Goal: Task Accomplishment & Management: Use online tool/utility

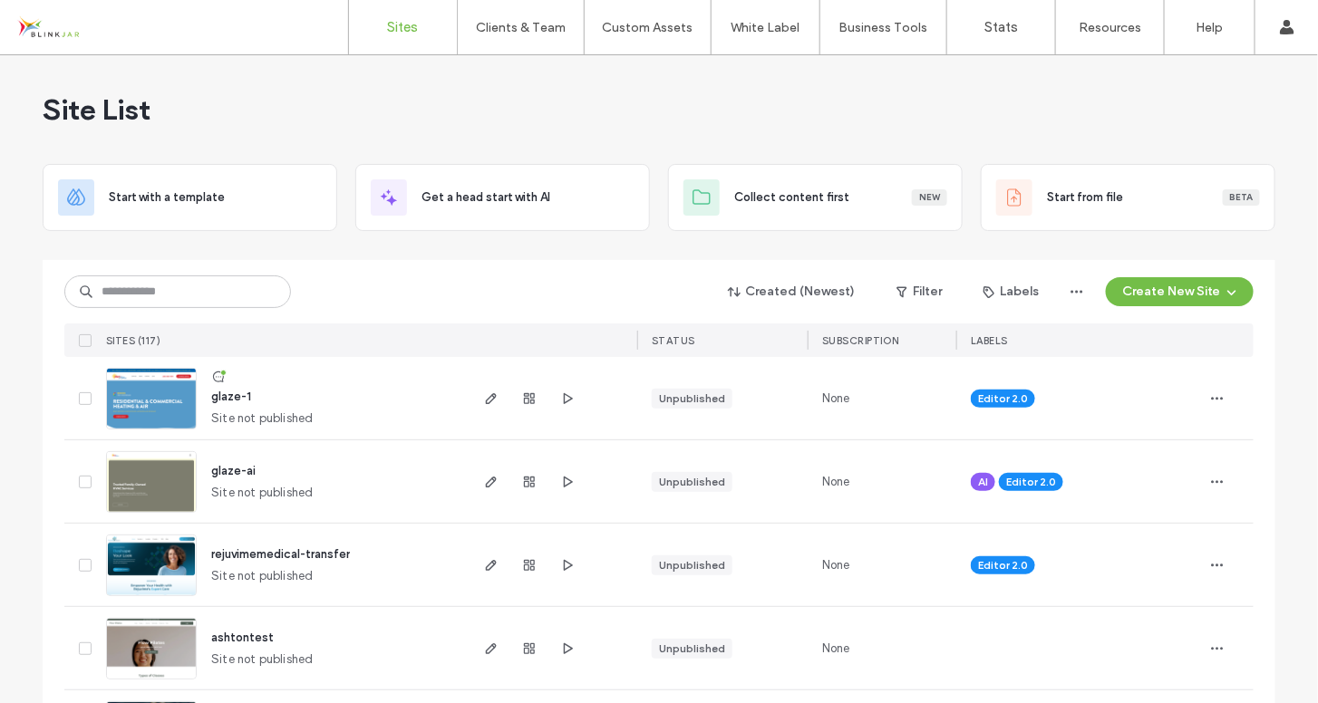
click at [276, 548] on span "rejuvimemedical-transfer" at bounding box center [280, 555] width 139 height 14
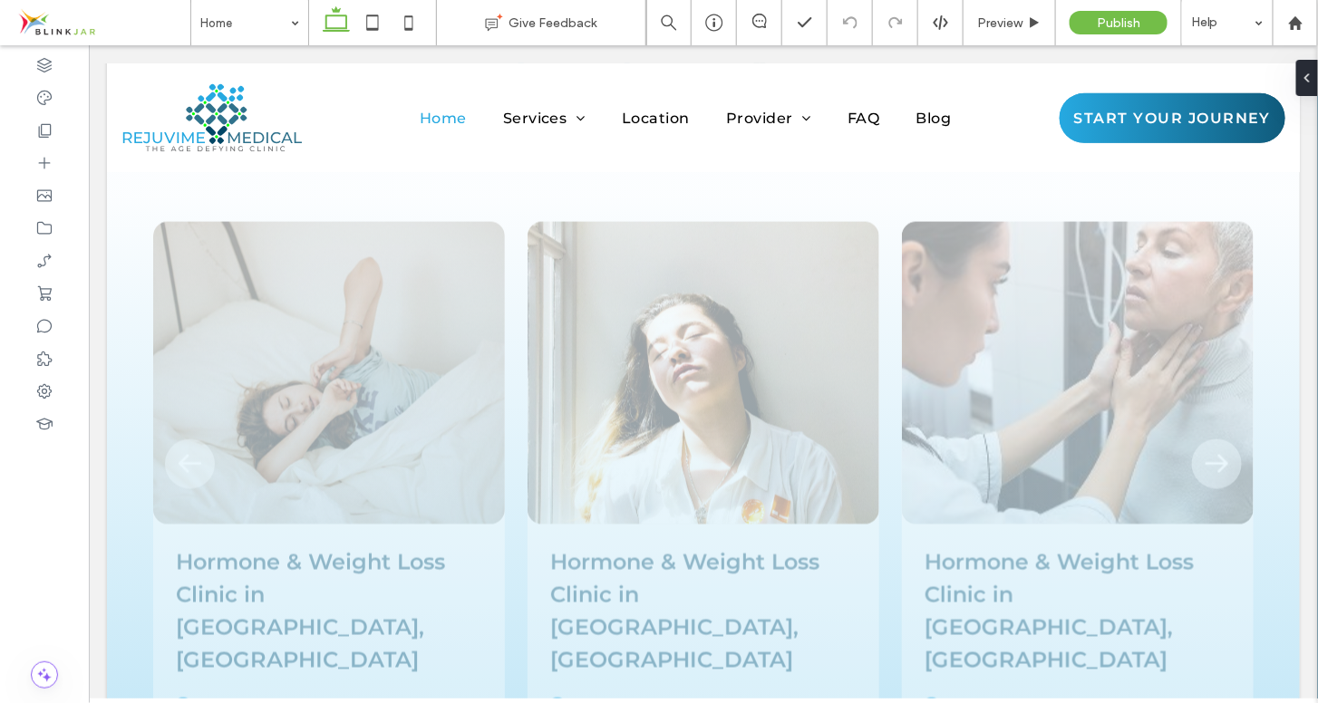
scroll to position [7685, 0]
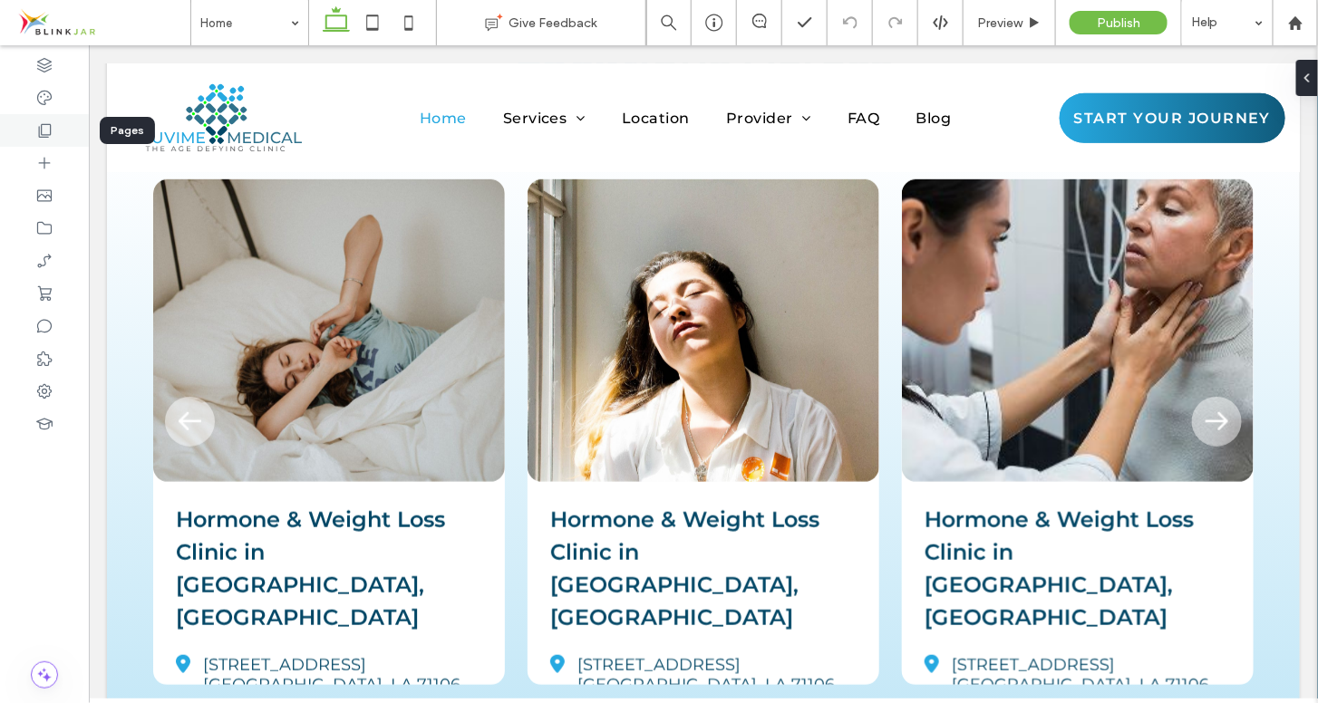
click at [50, 129] on use at bounding box center [45, 131] width 13 height 14
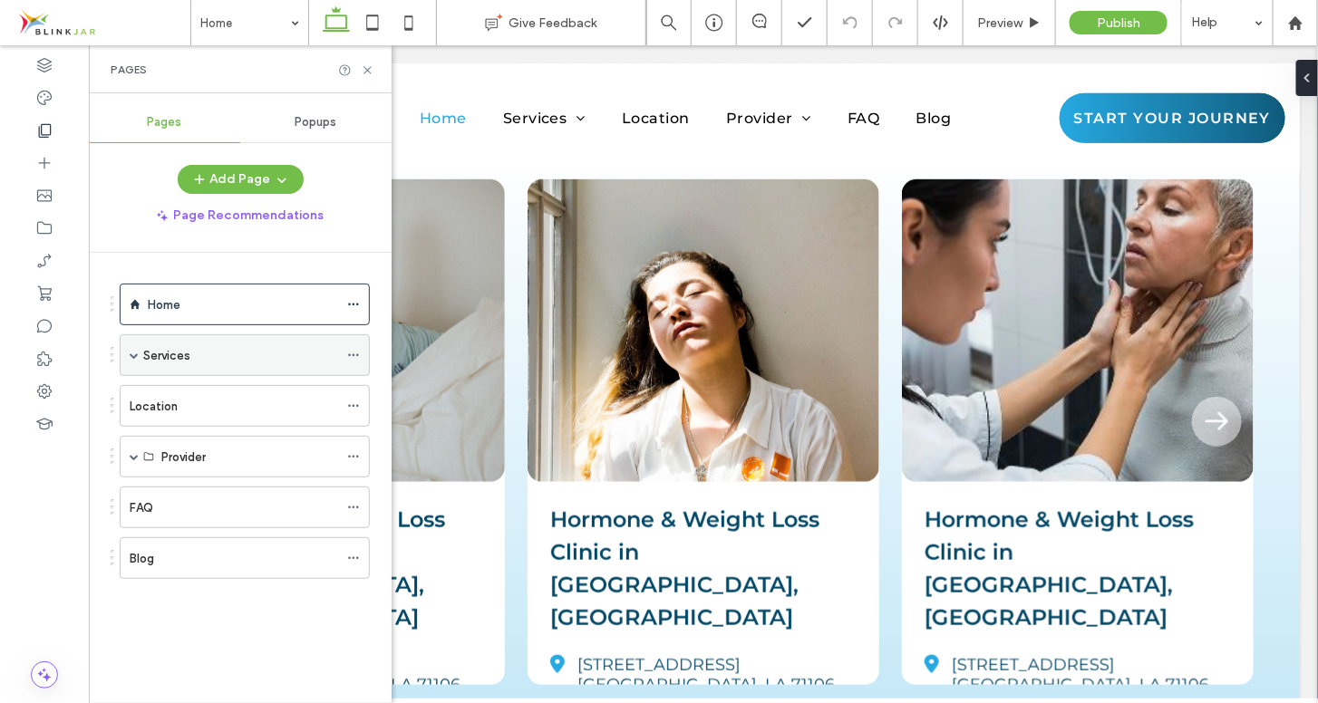
click at [134, 355] on span at bounding box center [134, 355] width 9 height 9
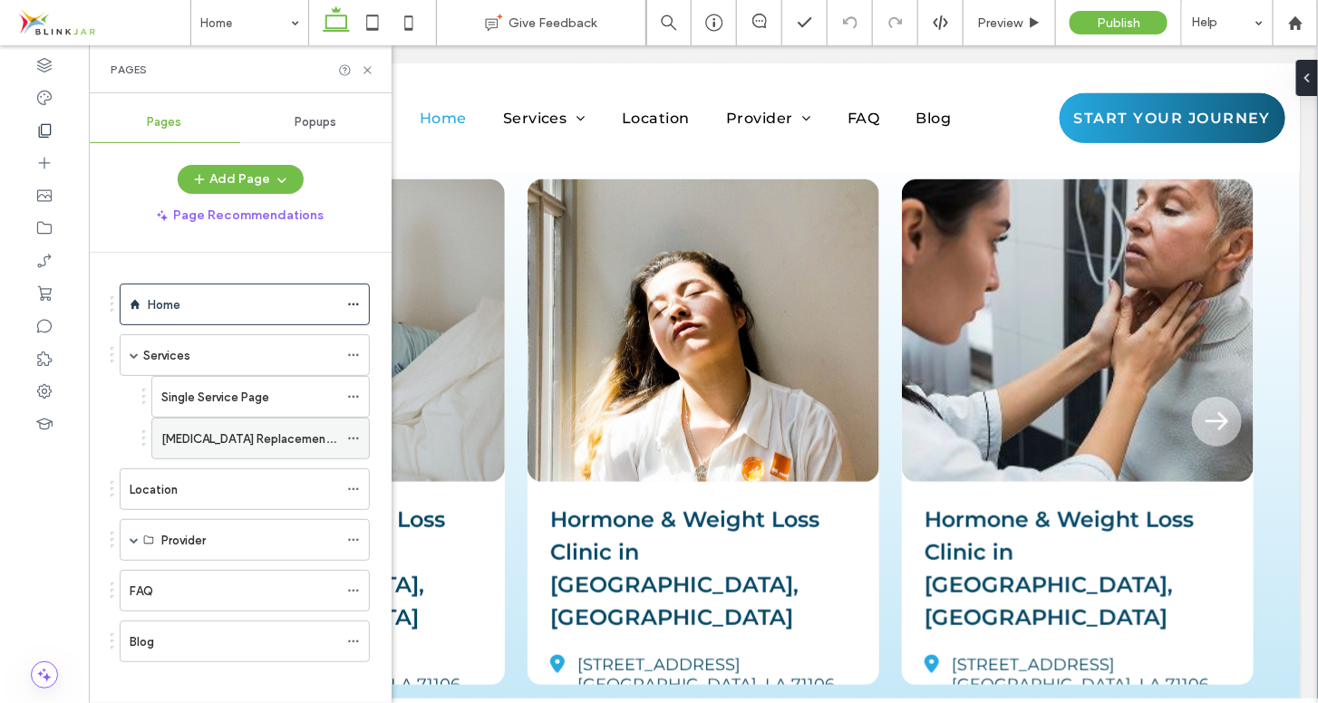
click at [210, 432] on label "[MEDICAL_DATA] Replacement Therapy" at bounding box center [269, 439] width 217 height 32
click at [365, 72] on use at bounding box center [366, 69] width 7 height 7
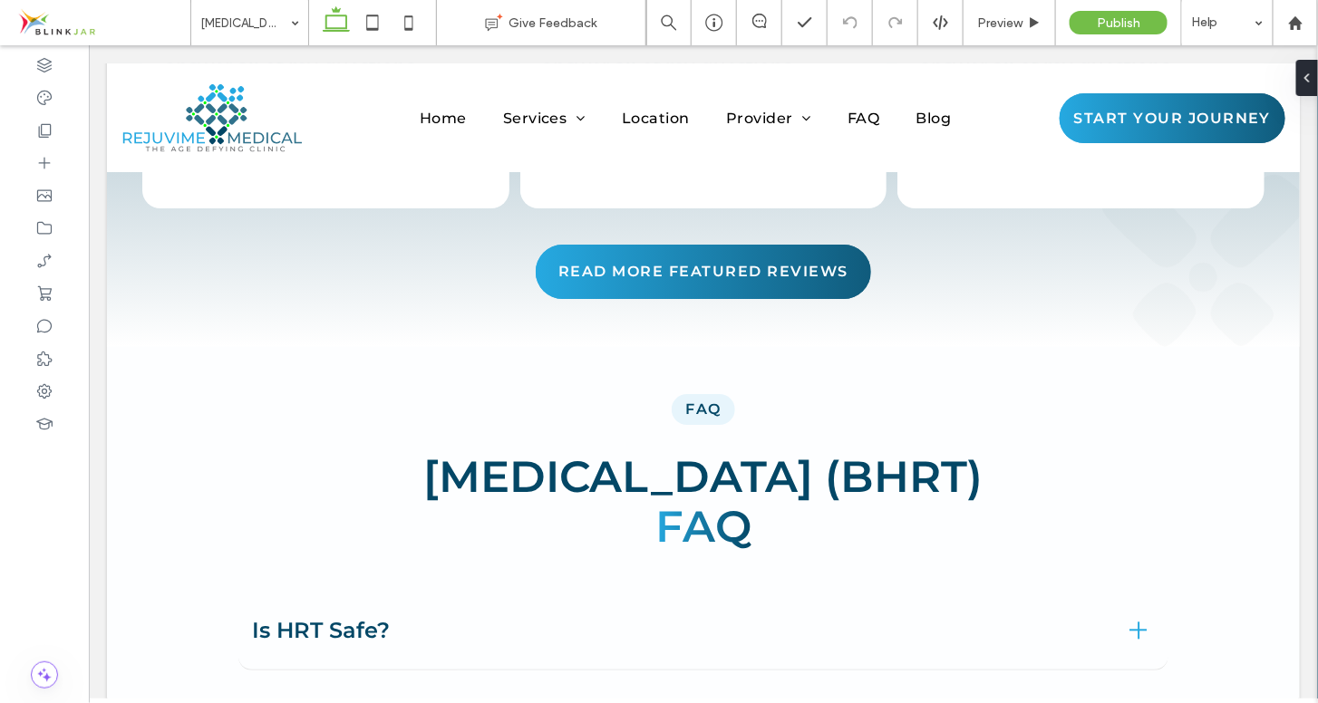
scroll to position [6973, 0]
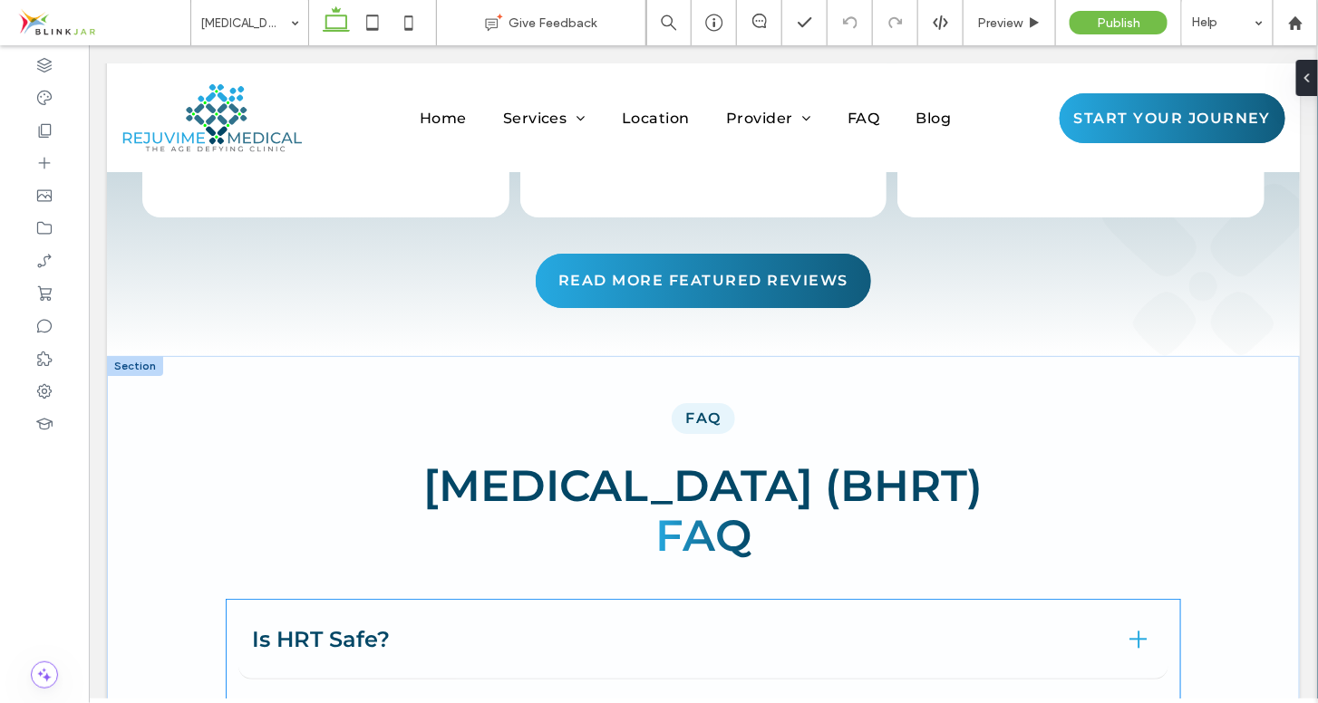
click at [1022, 623] on span "Is HRT Safe?" at bounding box center [683, 639] width 864 height 33
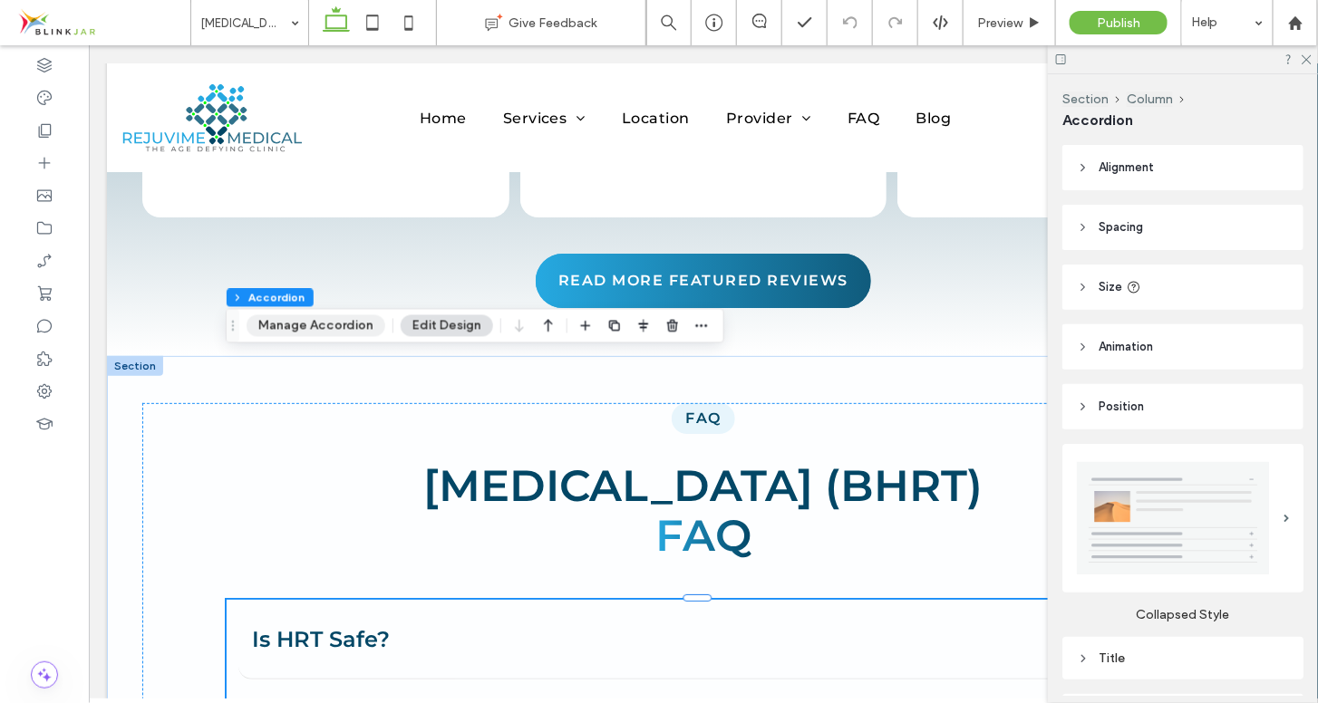
click at [338, 331] on button "Manage Accordion" at bounding box center [316, 326] width 139 height 22
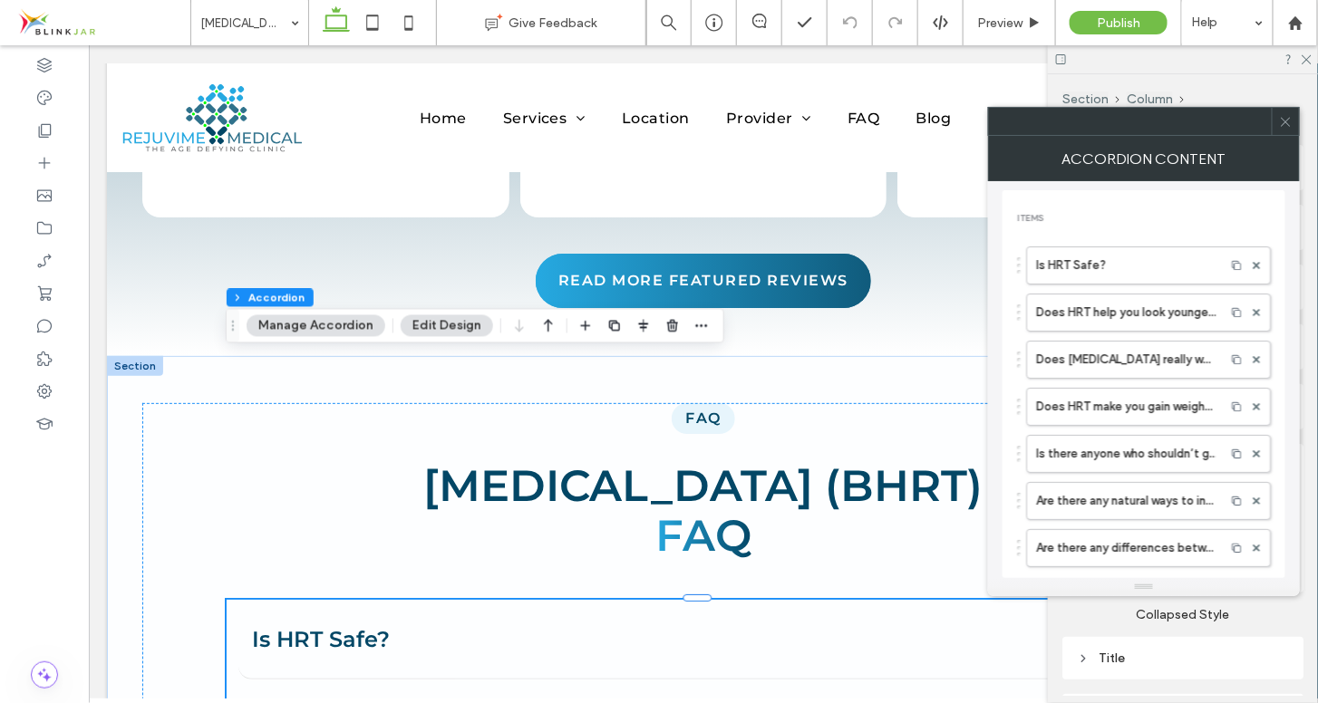
click at [1287, 127] on icon at bounding box center [1286, 122] width 14 height 14
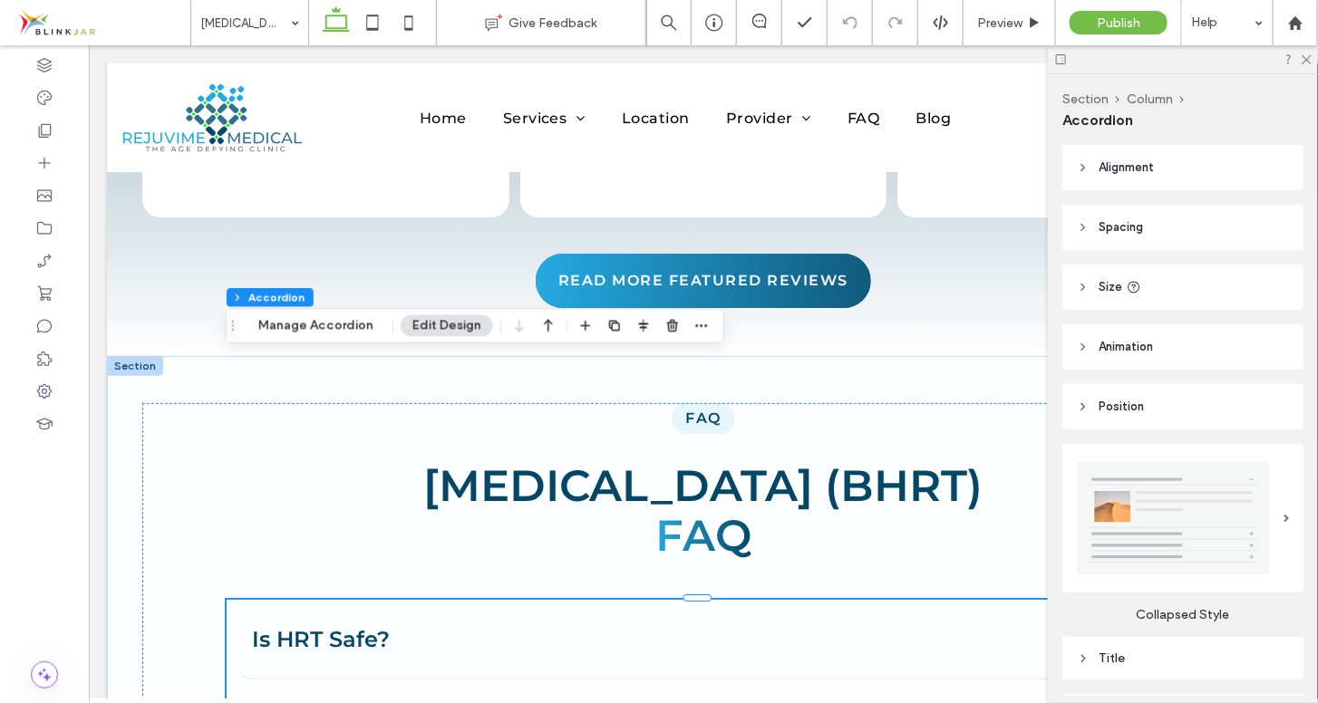
click at [1308, 65] on div at bounding box center [1183, 59] width 270 height 28
click at [1308, 59] on use at bounding box center [1307, 60] width 10 height 10
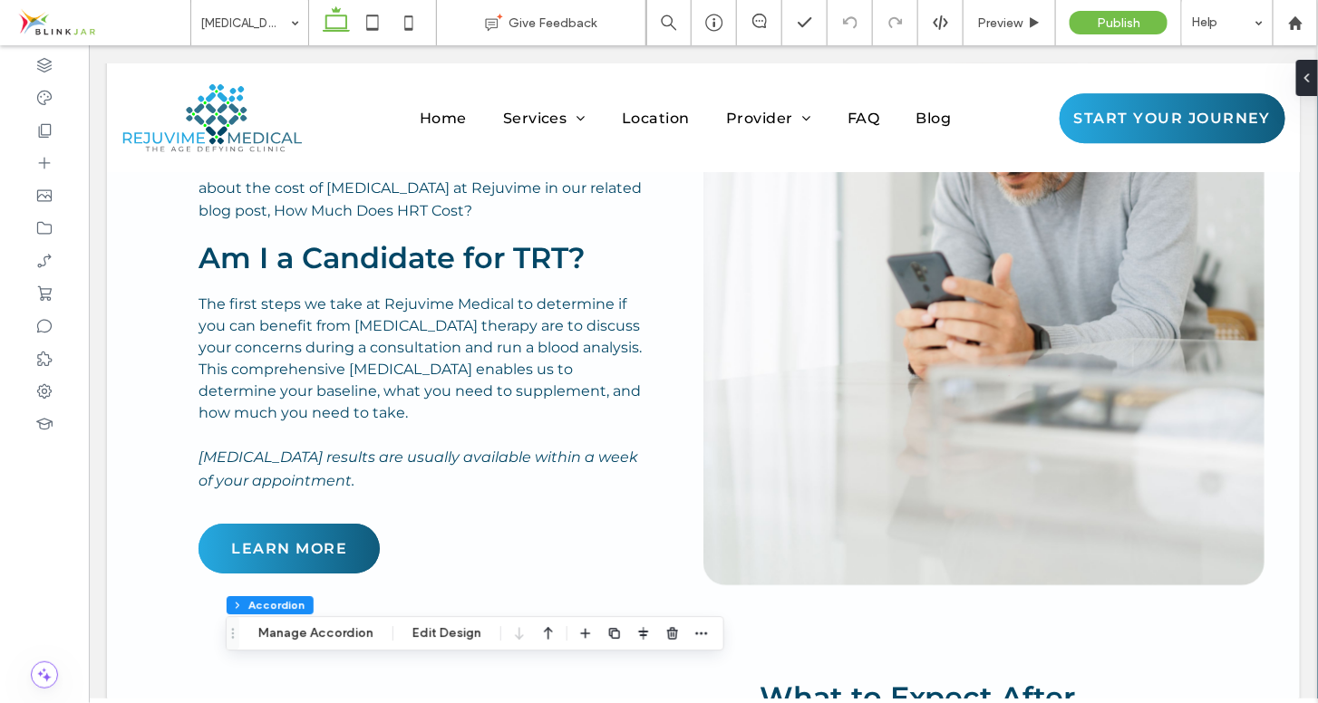
scroll to position [4440, 0]
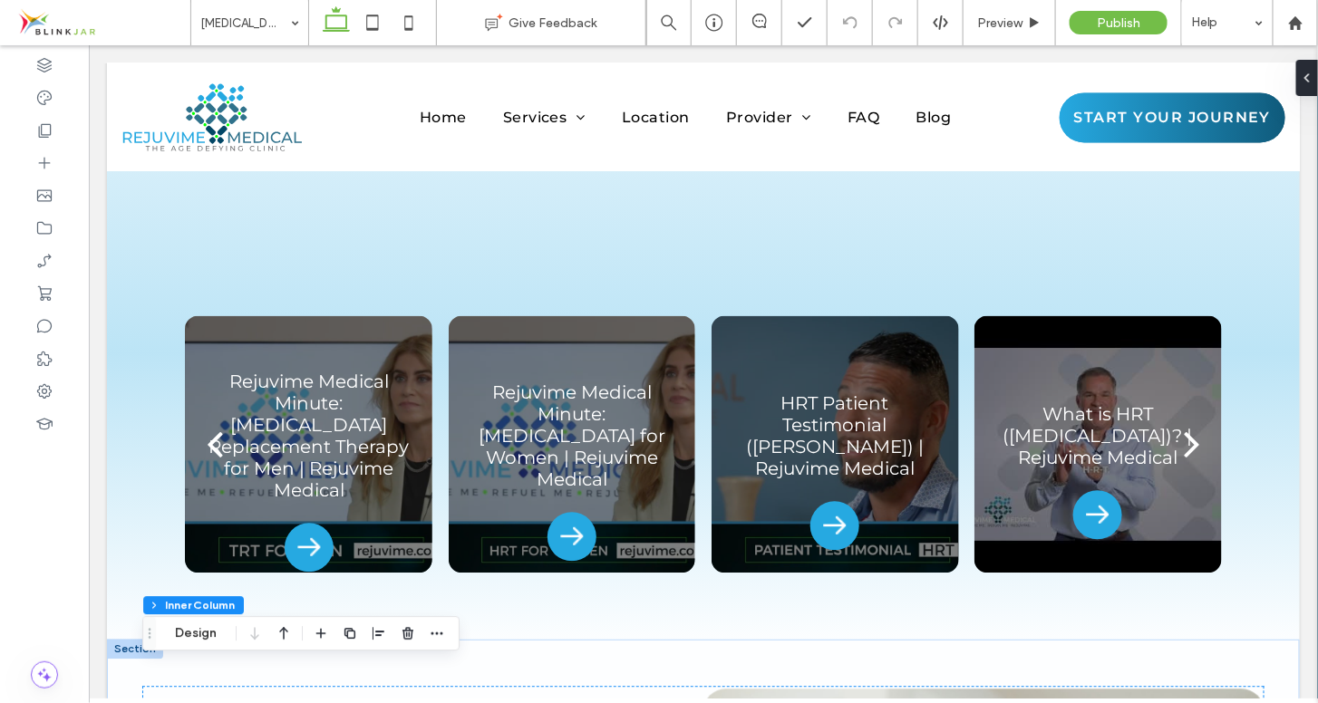
scroll to position [3615, 0]
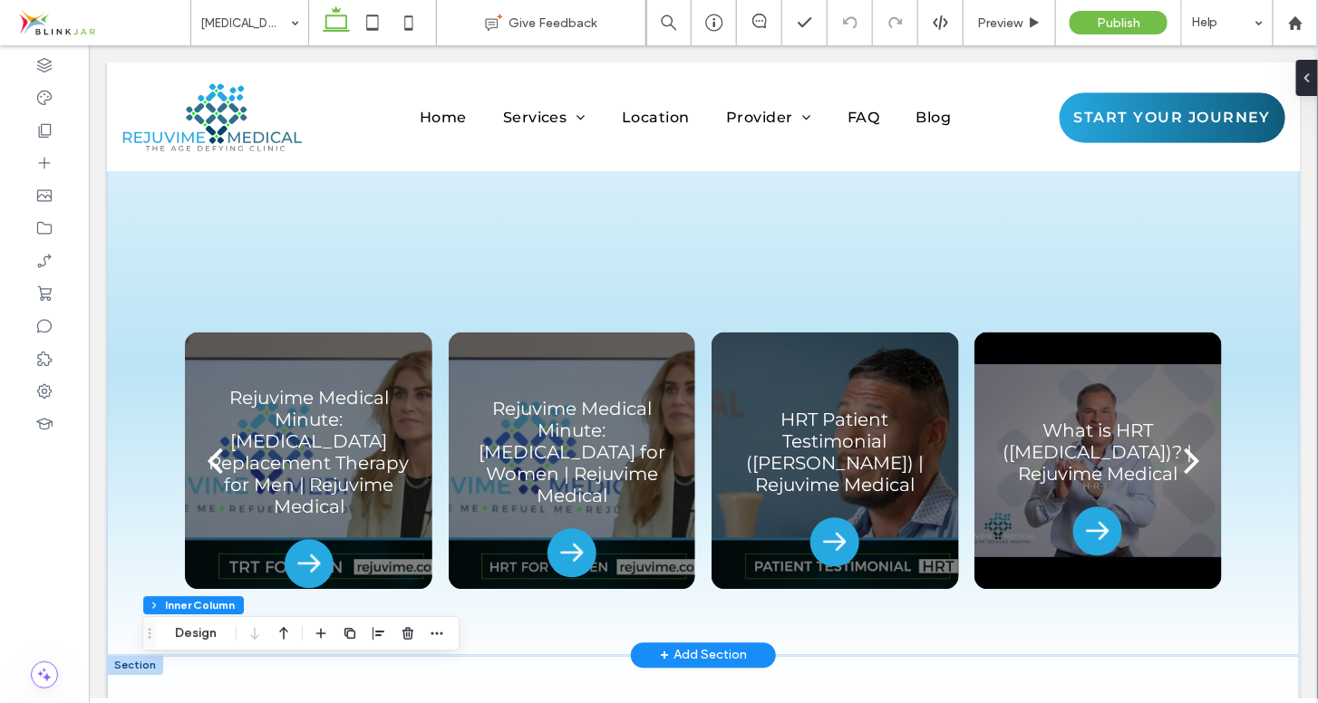
click at [703, 645] on div "+ Add Section" at bounding box center [702, 655] width 87 height 20
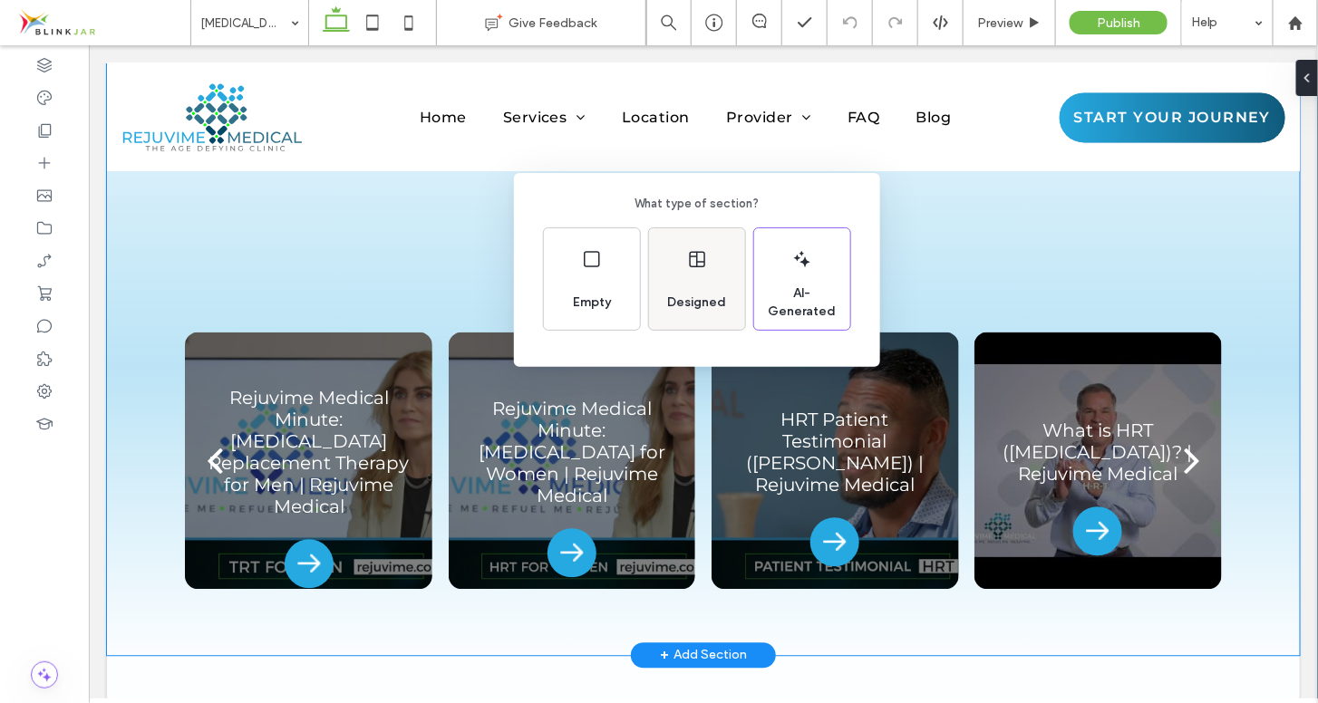
click at [702, 288] on div "Designed" at bounding box center [697, 303] width 73 height 40
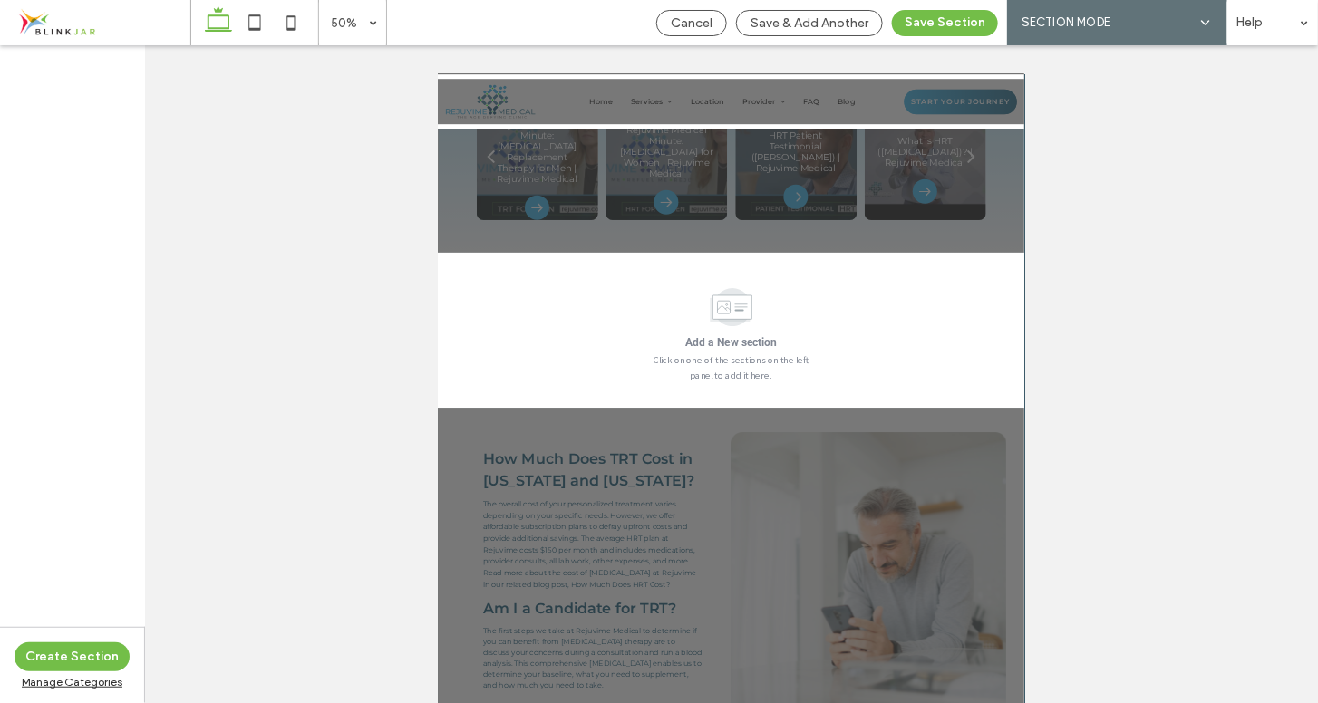
scroll to position [3869, 0]
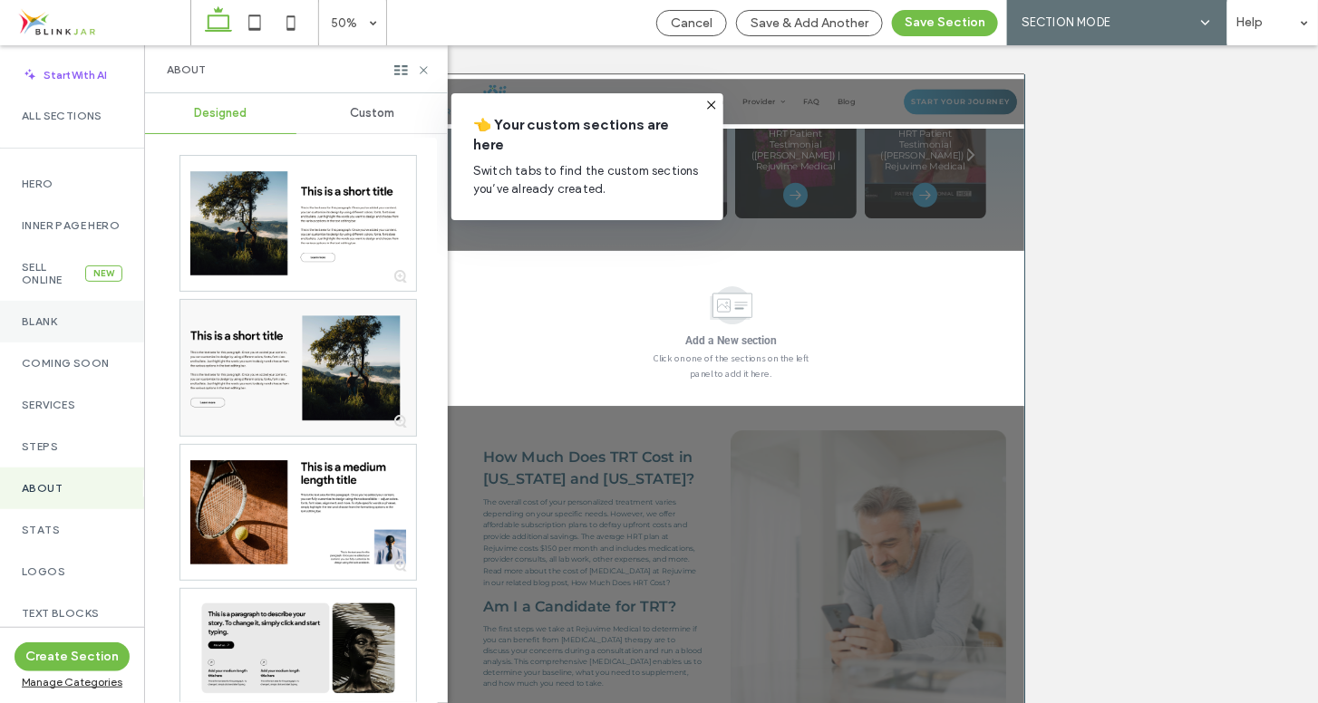
click at [49, 328] on label "Blank" at bounding box center [72, 321] width 101 height 13
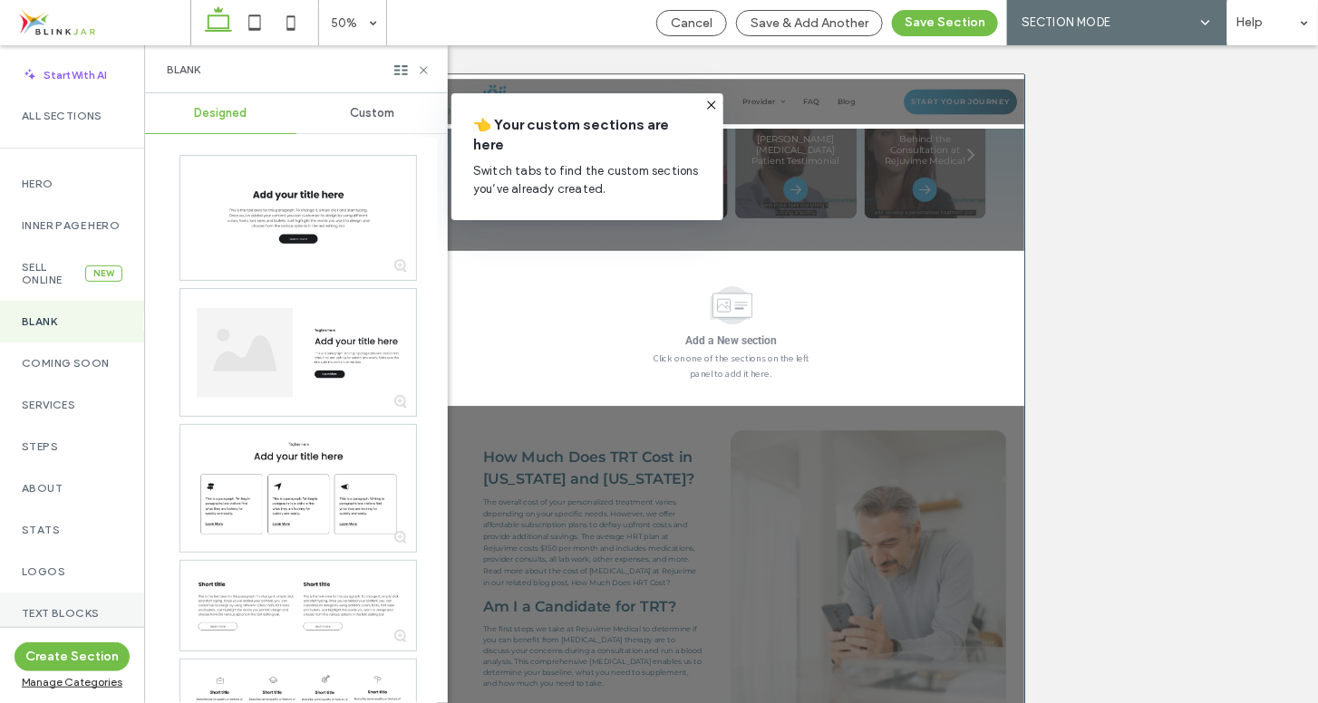
click at [87, 616] on div "Text Blocks" at bounding box center [72, 614] width 144 height 42
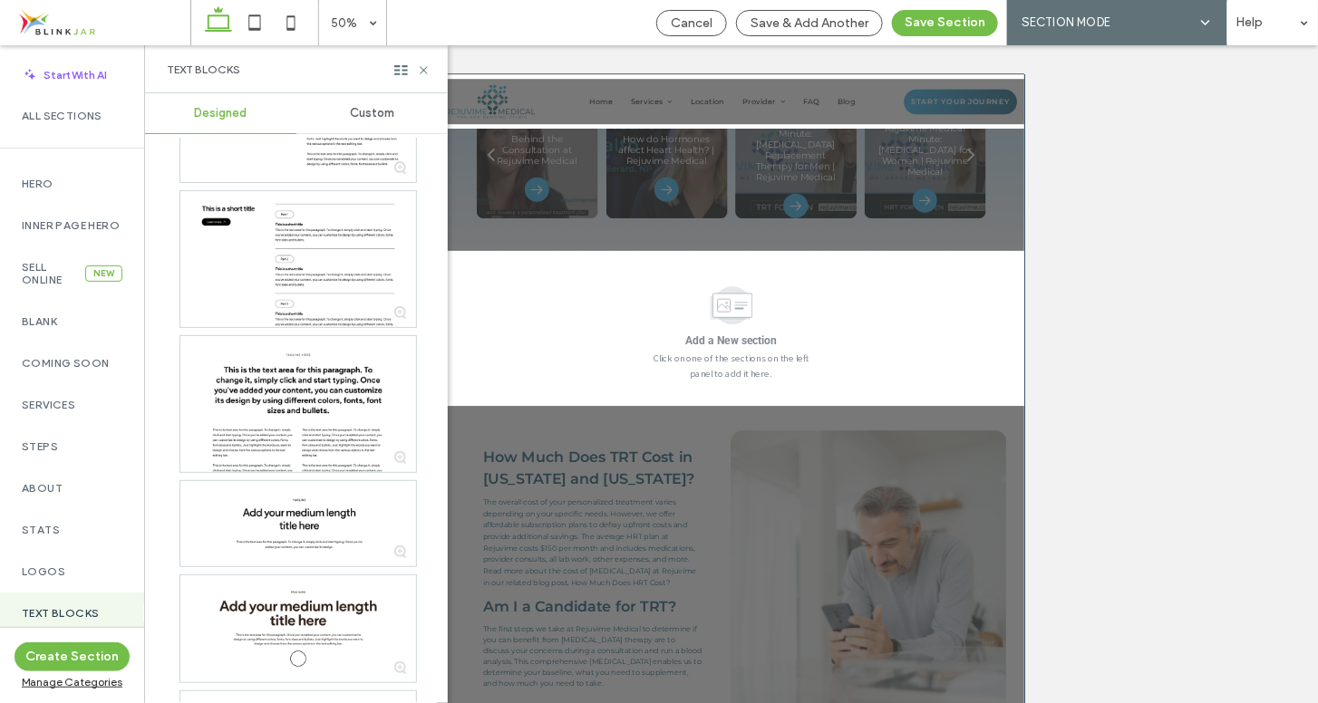
scroll to position [0, 0]
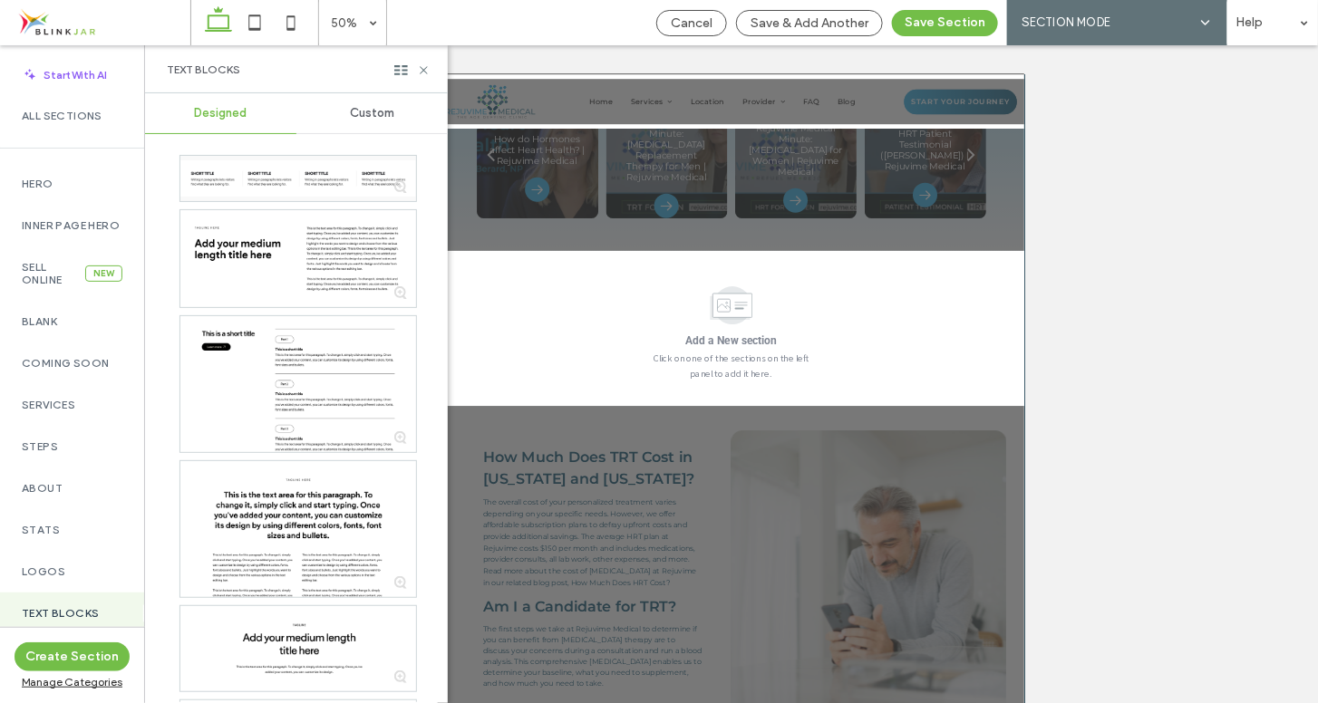
click at [361, 111] on span "Custom" at bounding box center [372, 113] width 44 height 15
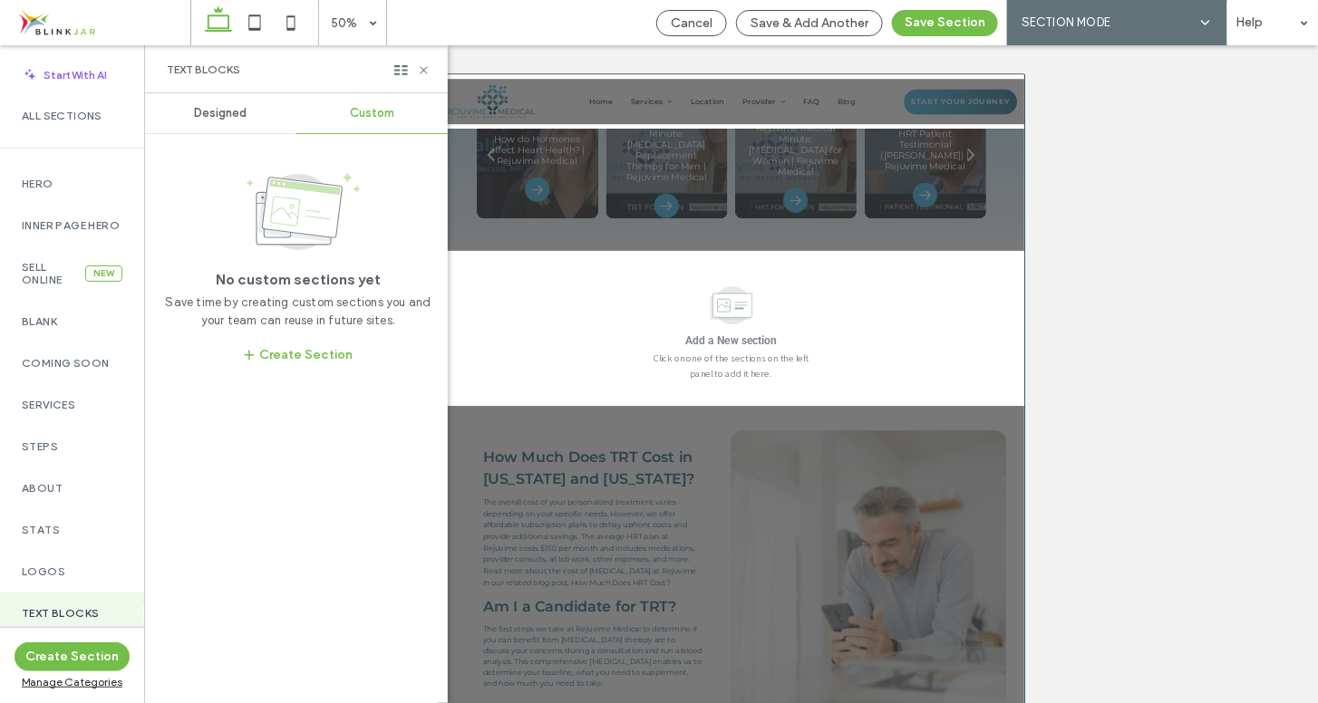
click at [236, 118] on span "Designed" at bounding box center [221, 113] width 53 height 15
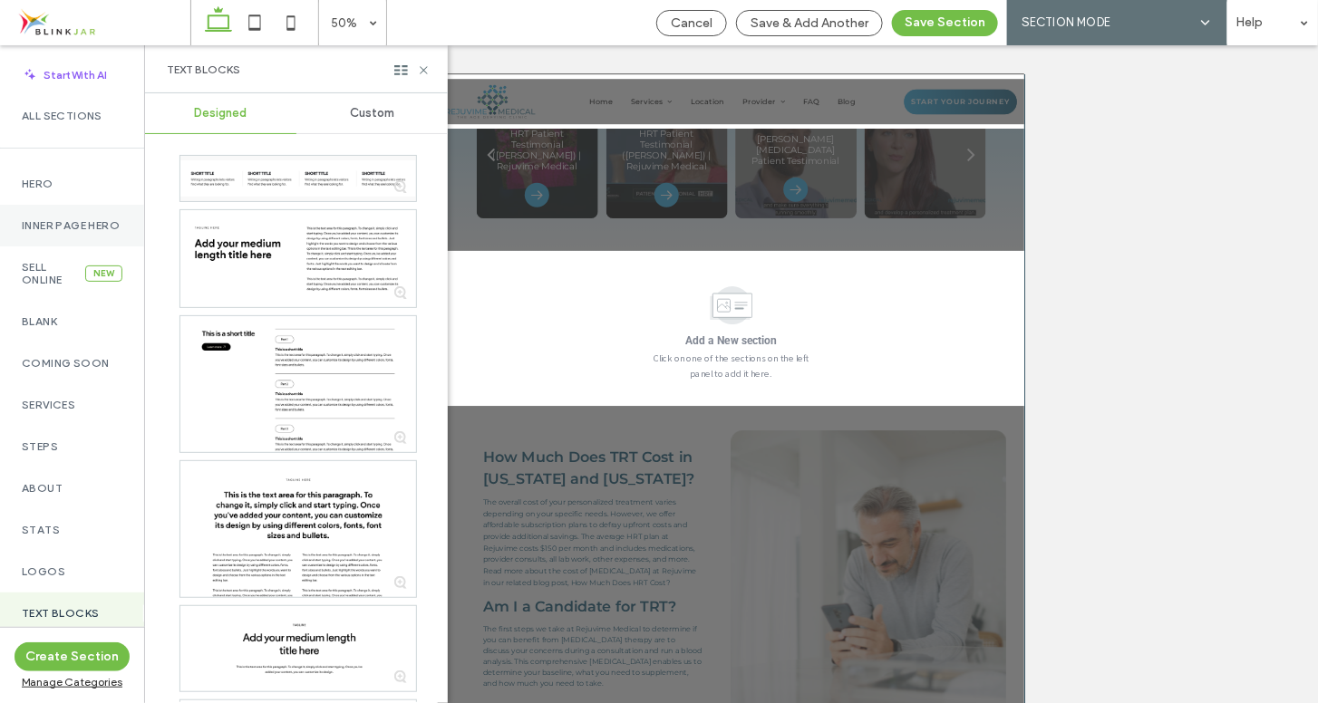
click at [53, 221] on label "Inner Page Hero" at bounding box center [72, 225] width 101 height 13
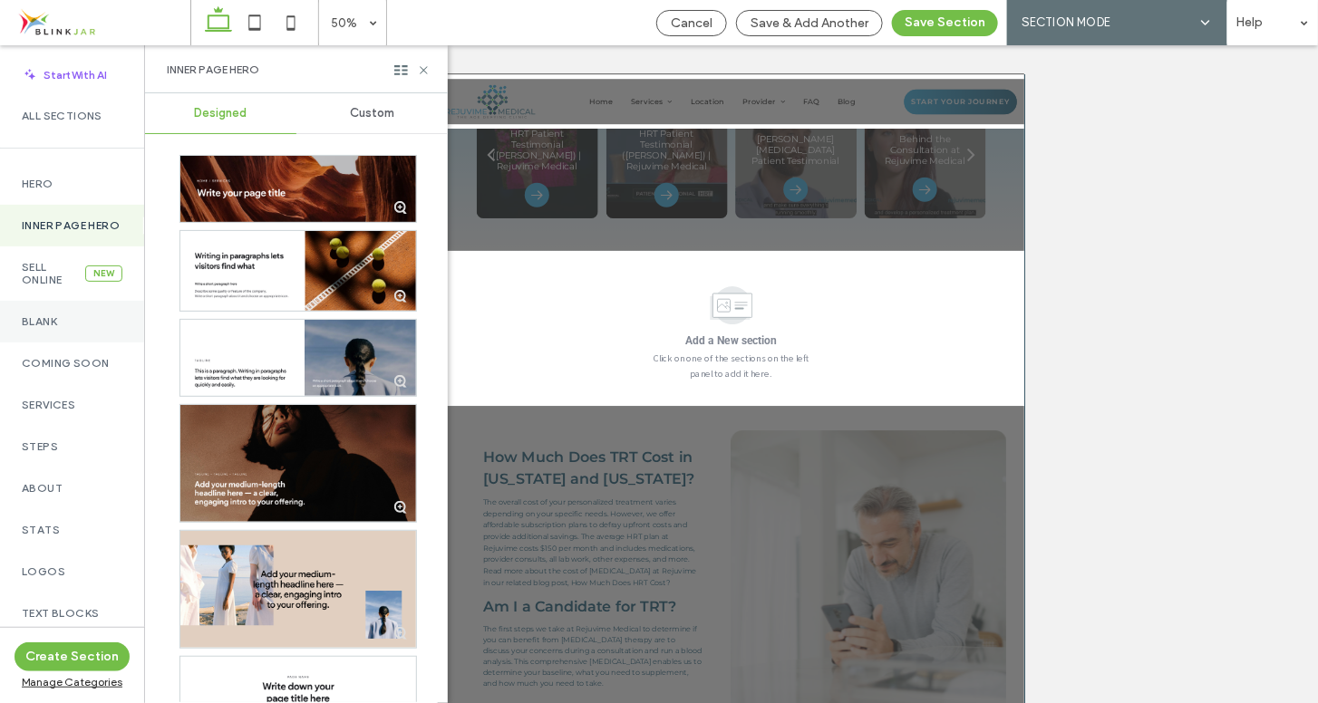
click at [36, 328] on label "Blank" at bounding box center [72, 321] width 101 height 13
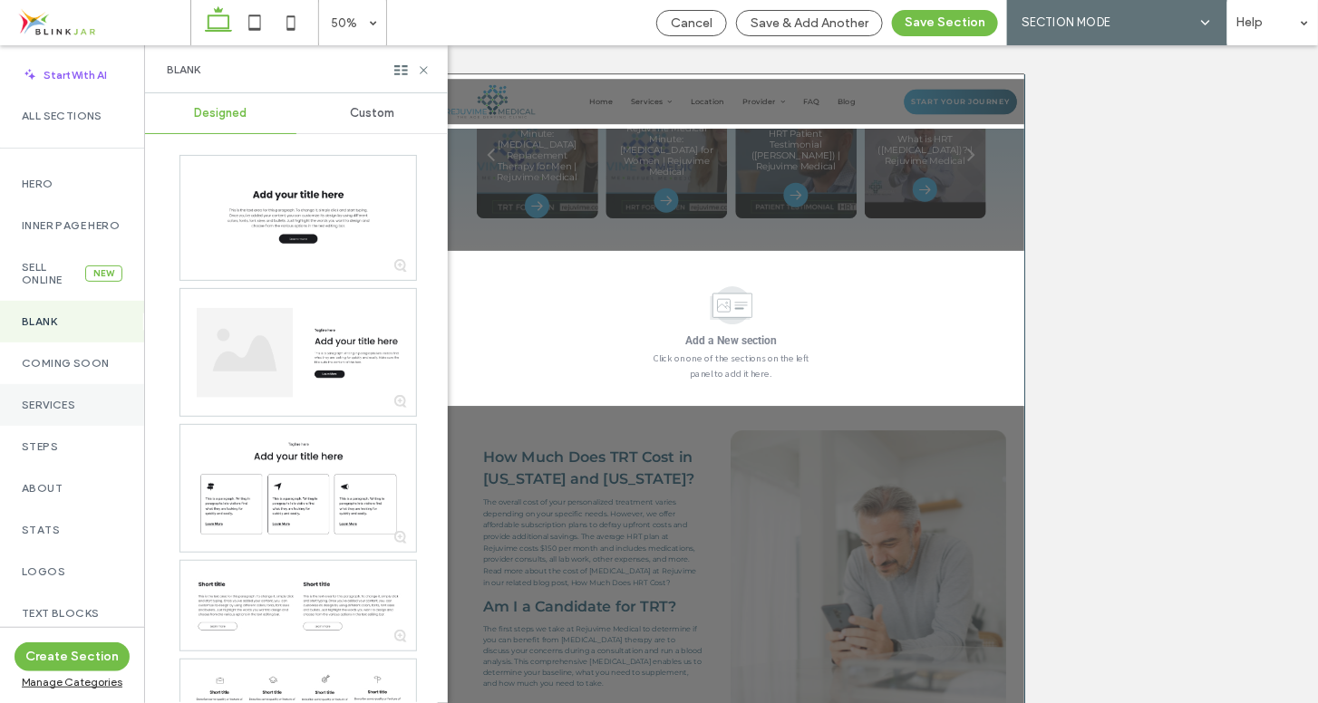
click at [44, 412] on label "Services" at bounding box center [72, 405] width 101 height 13
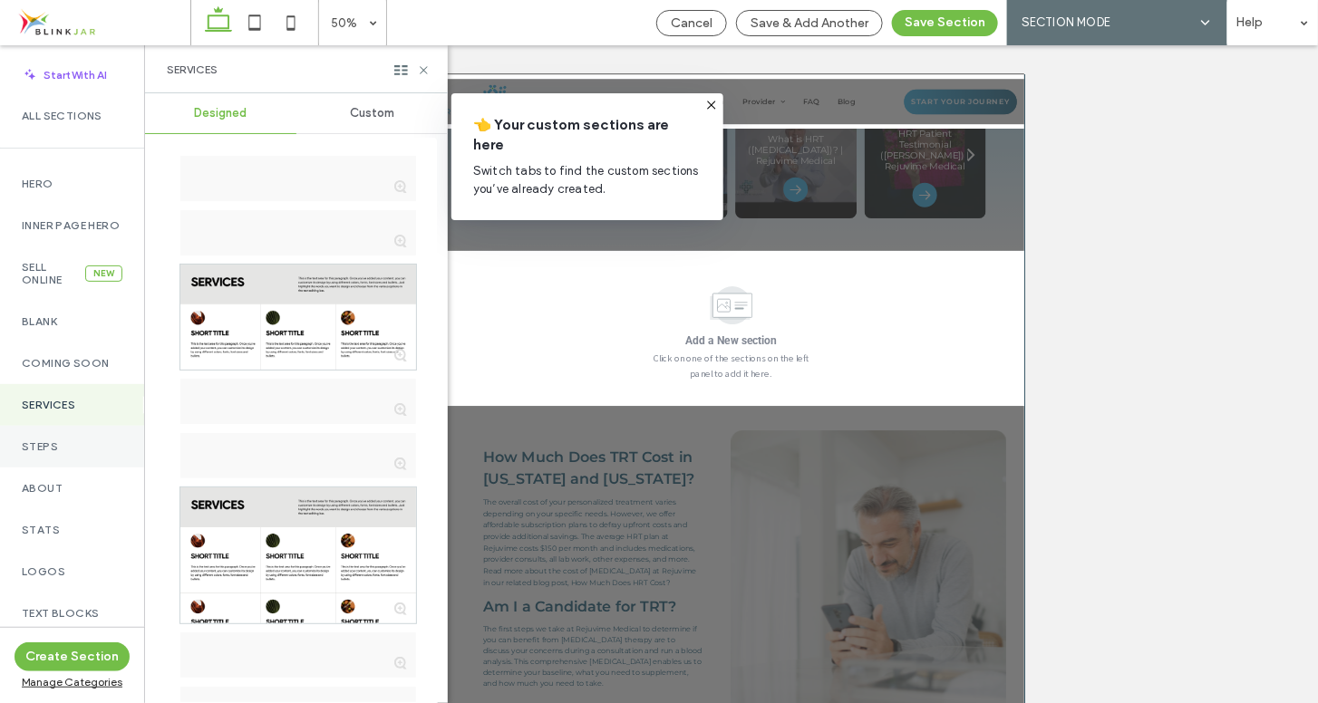
click at [37, 453] on label "Steps" at bounding box center [72, 447] width 101 height 13
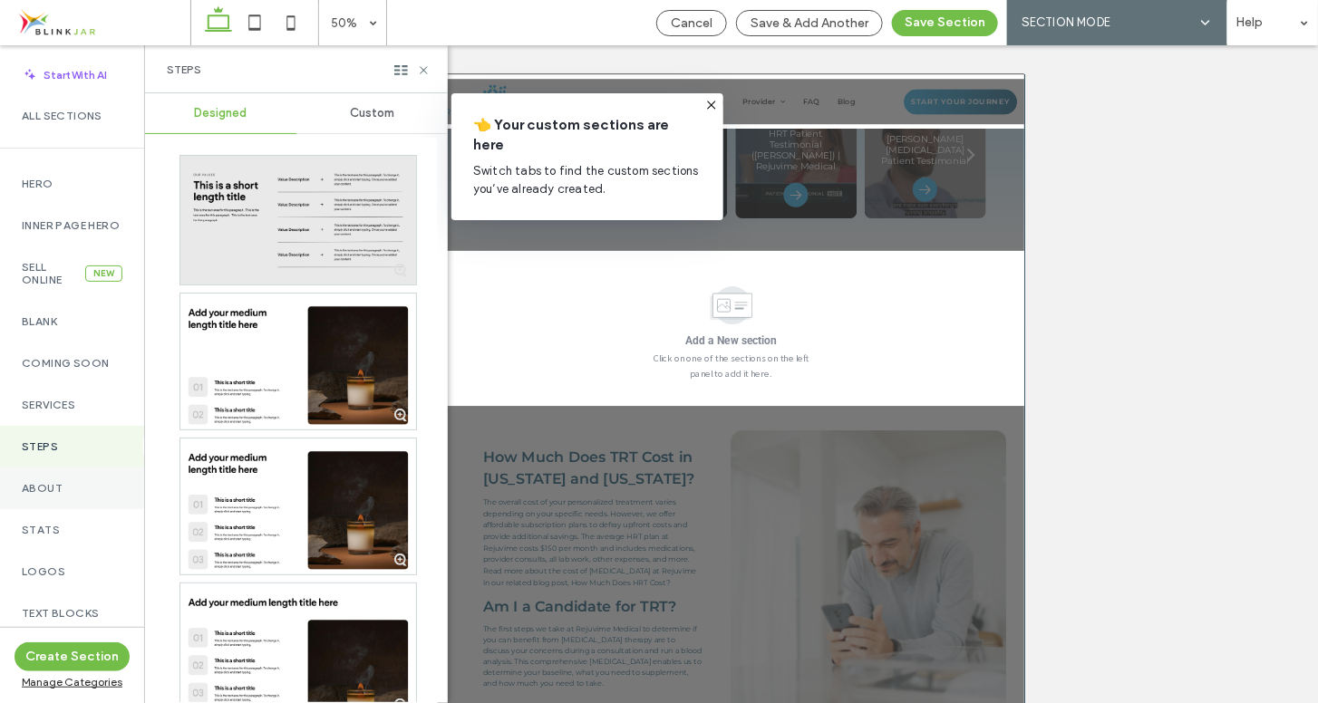
click at [51, 495] on label "About" at bounding box center [72, 488] width 101 height 13
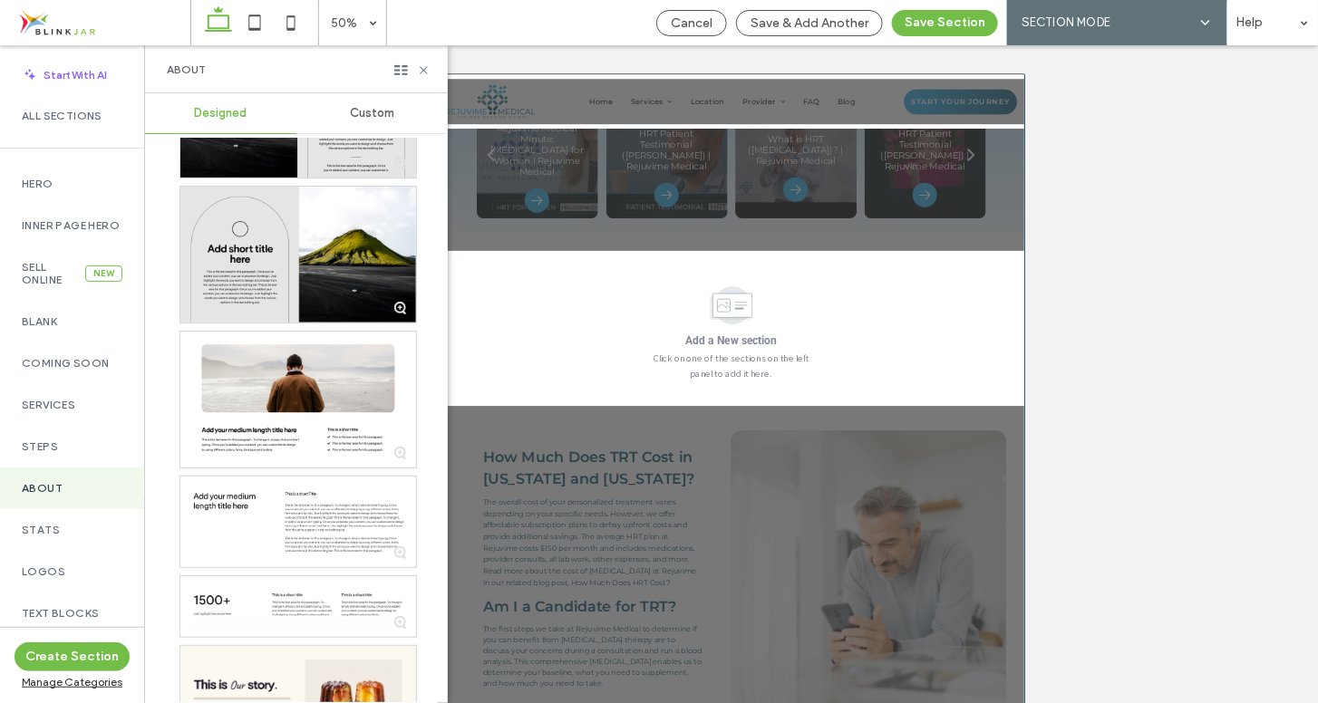
scroll to position [2585, 0]
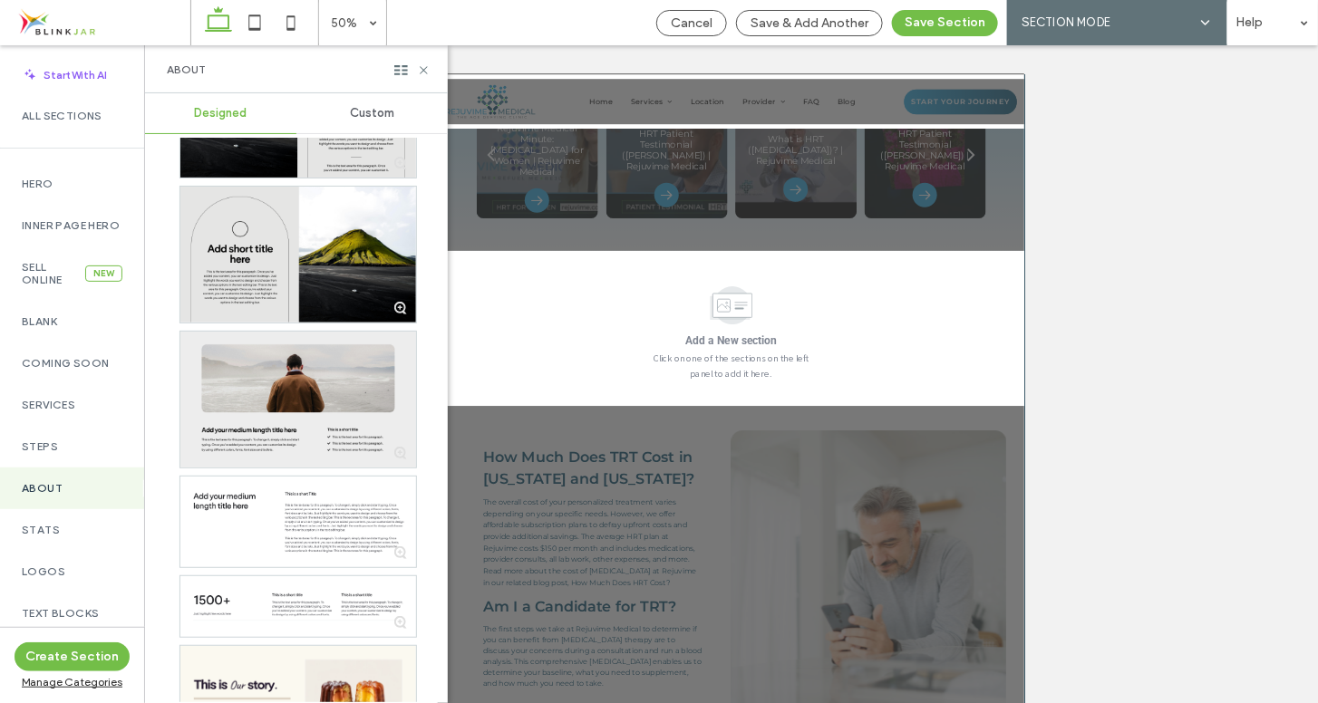
click at [246, 381] on div at bounding box center [298, 400] width 236 height 136
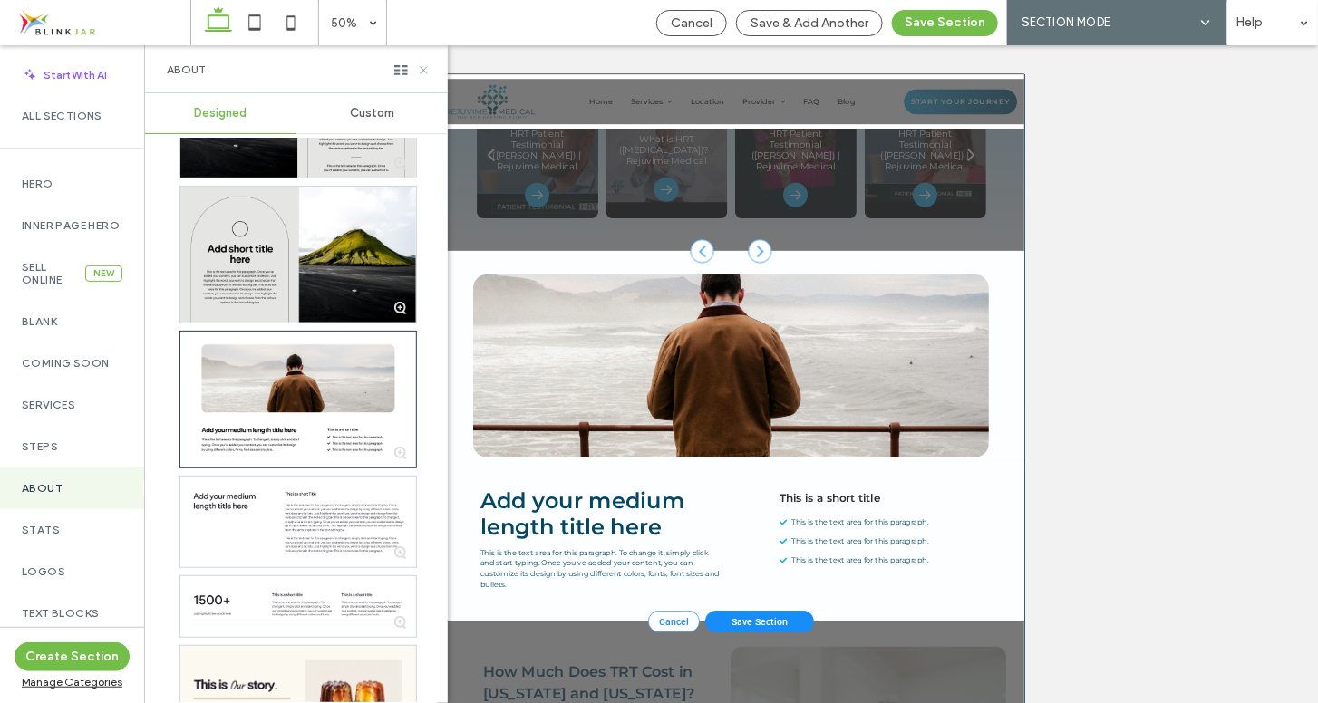
click at [423, 70] on use at bounding box center [423, 69] width 7 height 7
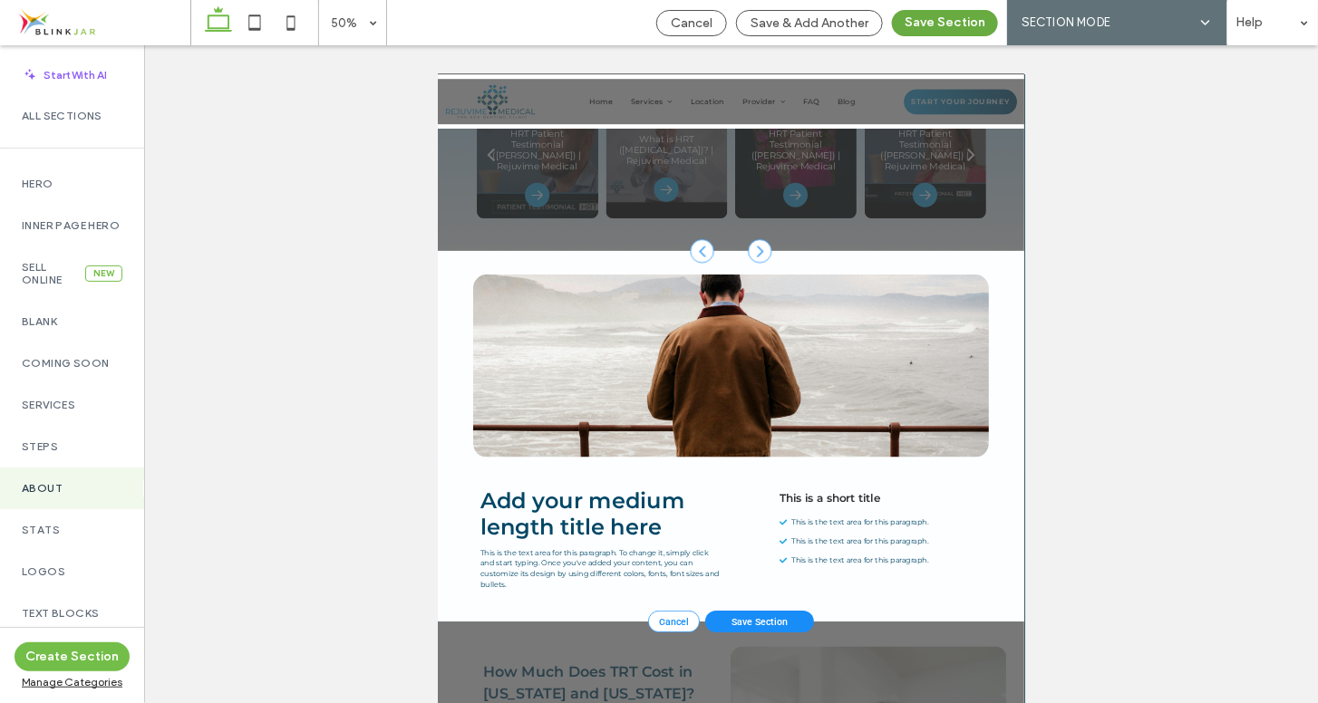
click at [919, 27] on button "Save Section" at bounding box center [945, 23] width 106 height 26
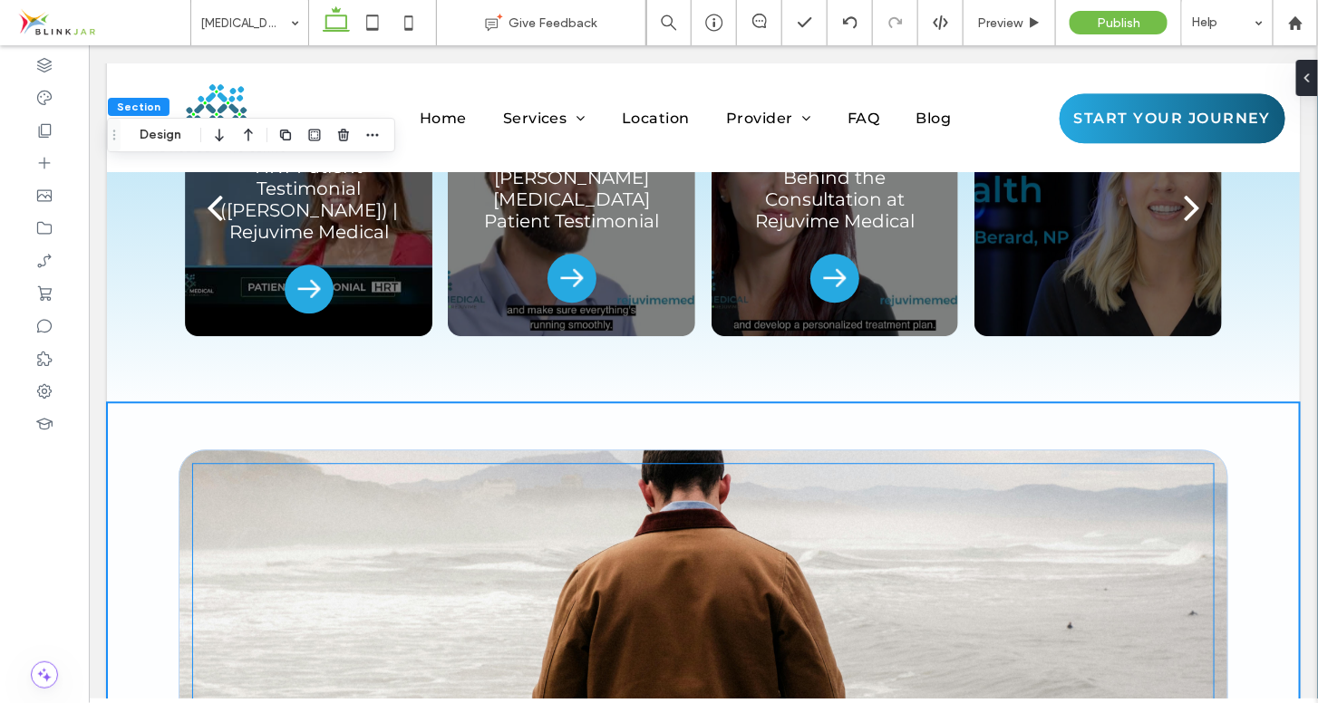
click at [771, 463] on div at bounding box center [702, 631] width 1021 height 336
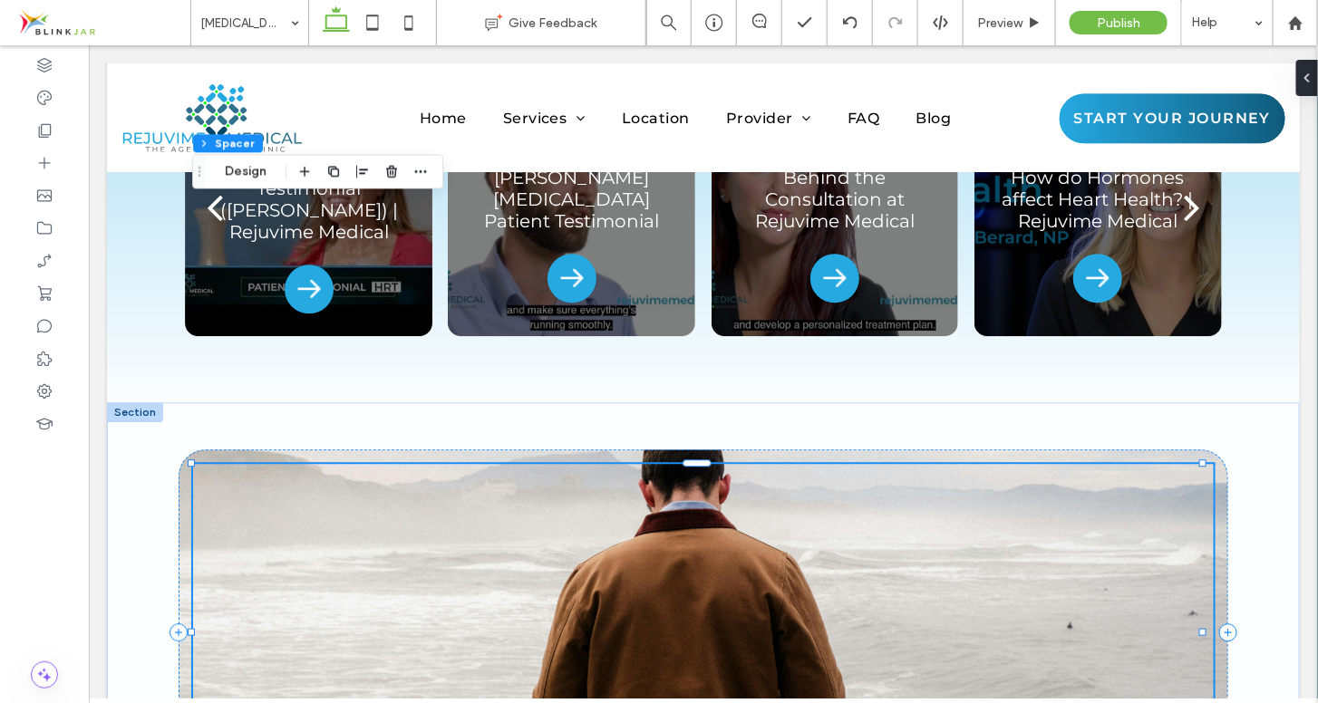
click at [771, 463] on div at bounding box center [702, 631] width 1021 height 336
click at [830, 544] on div at bounding box center [703, 631] width 1050 height 365
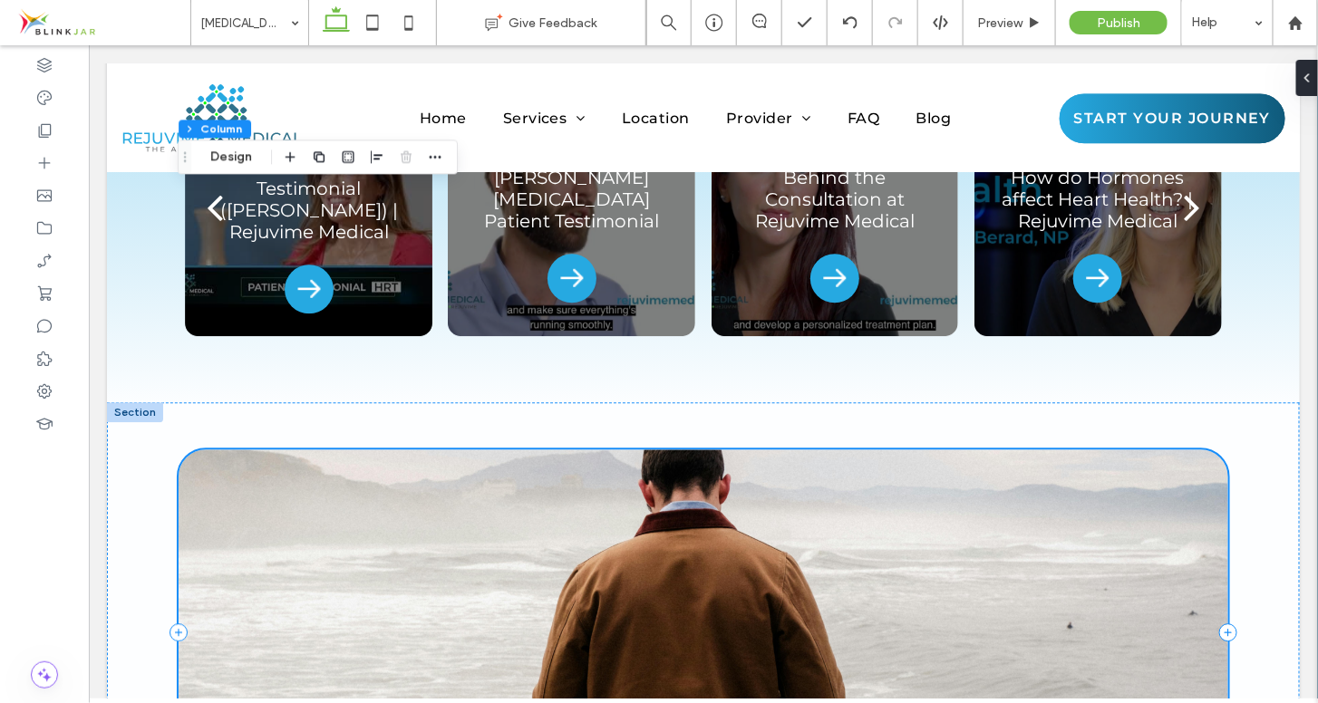
click at [830, 544] on div at bounding box center [703, 631] width 1050 height 365
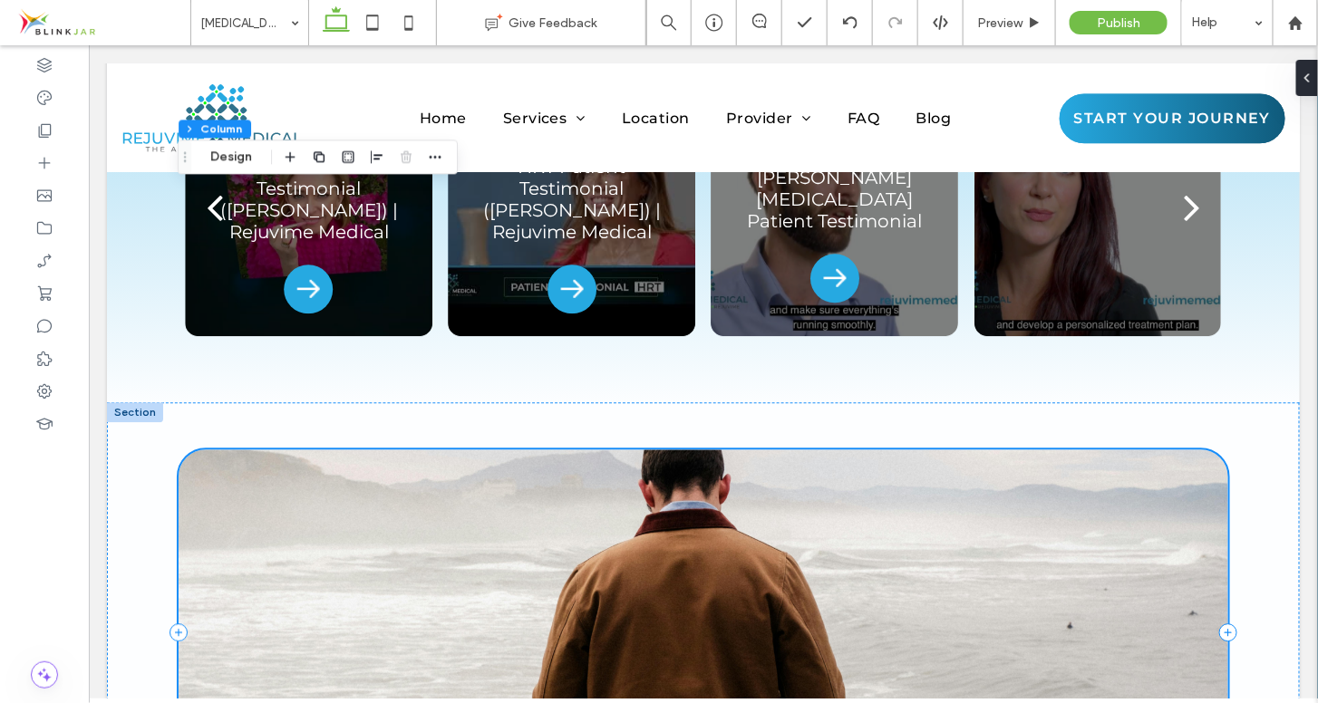
click at [1204, 541] on div at bounding box center [703, 631] width 1050 height 365
click at [1212, 525] on div at bounding box center [703, 631] width 1050 height 365
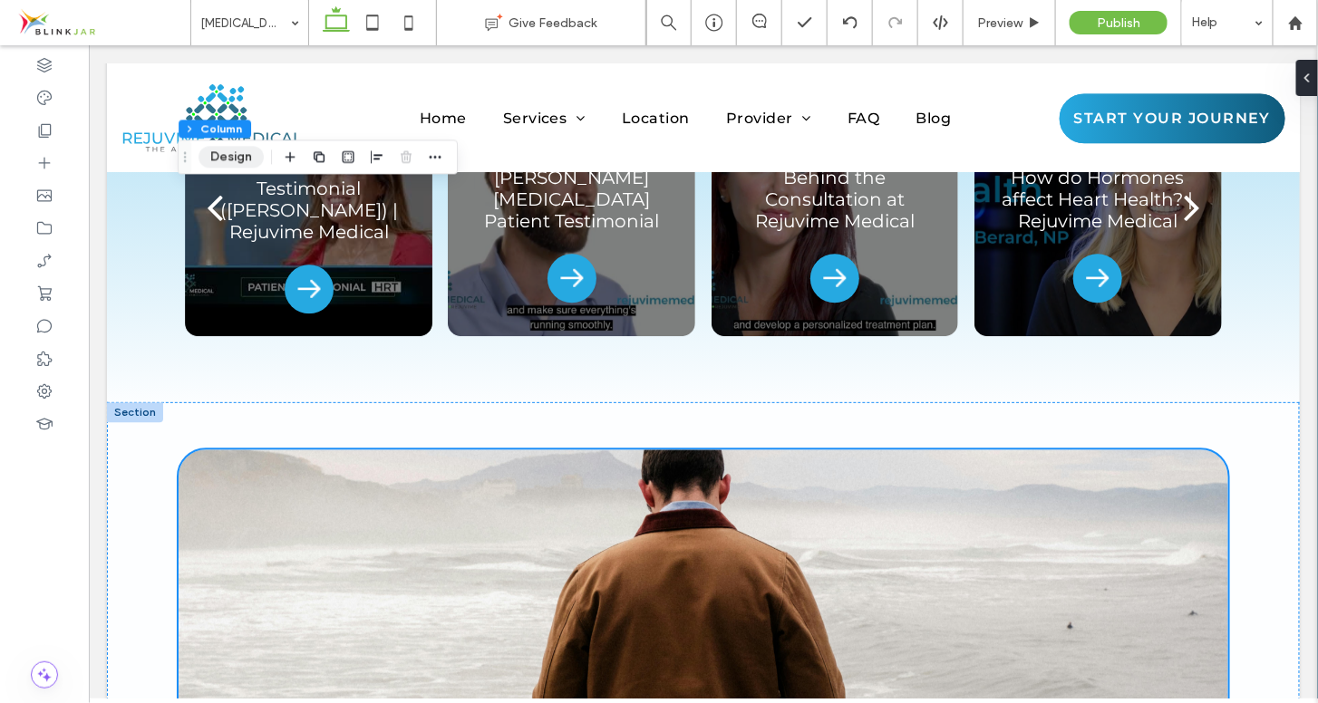
click at [243, 163] on button "Design" at bounding box center [231, 157] width 65 height 22
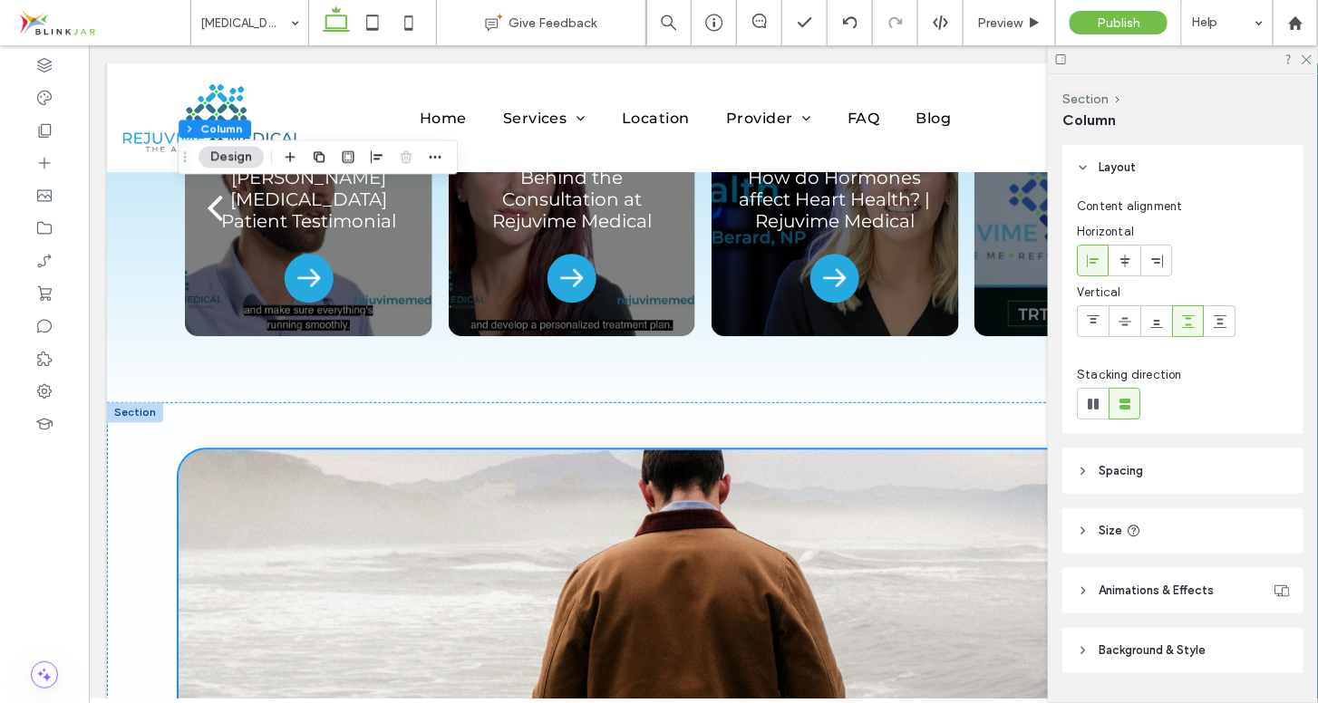
scroll to position [49, 0]
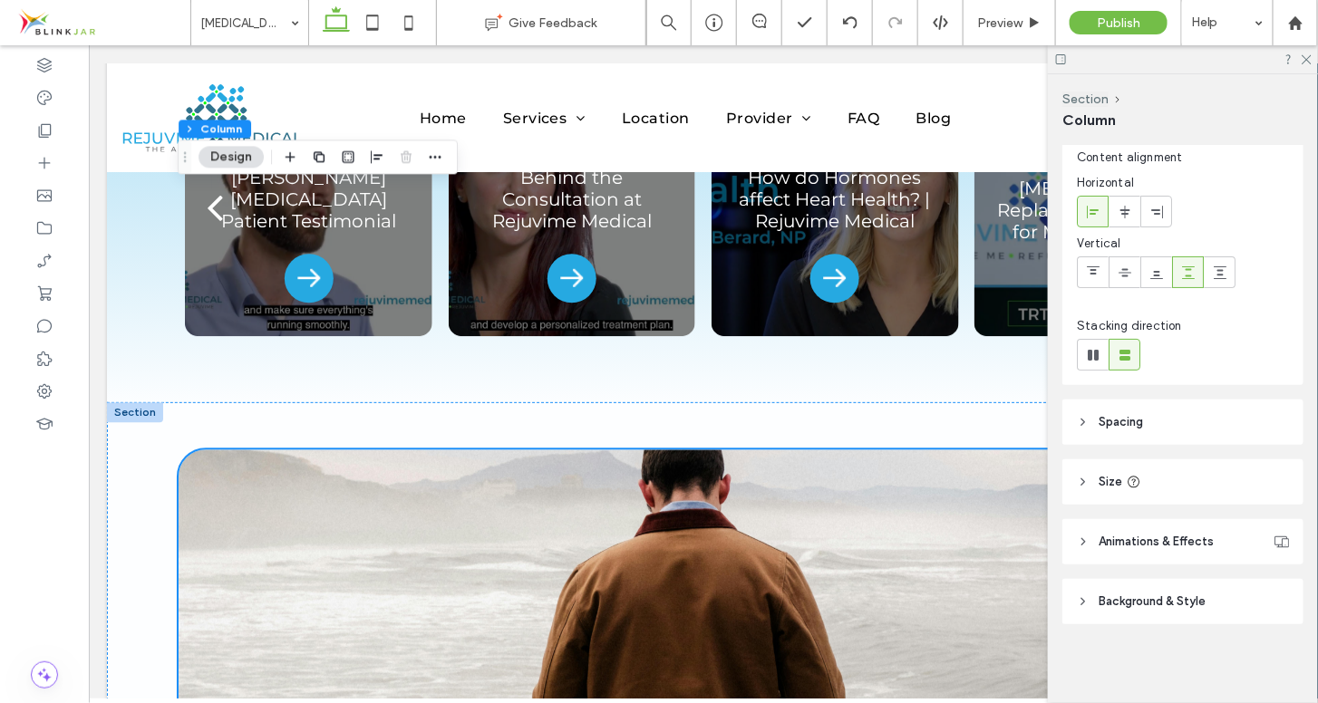
click at [1081, 599] on icon at bounding box center [1083, 602] width 13 height 13
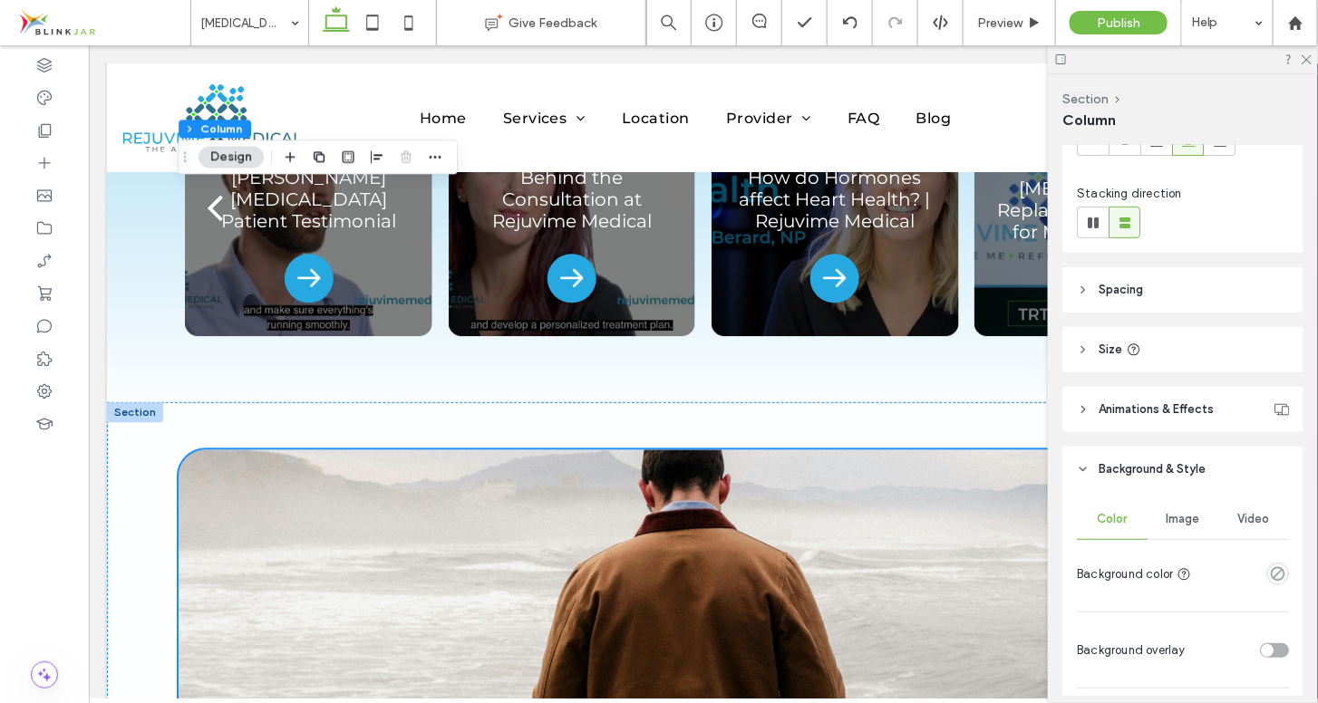
scroll to position [266, 0]
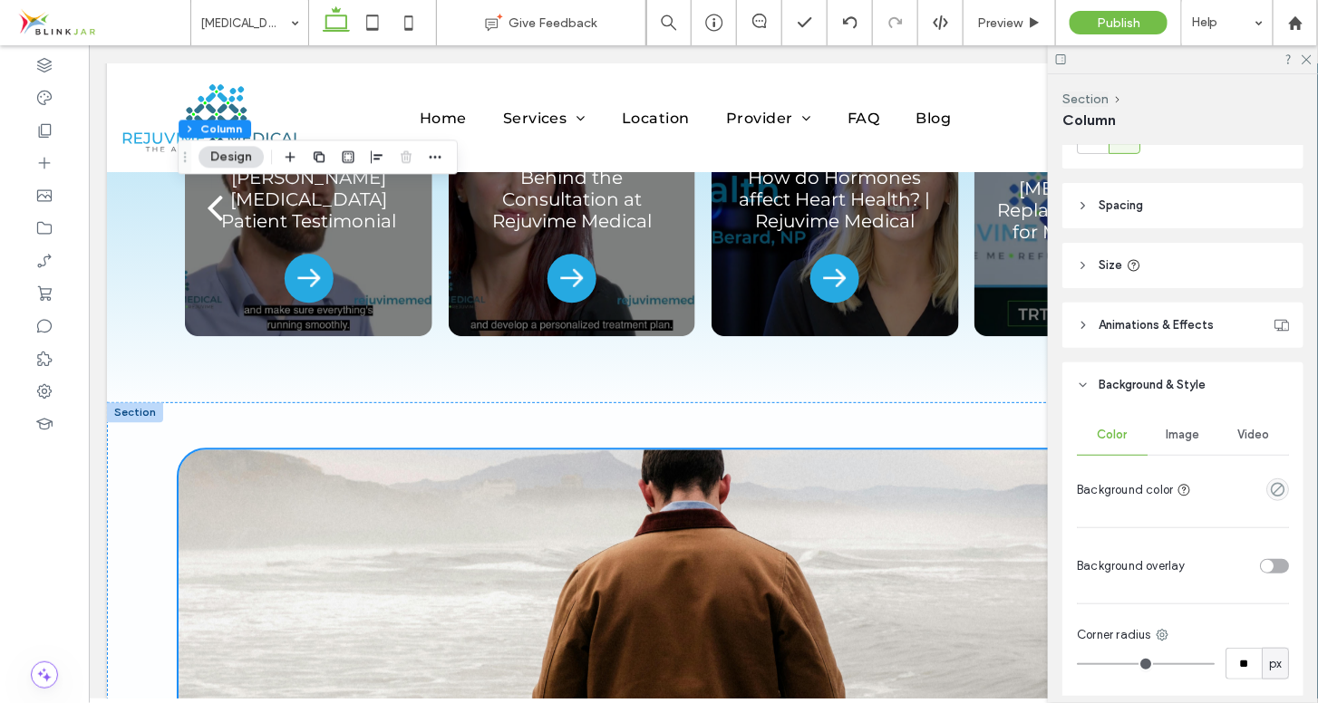
click at [1192, 431] on span "Image" at bounding box center [1184, 435] width 34 height 15
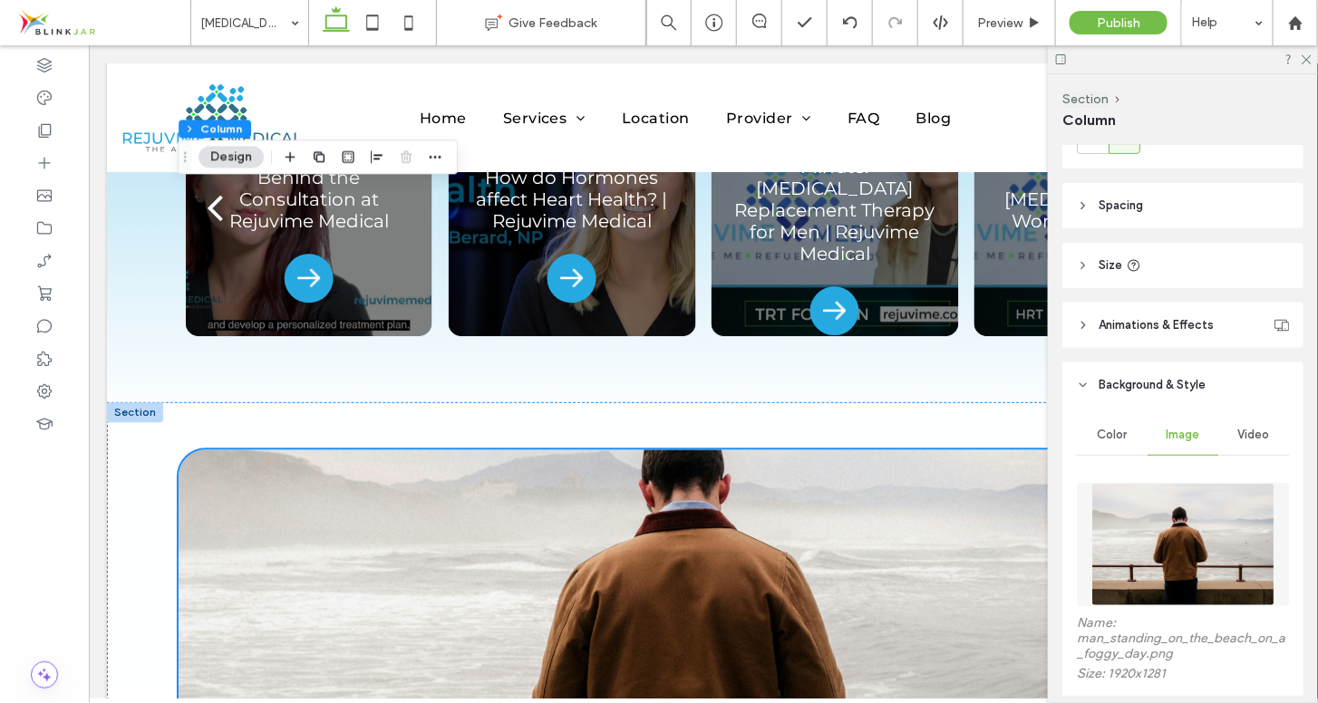
click at [1241, 432] on span "Video" at bounding box center [1254, 435] width 32 height 15
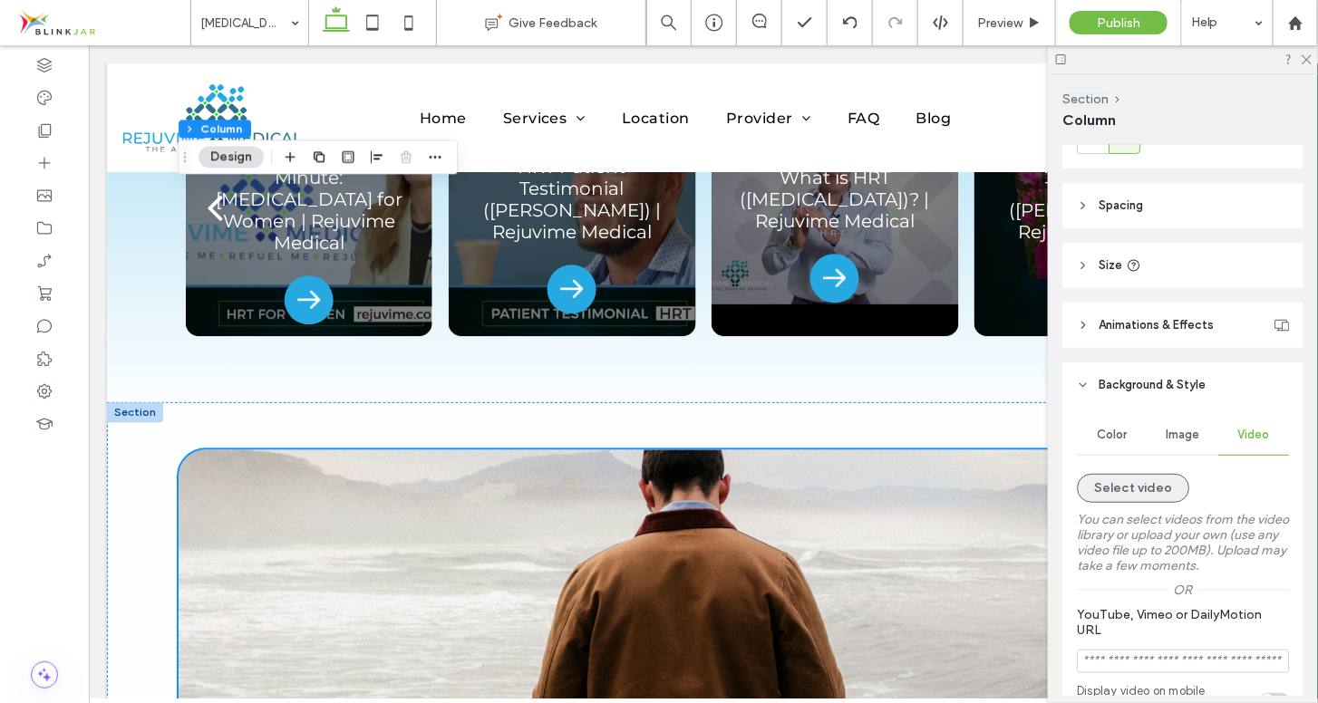
click at [1111, 494] on button "Select video" at bounding box center [1133, 488] width 112 height 29
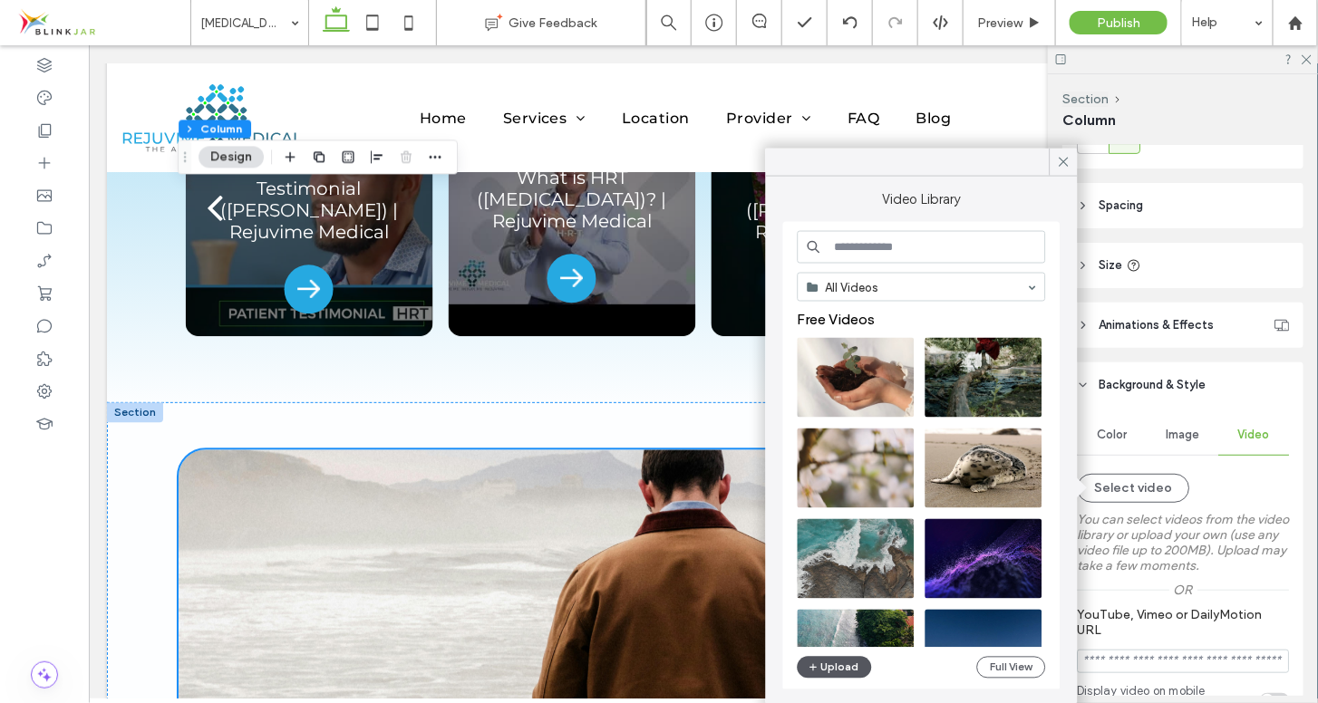
click at [846, 664] on button "Upload" at bounding box center [835, 668] width 74 height 22
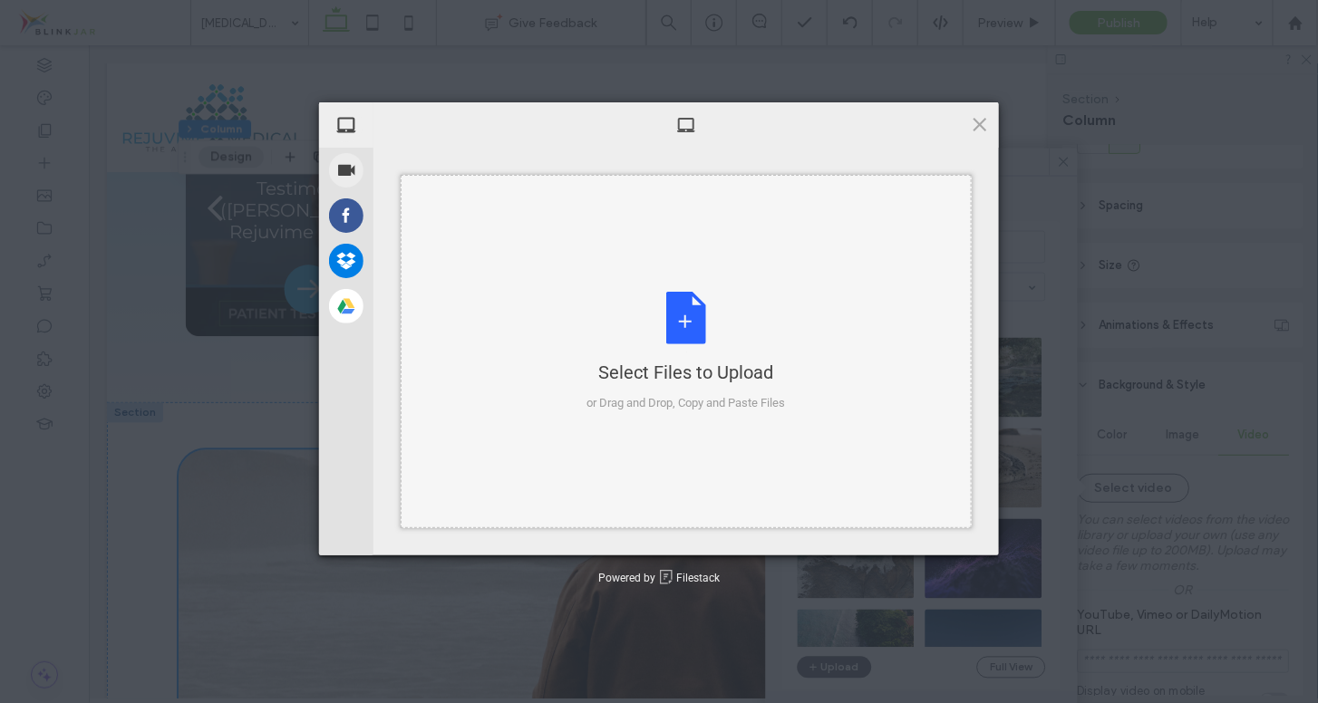
click at [682, 309] on div "Select Files to Upload or Drag and Drop, Copy and Paste Files" at bounding box center [686, 352] width 199 height 121
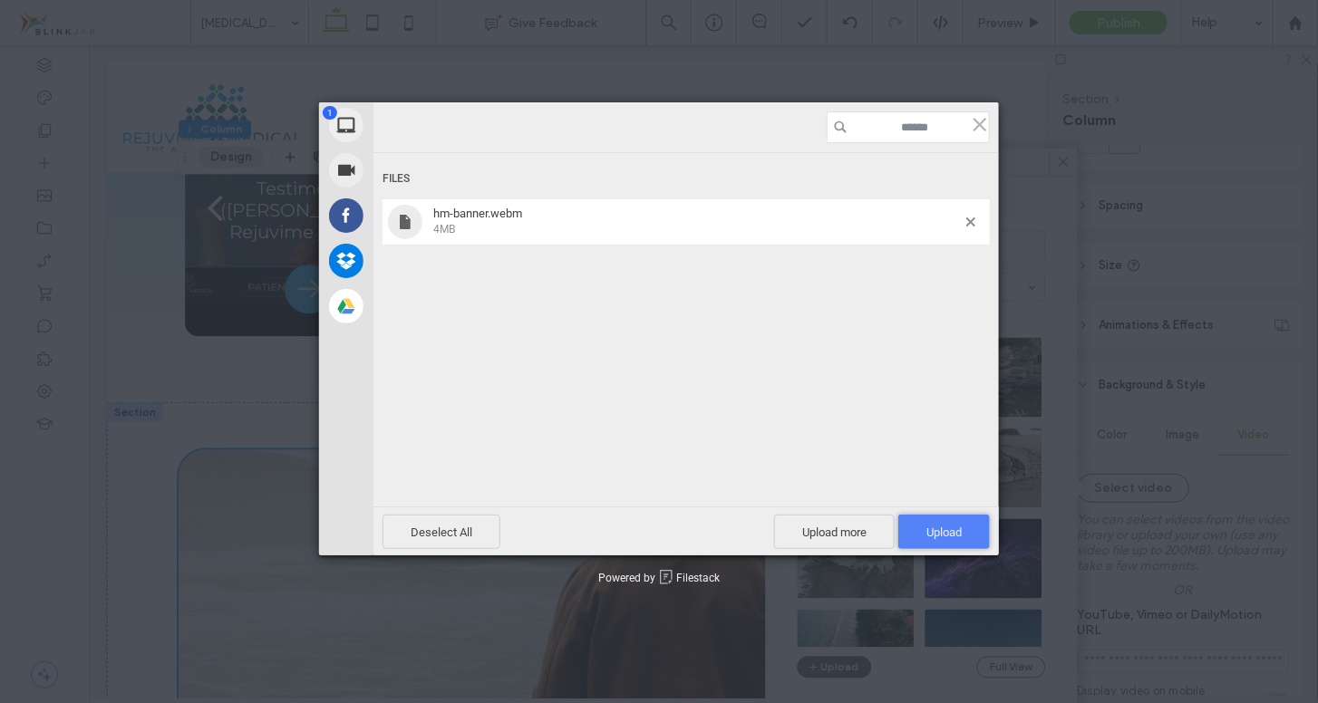
click at [943, 527] on span "Upload 1" at bounding box center [943, 533] width 35 height 14
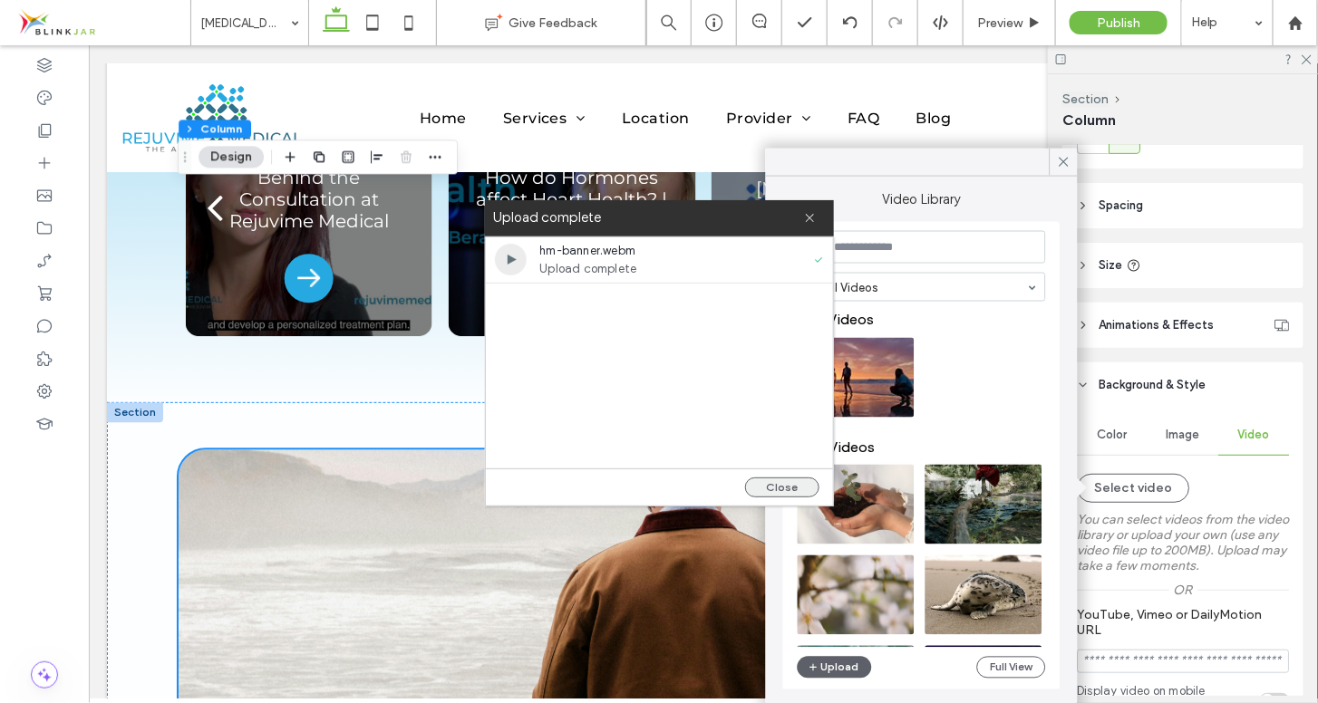
click at [797, 489] on button "Close" at bounding box center [782, 488] width 74 height 20
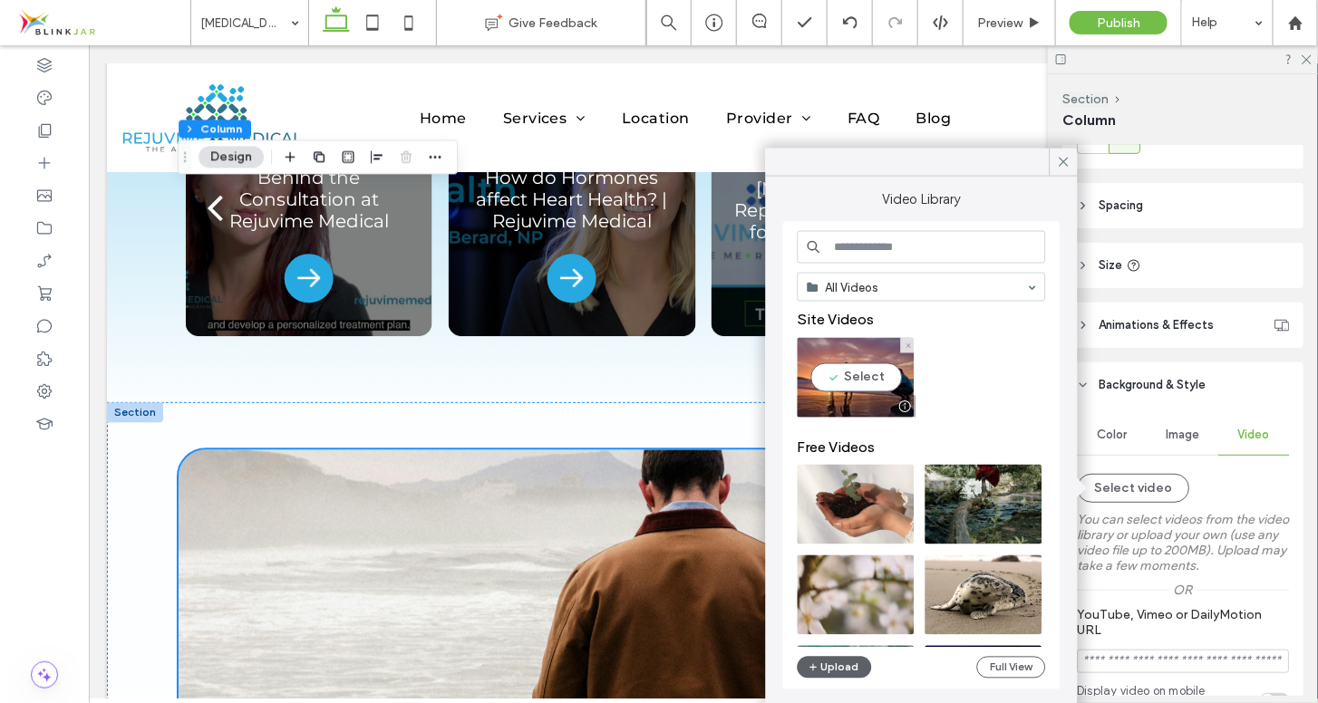
click at [863, 387] on video at bounding box center [856, 378] width 117 height 80
type input "**********"
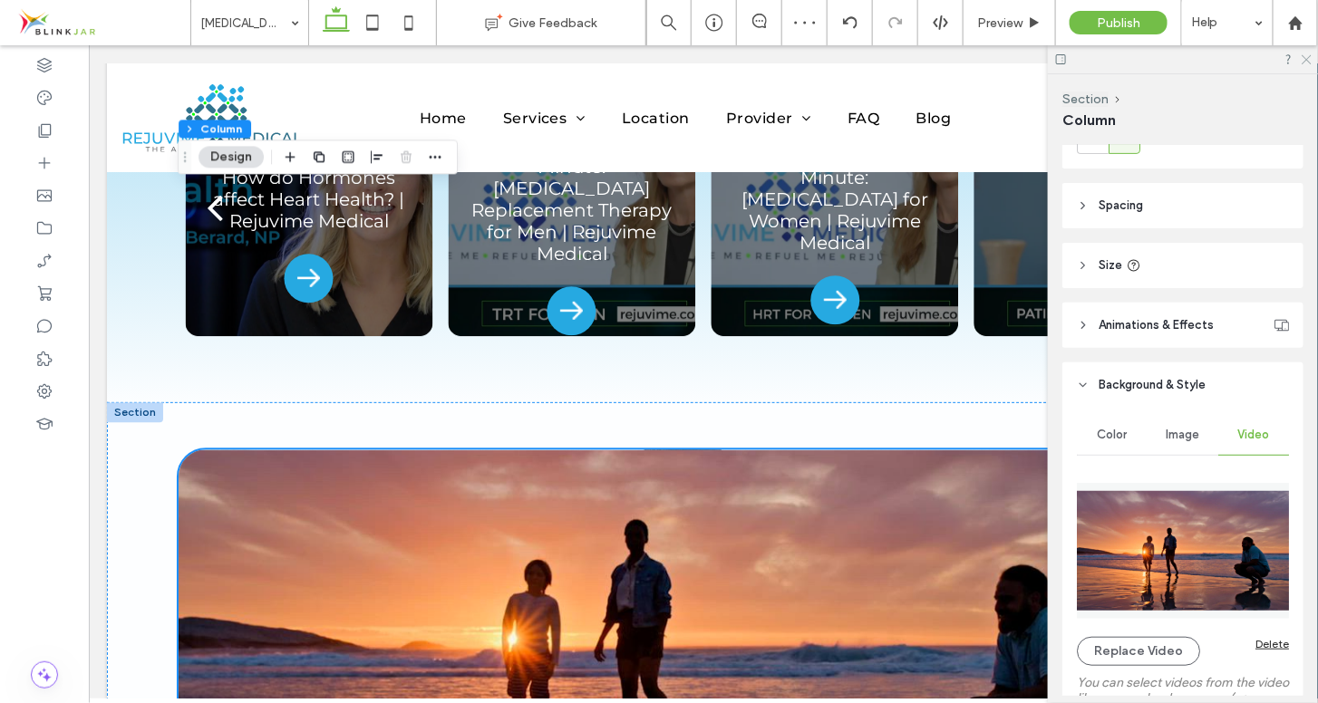
click at [1305, 55] on icon at bounding box center [1306, 59] width 12 height 12
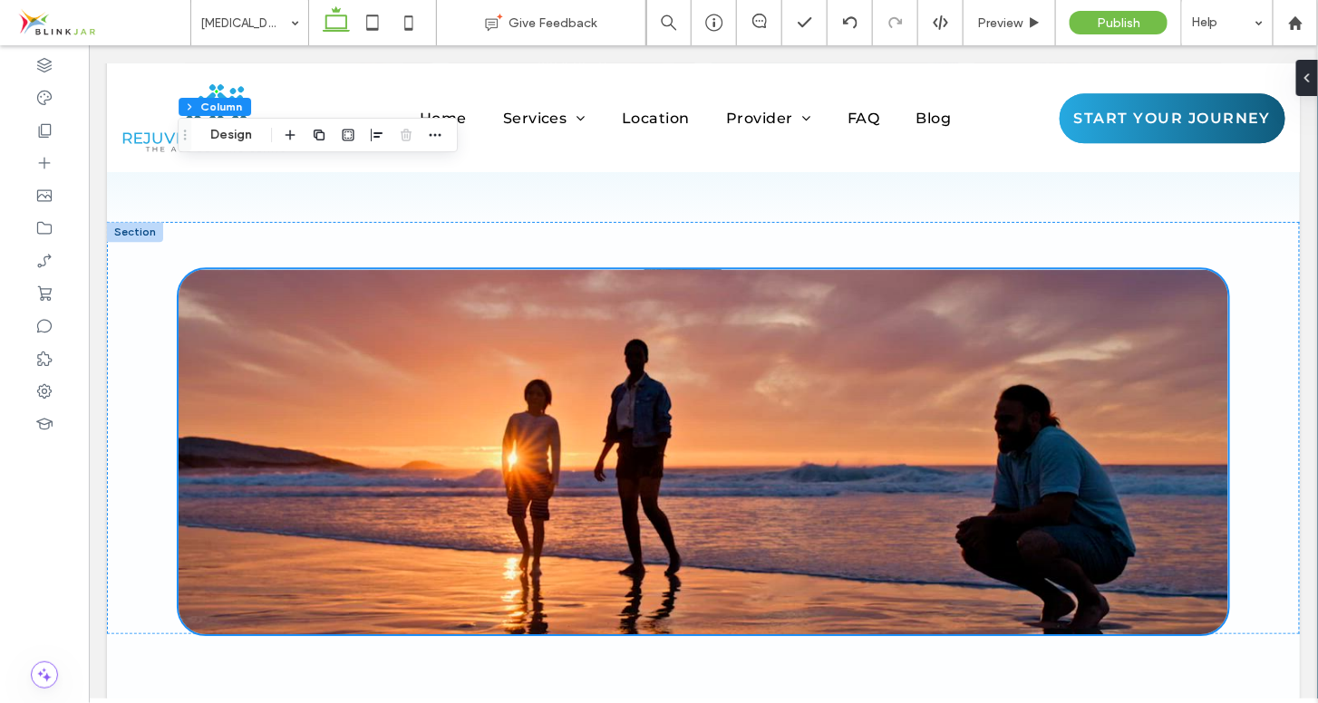
scroll to position [4190, 0]
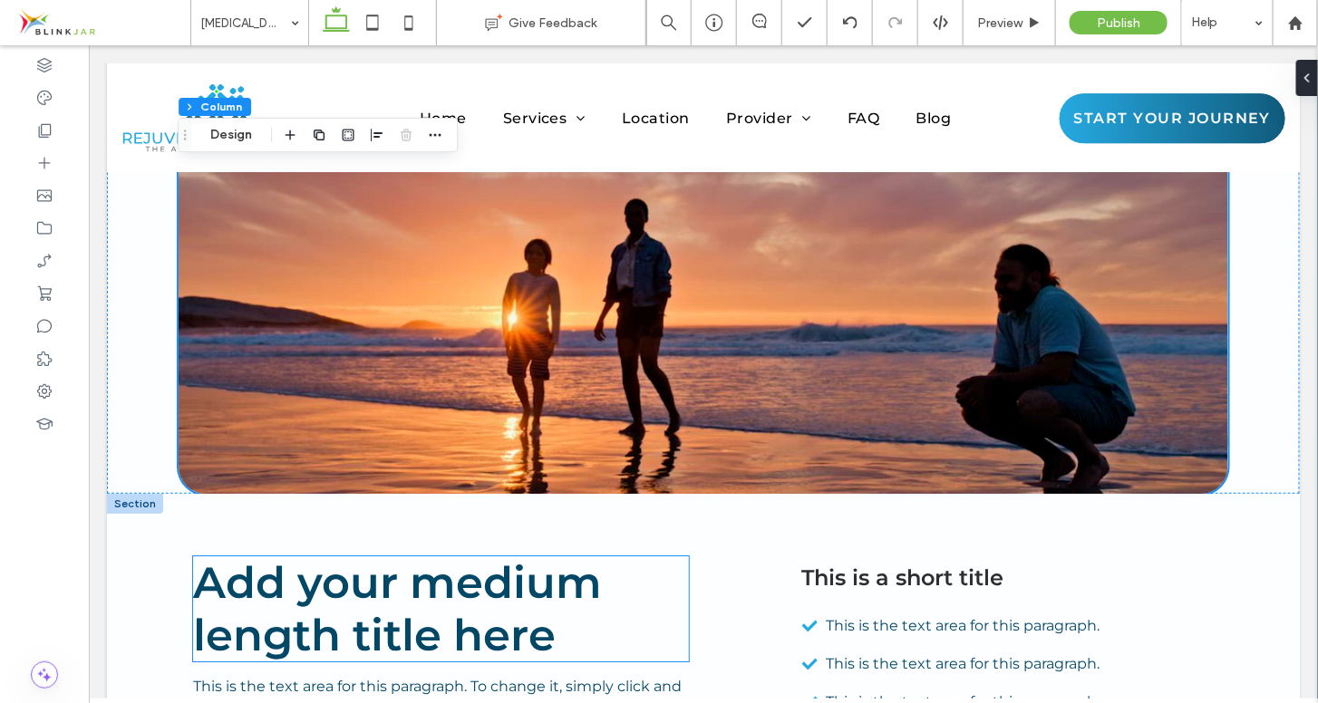
click at [203, 556] on span "Add your medium length title here" at bounding box center [396, 608] width 409 height 105
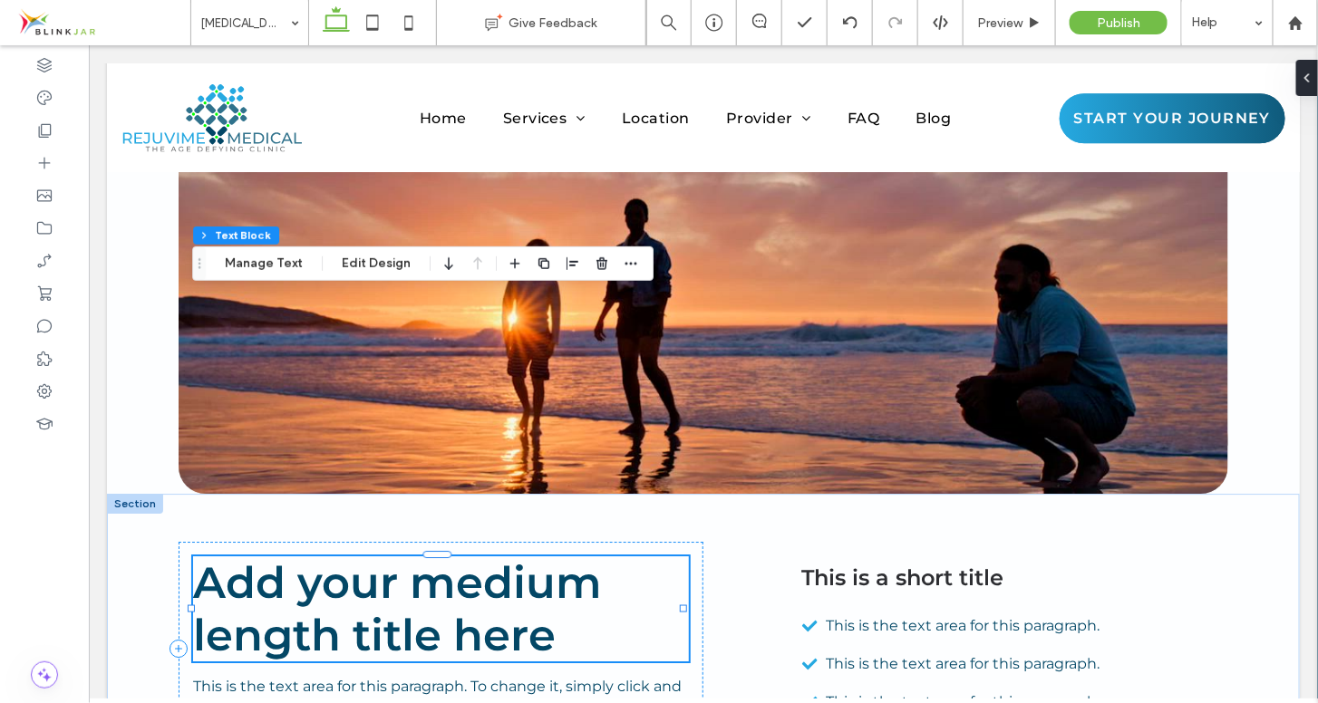
click at [203, 556] on span "Add your medium length title here" at bounding box center [396, 608] width 409 height 105
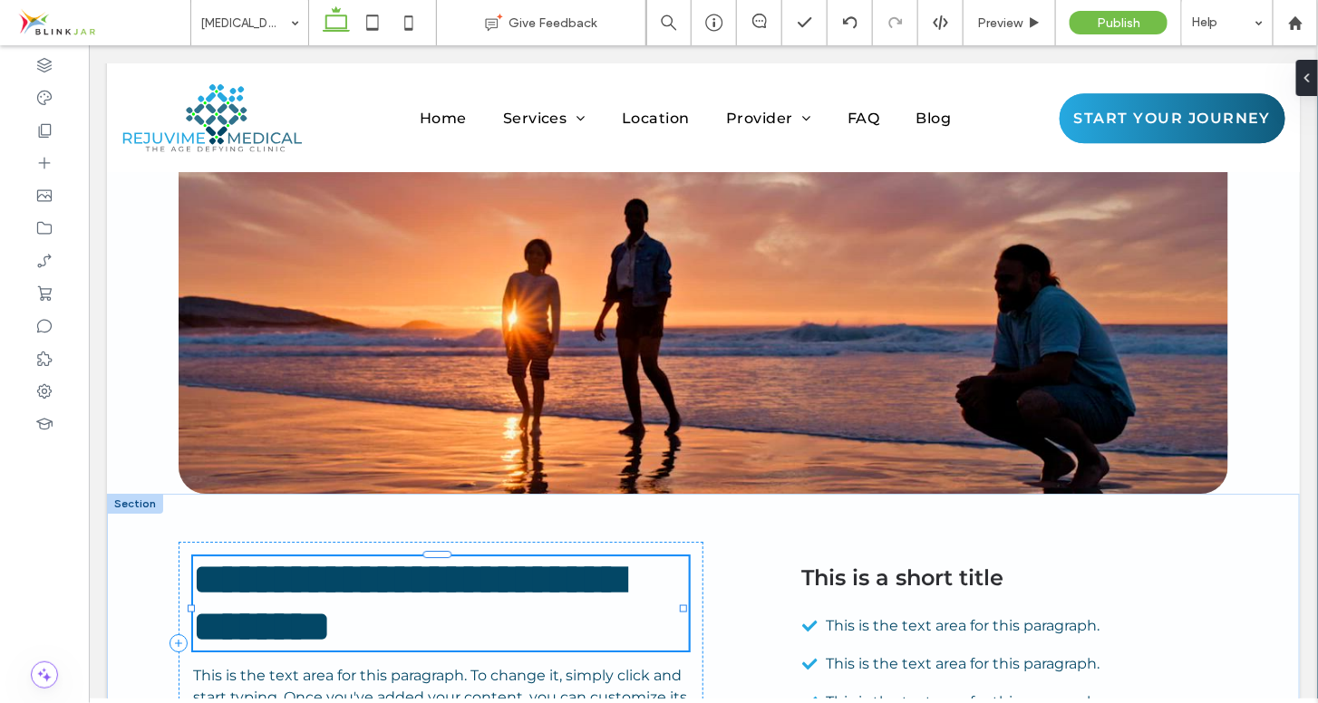
type input "**********"
type input "**"
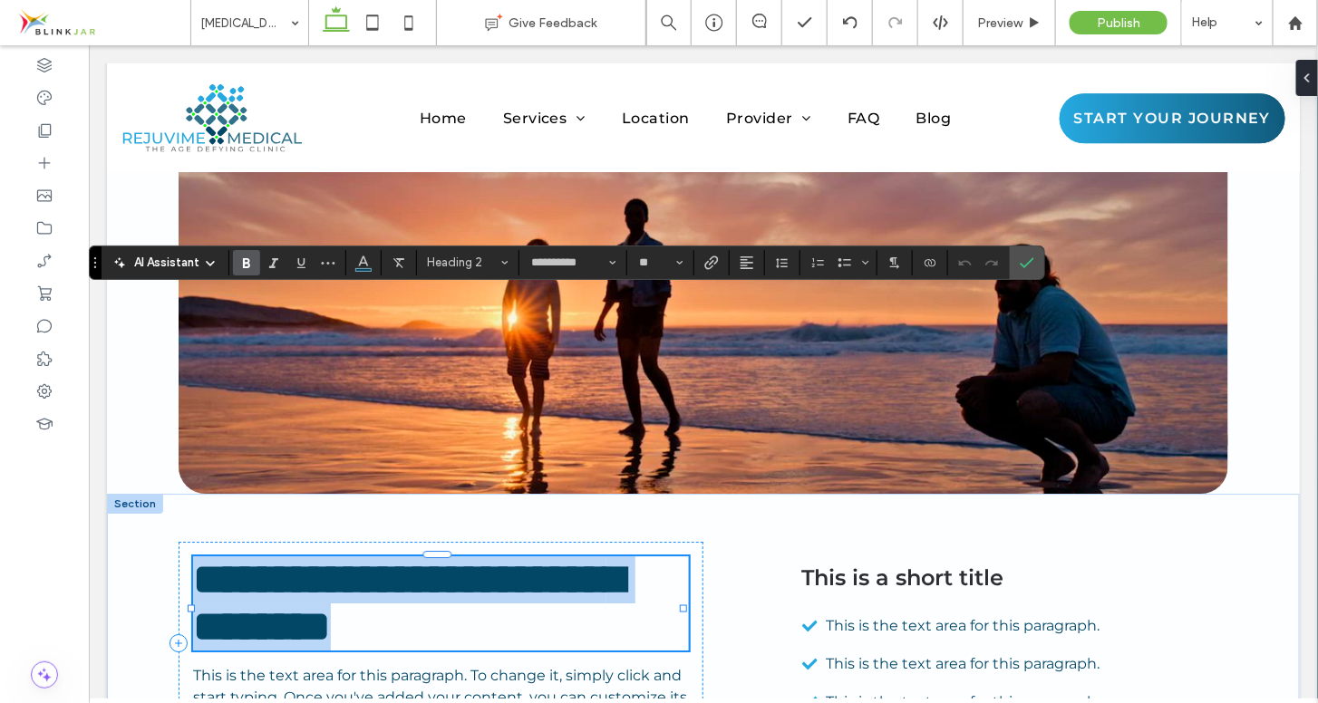
click at [203, 557] on span "**********" at bounding box center [407, 602] width 431 height 90
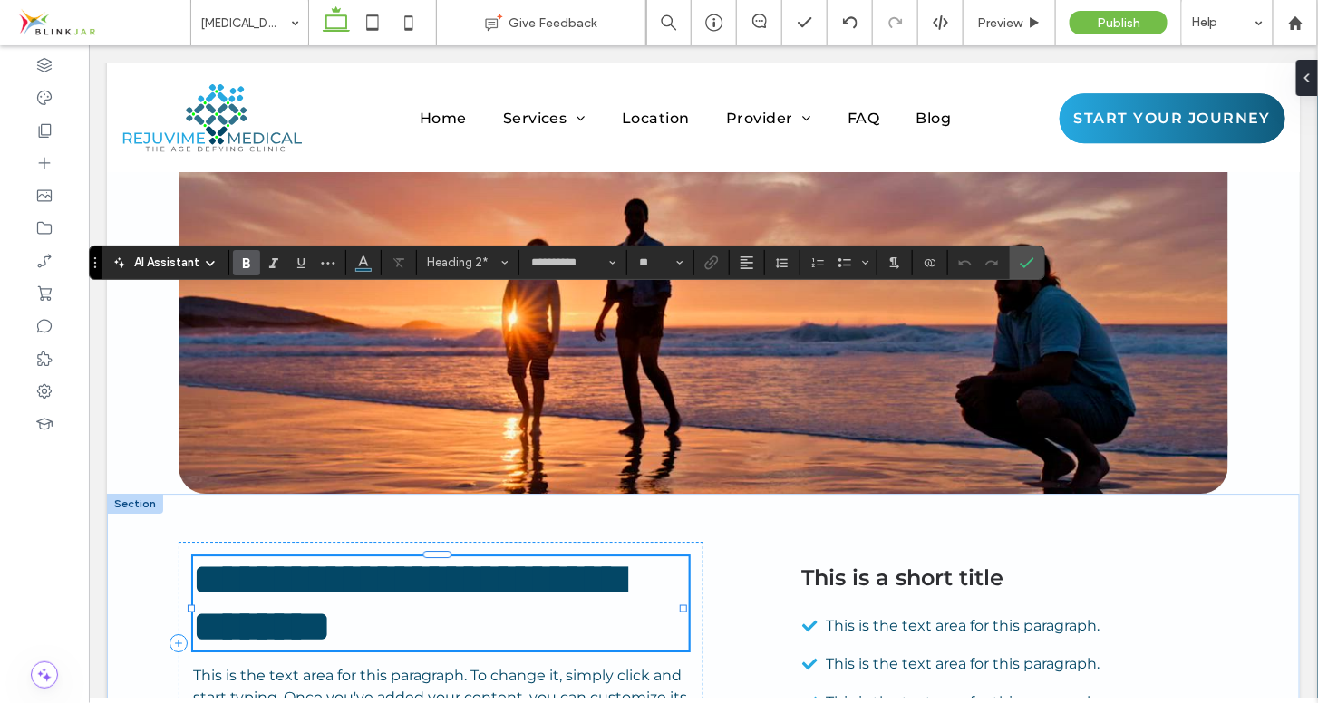
click at [203, 557] on span "**********" at bounding box center [407, 602] width 431 height 90
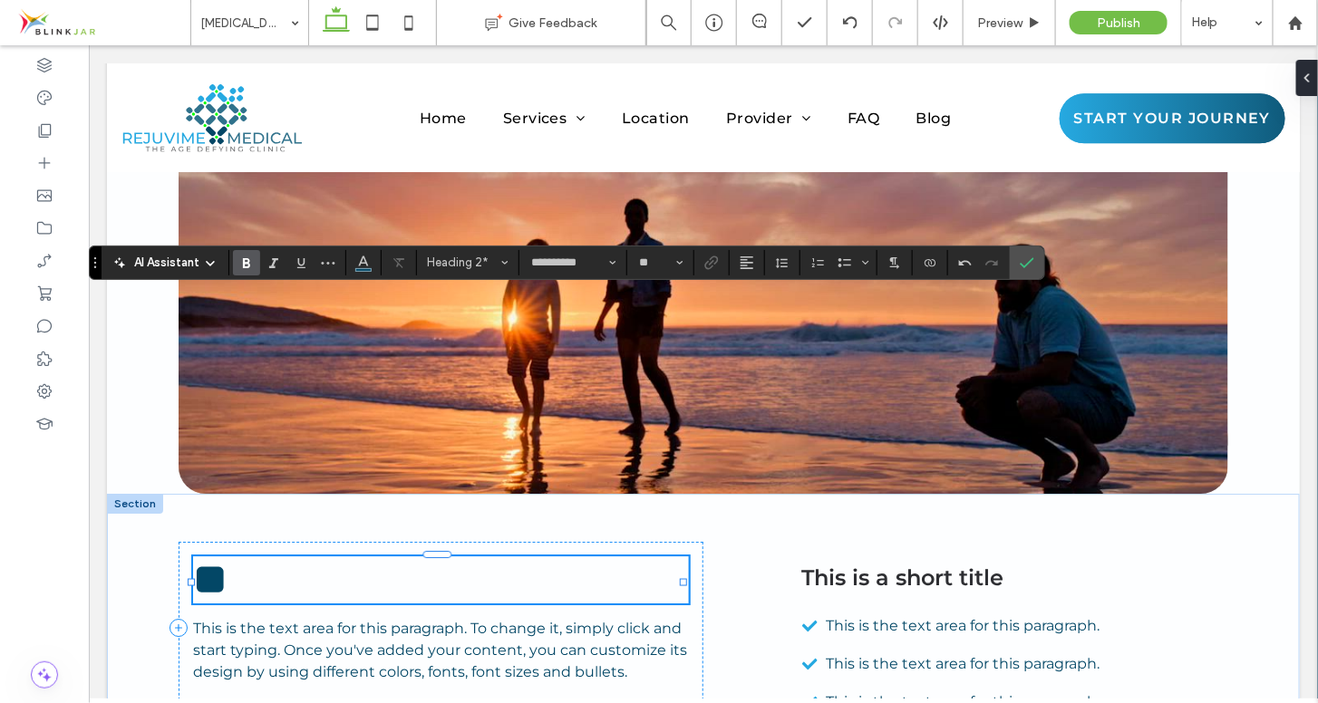
paste div
type input "**"
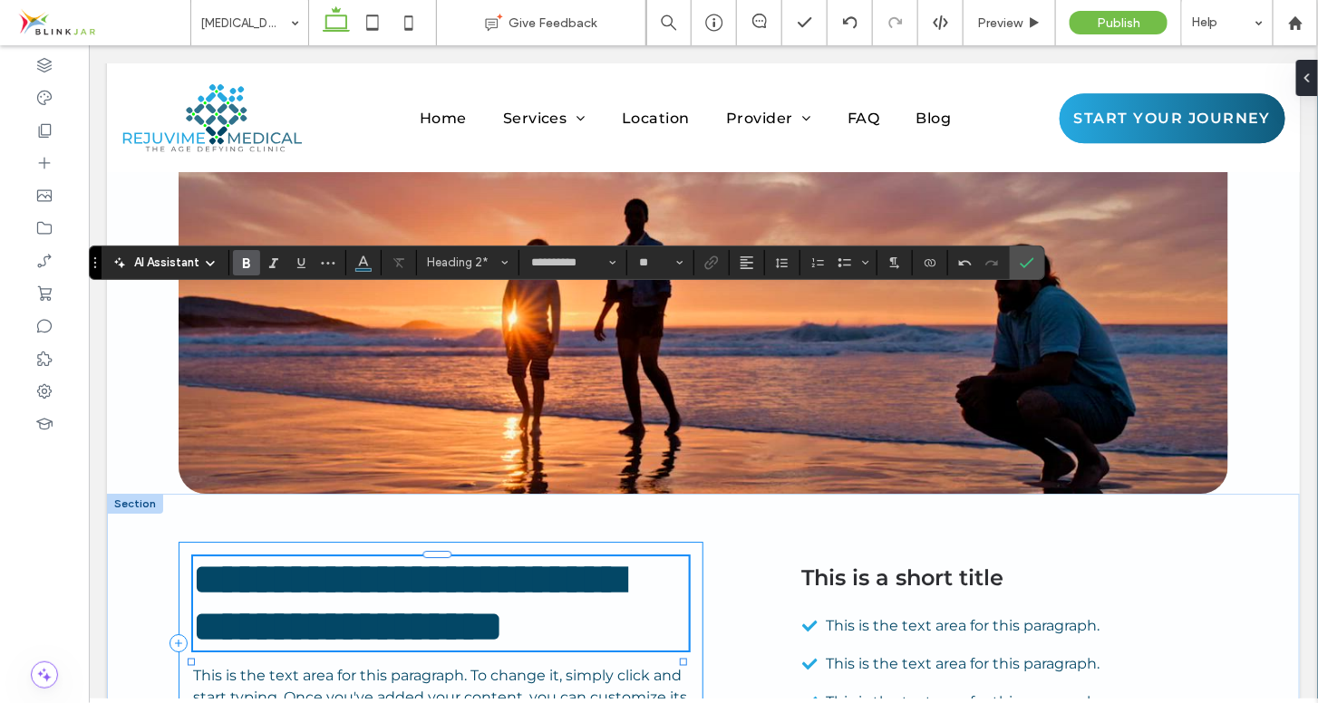
click at [695, 541] on div "**********" at bounding box center [440, 642] width 525 height 203
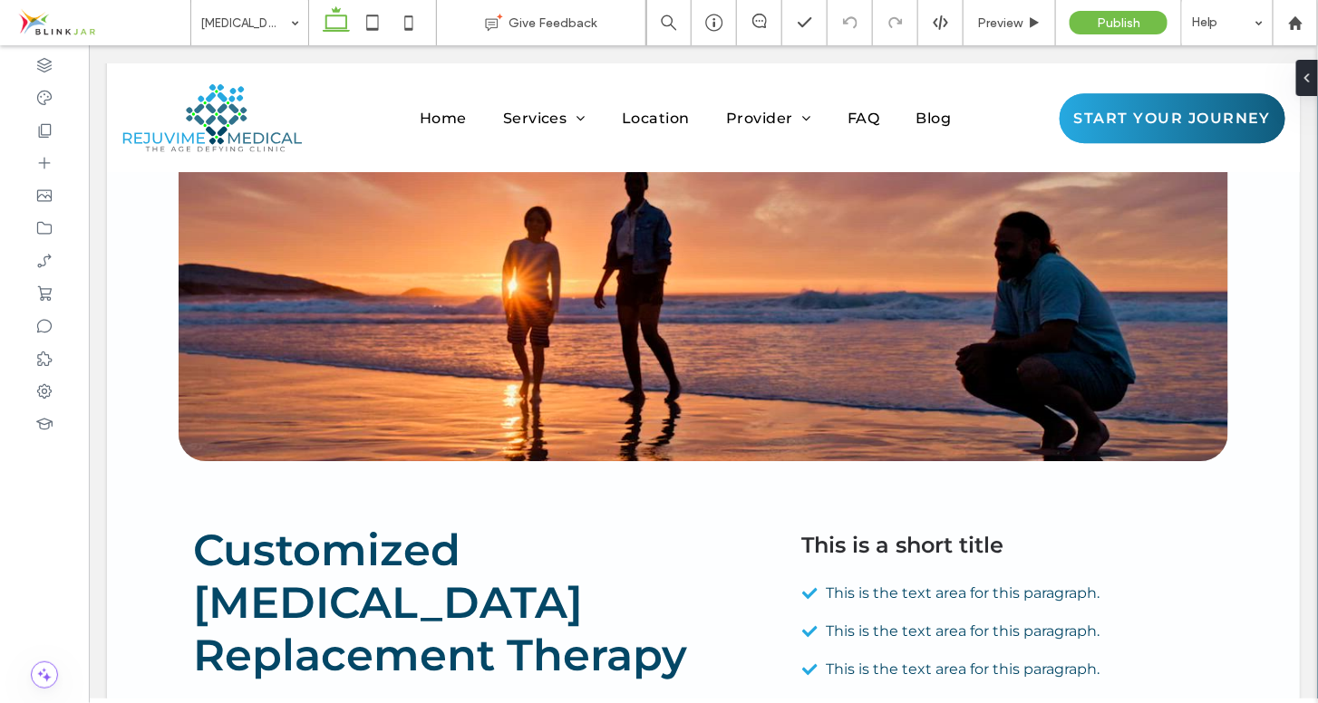
scroll to position [4116, 0]
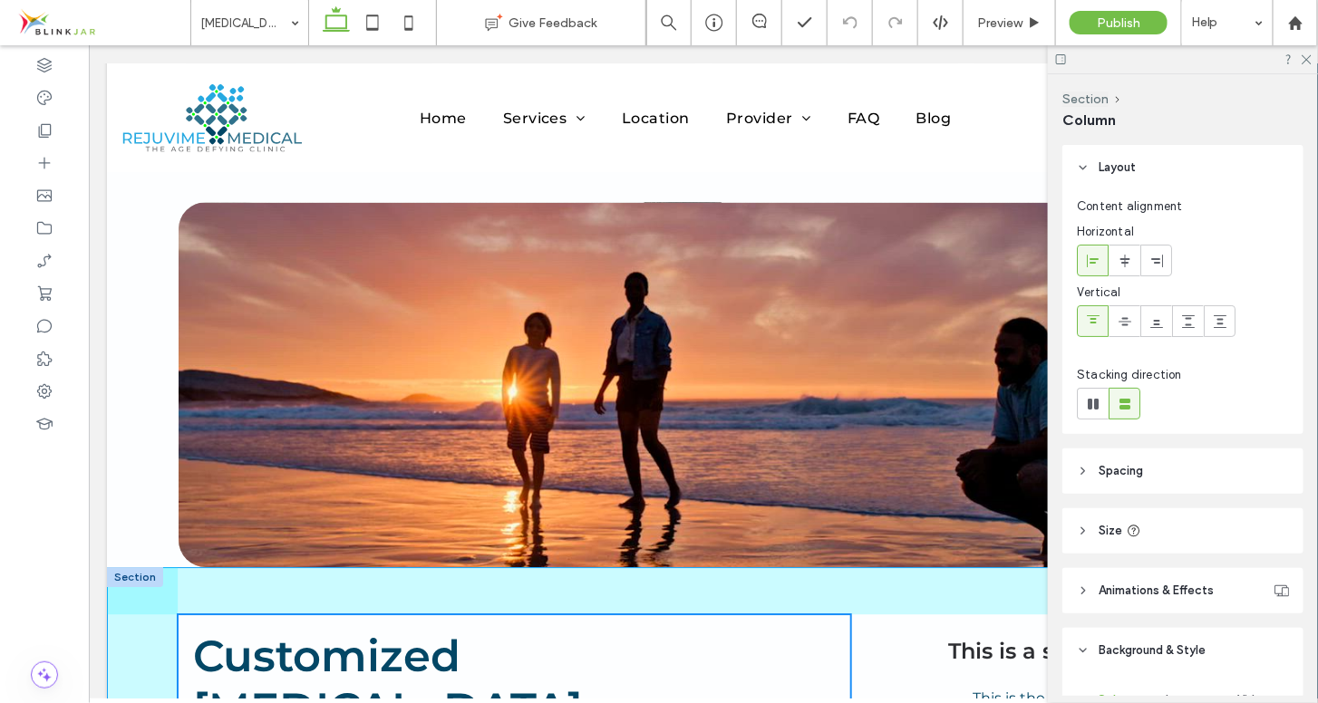
drag, startPoint x: 697, startPoint y: 525, endPoint x: 849, endPoint y: 521, distance: 152.3
type input "**"
type input "*****"
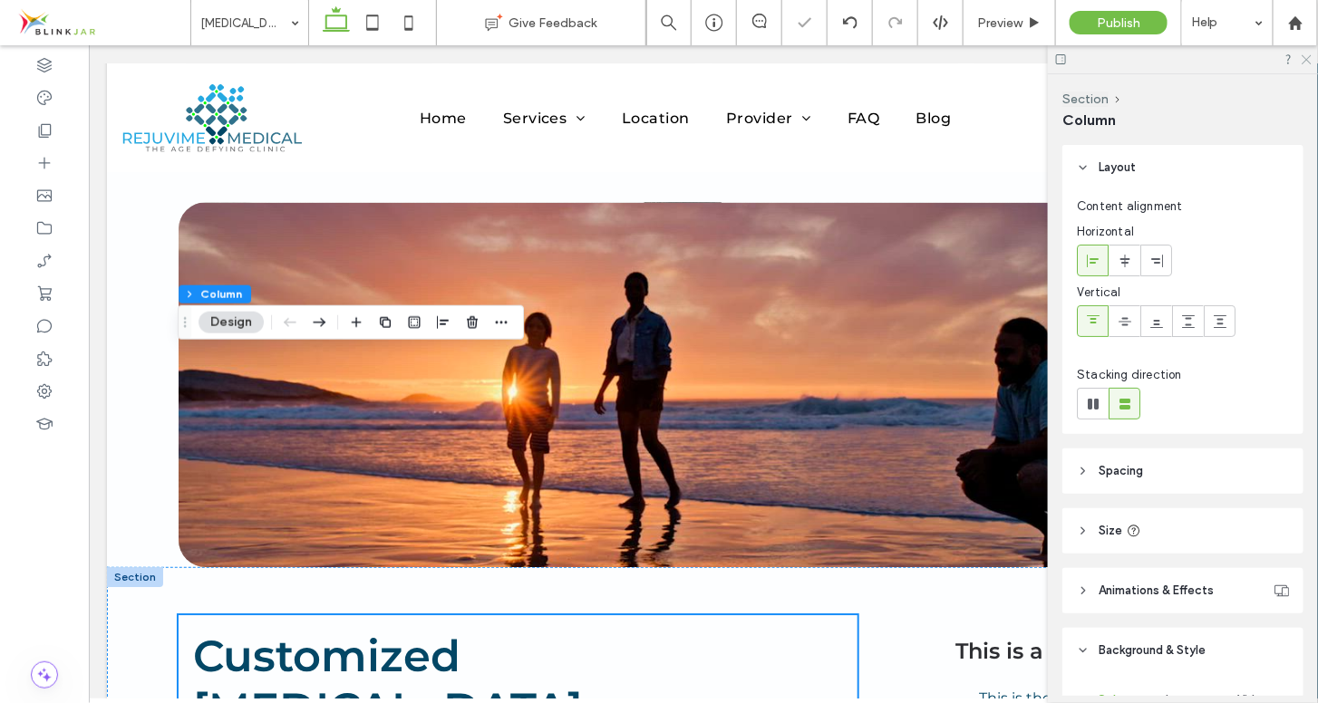
click at [1308, 63] on icon at bounding box center [1306, 59] width 12 height 12
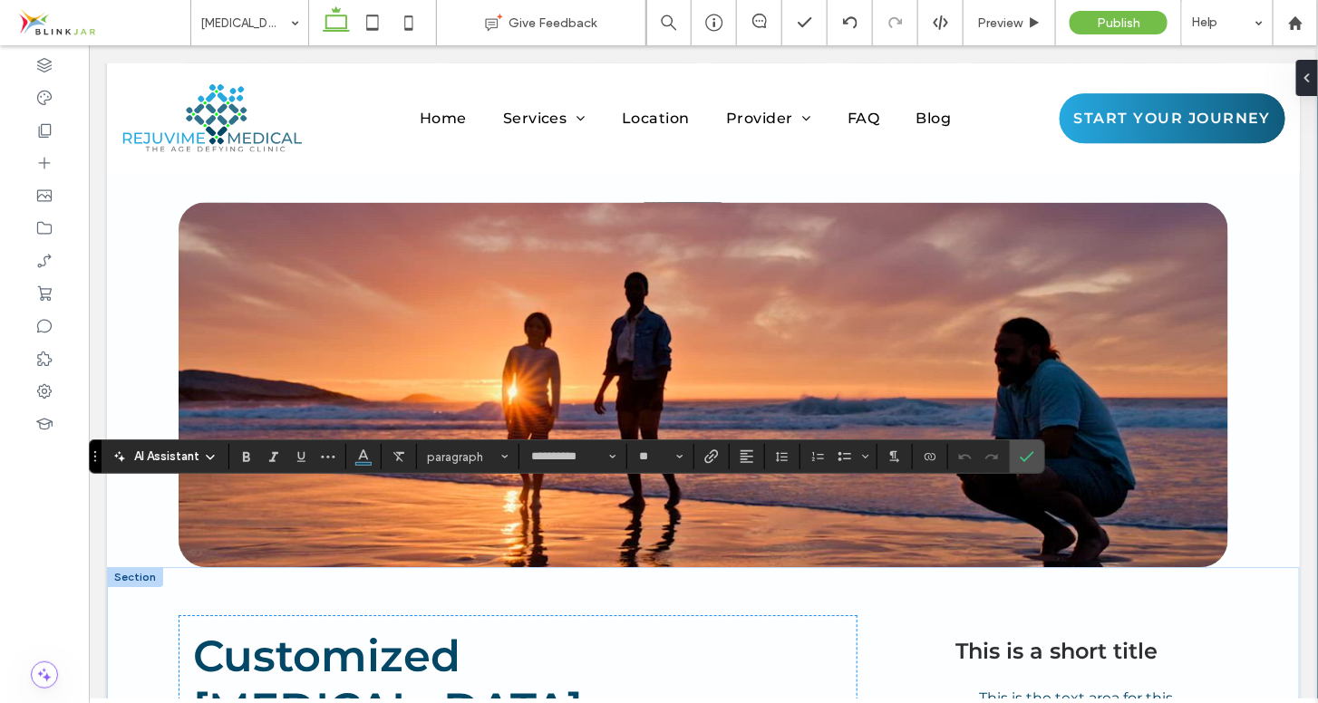
drag, startPoint x: 200, startPoint y: 496, endPoint x: 356, endPoint y: 535, distance: 160.7
click at [983, 637] on span "This is a short title" at bounding box center [1056, 650] width 202 height 26
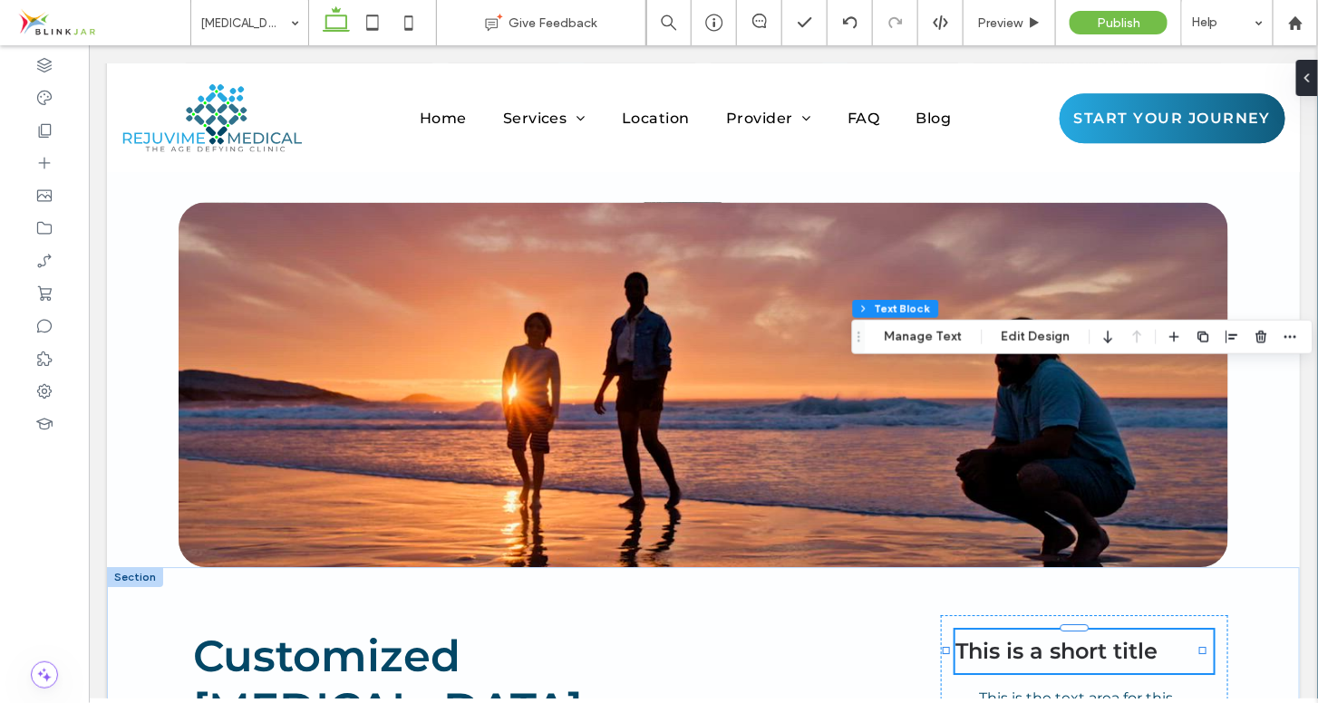
click at [966, 637] on span "This is a short title" at bounding box center [1056, 650] width 202 height 26
click at [966, 640] on span "**********" at bounding box center [1041, 651] width 173 height 22
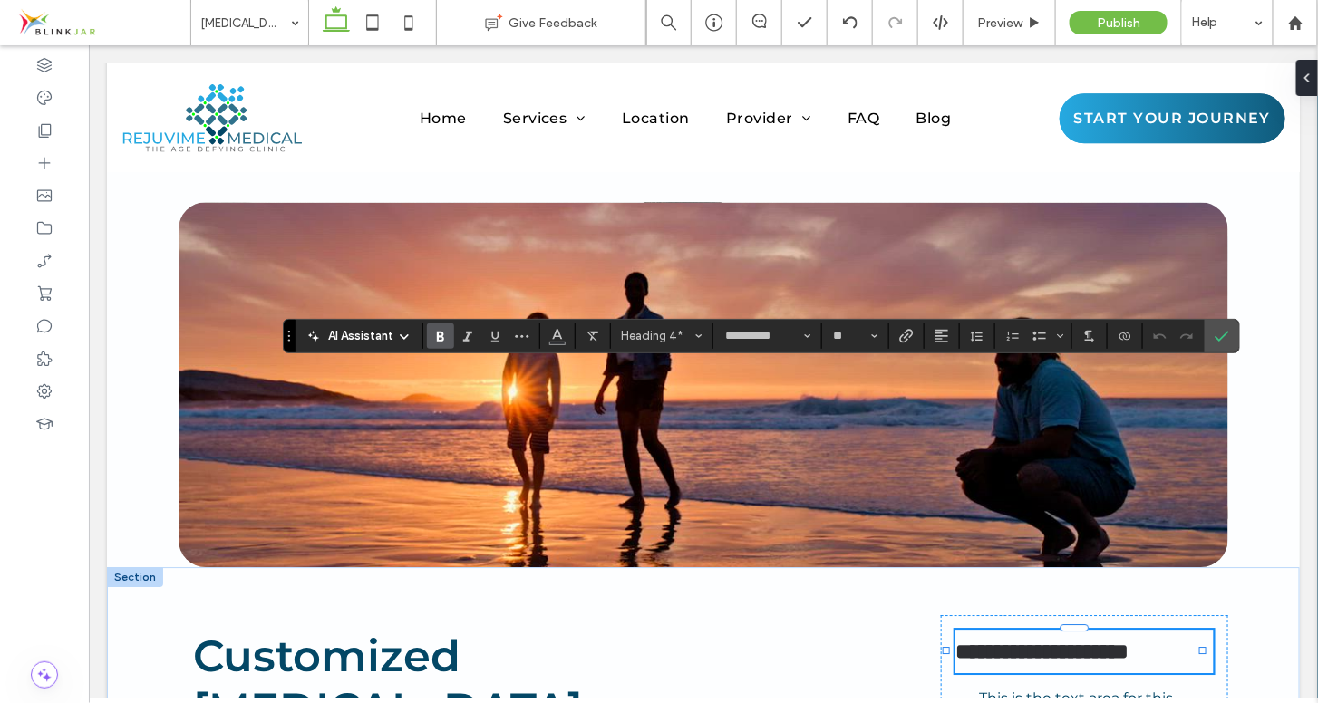
click at [966, 640] on span "**********" at bounding box center [1041, 651] width 173 height 22
click at [964, 640] on span "**********" at bounding box center [1041, 651] width 173 height 22
click at [979, 689] on span "This is the text area for this paragraph." at bounding box center [1076, 708] width 194 height 39
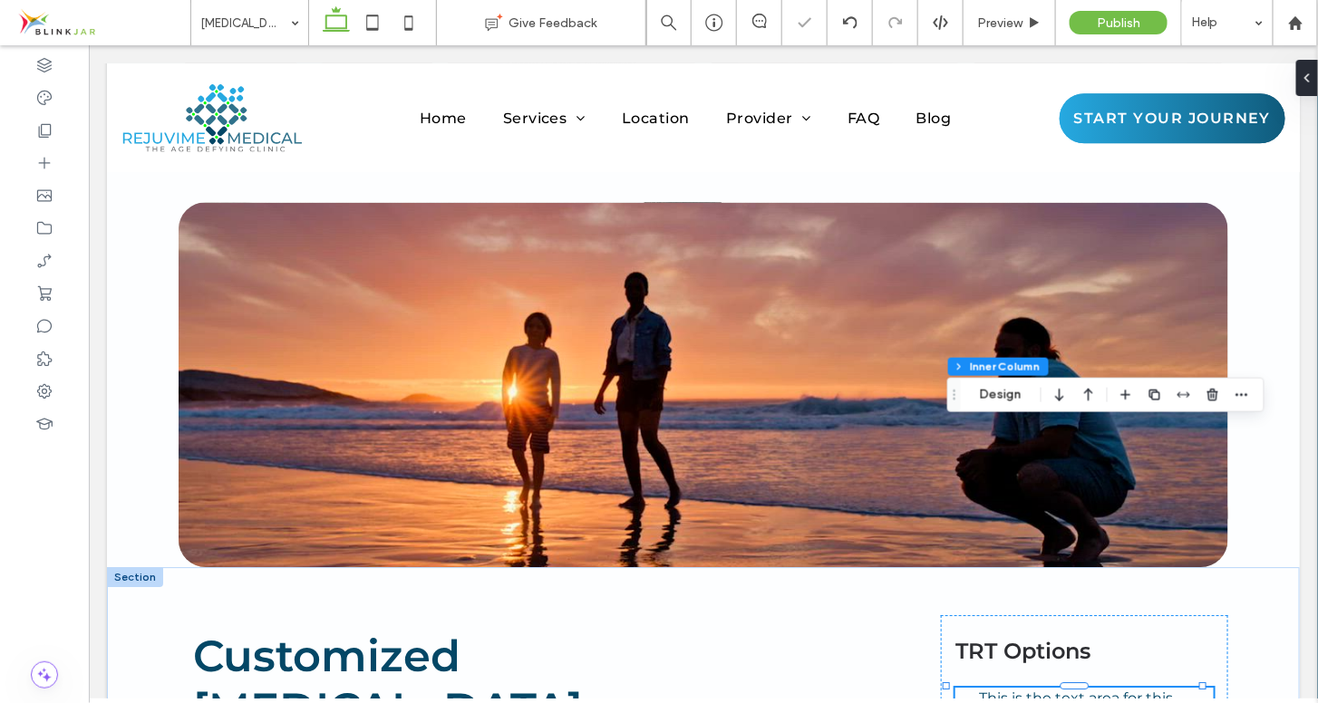
click at [979, 689] on span "This is the text area for this paragraph." at bounding box center [1076, 708] width 194 height 39
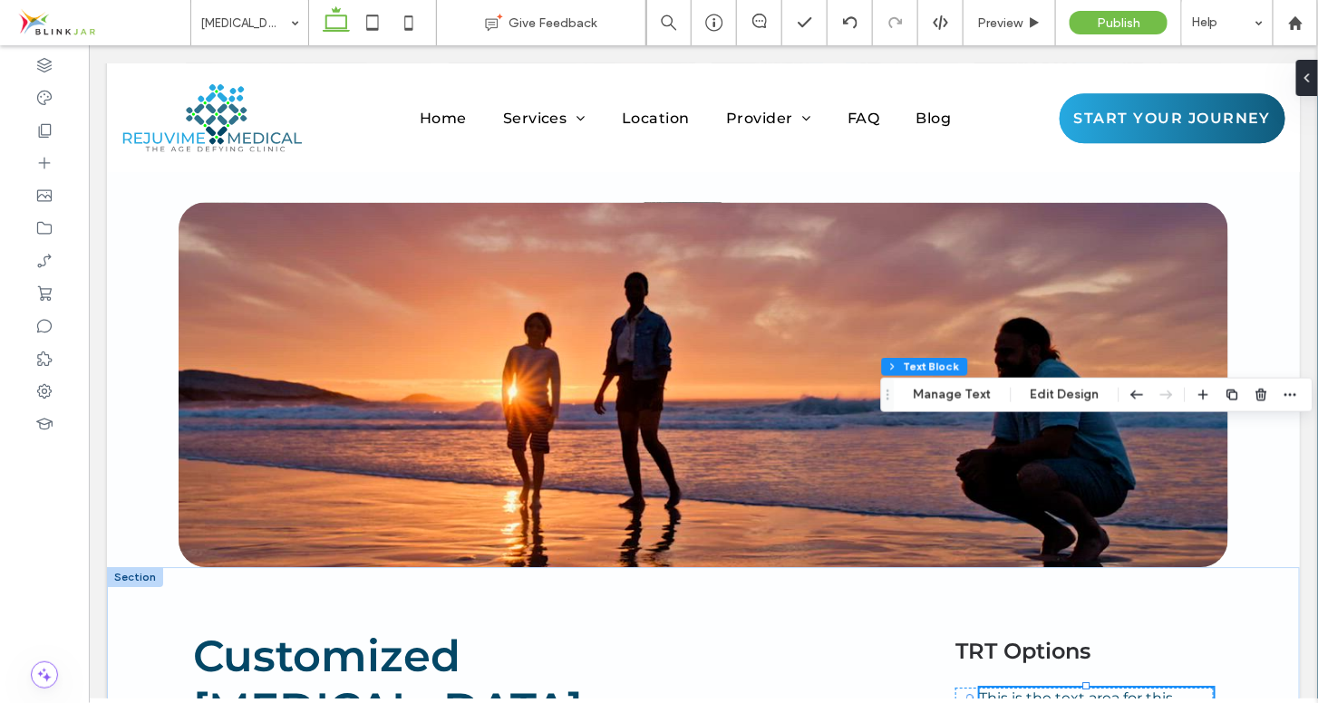
click at [984, 689] on span "This is the text area for this paragraph." at bounding box center [1076, 708] width 194 height 39
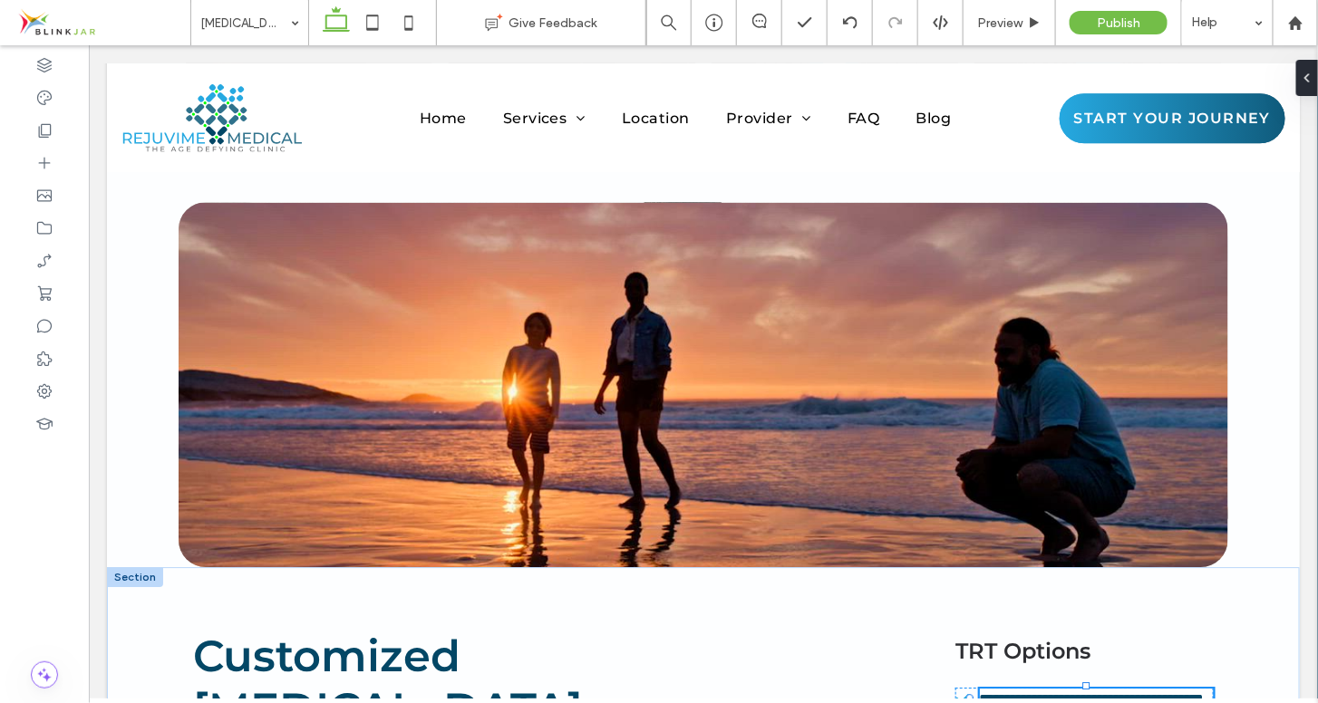
type input "**********"
type input "**"
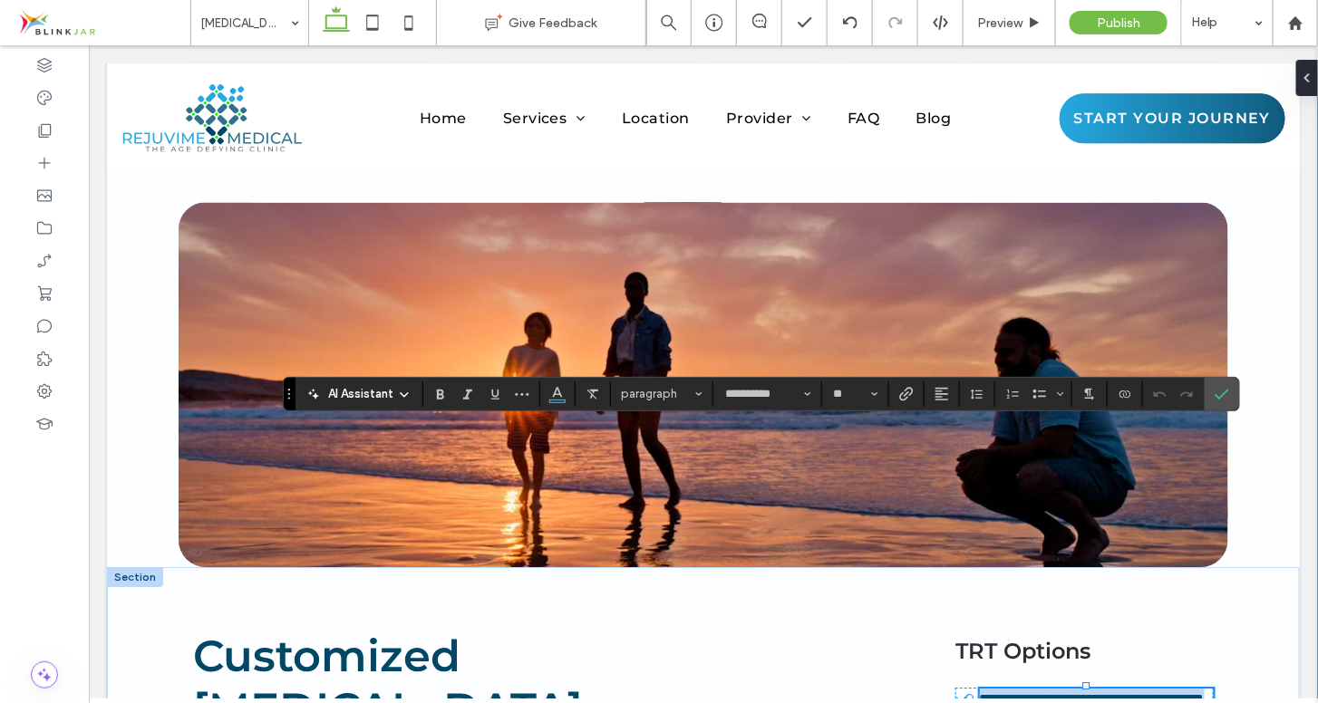
click at [984, 692] on span "**********" at bounding box center [1091, 699] width 225 height 14
drag, startPoint x: 981, startPoint y: 433, endPoint x: 1049, endPoint y: 454, distance: 71.1
drag, startPoint x: 1049, startPoint y: 454, endPoint x: 1011, endPoint y: 437, distance: 41.8
click at [1011, 692] on span "**********" at bounding box center [1091, 699] width 225 height 14
drag, startPoint x: 980, startPoint y: 431, endPoint x: 1052, endPoint y: 454, distance: 76.3
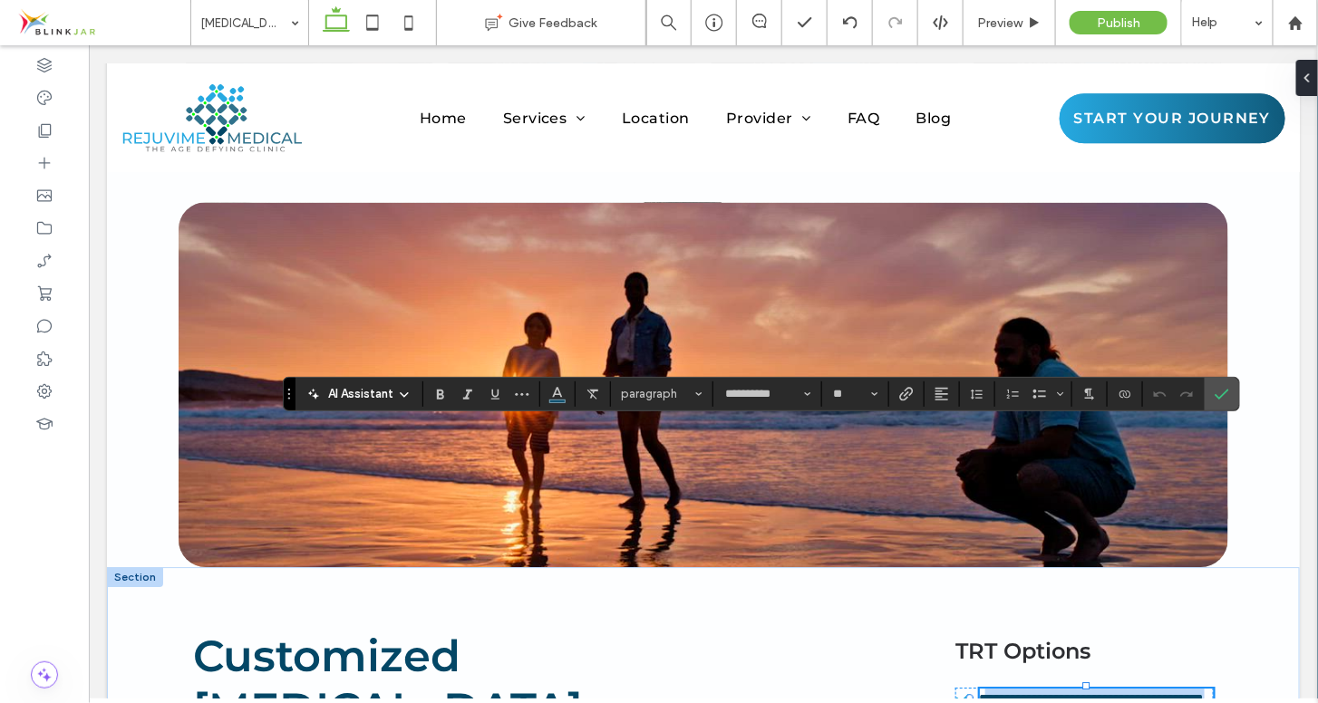
click at [1052, 688] on p "**********" at bounding box center [1096, 699] width 234 height 22
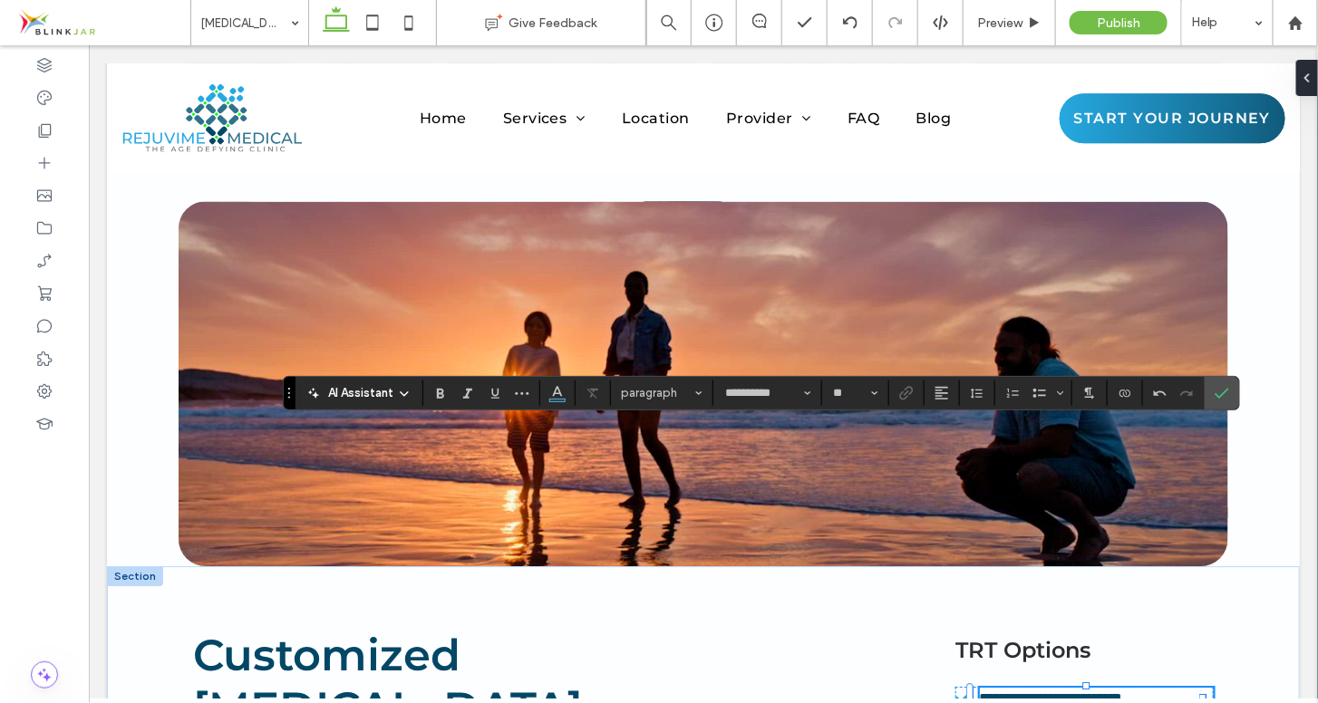
click at [979, 691] on span "**********" at bounding box center [1050, 698] width 143 height 14
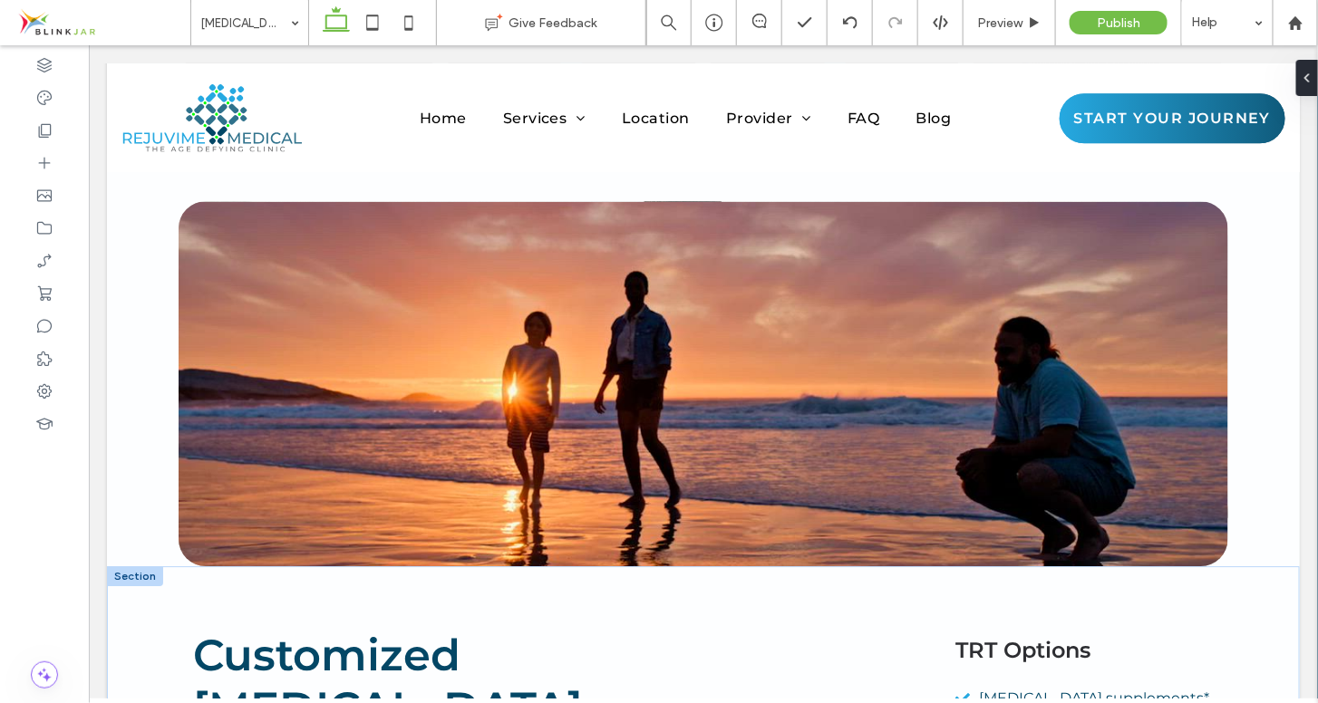
type input "**********"
type input "**"
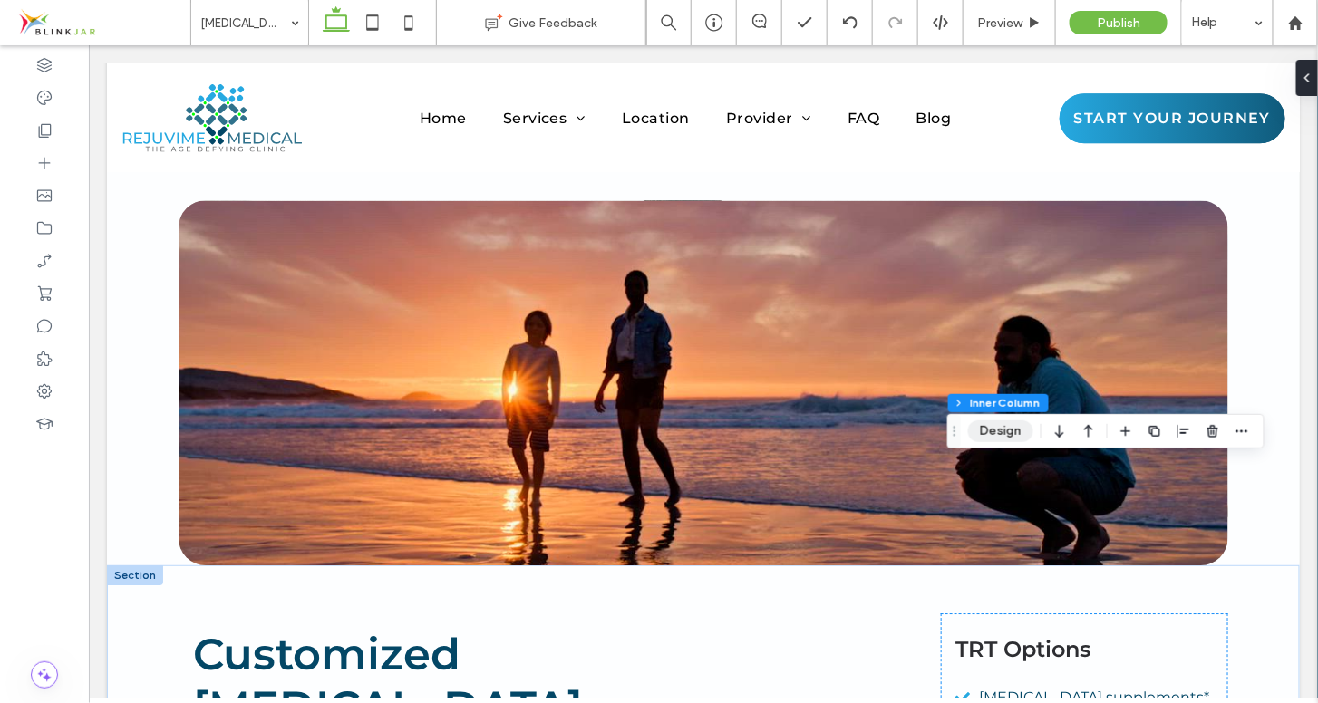
click at [1009, 428] on button "Design" at bounding box center [1000, 432] width 65 height 22
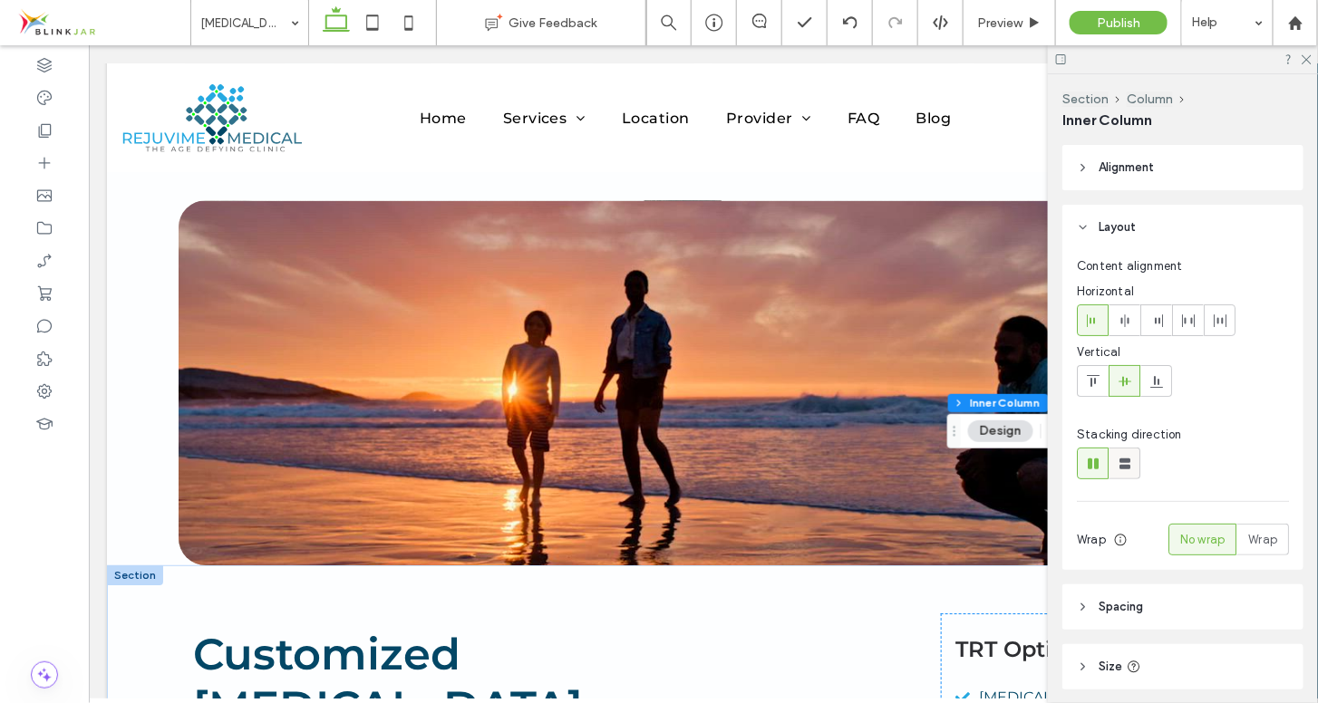
click at [1130, 463] on icon at bounding box center [1125, 464] width 18 height 18
type input "**"
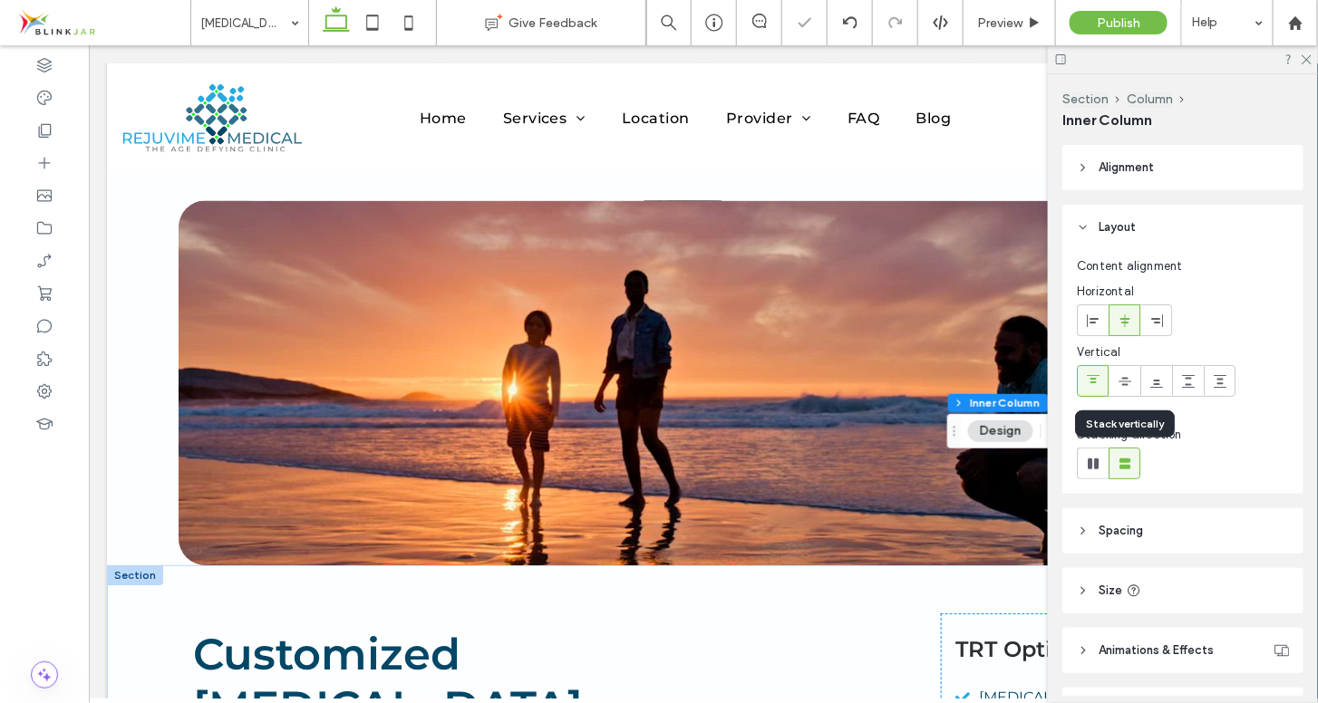
type input "***"
click at [1093, 462] on icon at bounding box center [1093, 464] width 18 height 18
type input "**"
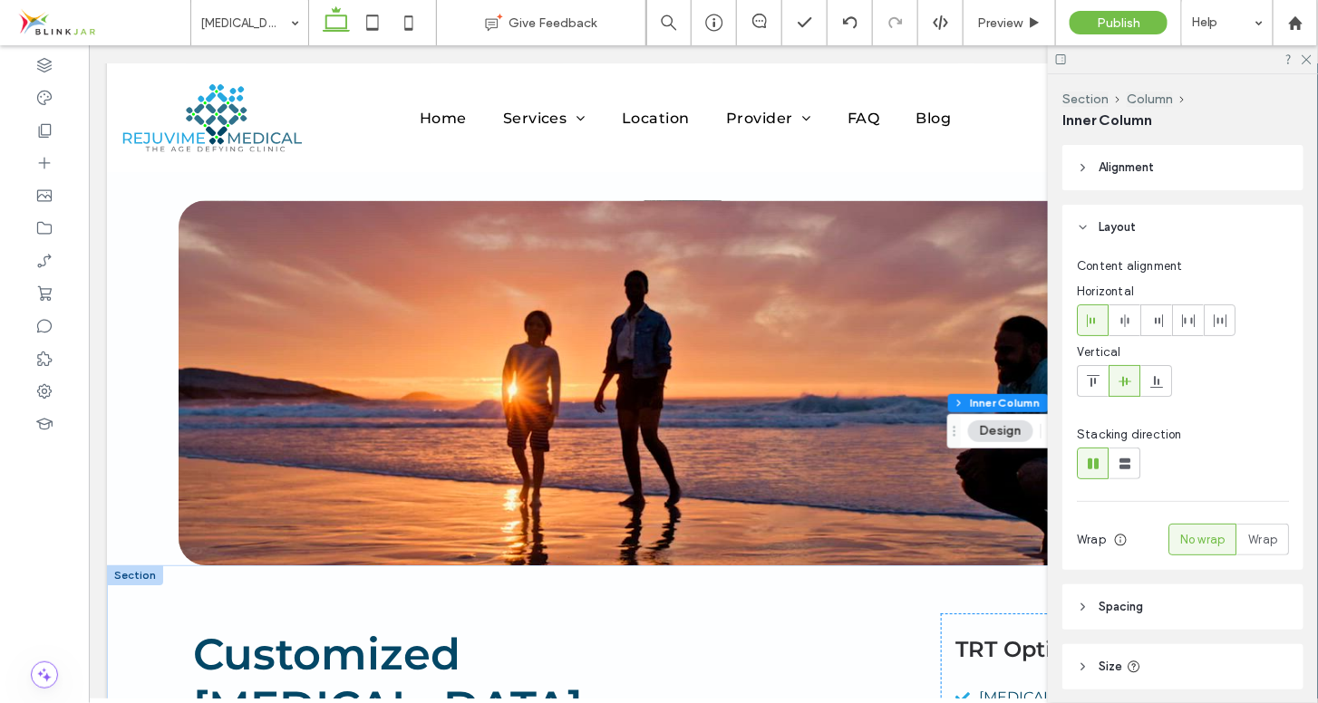
drag, startPoint x: 1310, startPoint y: 441, endPoint x: 1316, endPoint y: 465, distance: 25.3
click at [1316, 465] on div "Section Column Inner Column Alignment Layout Content alignment Horizontal Verti…" at bounding box center [1183, 388] width 270 height 629
drag, startPoint x: 1316, startPoint y: 465, endPoint x: 1318, endPoint y: 416, distance: 49.0
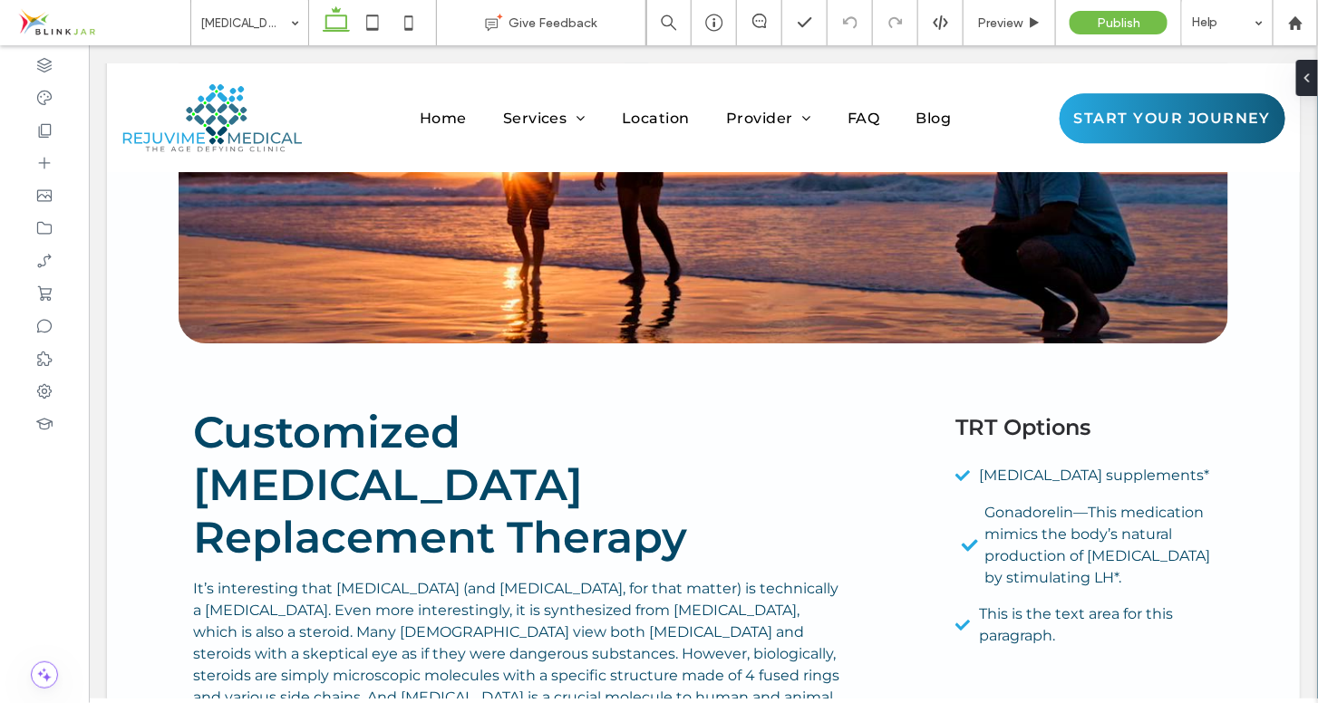
scroll to position [4349, 0]
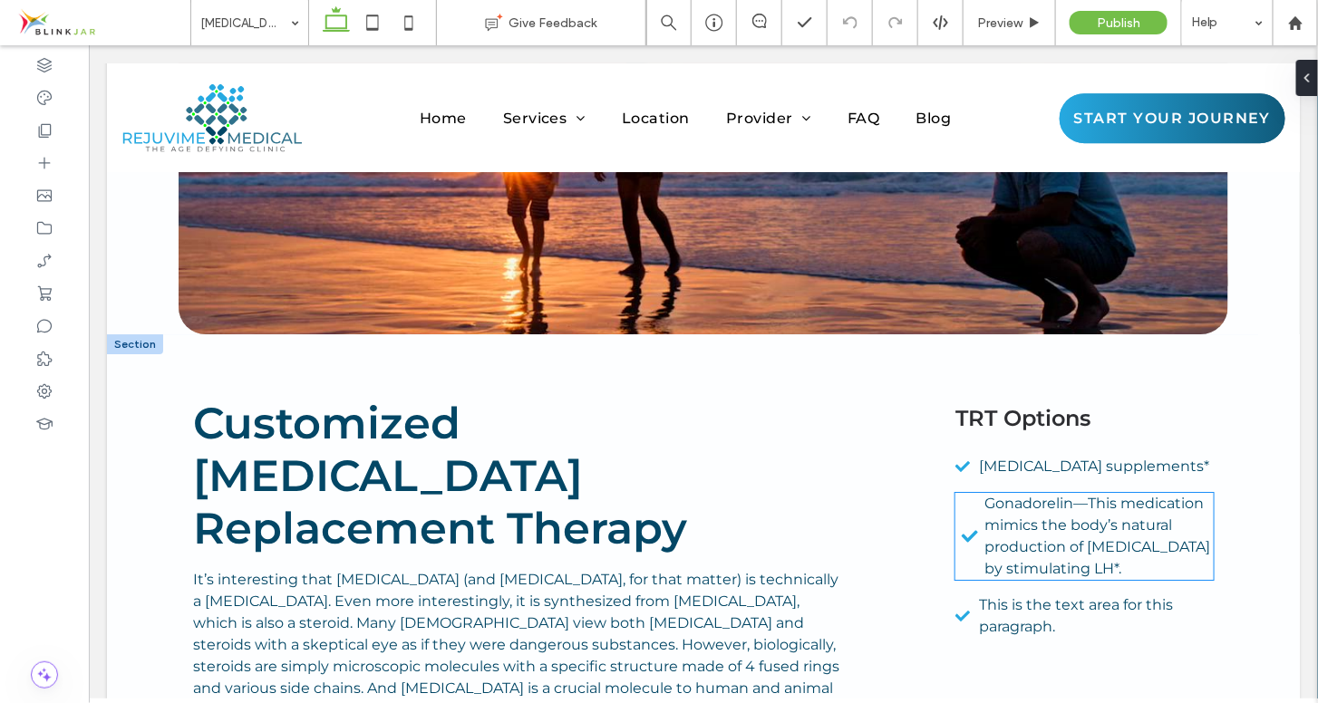
click at [1033, 494] on span "Gonadorelin—This medication mimics the body’s natural production of testosteron…" at bounding box center [1097, 535] width 226 height 82
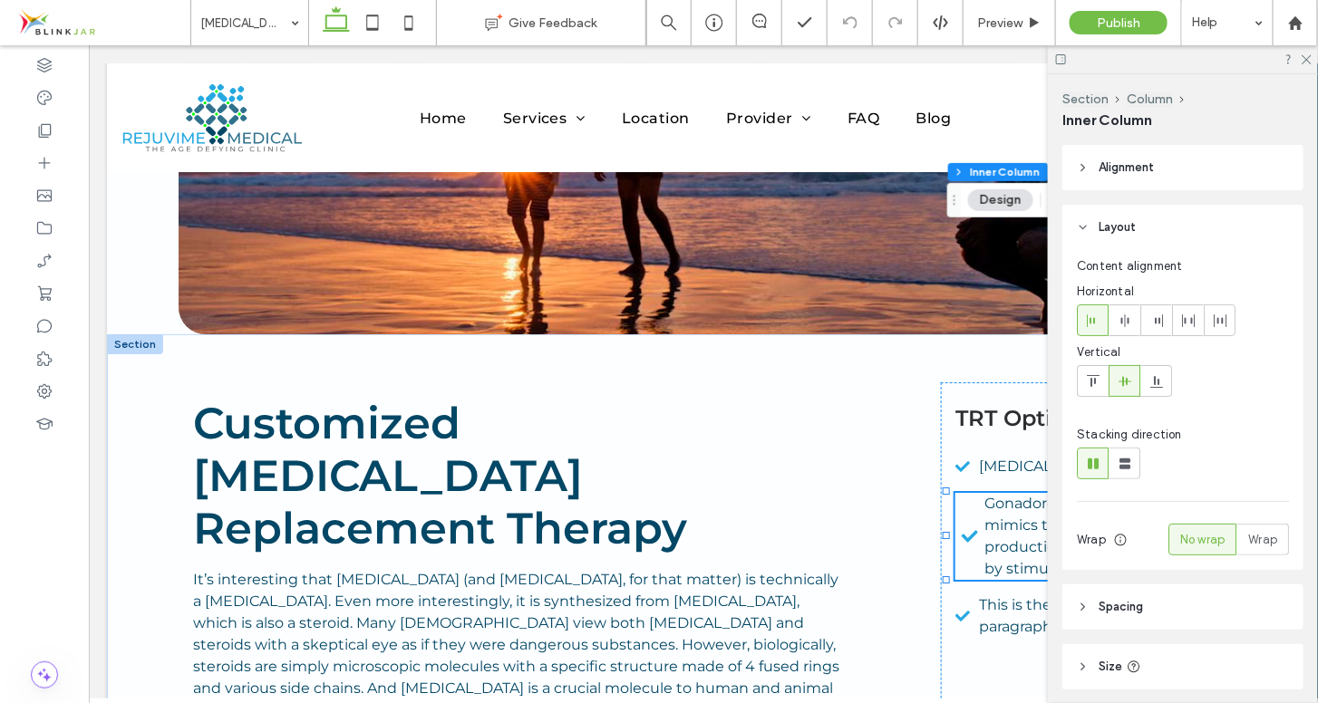
click at [1087, 161] on icon at bounding box center [1083, 167] width 13 height 13
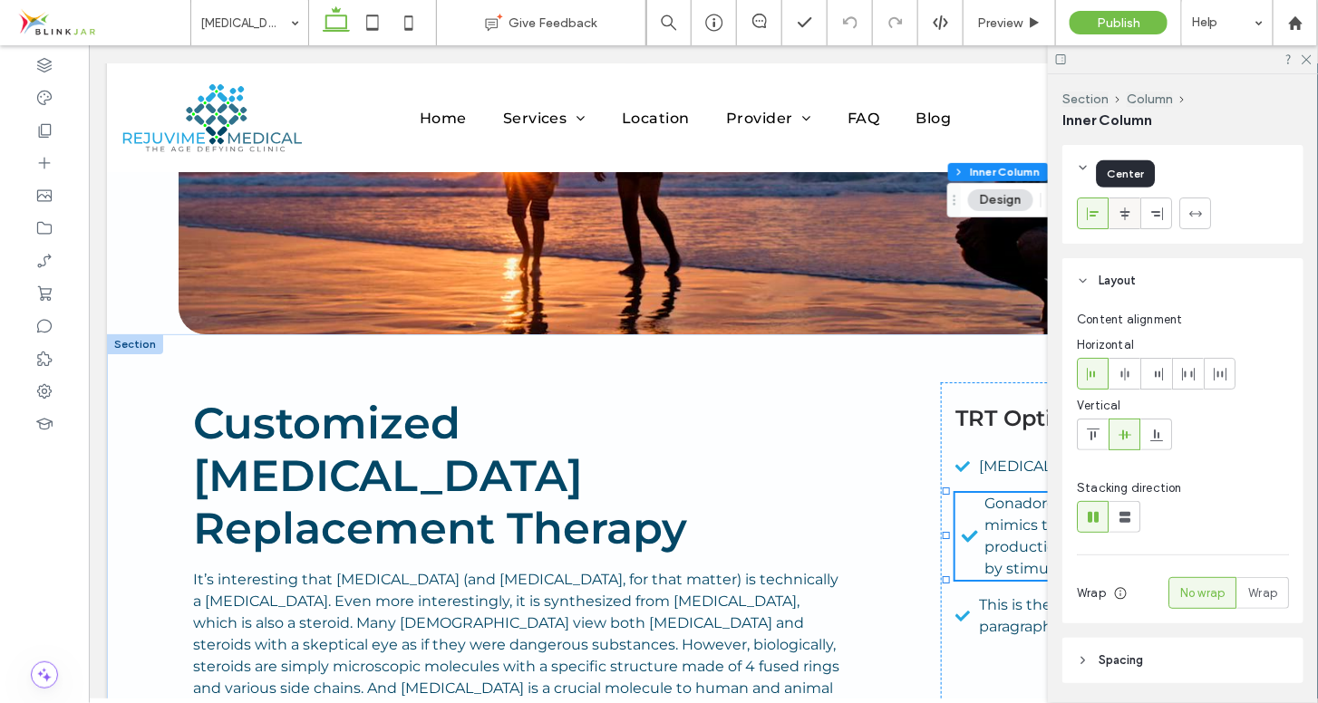
click at [1127, 217] on icon at bounding box center [1125, 214] width 15 height 15
click at [1094, 211] on use at bounding box center [1093, 213] width 12 height 13
type input "**"
click at [1304, 60] on icon at bounding box center [1306, 59] width 12 height 12
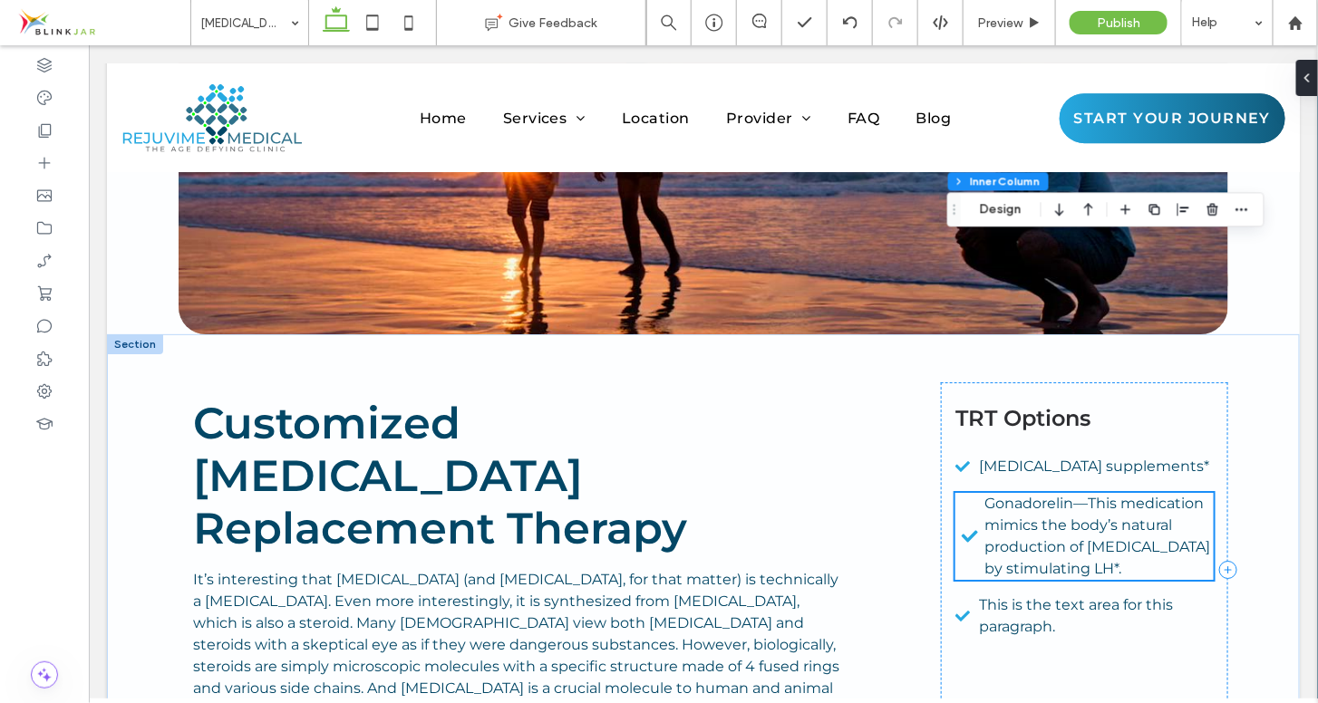
scroll to position [4112, 0]
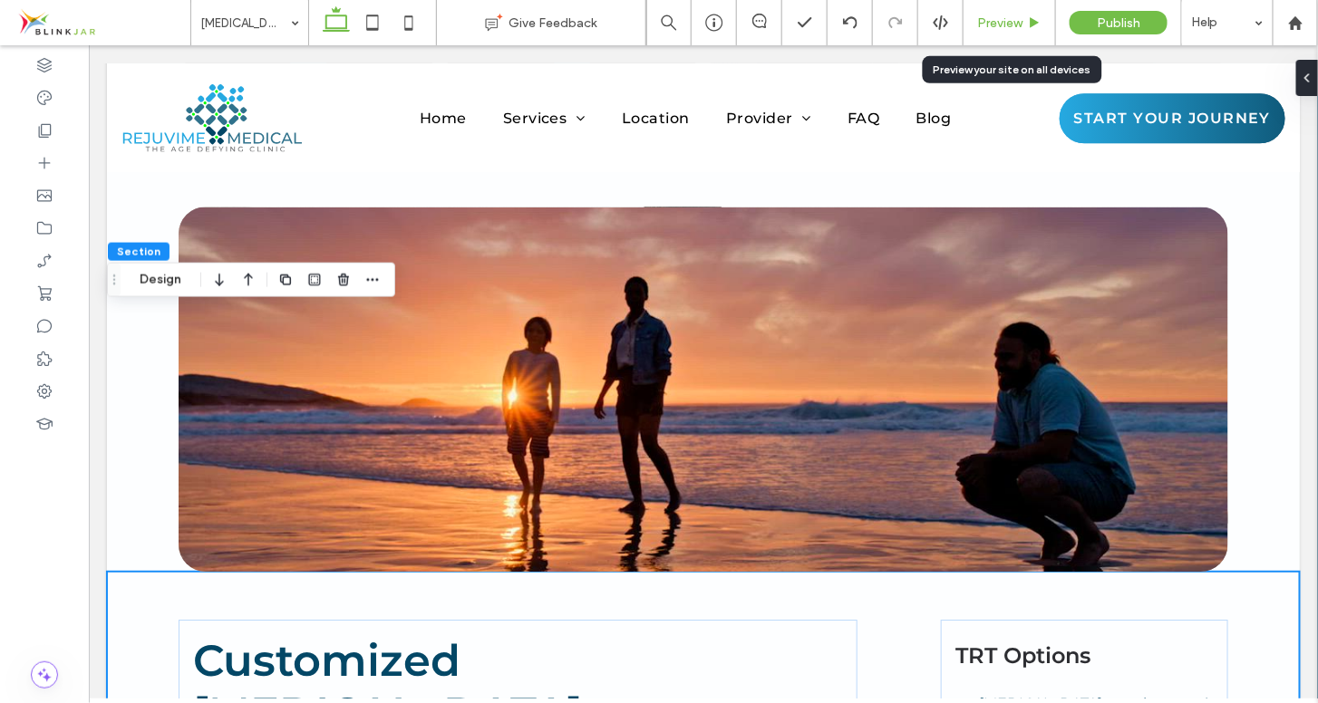
click at [1002, 31] on div "Preview" at bounding box center [1010, 22] width 92 height 45
click at [998, 24] on span "Preview" at bounding box center [999, 22] width 45 height 15
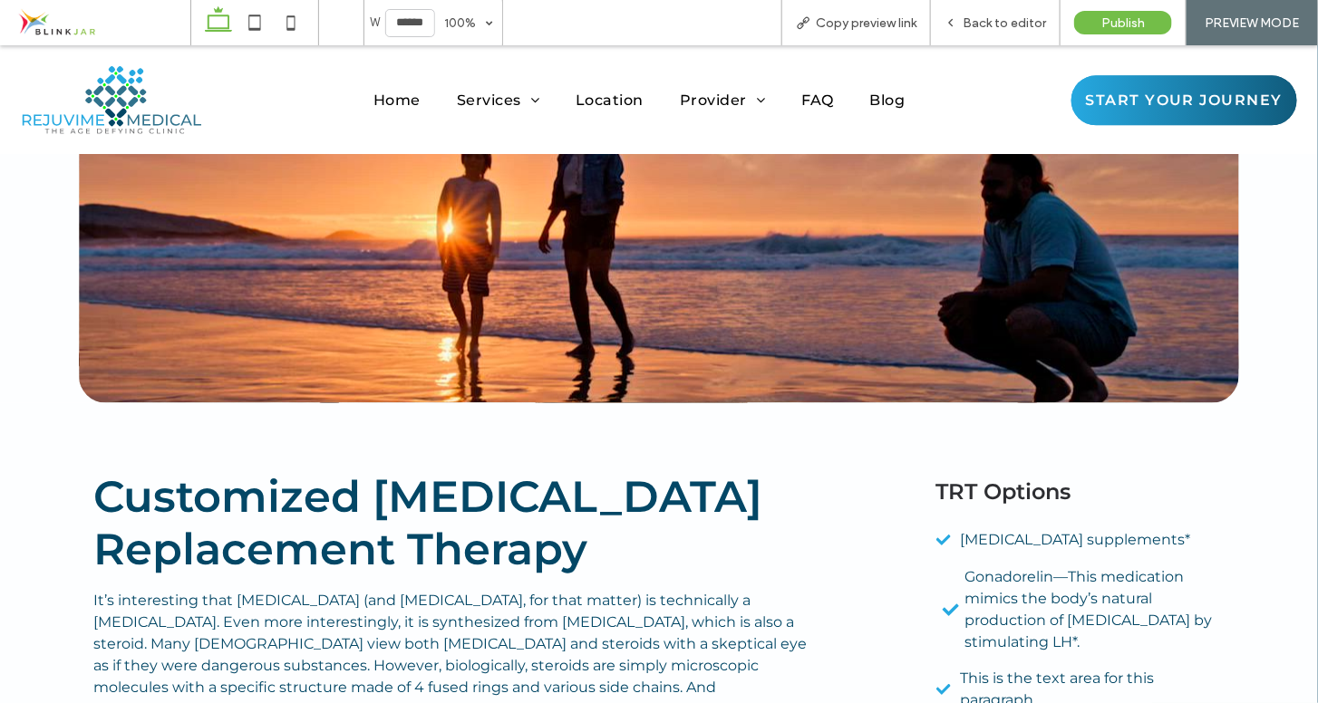
scroll to position [4142, 0]
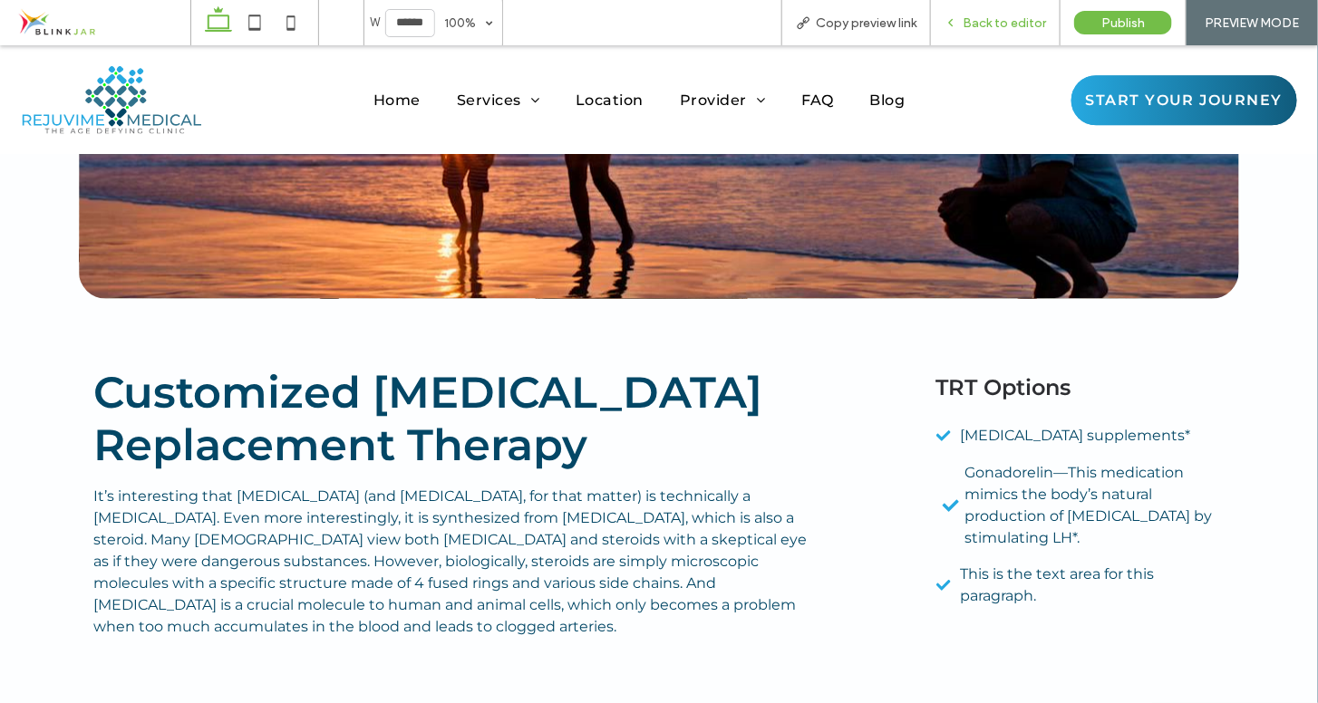
click at [1017, 33] on div "Back to editor" at bounding box center [996, 22] width 130 height 45
click at [984, 34] on div "Back to editor" at bounding box center [996, 22] width 130 height 45
click at [969, 22] on span "Back to editor" at bounding box center [1004, 22] width 83 height 15
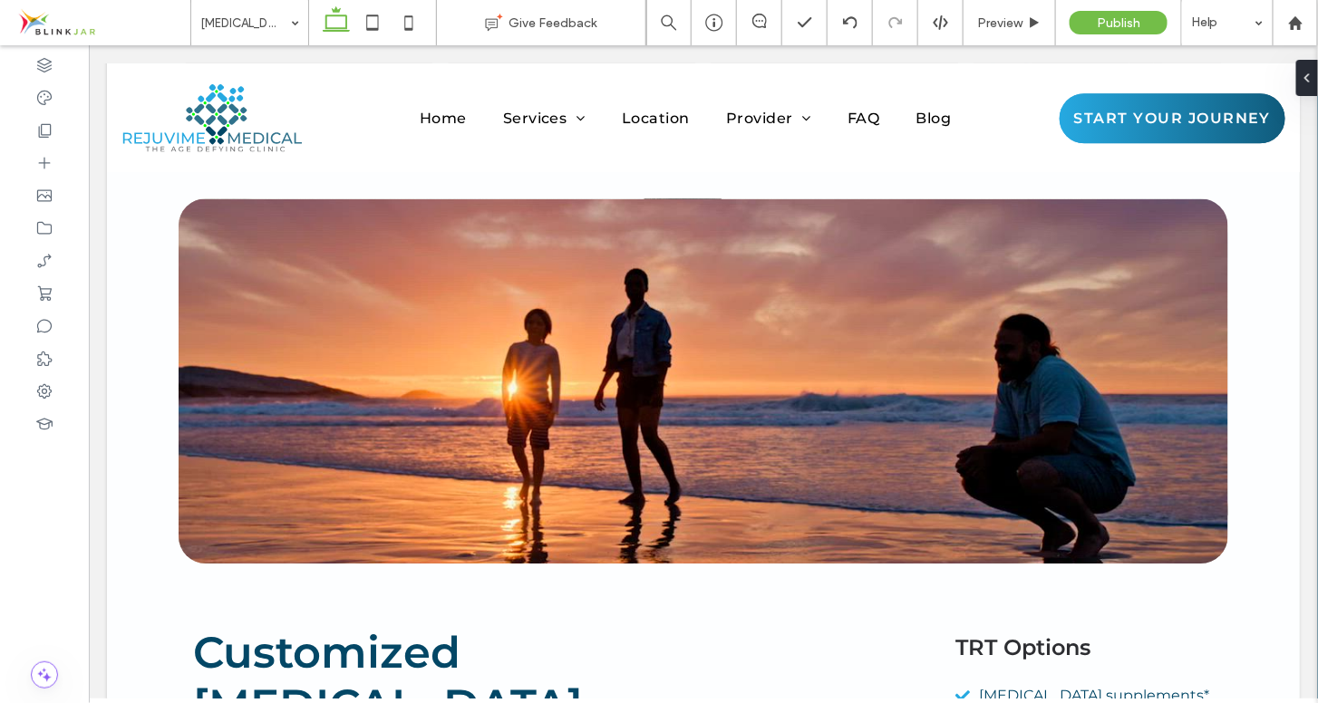
scroll to position [4228, 0]
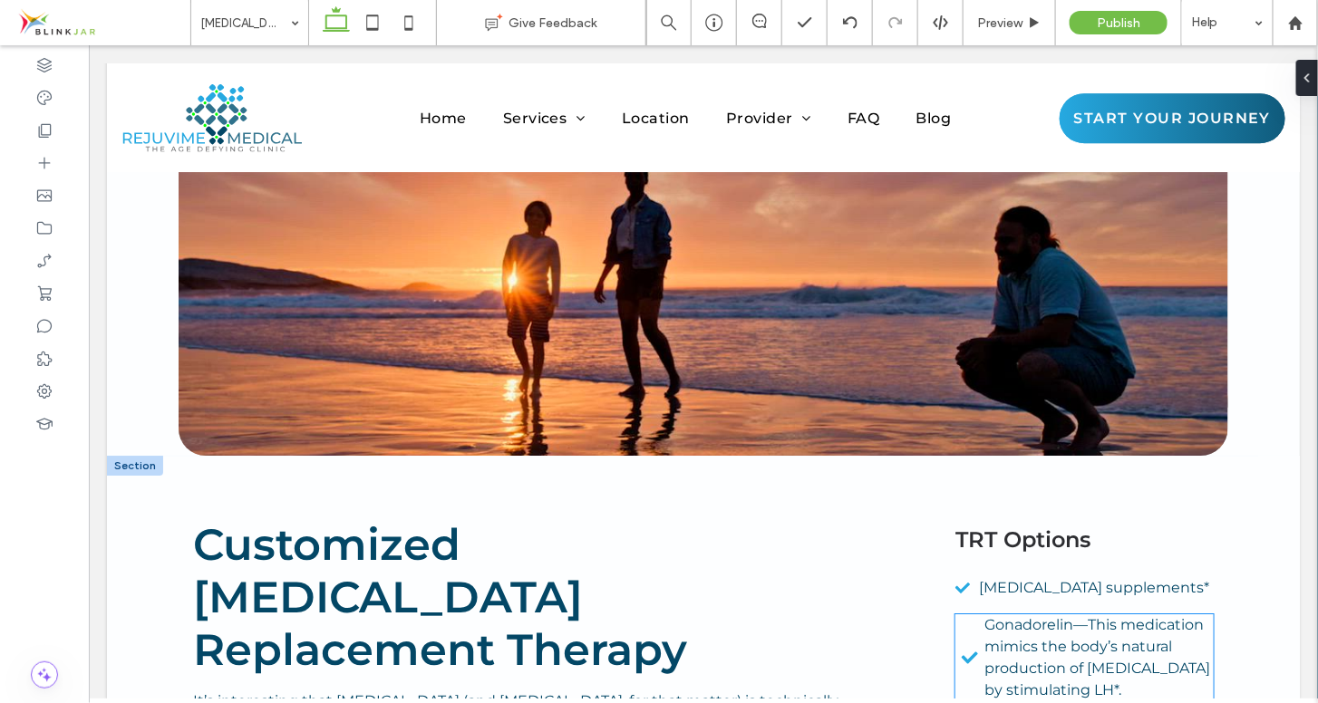
click at [1020, 615] on span "Gonadorelin—This medication mimics the body’s natural production of testosteron…" at bounding box center [1097, 656] width 226 height 82
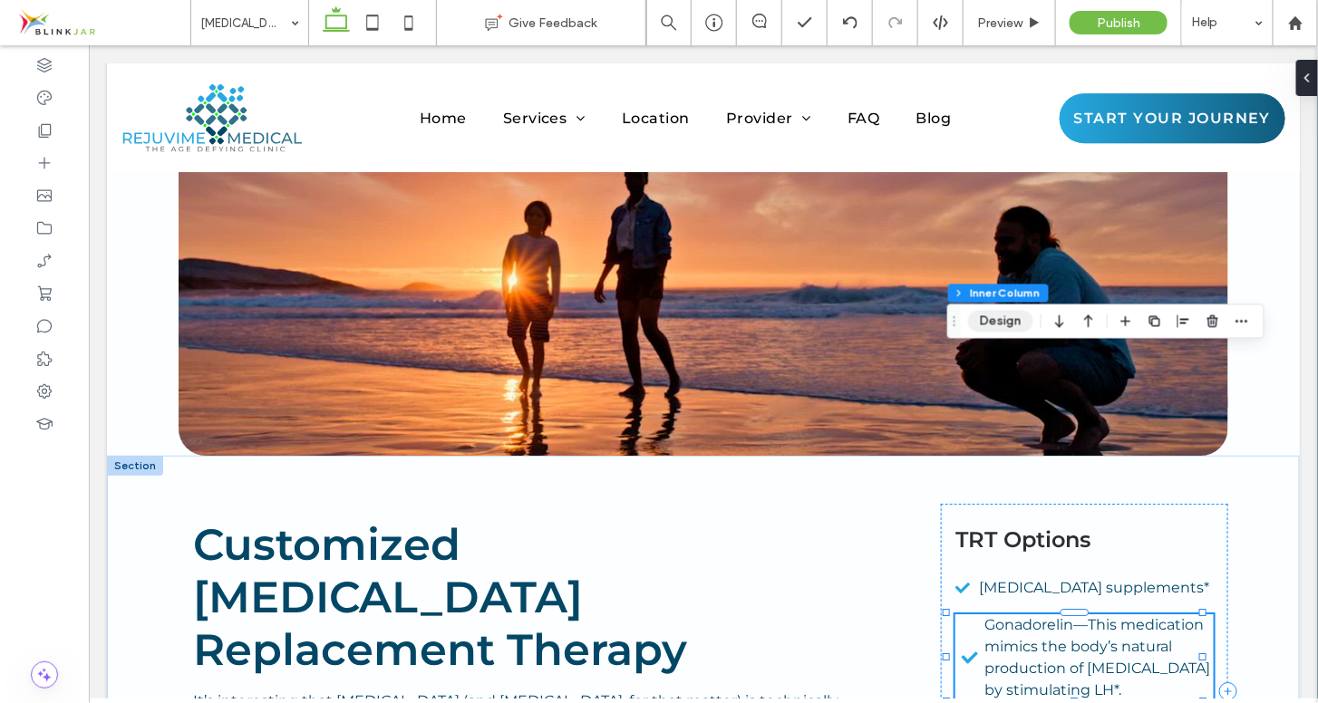
click at [1003, 322] on button "Design" at bounding box center [1000, 322] width 65 height 22
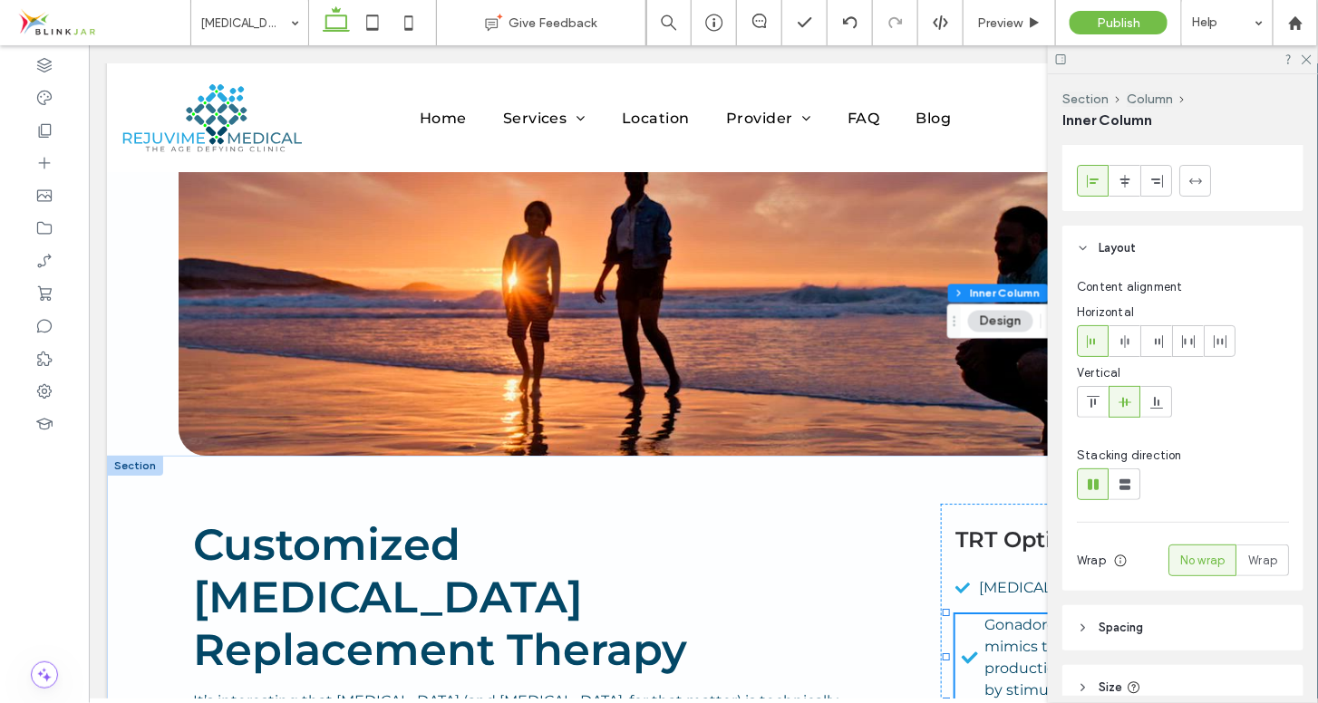
scroll to position [32, 0]
click at [1118, 343] on icon at bounding box center [1125, 342] width 15 height 15
click at [1094, 343] on use at bounding box center [1091, 342] width 8 height 13
click at [1190, 341] on use at bounding box center [1188, 342] width 13 height 13
click at [1226, 344] on use at bounding box center [1220, 342] width 13 height 13
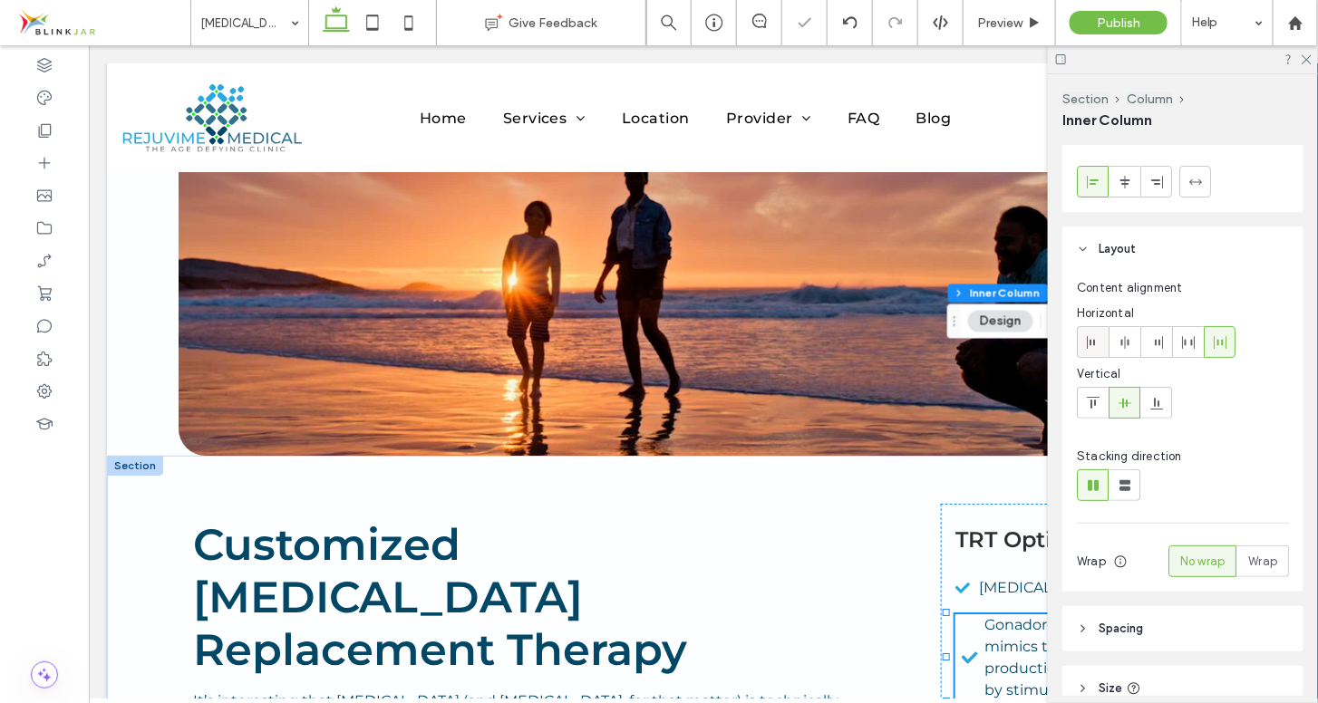
click at [1101, 346] on div at bounding box center [1093, 342] width 30 height 30
click at [1103, 411] on div at bounding box center [1093, 403] width 30 height 30
type input "**"
click at [1308, 60] on use at bounding box center [1307, 60] width 10 height 10
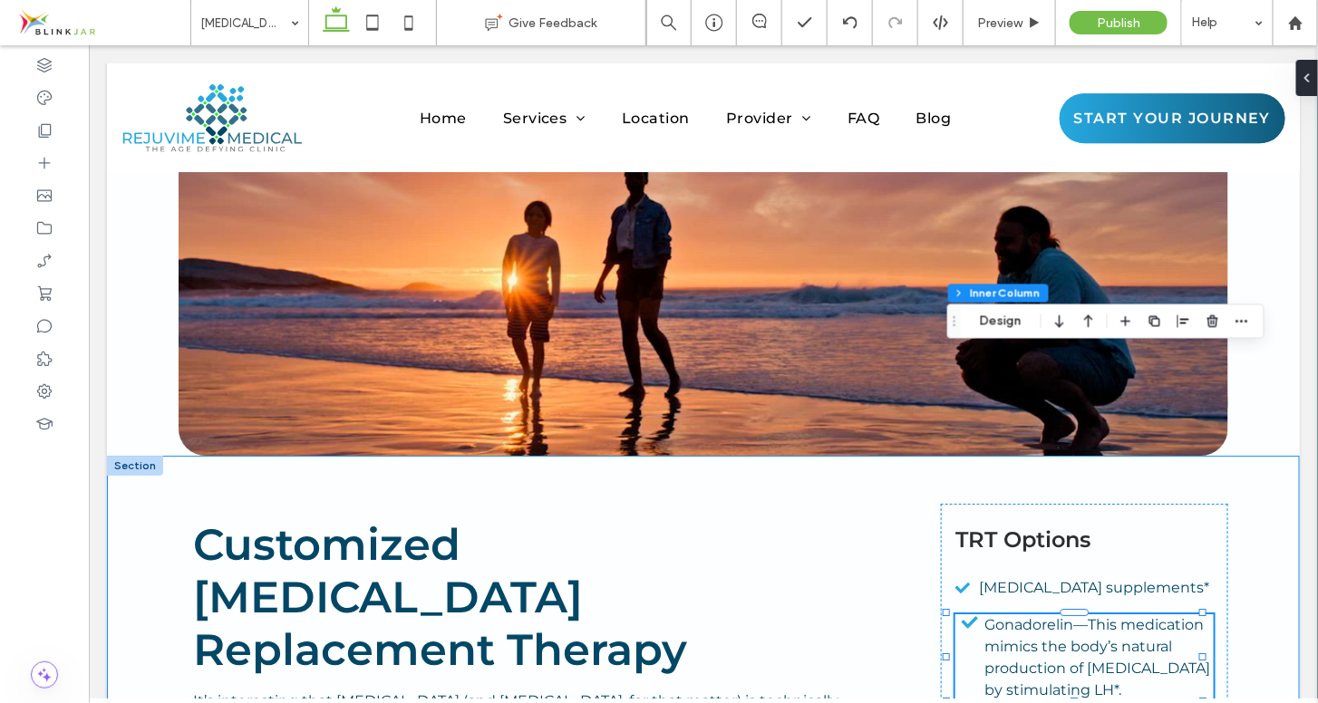
click at [1265, 455] on div "Customized Testosterone Replacement Therapy It’s interesting that testosterone …" at bounding box center [702, 690] width 1193 height 470
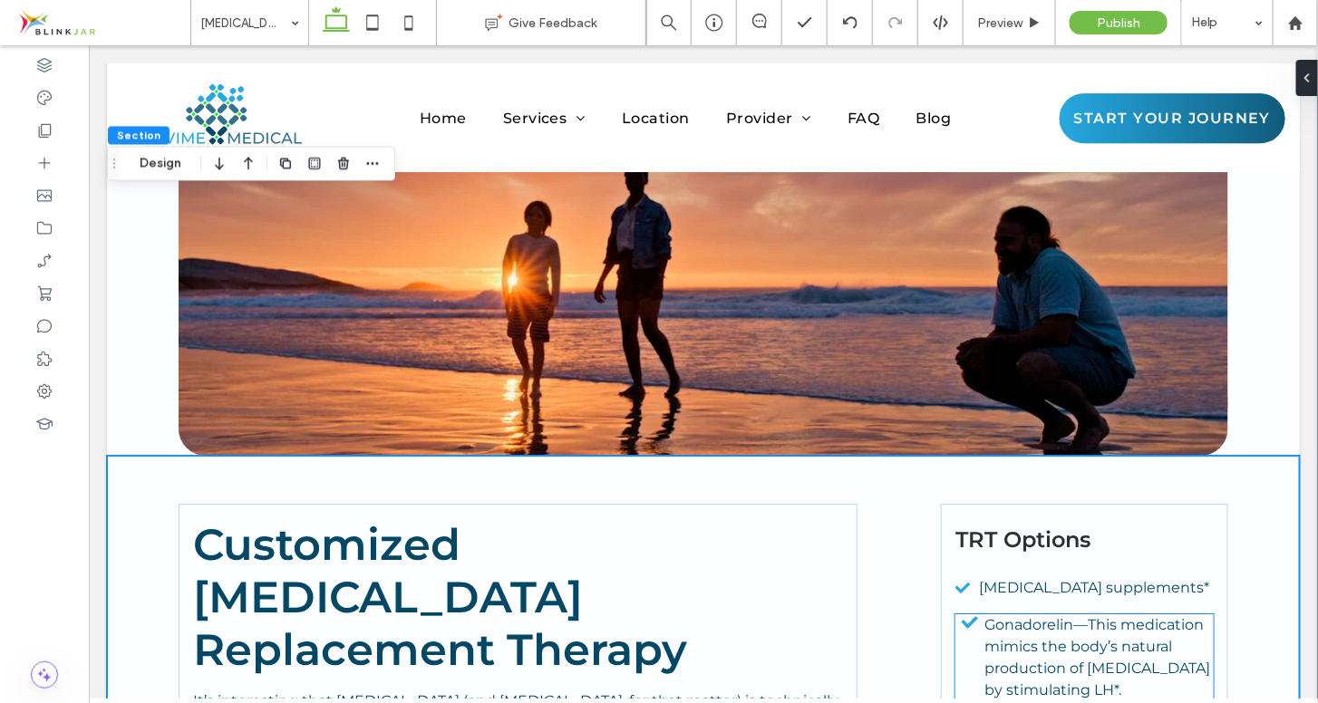
click at [1130, 615] on span "Gonadorelin—This medication mimics the body’s natural production of testosteron…" at bounding box center [1097, 656] width 226 height 82
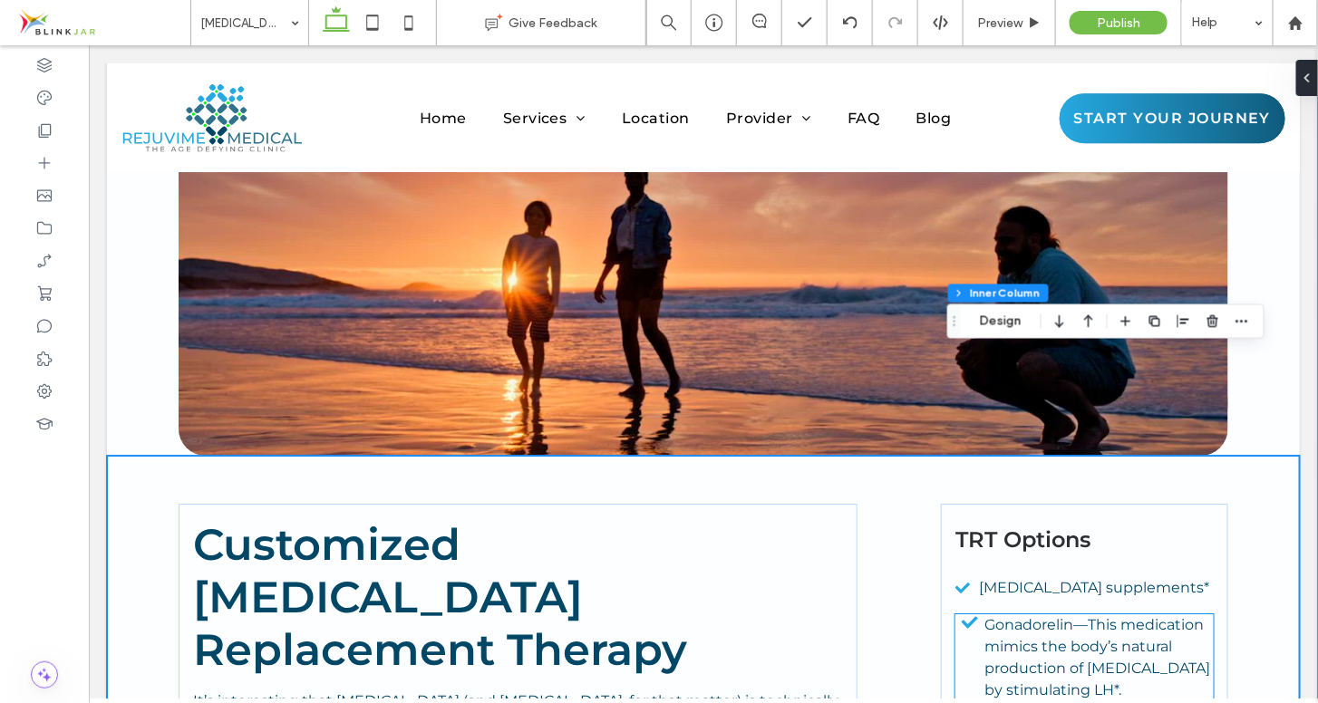
type input "**"
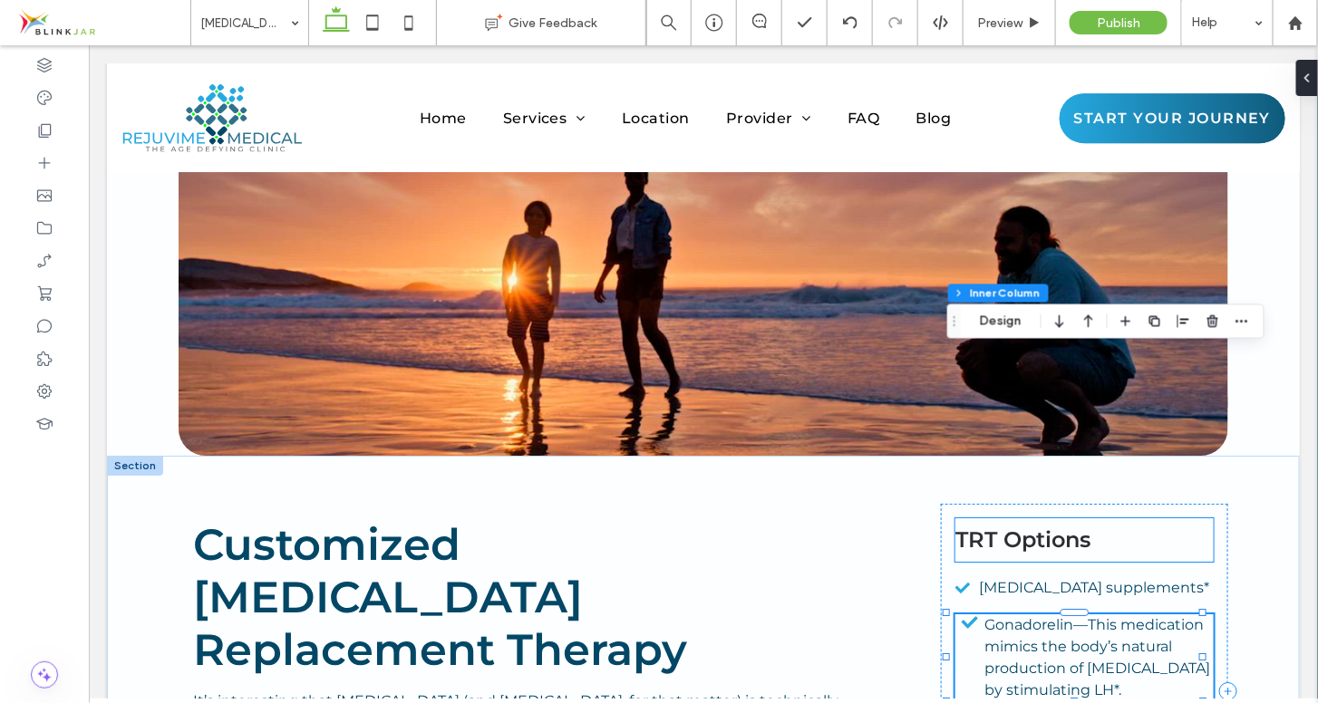
click at [1118, 518] on h4 "TRT Options" at bounding box center [1084, 540] width 258 height 44
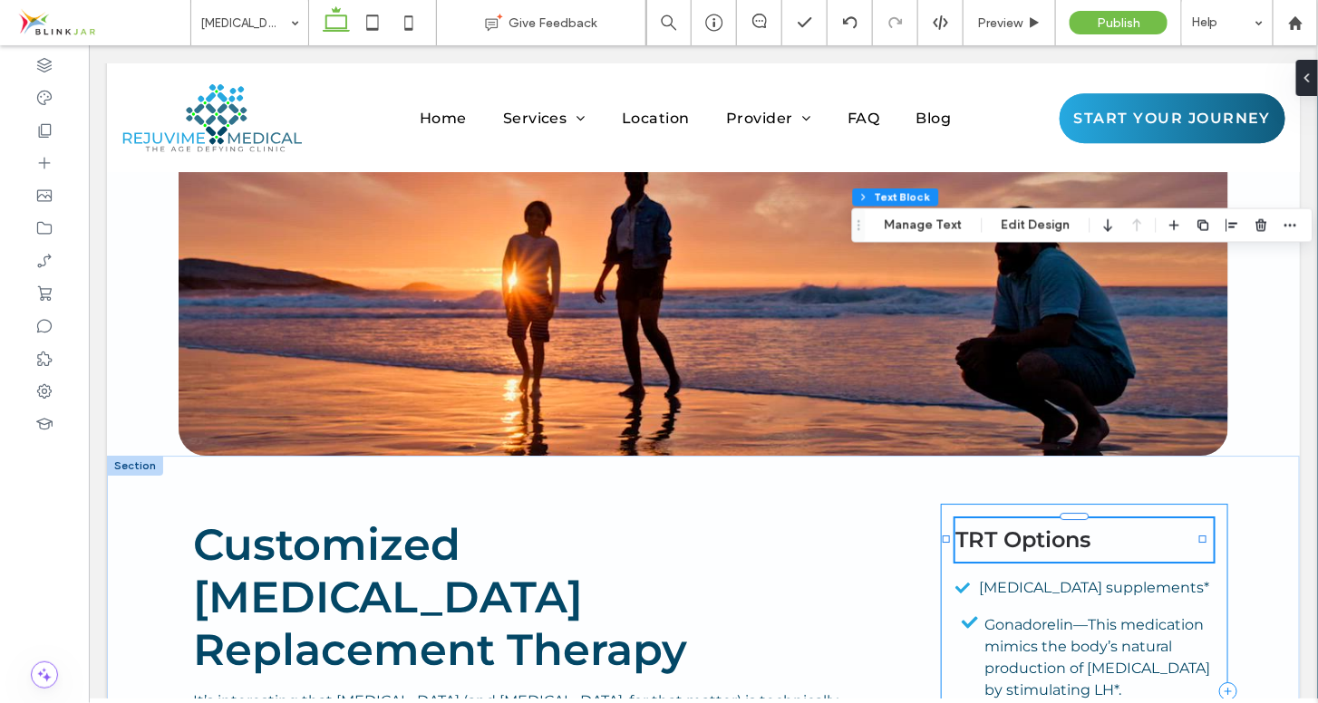
click at [1205, 503] on div "TRT Options Testosterone supplements* Gonadorelin—This medication mimics the bo…" at bounding box center [1083, 690] width 287 height 375
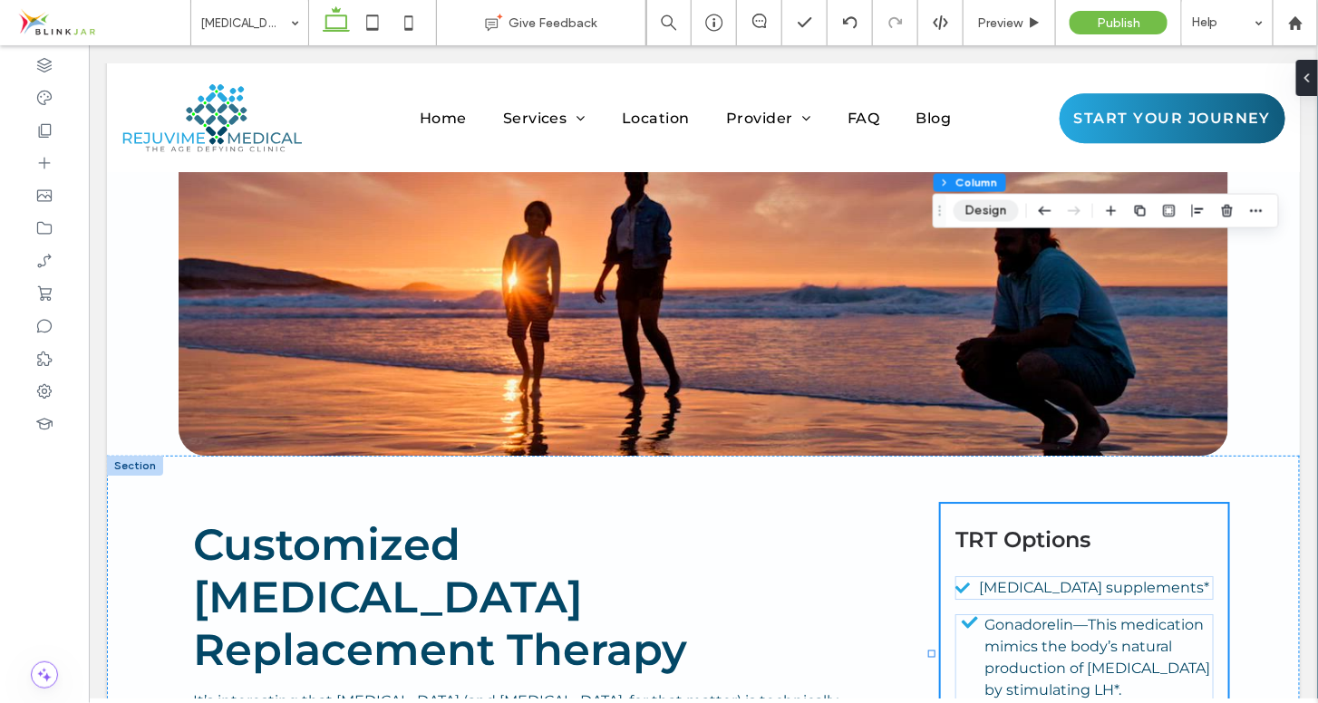
click at [982, 214] on button "Design" at bounding box center [986, 211] width 65 height 22
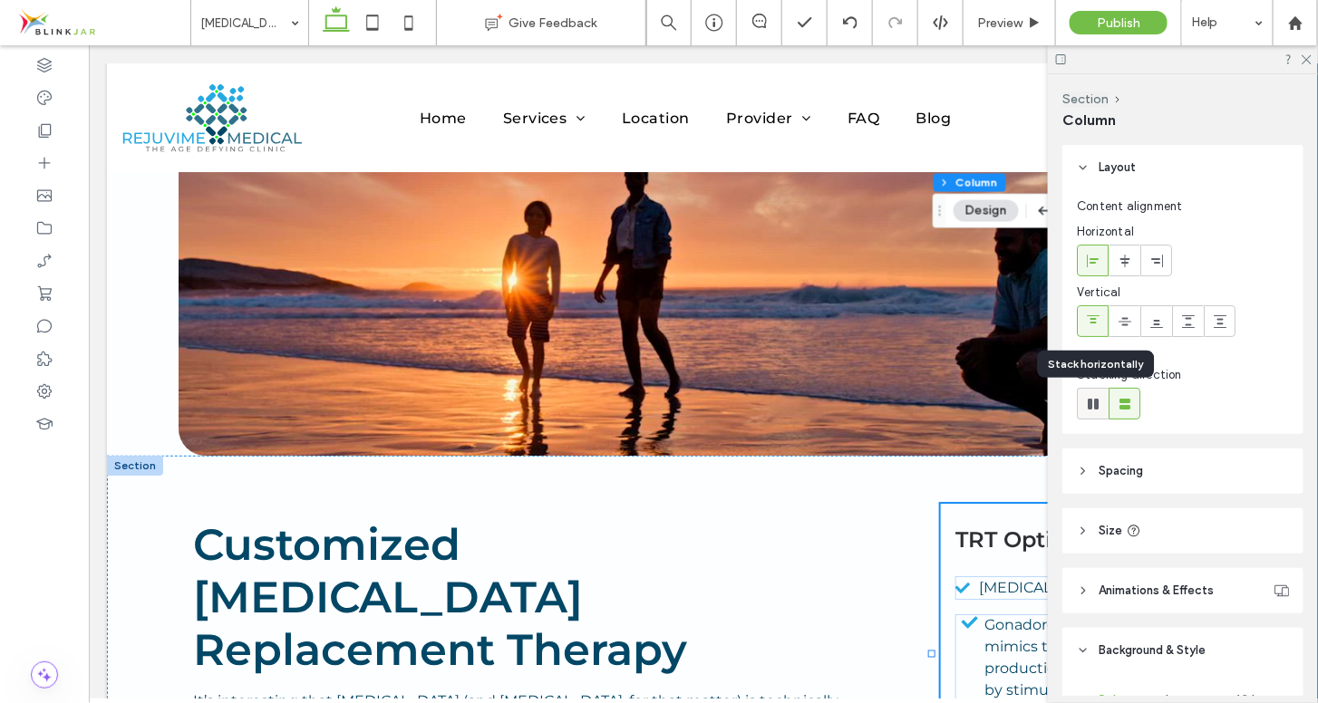
click at [1097, 408] on use at bounding box center [1093, 404] width 11 height 11
type input "*"
type input "**"
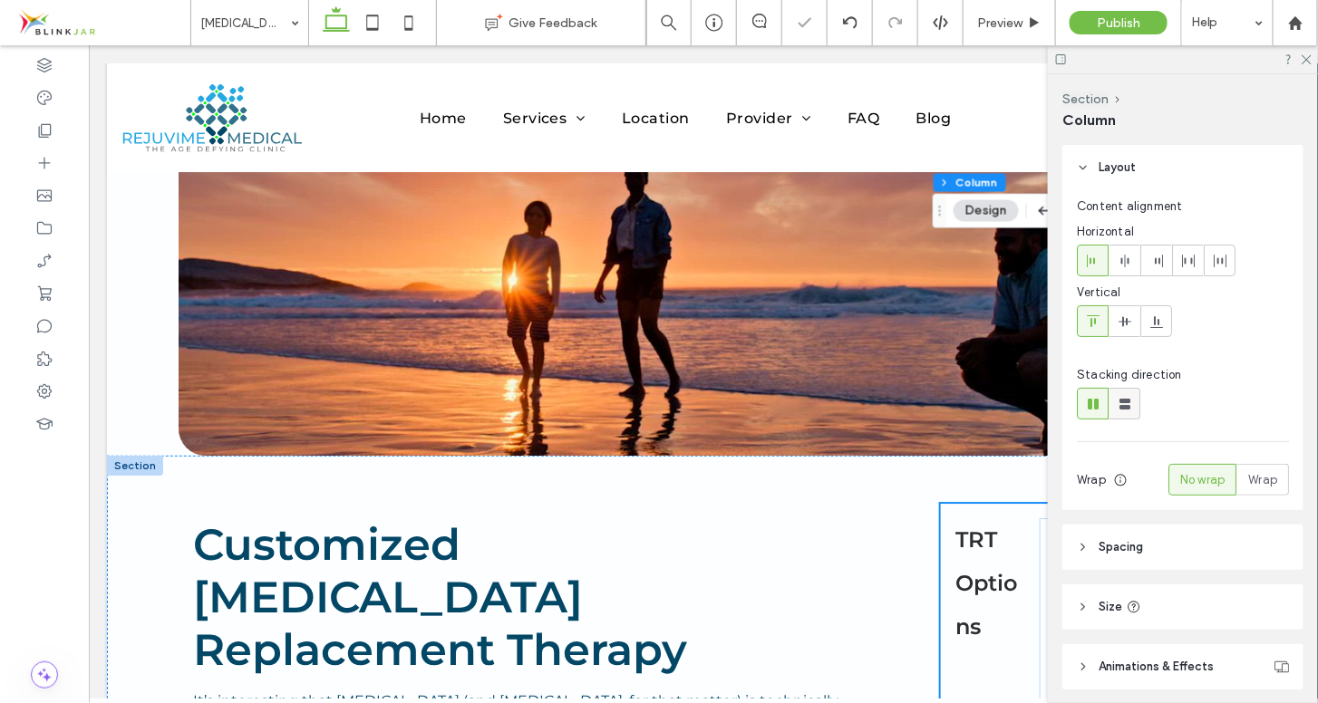
click at [1120, 409] on icon at bounding box center [1125, 404] width 18 height 18
type input "**"
type input "****"
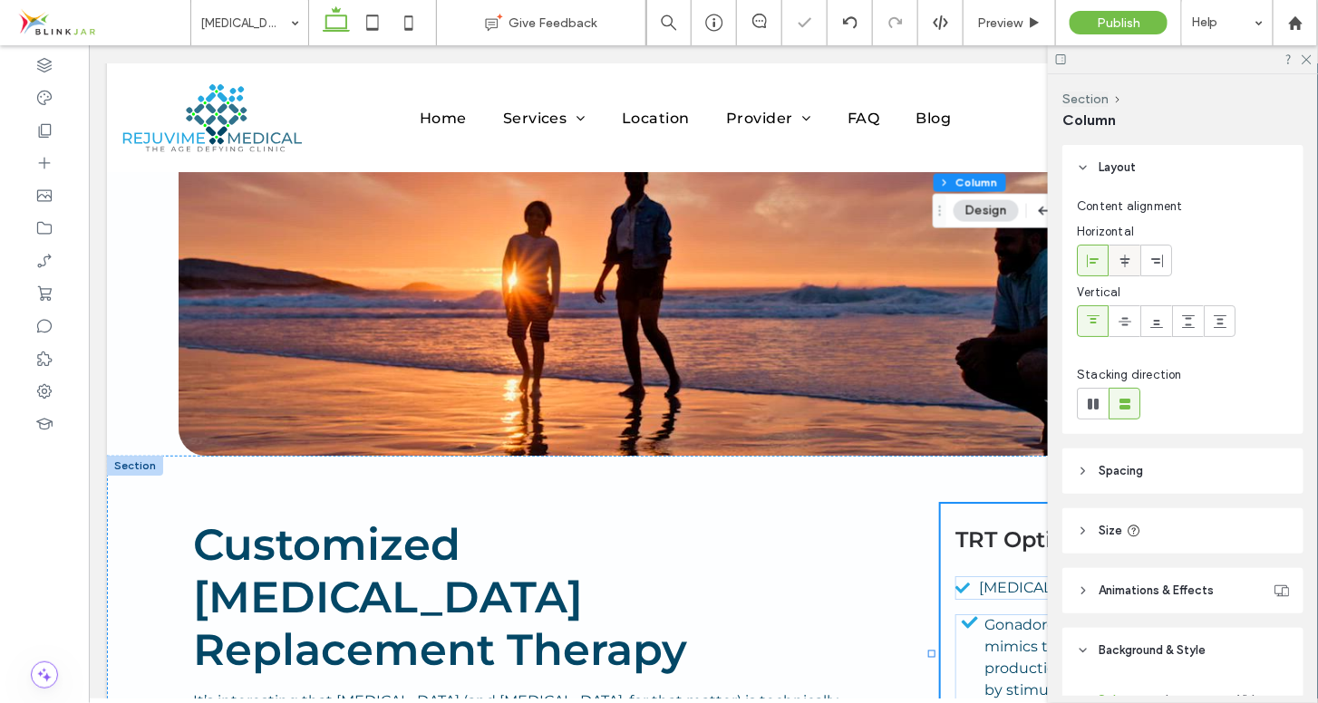
click at [1130, 265] on icon at bounding box center [1125, 261] width 15 height 15
click at [1096, 257] on use at bounding box center [1093, 260] width 12 height 13
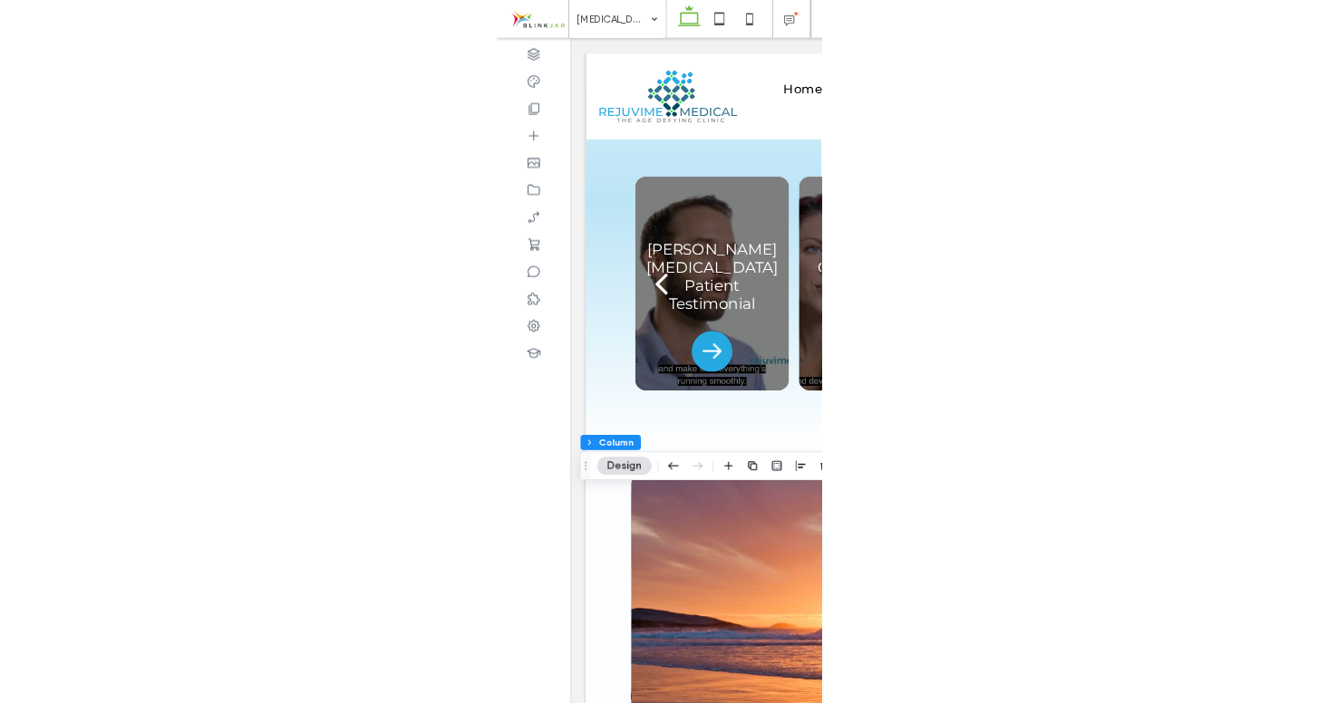
scroll to position [4228, 0]
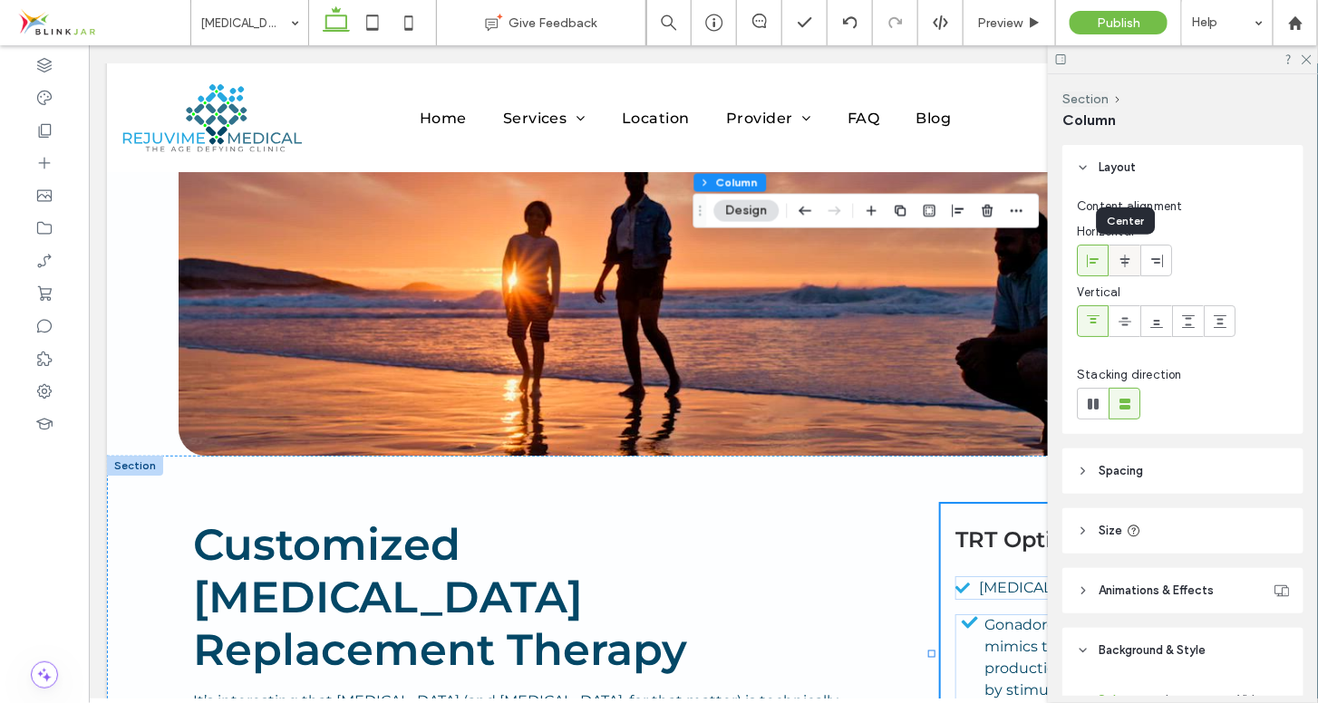
click at [1129, 268] on span at bounding box center [1125, 261] width 15 height 30
click at [1096, 263] on icon at bounding box center [1093, 261] width 15 height 15
click at [1133, 331] on div at bounding box center [1125, 321] width 30 height 30
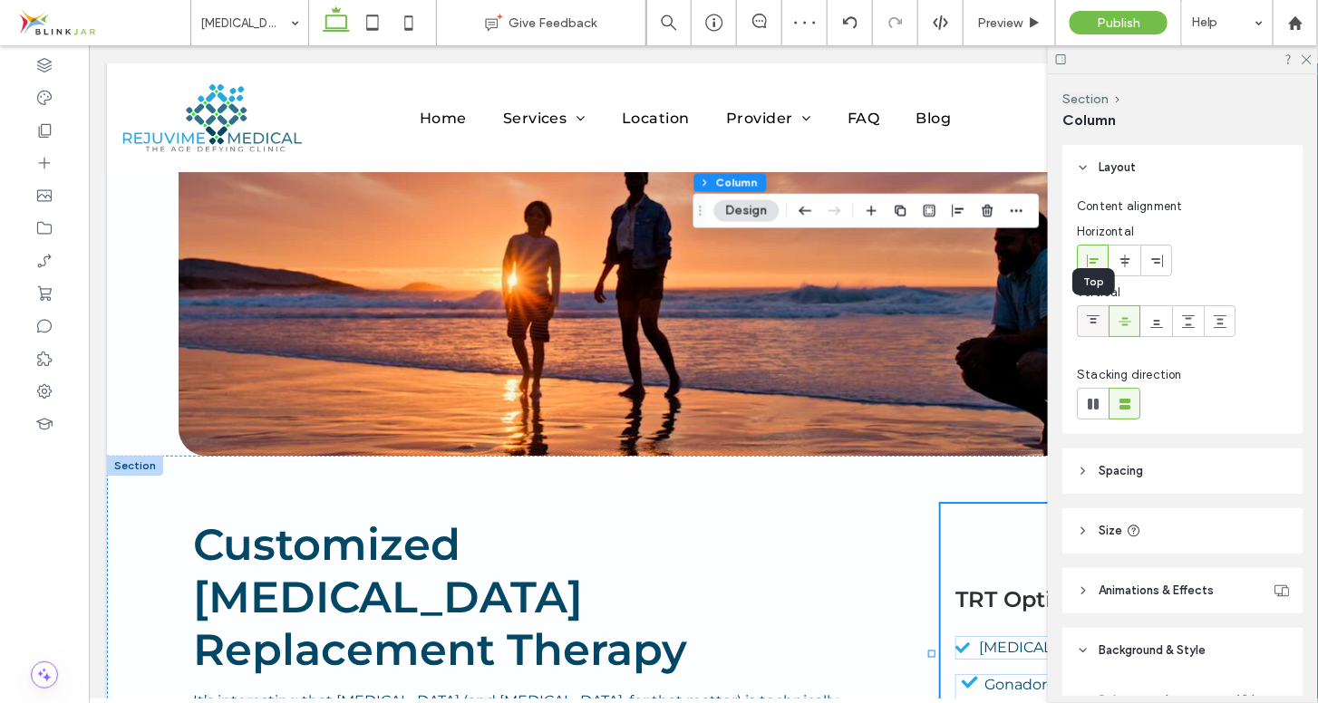
click at [1099, 320] on icon at bounding box center [1093, 322] width 15 height 15
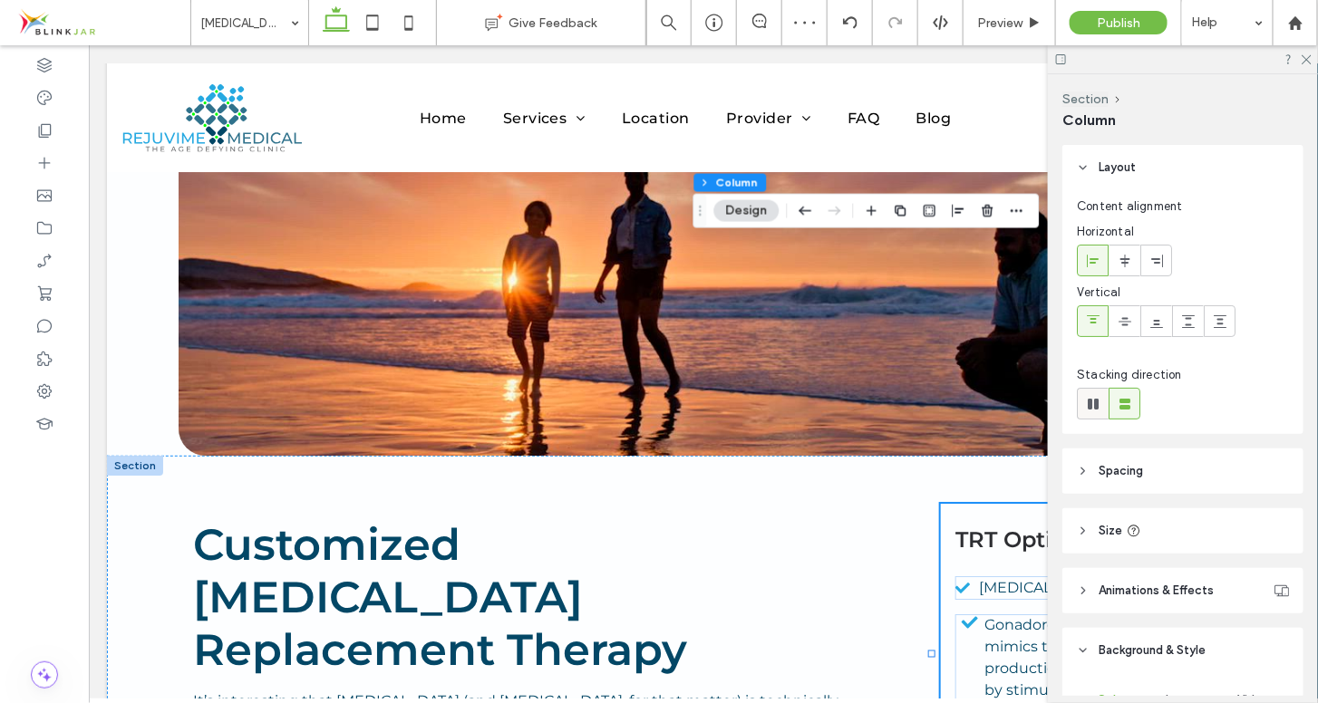
click at [1100, 406] on icon at bounding box center [1093, 404] width 18 height 18
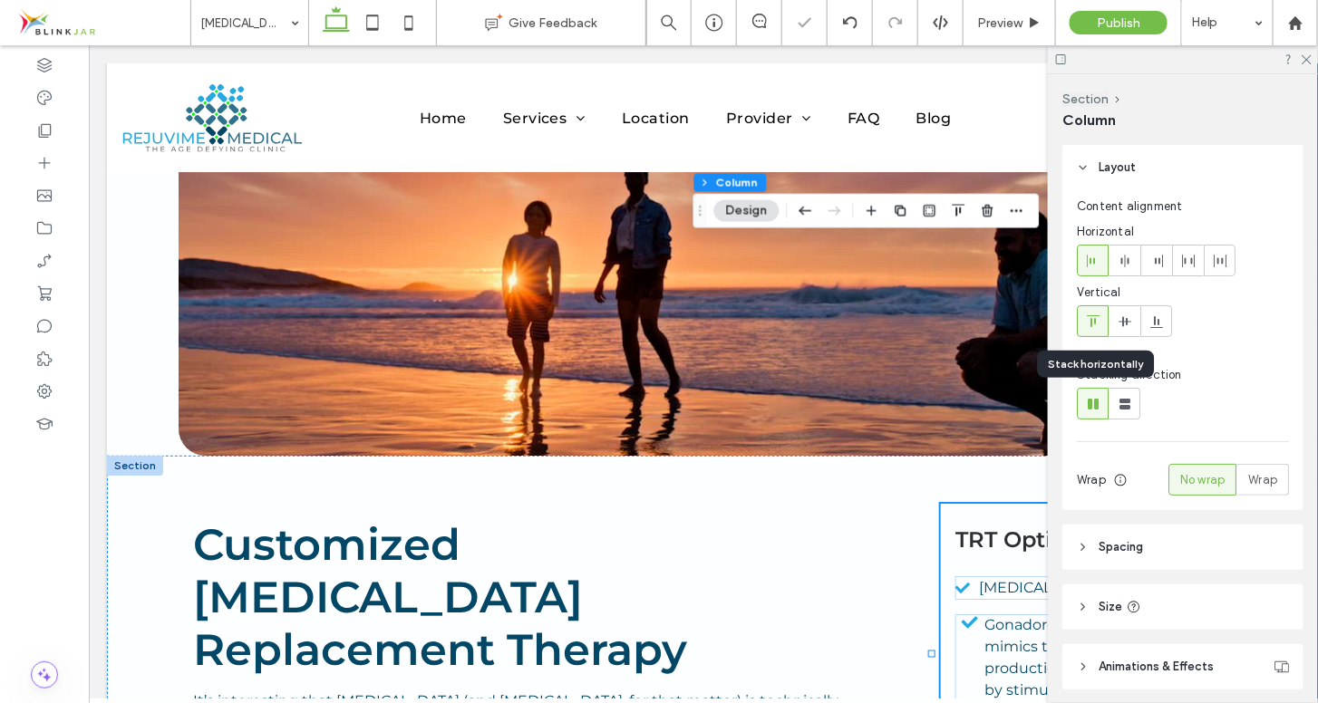
type input "*"
type input "**"
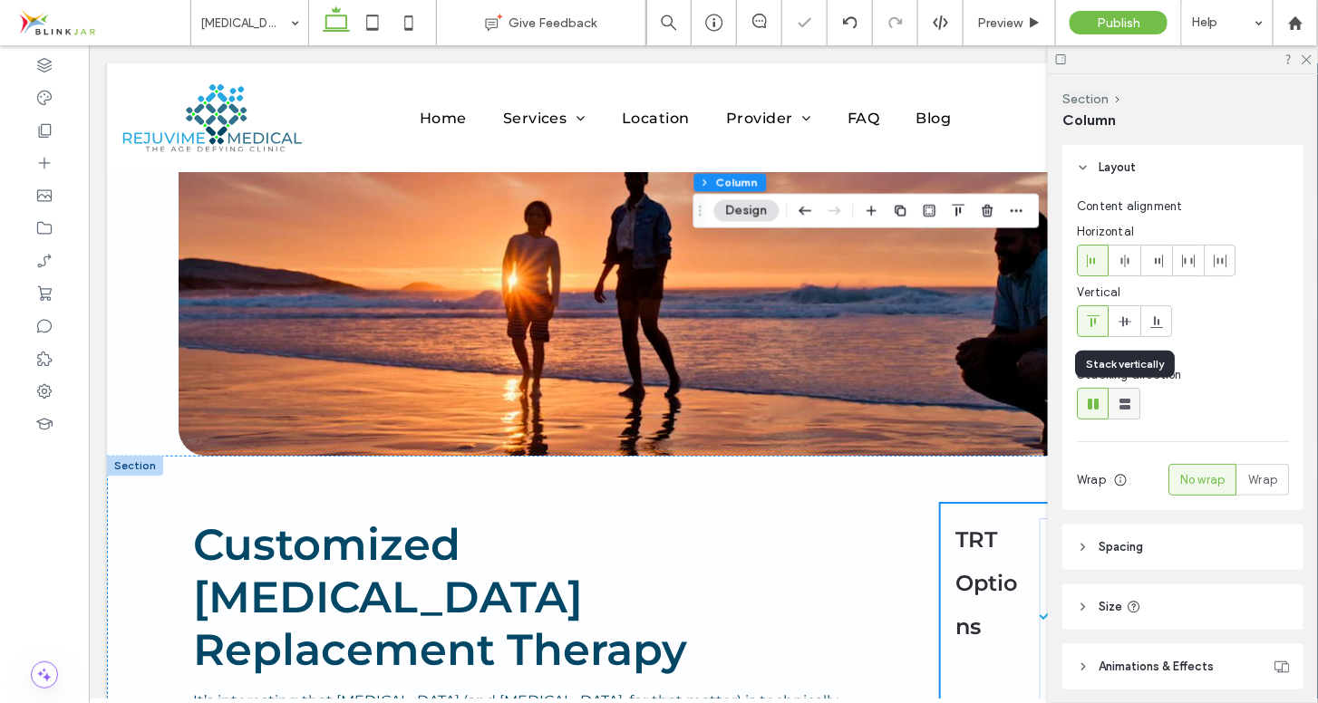
click at [1119, 406] on icon at bounding box center [1125, 404] width 18 height 18
type input "**"
type input "****"
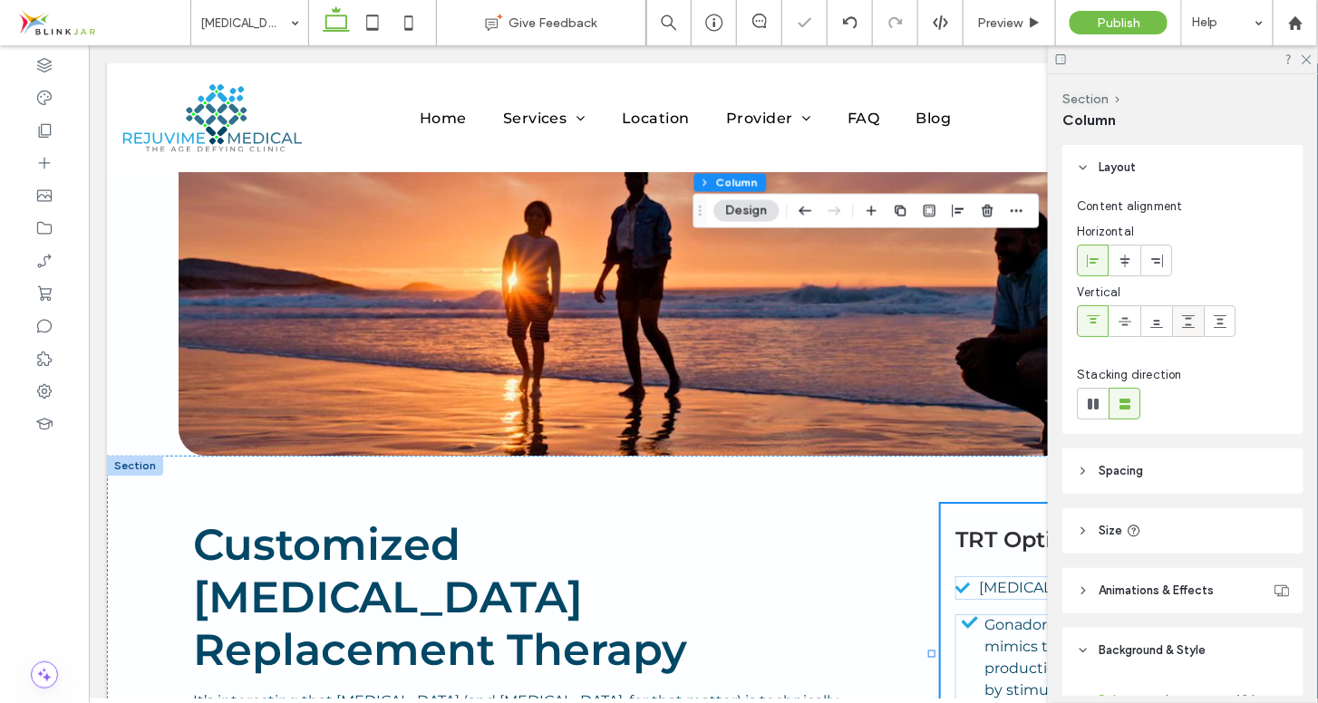
click at [1183, 324] on icon at bounding box center [1188, 322] width 15 height 15
click at [1163, 322] on icon at bounding box center [1156, 322] width 15 height 15
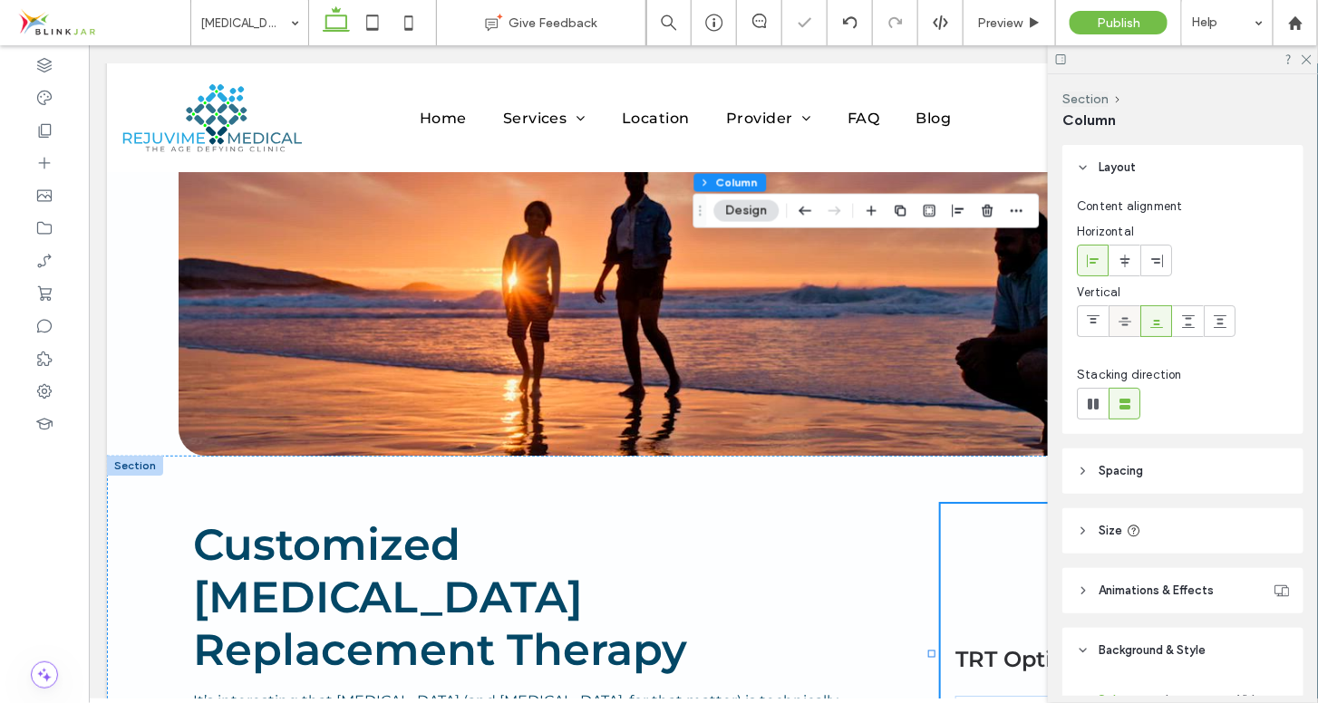
click at [1129, 320] on icon at bounding box center [1125, 322] width 15 height 15
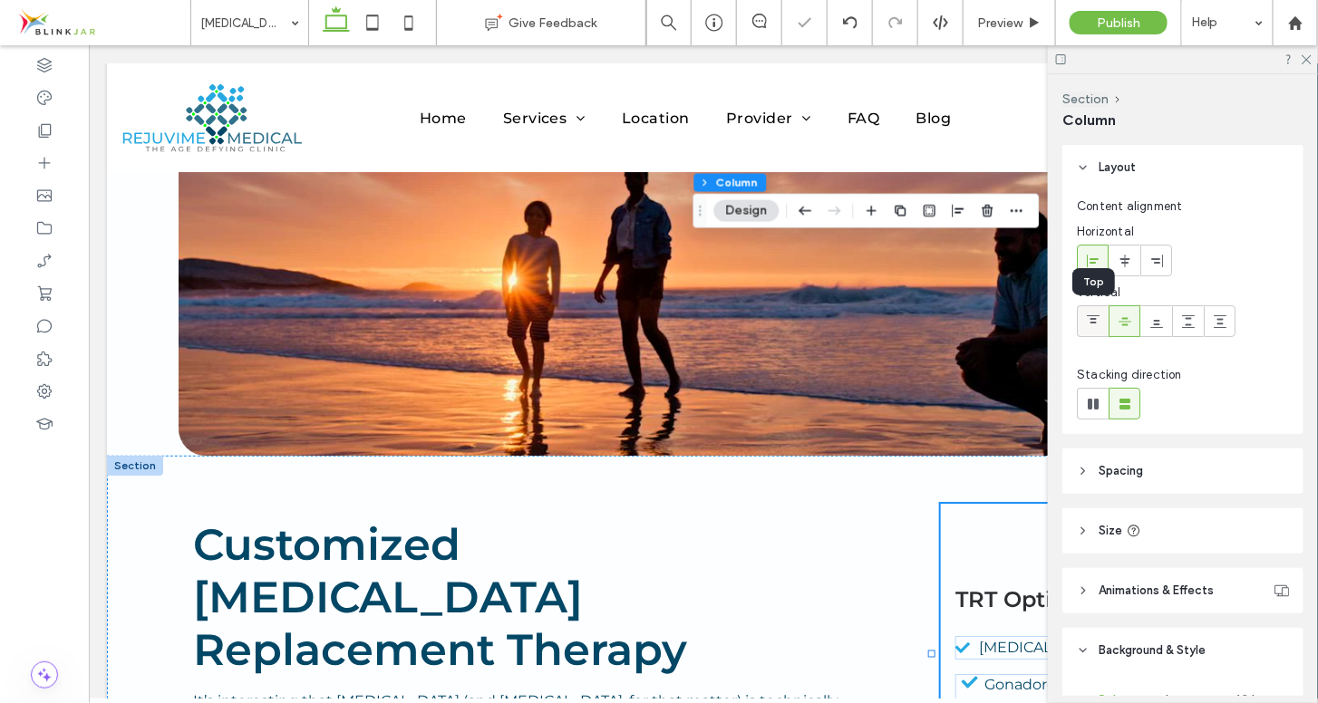
click at [1100, 317] on icon at bounding box center [1093, 322] width 15 height 15
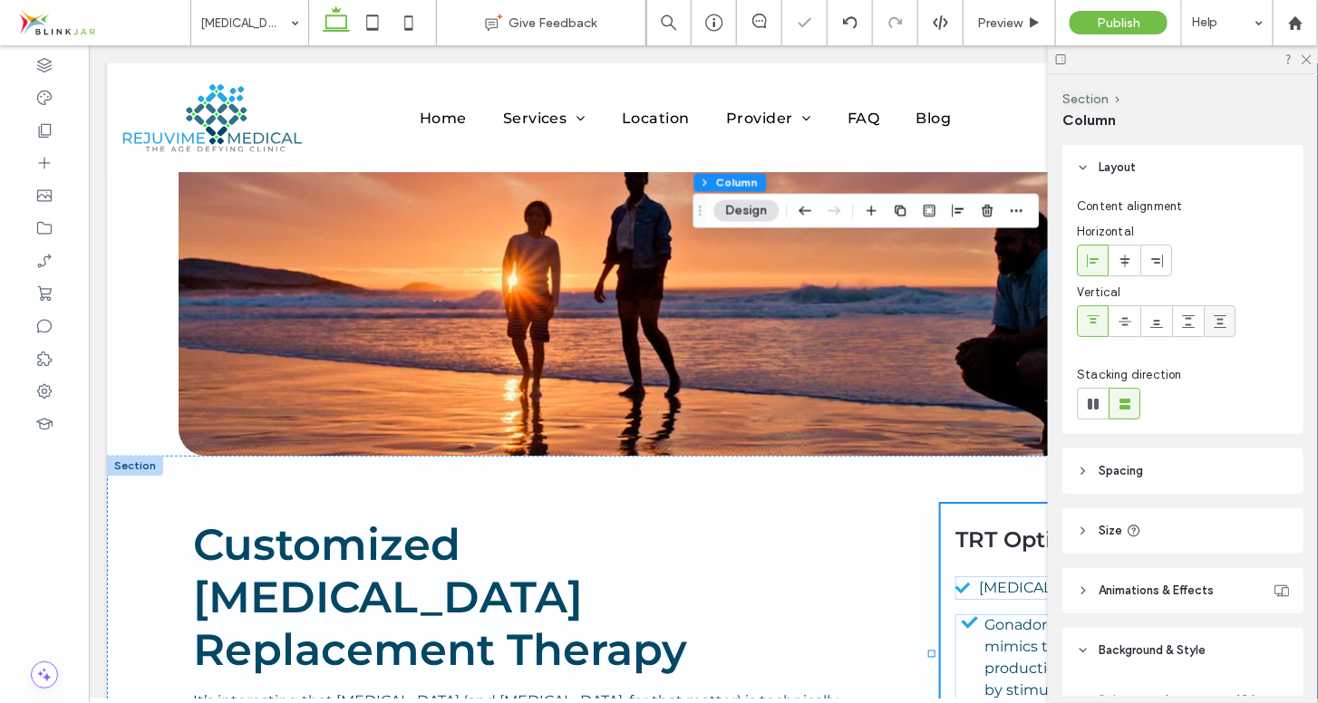
click at [1215, 323] on icon at bounding box center [1220, 322] width 15 height 15
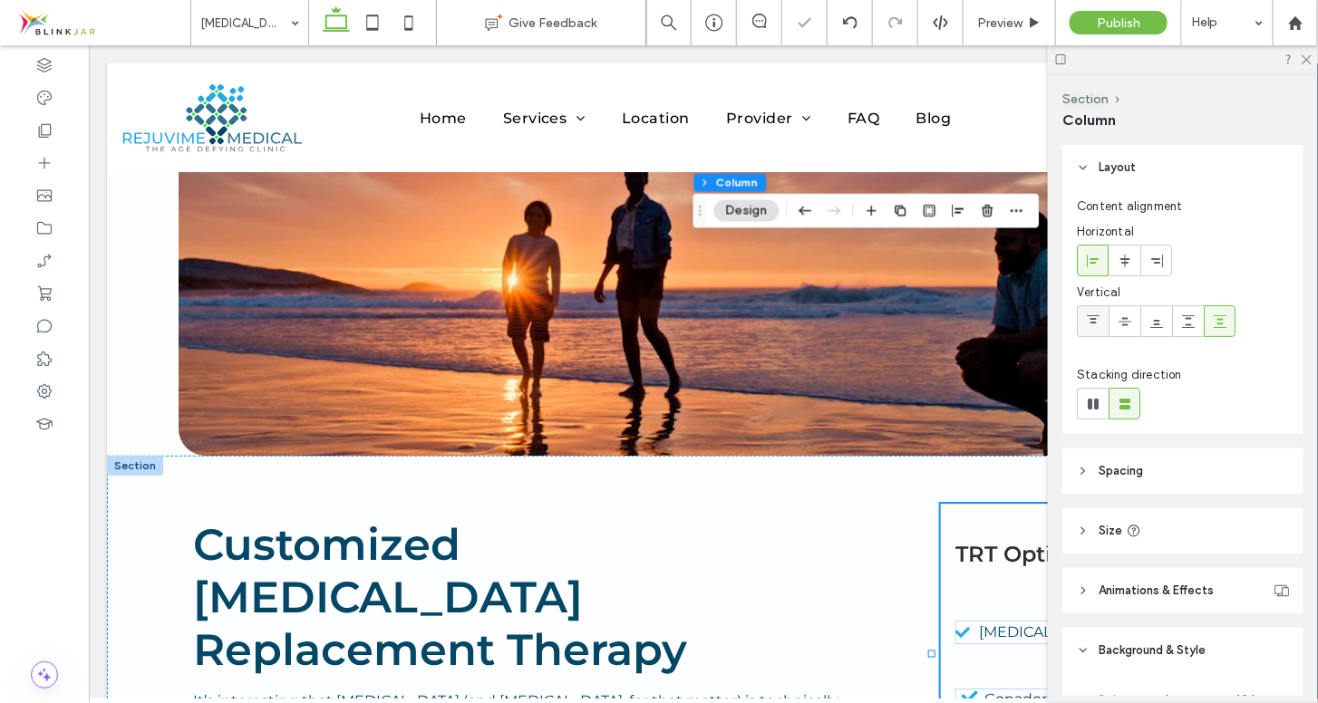
click at [1090, 316] on icon at bounding box center [1093, 322] width 15 height 15
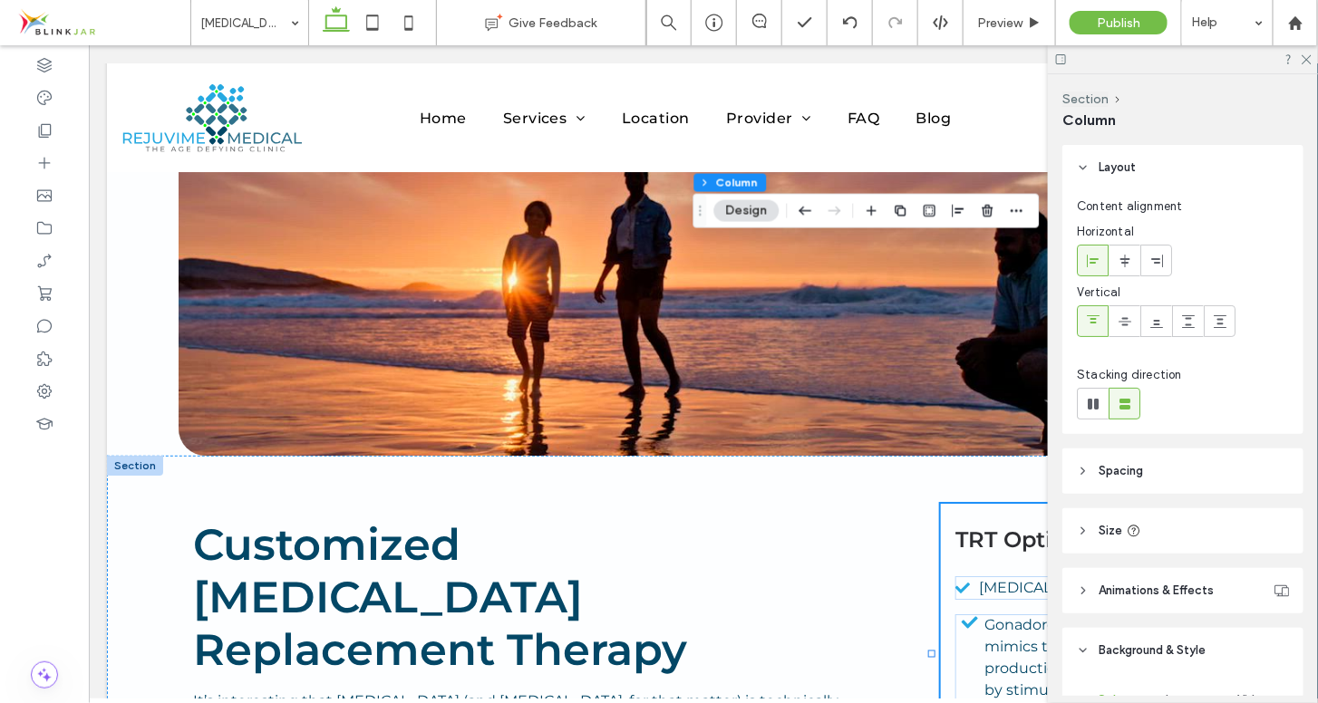
click at [1084, 166] on icon at bounding box center [1083, 167] width 13 height 13
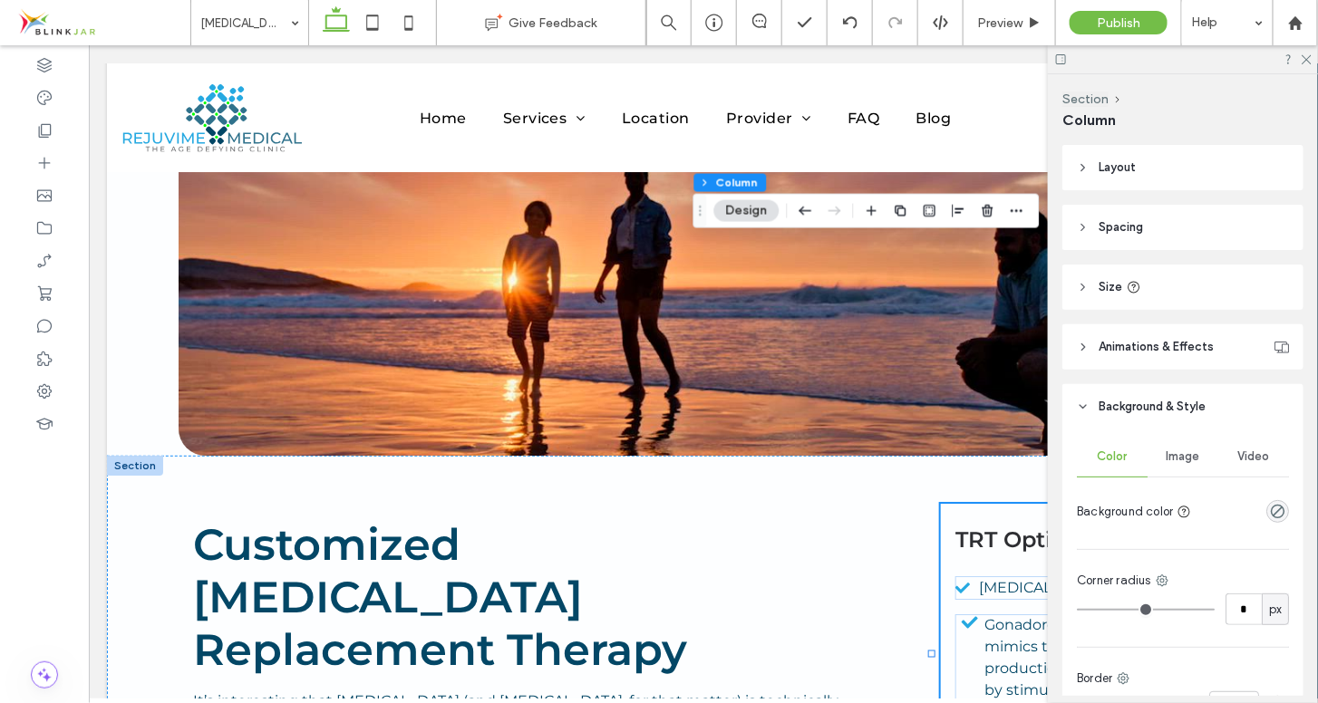
click at [1082, 227] on icon at bounding box center [1083, 227] width 13 height 13
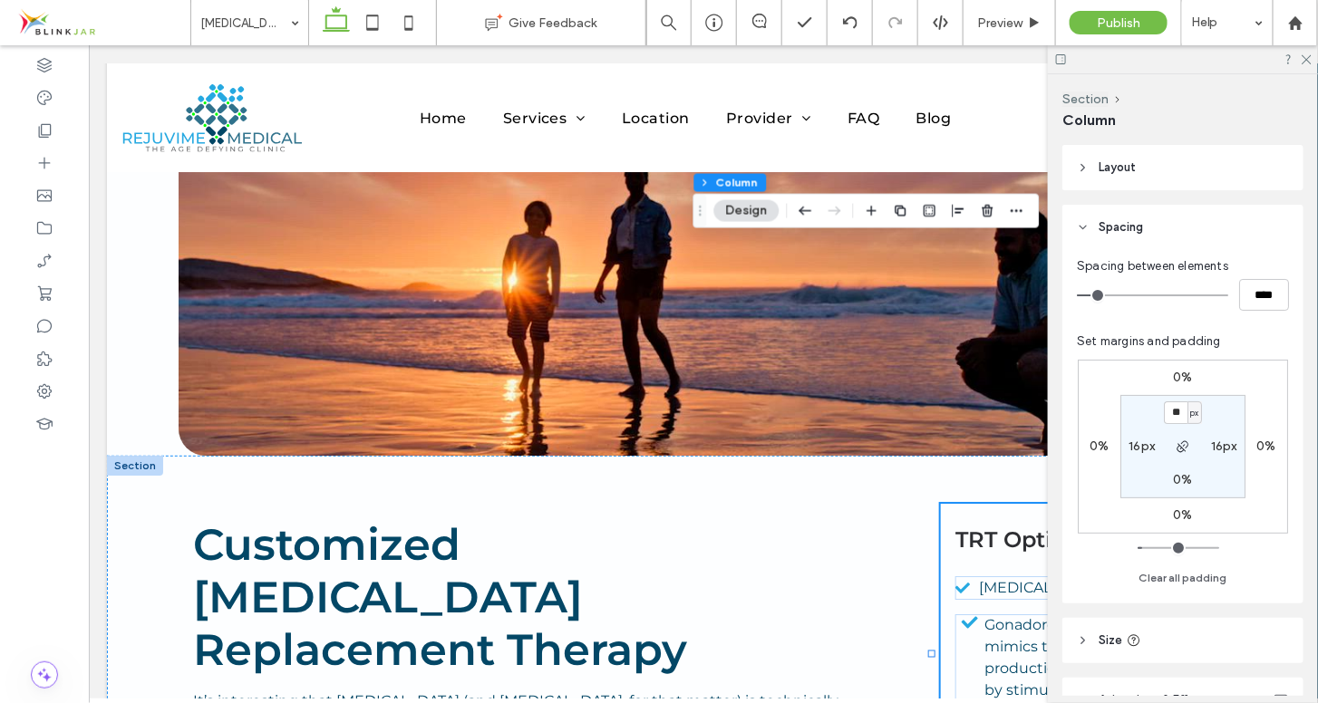
click at [1082, 227] on icon at bounding box center [1083, 227] width 13 height 13
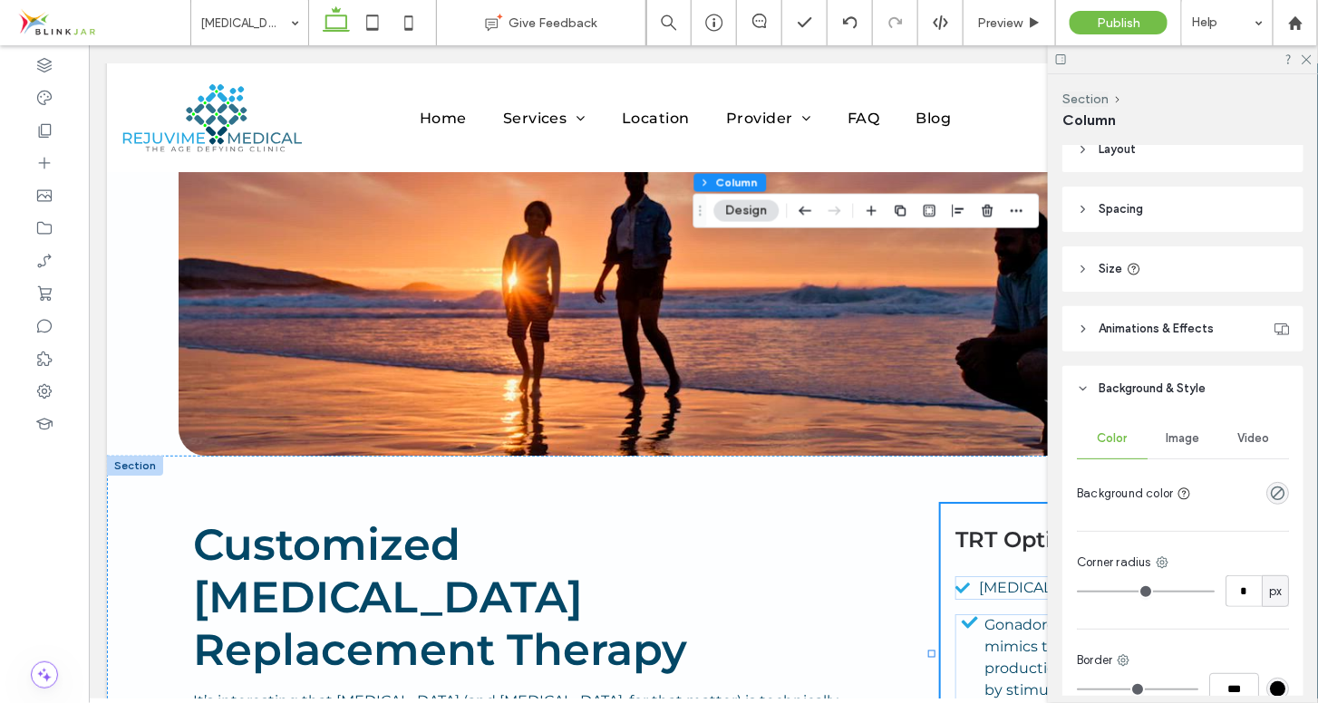
scroll to position [0, 0]
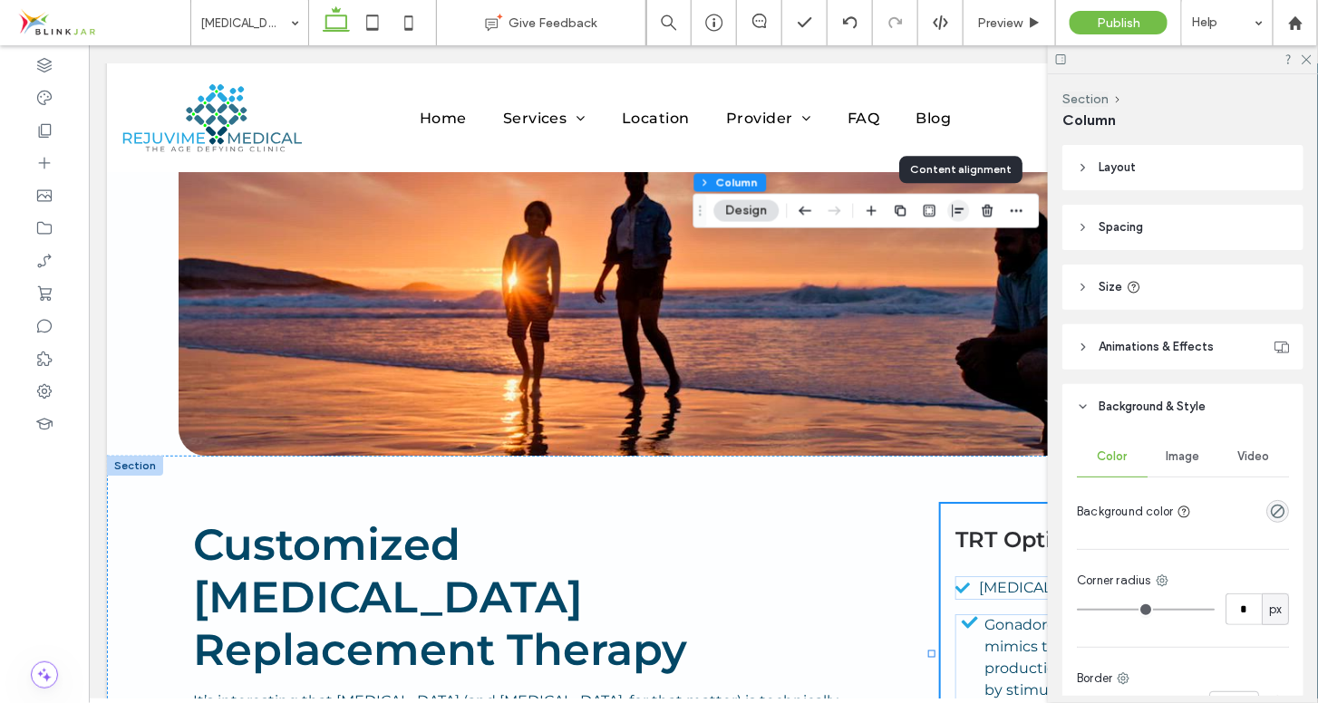
click at [955, 215] on icon "button" at bounding box center [959, 211] width 15 height 15
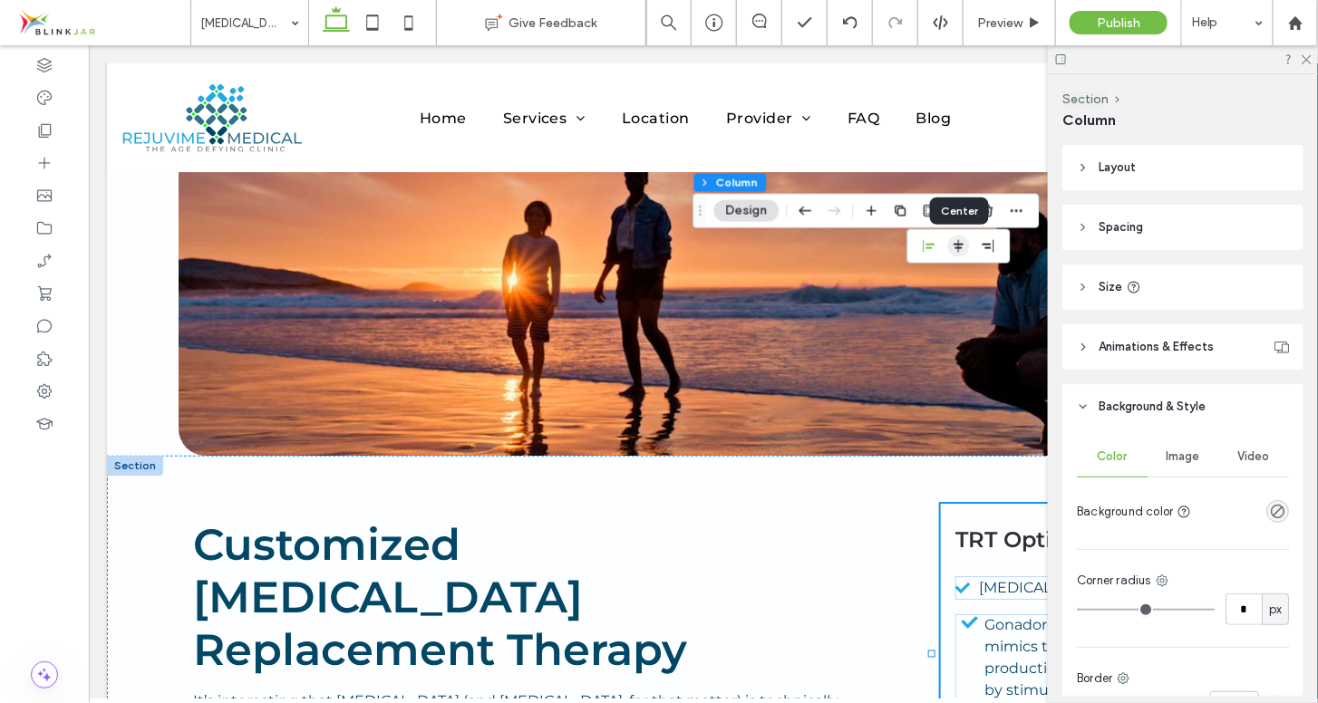
click at [963, 245] on use "center" at bounding box center [959, 246] width 10 height 13
click at [985, 245] on use "flex-end" at bounding box center [989, 246] width 12 height 13
click at [925, 245] on icon "flex-start" at bounding box center [930, 246] width 15 height 15
click at [979, 578] on span "[MEDICAL_DATA] supplements*" at bounding box center [1094, 586] width 230 height 17
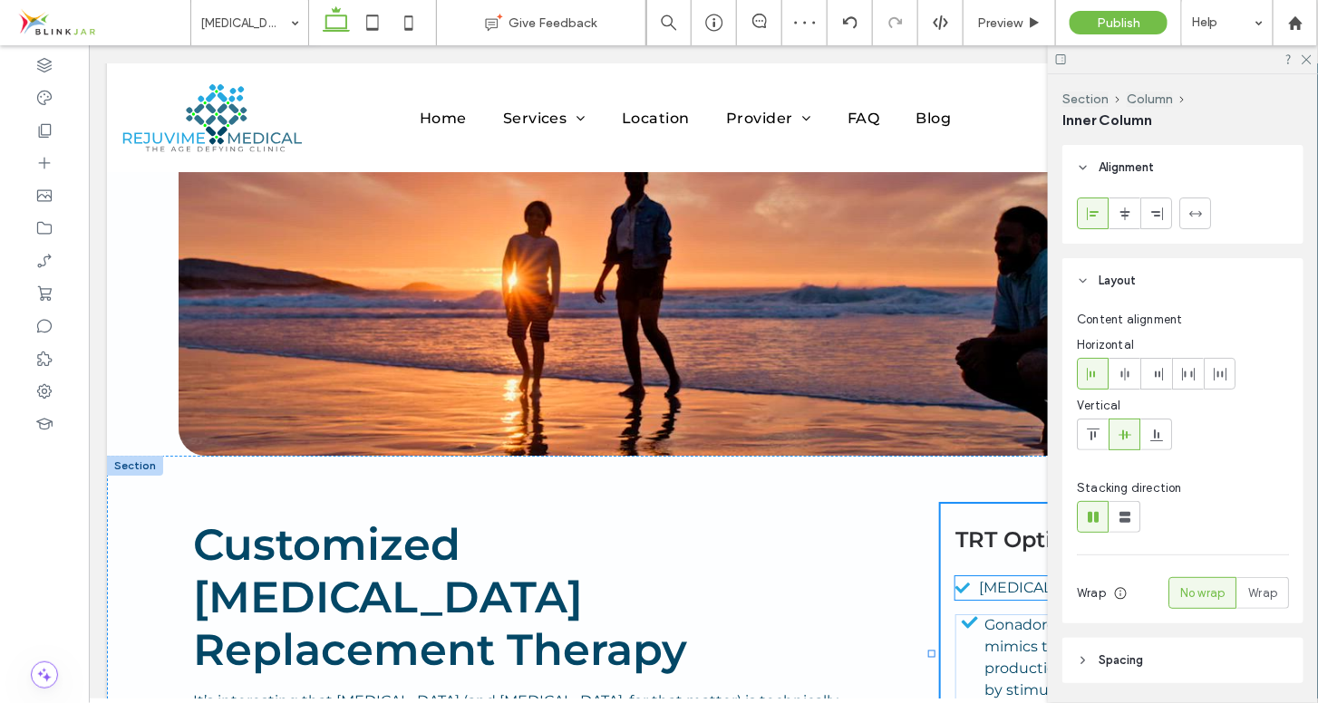
type input "**"
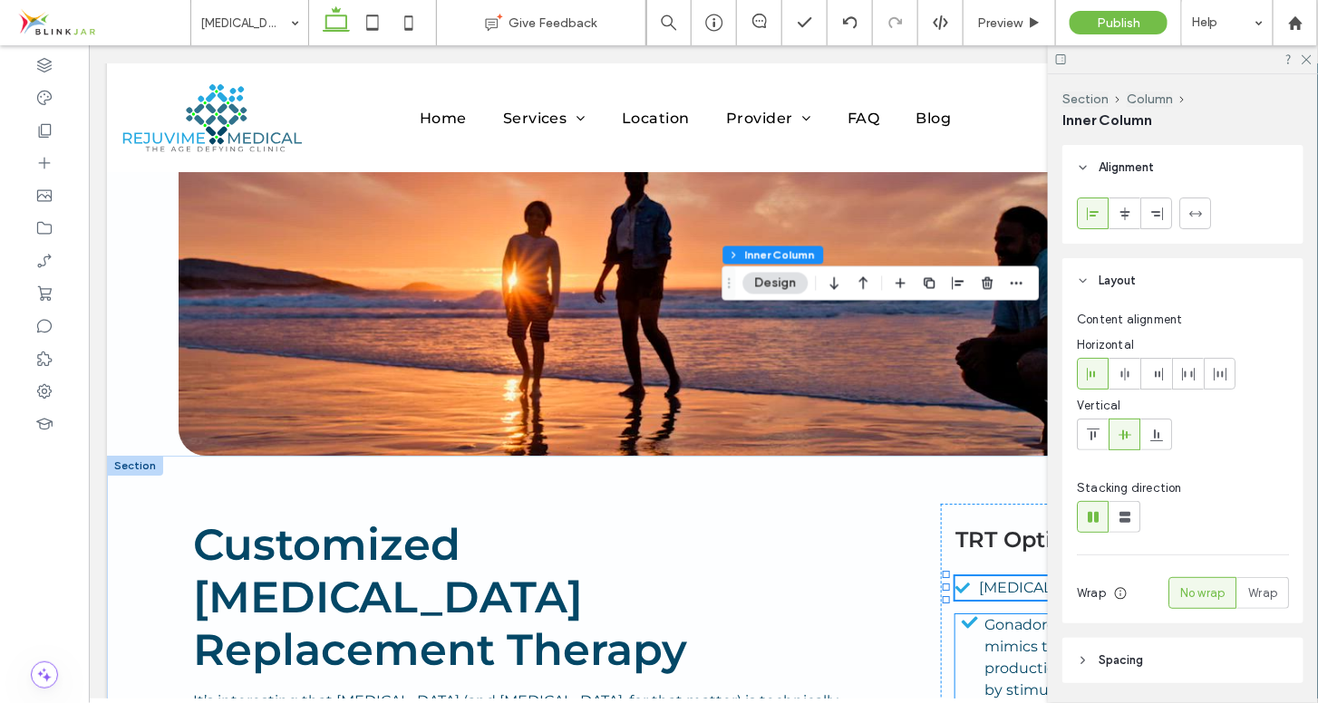
click at [984, 615] on span "Gonadorelin—This medication mimics the body’s natural production of testosteron…" at bounding box center [1097, 656] width 226 height 82
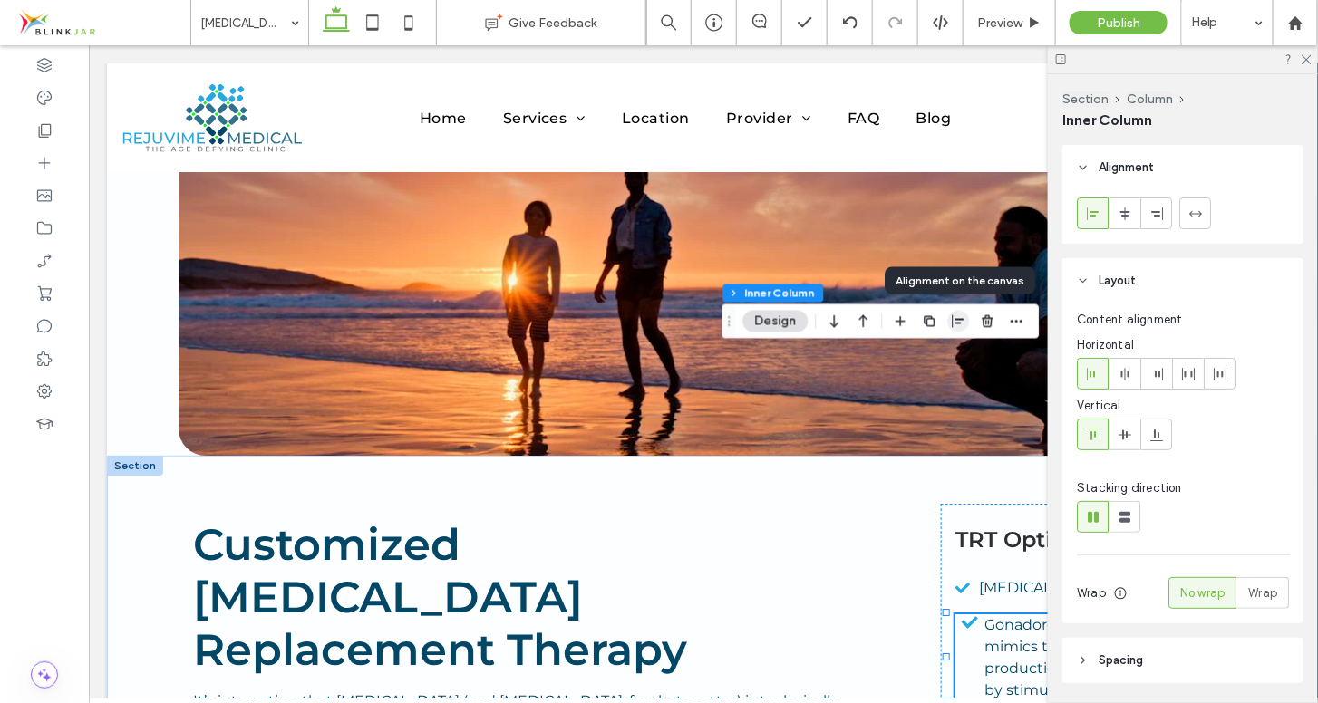
click at [957, 318] on use "button" at bounding box center [959, 321] width 12 height 13
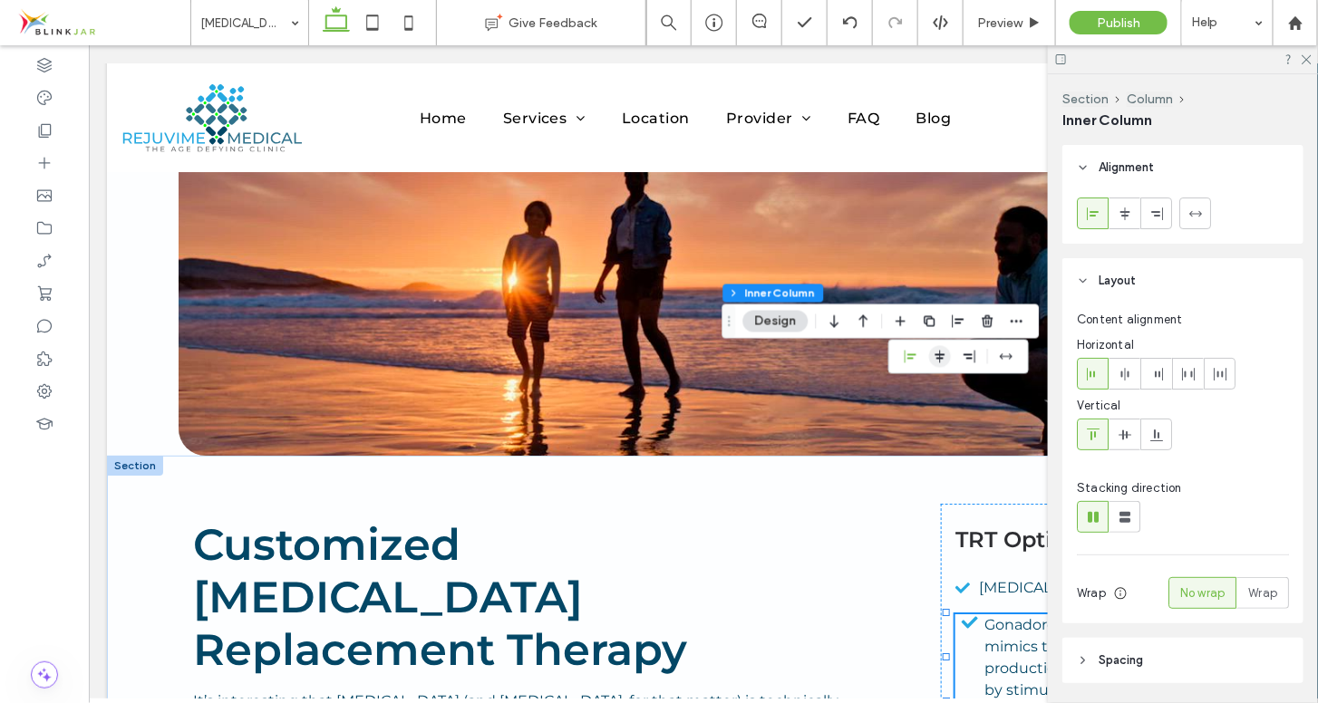
click at [937, 352] on icon "center" at bounding box center [940, 357] width 15 height 15
click at [906, 353] on icon "flex-start" at bounding box center [911, 357] width 15 height 15
type input "**"
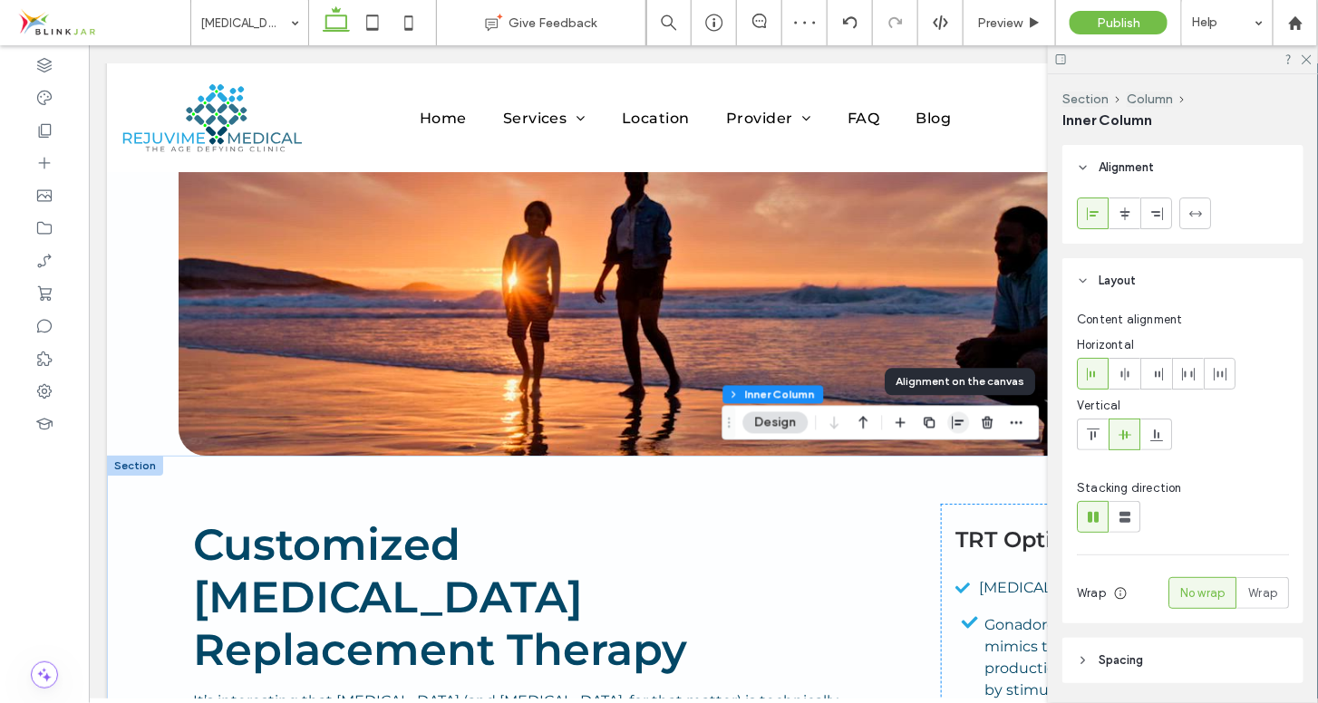
click at [960, 426] on icon "button" at bounding box center [959, 423] width 15 height 15
click at [941, 448] on span "center" at bounding box center [940, 459] width 22 height 22
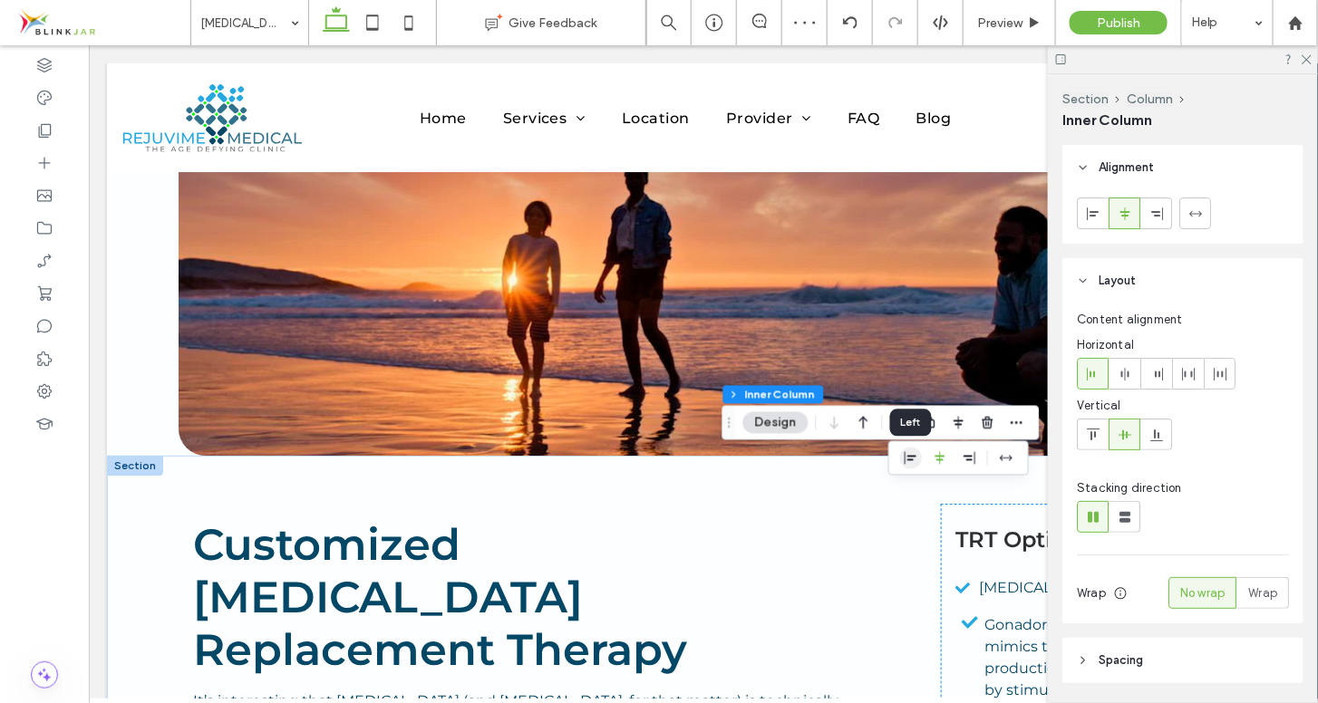
click at [913, 457] on use "flex-start" at bounding box center [911, 458] width 12 height 13
type input "**"
click at [999, 615] on span "Gonadorelin—This medication mimics the body’s natural production of testosteron…" at bounding box center [1097, 656] width 226 height 82
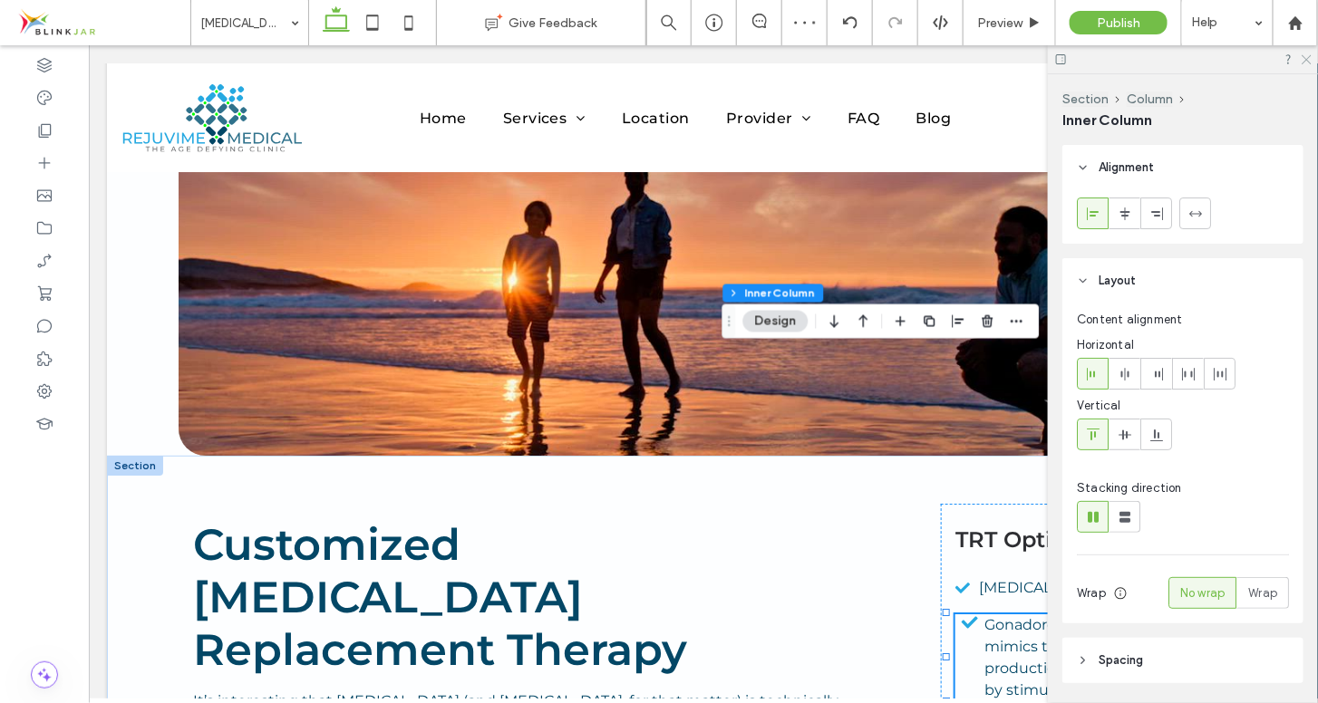
click at [1306, 56] on icon at bounding box center [1306, 59] width 12 height 12
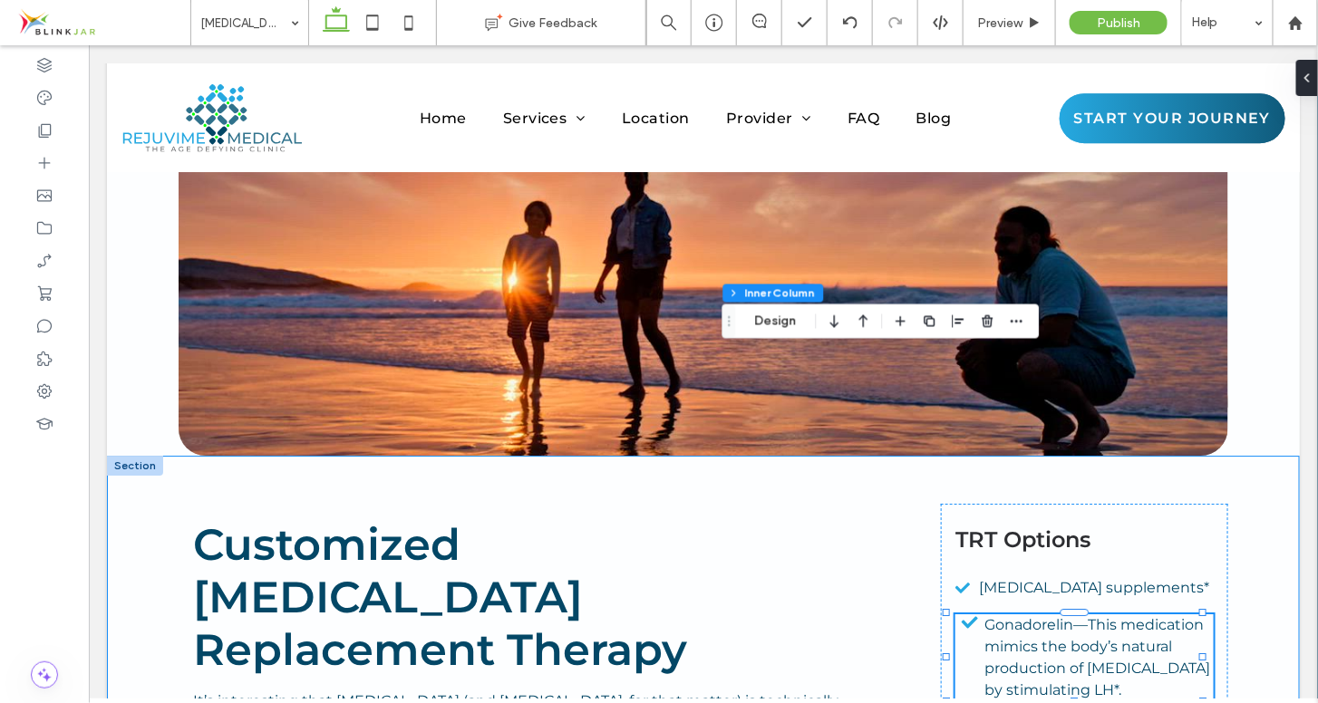
click at [1225, 455] on div "Customized Testosterone Replacement Therapy It’s interesting that testosterone …" at bounding box center [702, 690] width 1193 height 470
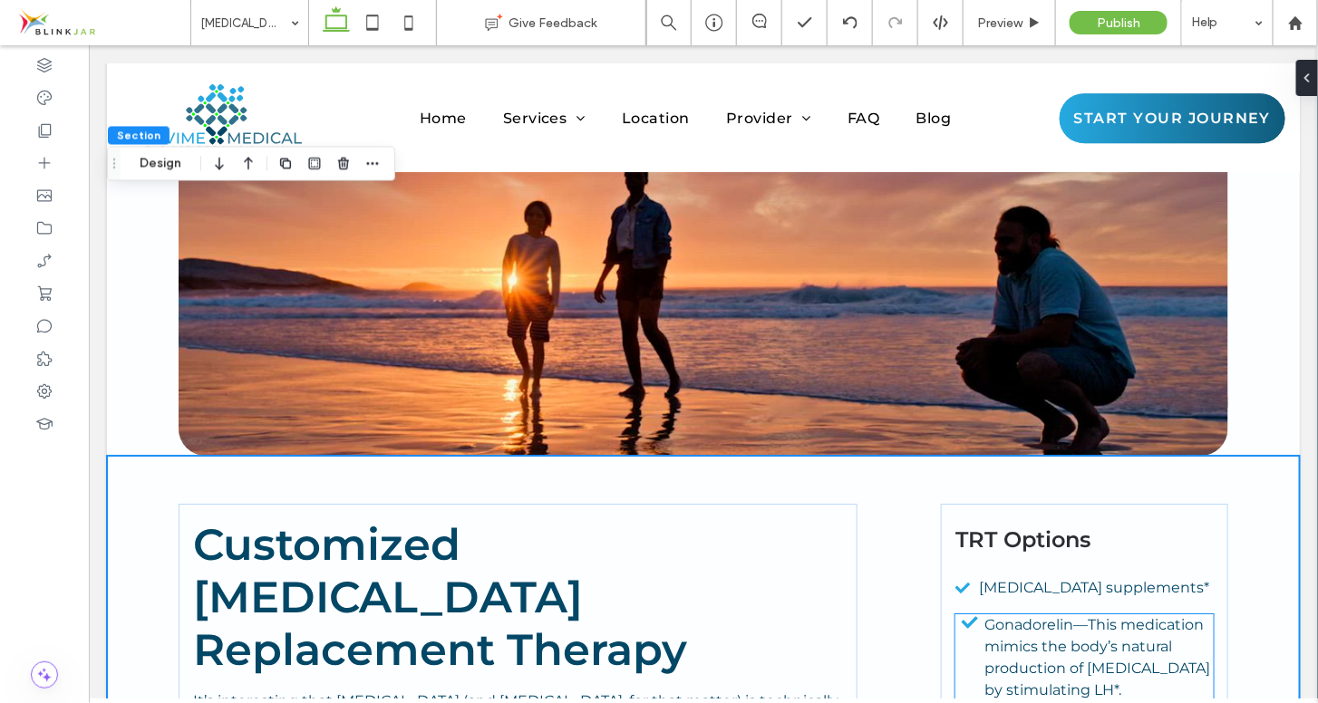
click at [1004, 615] on span "Gonadorelin—This medication mimics the body’s natural production of testosteron…" at bounding box center [1097, 656] width 226 height 82
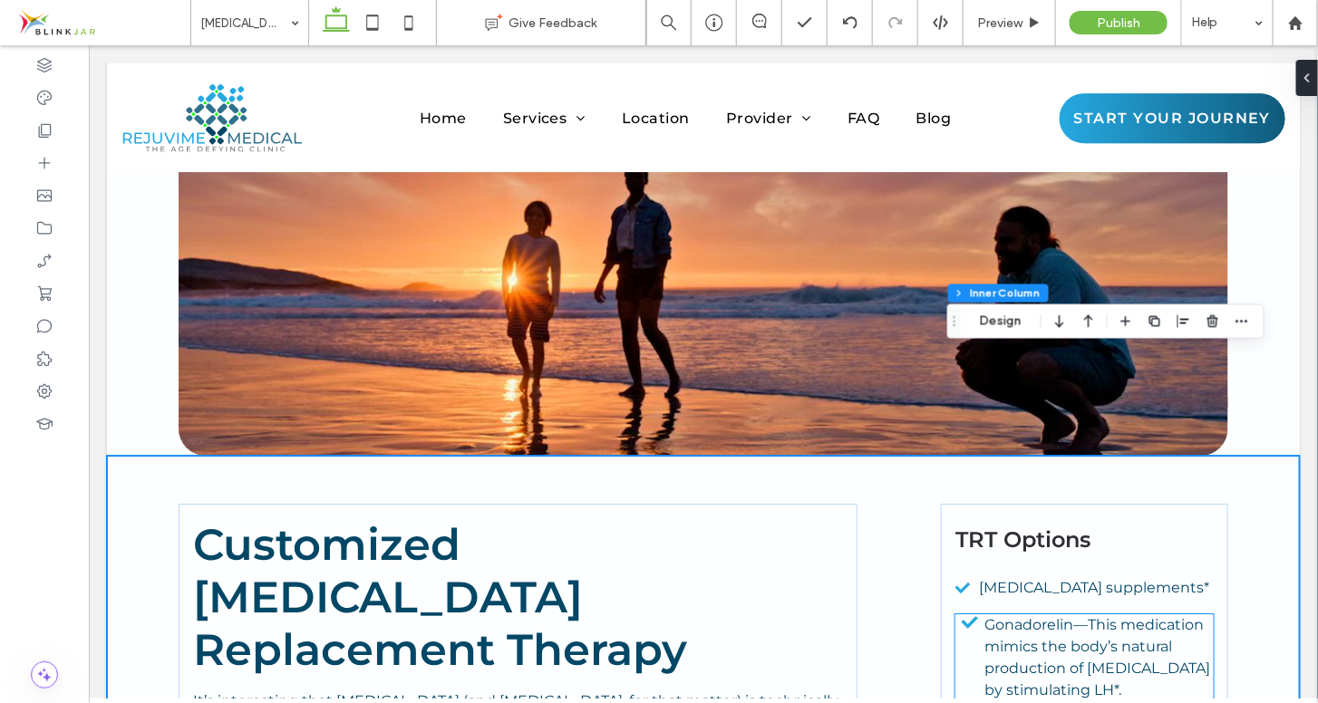
type input "**"
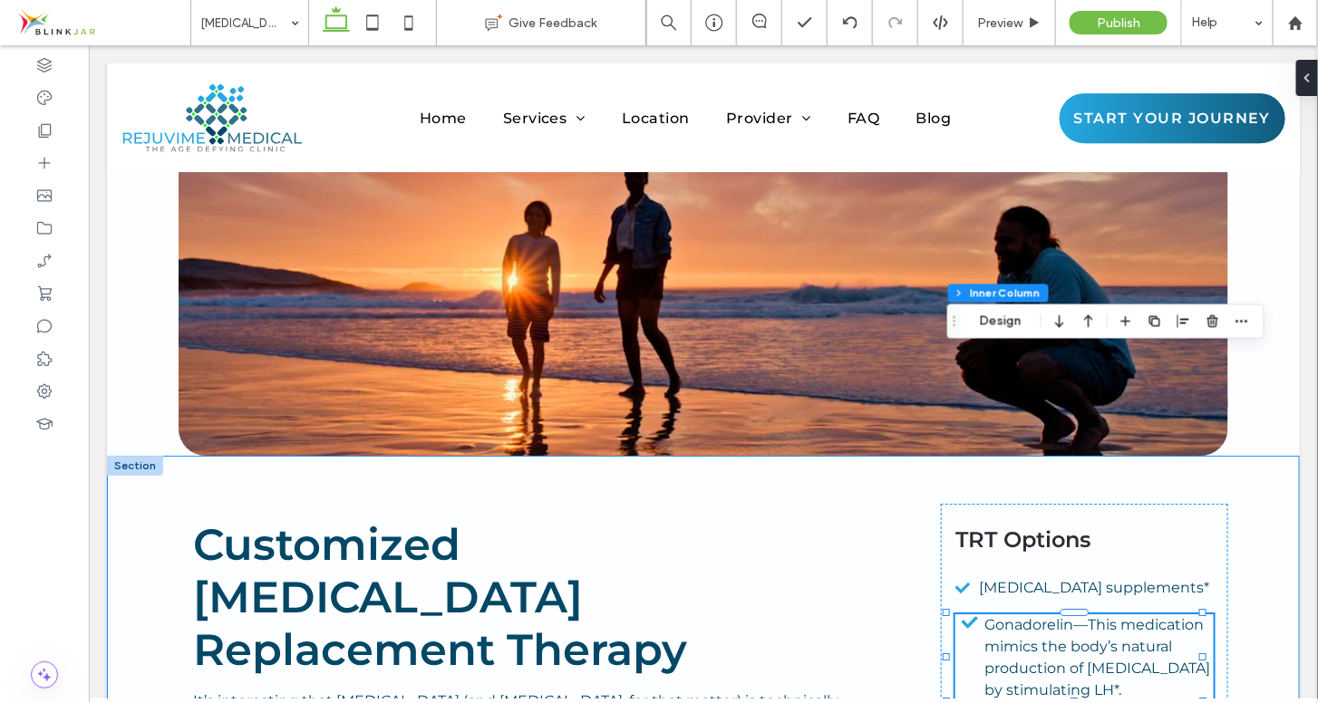
click at [1233, 476] on div "Customized Testosterone Replacement Therapy It’s interesting that testosterone …" at bounding box center [702, 690] width 1193 height 470
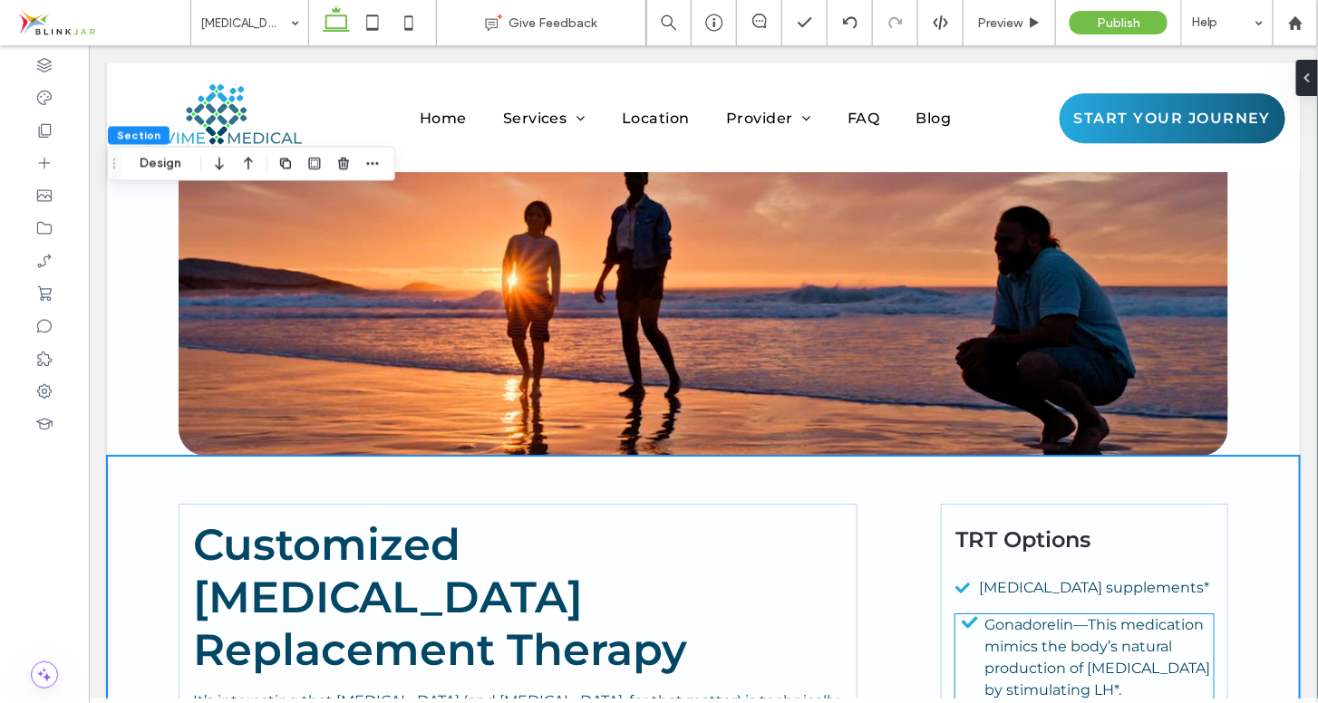
click at [1123, 614] on p "Gonadorelin—This medication mimics the body’s natural production of testosteron…" at bounding box center [1098, 657] width 229 height 87
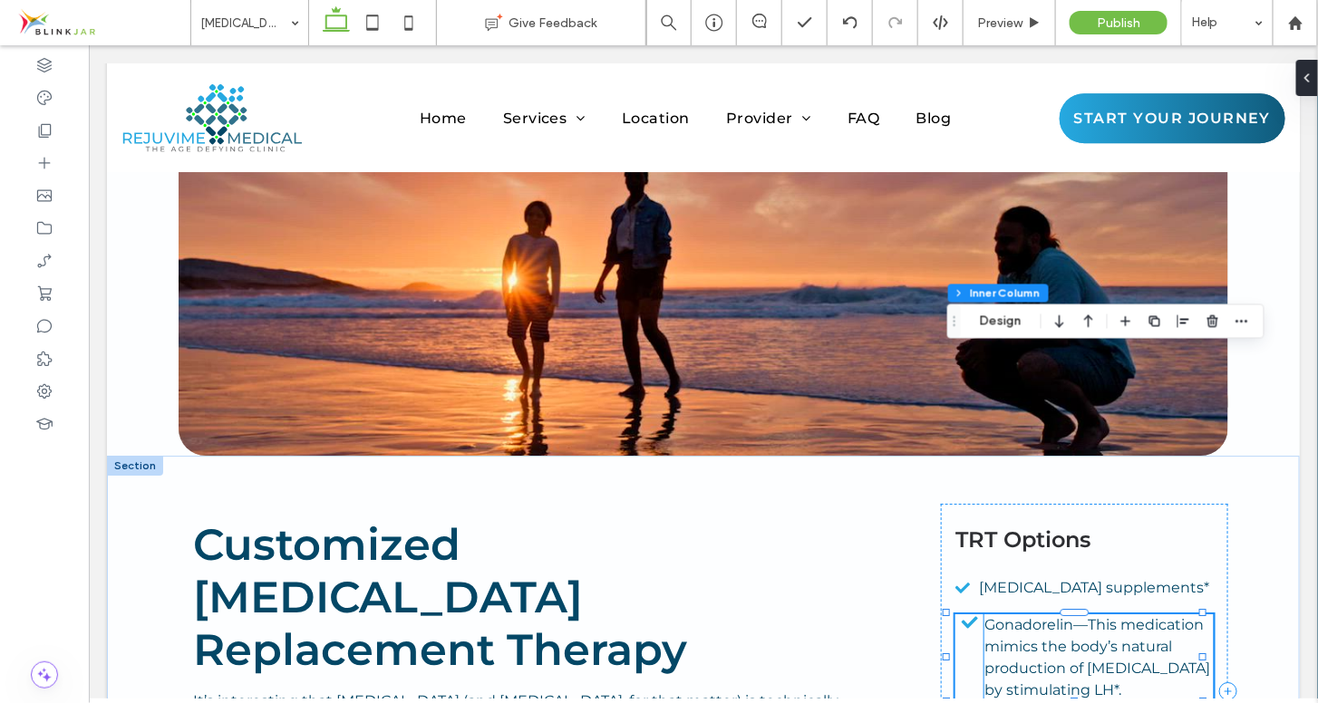
click at [1082, 614] on p "Gonadorelin—This medication mimics the body’s natural production of testosteron…" at bounding box center [1098, 657] width 229 height 87
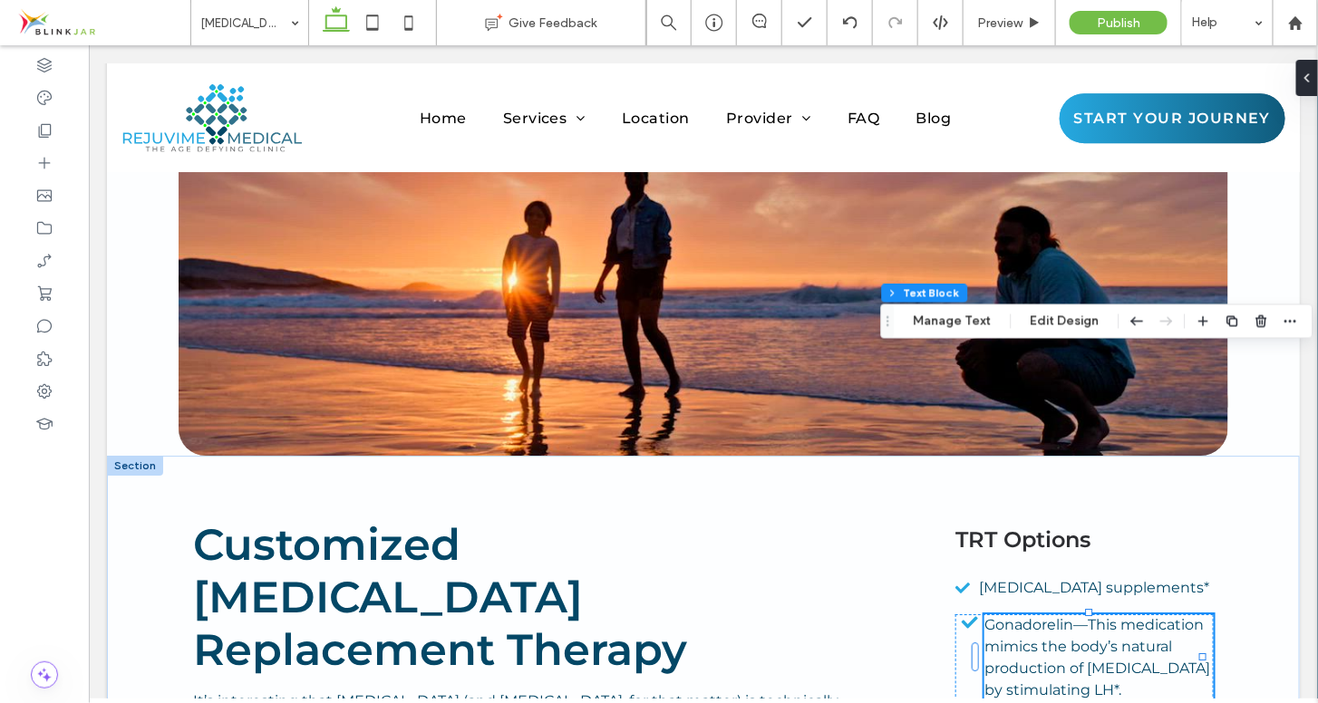
click at [1081, 615] on span "Gonadorelin—This medication mimics the body’s natural production of testosteron…" at bounding box center [1097, 656] width 226 height 82
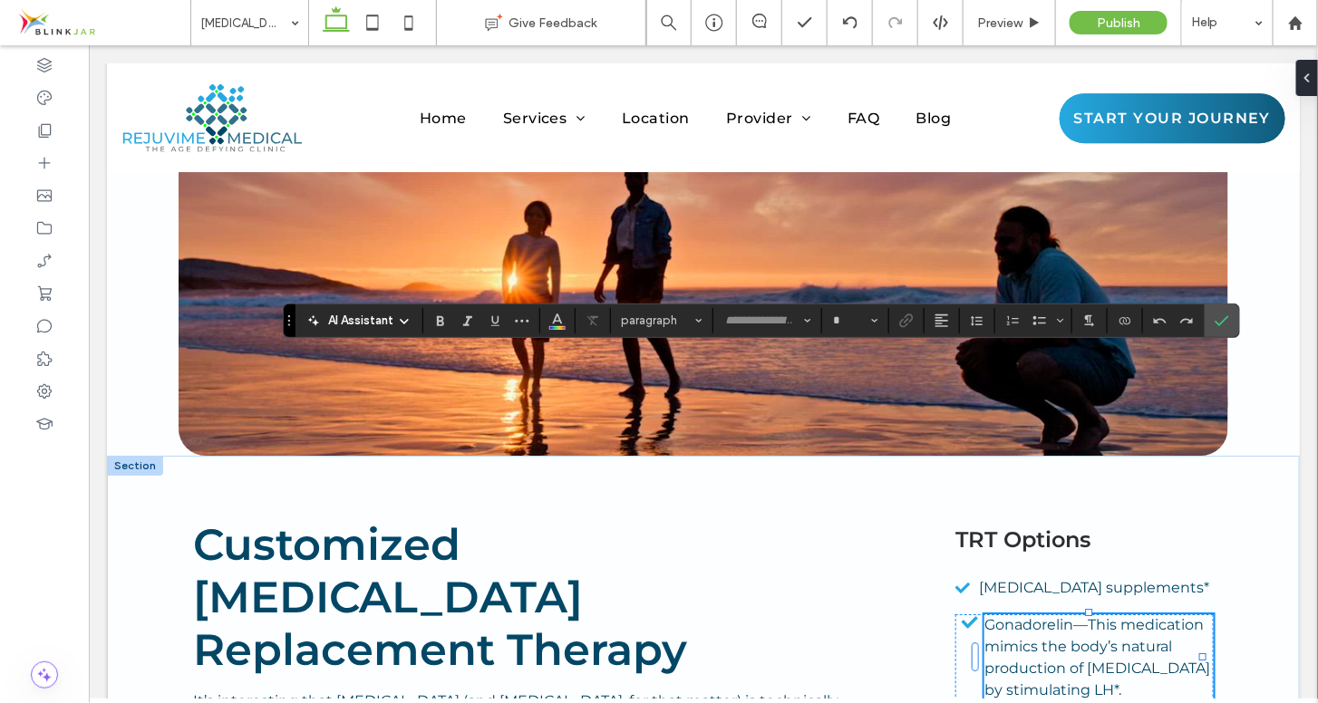
type input "**********"
type input "**"
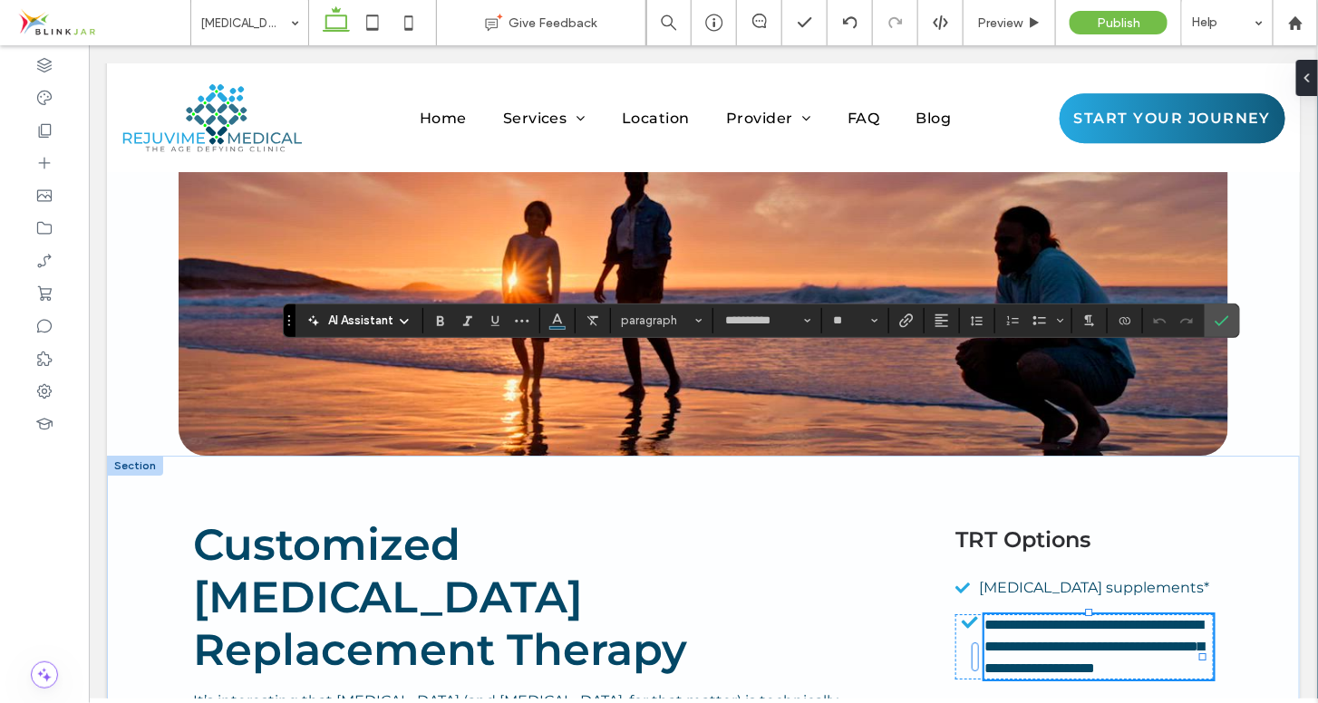
click at [1081, 617] on span "**********" at bounding box center [1093, 645] width 219 height 57
click at [1063, 617] on span "**********" at bounding box center [1093, 645] width 219 height 57
drag, startPoint x: 1063, startPoint y: 363, endPoint x: 1110, endPoint y: 412, distance: 66.7
drag, startPoint x: 1110, startPoint y: 412, endPoint x: 1087, endPoint y: 376, distance: 42.0
click at [1087, 617] on span "**********" at bounding box center [1093, 645] width 219 height 57
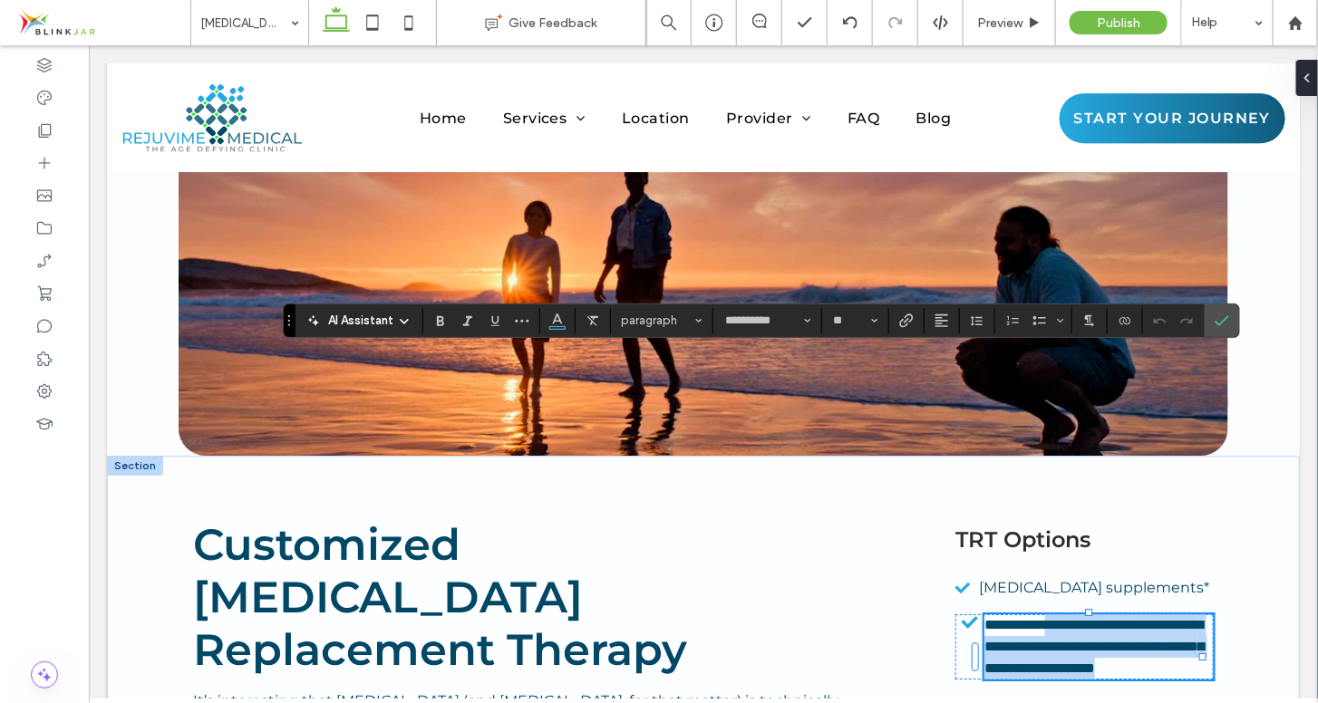
drag, startPoint x: 1067, startPoint y: 360, endPoint x: 1122, endPoint y: 427, distance: 86.9
click at [1122, 614] on p "**********" at bounding box center [1098, 646] width 229 height 65
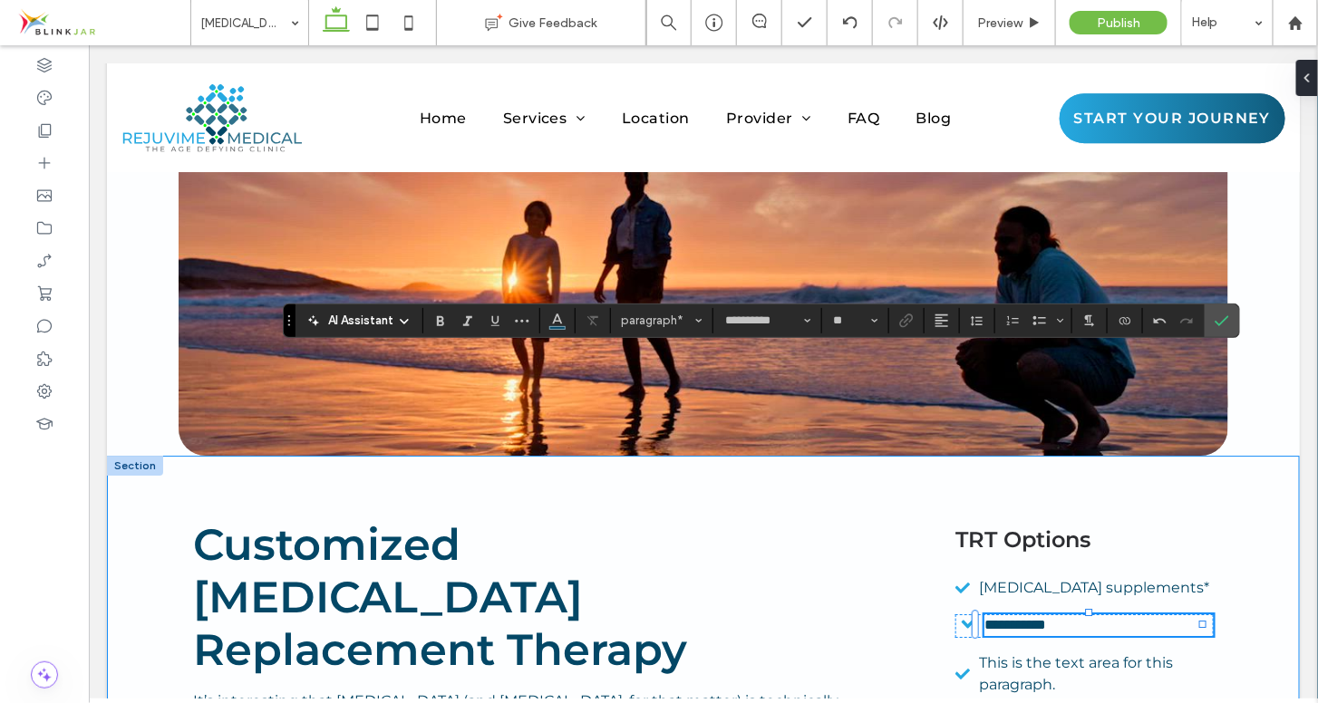
click at [1234, 455] on div "**********" at bounding box center [702, 690] width 1193 height 470
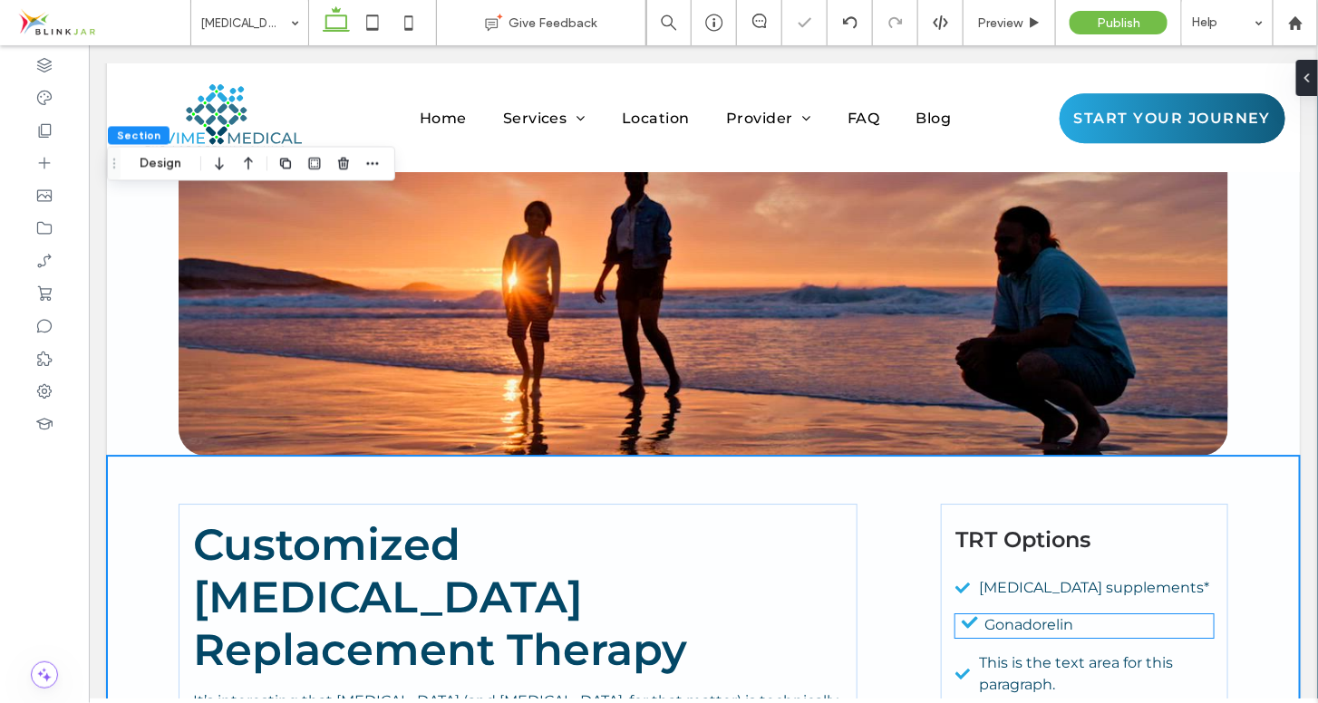
click at [1087, 614] on p "Gonadorelin" at bounding box center [1098, 625] width 229 height 22
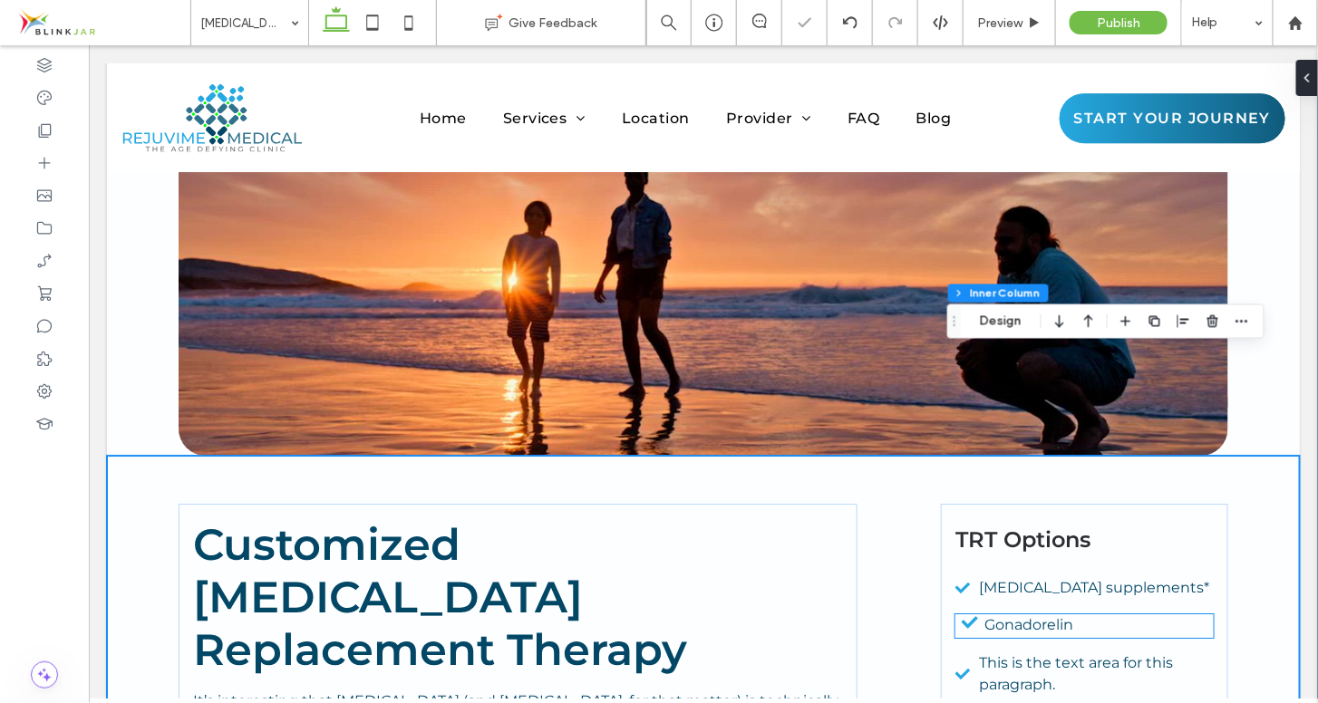
type input "**"
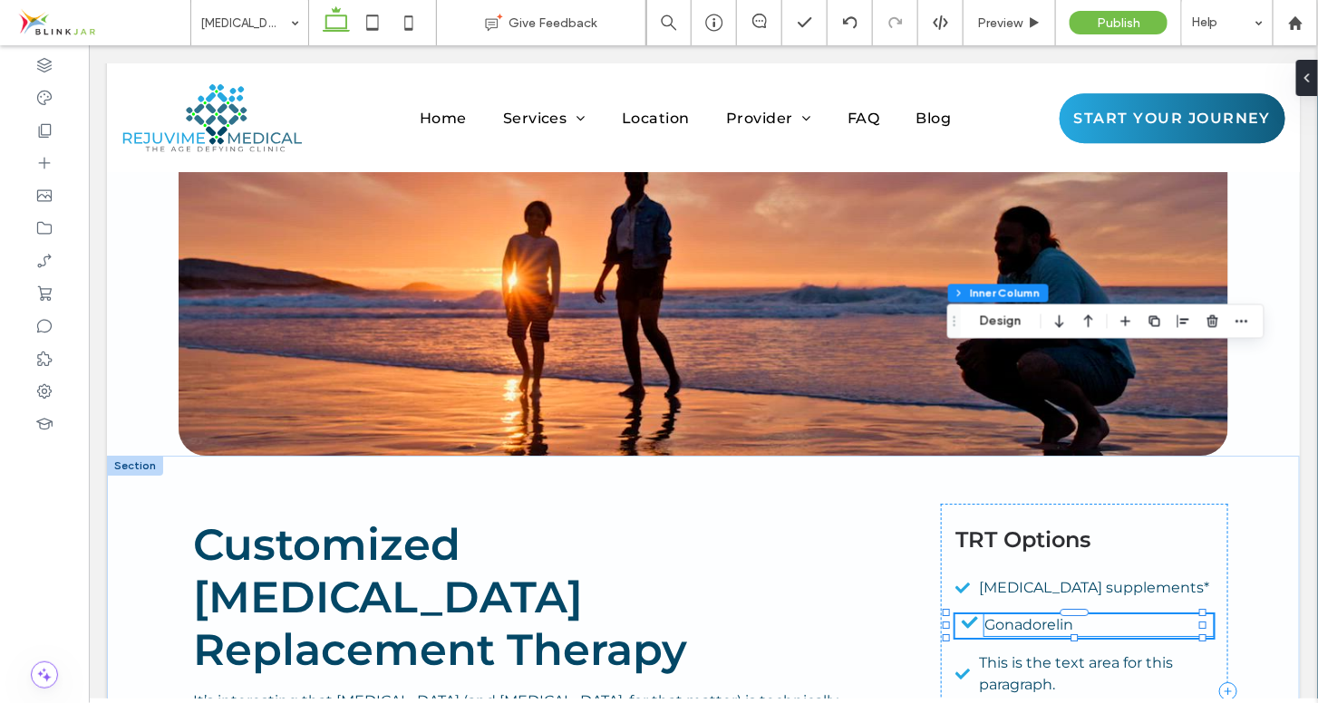
click at [1077, 614] on p "Gonadorelin" at bounding box center [1098, 625] width 229 height 22
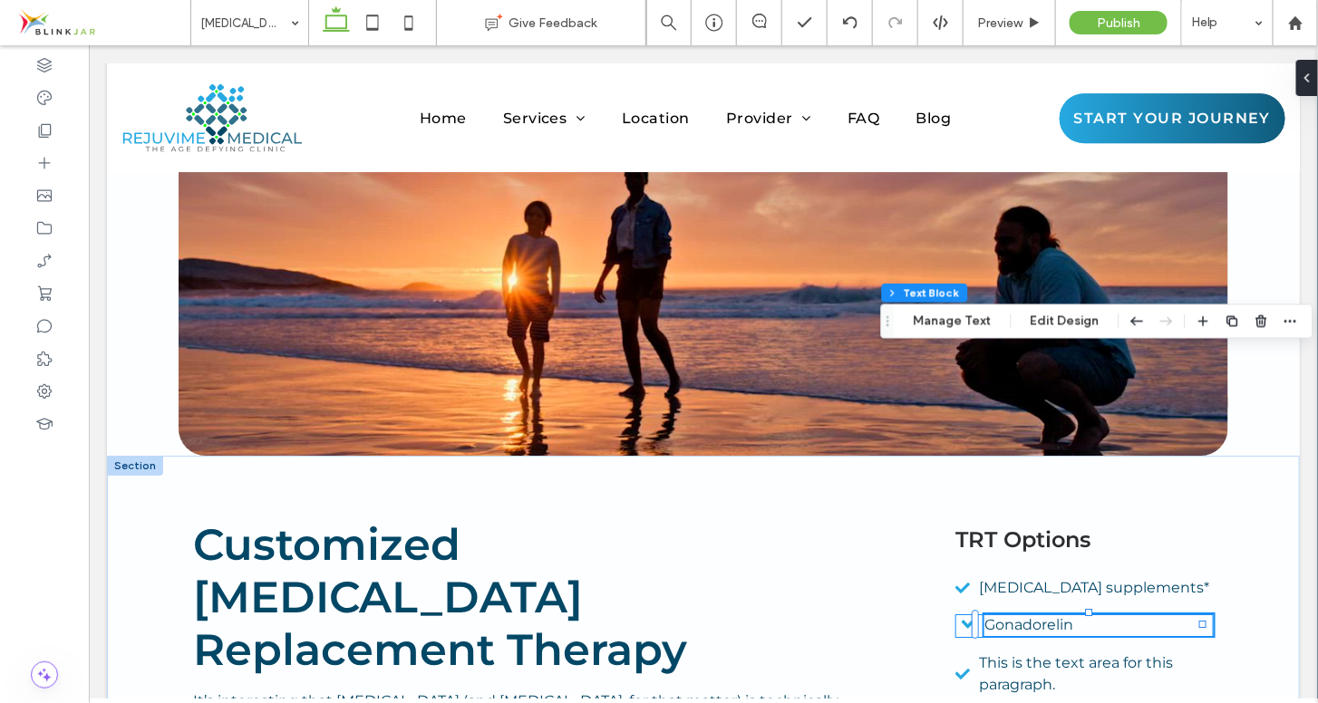
drag, startPoint x: 976, startPoint y: 366, endPoint x: 964, endPoint y: 367, distance: 11.8
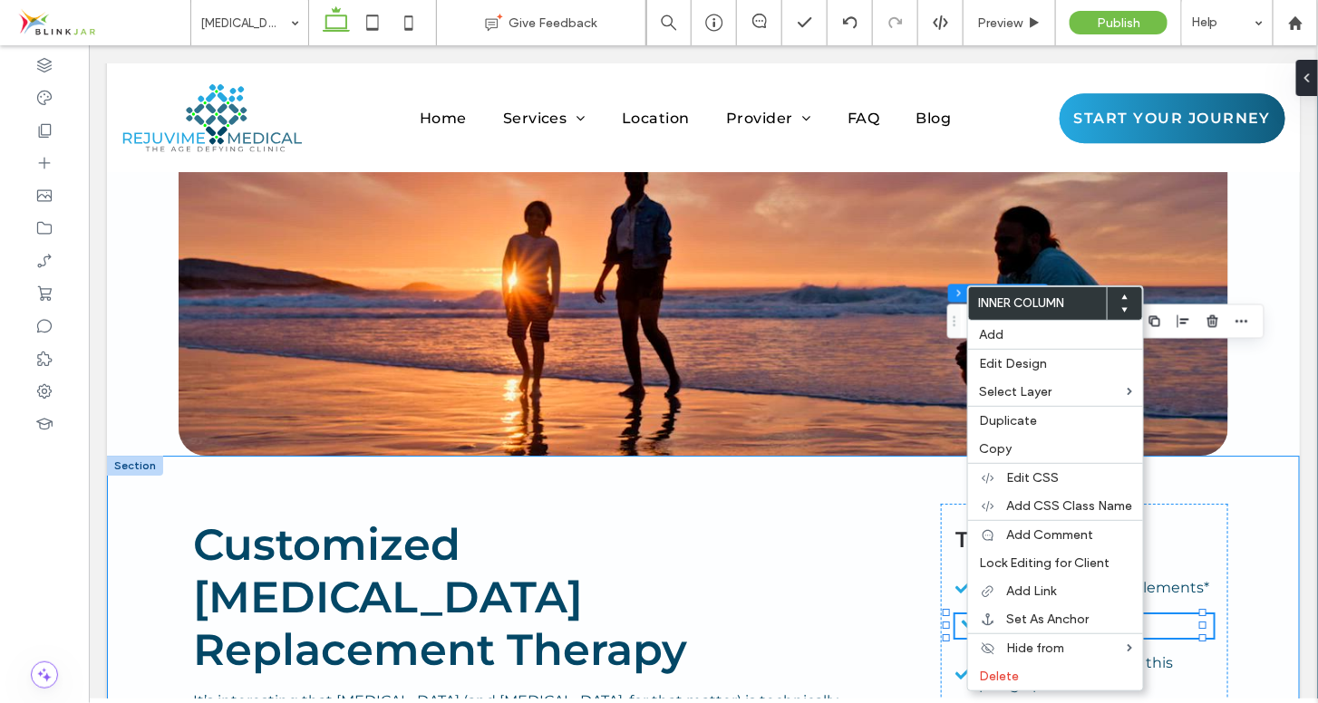
click at [1218, 455] on div "Customized Testosterone Replacement Therapy It’s interesting that testosterone …" at bounding box center [702, 690] width 1193 height 470
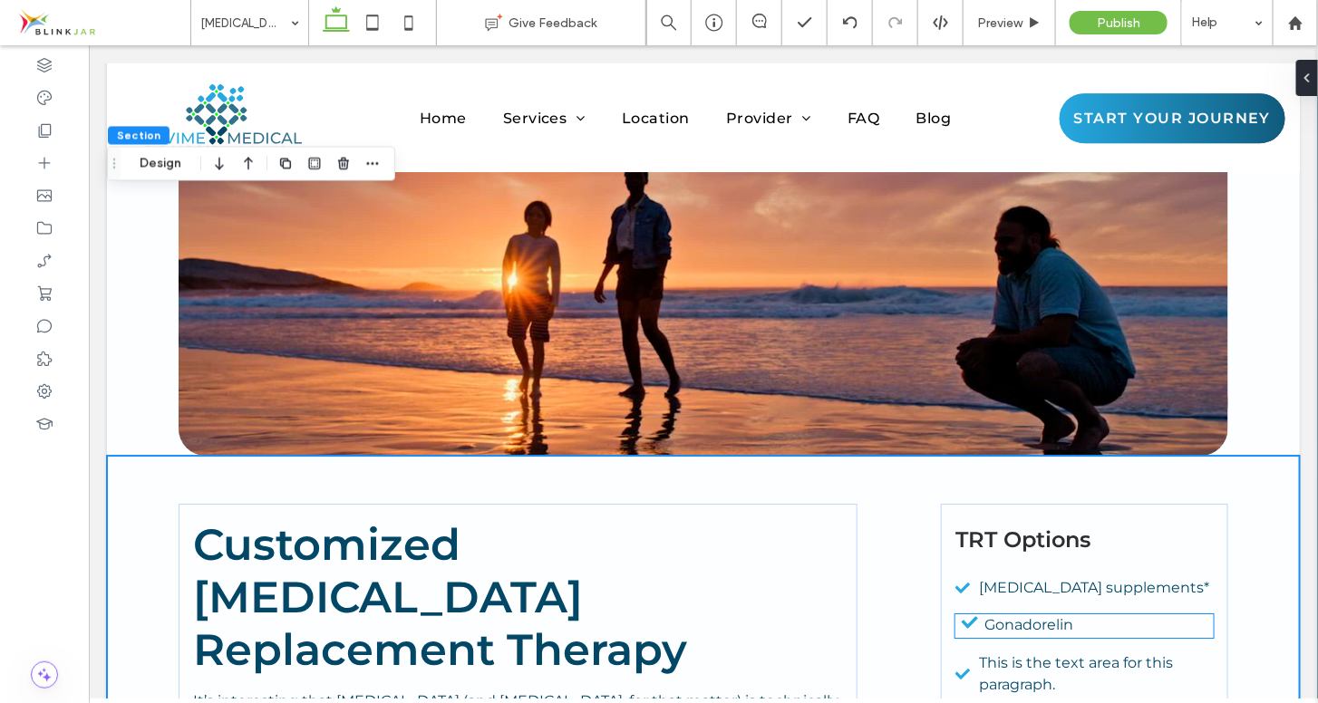
click at [1074, 614] on p "Gonadorelin" at bounding box center [1098, 625] width 229 height 22
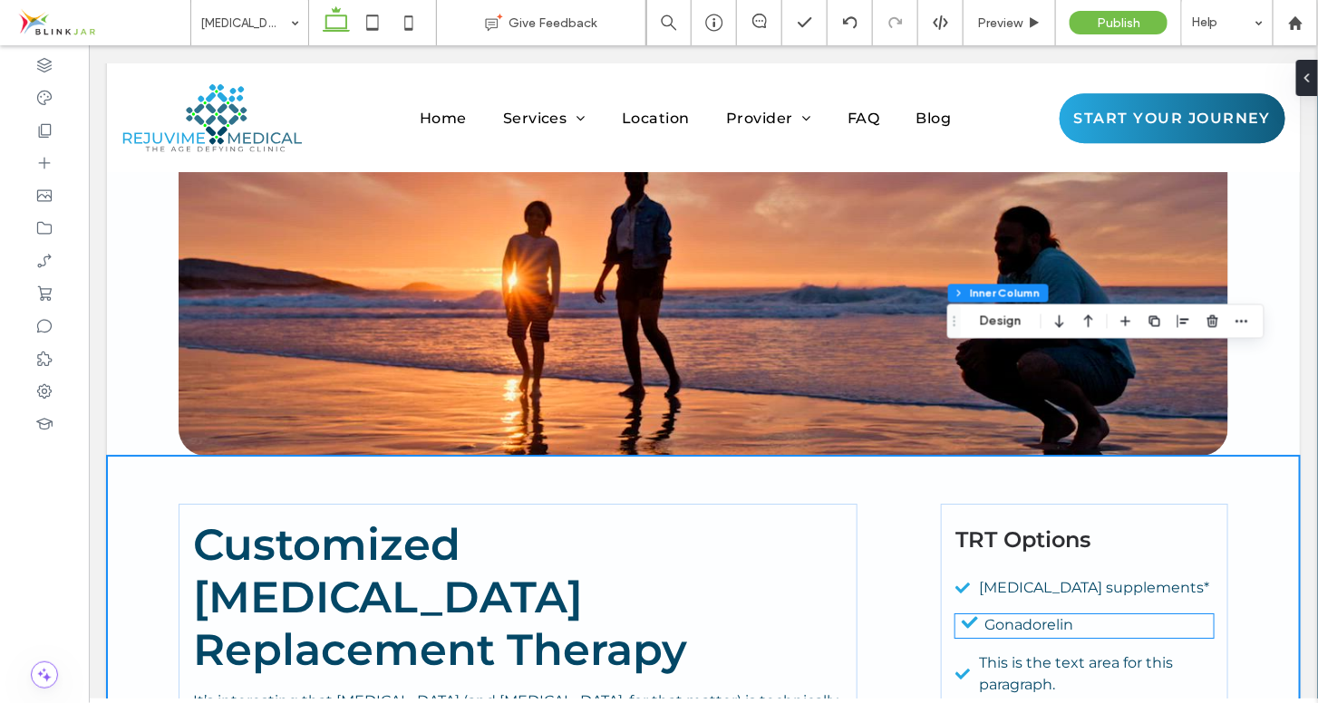
type input "**"
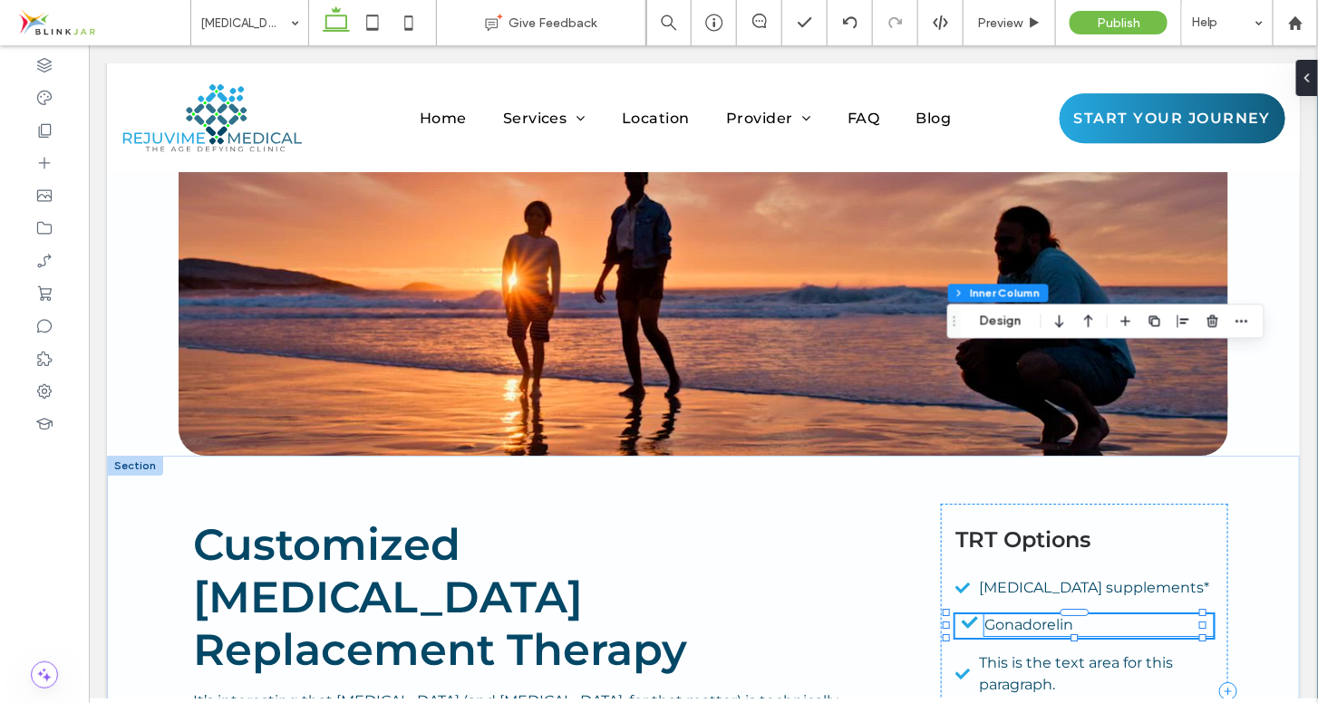
click at [984, 615] on span "Gonadorelin" at bounding box center [1028, 623] width 89 height 17
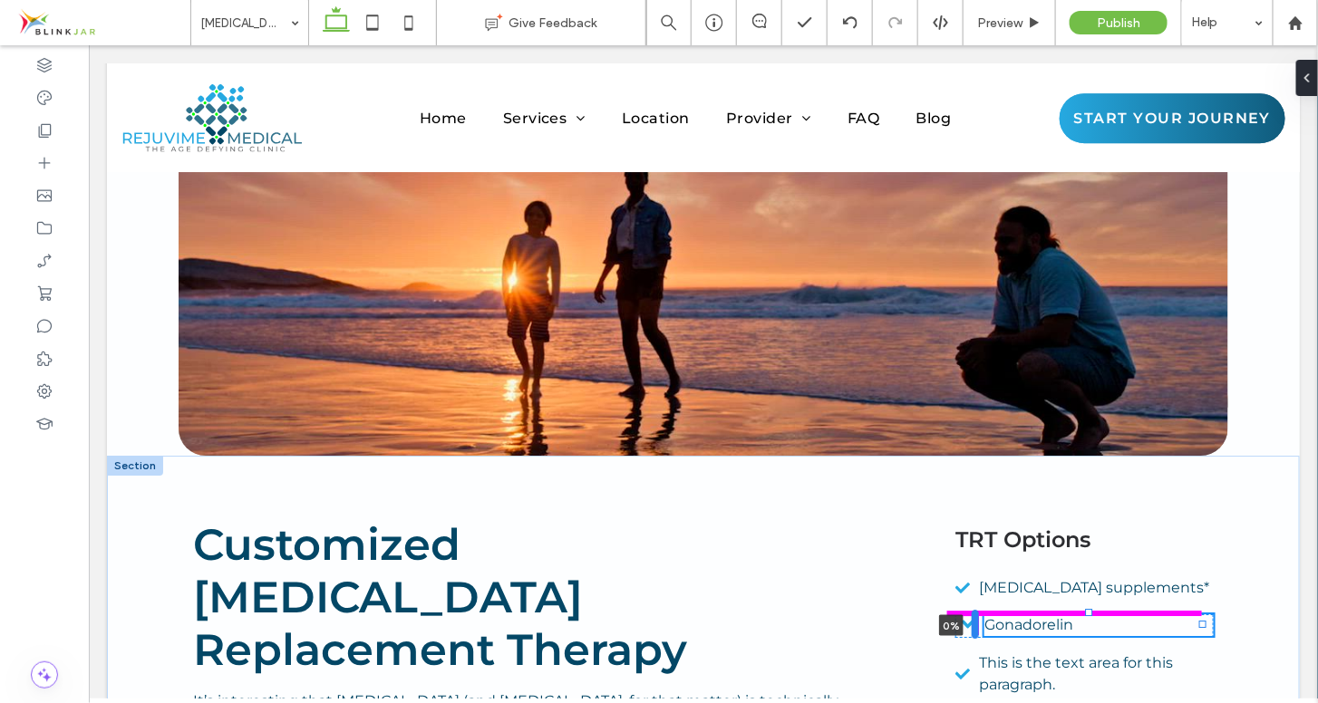
click at [974, 609] on div at bounding box center [974, 623] width 7 height 29
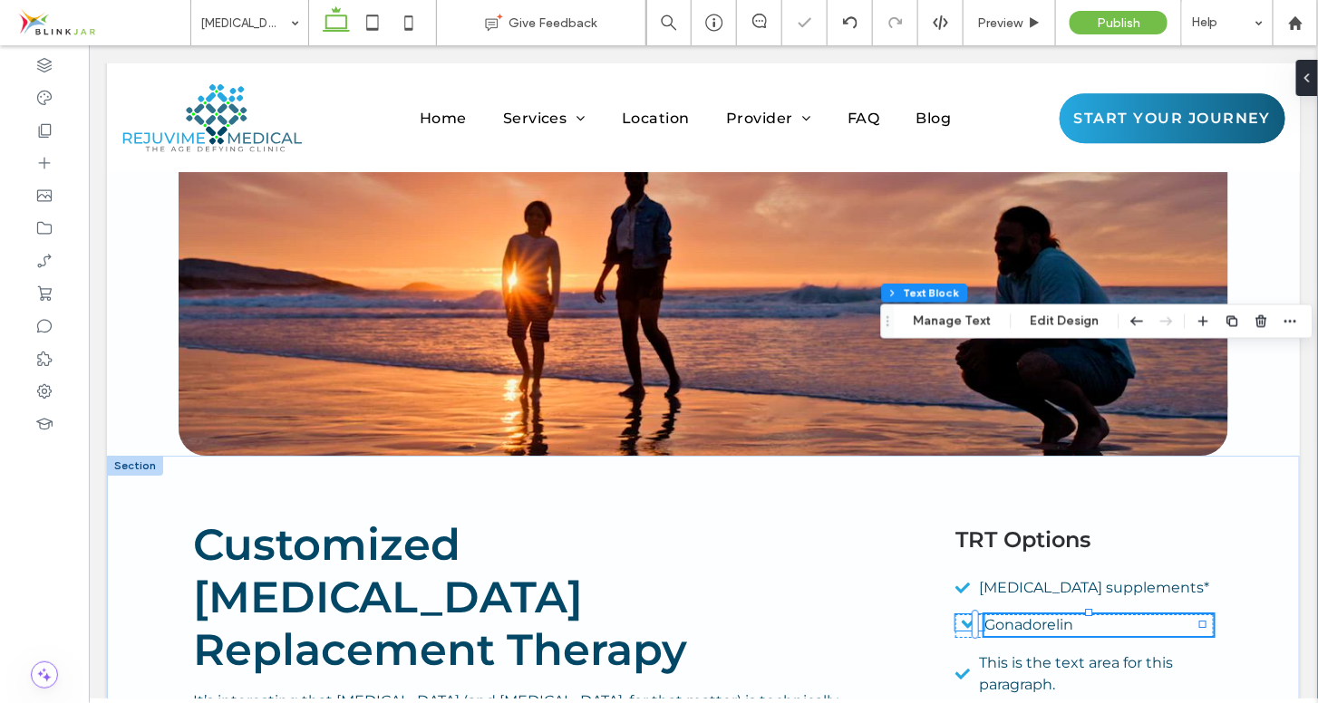
click at [962, 615] on icon at bounding box center [969, 621] width 16 height 12
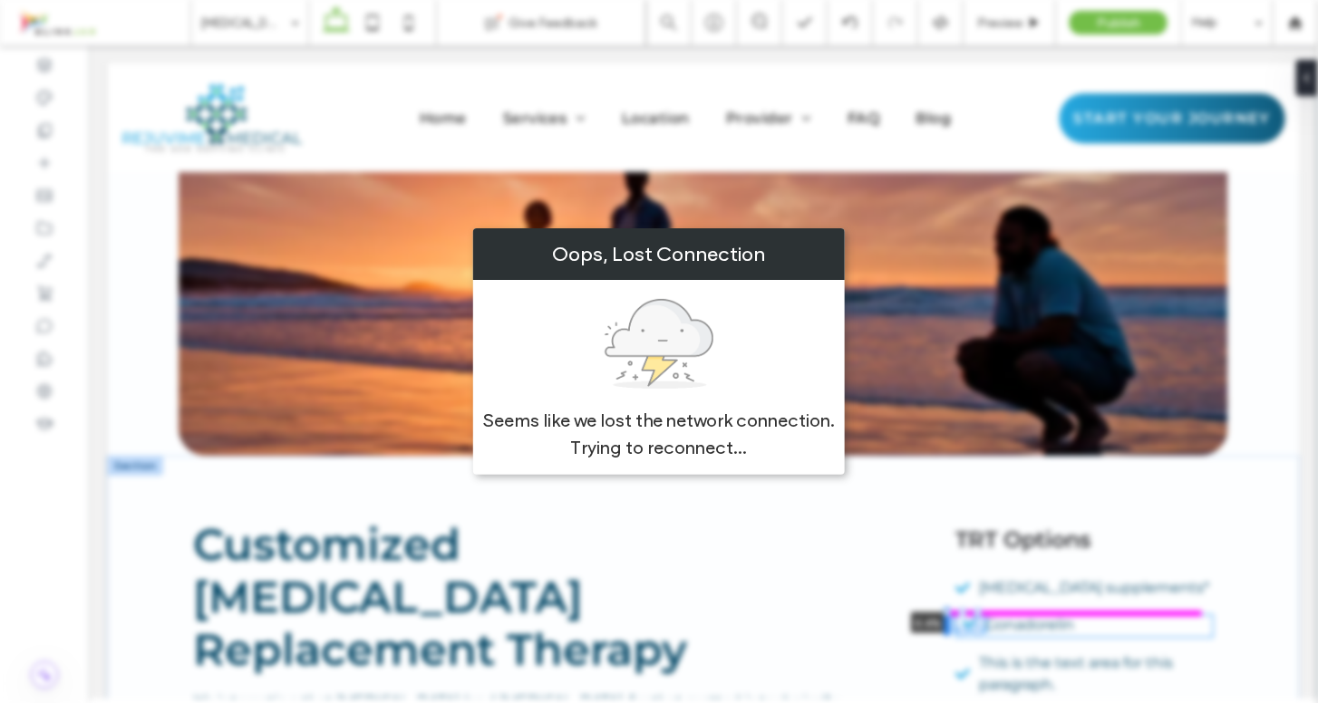
click at [945, 606] on div at bounding box center [946, 620] width 7 height 29
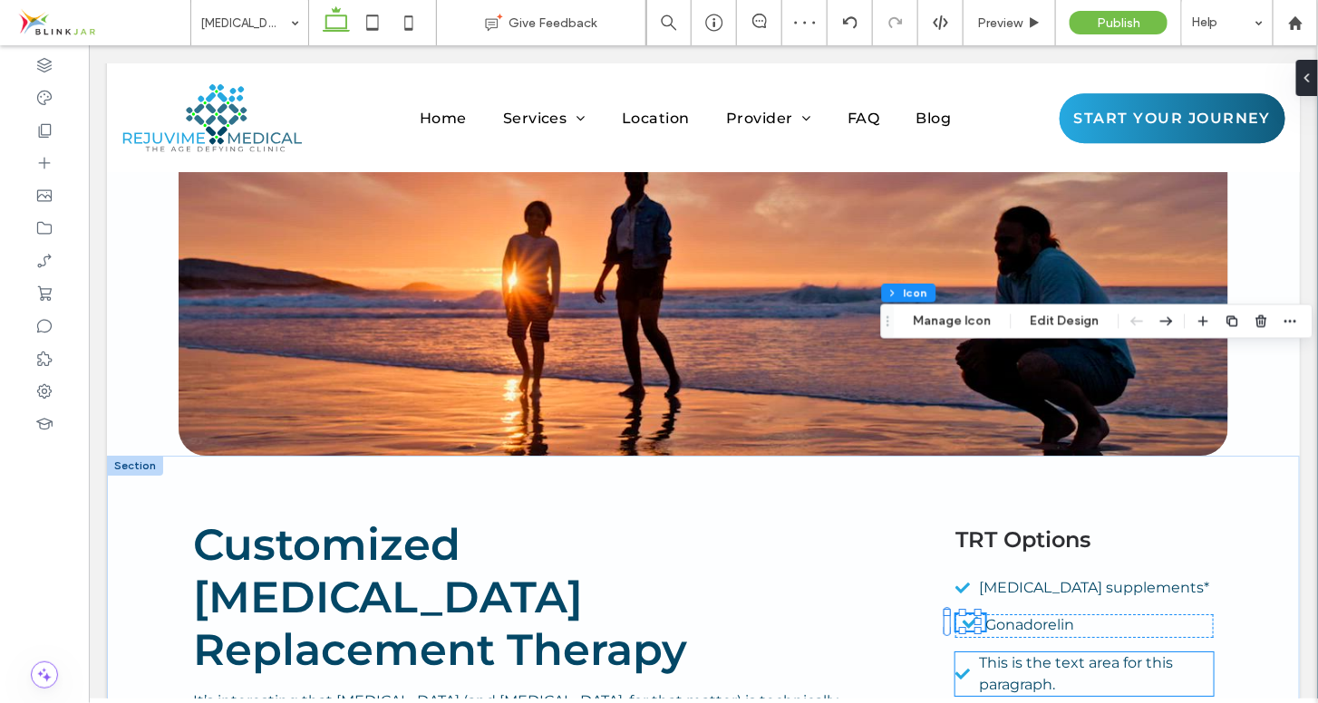
click at [988, 654] on span "This is the text area for this paragraph." at bounding box center [1076, 673] width 194 height 39
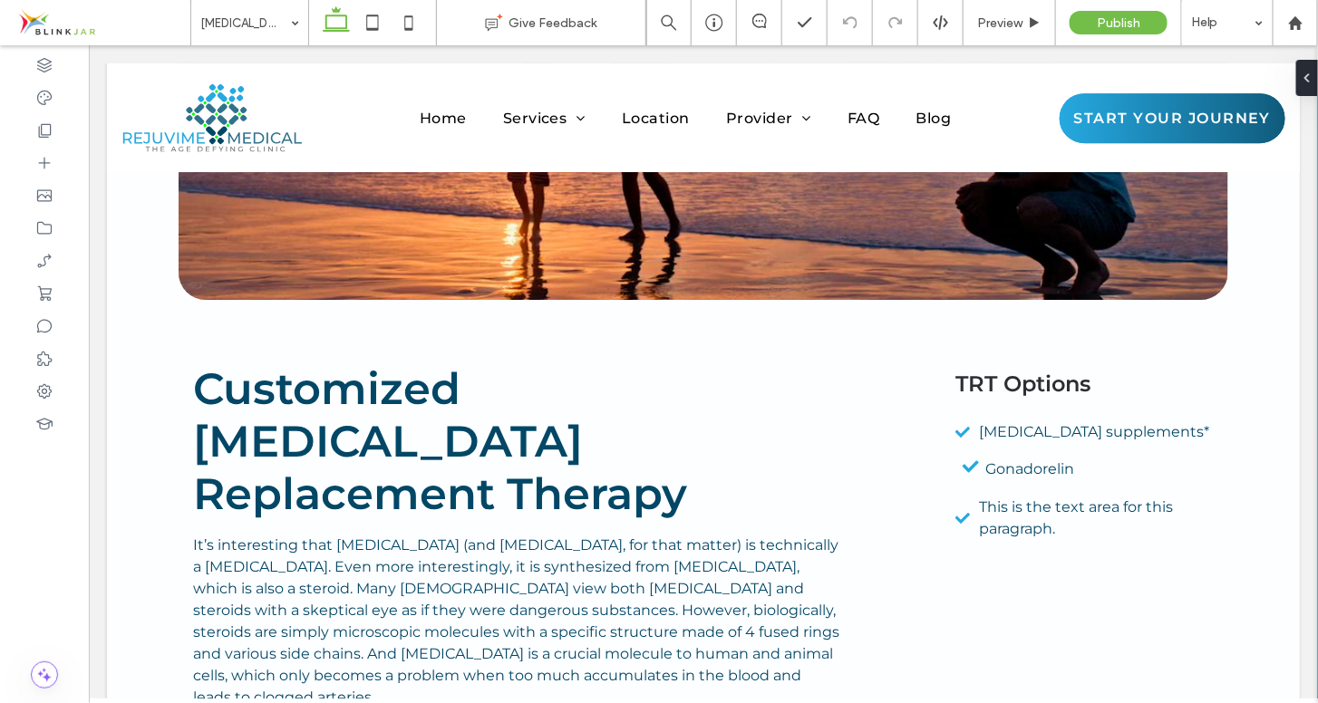
scroll to position [4182, 0]
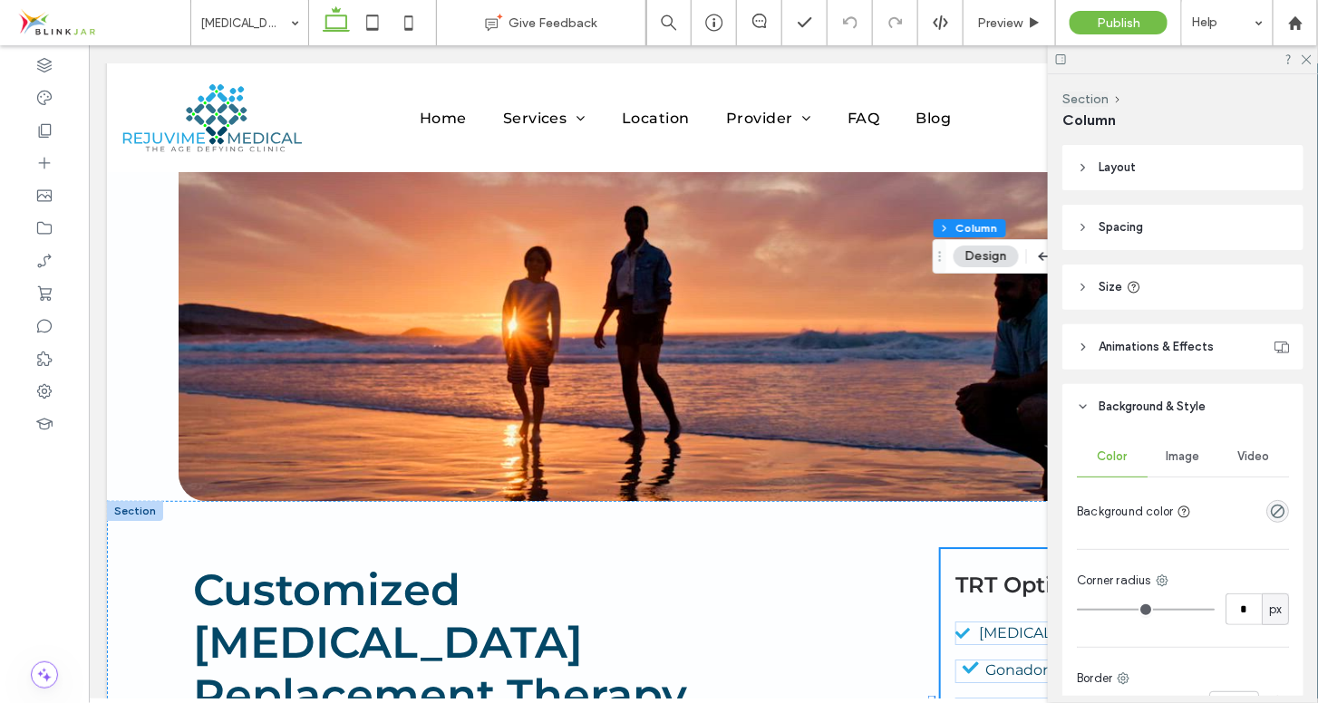
click at [993, 261] on button "Design" at bounding box center [986, 257] width 65 height 22
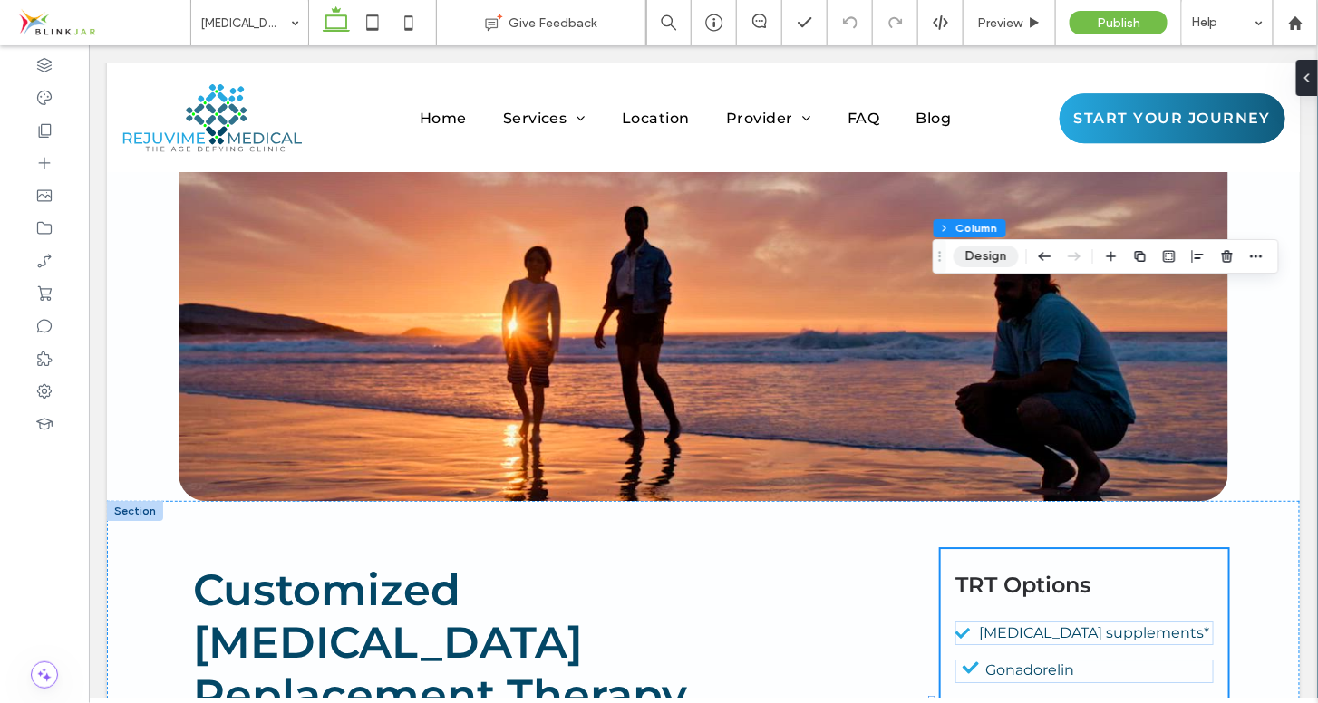
click at [993, 261] on button "Design" at bounding box center [986, 257] width 65 height 22
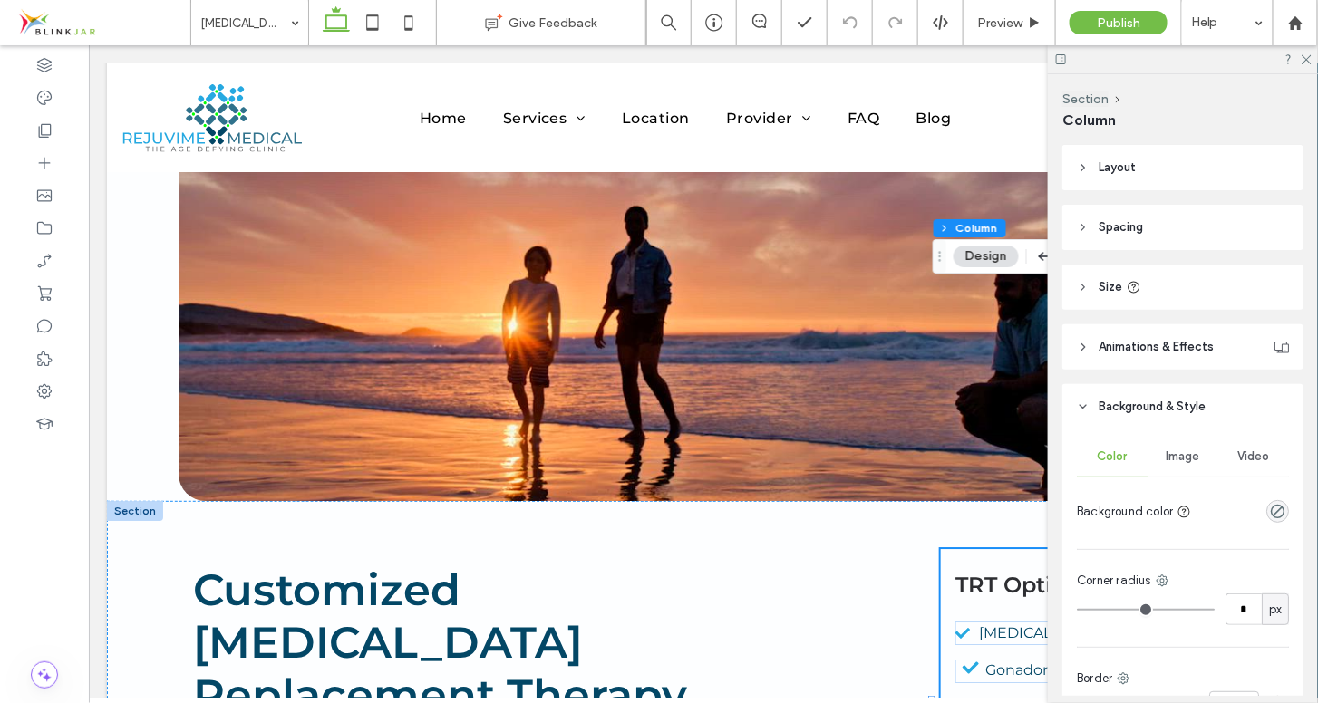
click at [993, 261] on button "Design" at bounding box center [986, 257] width 65 height 22
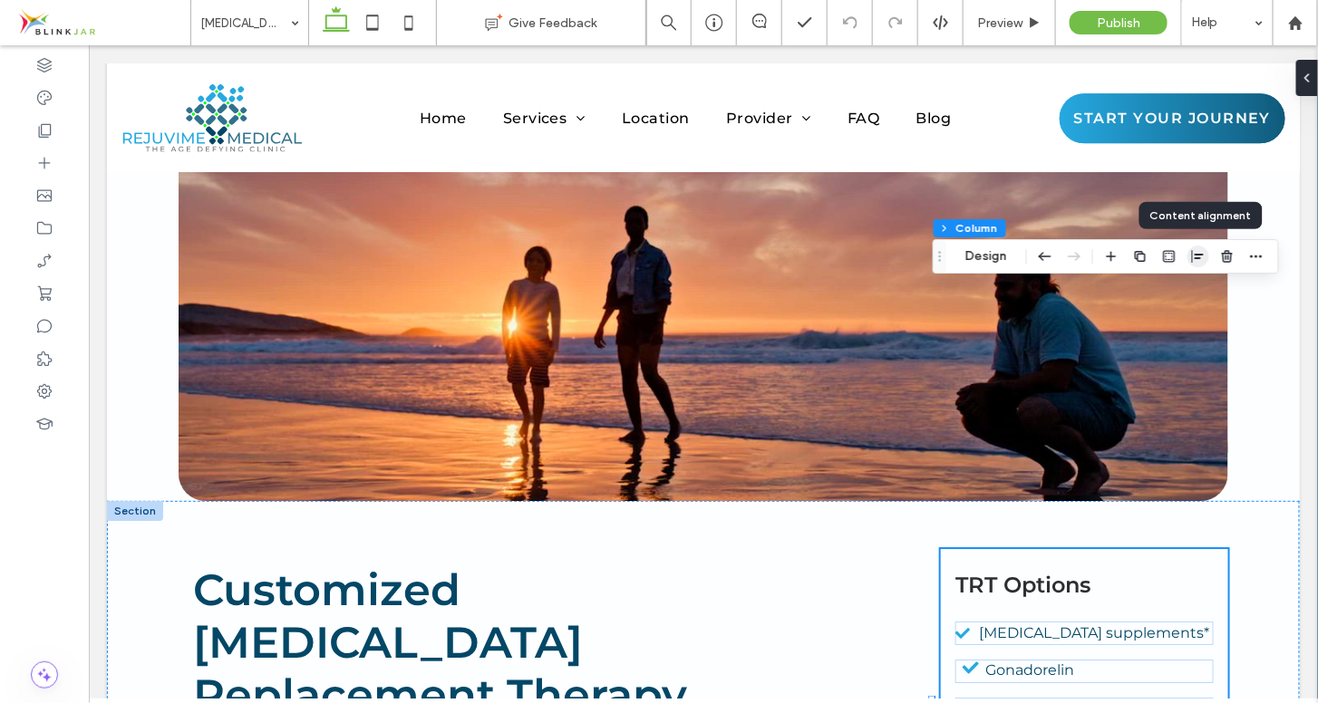
click at [1198, 256] on icon "button" at bounding box center [1198, 256] width 15 height 15
click at [1201, 288] on icon "center" at bounding box center [1198, 292] width 15 height 15
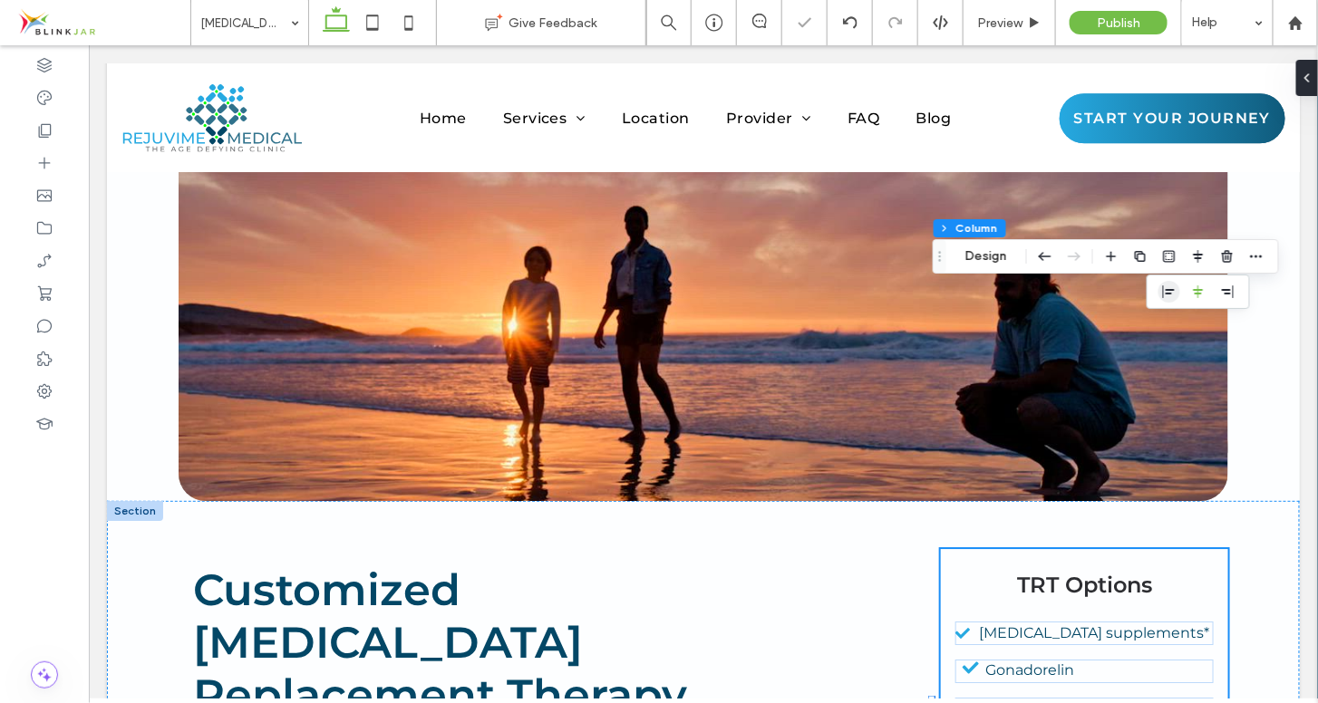
click at [1173, 288] on icon "flex-start" at bounding box center [1169, 292] width 15 height 15
click at [1110, 624] on span "[MEDICAL_DATA] supplements*" at bounding box center [1094, 632] width 230 height 17
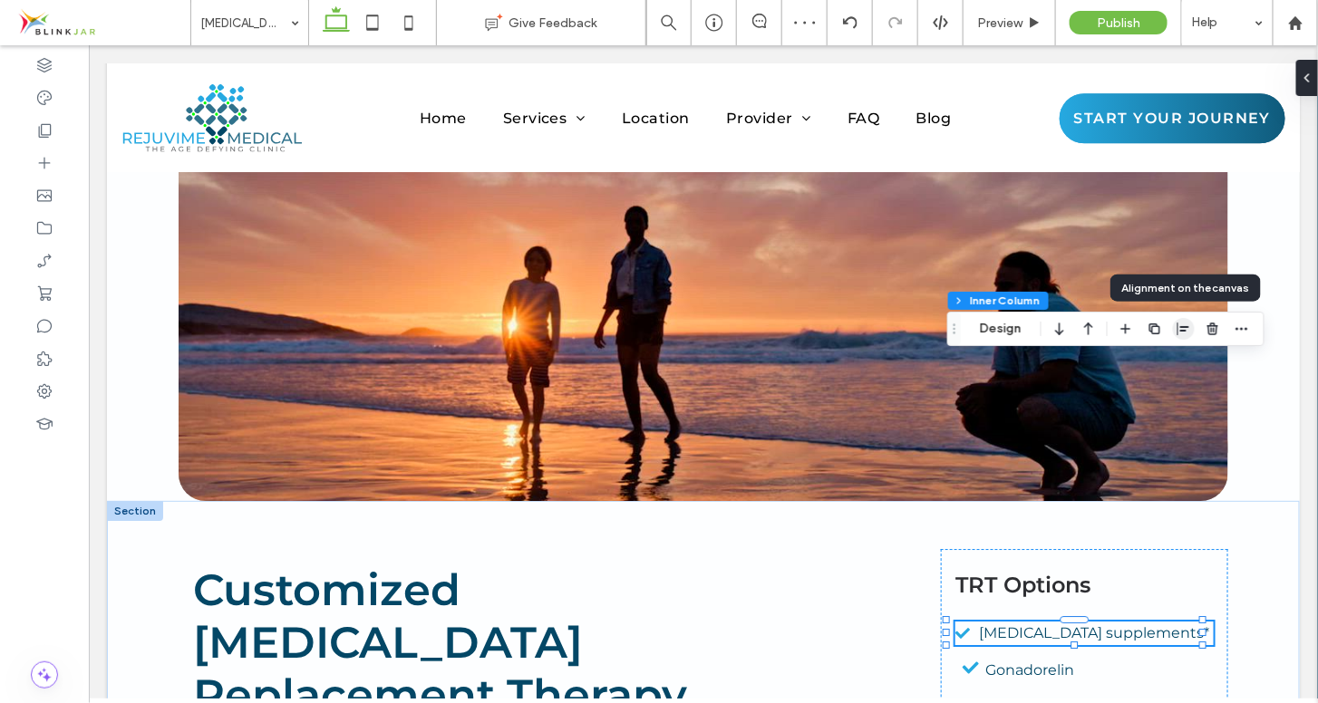
click at [1174, 325] on span "button" at bounding box center [1184, 329] width 22 height 22
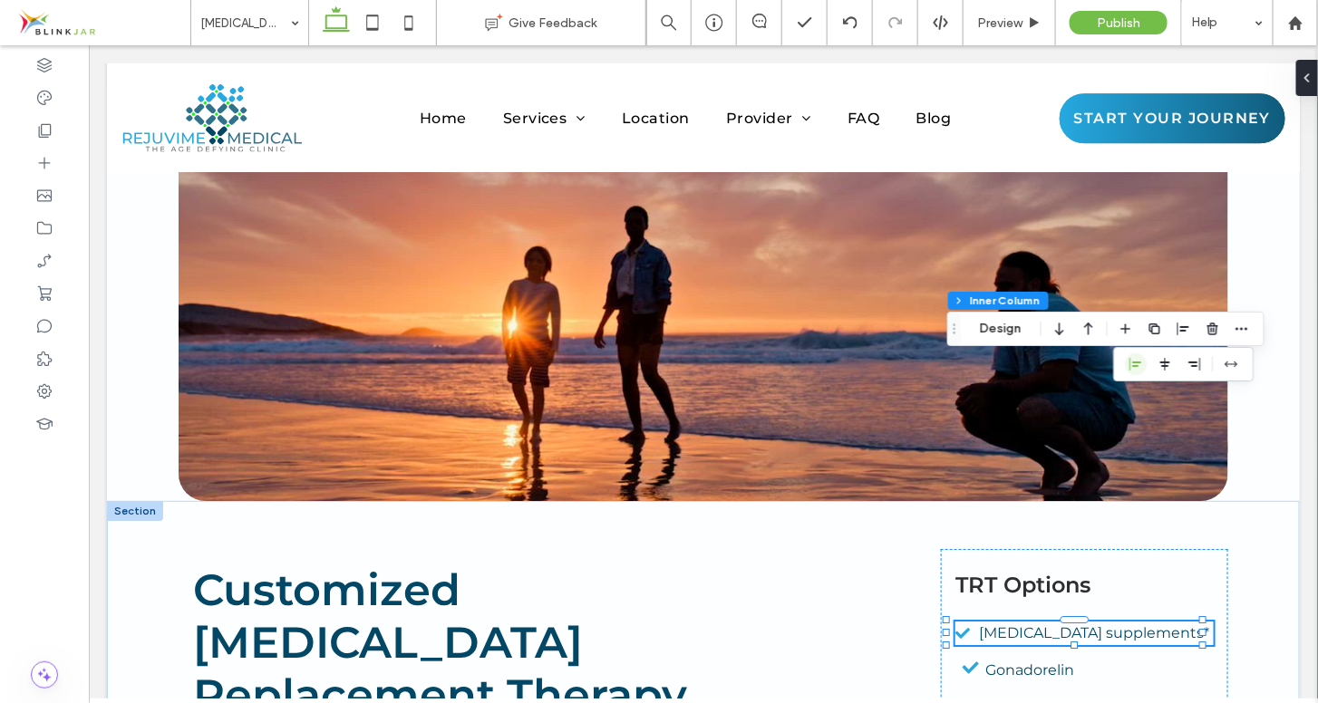
click at [1127, 366] on span "flex-start" at bounding box center [1136, 365] width 22 height 22
type input "**"
click at [1054, 661] on span "Gonadorelin" at bounding box center [1028, 669] width 89 height 17
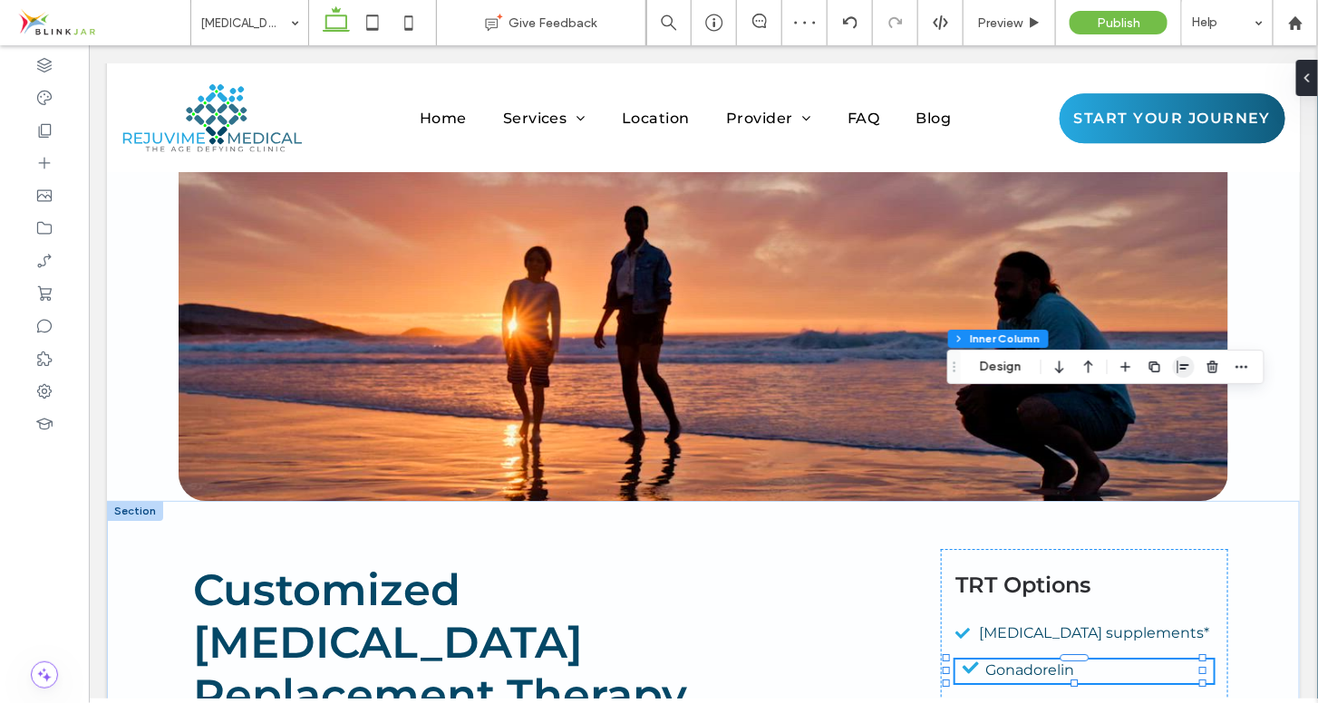
click at [1174, 365] on span "button" at bounding box center [1184, 367] width 22 height 22
click at [1141, 401] on icon "flex-start" at bounding box center [1136, 402] width 15 height 15
type input "**"
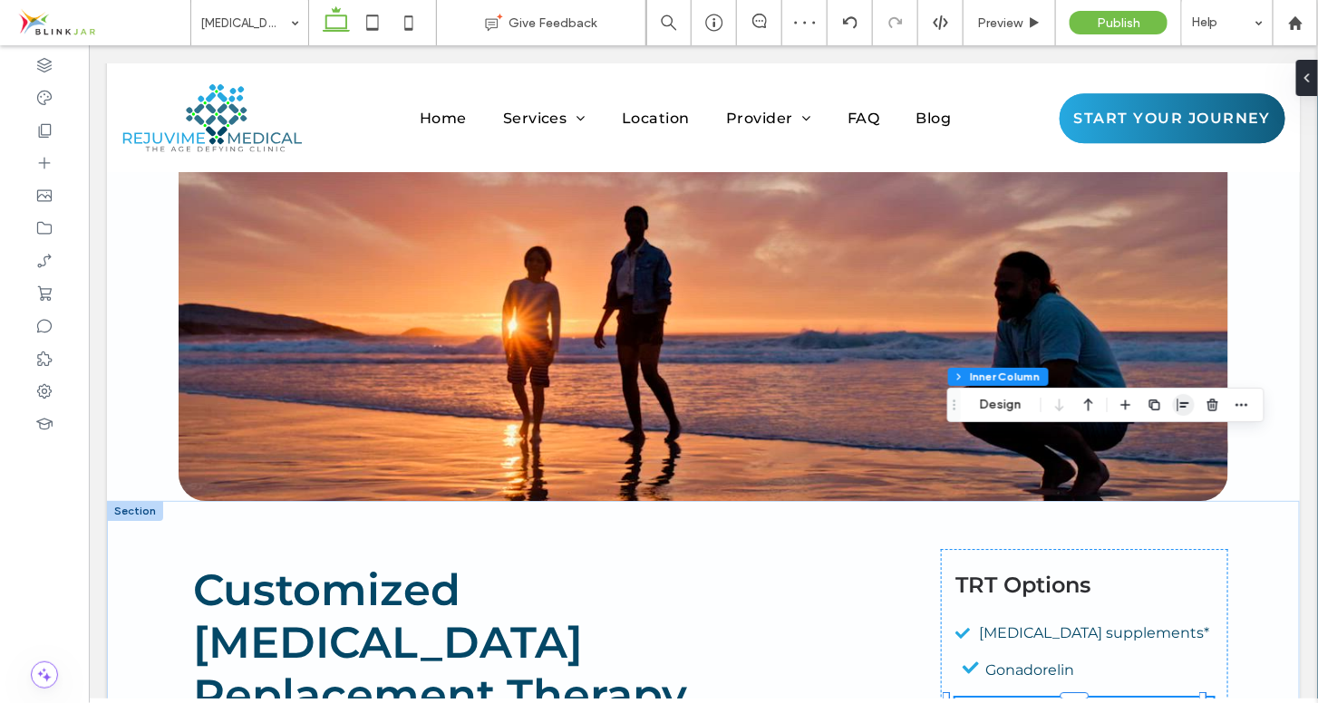
click at [1174, 402] on span "button" at bounding box center [1184, 405] width 22 height 22
click at [1134, 433] on icon "flex-start" at bounding box center [1136, 440] width 15 height 15
type input "**"
click at [1164, 563] on h4 "TRT Options" at bounding box center [1084, 585] width 258 height 44
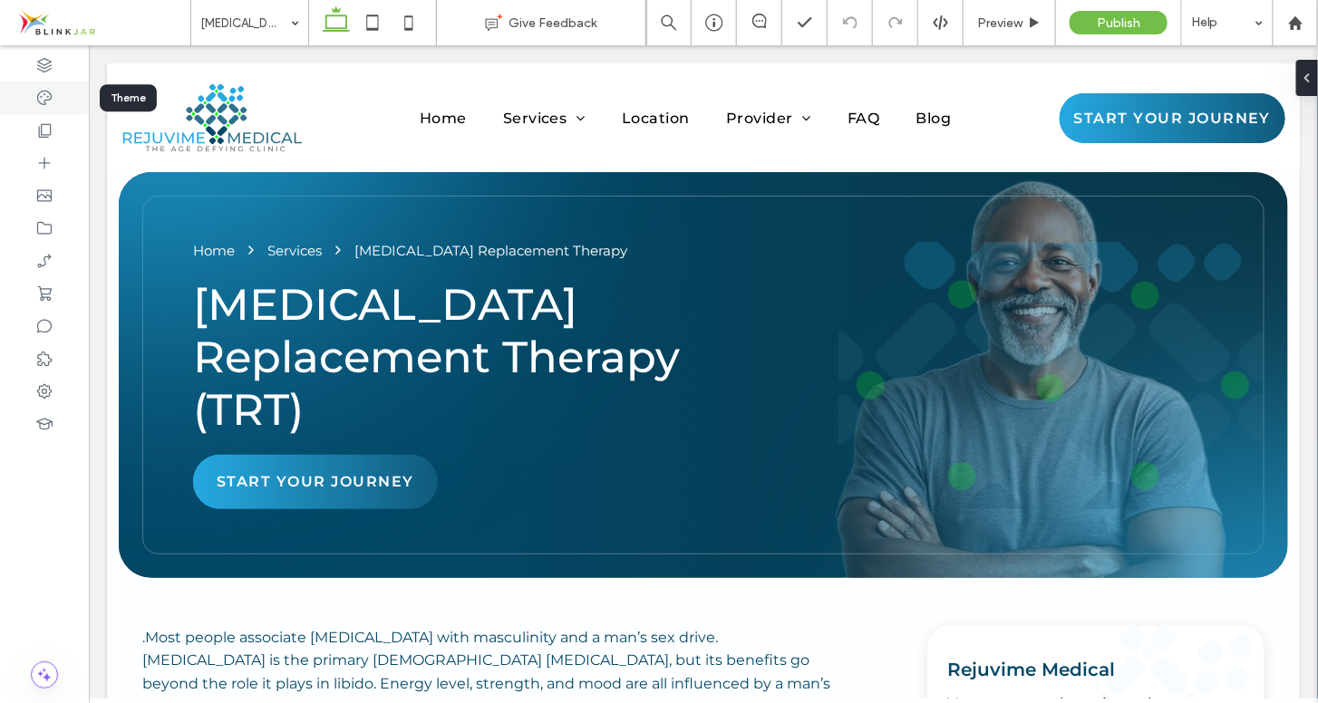
click at [47, 97] on use at bounding box center [44, 98] width 15 height 15
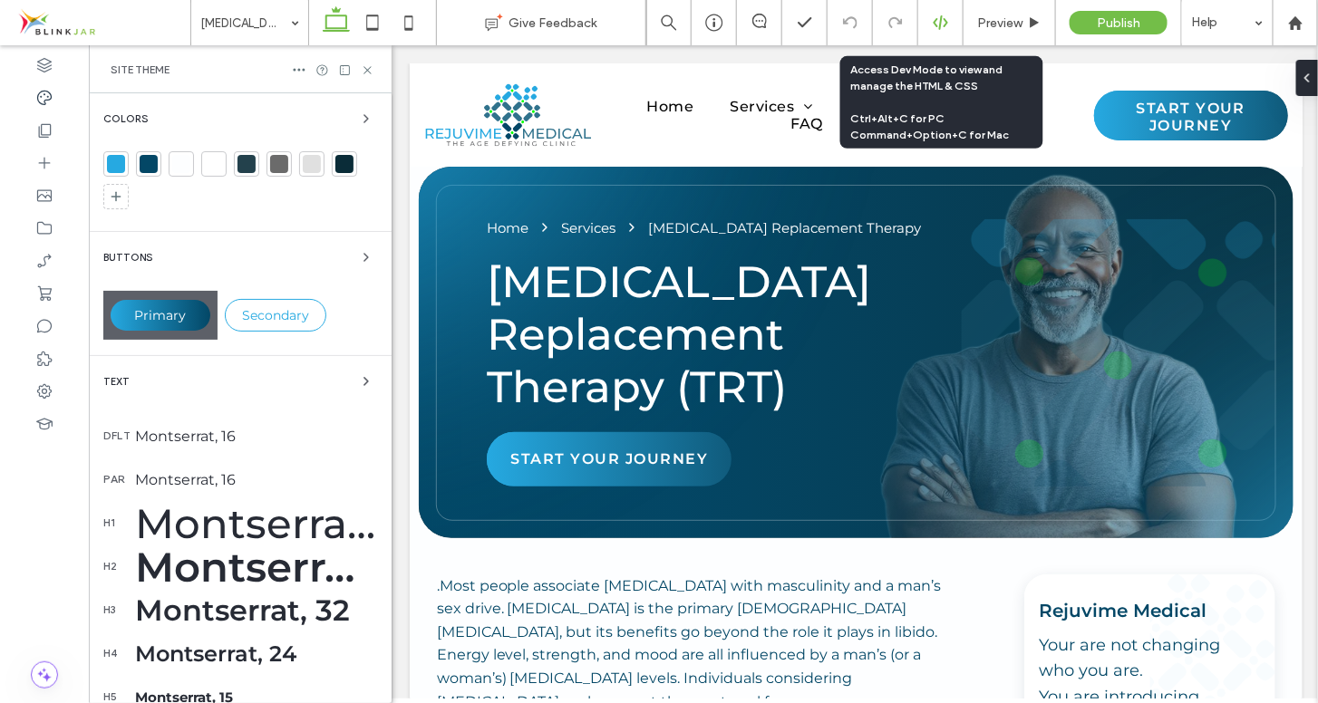
click at [938, 25] on icon at bounding box center [941, 23] width 16 height 16
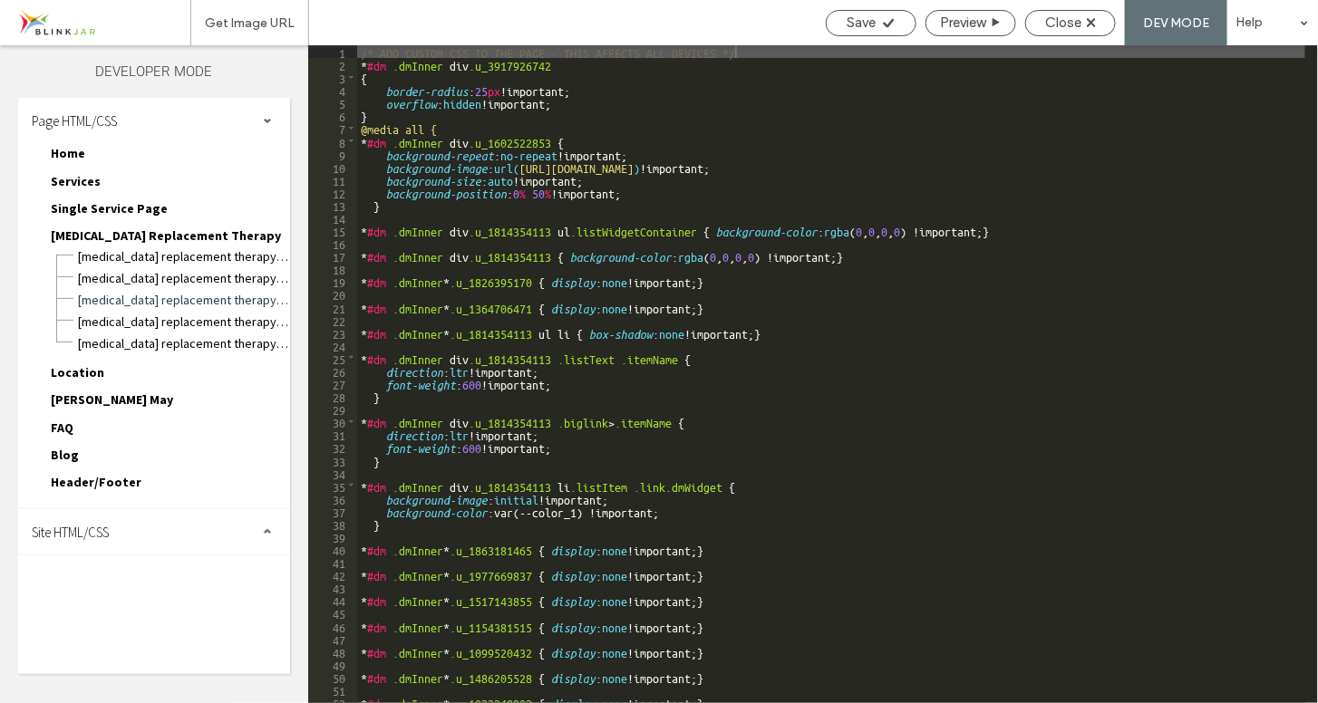
click at [84, 524] on span "Site HTML/CSS" at bounding box center [70, 532] width 77 height 17
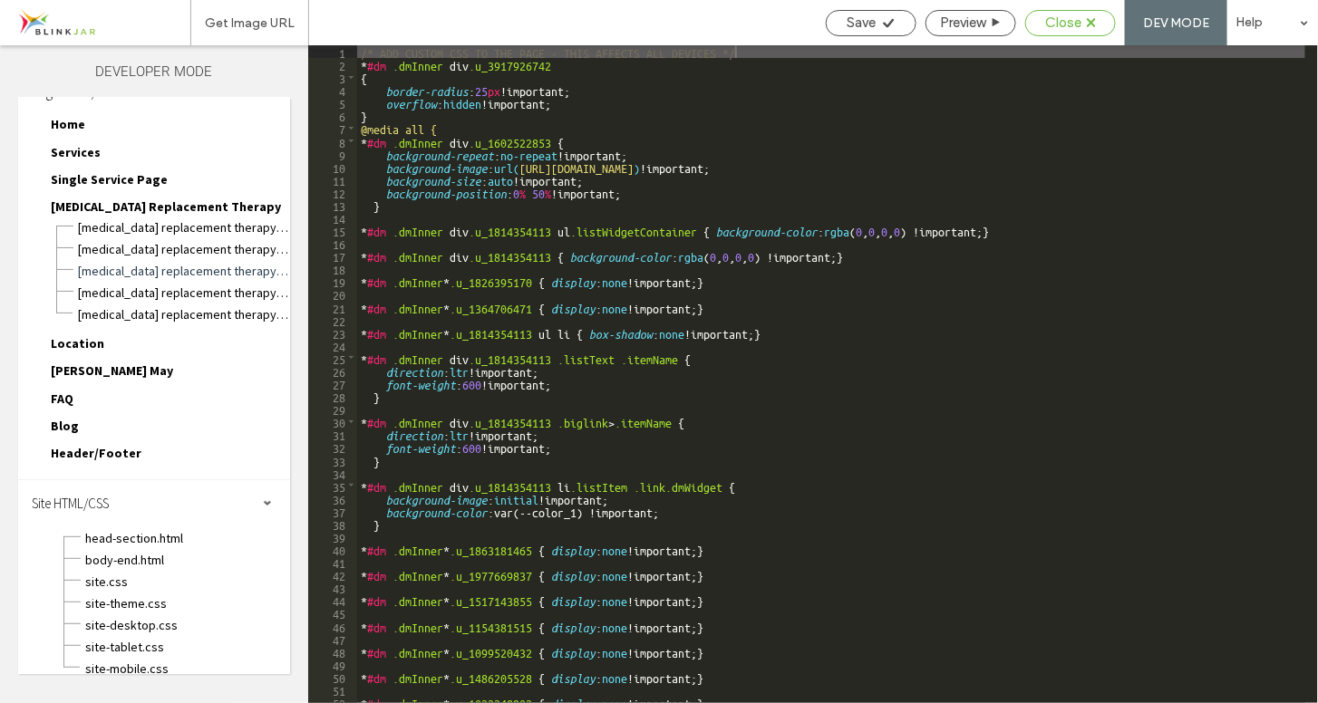
click at [1041, 24] on div "Close" at bounding box center [1070, 23] width 89 height 16
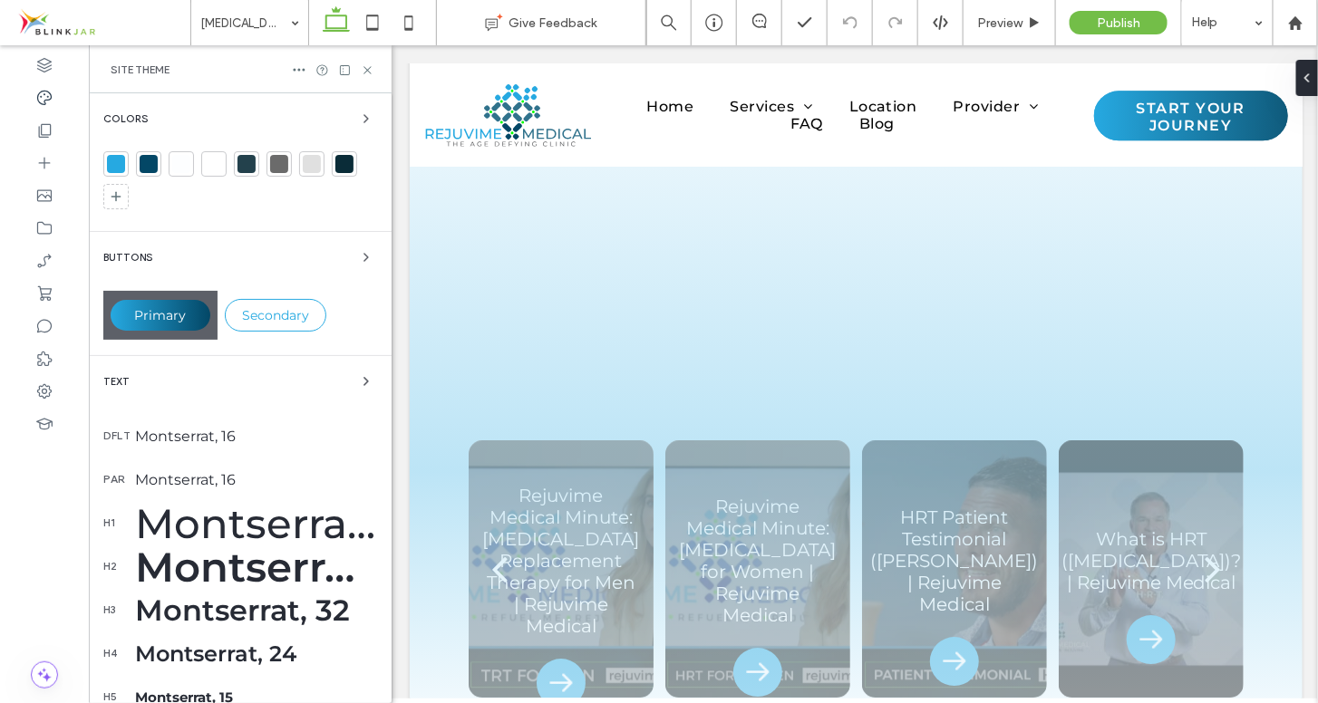
scroll to position [3999, 0]
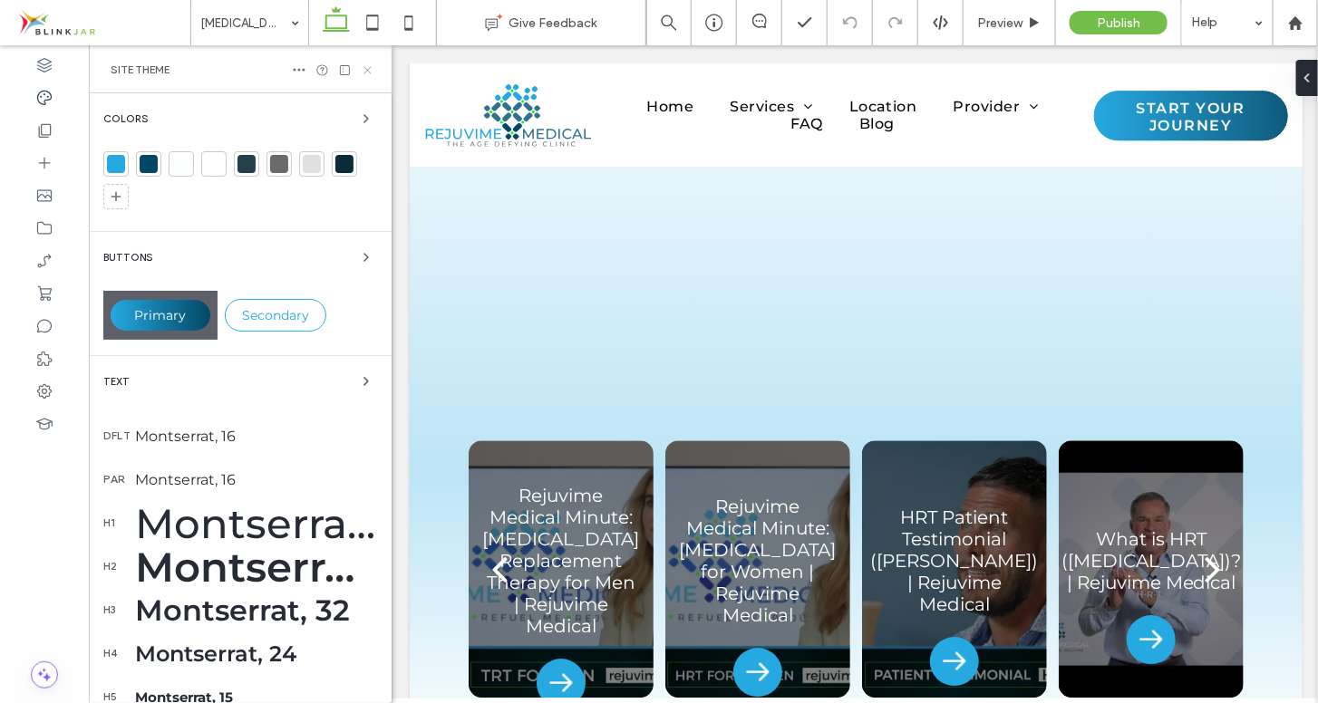
click at [370, 73] on use at bounding box center [366, 69] width 7 height 7
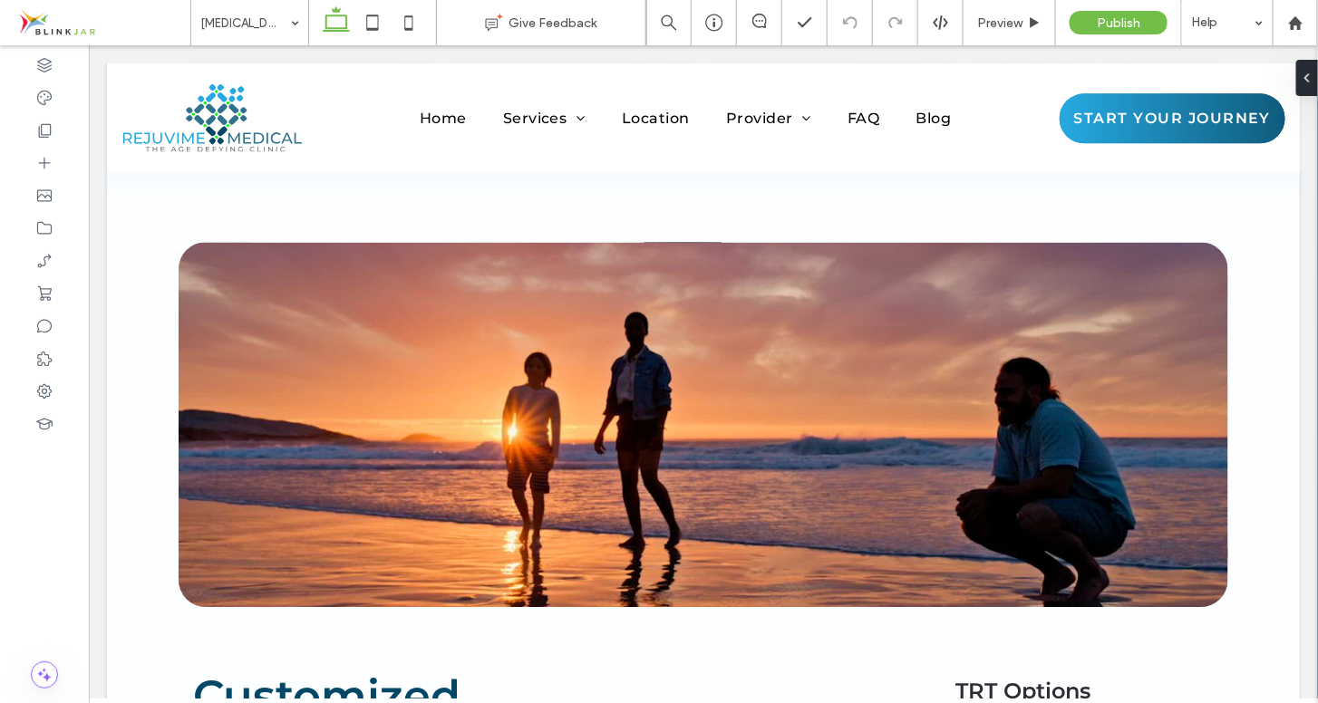
scroll to position [4261, 0]
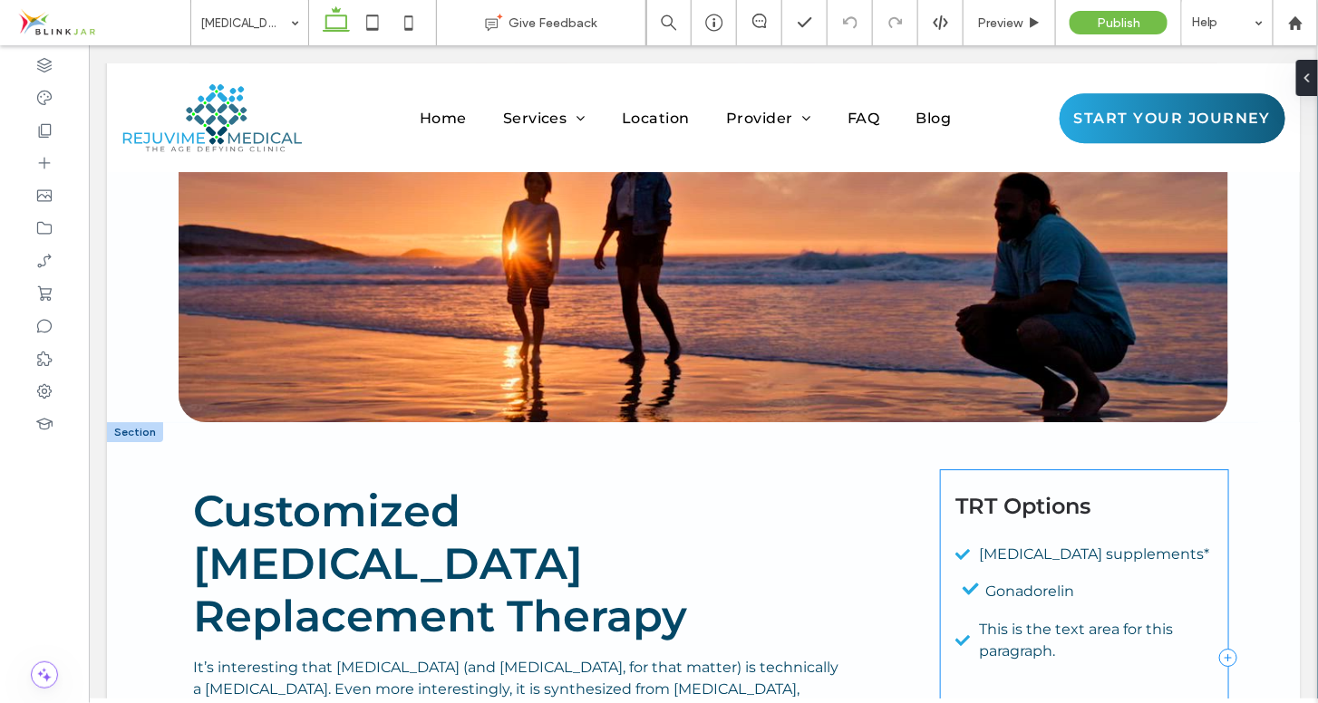
click at [1079, 470] on div "TRT Options [MEDICAL_DATA] supplements* Gonadorelin This is the text area for t…" at bounding box center [1083, 657] width 287 height 375
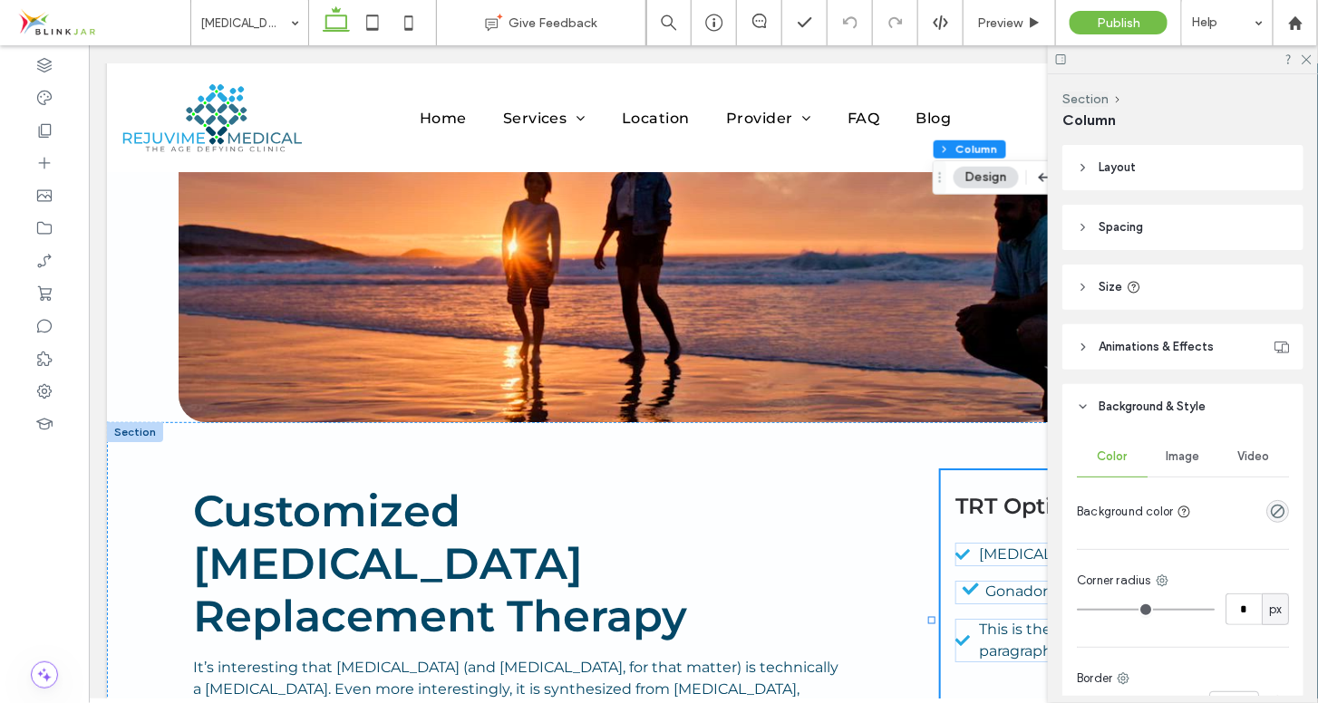
click at [1303, 64] on div at bounding box center [1183, 59] width 270 height 28
click at [1305, 60] on icon at bounding box center [1306, 59] width 12 height 12
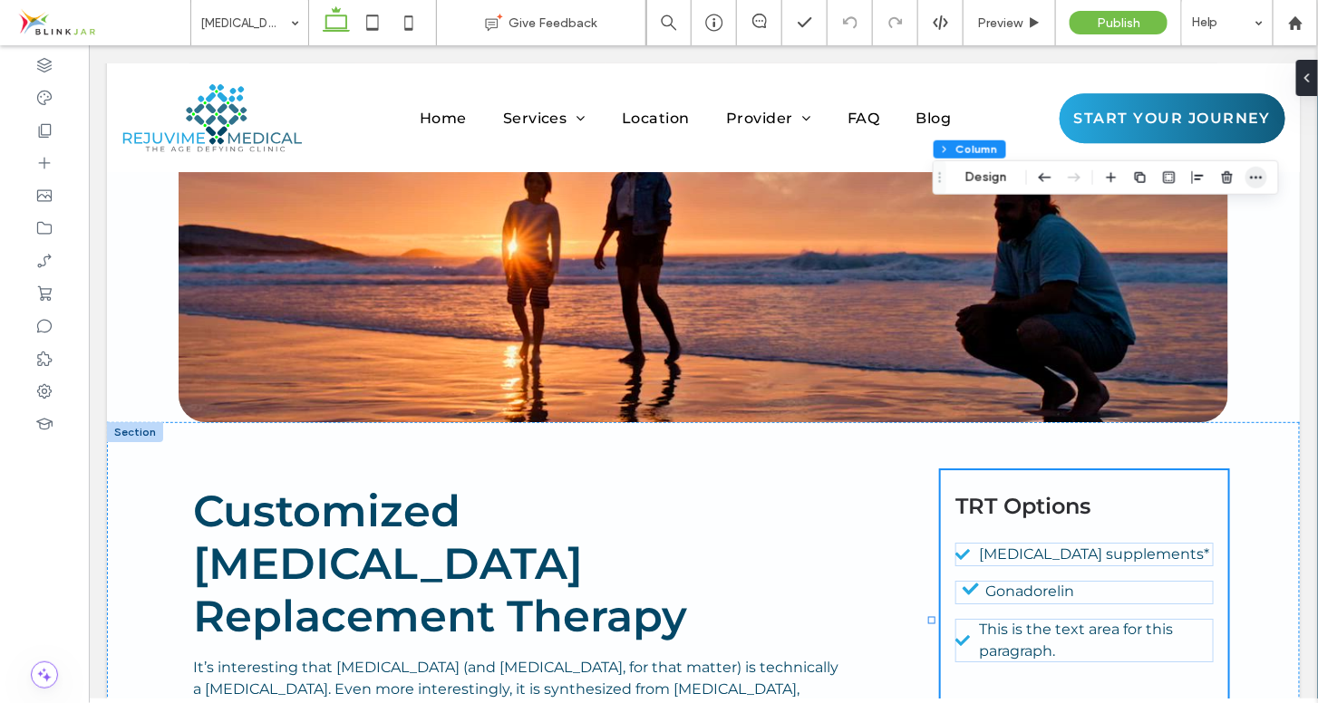
click at [1253, 178] on icon "button" at bounding box center [1256, 177] width 15 height 15
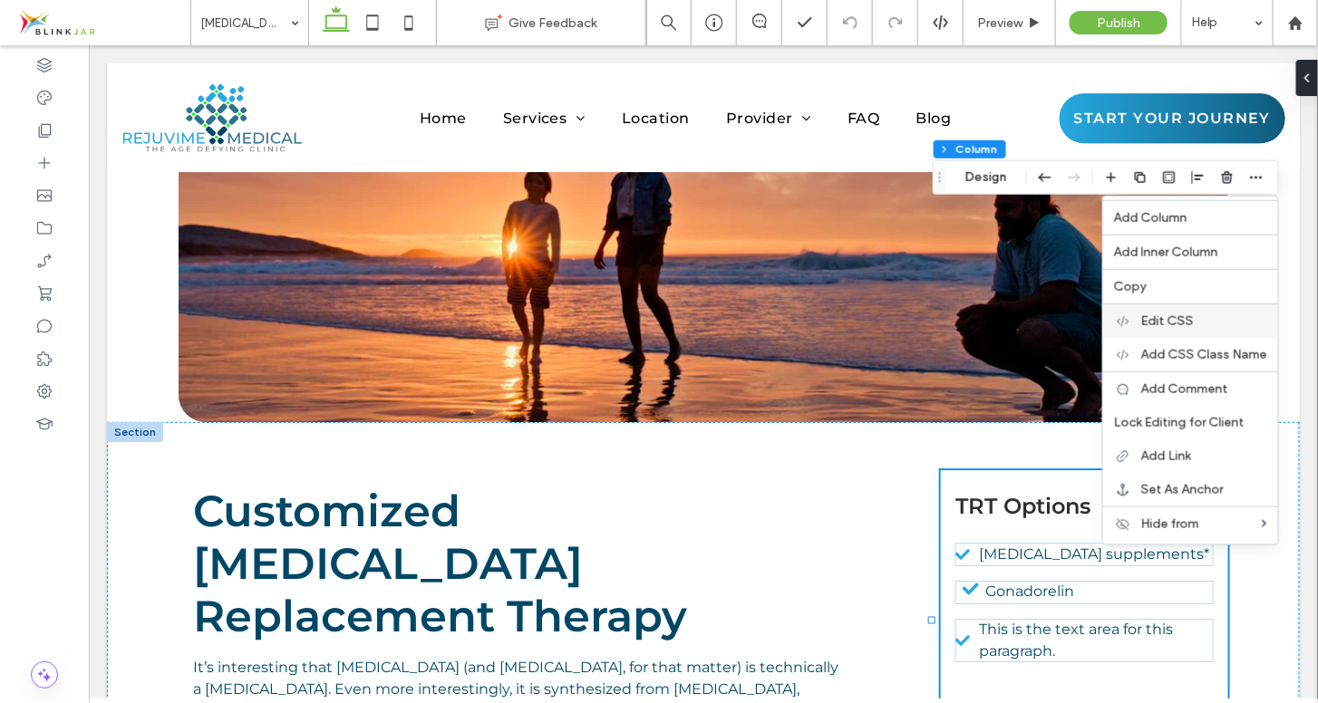
click at [1181, 314] on span "Edit CSS" at bounding box center [1167, 321] width 53 height 15
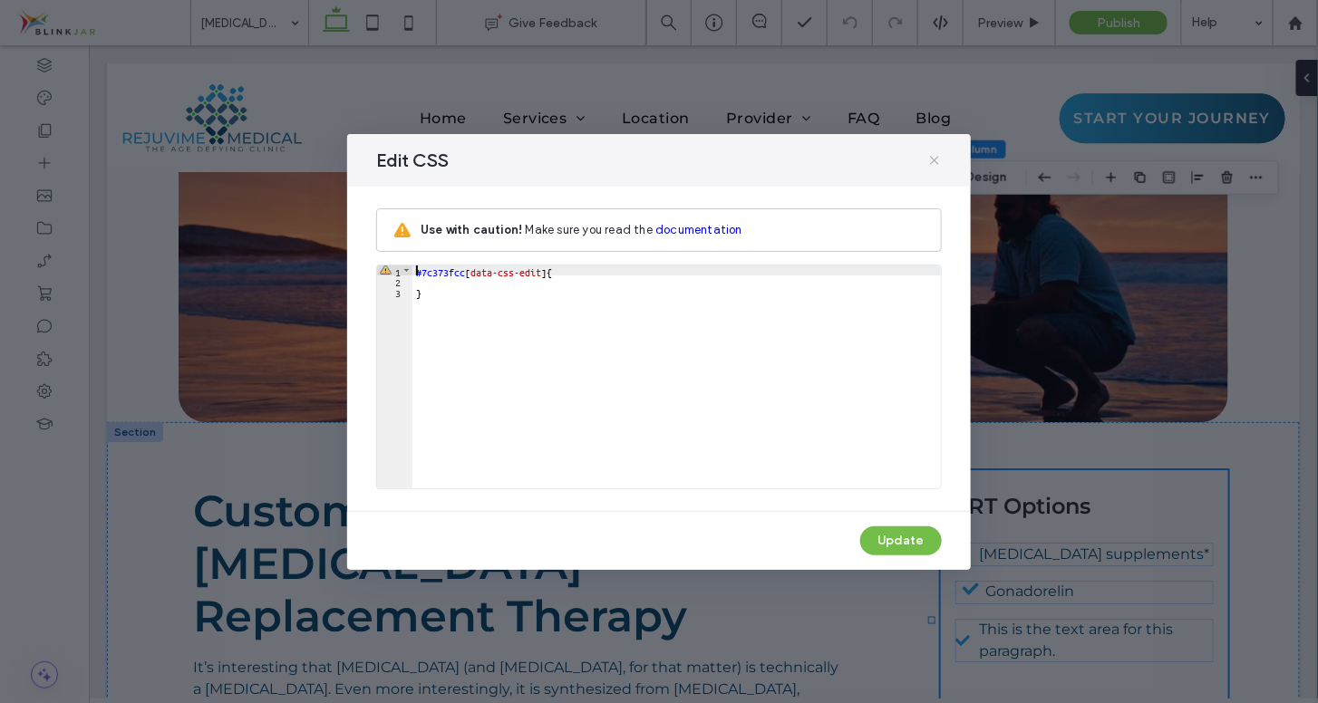
click at [932, 161] on icon at bounding box center [934, 160] width 15 height 15
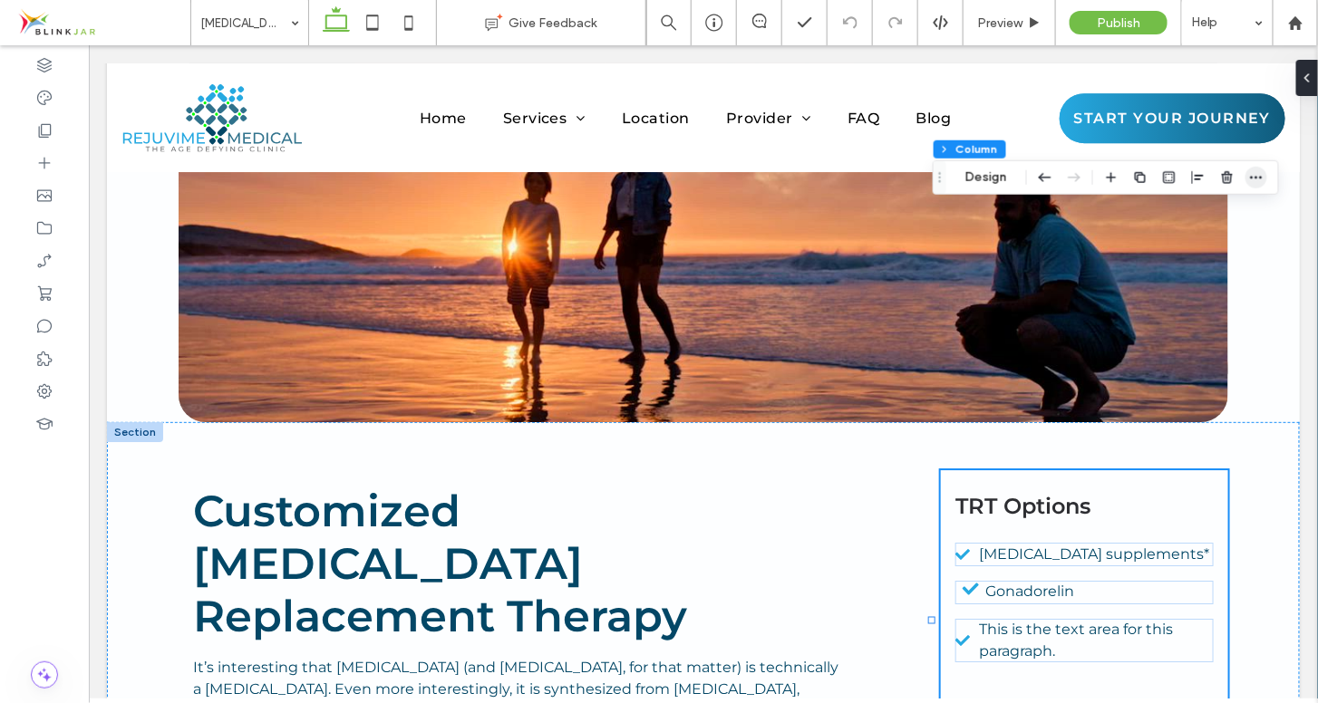
click at [1256, 179] on icon "button" at bounding box center [1256, 177] width 15 height 15
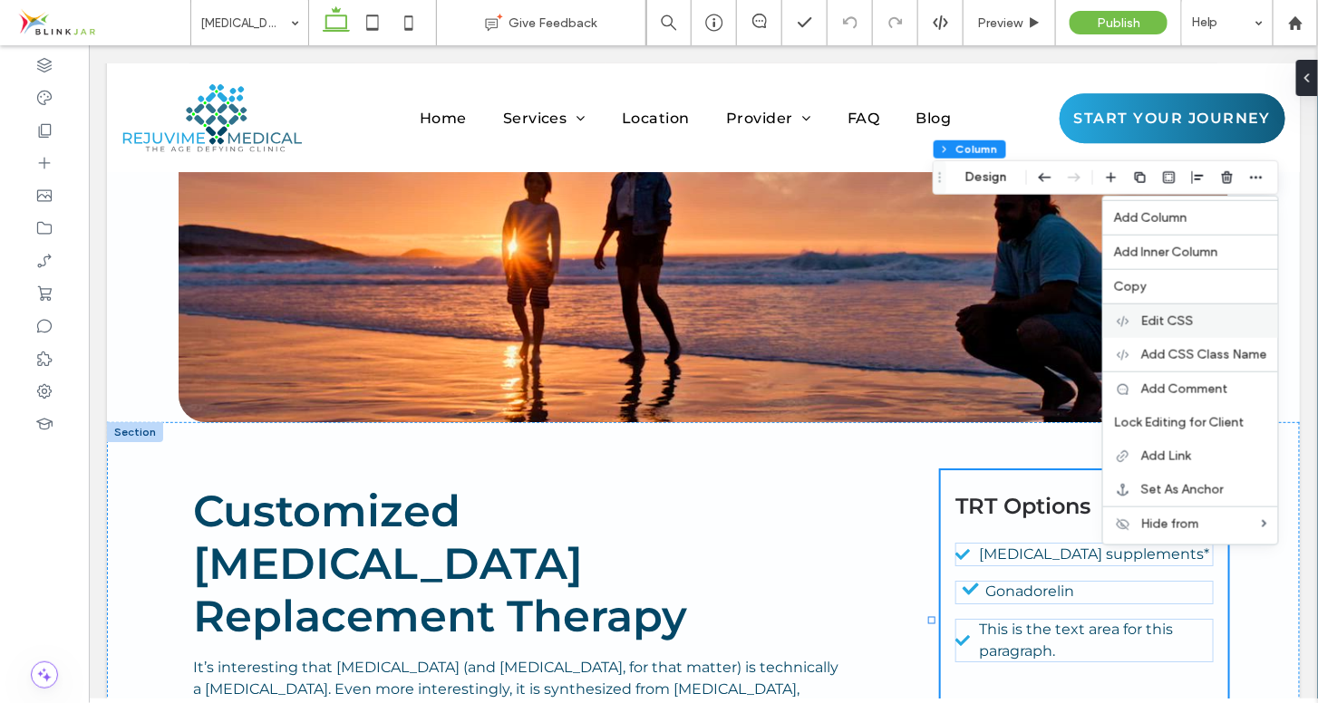
click at [1196, 315] on label "Edit CSS" at bounding box center [1204, 321] width 126 height 15
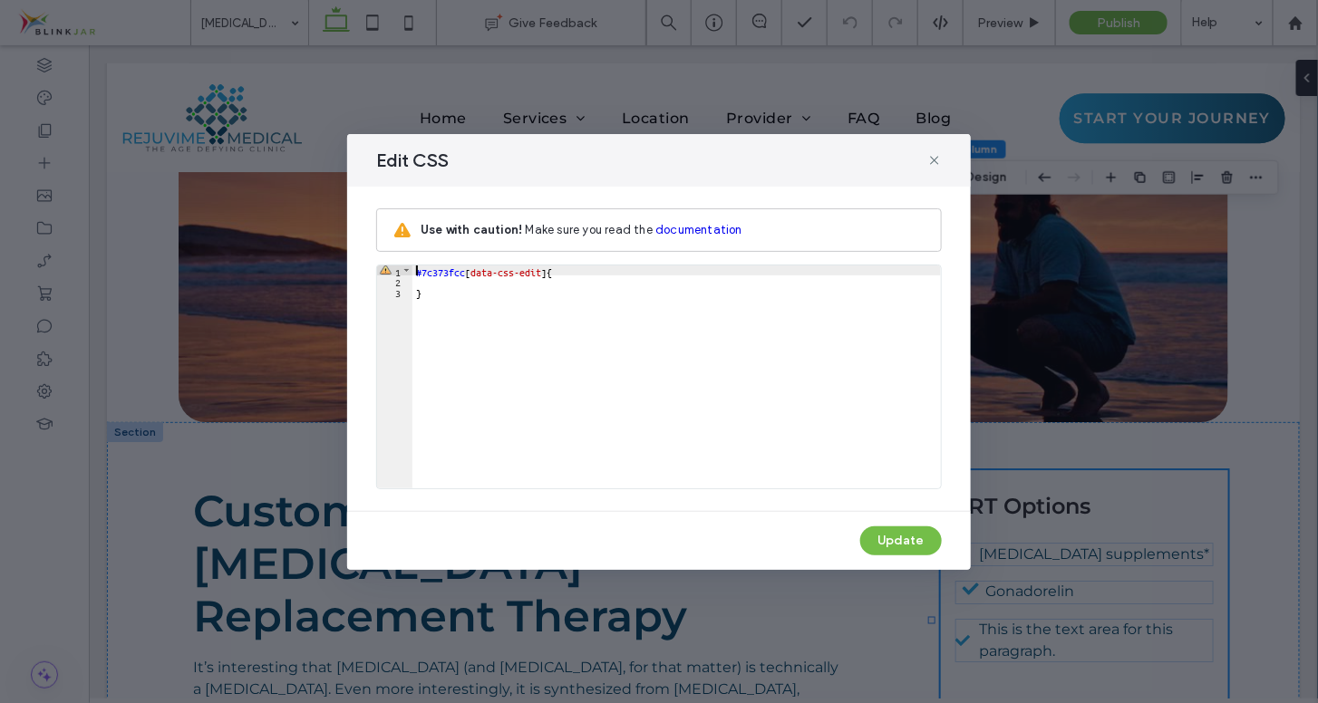
click at [547, 267] on div "#7c373fcc [ data-css-edit ] { }" at bounding box center [676, 388] width 528 height 245
type textarea "**"
click at [588, 269] on div "#7c373fcc [ data-css-edit ] li { }" at bounding box center [676, 388] width 528 height 245
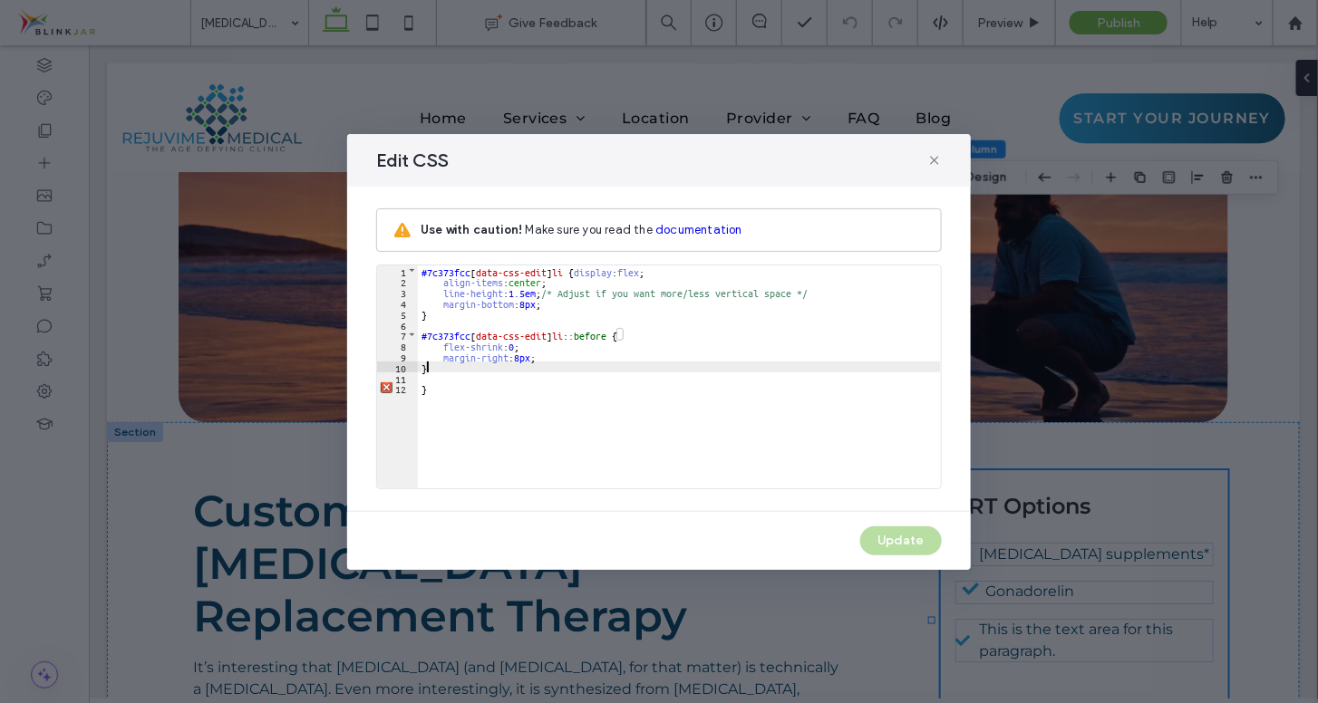
click at [437, 392] on div "#7c373fcc [ data-css-edit ] li { display : flex ; align-items : center ; line-h…" at bounding box center [679, 388] width 523 height 245
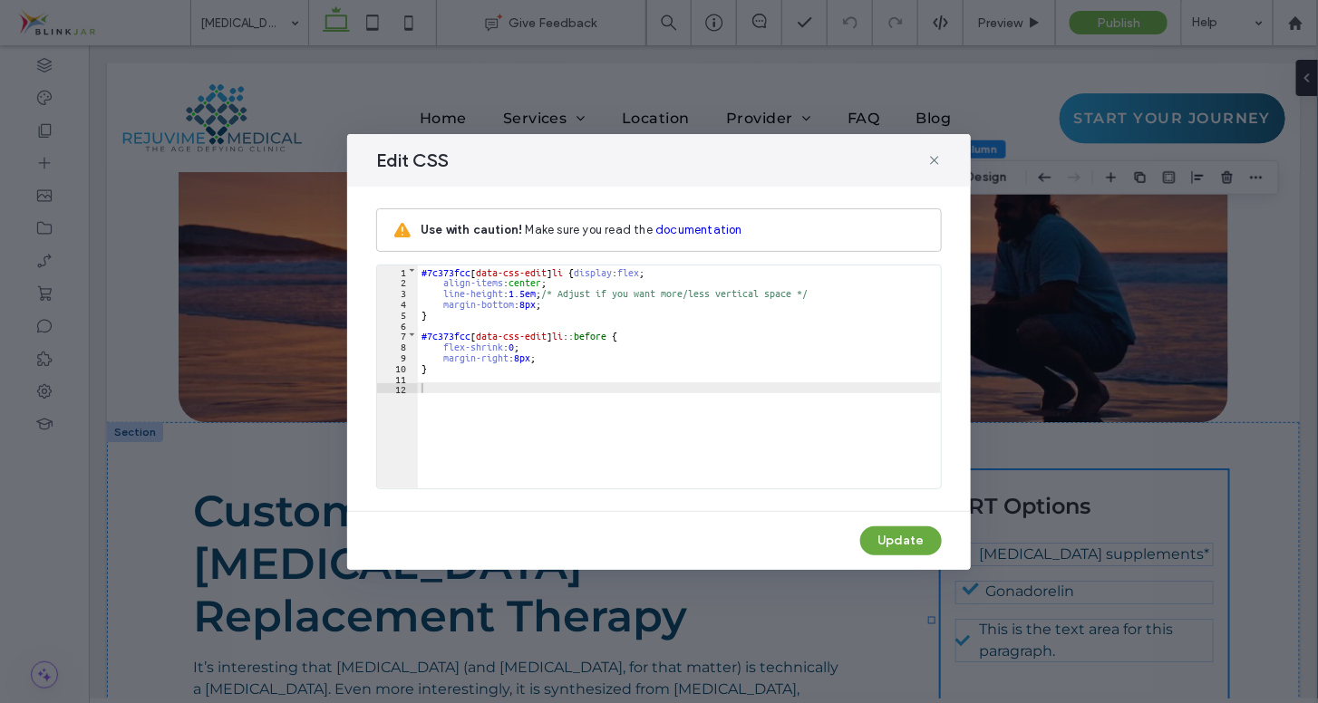
click at [897, 545] on button "Update" at bounding box center [901, 541] width 82 height 29
click at [901, 535] on button "Update" at bounding box center [901, 541] width 82 height 29
click at [821, 407] on div "#7c373fcc [ data-css-edit ] li { display : flex ; align-items : center ; line-h…" at bounding box center [679, 388] width 523 height 245
click at [680, 368] on div "#7c373fcc [ data-css-edit ] li { display : flex ; align-items : center ; line-h…" at bounding box center [679, 388] width 523 height 245
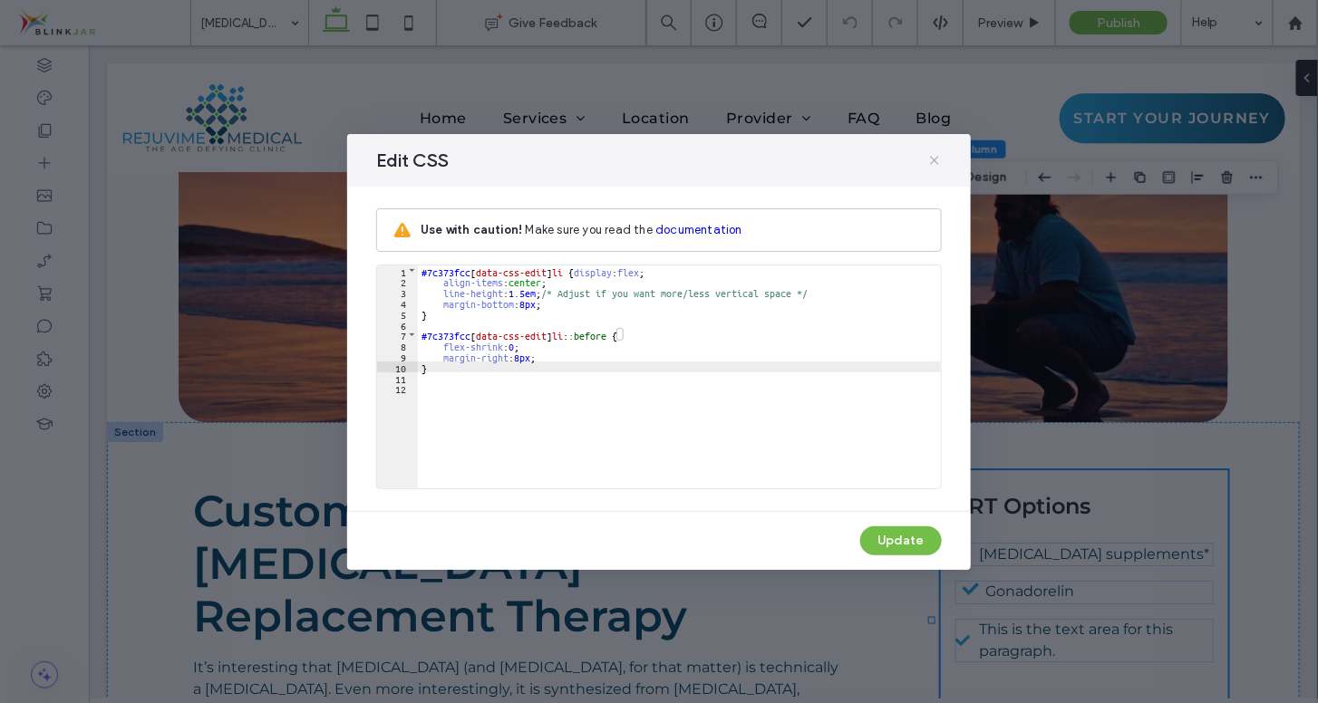
click at [929, 160] on icon at bounding box center [934, 160] width 15 height 15
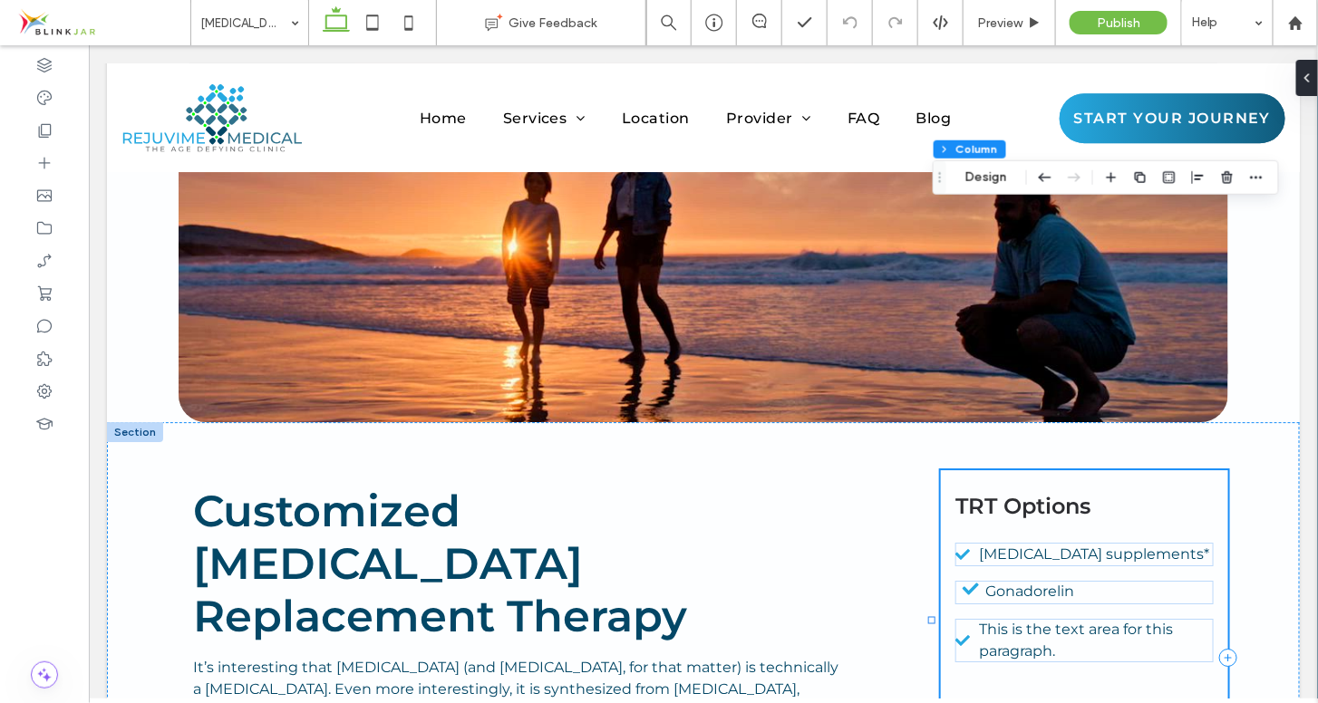
click at [1209, 470] on div "TRT Options [MEDICAL_DATA] supplements* Gonadorelin This is the text area for t…" at bounding box center [1083, 657] width 287 height 375
click at [1253, 181] on icon "button" at bounding box center [1256, 177] width 15 height 15
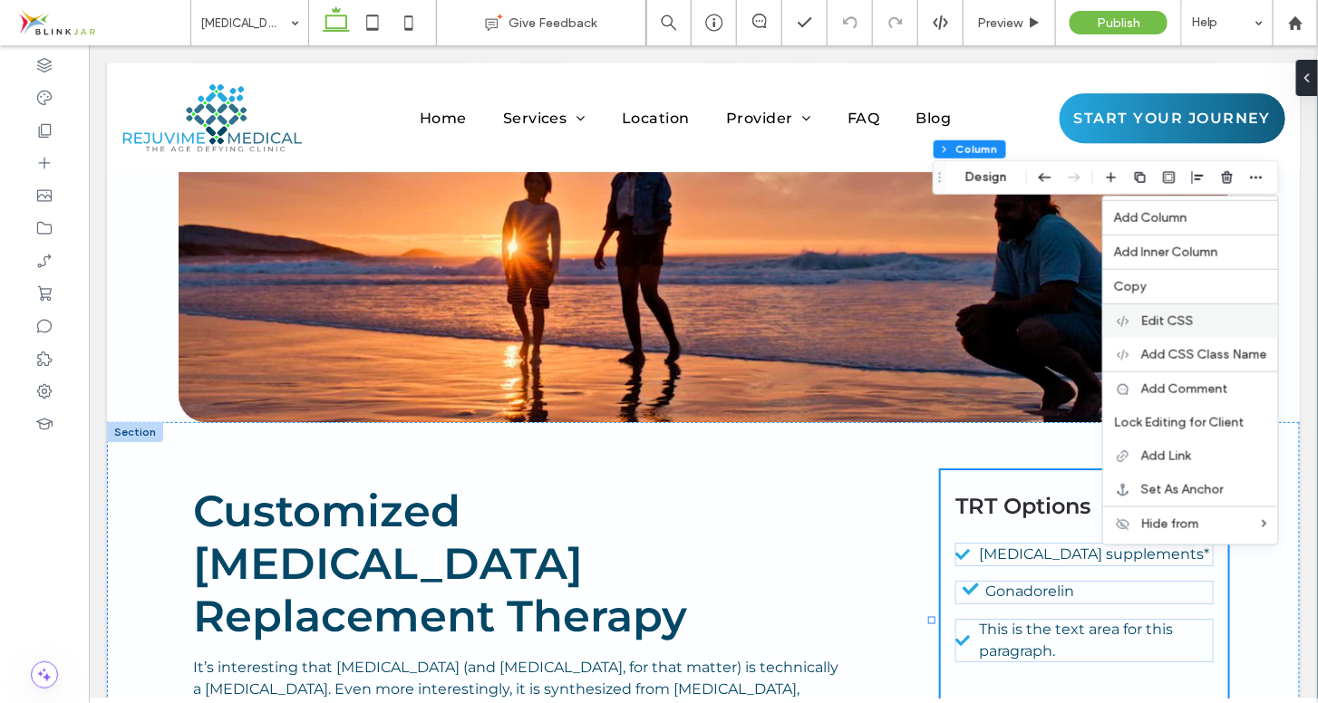
click at [1160, 309] on div "Edit CSS" at bounding box center [1190, 321] width 175 height 34
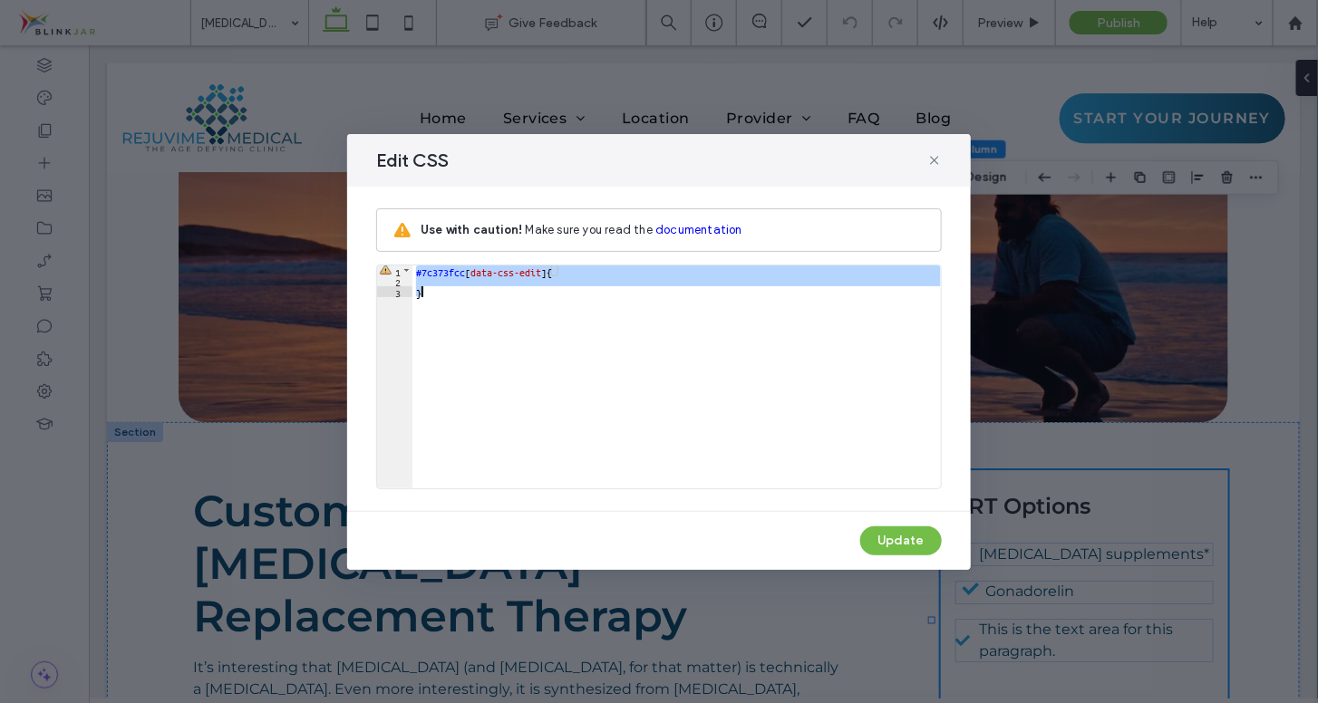
drag, startPoint x: 415, startPoint y: 269, endPoint x: 547, endPoint y: 317, distance: 139.9
click at [547, 317] on div "#7c373fcc [ data-css-edit ] { }" at bounding box center [676, 388] width 528 height 245
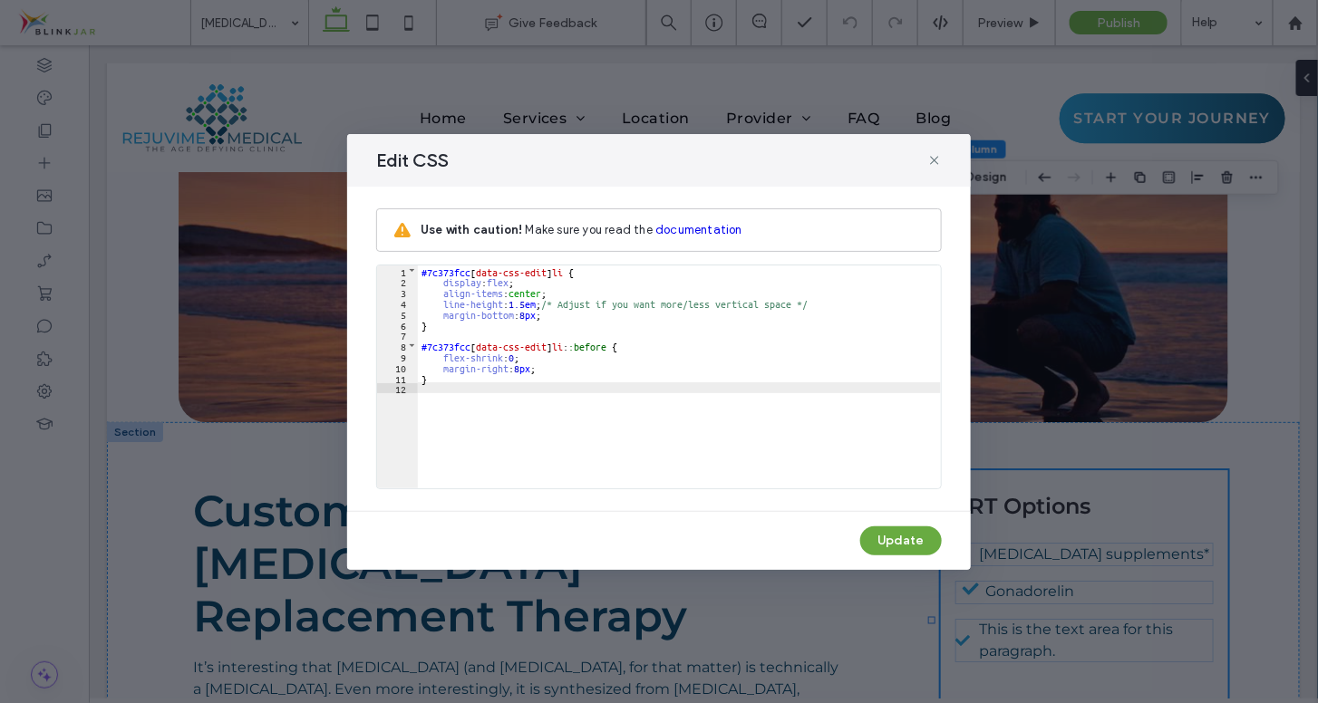
click at [901, 538] on button "Update" at bounding box center [901, 541] width 82 height 29
click at [929, 159] on icon at bounding box center [934, 160] width 15 height 15
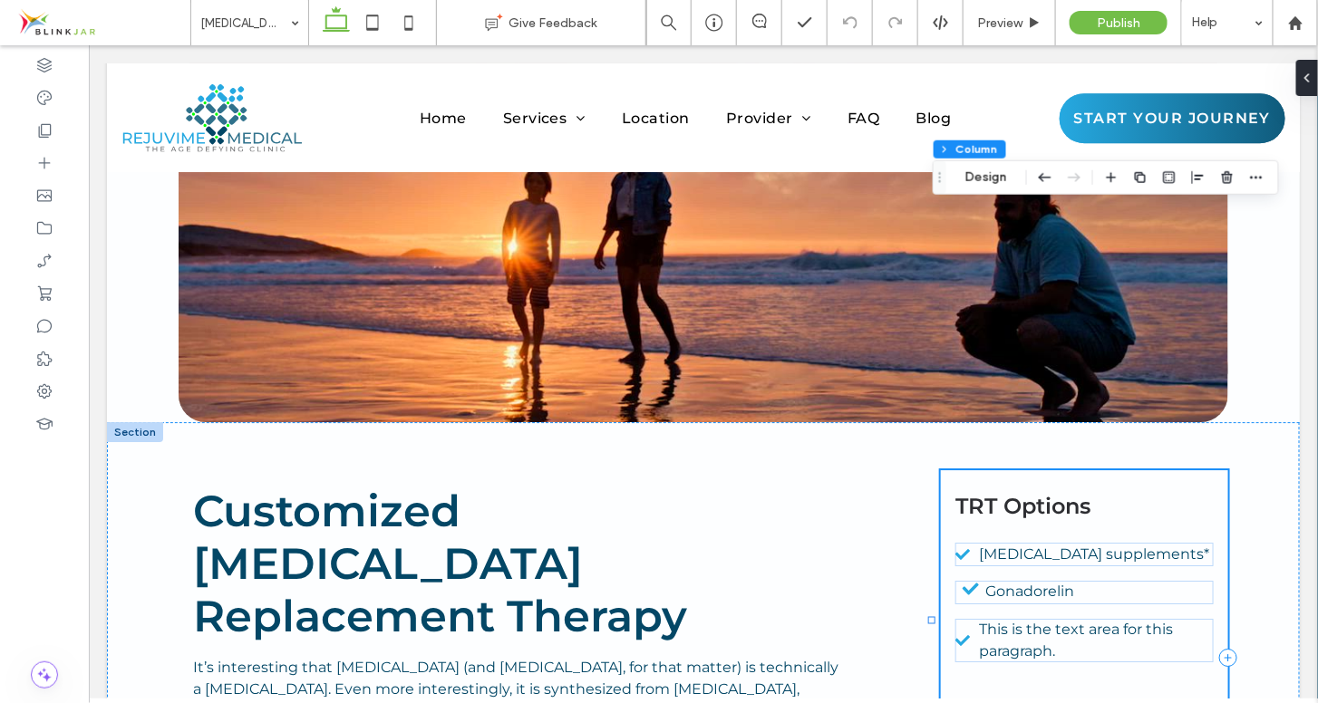
click at [1025, 479] on div "TRT Options [MEDICAL_DATA] supplements* Gonadorelin This is the text area for t…" at bounding box center [1083, 657] width 287 height 375
click at [1255, 172] on icon "button" at bounding box center [1256, 177] width 15 height 15
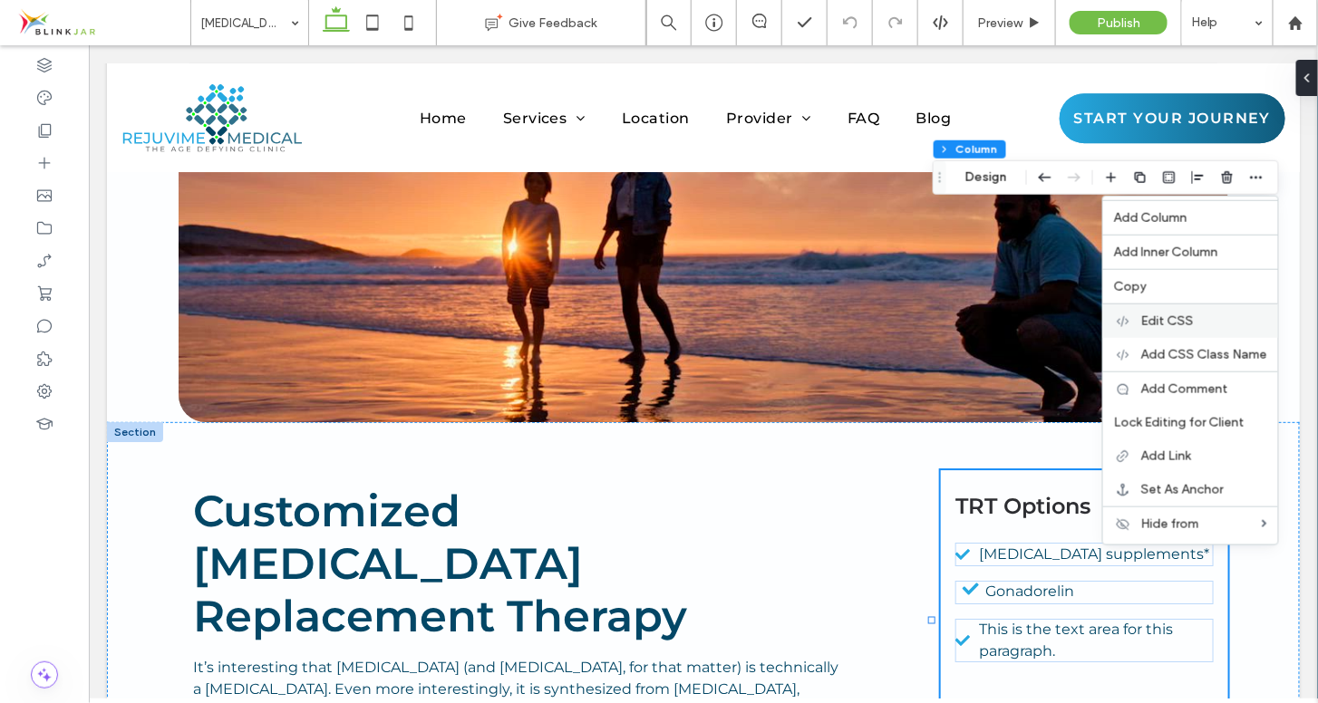
click at [1157, 320] on span "Edit CSS" at bounding box center [1167, 321] width 53 height 15
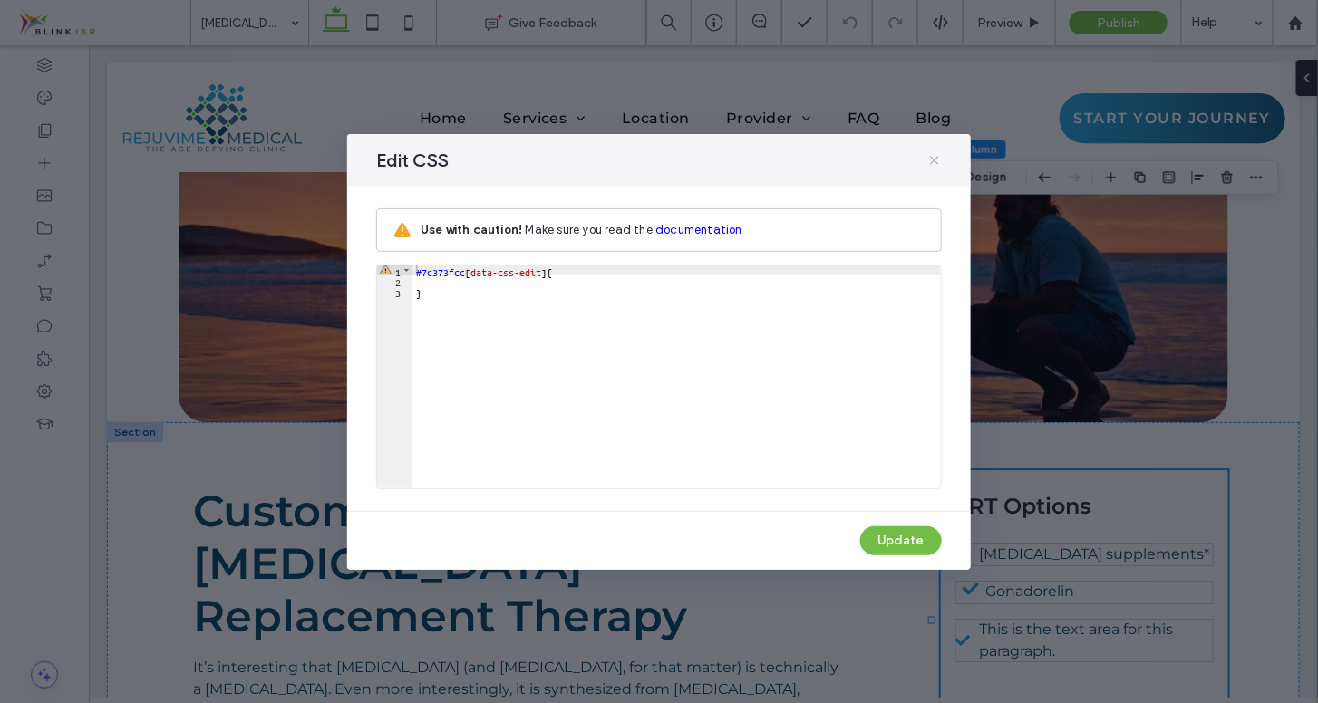
click at [934, 162] on icon at bounding box center [934, 160] width 15 height 15
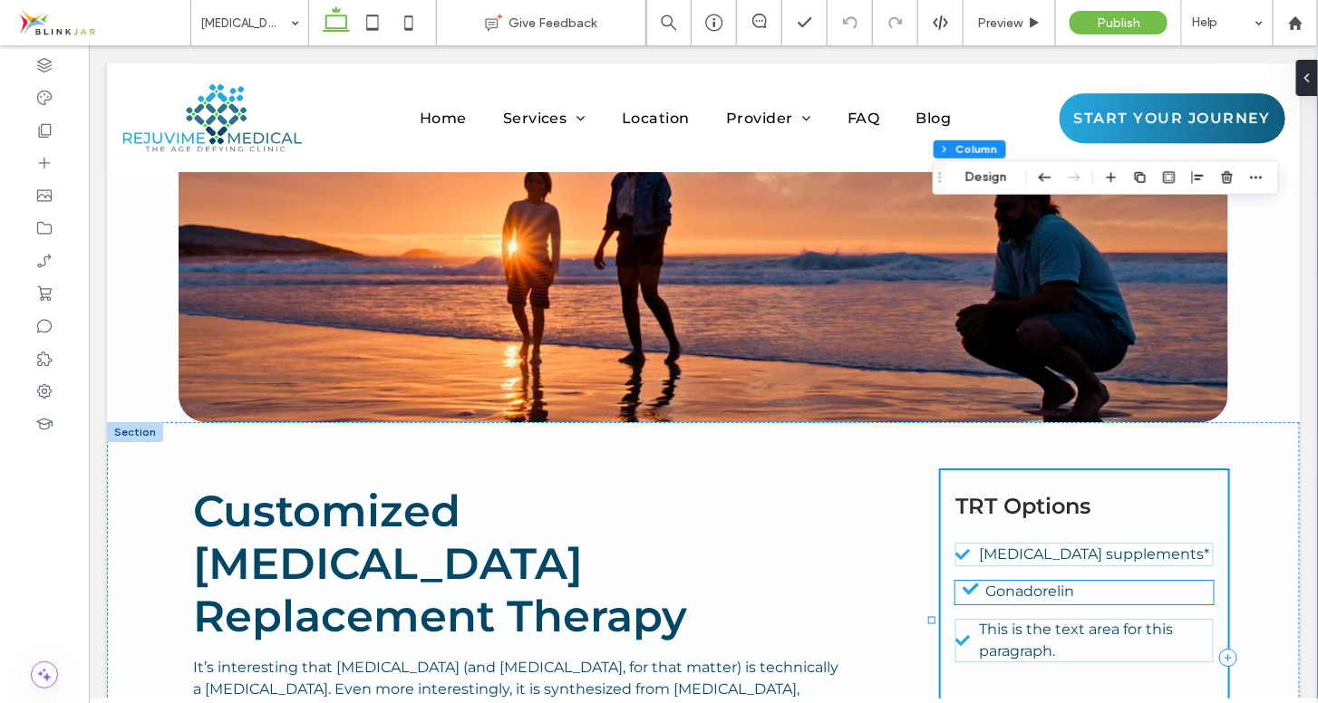
click at [974, 580] on div "Gonadorelin" at bounding box center [1084, 592] width 258 height 24
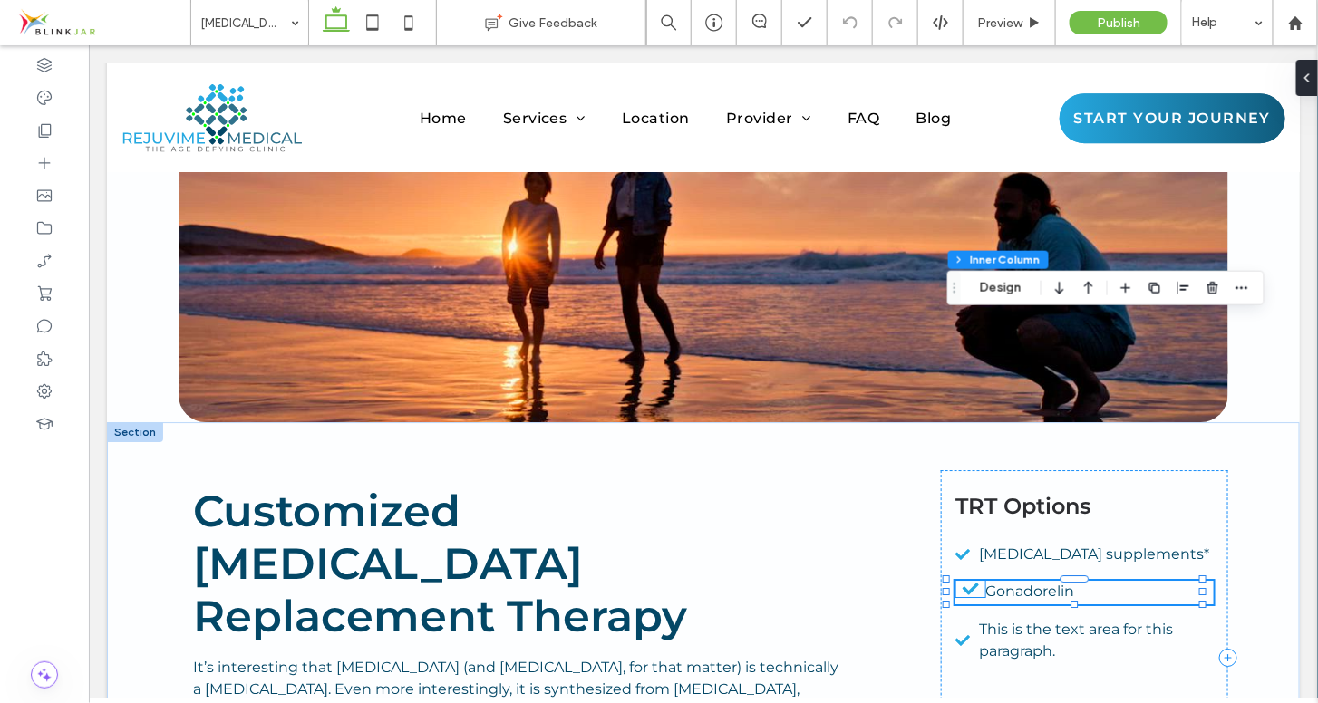
click at [969, 580] on icon at bounding box center [969, 588] width 29 height 16
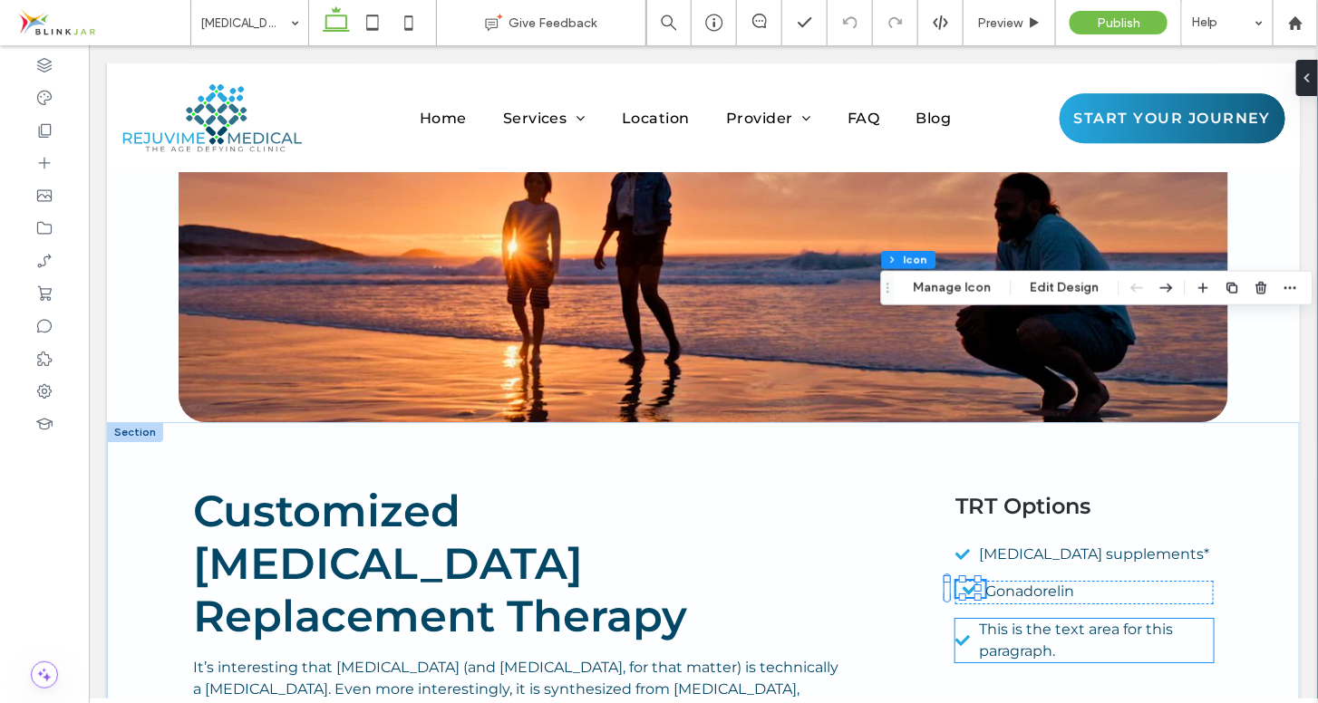
click at [957, 632] on icon at bounding box center [962, 640] width 15 height 16
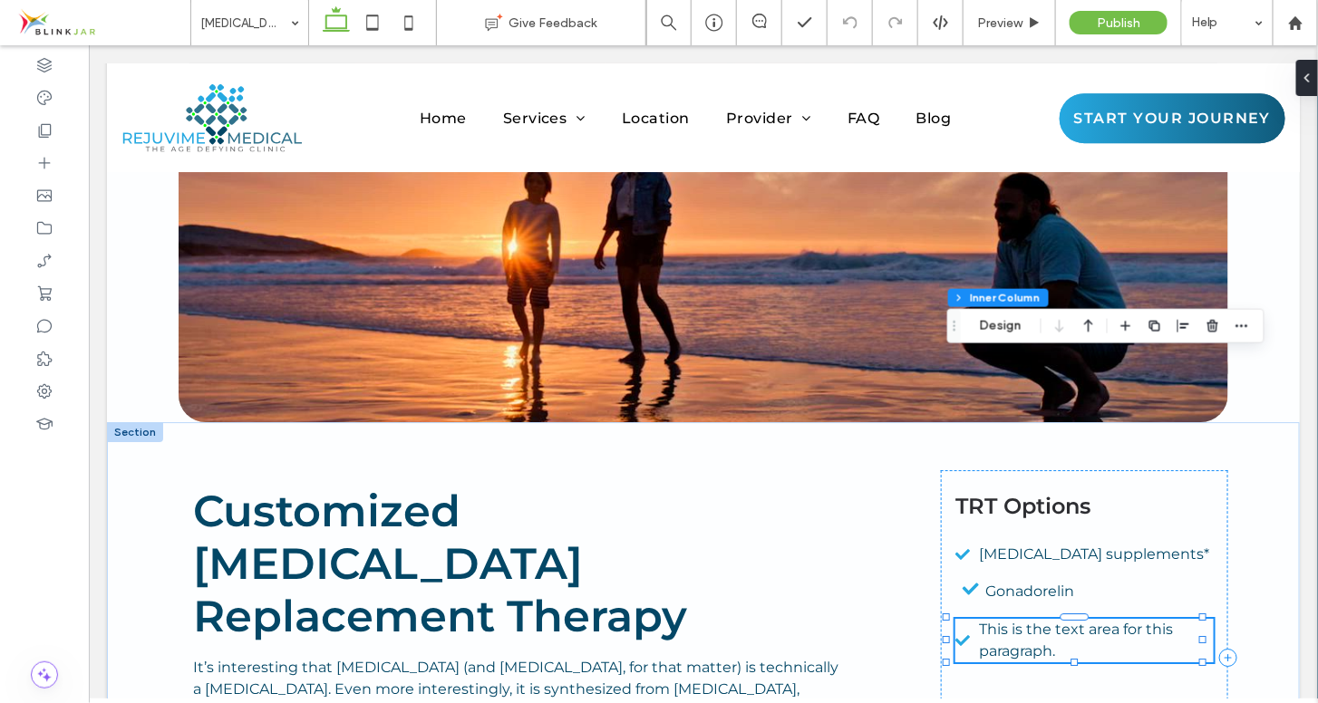
click at [957, 632] on icon at bounding box center [962, 640] width 15 height 16
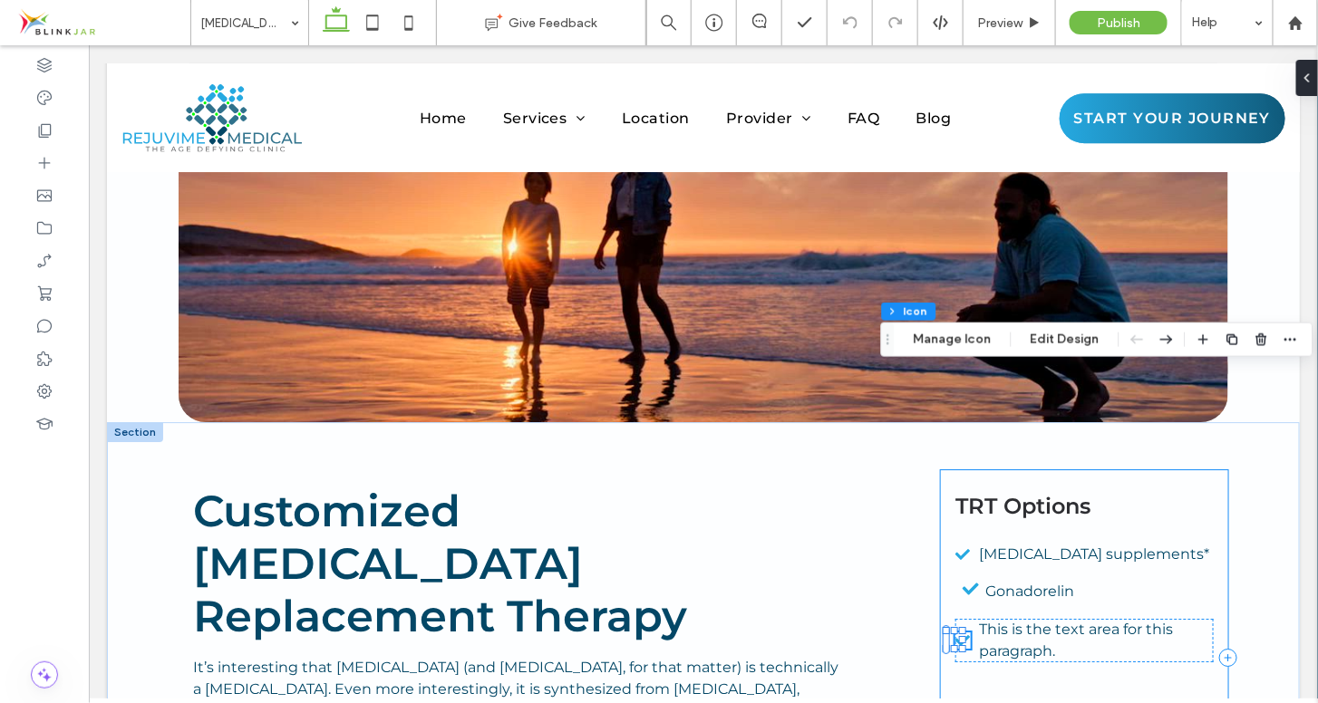
click at [1139, 470] on div "TRT Options [MEDICAL_DATA] supplements* Gonadorelin This is the text area for t…" at bounding box center [1083, 657] width 287 height 375
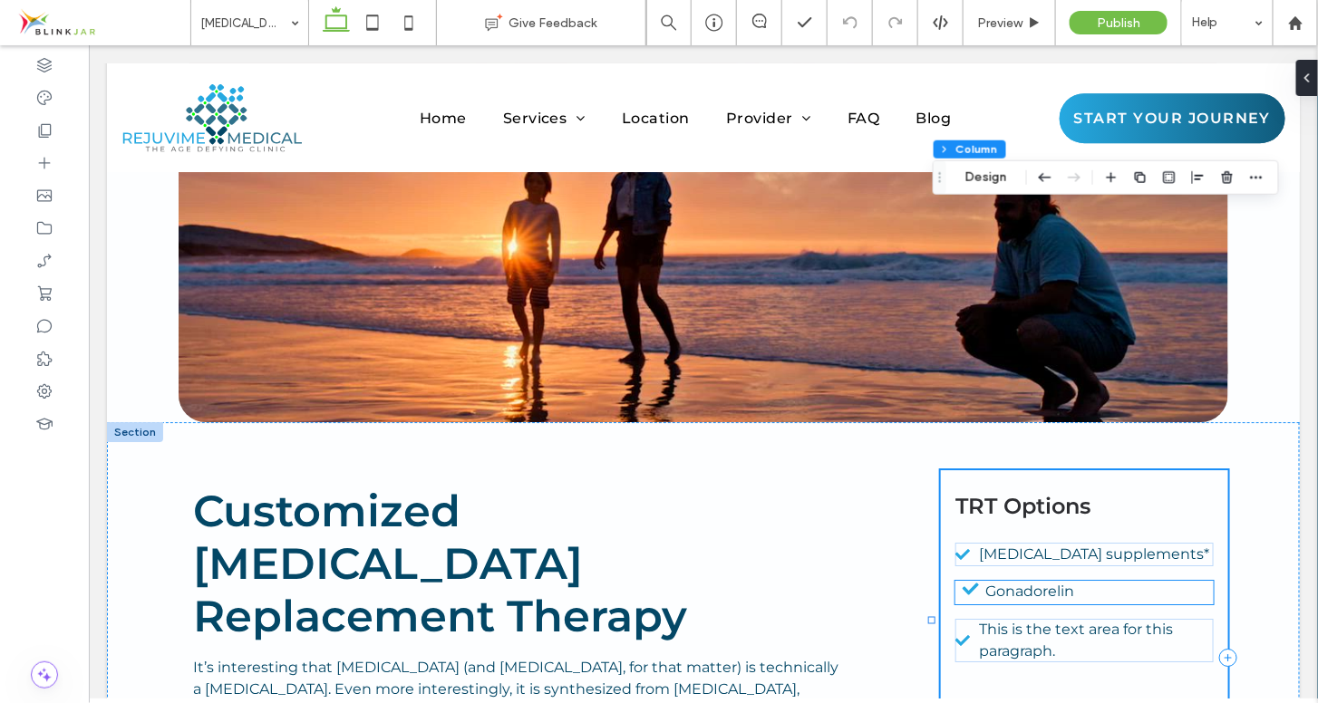
click at [962, 580] on icon at bounding box center [969, 588] width 29 height 16
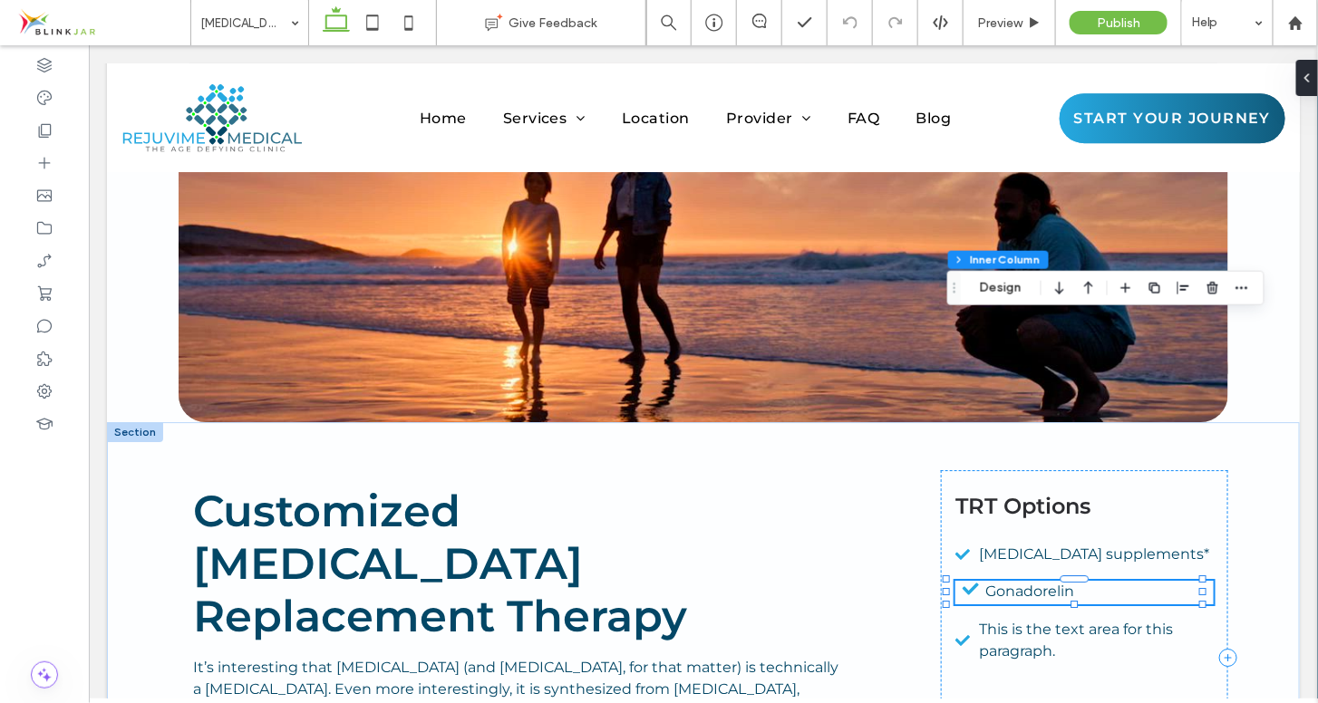
click at [960, 580] on icon at bounding box center [969, 588] width 29 height 16
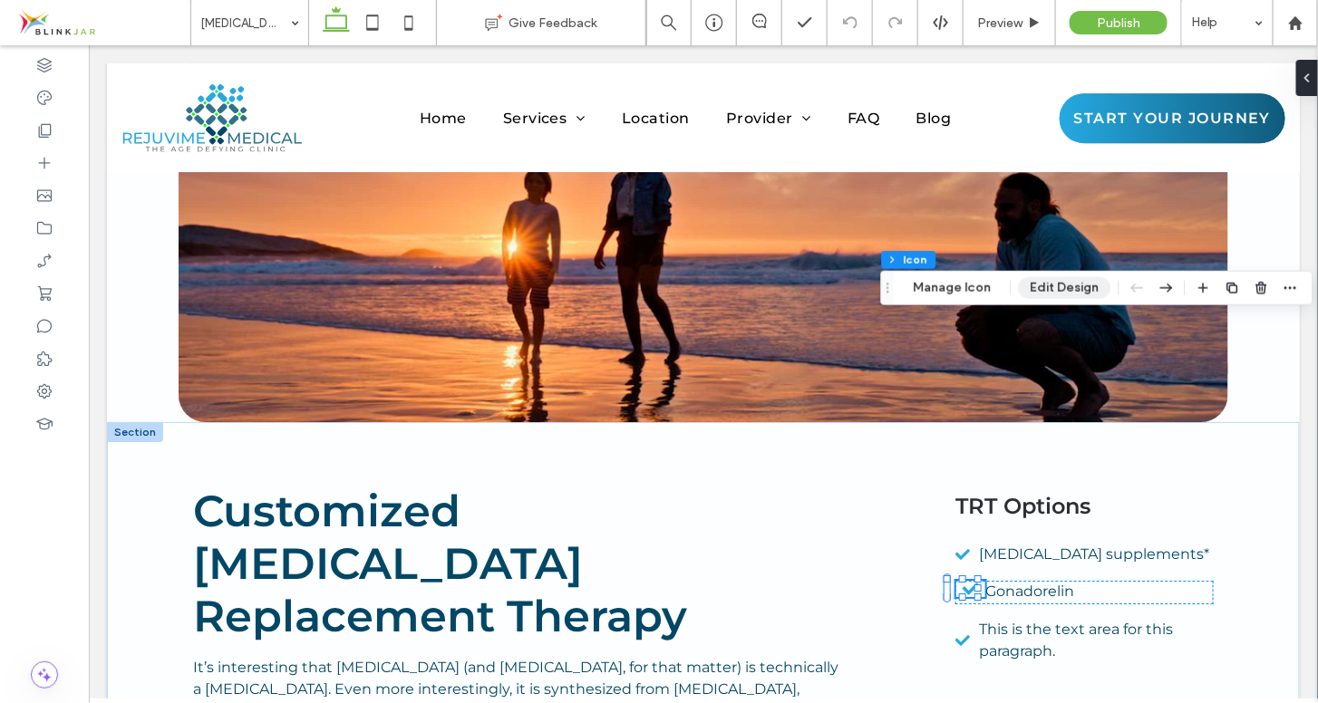
click at [1056, 286] on button "Edit Design" at bounding box center [1065, 288] width 92 height 22
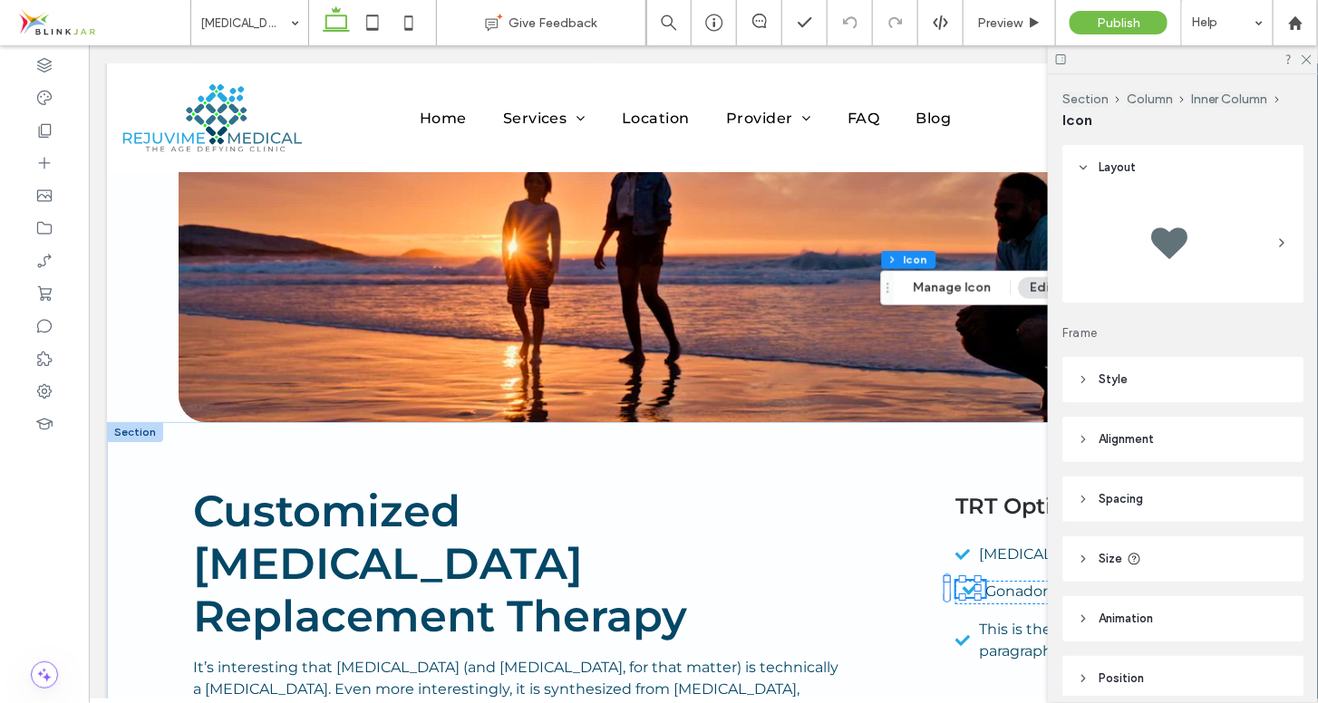
click at [1083, 494] on icon at bounding box center [1083, 499] width 13 height 13
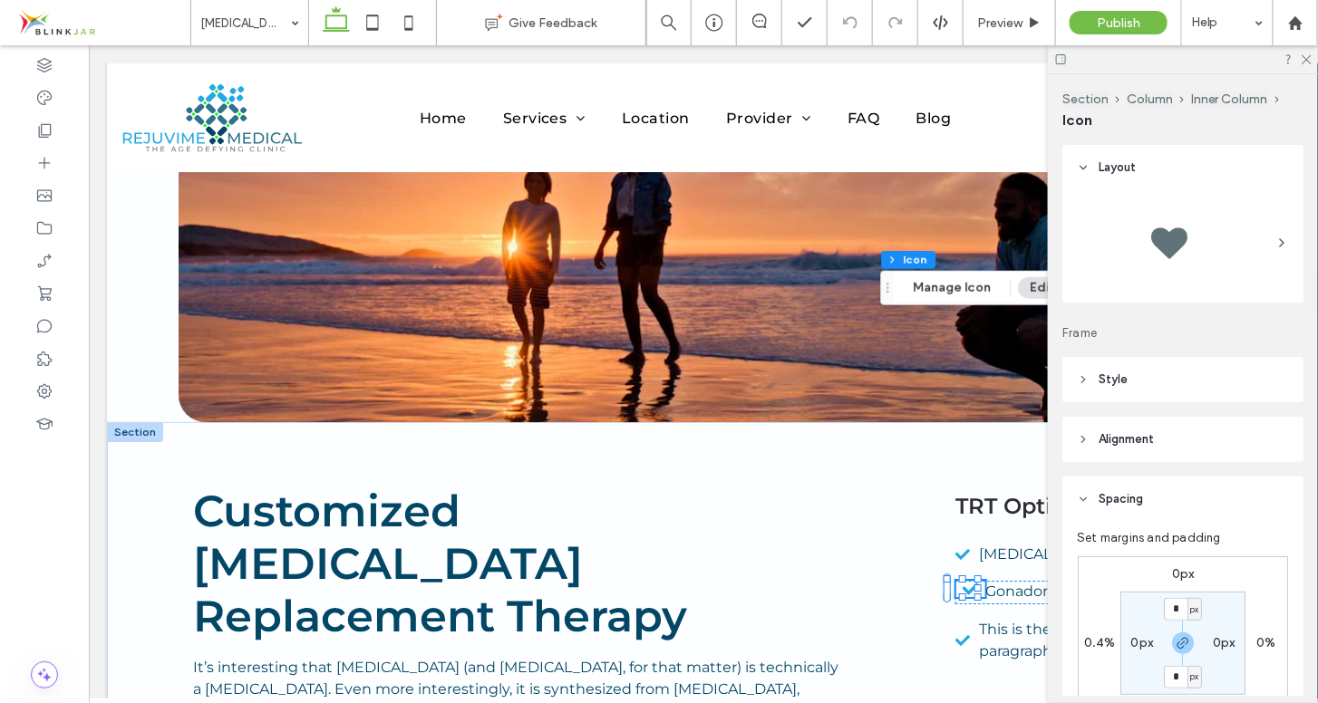
click at [1083, 494] on icon at bounding box center [1083, 499] width 13 height 13
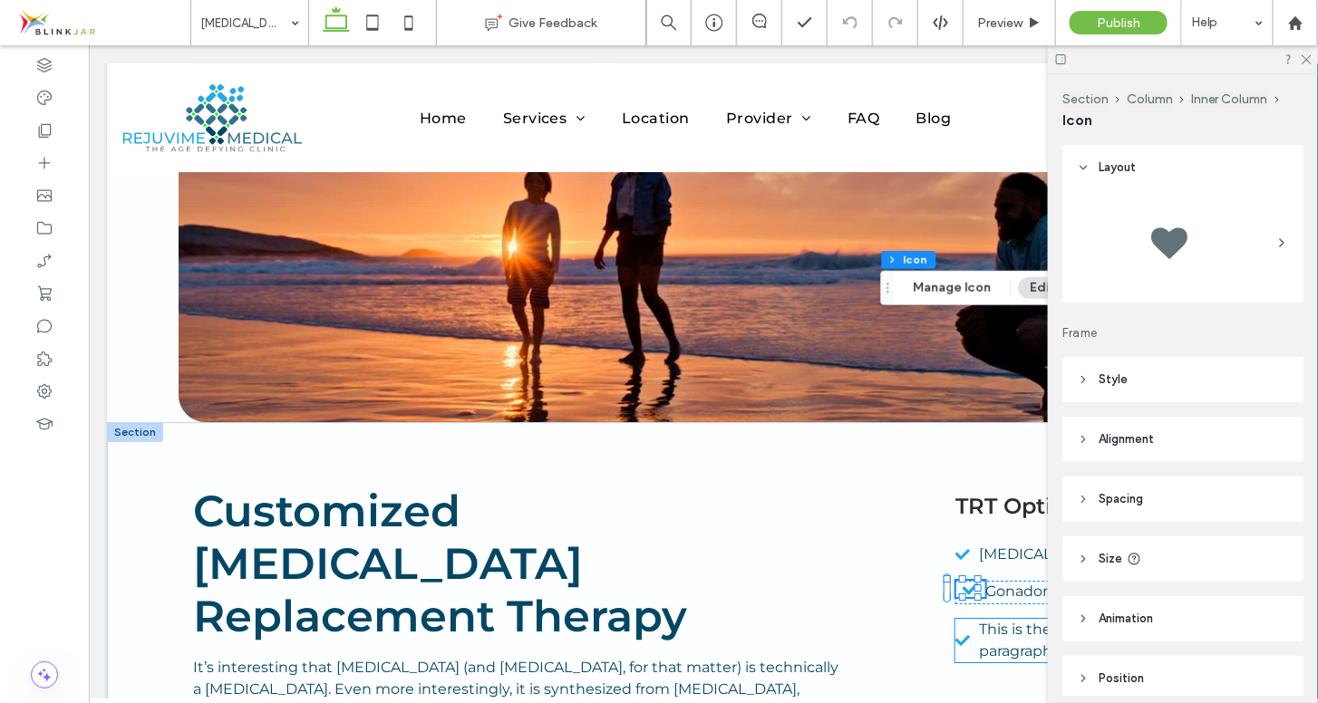
click at [955, 635] on icon at bounding box center [962, 640] width 15 height 11
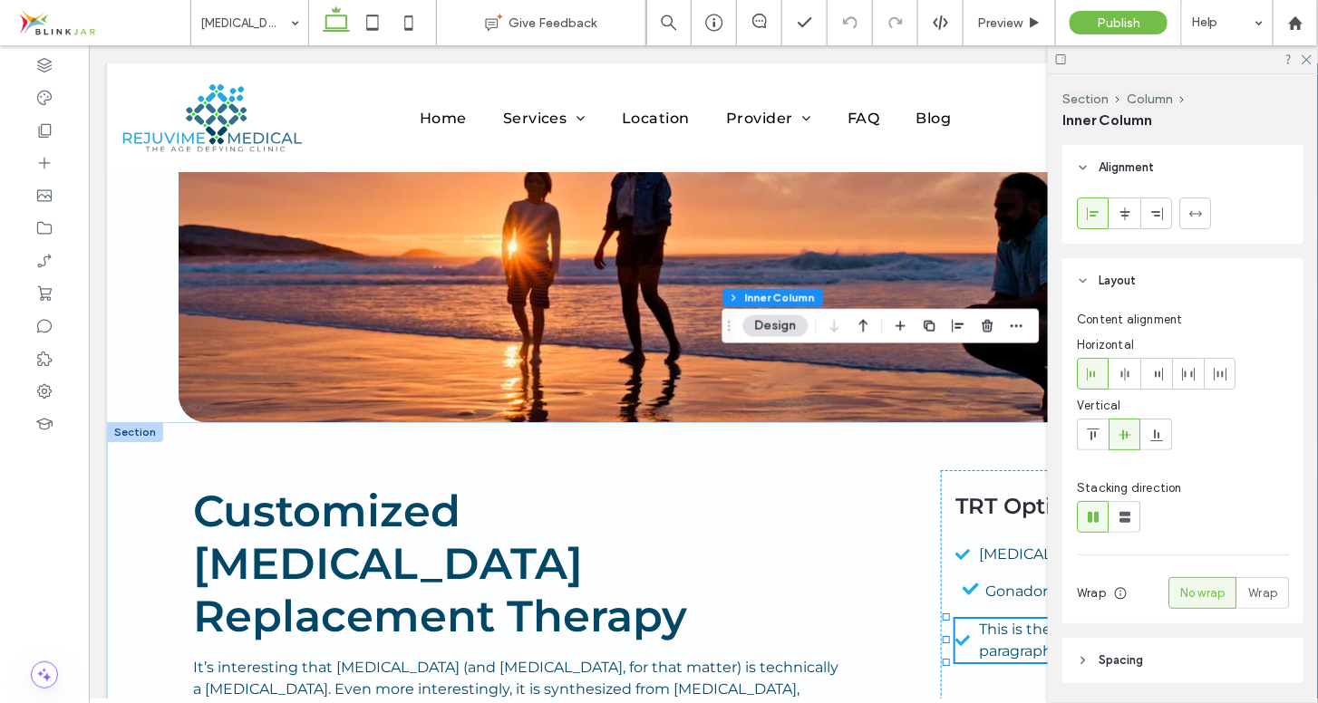
click at [955, 635] on icon at bounding box center [962, 640] width 15 height 11
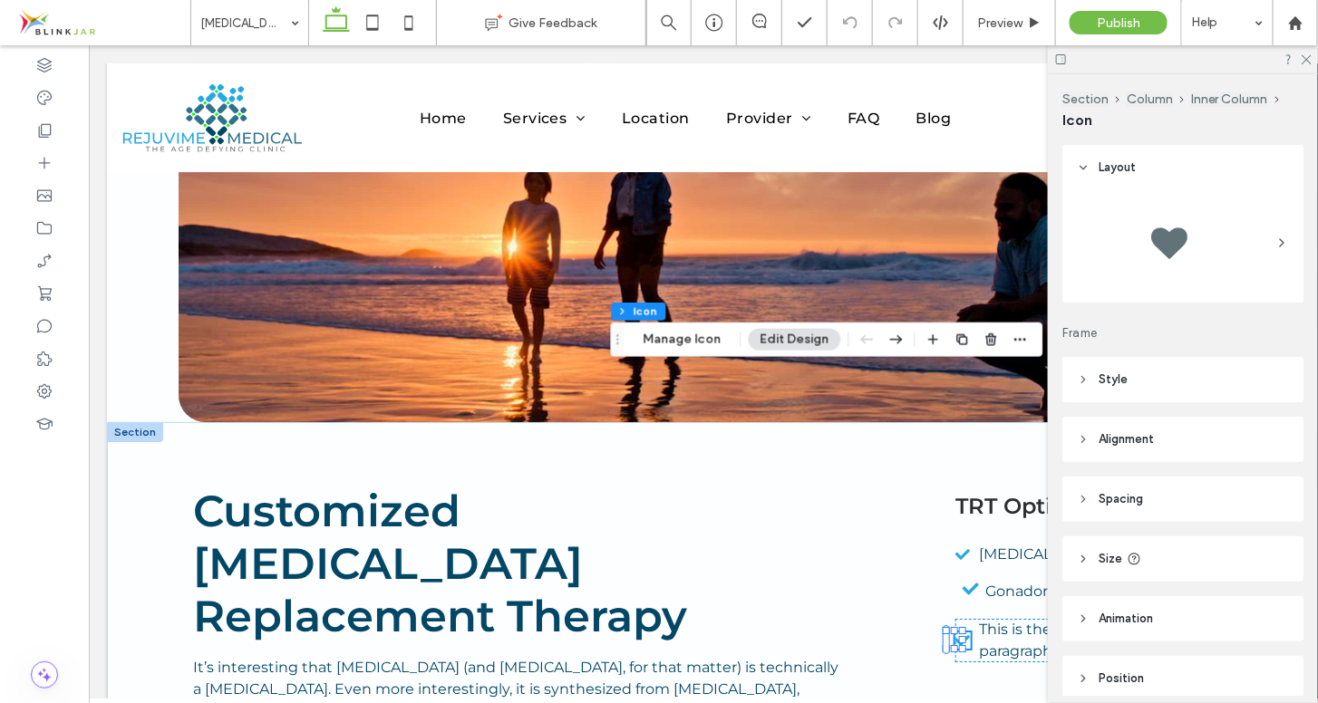
click at [1081, 499] on icon at bounding box center [1083, 499] width 13 height 13
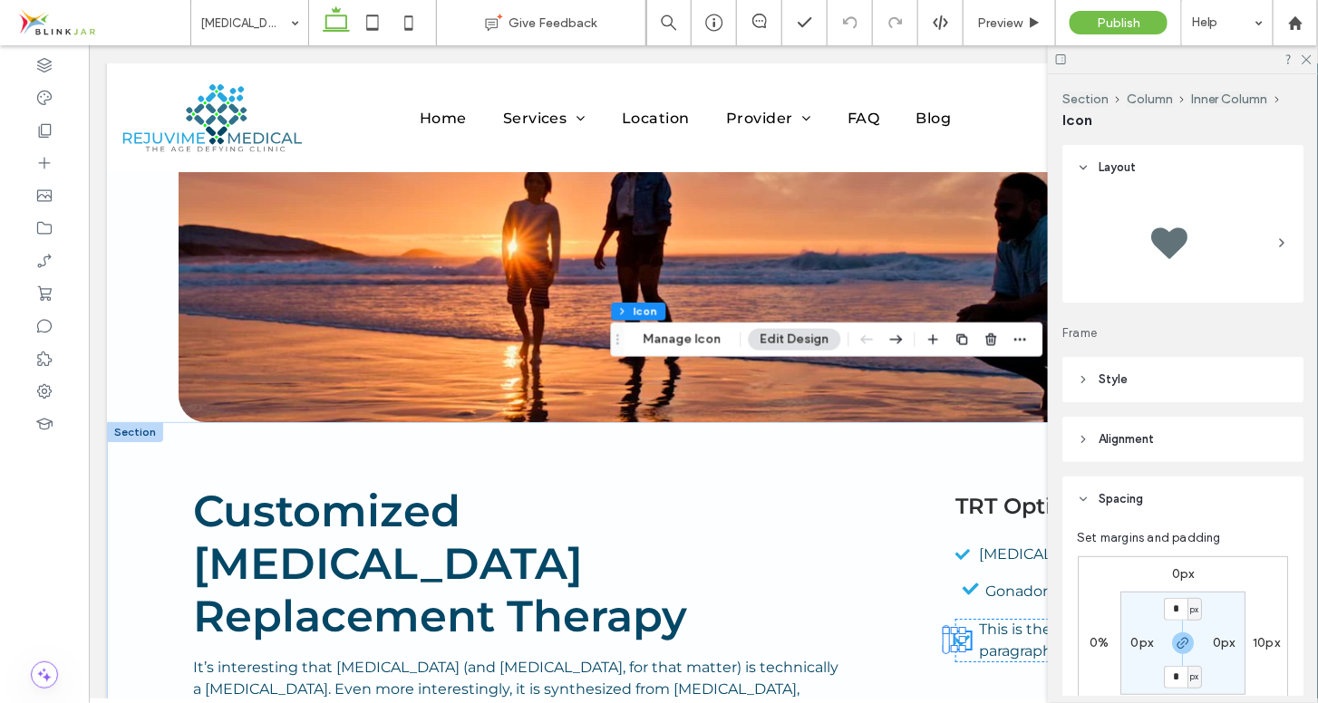
click at [1081, 499] on icon at bounding box center [1083, 499] width 13 height 13
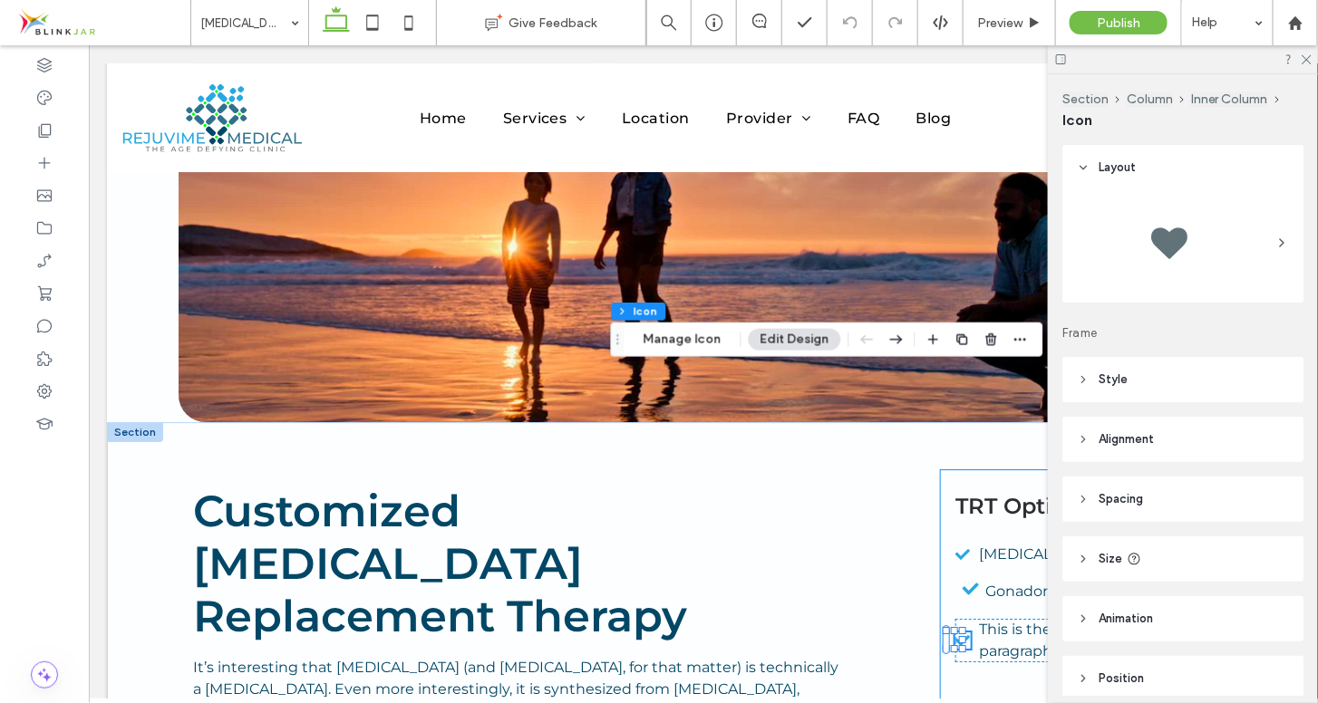
click at [1013, 470] on div "TRT Options [MEDICAL_DATA] supplements* Gonadorelin This is the text area for t…" at bounding box center [1083, 657] width 287 height 375
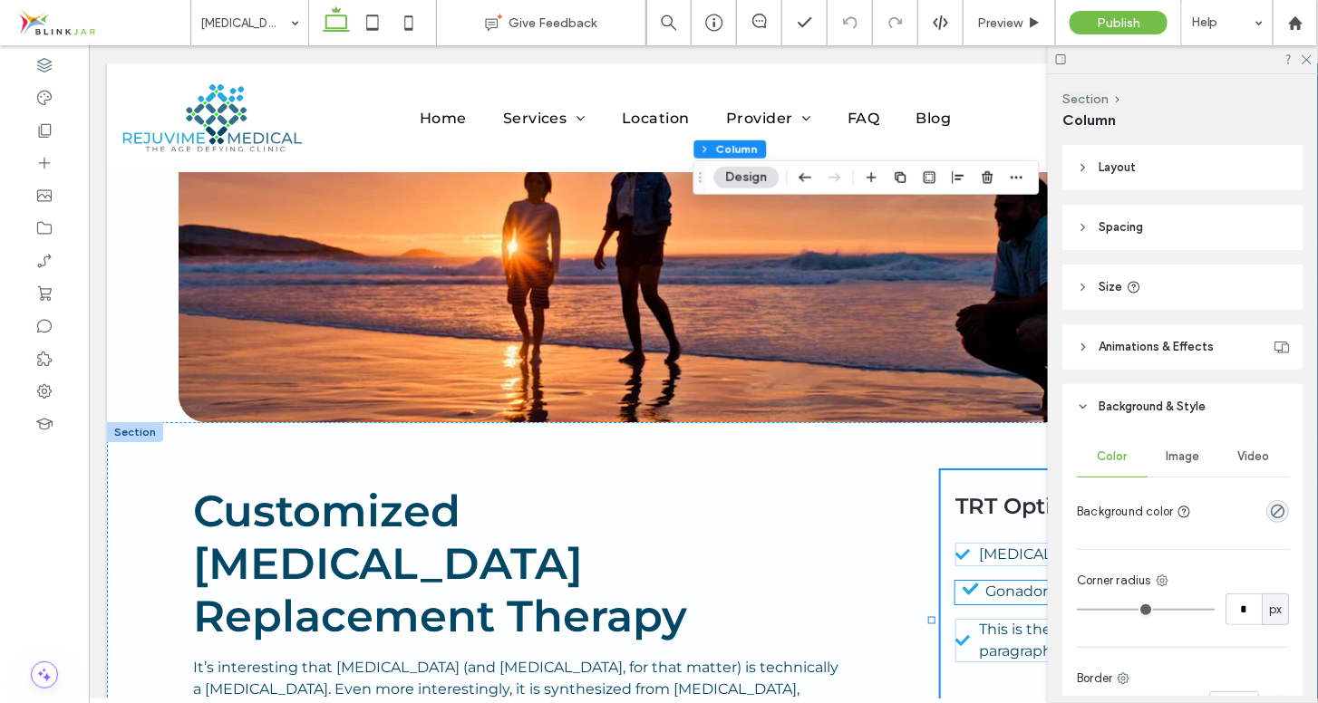
click at [960, 580] on div "Gonadorelin" at bounding box center [1084, 592] width 258 height 24
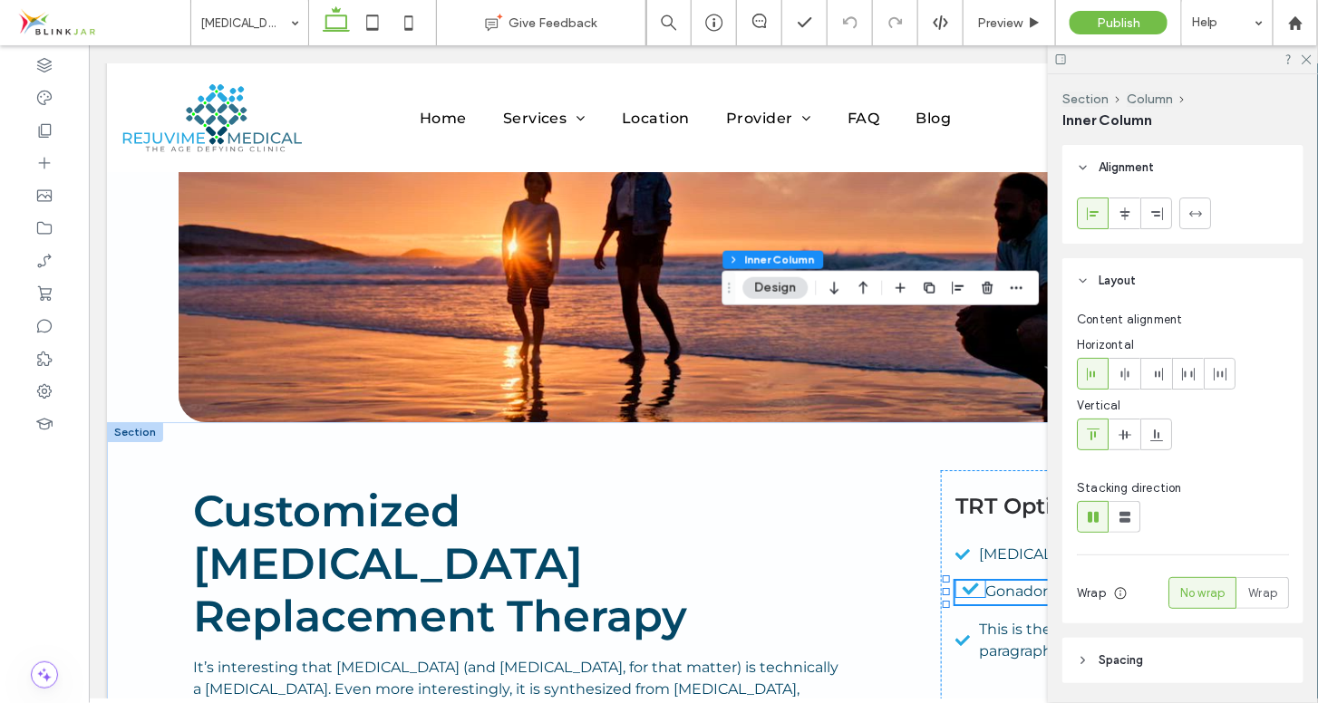
click at [960, 580] on icon at bounding box center [969, 588] width 29 height 16
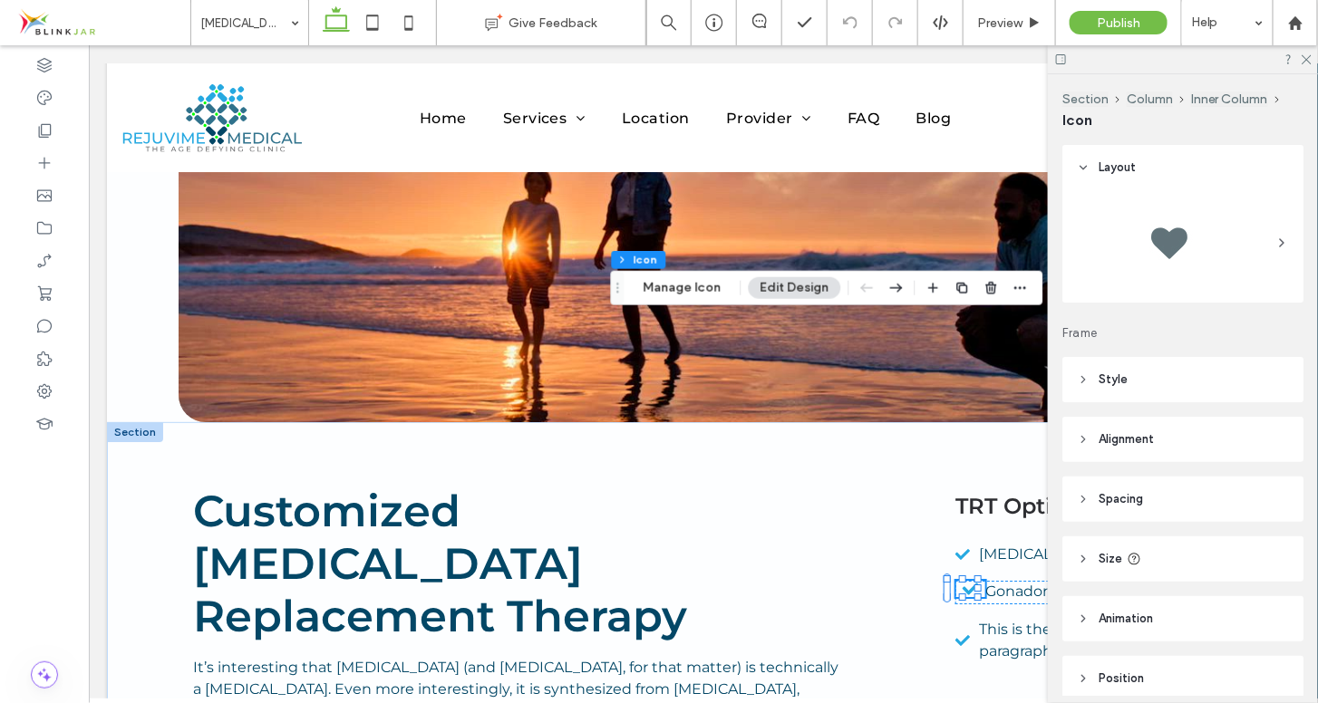
click at [1085, 498] on icon at bounding box center [1083, 499] width 13 height 13
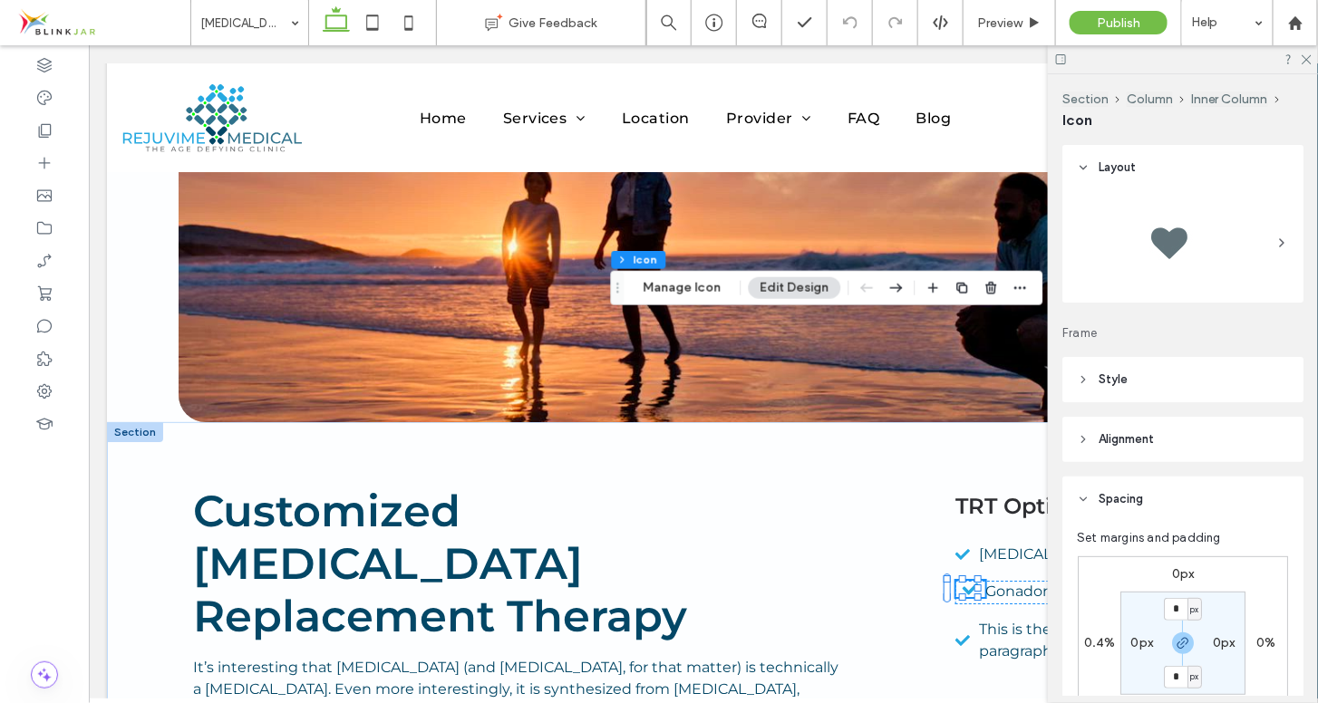
click at [1089, 637] on label "0.4%" at bounding box center [1100, 642] width 32 height 15
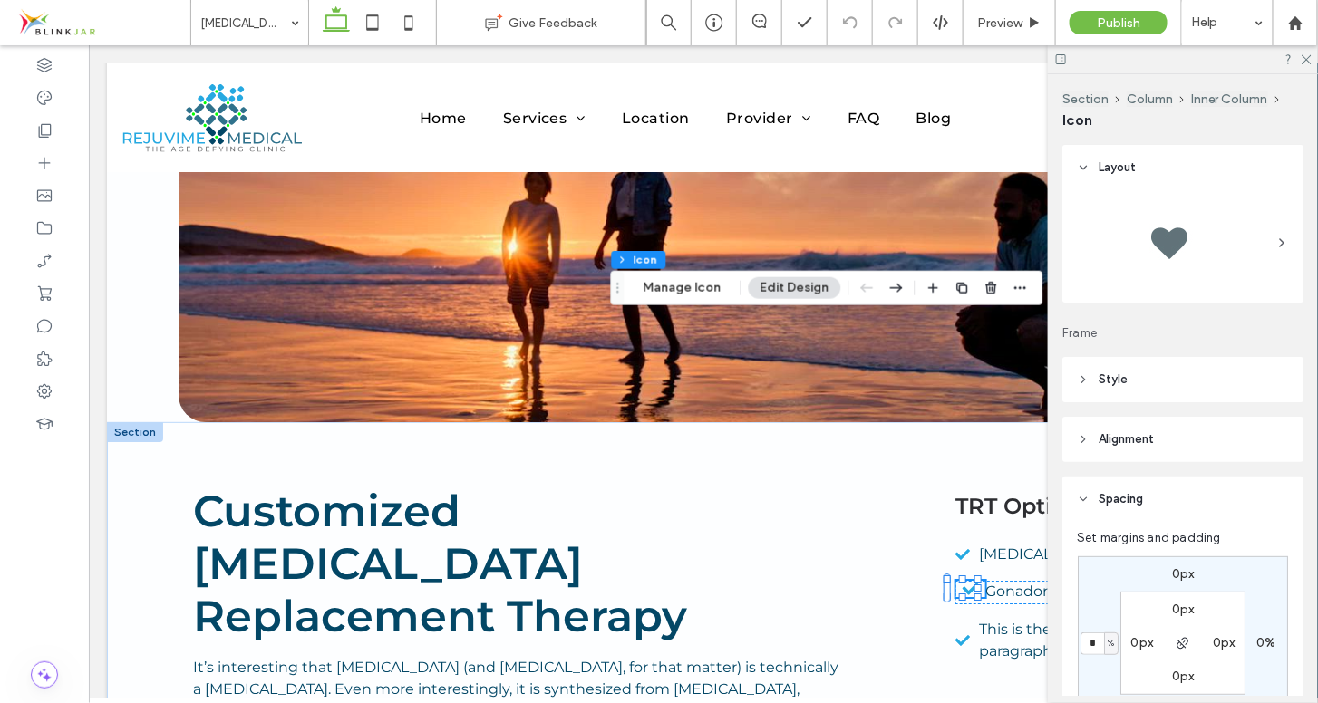
type input "*"
click at [1102, 607] on div "0px 0% 0px * % 0px 0px 0px 0px" at bounding box center [1183, 644] width 210 height 174
click at [1273, 569] on div "0px 0% 0px * % 0px 0px 0px 0px" at bounding box center [1183, 644] width 210 height 174
click at [1310, 57] on use at bounding box center [1307, 60] width 10 height 10
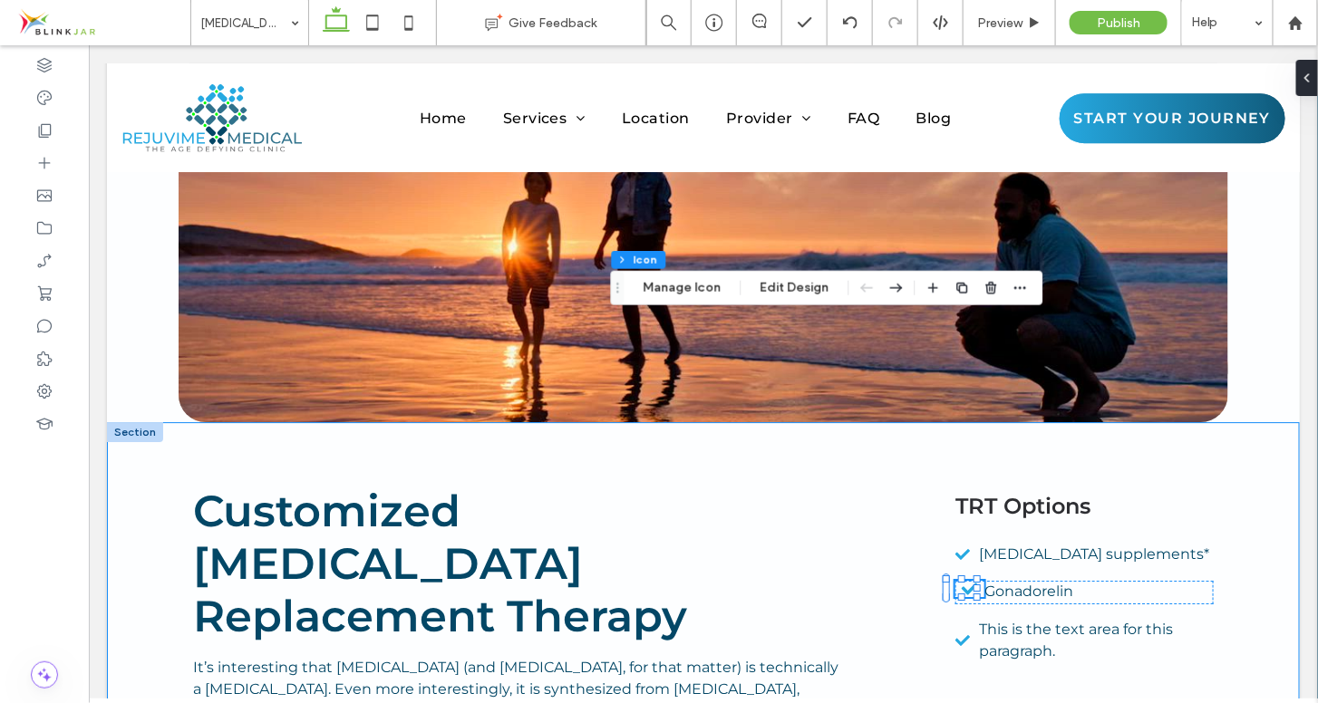
click at [1274, 422] on div "Customized Testosterone Replacement Therapy It’s interesting that testosterone …" at bounding box center [702, 657] width 1193 height 470
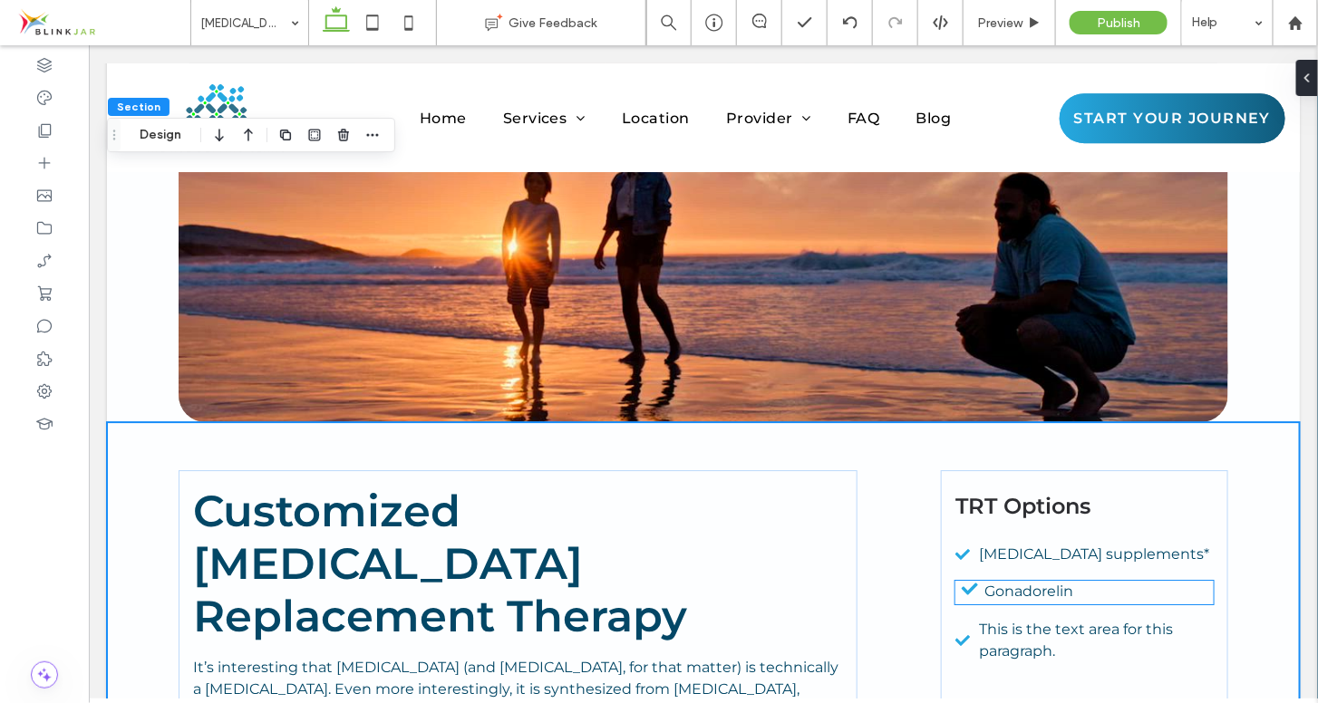
click at [997, 582] on span "Gonadorelin" at bounding box center [1028, 590] width 89 height 17
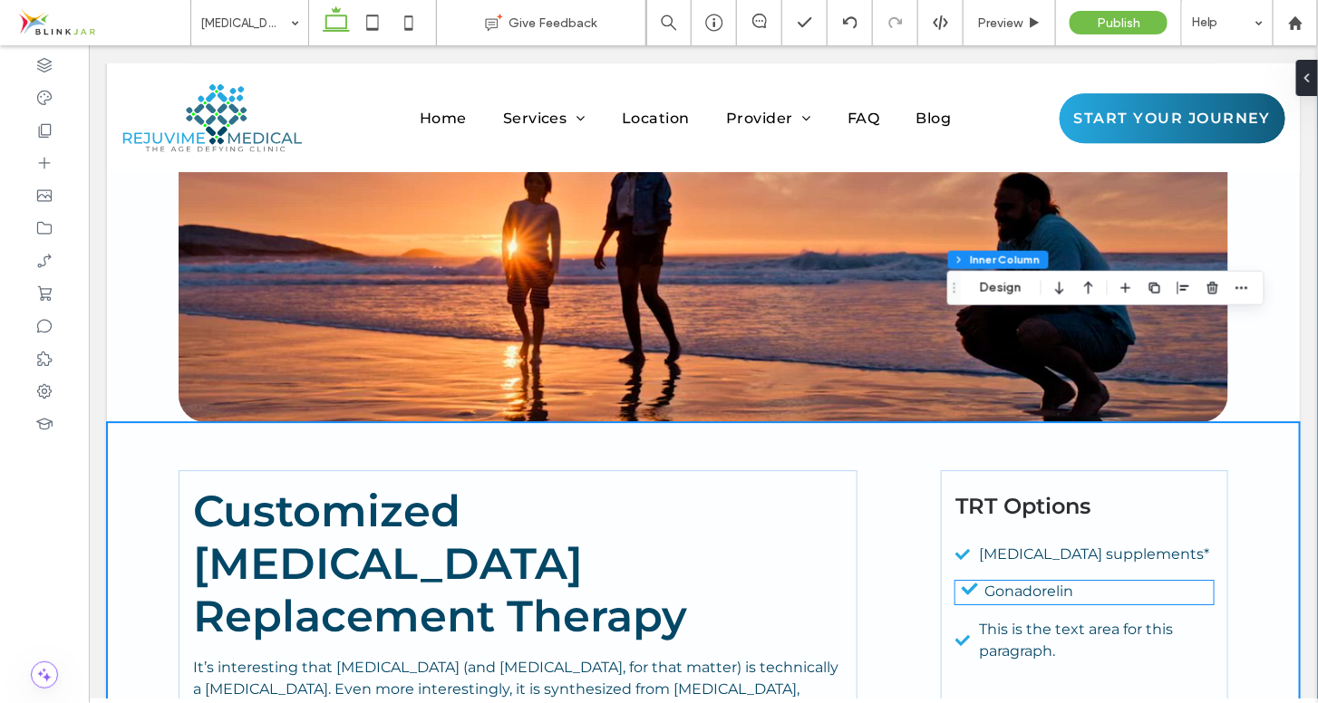
type input "**"
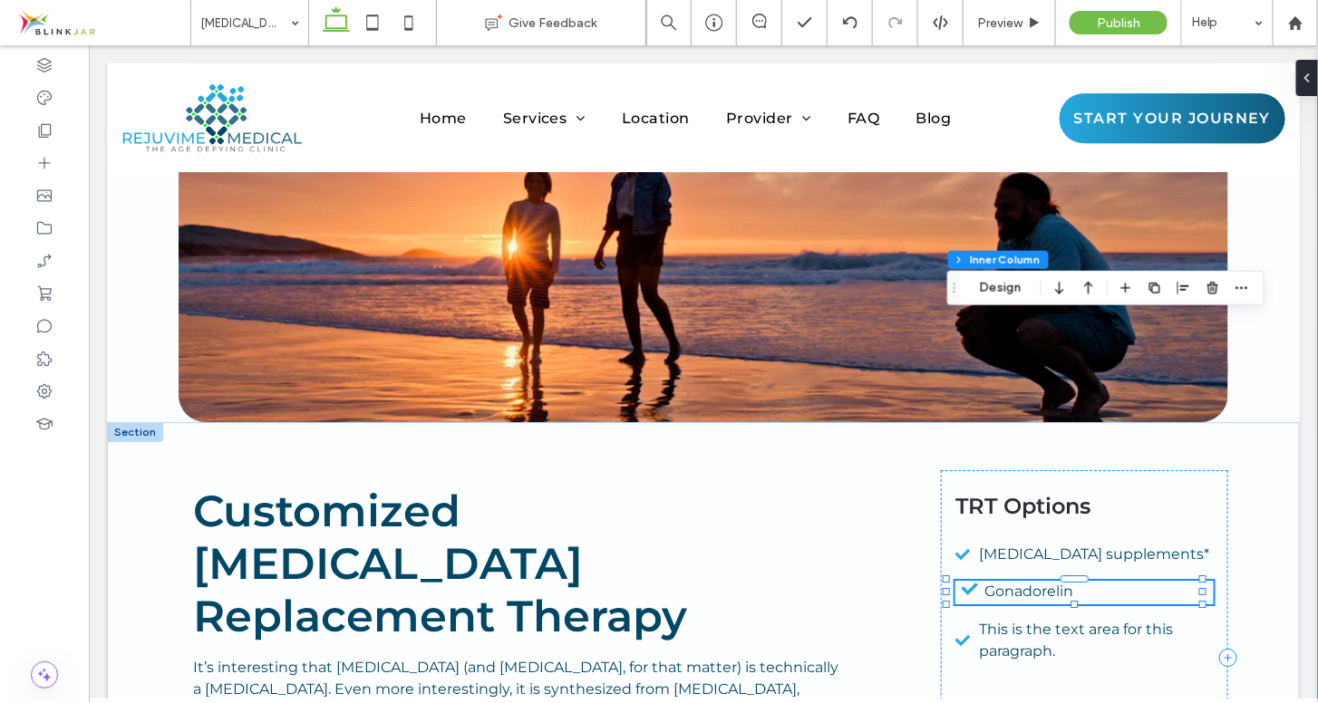
click at [984, 582] on span "Gonadorelin" at bounding box center [1028, 590] width 89 height 17
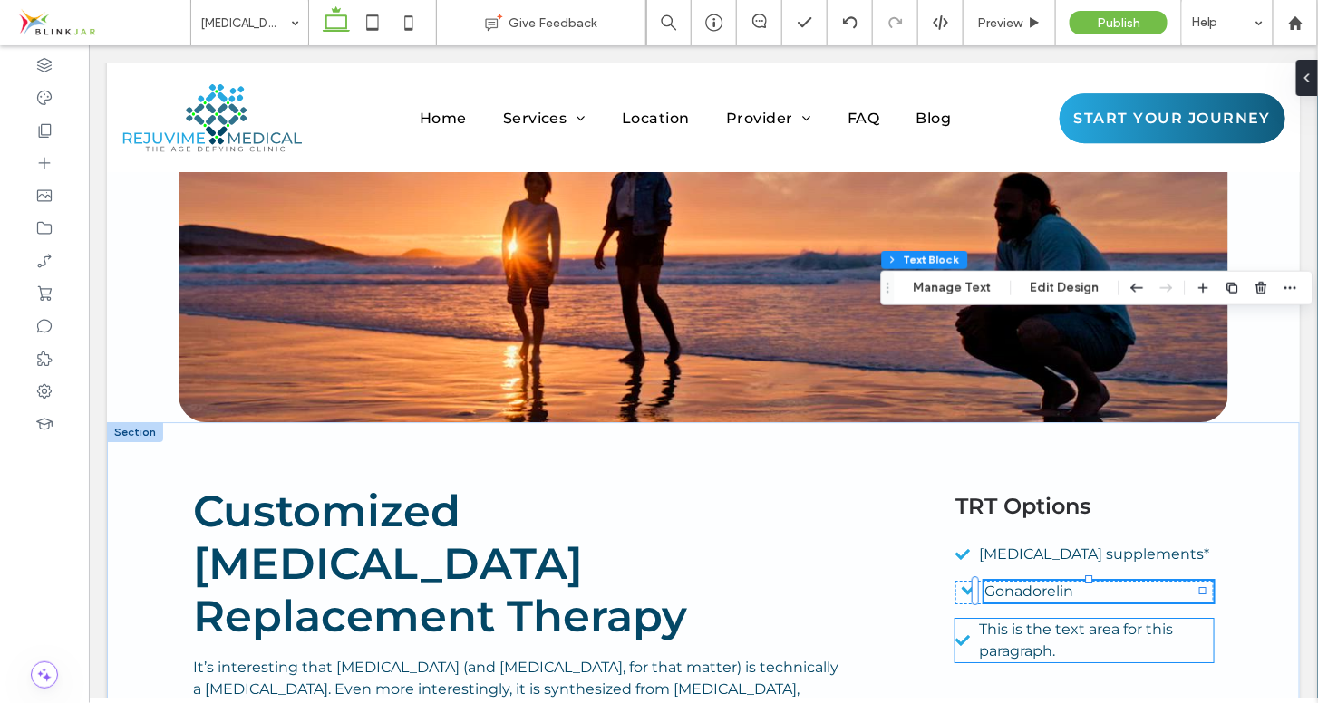
click at [955, 635] on icon at bounding box center [962, 640] width 15 height 11
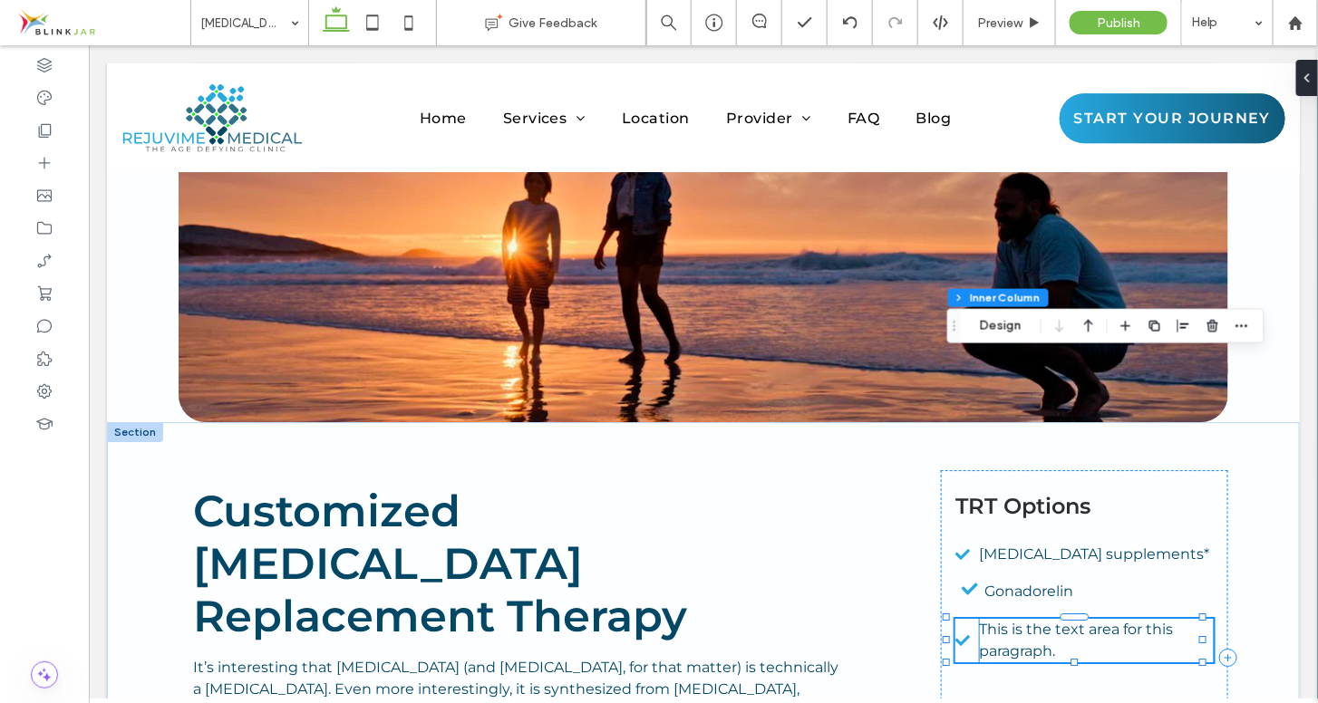
click at [979, 620] on span "This is the text area for this paragraph." at bounding box center [1076, 639] width 194 height 39
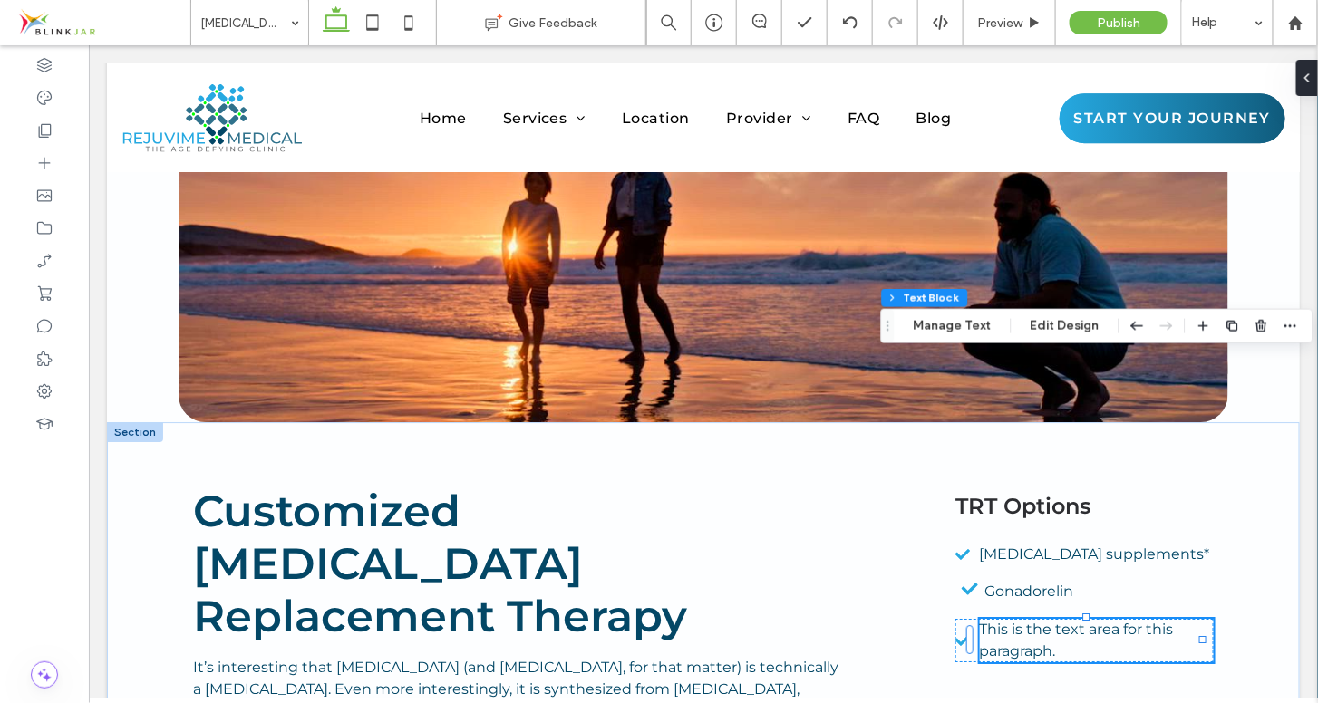
click at [1018, 620] on span "This is the text area for this paragraph." at bounding box center [1076, 639] width 194 height 39
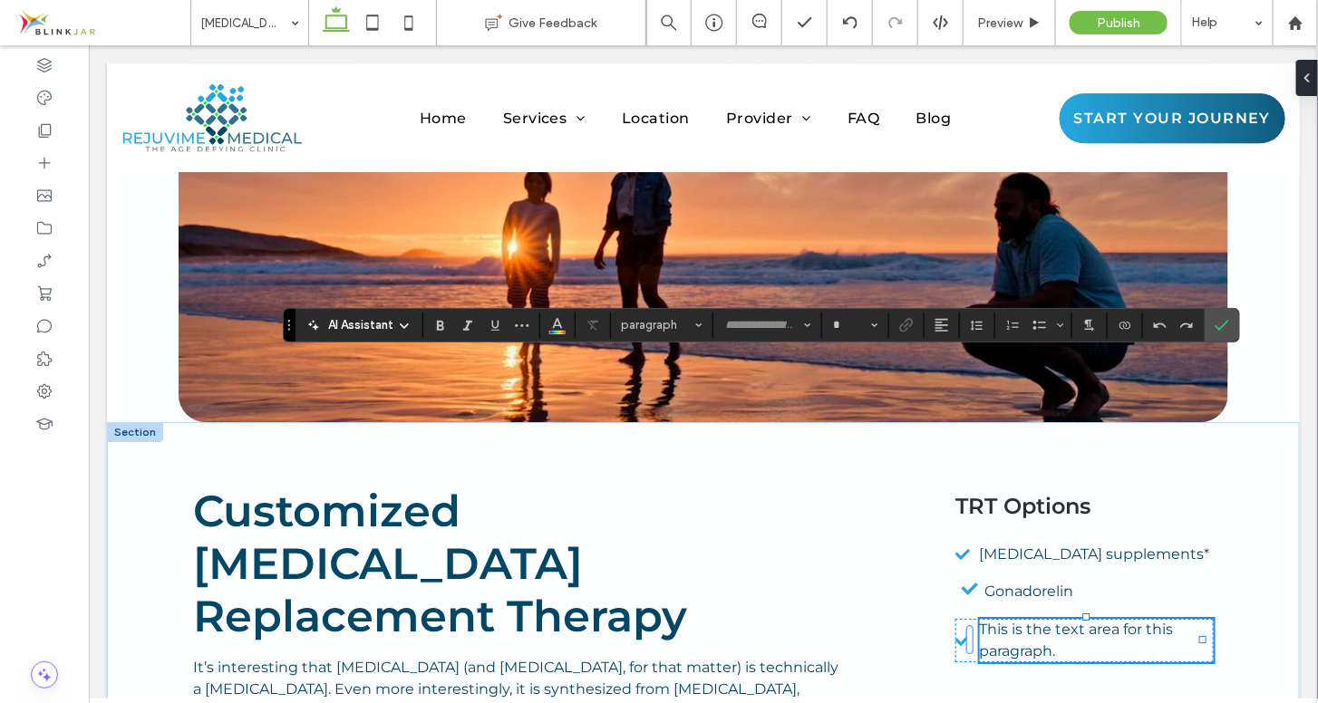
type input "**********"
type input "**"
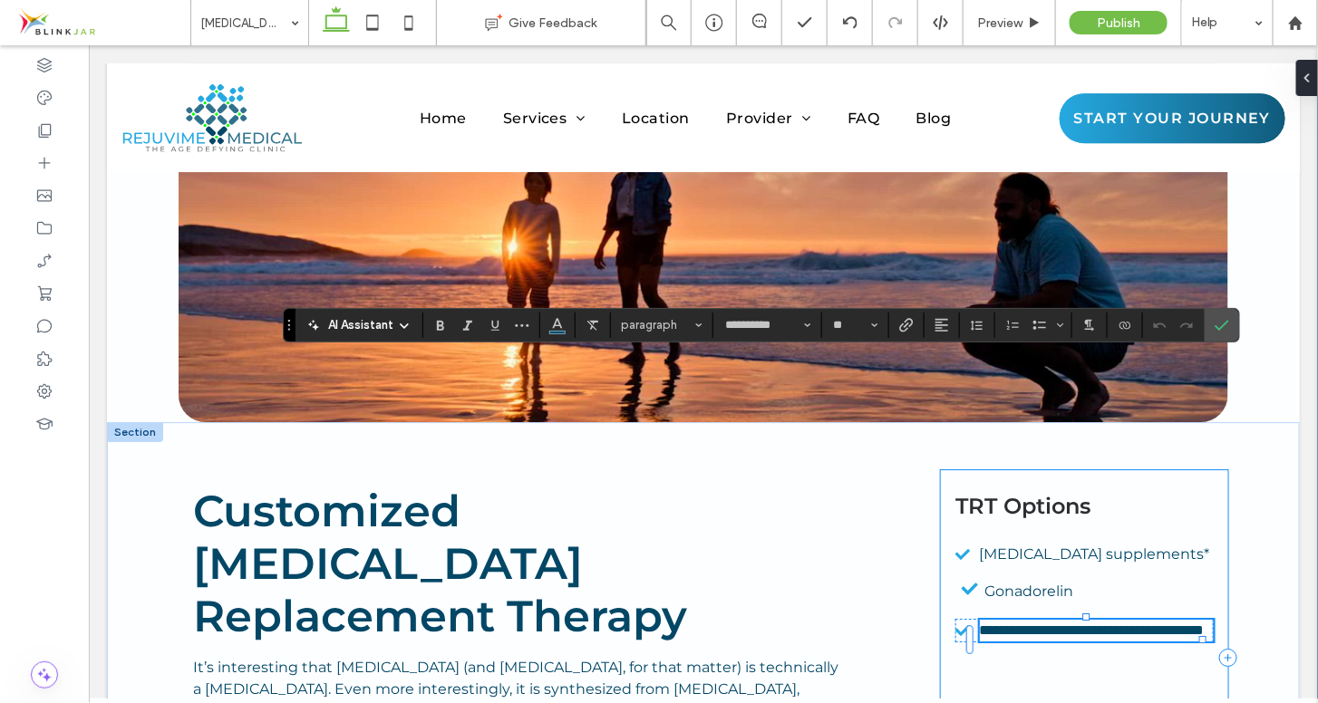
click at [1020, 470] on div "**********" at bounding box center [1083, 657] width 287 height 375
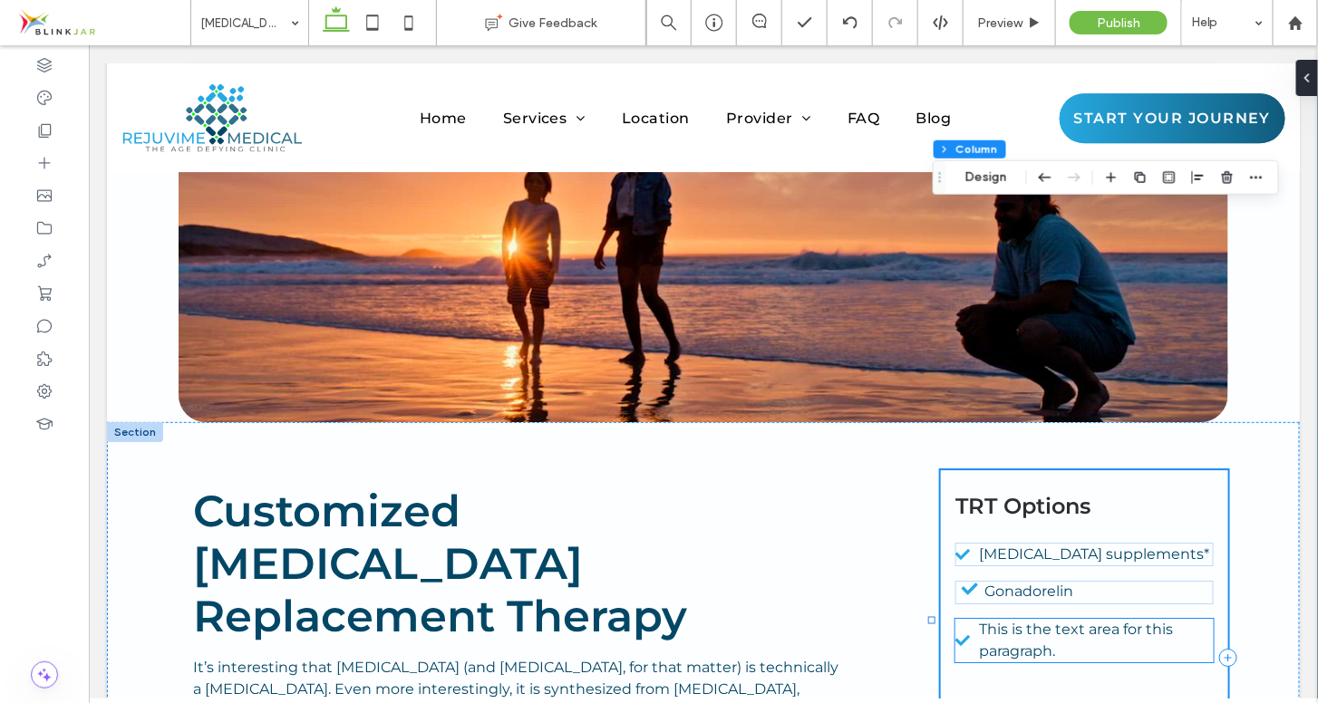
click at [1020, 620] on span "This is the text area for this paragraph." at bounding box center [1076, 639] width 194 height 39
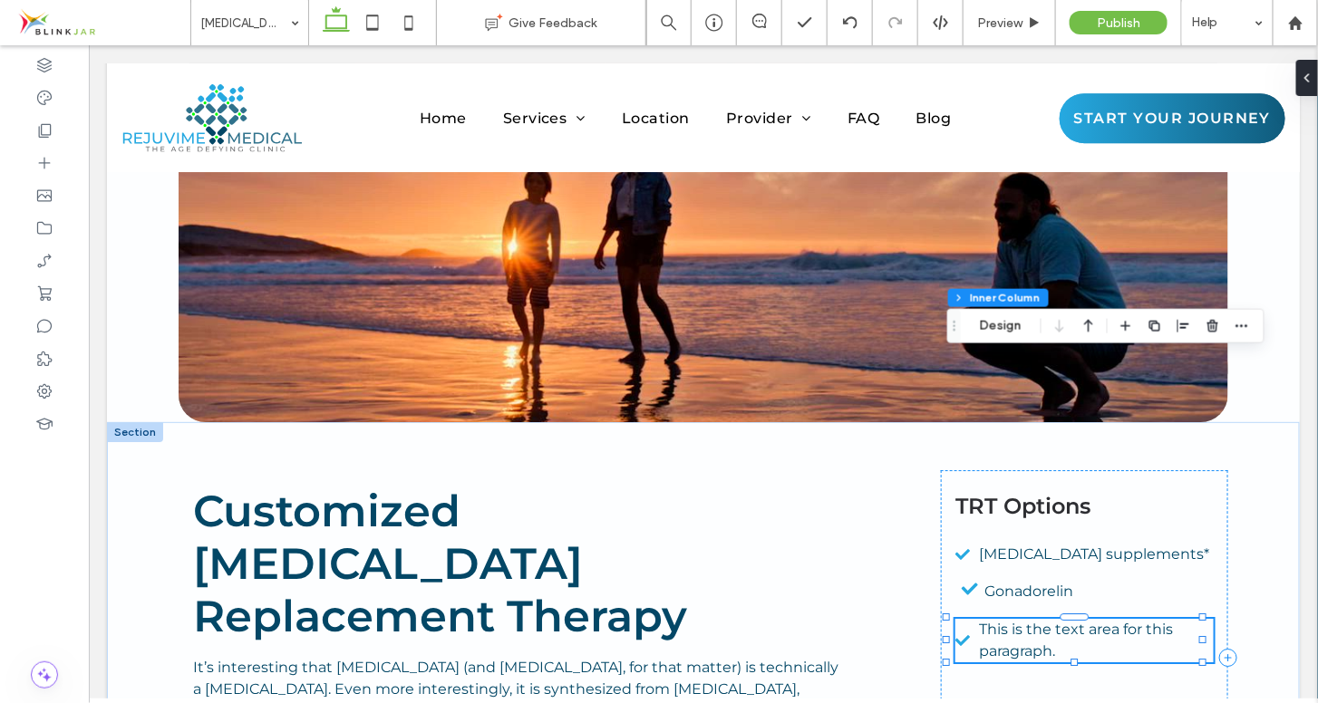
click at [1005, 620] on span "This is the text area for this paragraph." at bounding box center [1076, 639] width 194 height 39
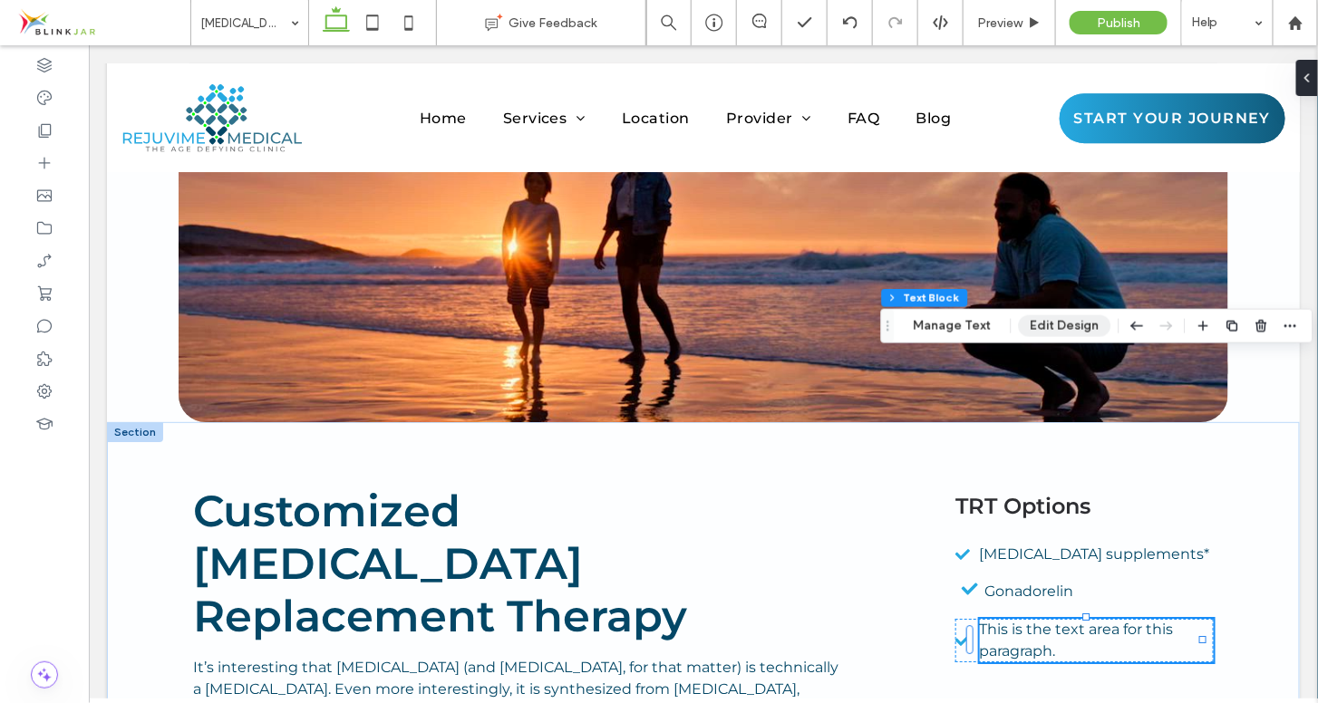
click at [1032, 330] on button "Edit Design" at bounding box center [1065, 326] width 92 height 22
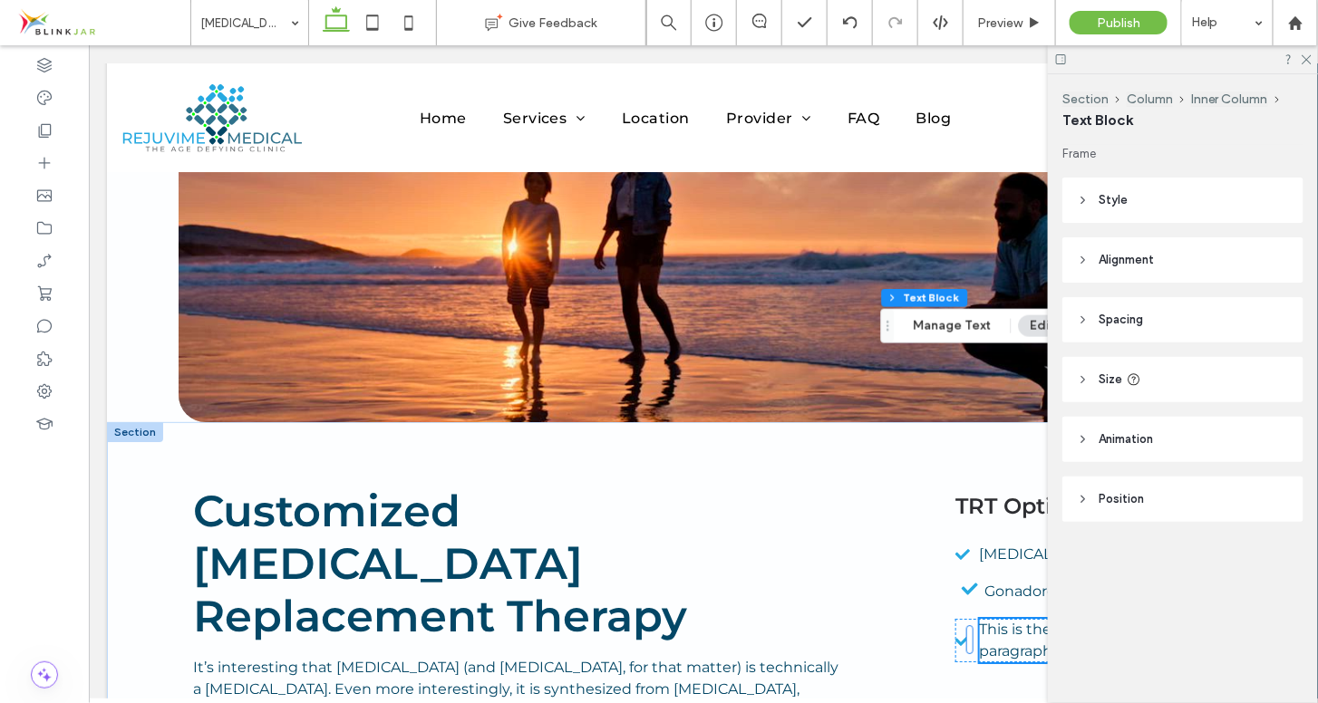
click at [1086, 323] on icon at bounding box center [1083, 320] width 13 height 13
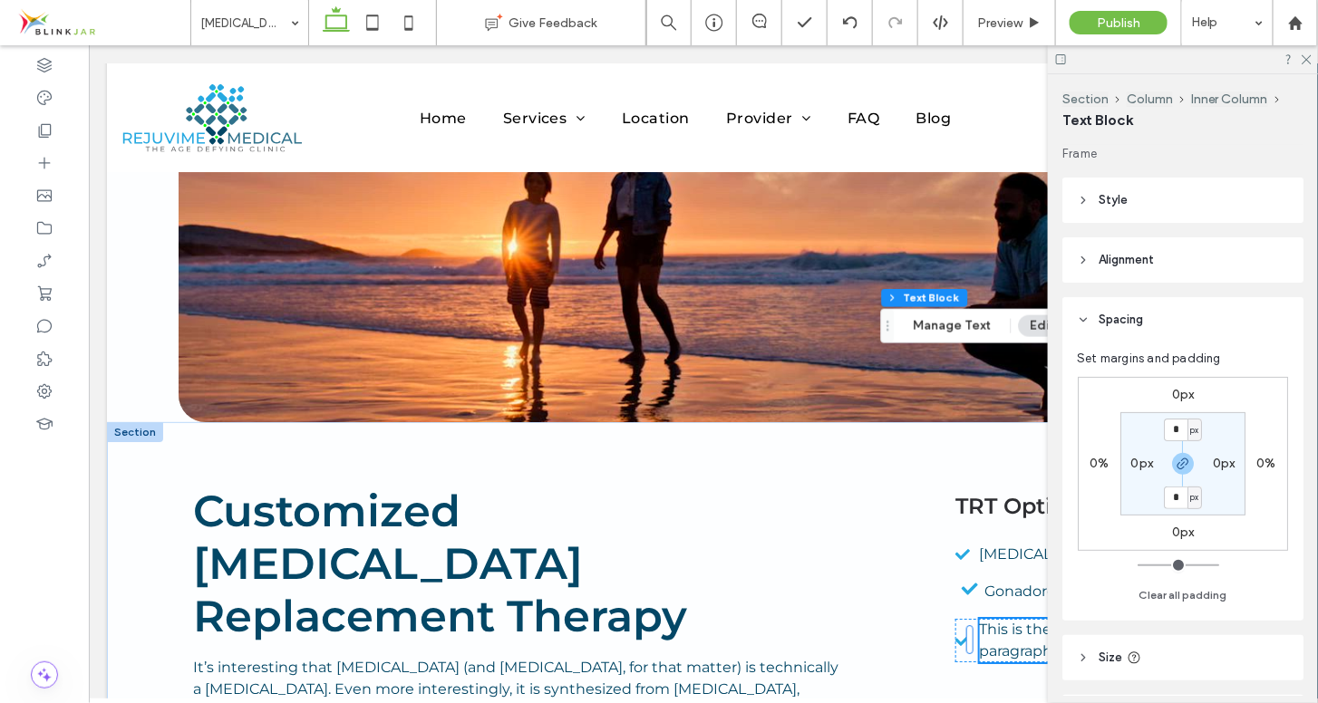
click at [1086, 323] on icon at bounding box center [1083, 320] width 13 height 13
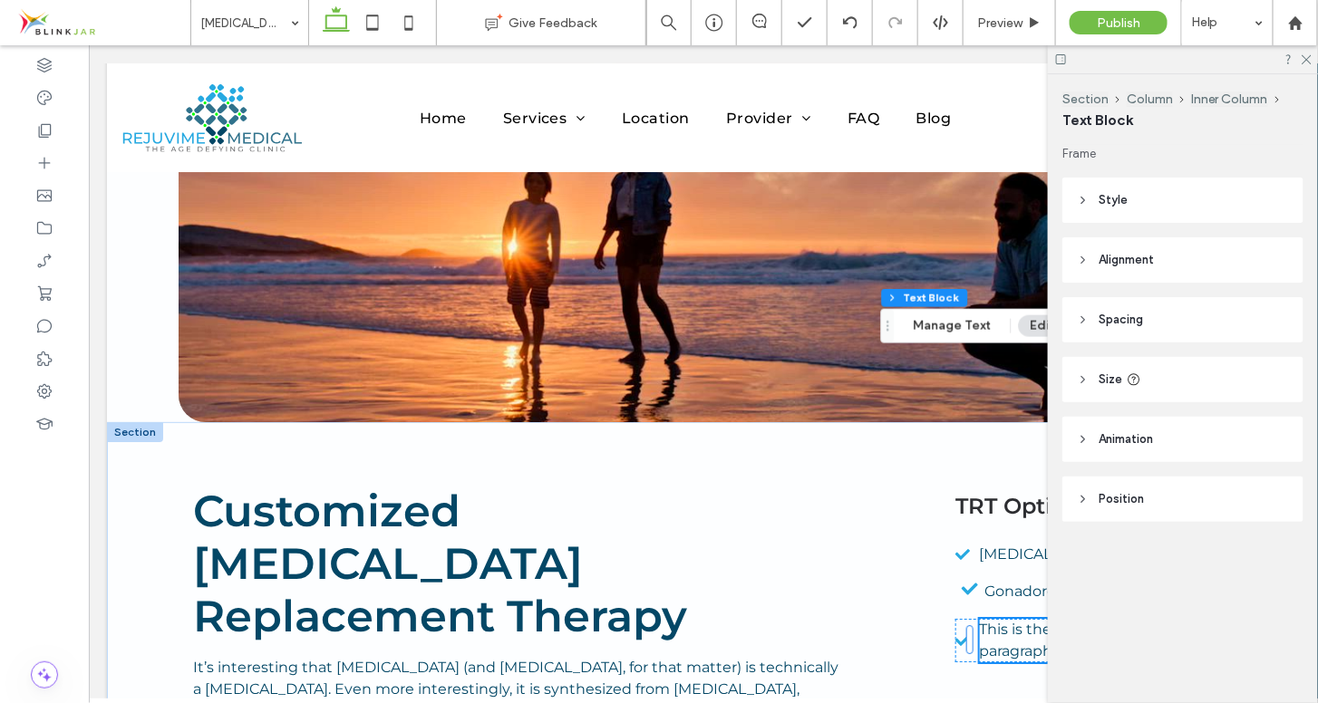
click at [1084, 258] on use at bounding box center [1083, 260] width 4 height 6
click at [1084, 258] on icon at bounding box center [1083, 260] width 13 height 13
click at [1080, 199] on icon at bounding box center [1083, 200] width 13 height 13
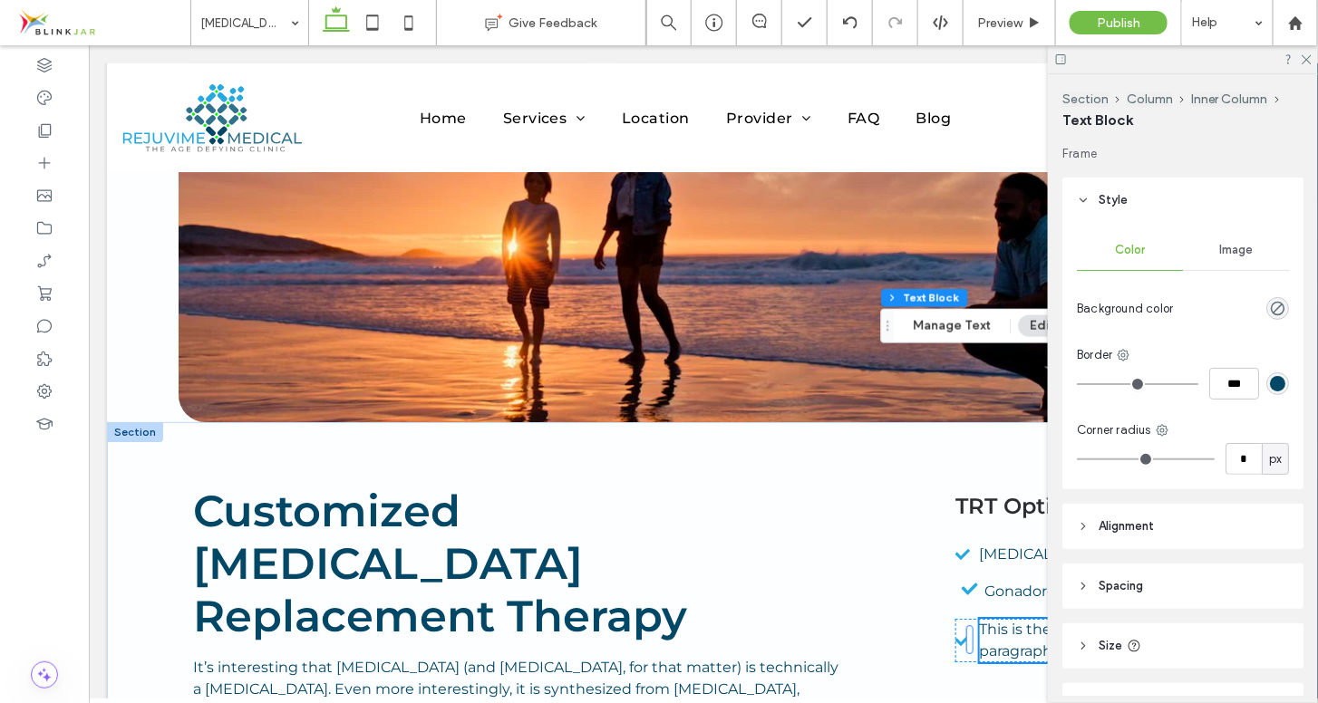
click at [1081, 199] on use at bounding box center [1084, 201] width 6 height 4
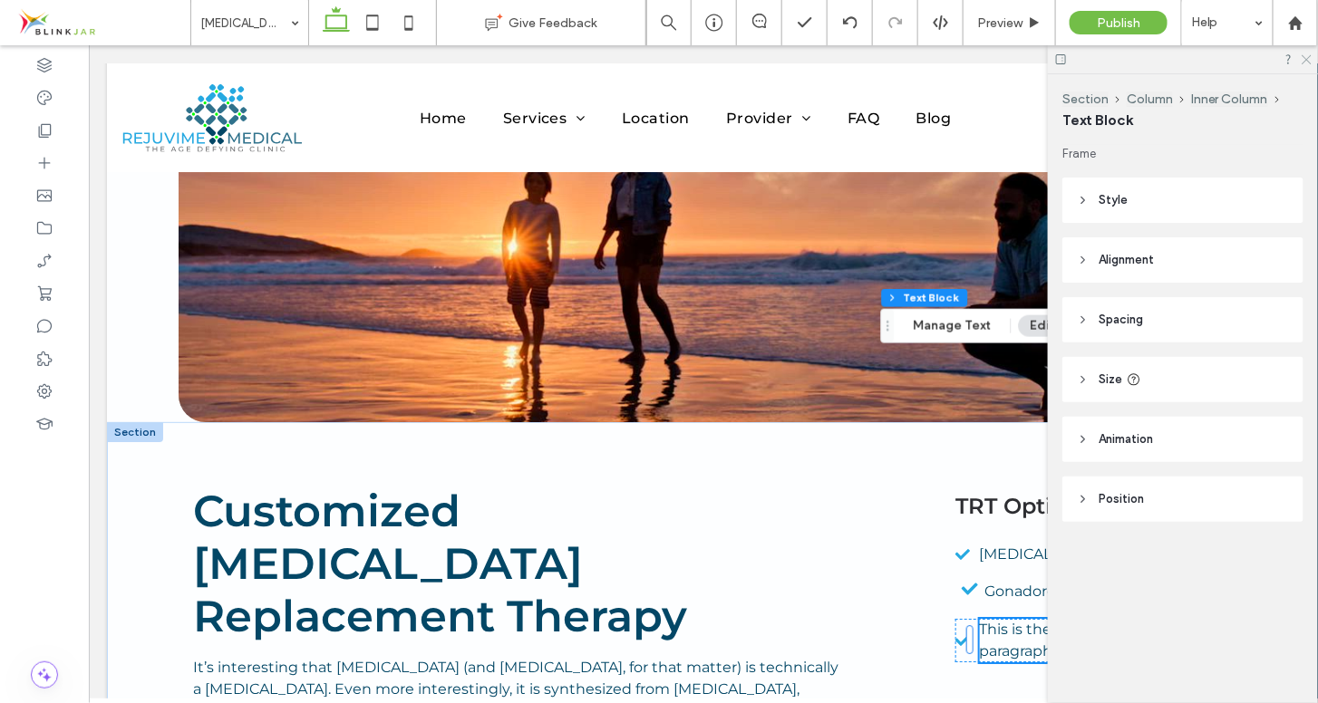
click at [1307, 59] on use at bounding box center [1307, 60] width 10 height 10
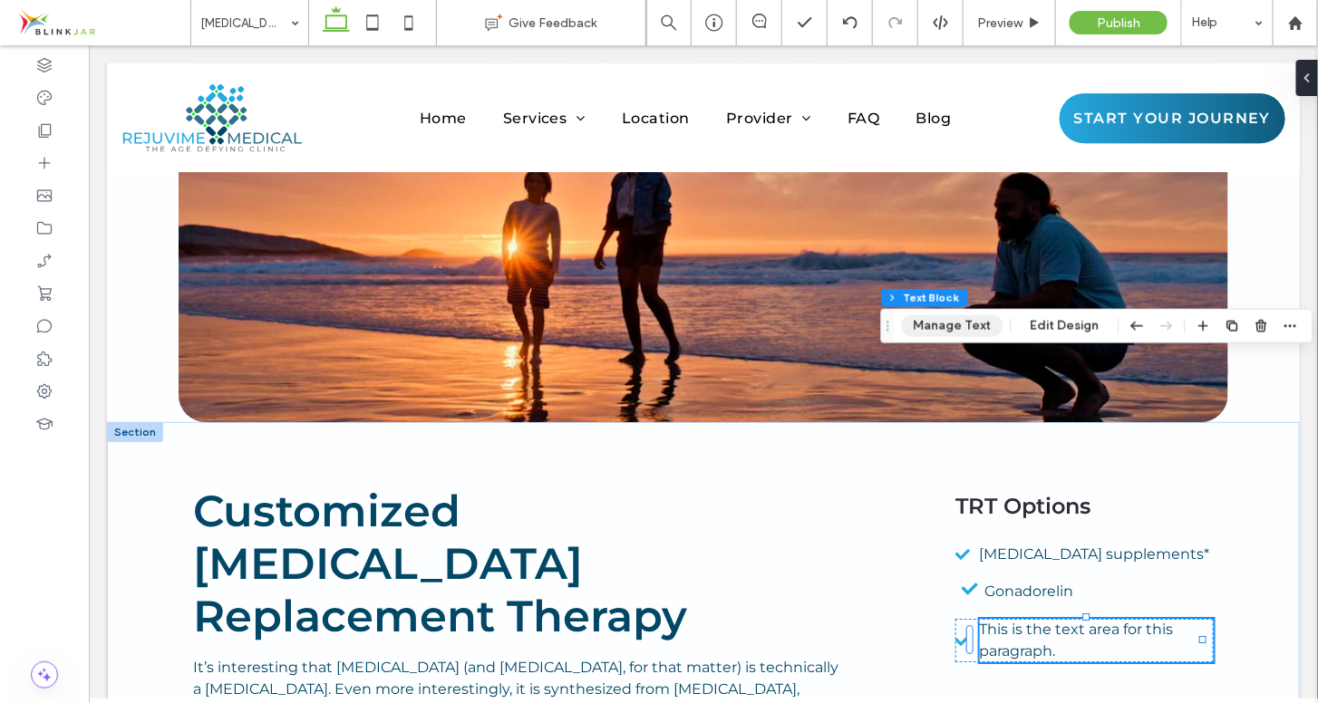
click at [953, 325] on button "Manage Text" at bounding box center [953, 326] width 102 height 22
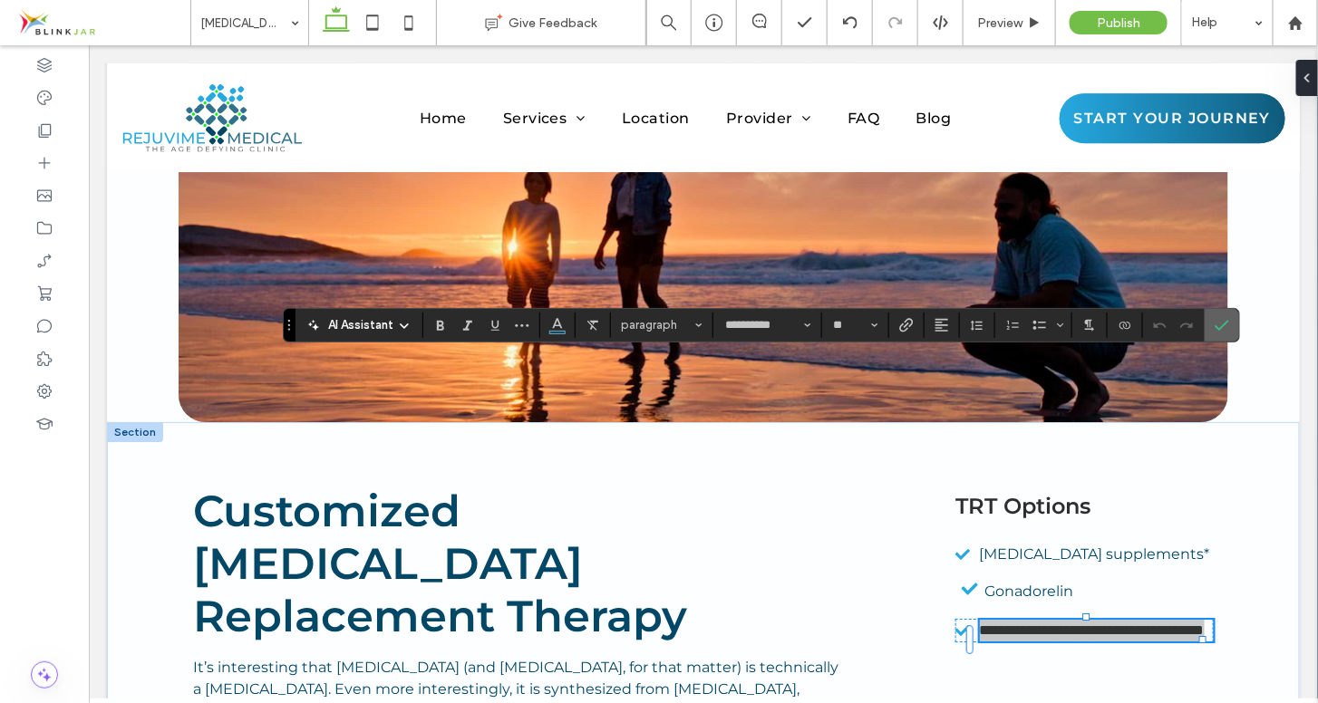
click at [1227, 329] on label "Confirm" at bounding box center [1221, 325] width 27 height 33
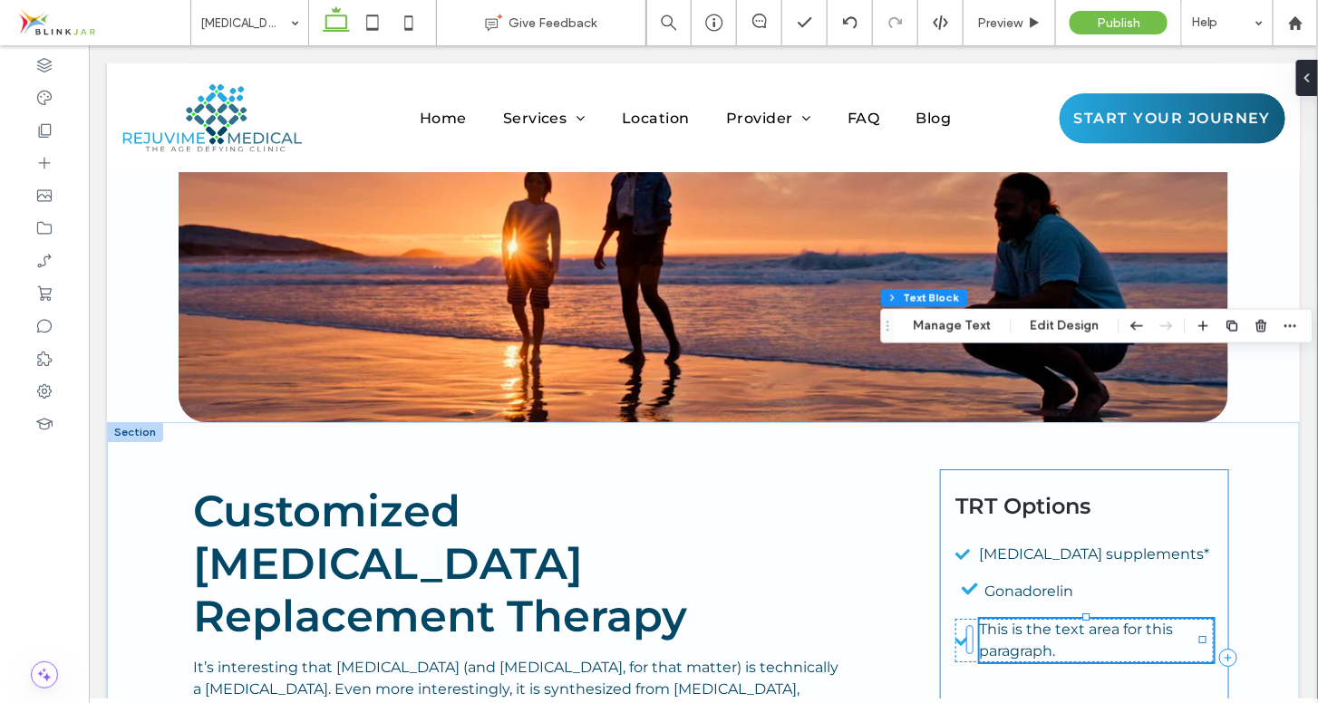
click at [1023, 499] on div "TRT Options [MEDICAL_DATA] supplements* Gonadorelin This is the text area for t…" at bounding box center [1083, 657] width 287 height 375
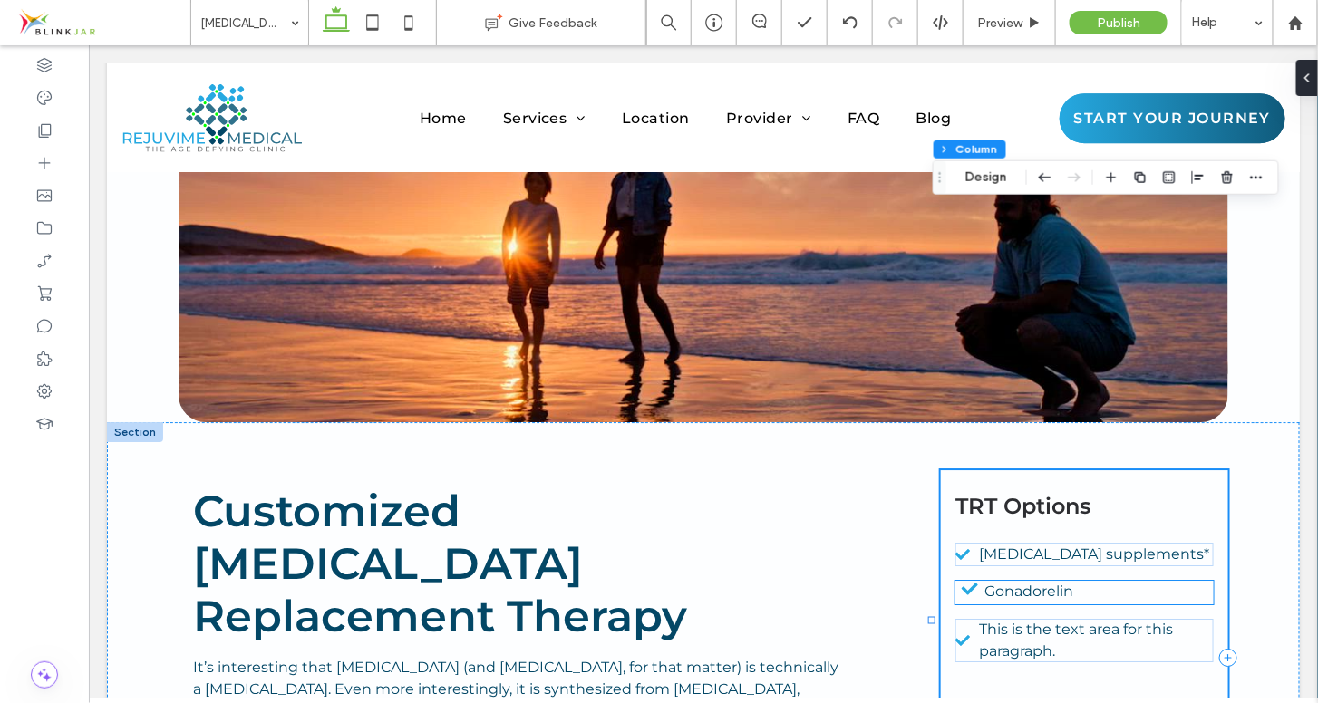
click at [962, 580] on icon at bounding box center [969, 588] width 29 height 16
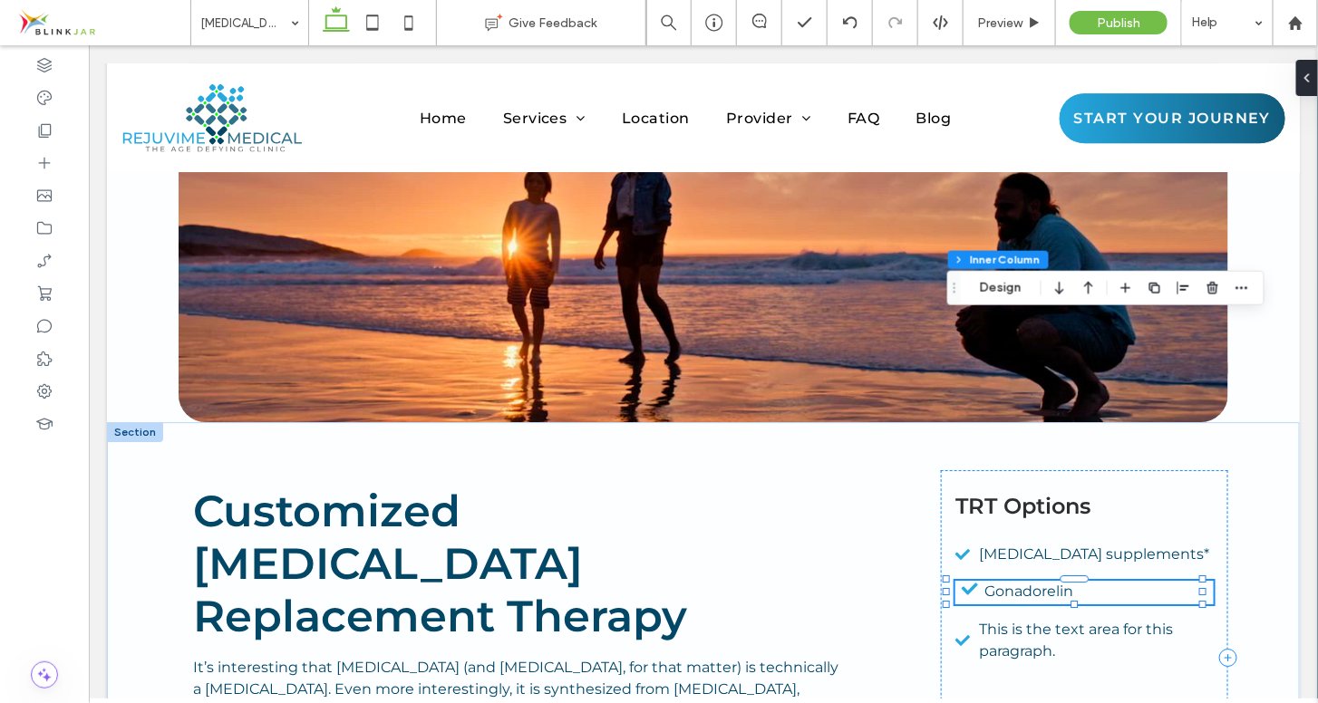
click at [962, 580] on icon at bounding box center [969, 588] width 29 height 16
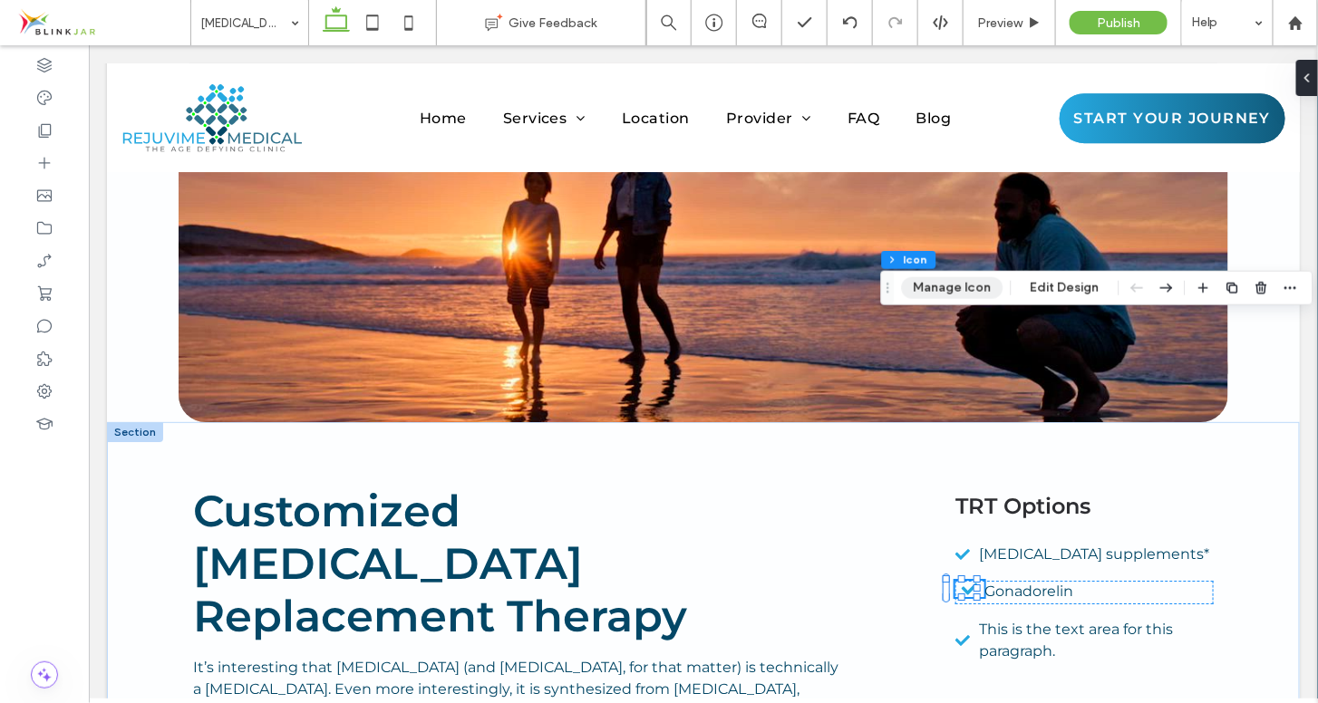
click at [980, 293] on button "Manage Icon" at bounding box center [953, 288] width 102 height 22
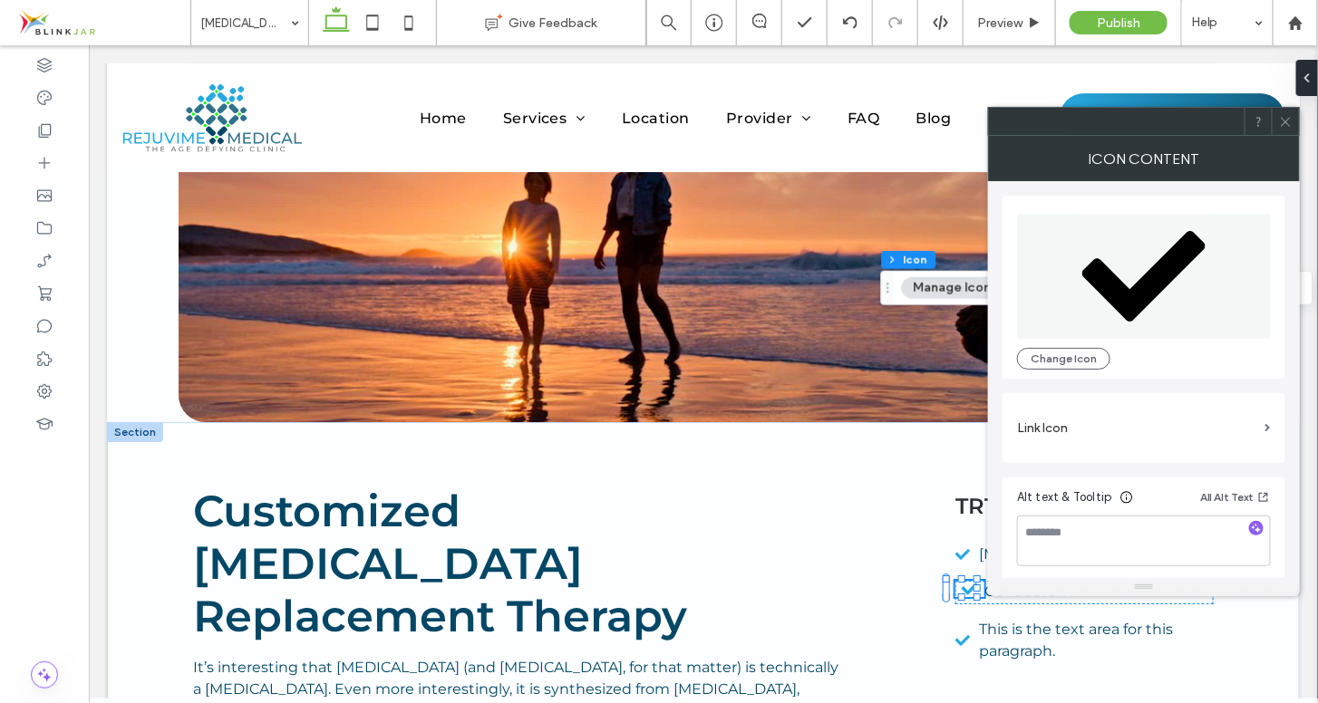
click at [1294, 123] on div at bounding box center [1285, 121] width 27 height 27
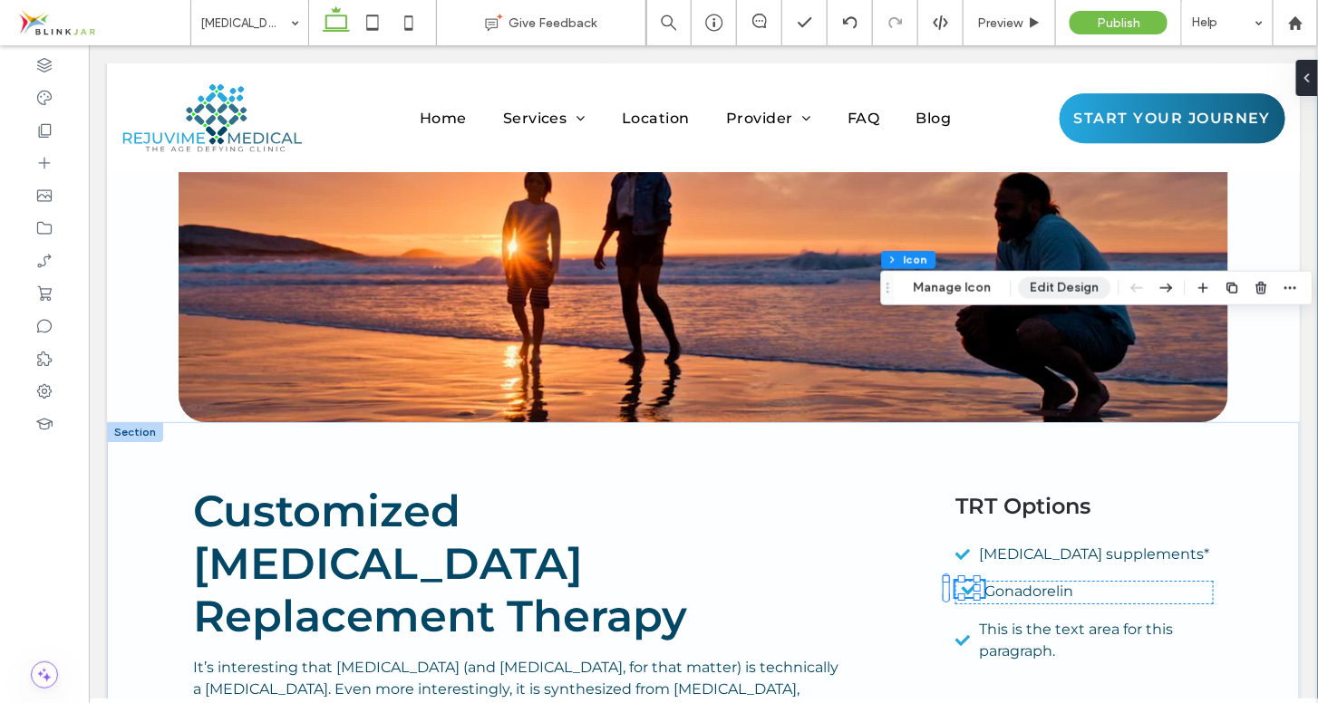
click at [1062, 290] on button "Edit Design" at bounding box center [1065, 288] width 92 height 22
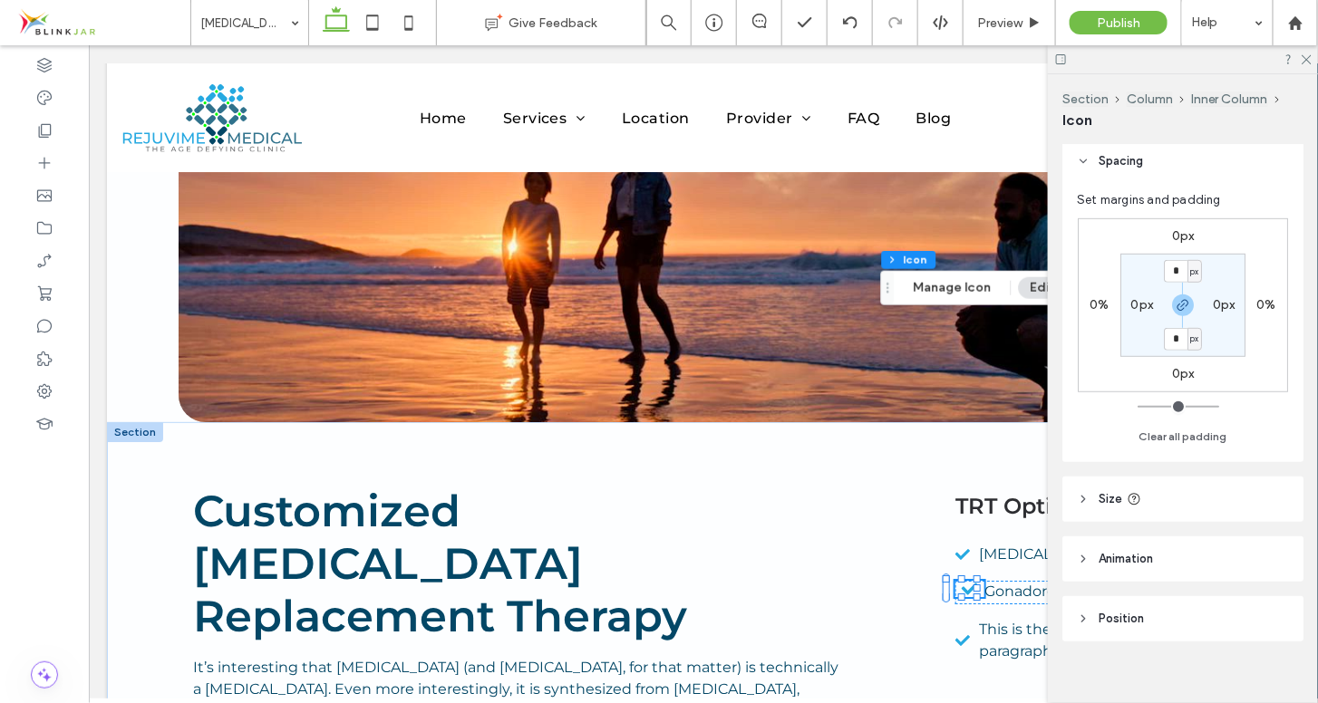
scroll to position [355, 0]
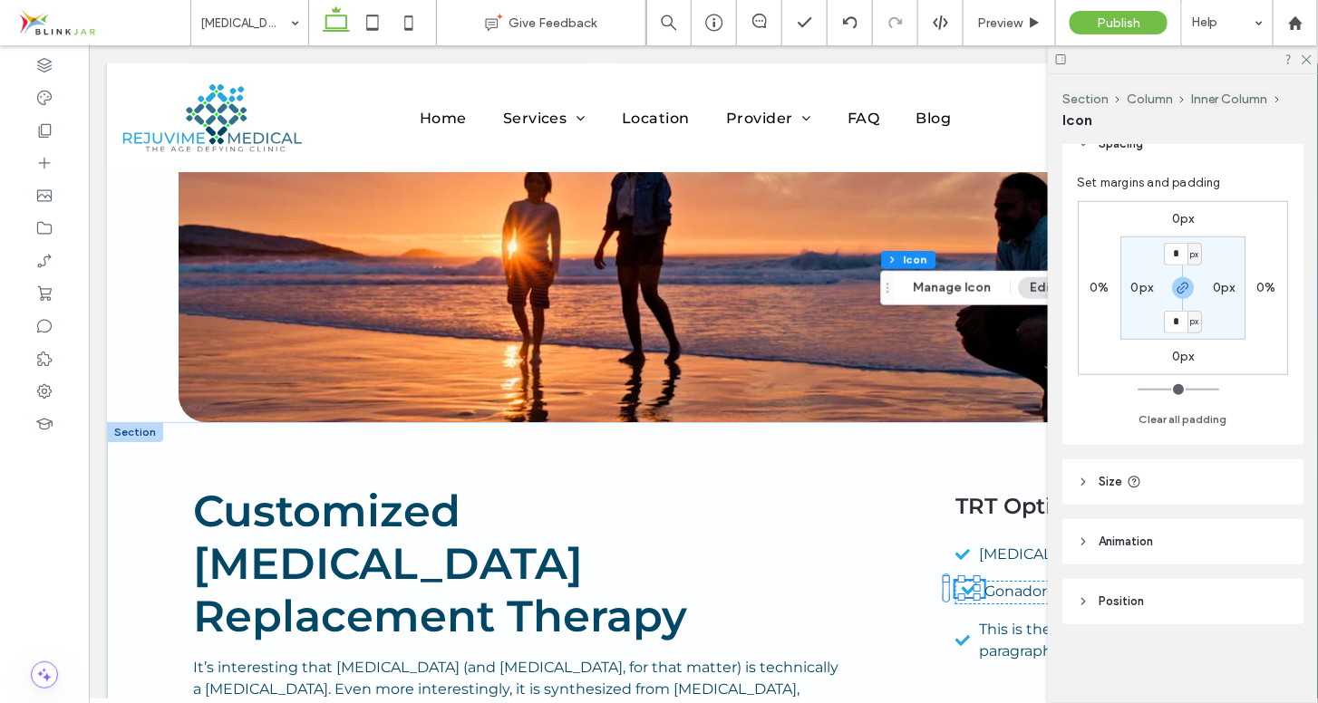
click at [1083, 604] on use at bounding box center [1083, 602] width 4 height 6
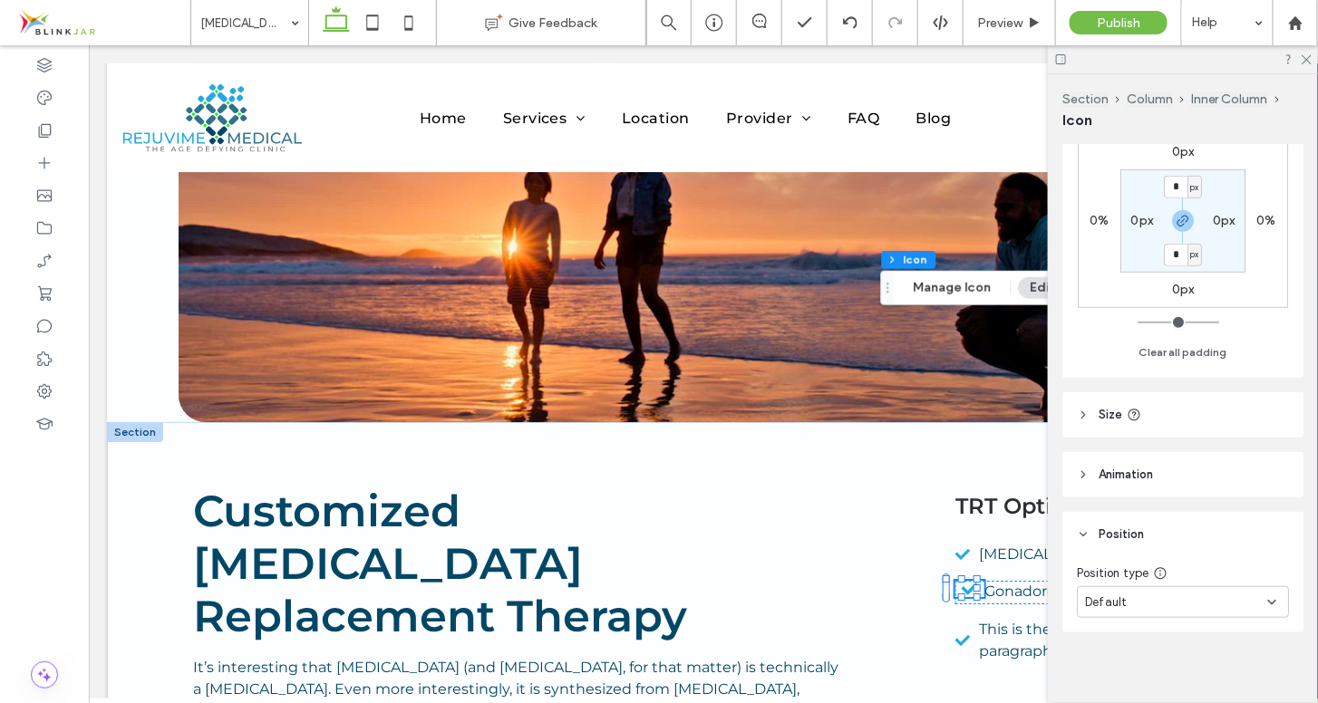
scroll to position [431, 0]
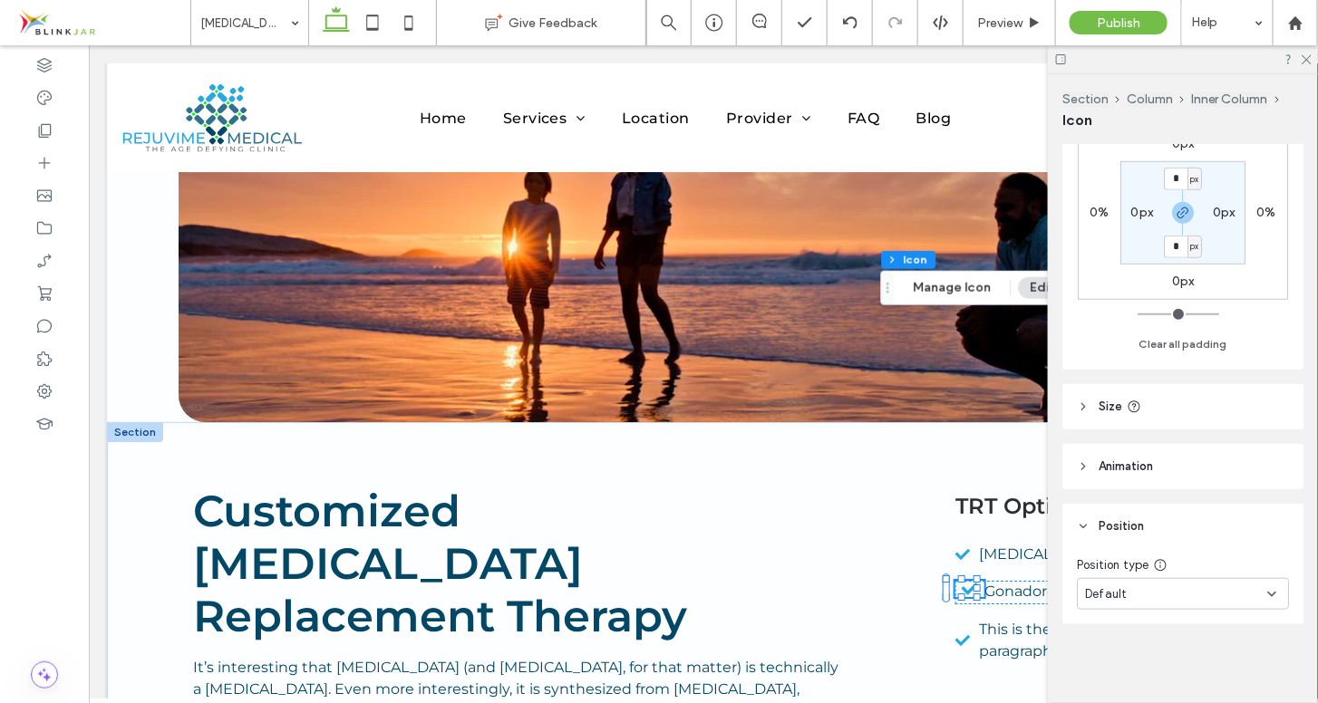
click at [1083, 409] on use at bounding box center [1083, 407] width 4 height 6
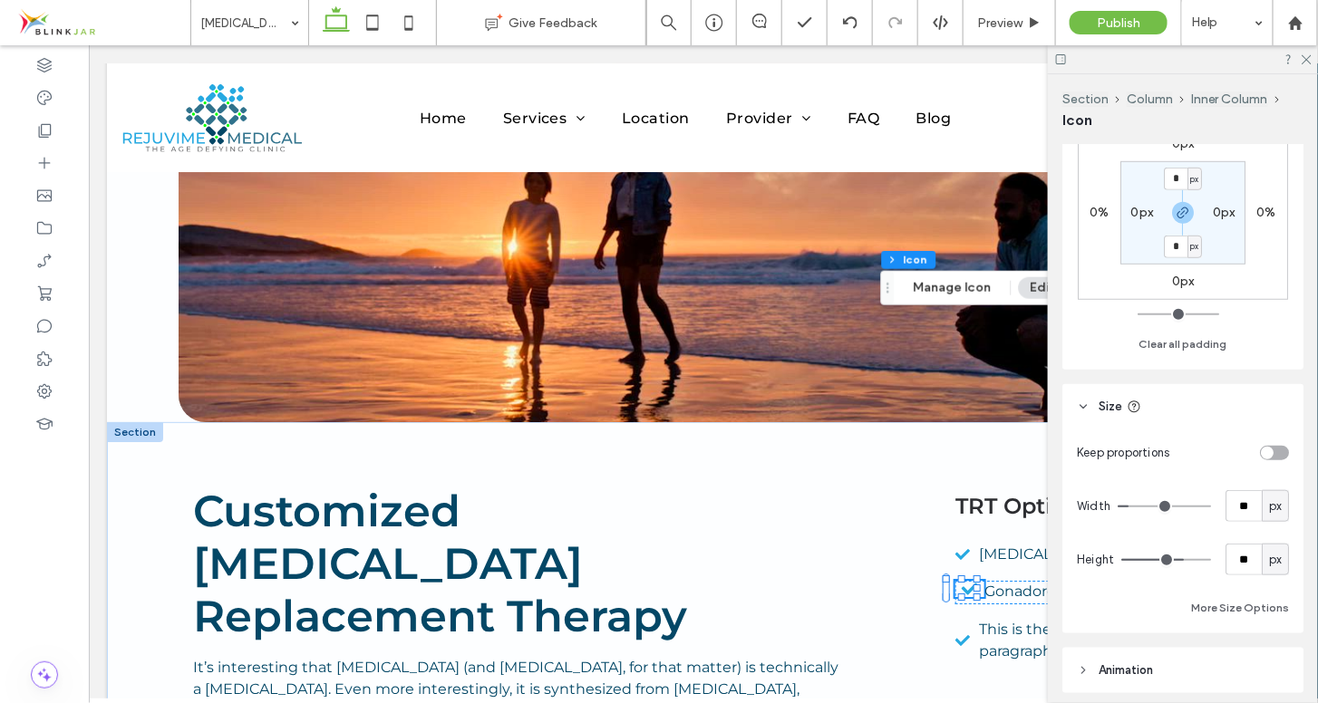
click at [1083, 409] on icon at bounding box center [1083, 407] width 13 height 13
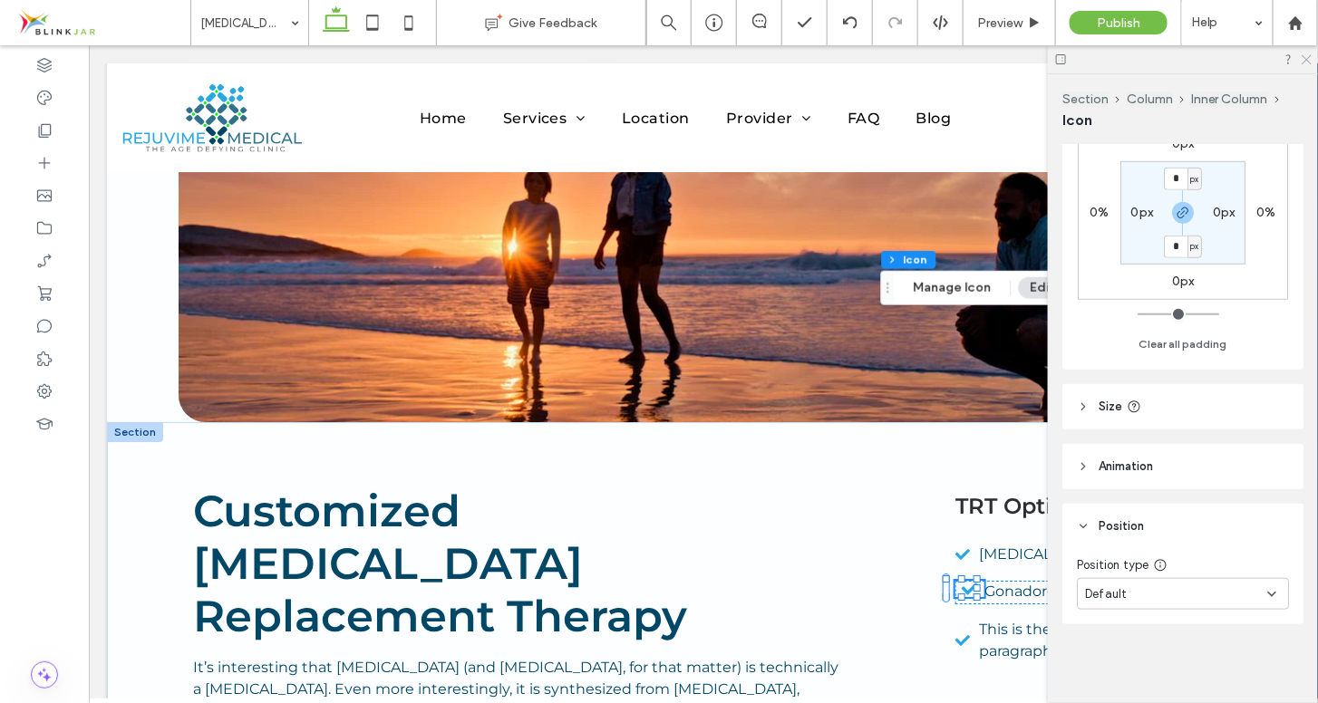
click at [1305, 61] on use at bounding box center [1307, 60] width 10 height 10
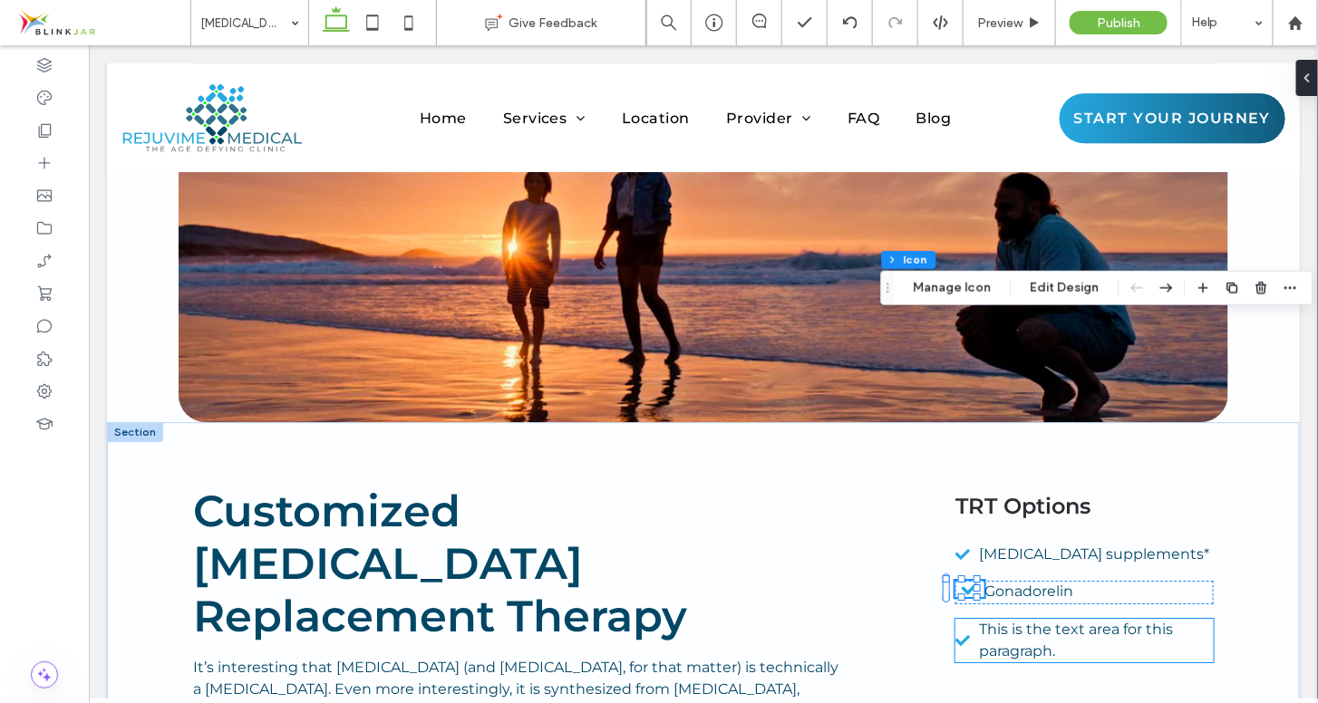
click at [955, 632] on icon at bounding box center [962, 640] width 15 height 16
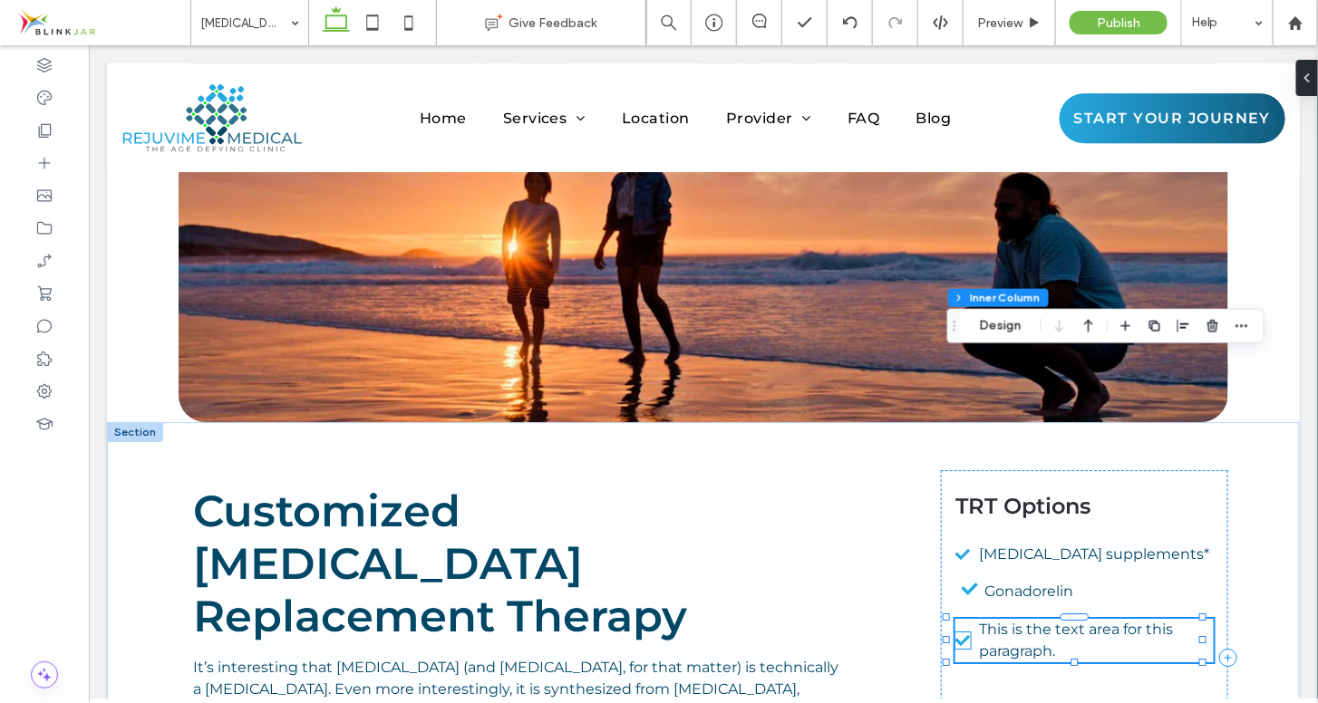
click at [955, 635] on icon at bounding box center [962, 640] width 15 height 11
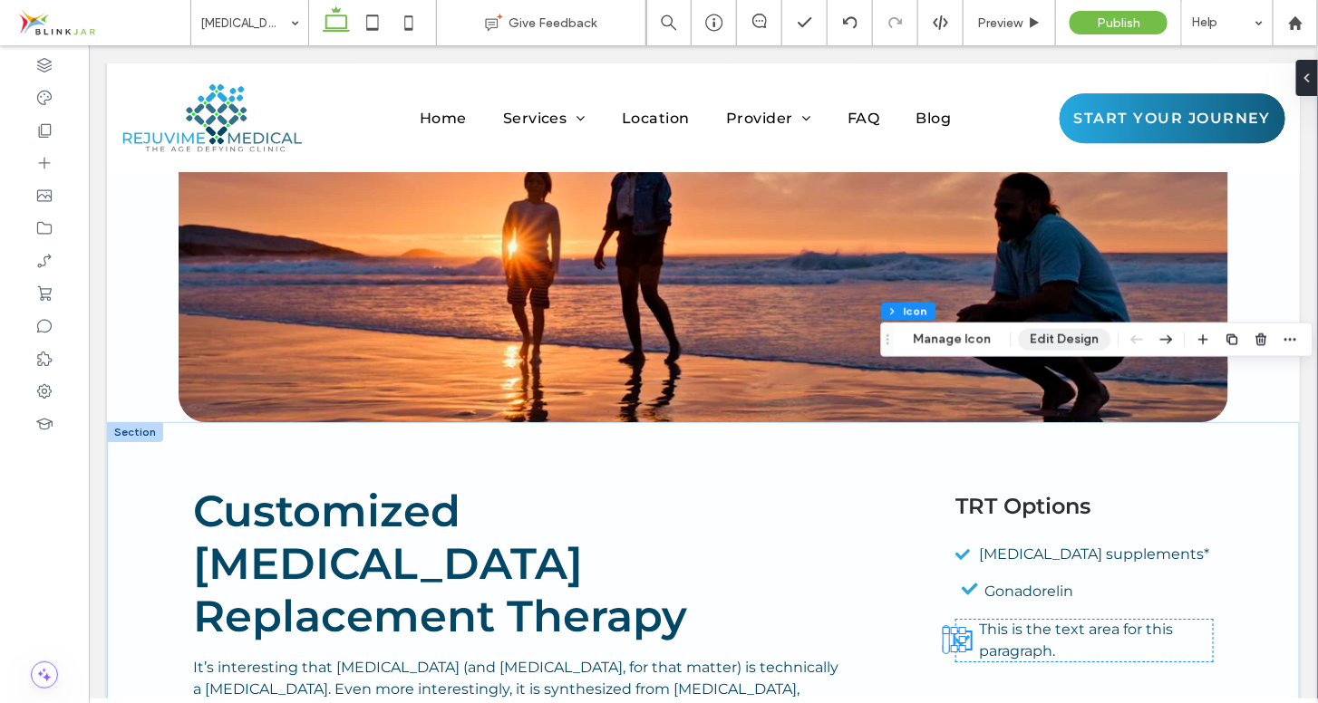
click at [1038, 345] on button "Edit Design" at bounding box center [1065, 340] width 92 height 22
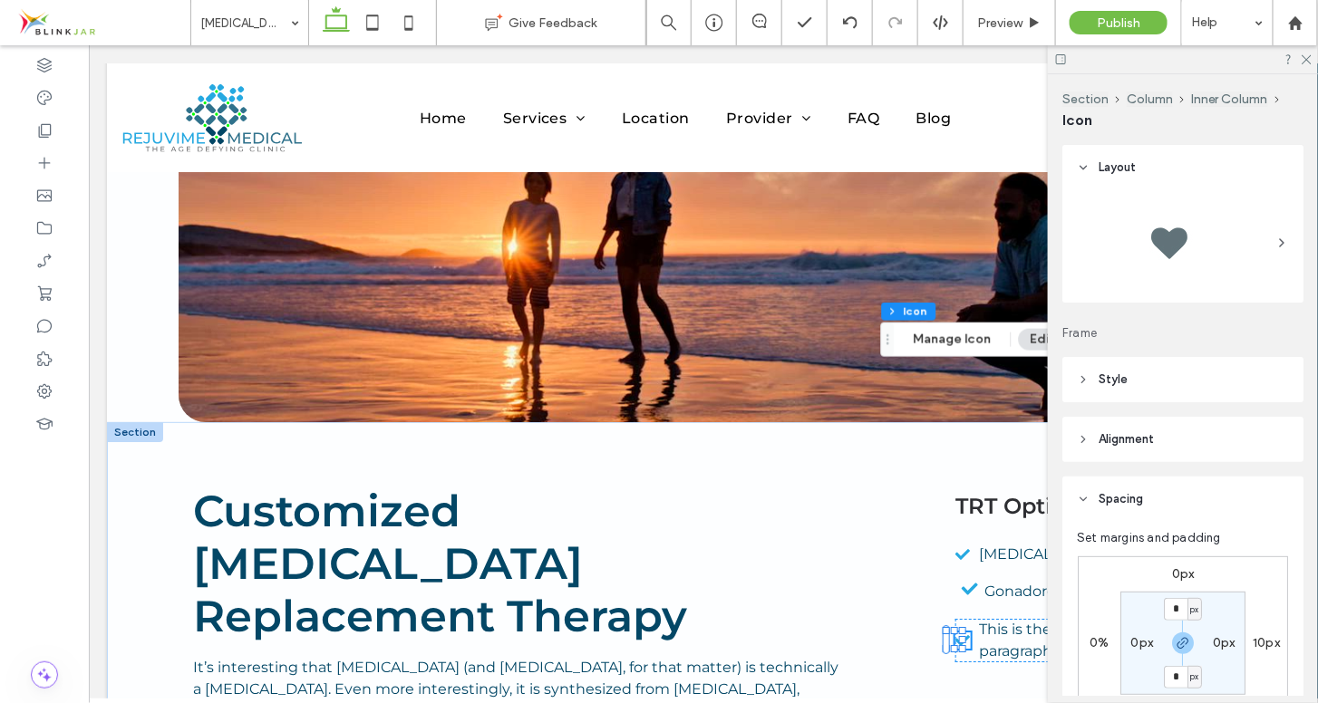
click at [1084, 499] on use at bounding box center [1084, 500] width 6 height 4
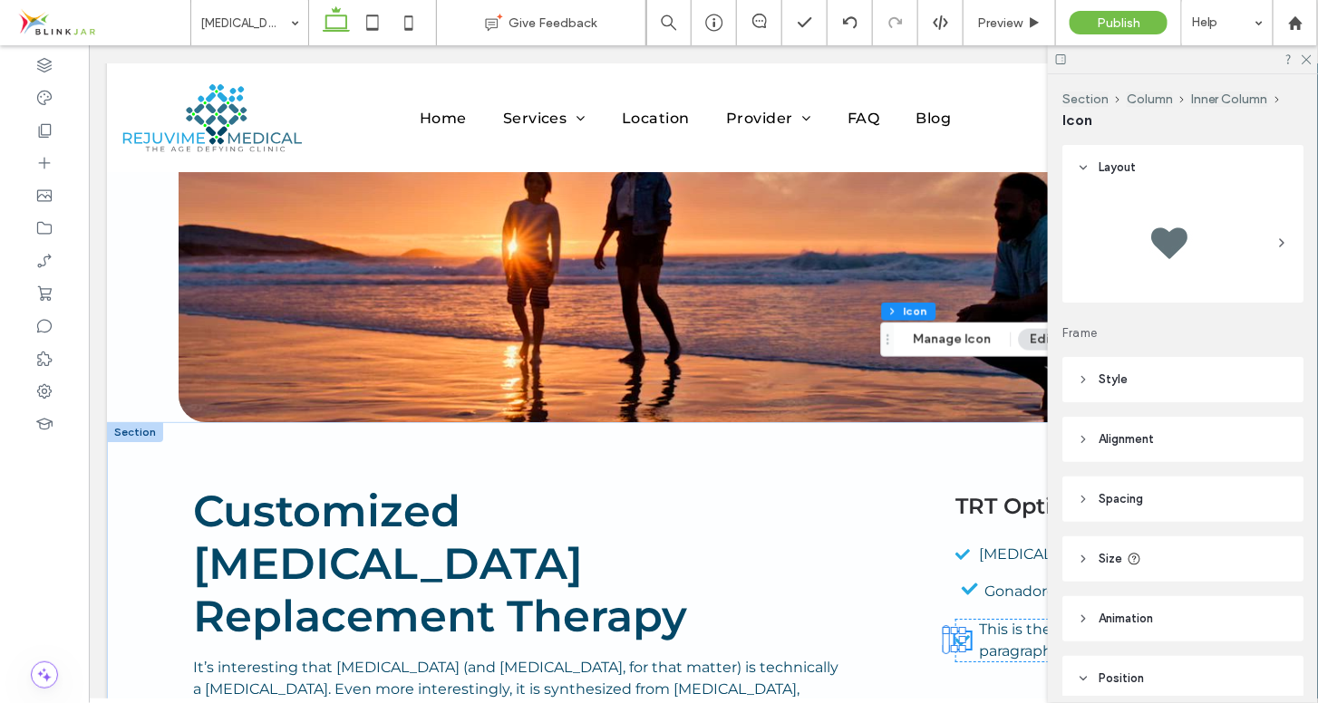
click at [1081, 382] on icon at bounding box center [1083, 379] width 13 height 13
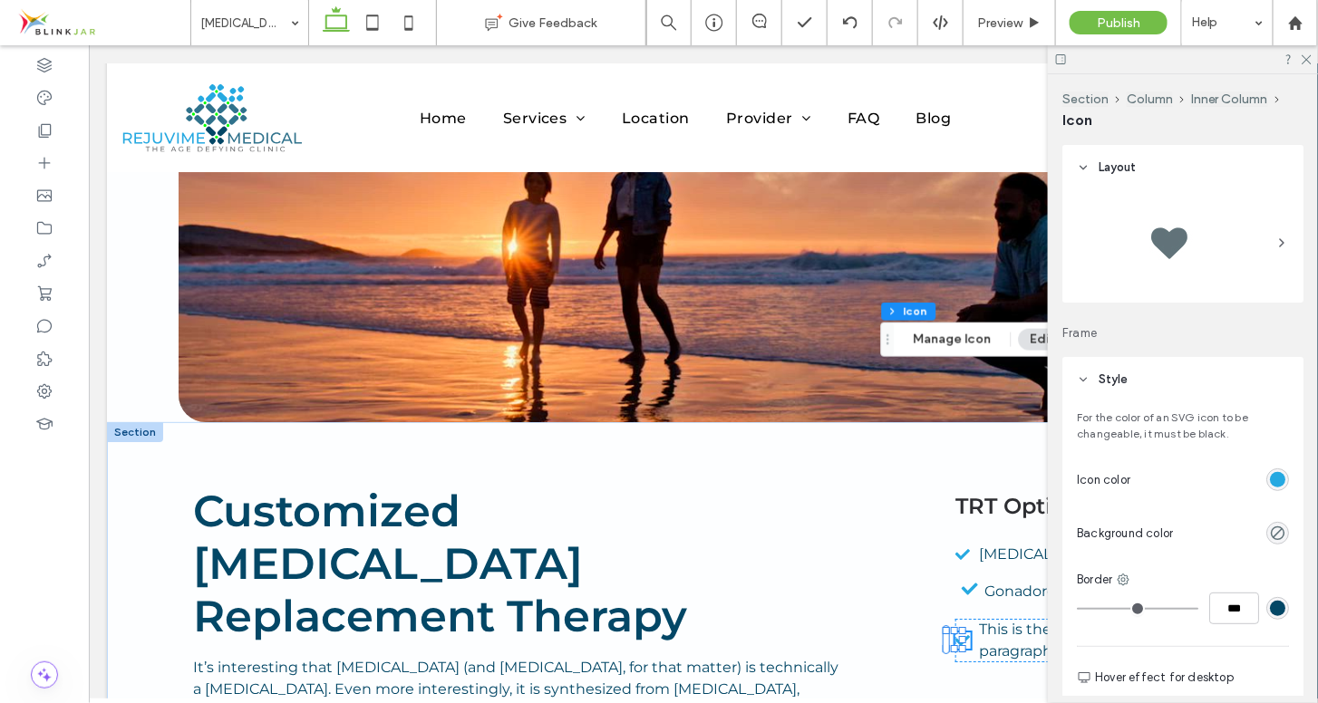
click at [1081, 382] on icon at bounding box center [1083, 379] width 13 height 13
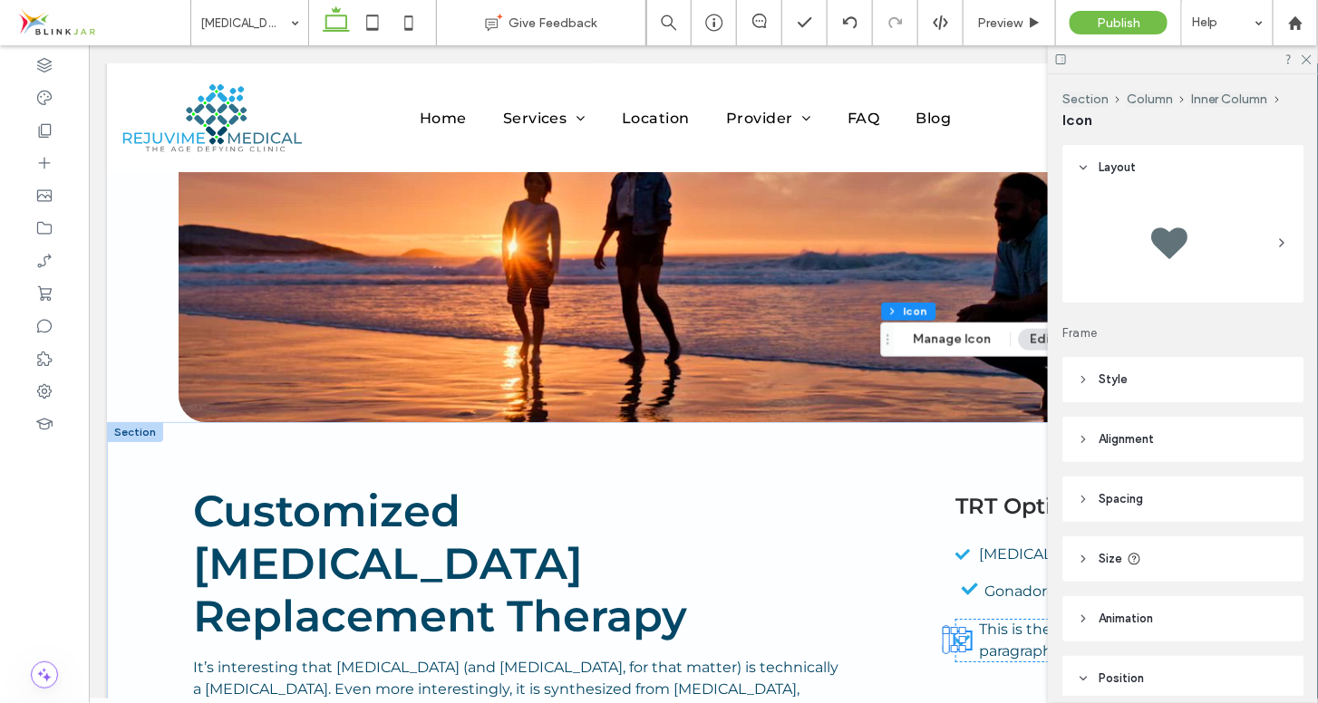
click at [1083, 442] on icon at bounding box center [1083, 439] width 13 height 13
click at [1085, 500] on icon at bounding box center [1083, 499] width 13 height 13
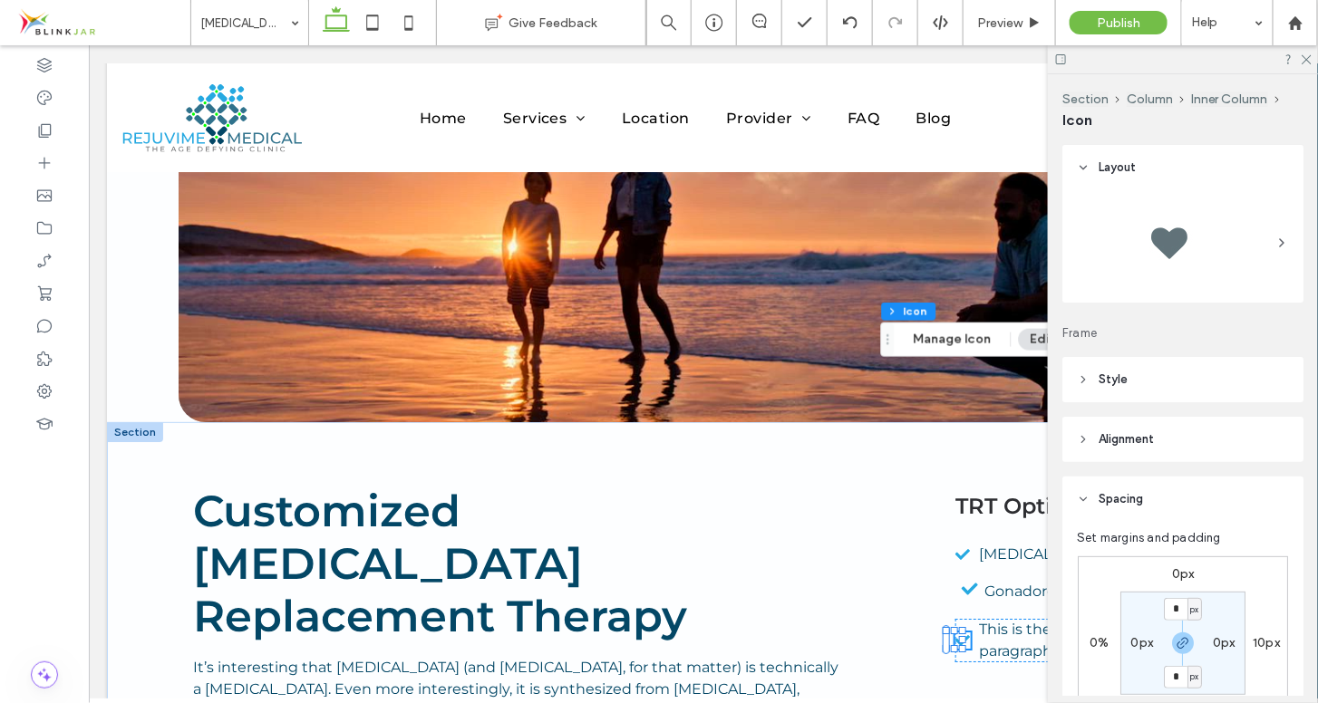
click at [1085, 500] on icon at bounding box center [1083, 499] width 13 height 13
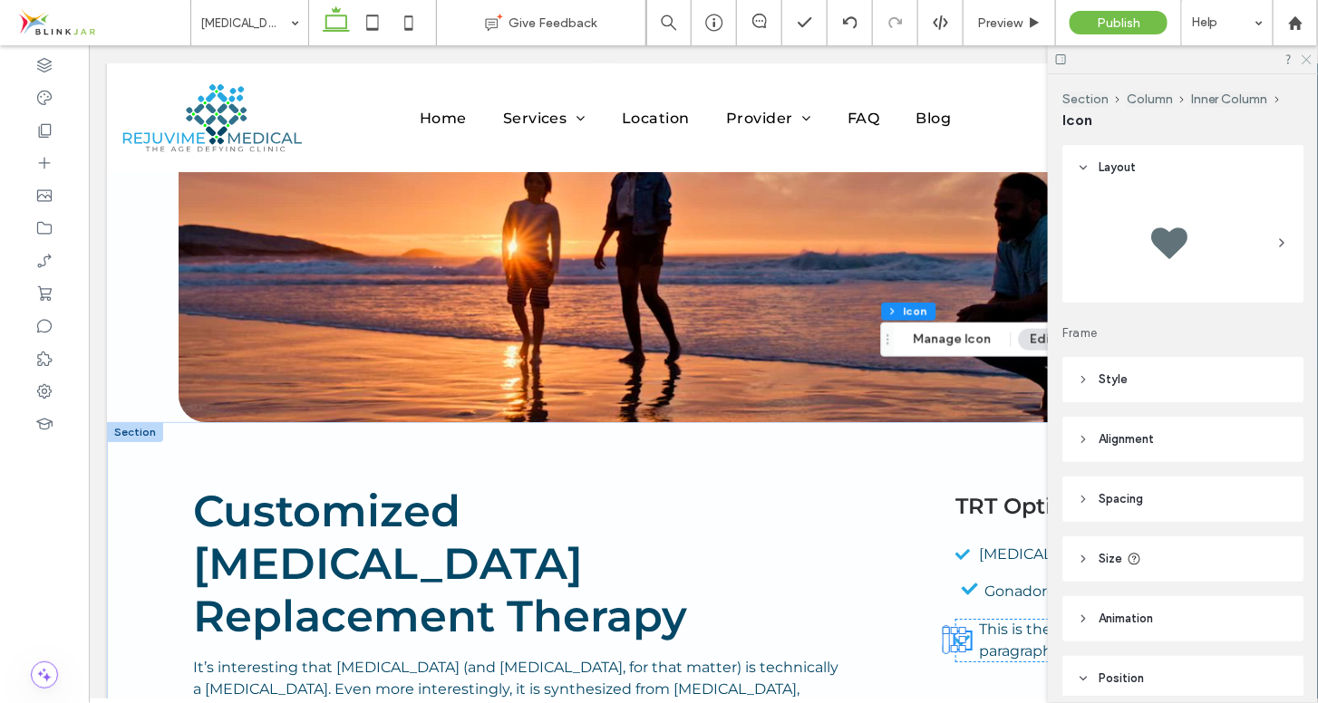
click at [1309, 57] on use at bounding box center [1307, 60] width 10 height 10
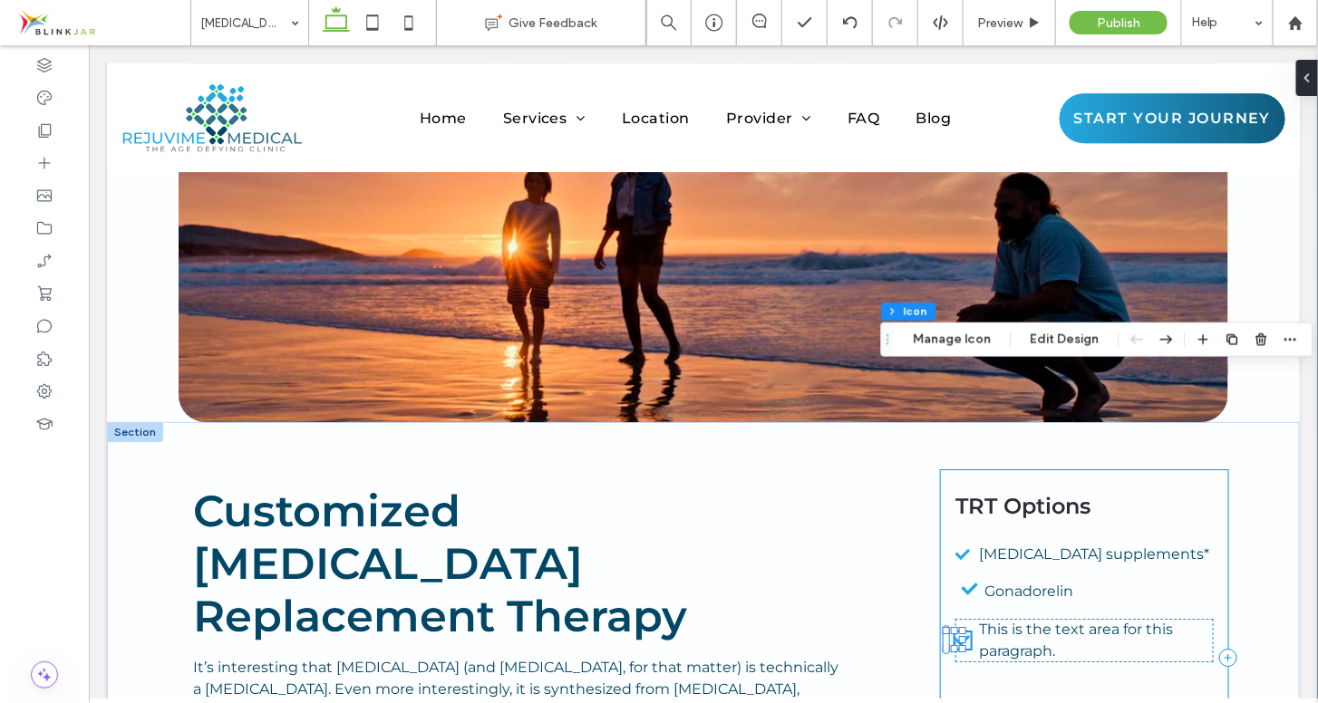
click at [1197, 470] on div "TRT Options [MEDICAL_DATA] supplements* Gonadorelin This is the text area for t…" at bounding box center [1083, 657] width 287 height 375
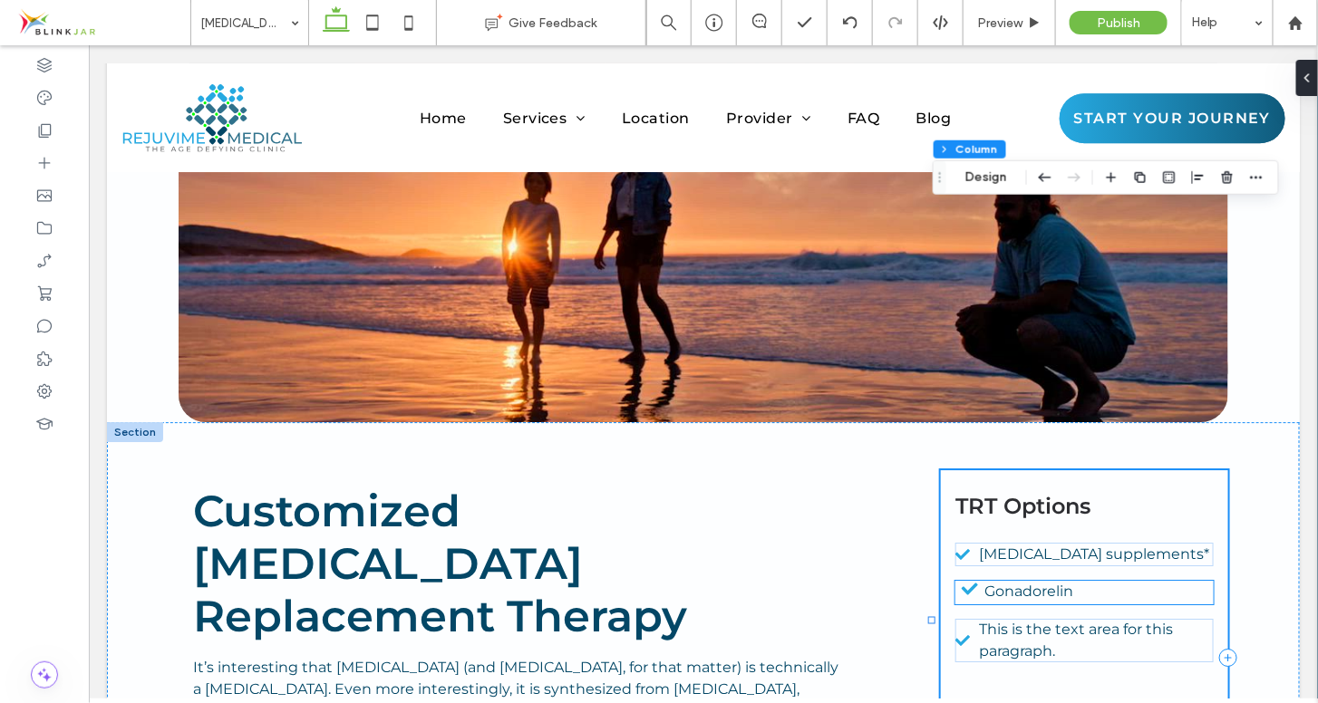
click at [963, 580] on icon at bounding box center [969, 588] width 29 height 16
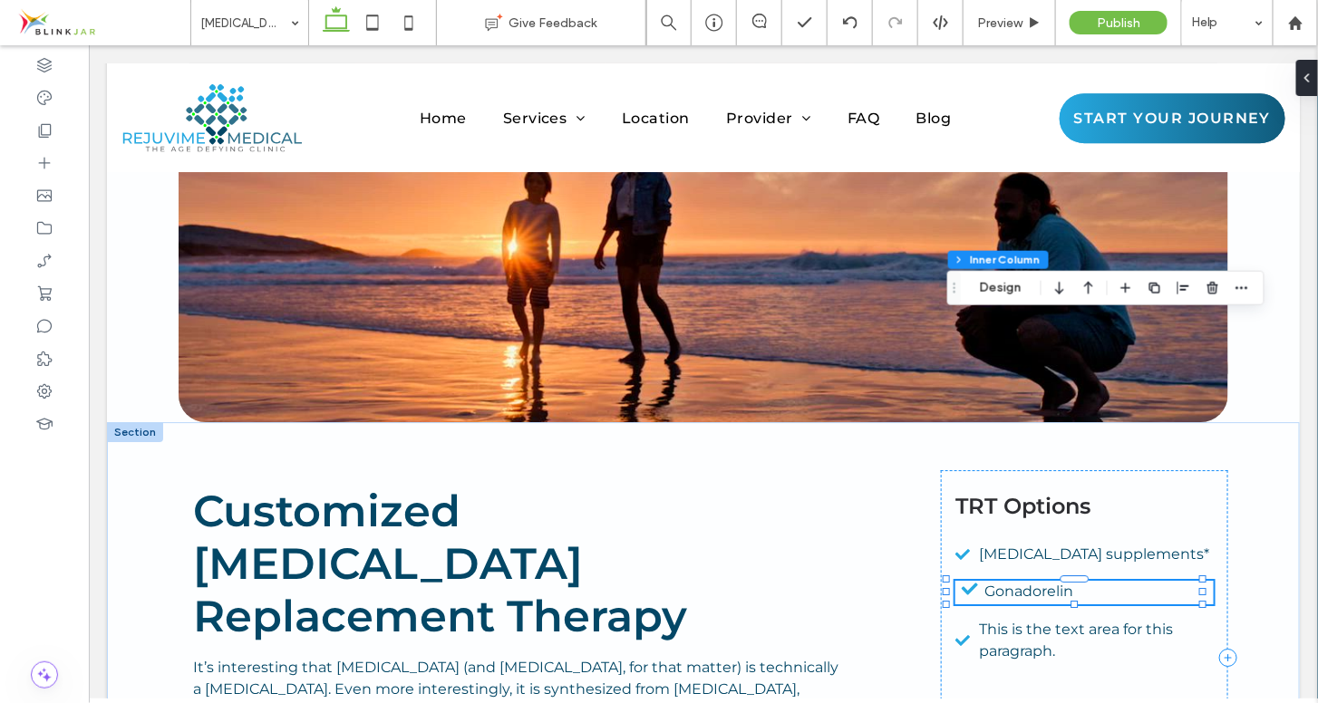
click at [963, 580] on icon at bounding box center [969, 588] width 29 height 16
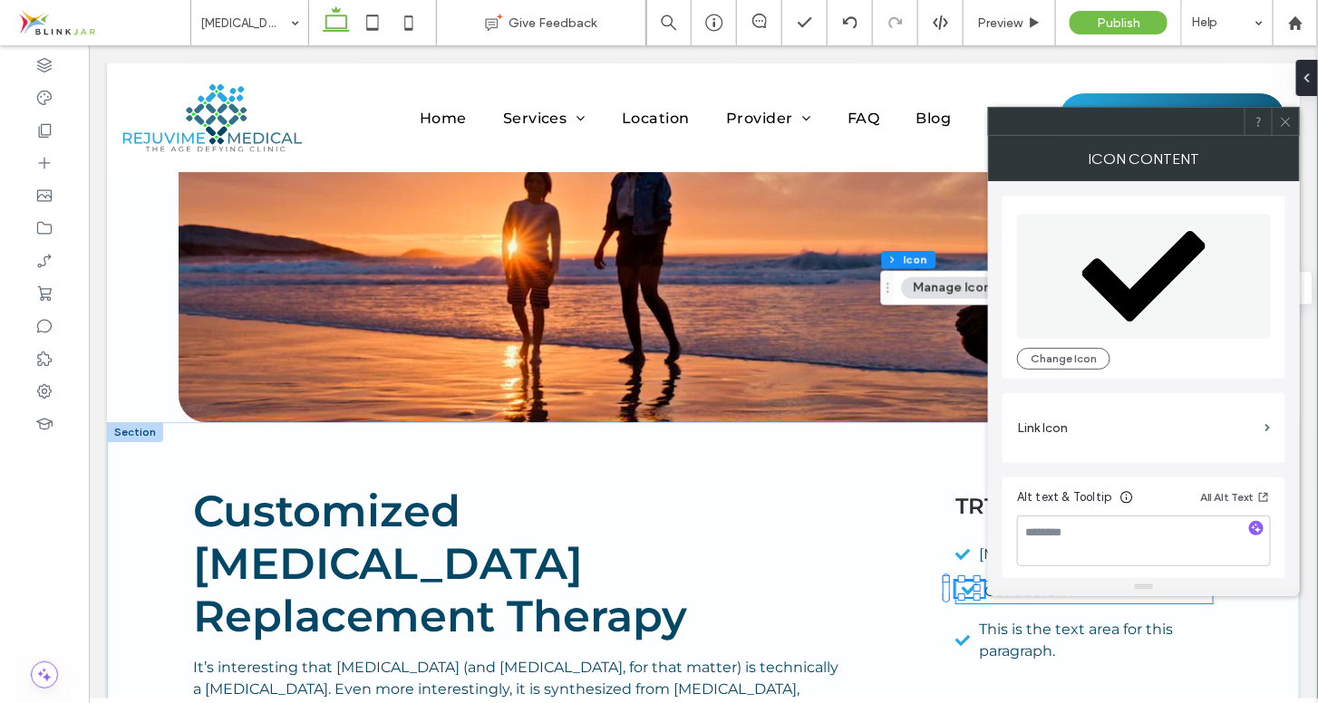
click at [963, 580] on icon at bounding box center [969, 588] width 29 height 16
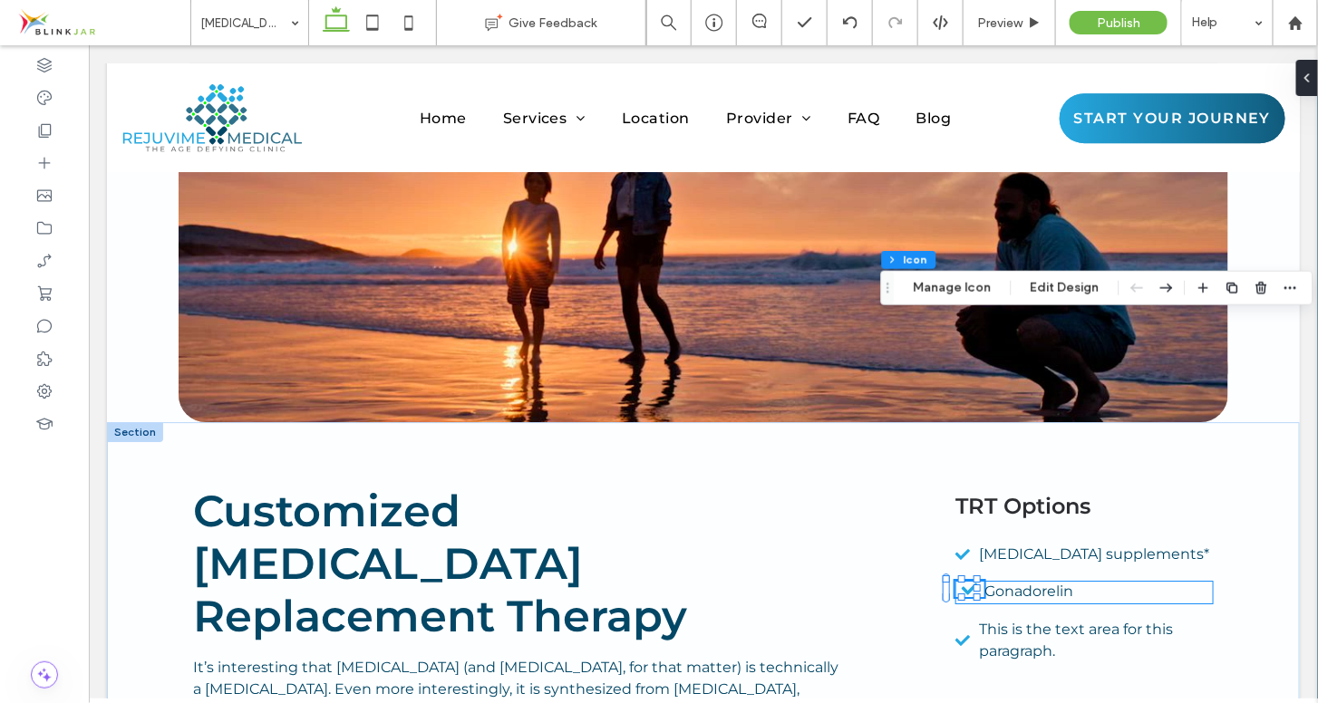
click at [963, 580] on icon at bounding box center [969, 588] width 29 height 16
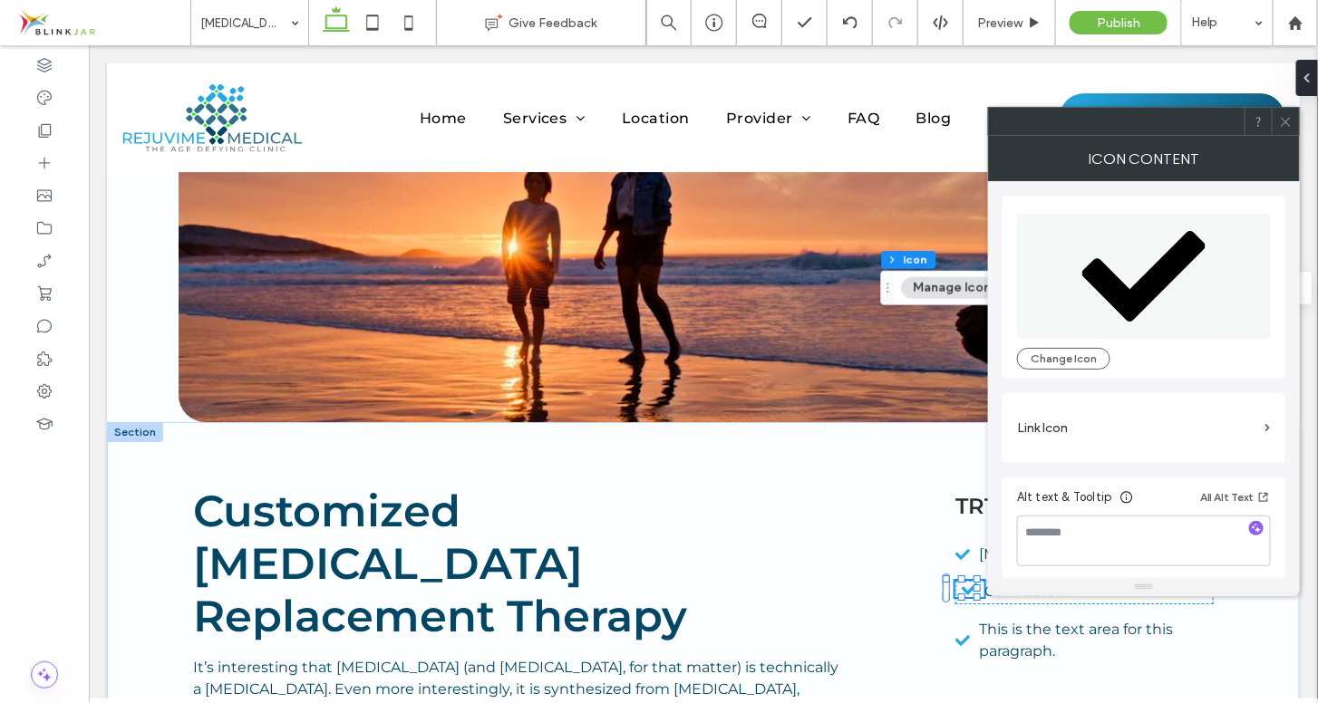
click at [1286, 117] on icon at bounding box center [1286, 122] width 14 height 14
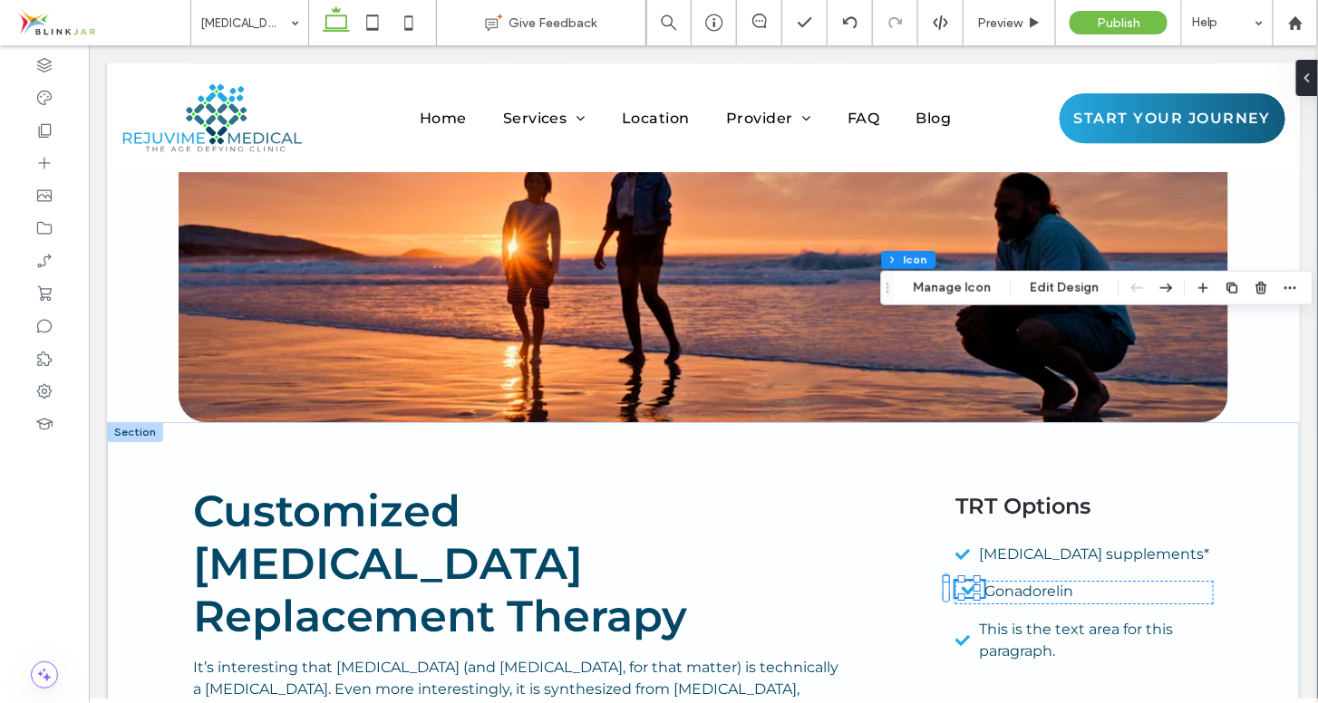
click at [961, 582] on icon at bounding box center [969, 588] width 16 height 12
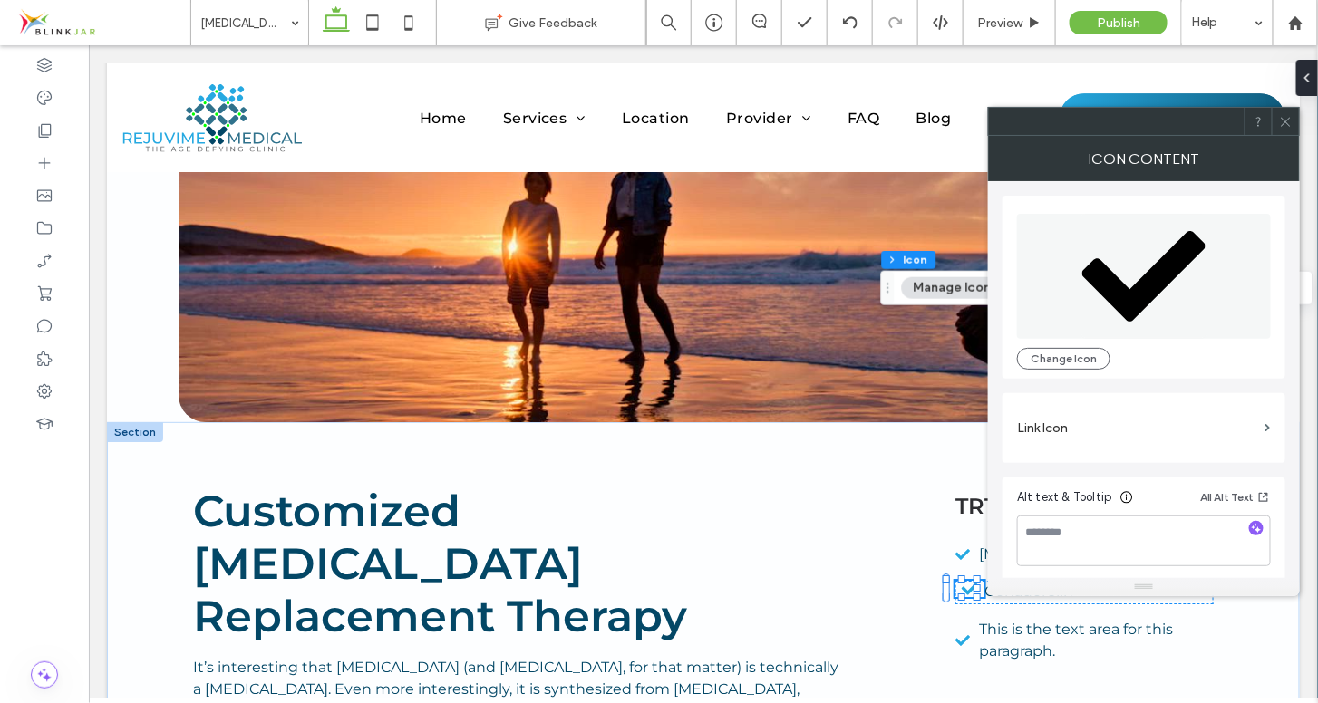
click at [1286, 122] on use at bounding box center [1285, 121] width 9 height 9
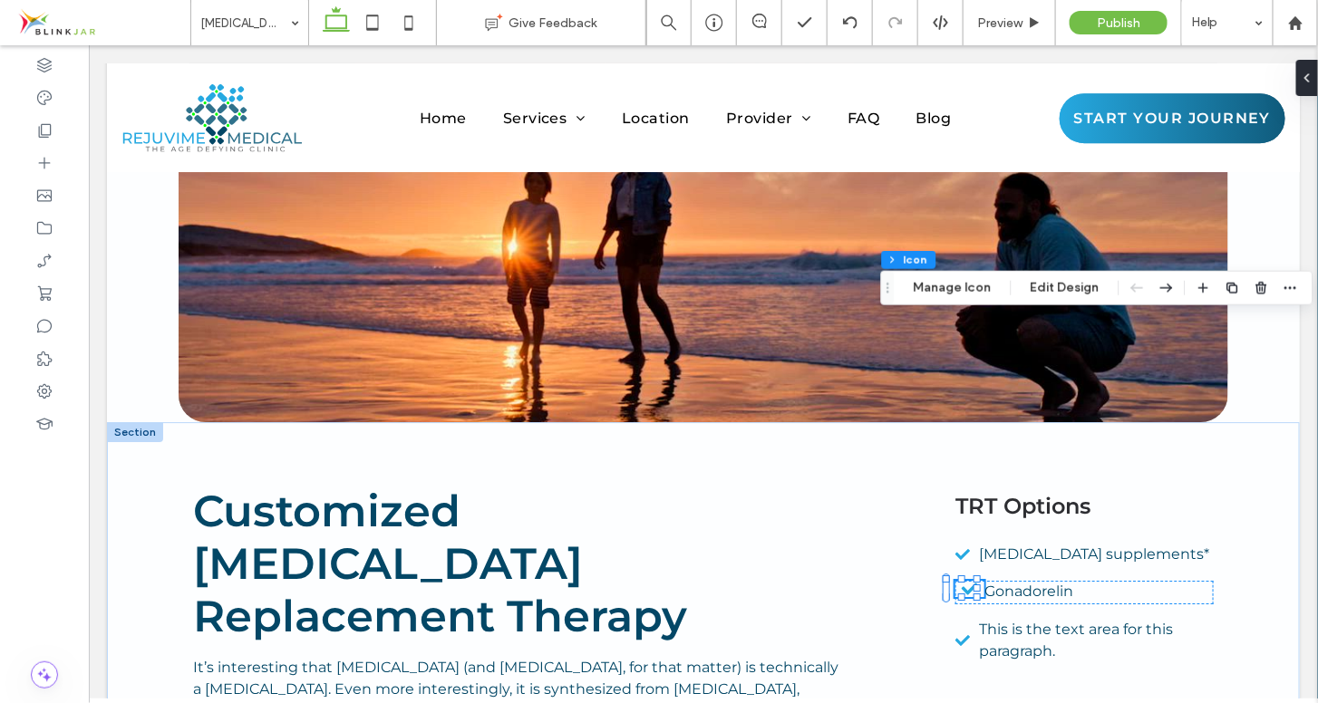
click at [972, 580] on icon at bounding box center [969, 588] width 29 height 16
click at [965, 618] on div "This is the text area for this paragraph." at bounding box center [1084, 640] width 258 height 44
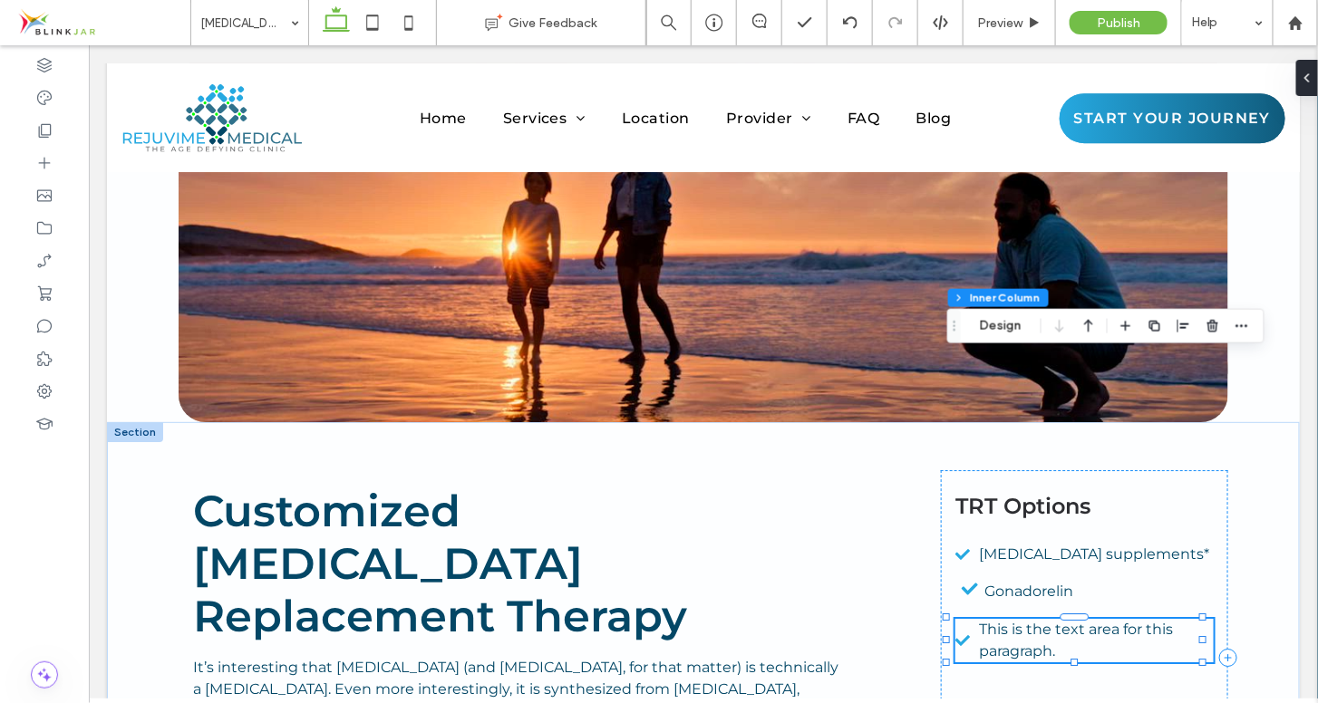
click at [944, 330] on span "Drag" at bounding box center [954, 326] width 33 height 13
click at [962, 618] on div "This is the text area for this paragraph." at bounding box center [1084, 640] width 258 height 44
click at [955, 632] on icon at bounding box center [962, 640] width 15 height 16
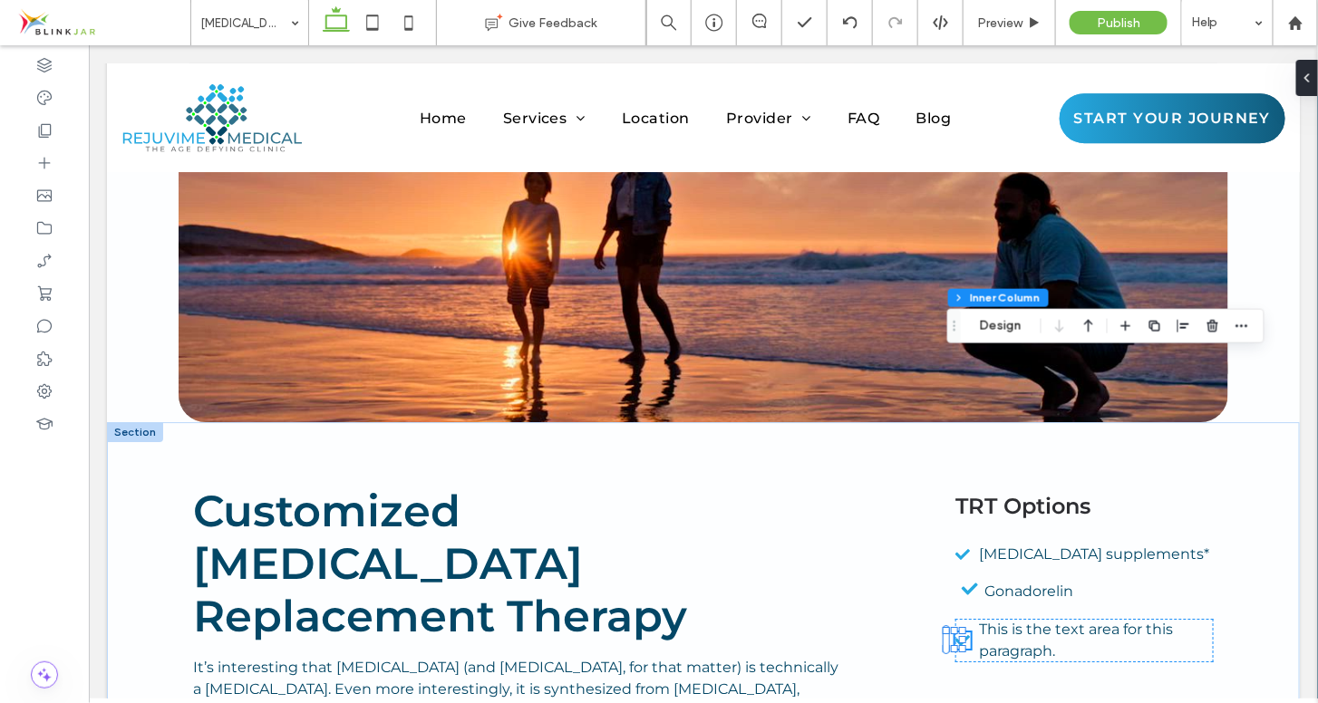
click at [955, 632] on div at bounding box center [962, 640] width 15 height 16
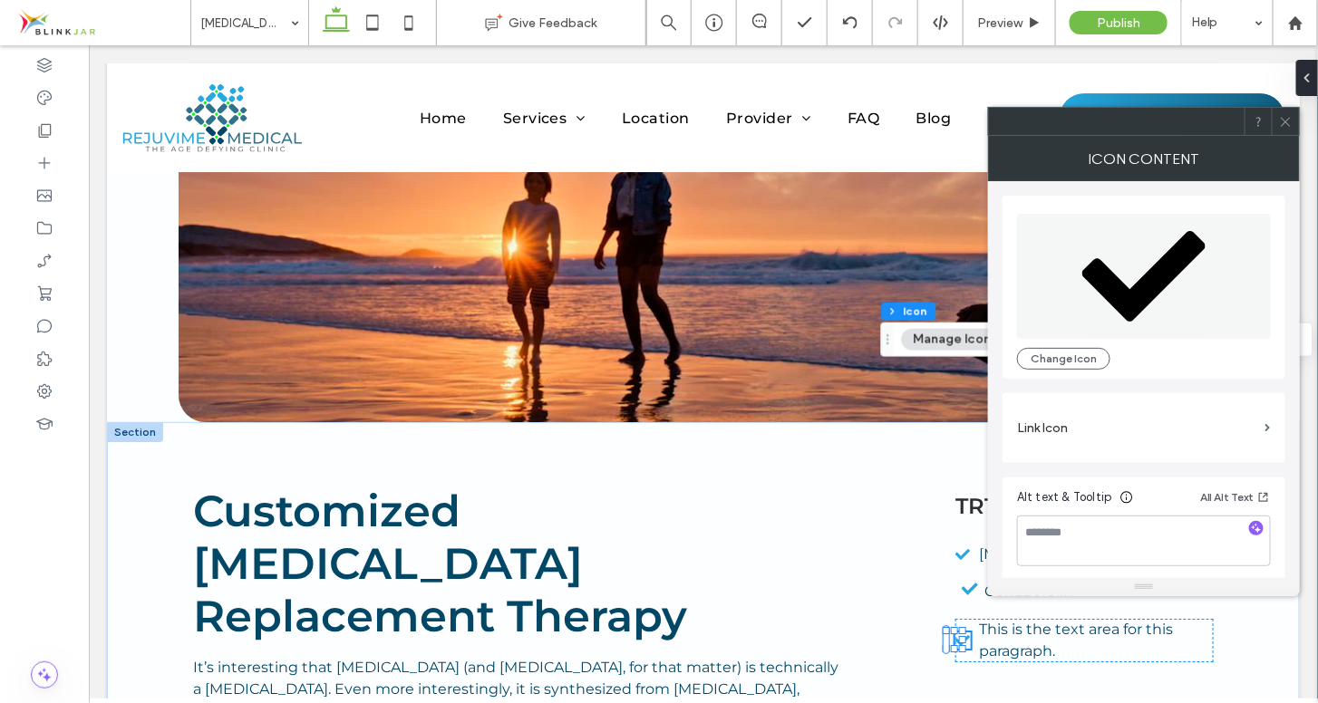
click at [1287, 116] on icon at bounding box center [1286, 122] width 14 height 14
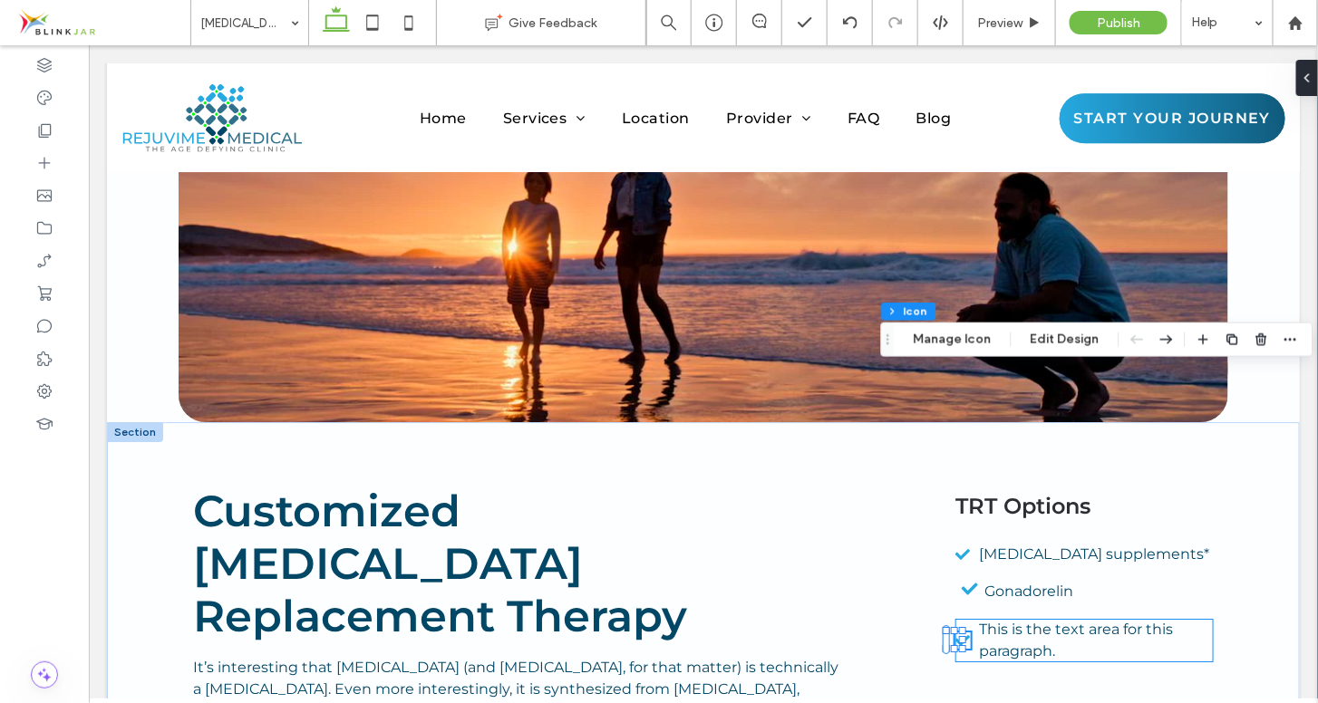
click at [966, 618] on div "This is the text area for this paragraph." at bounding box center [1084, 640] width 258 height 44
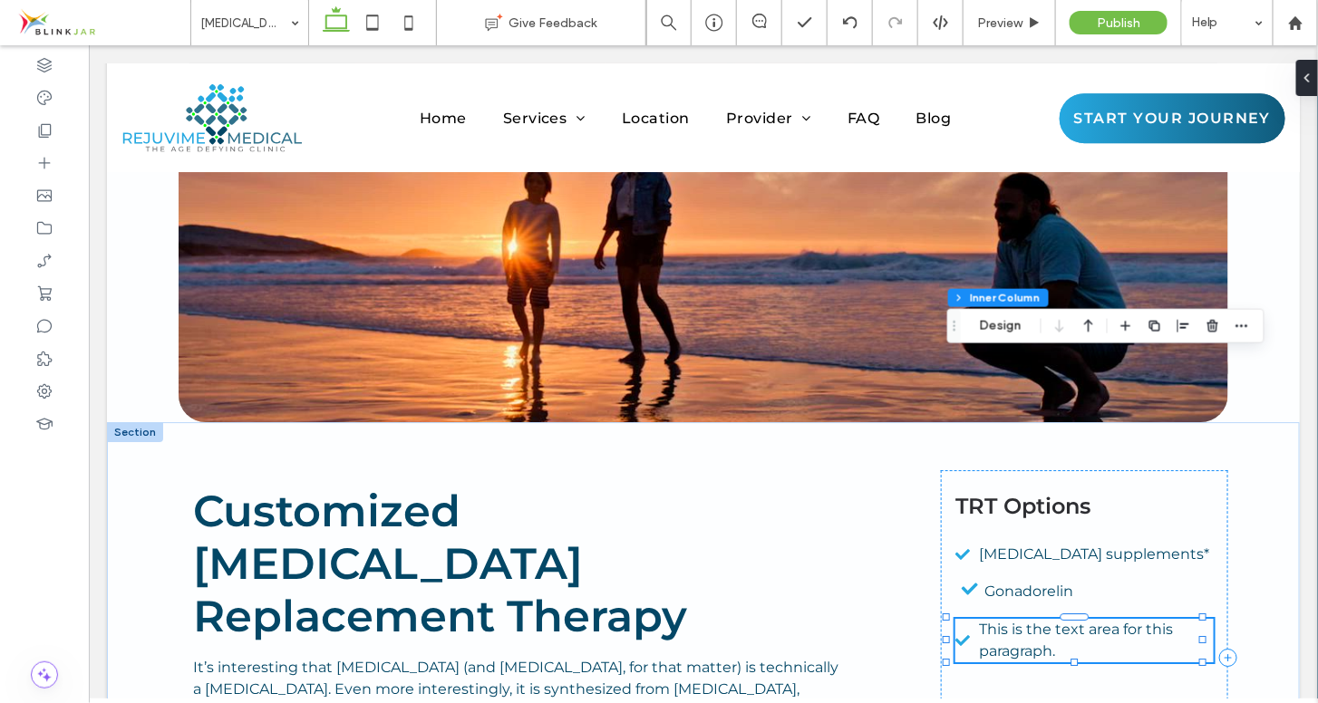
click at [964, 618] on div "This is the text area for this paragraph." at bounding box center [1084, 640] width 258 height 44
click at [956, 618] on div "This is the text area for this paragraph." at bounding box center [1084, 640] width 258 height 44
click at [967, 618] on div "This is the text area for this paragraph." at bounding box center [1084, 640] width 258 height 44
click at [982, 325] on button "Design" at bounding box center [1000, 326] width 65 height 22
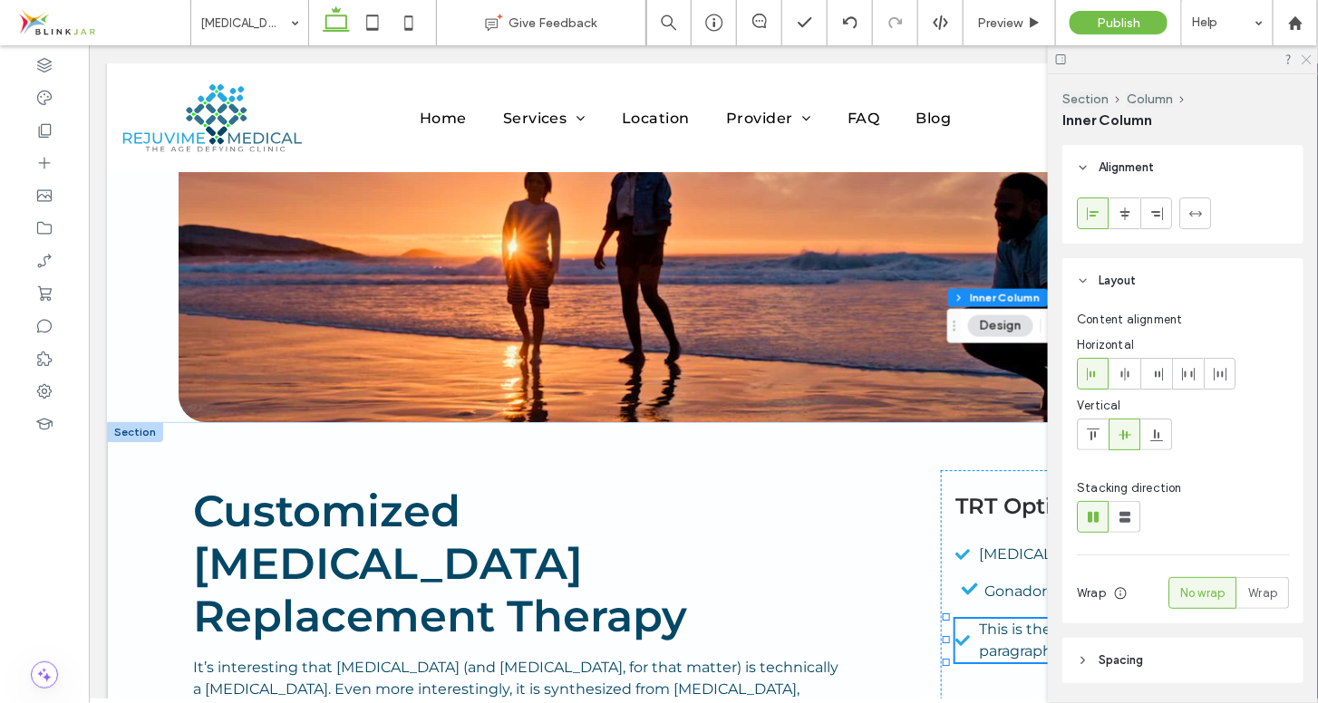
click at [1305, 56] on icon at bounding box center [1306, 59] width 12 height 12
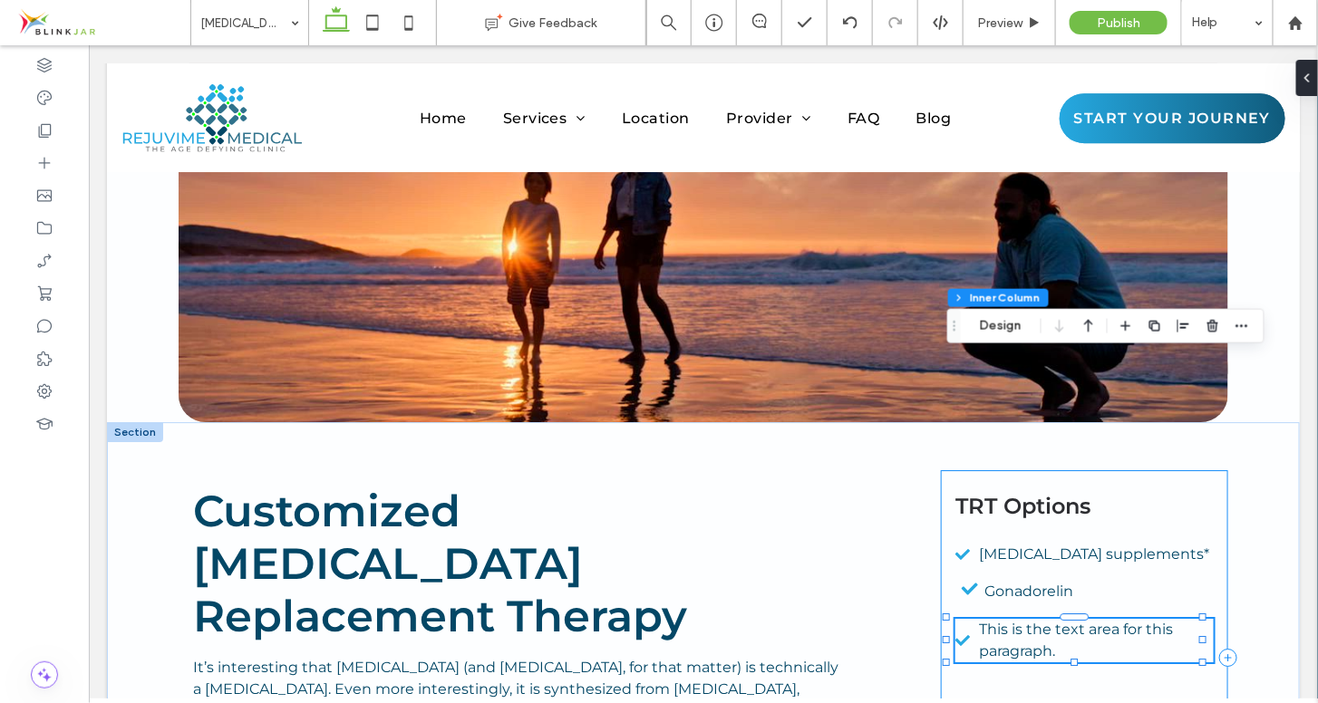
click at [1011, 470] on div "TRT Options [MEDICAL_DATA] supplements* Gonadorelin This is the text area for t…" at bounding box center [1083, 657] width 287 height 375
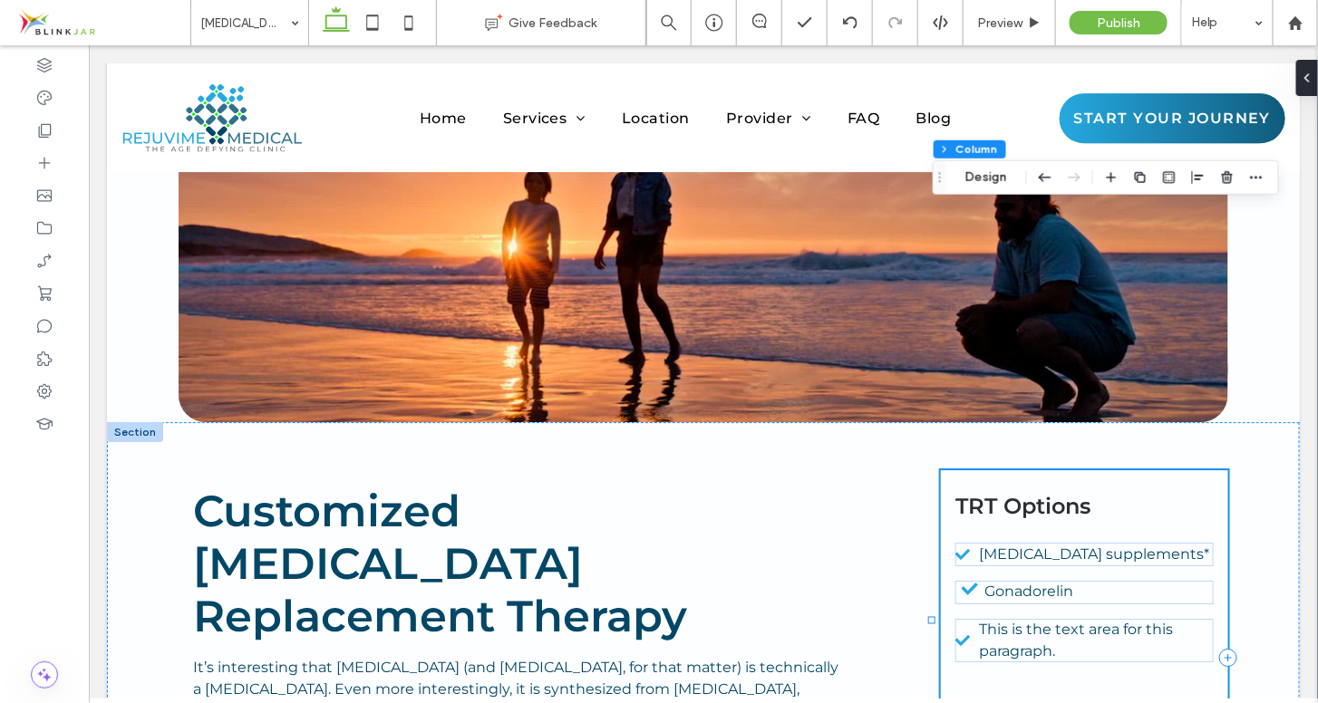
click at [958, 470] on div "TRT Options [MEDICAL_DATA] supplements* Gonadorelin This is the text area for t…" at bounding box center [1083, 657] width 287 height 375
click at [986, 492] on span "TRT Options" at bounding box center [1022, 505] width 135 height 26
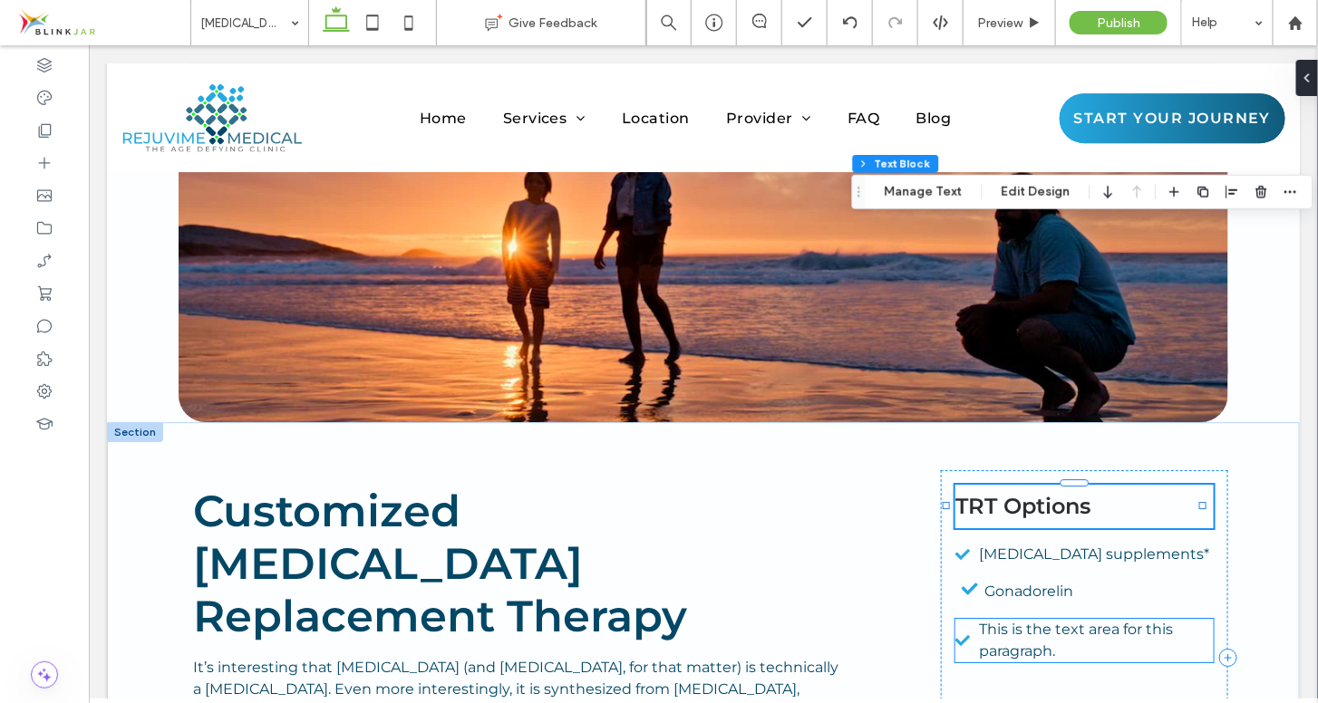
click at [956, 632] on icon at bounding box center [962, 640] width 15 height 16
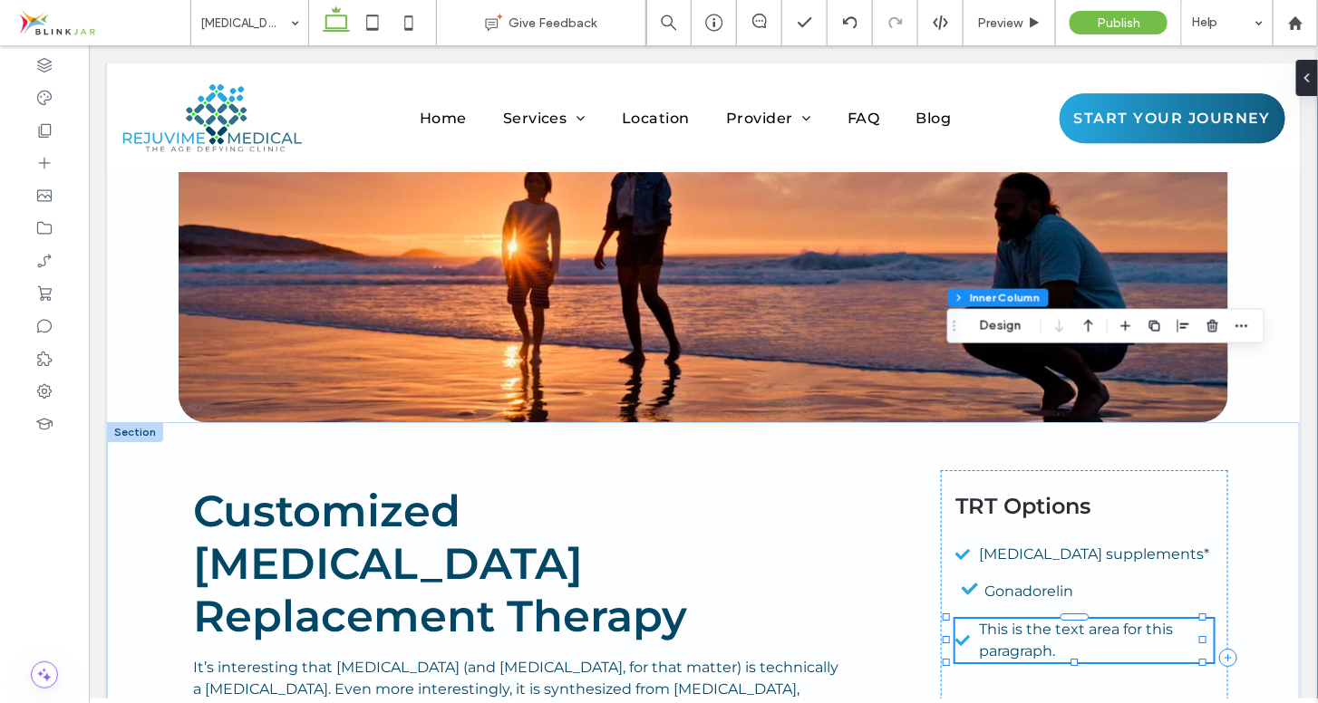
click at [956, 632] on icon at bounding box center [962, 640] width 15 height 16
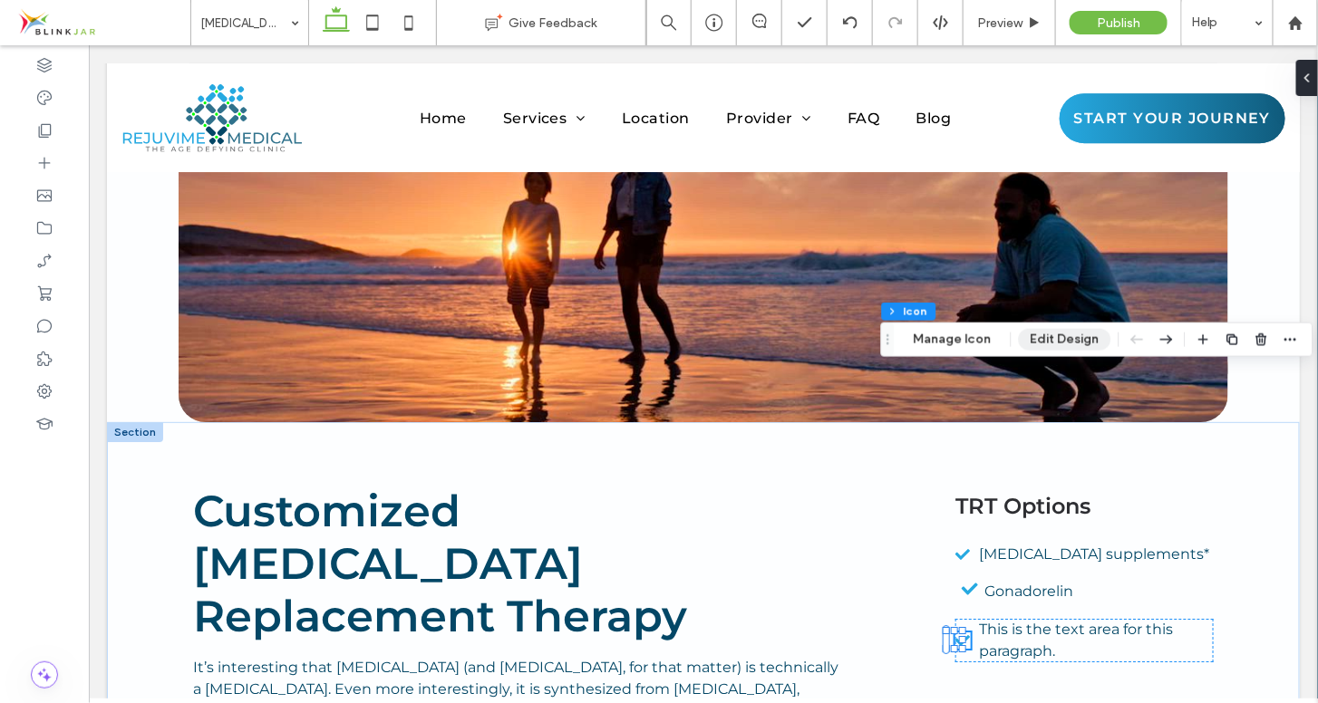
click at [1034, 331] on button "Edit Design" at bounding box center [1065, 340] width 92 height 22
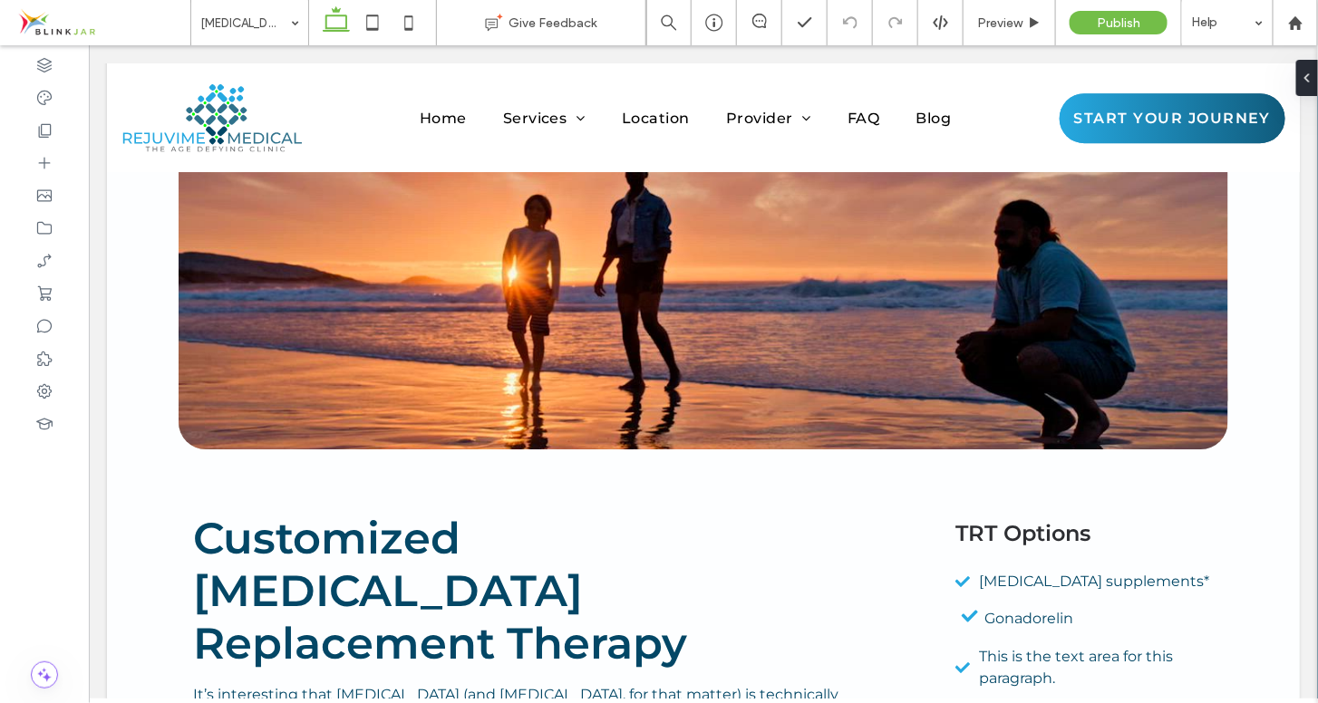
scroll to position [4217, 0]
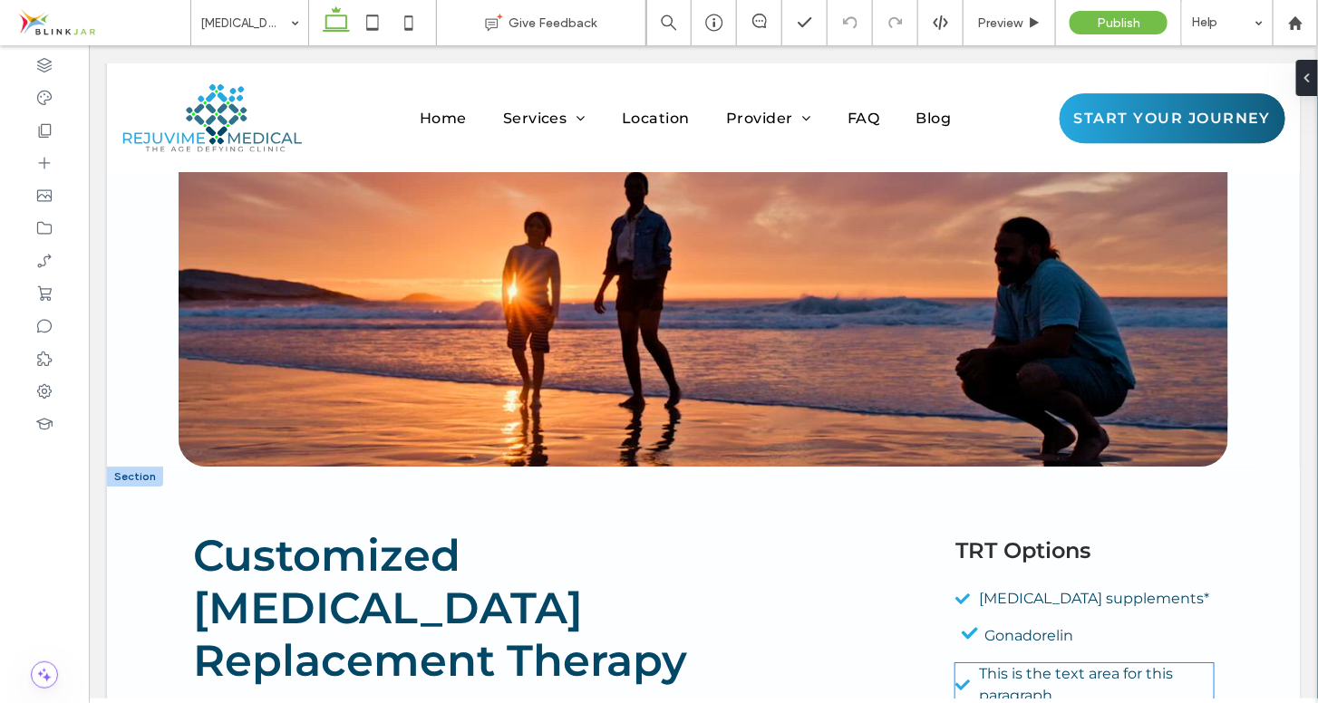
click at [979, 664] on span "This is the text area for this paragraph." at bounding box center [1076, 683] width 194 height 39
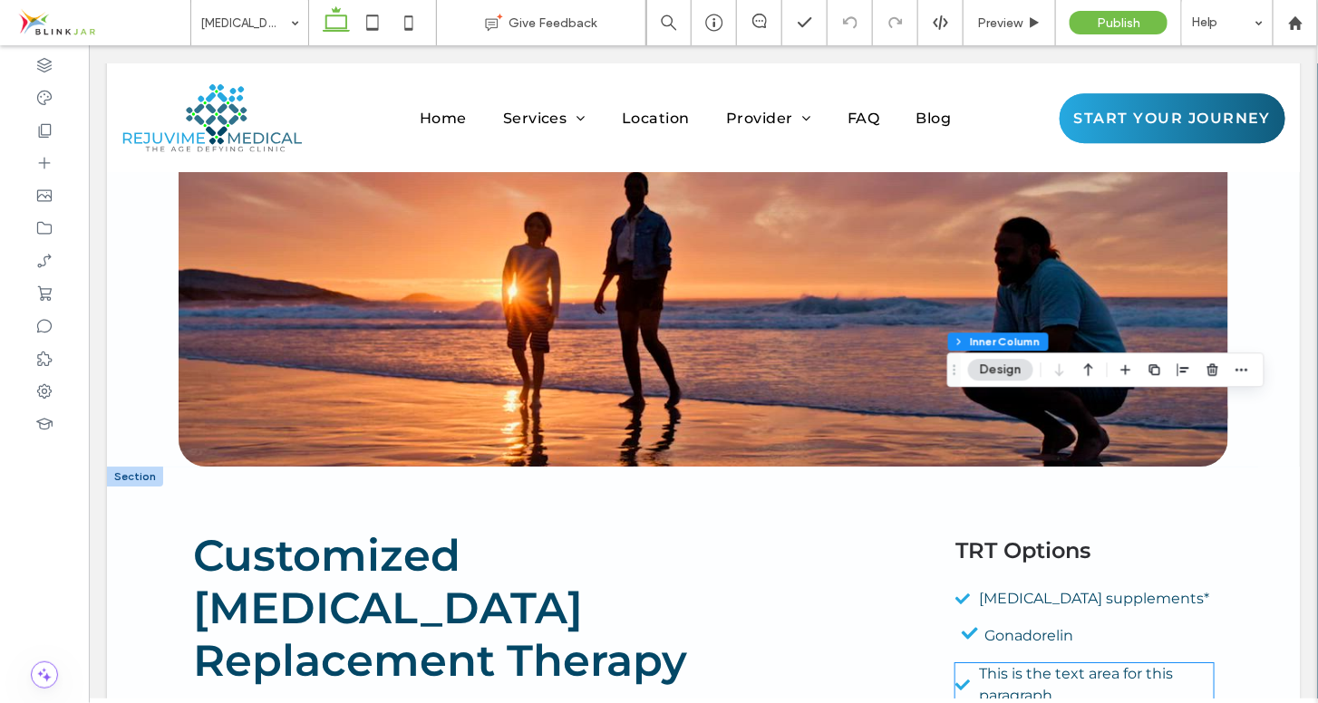
type input "**"
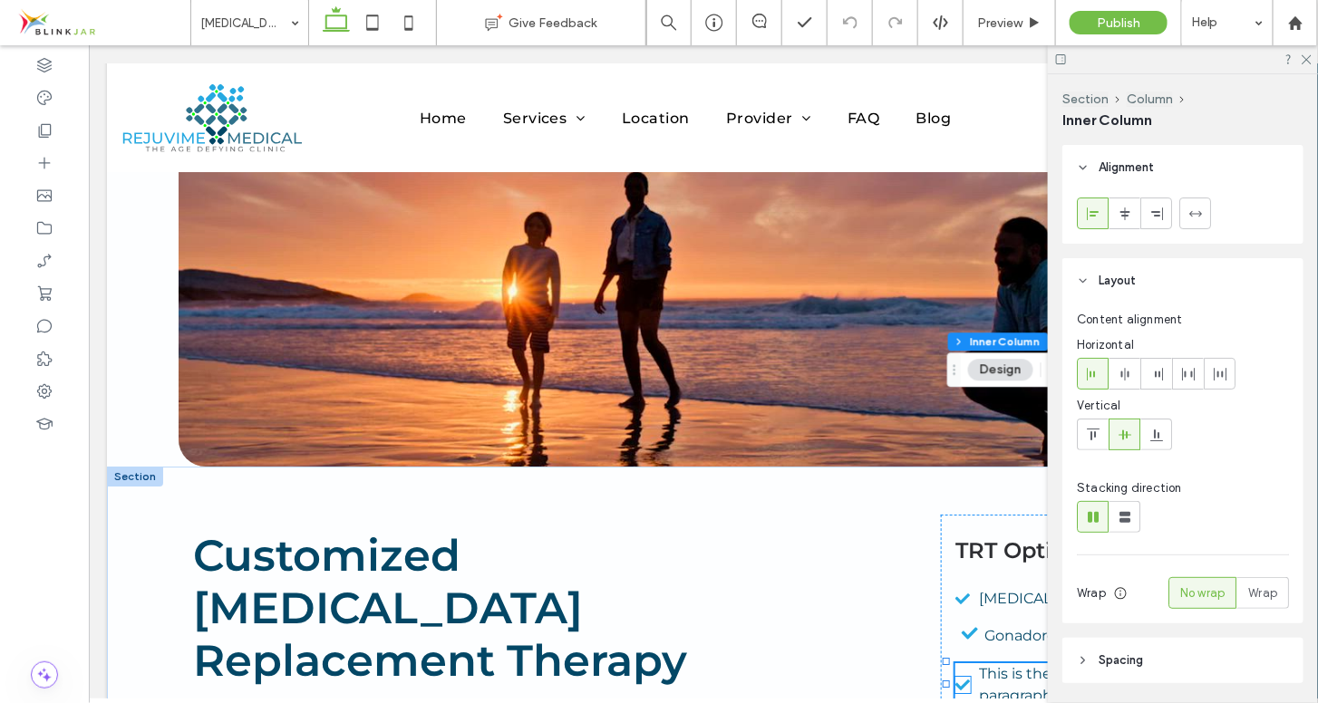
click at [956, 676] on icon at bounding box center [962, 684] width 15 height 16
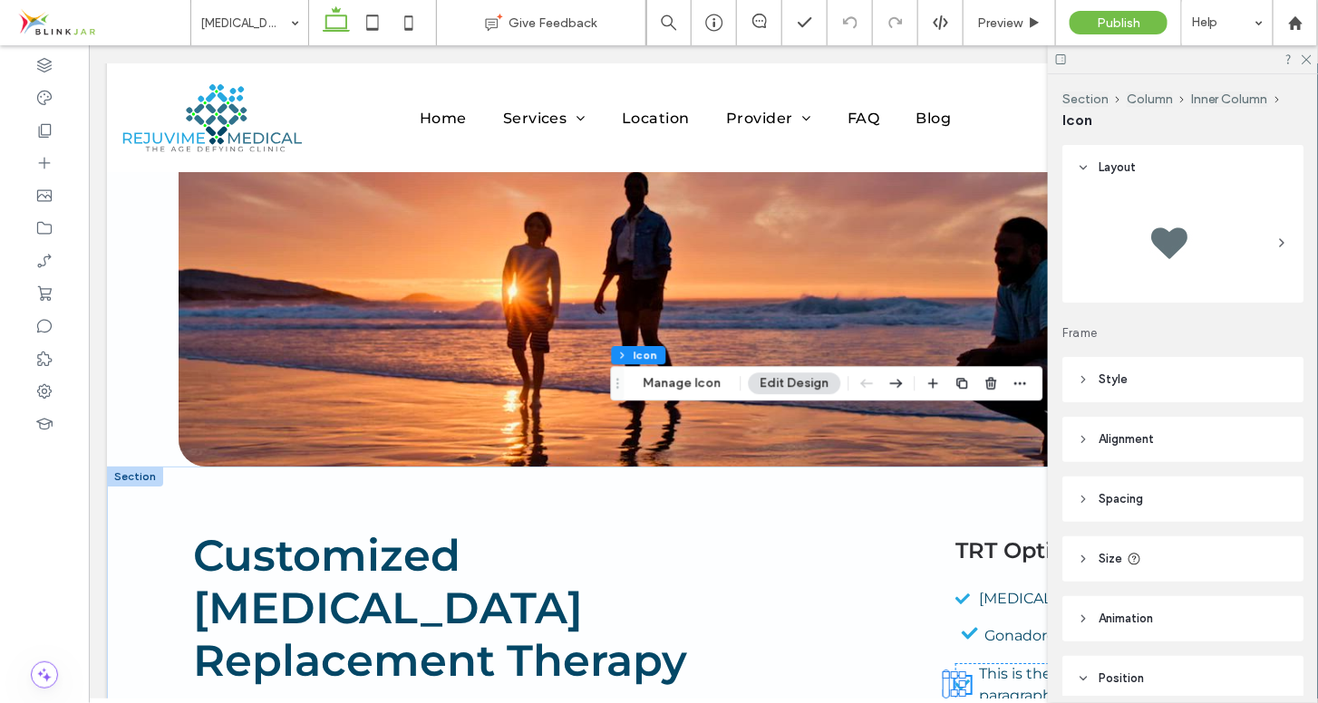
click at [1079, 495] on icon at bounding box center [1083, 499] width 13 height 13
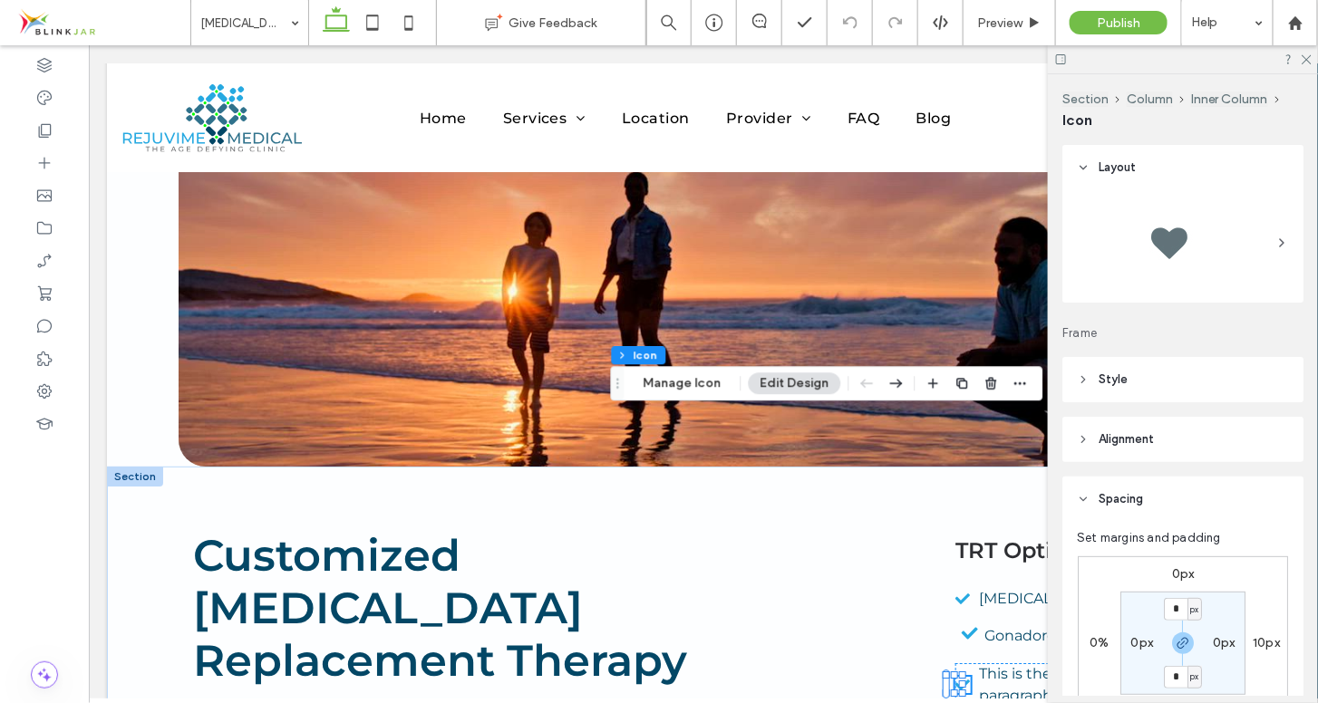
click at [1079, 495] on icon at bounding box center [1083, 499] width 13 height 13
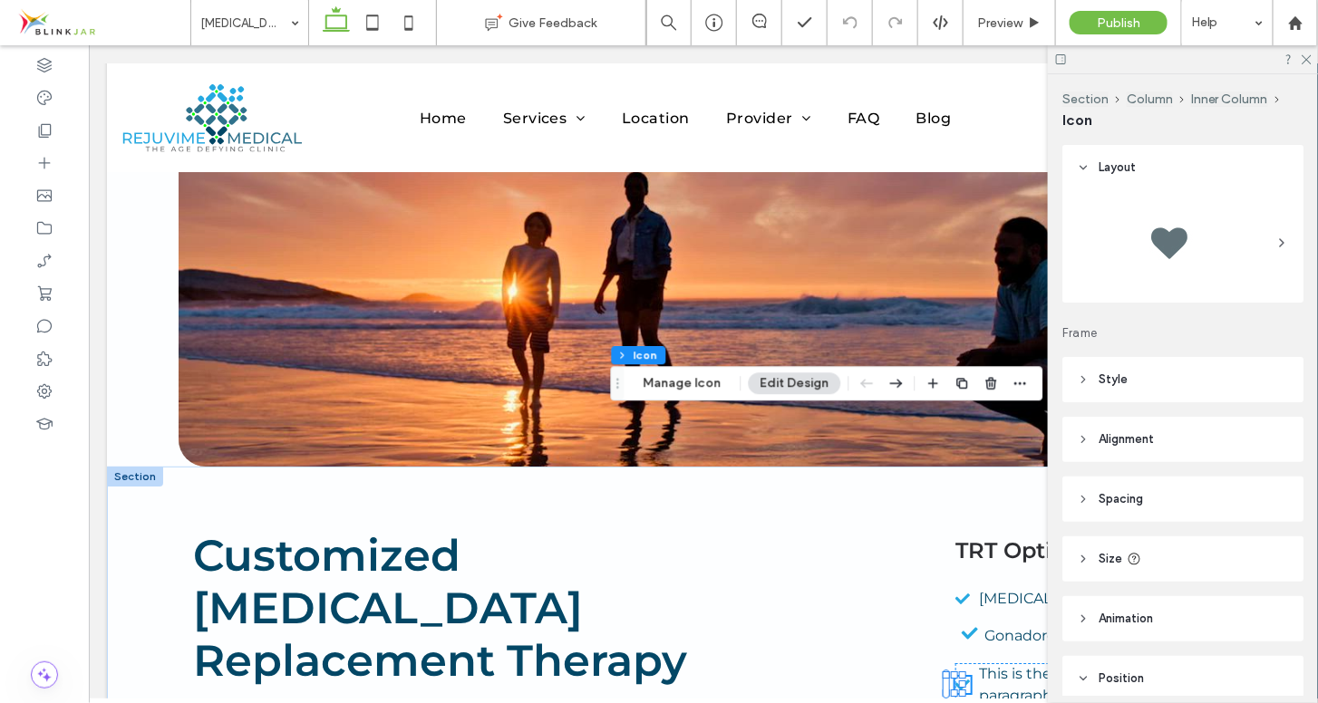
click at [1310, 51] on div at bounding box center [1183, 59] width 270 height 28
click at [1306, 63] on icon at bounding box center [1306, 59] width 12 height 12
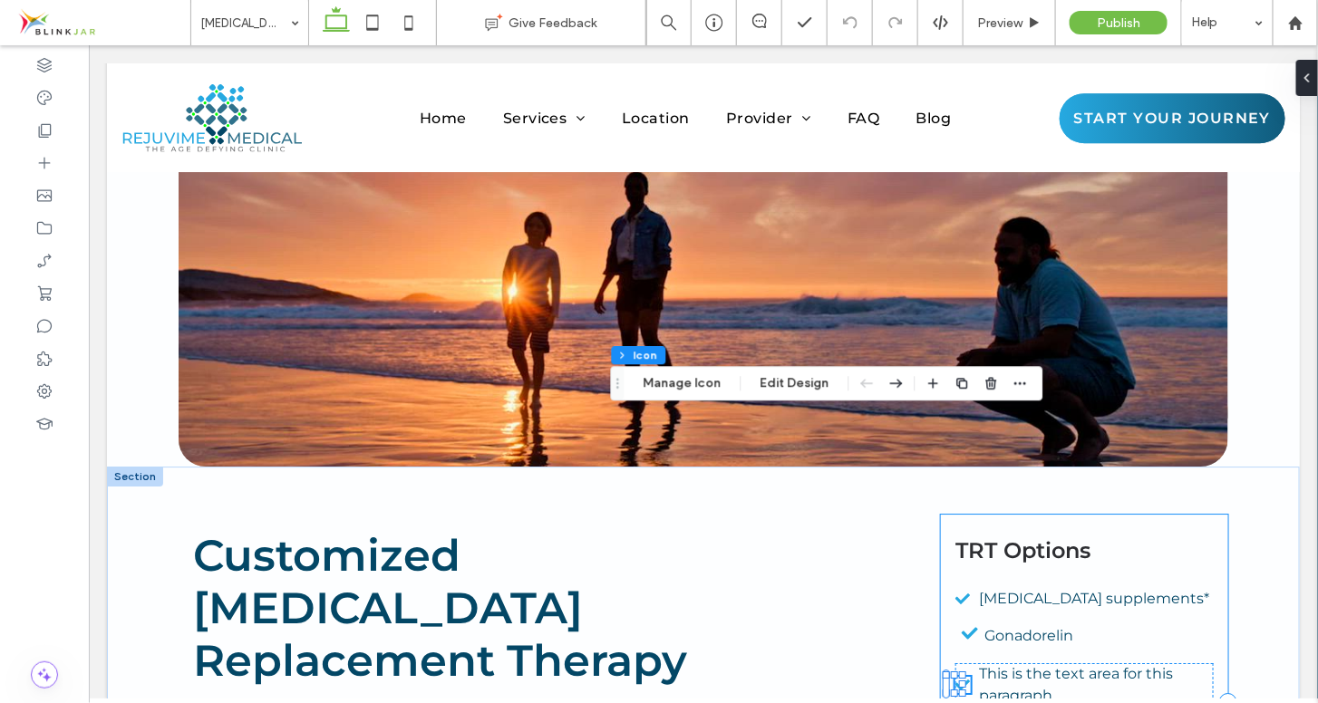
click at [1052, 517] on div "TRT Options [MEDICAL_DATA] supplements* Gonadorelin This is the text area for t…" at bounding box center [1083, 701] width 287 height 375
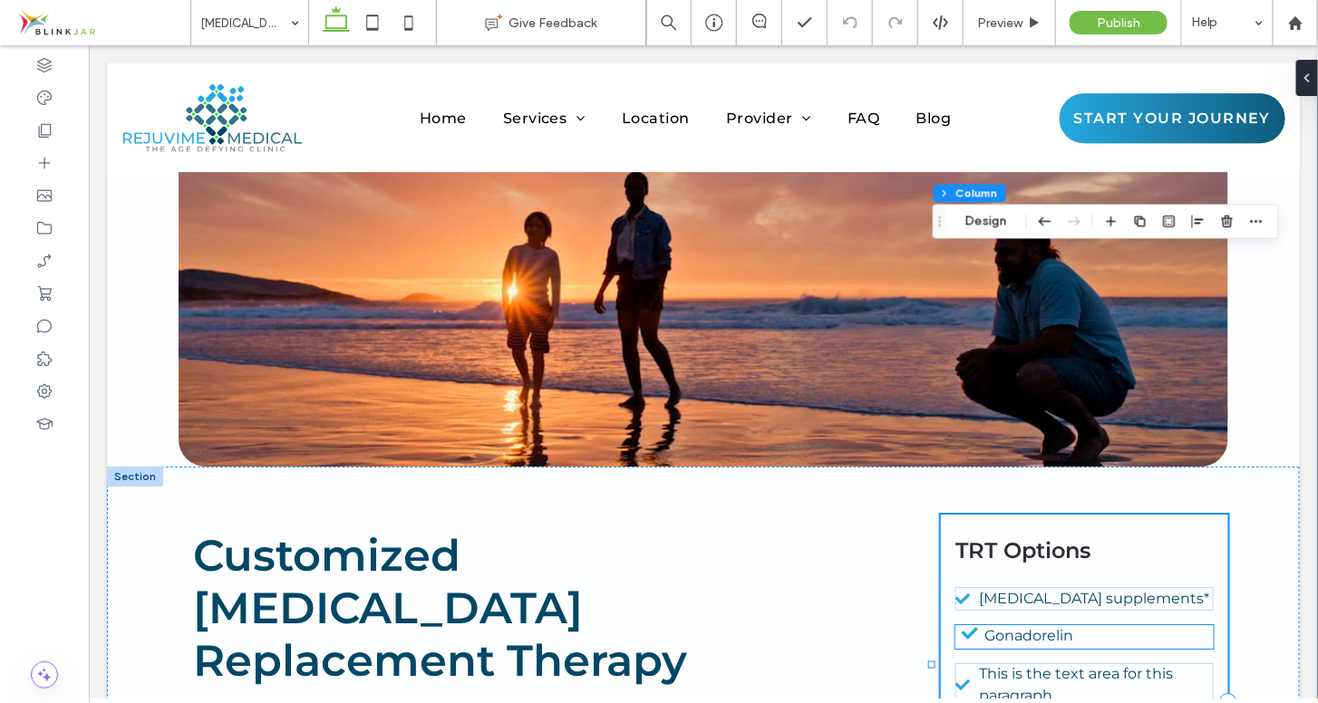
click at [967, 625] on icon at bounding box center [969, 633] width 29 height 16
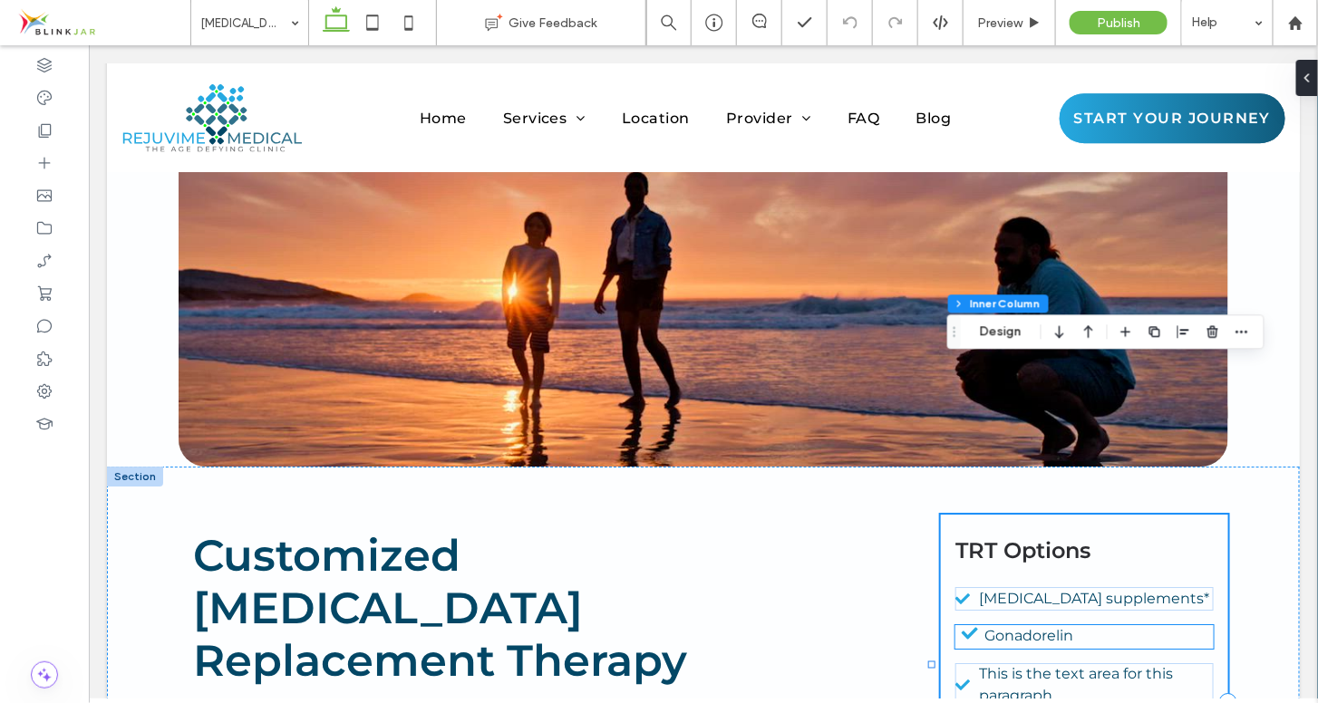
type input "**"
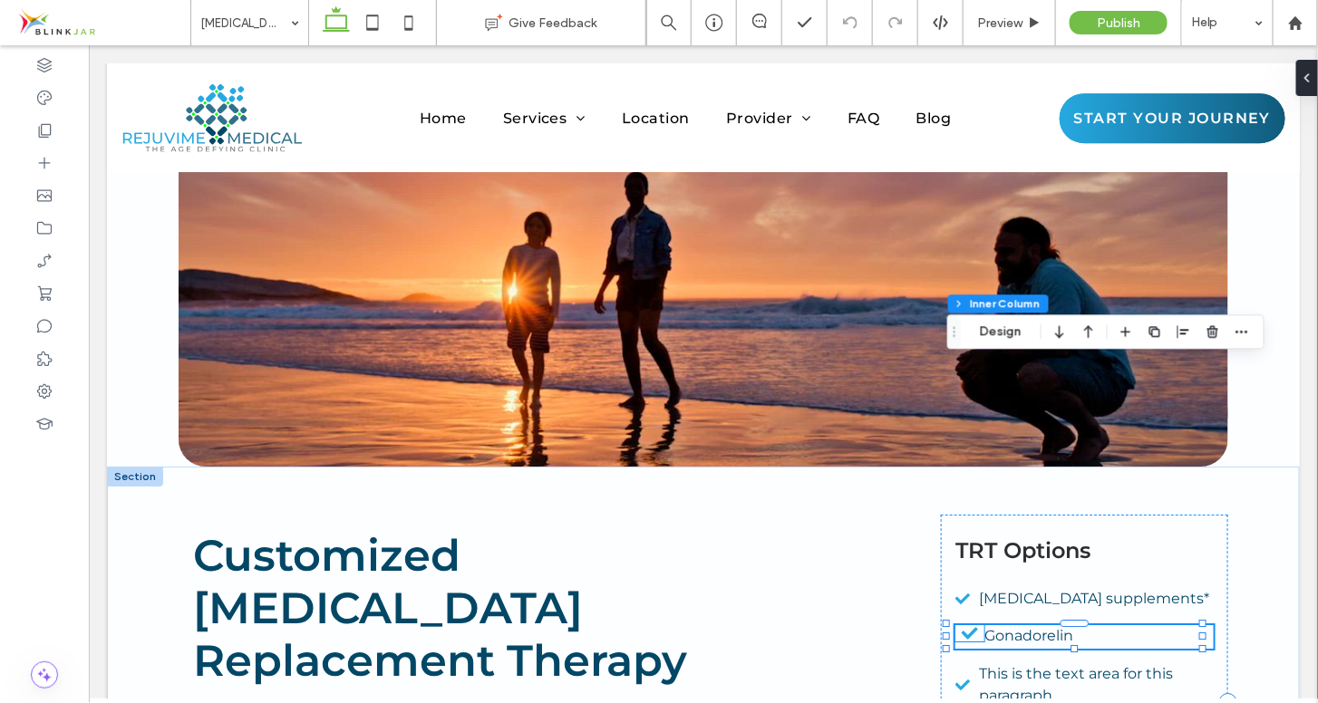
click at [962, 625] on icon at bounding box center [969, 633] width 29 height 16
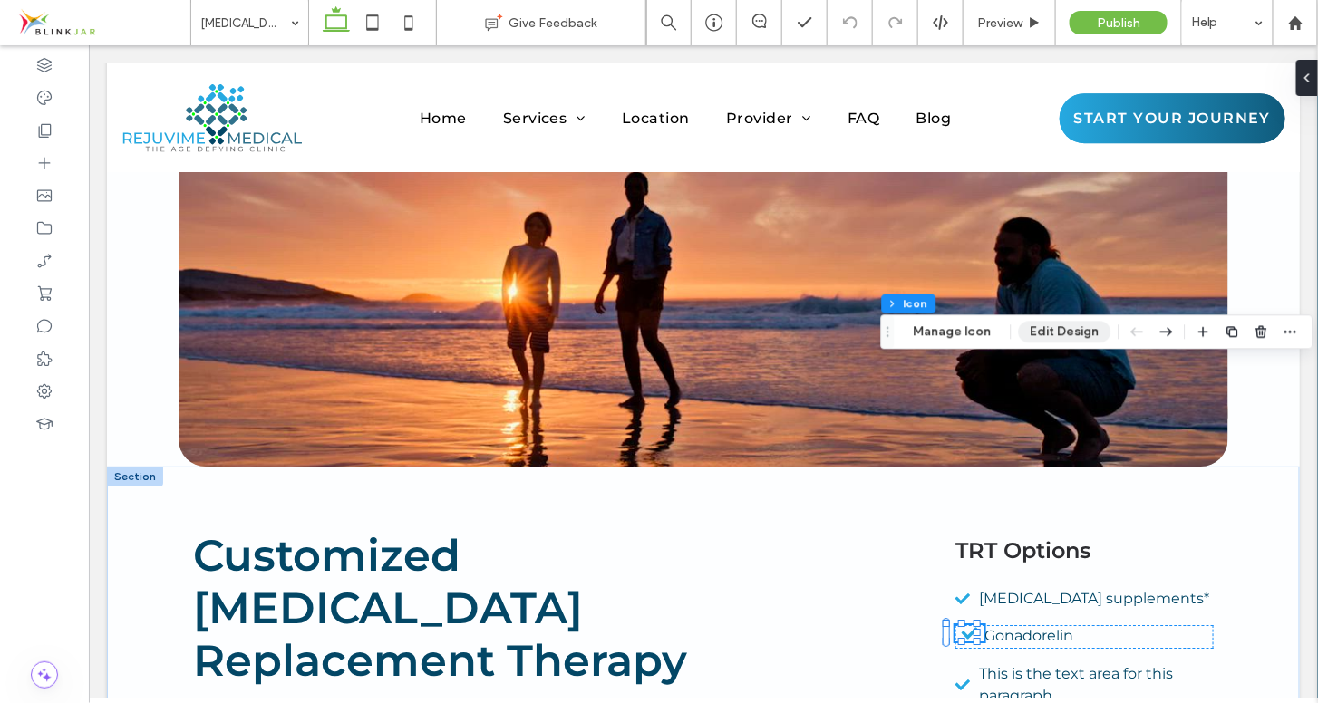
click at [1060, 337] on button "Edit Design" at bounding box center [1065, 332] width 92 height 22
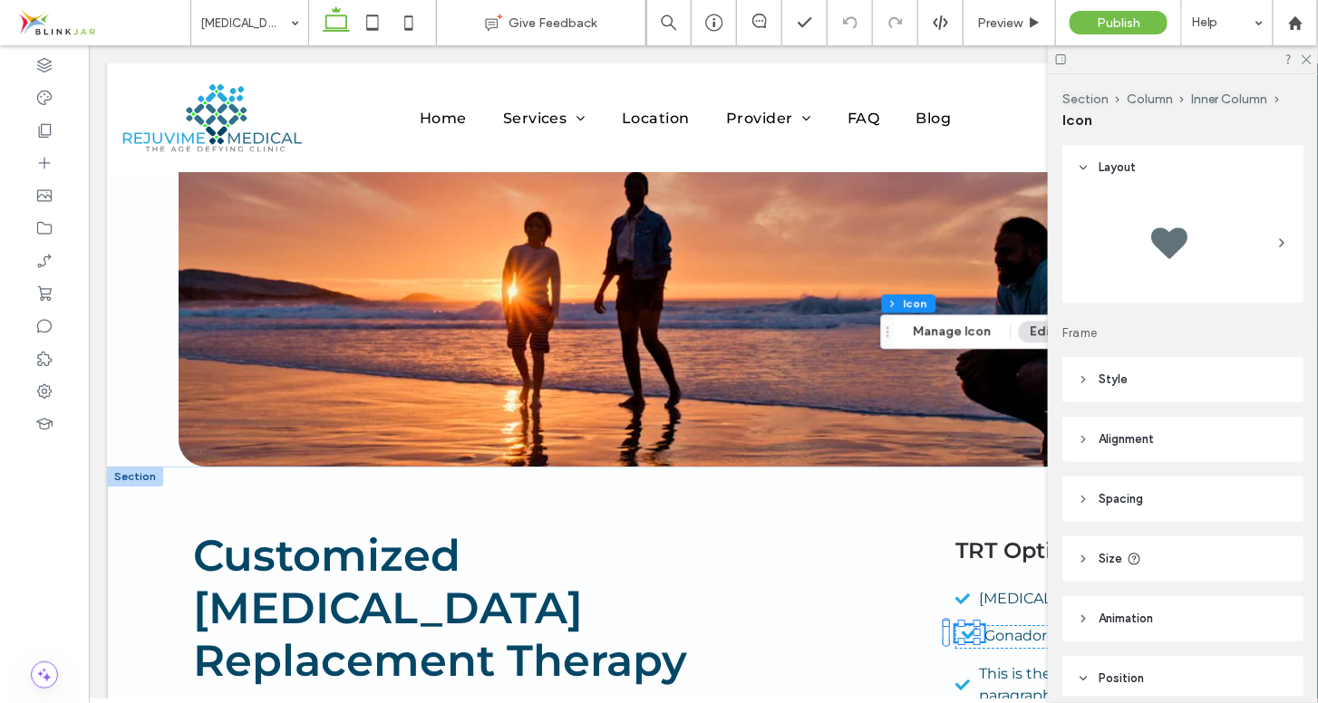
click at [1083, 494] on icon at bounding box center [1083, 499] width 13 height 13
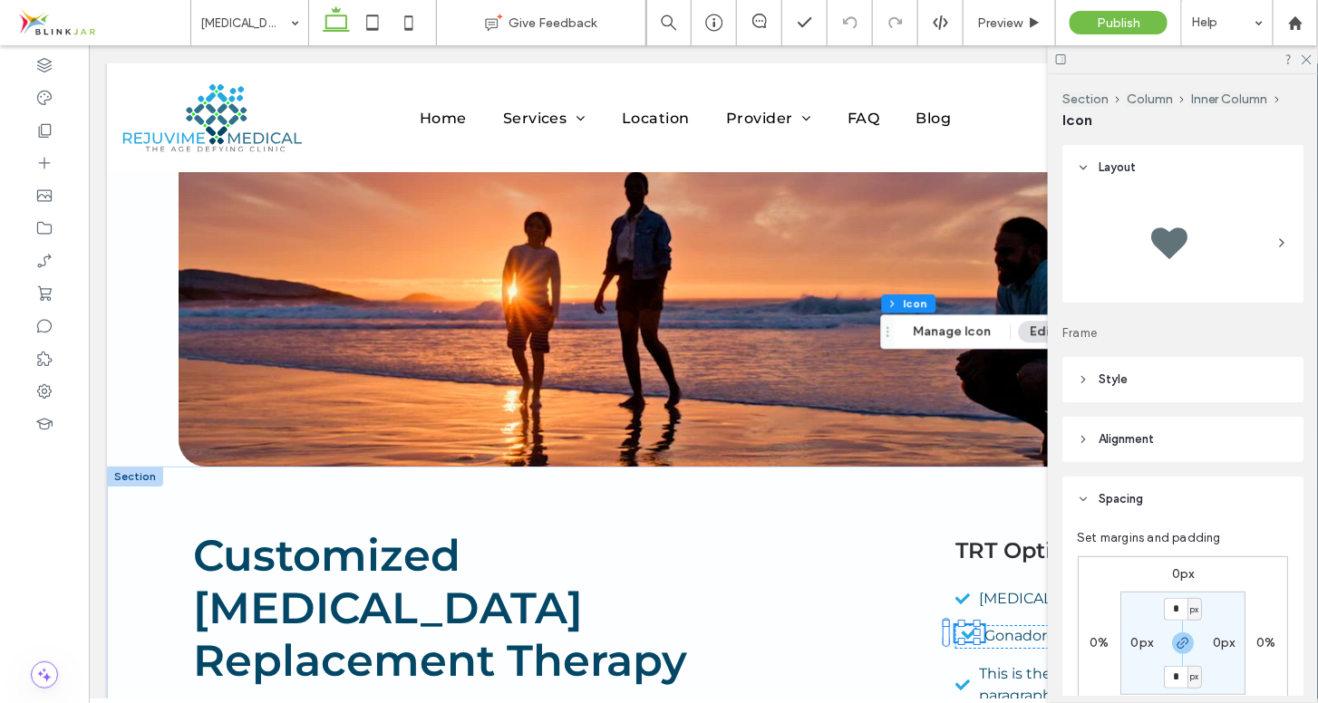
click at [1265, 645] on label "0%" at bounding box center [1265, 642] width 19 height 15
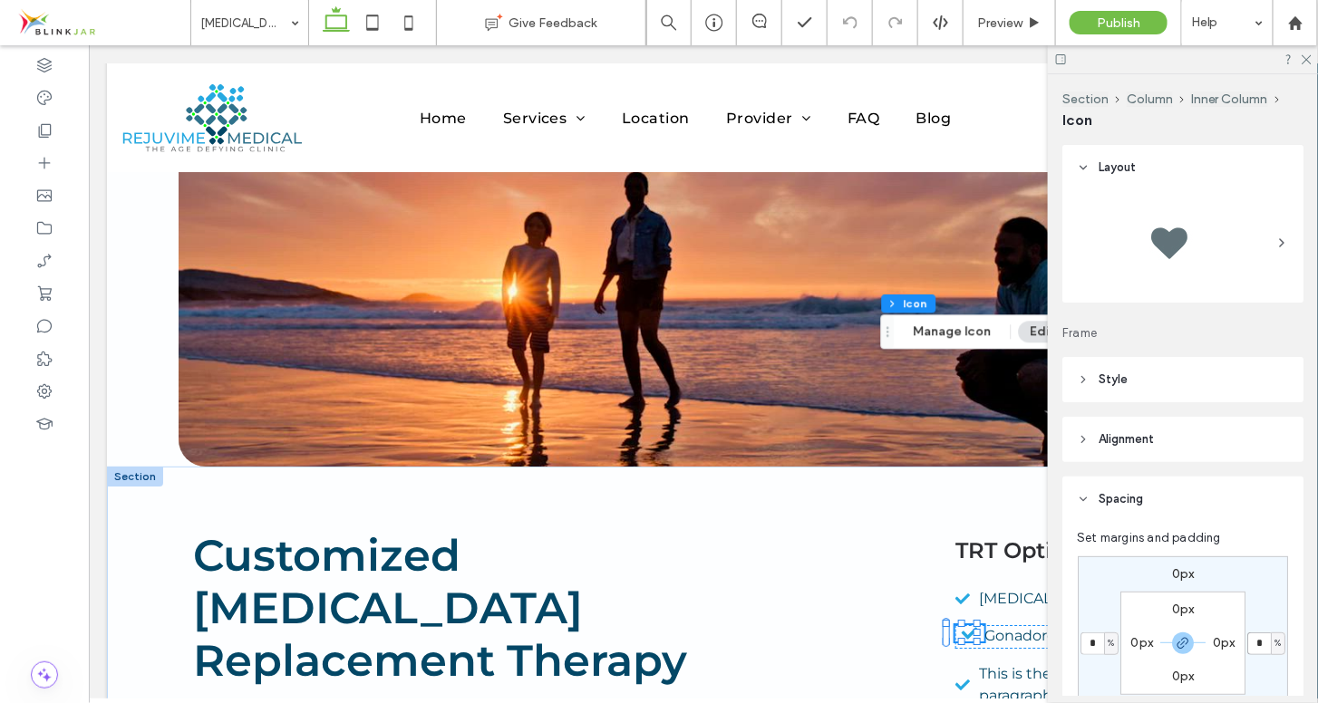
click at [1260, 643] on input "*" at bounding box center [1259, 644] width 24 height 23
type input "**"
click at [1274, 587] on div "0px ** % 0px ** % 0px 0px 0px 0px" at bounding box center [1183, 644] width 210 height 174
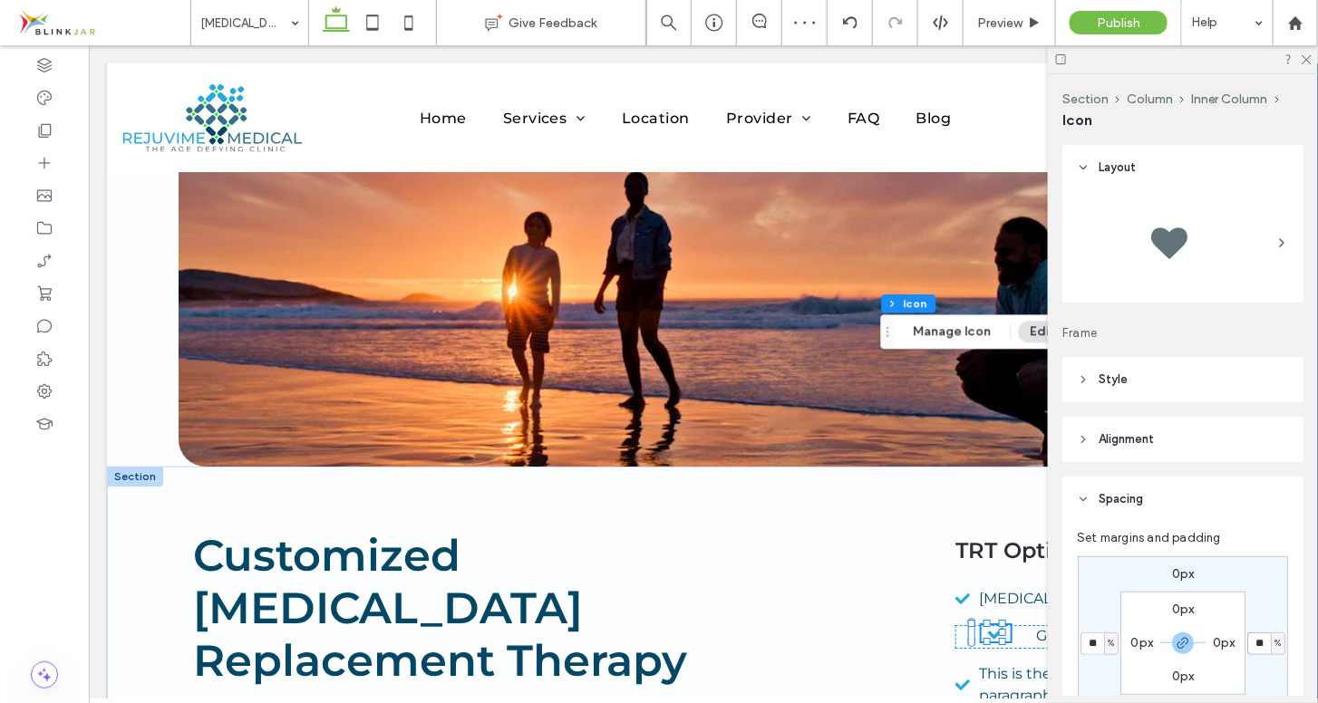
click at [1269, 644] on input "**" at bounding box center [1259, 644] width 24 height 23
click at [1220, 642] on label "0px" at bounding box center [1224, 642] width 23 height 15
type input "*"
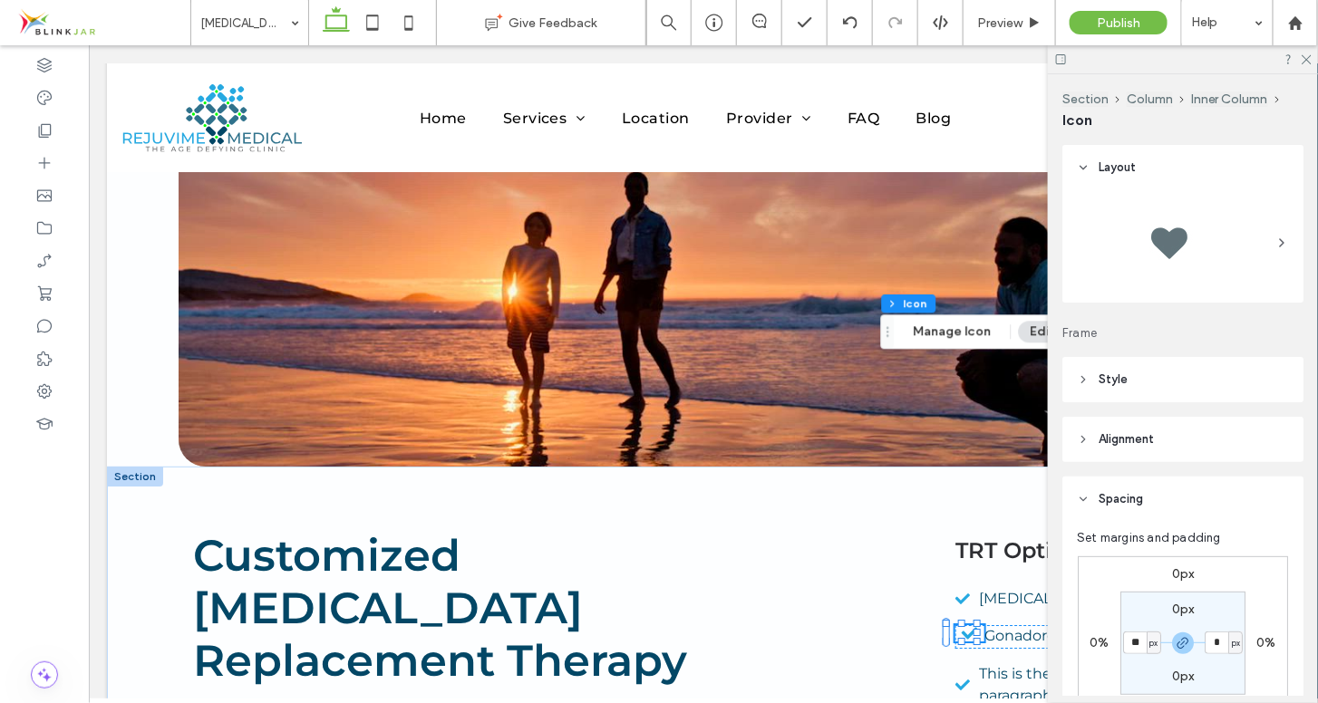
type input "*"
click at [1217, 641] on input "*" at bounding box center [1217, 643] width 24 height 23
type input "**"
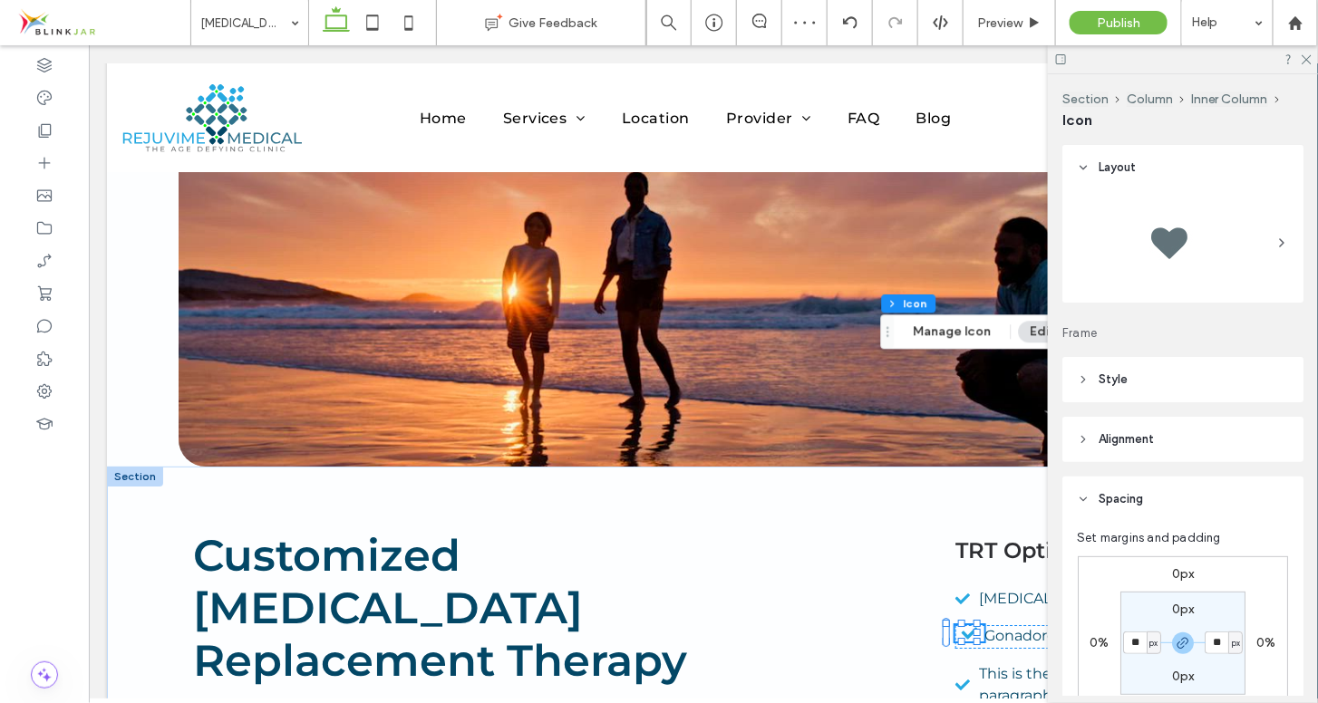
click at [1261, 603] on div "0px 0% 0px 0% 0px ** px 0px ** px" at bounding box center [1183, 644] width 210 height 174
click at [1224, 647] on input "**" at bounding box center [1217, 643] width 24 height 23
type input "*"
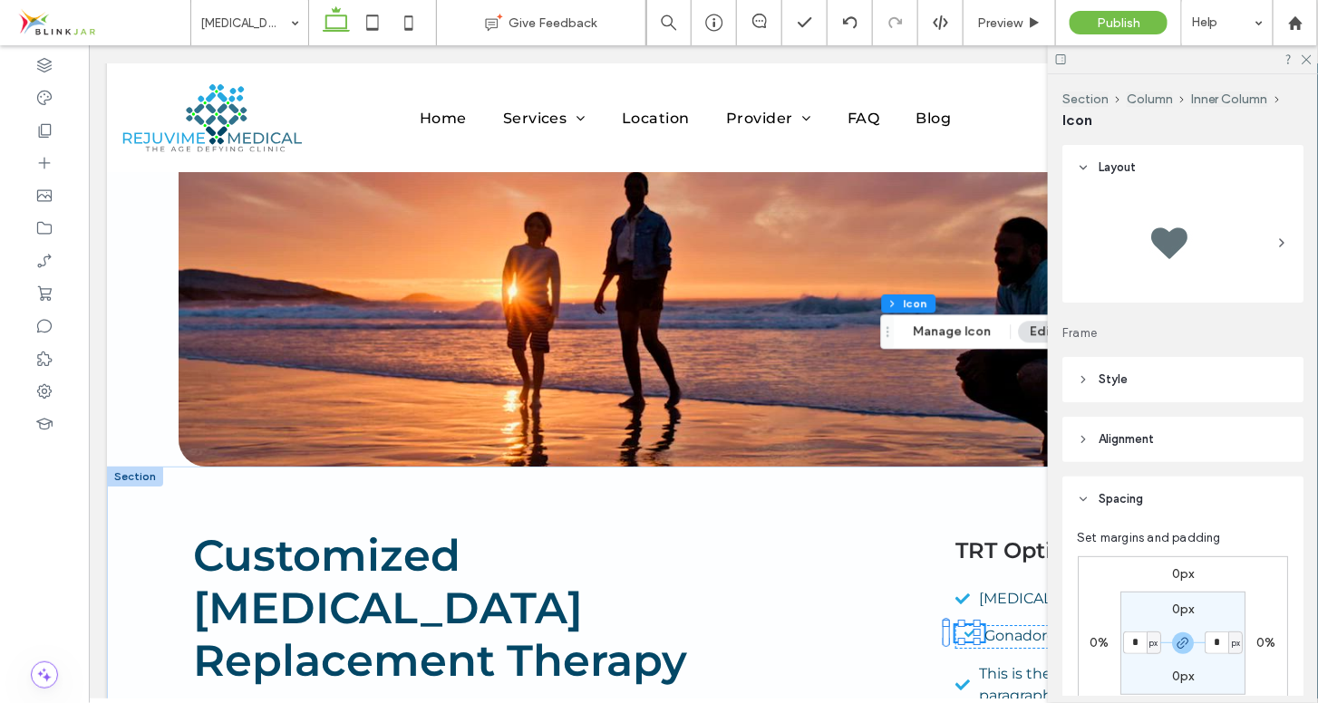
click at [1270, 586] on div "0px 0% 0px 0% 0px * px 0px * px" at bounding box center [1183, 644] width 210 height 174
click at [1309, 59] on icon at bounding box center [1306, 59] width 12 height 12
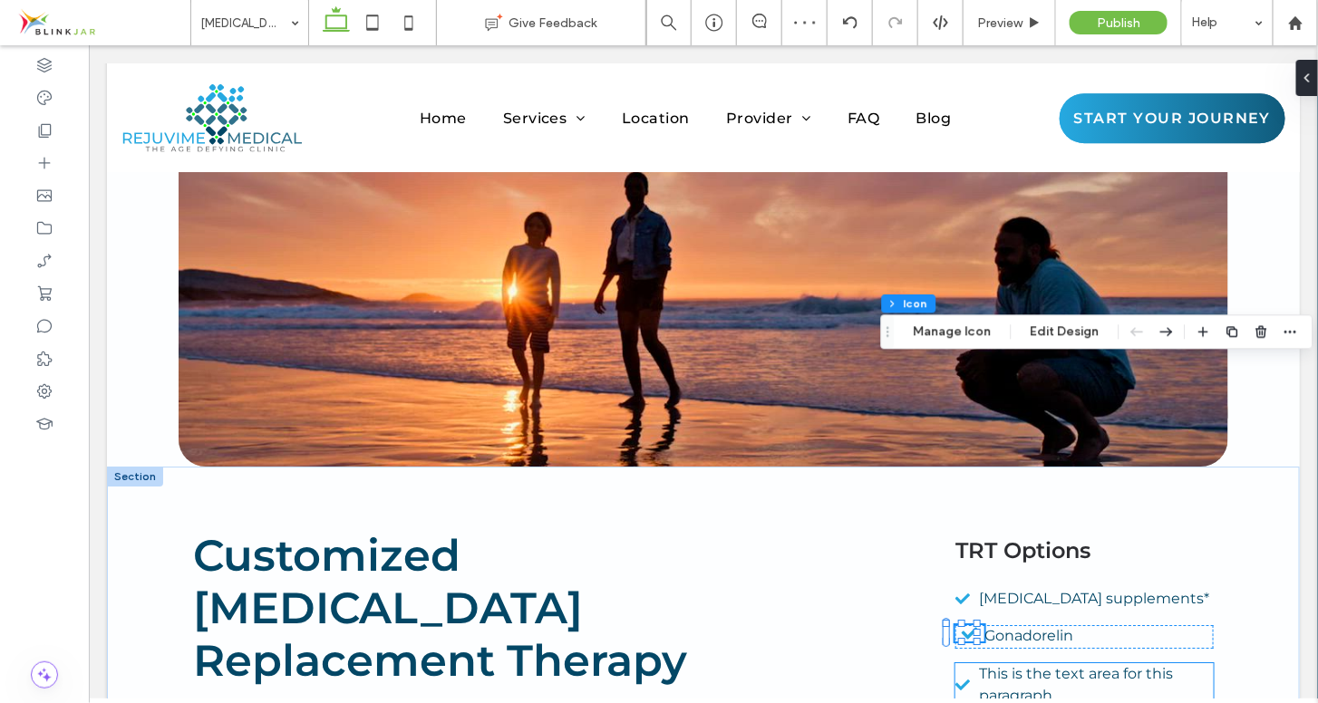
click at [1036, 664] on span "This is the text area for this paragraph." at bounding box center [1076, 683] width 194 height 39
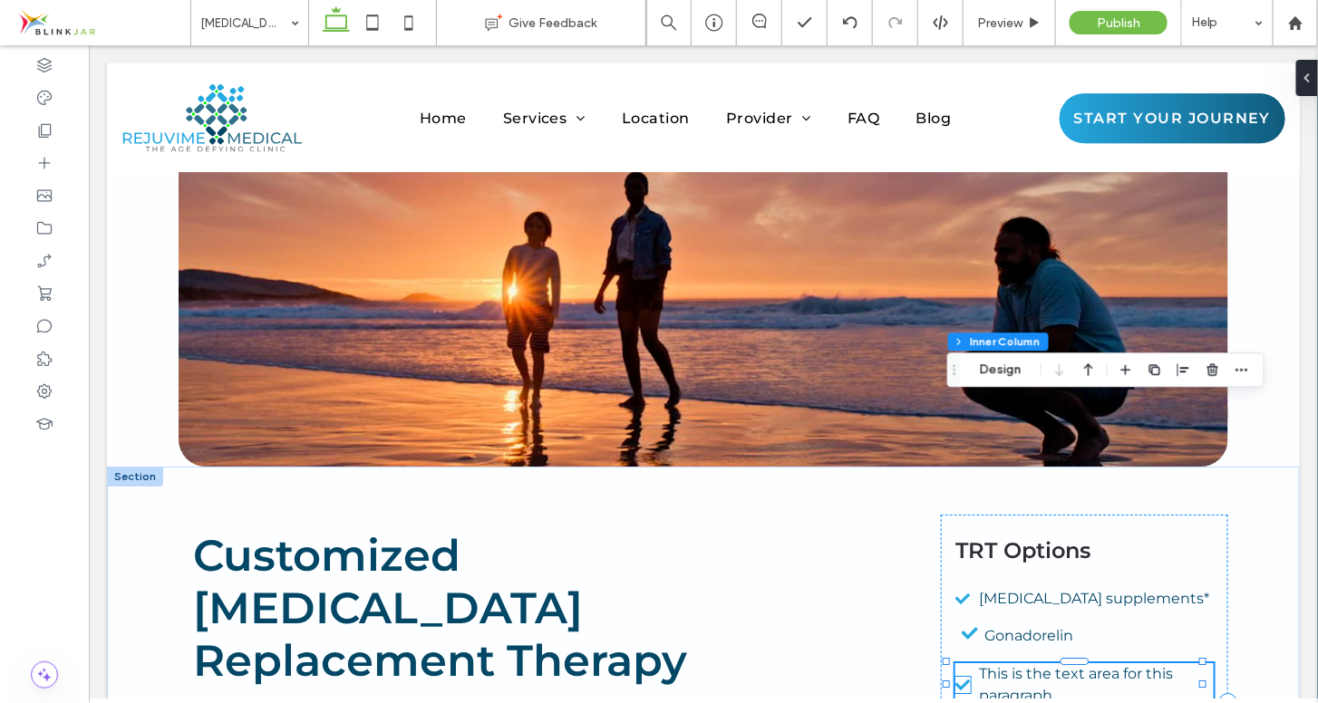
click at [955, 676] on icon at bounding box center [962, 684] width 15 height 16
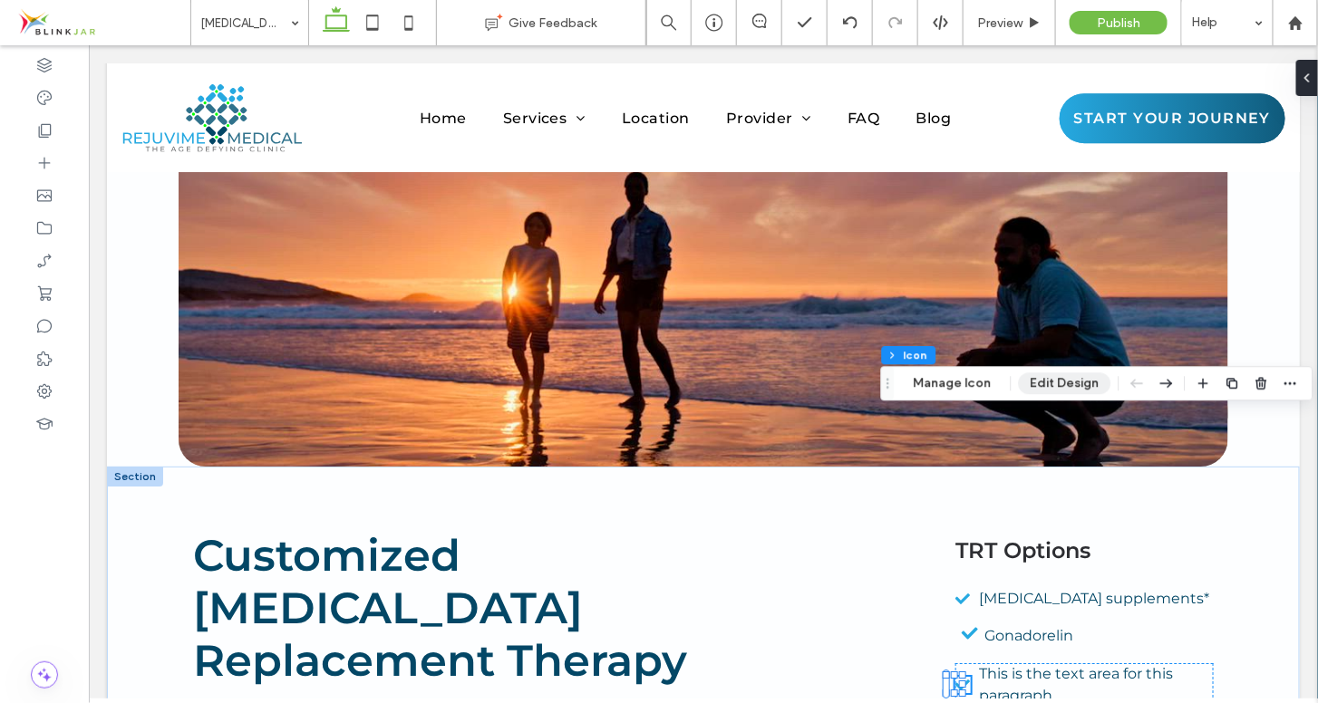
click at [1056, 385] on button "Edit Design" at bounding box center [1065, 384] width 92 height 22
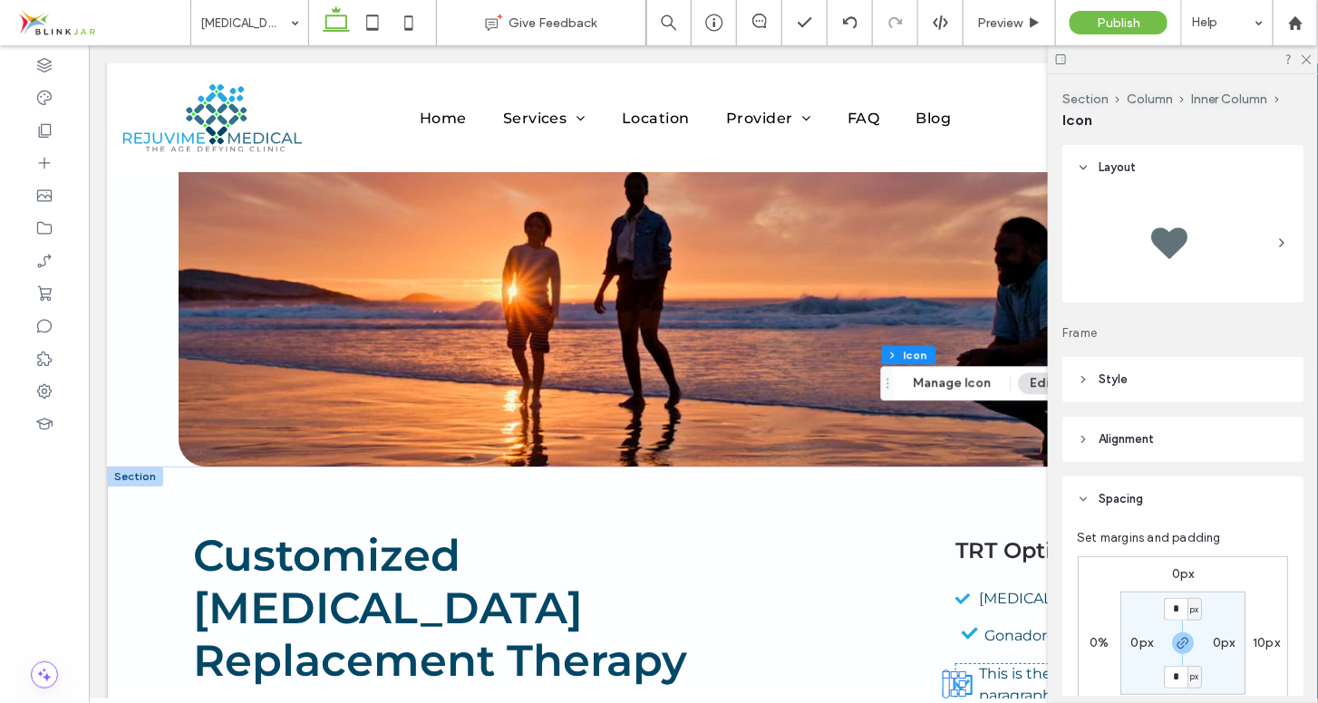
click at [1258, 647] on label "10px" at bounding box center [1266, 642] width 27 height 15
type input "**"
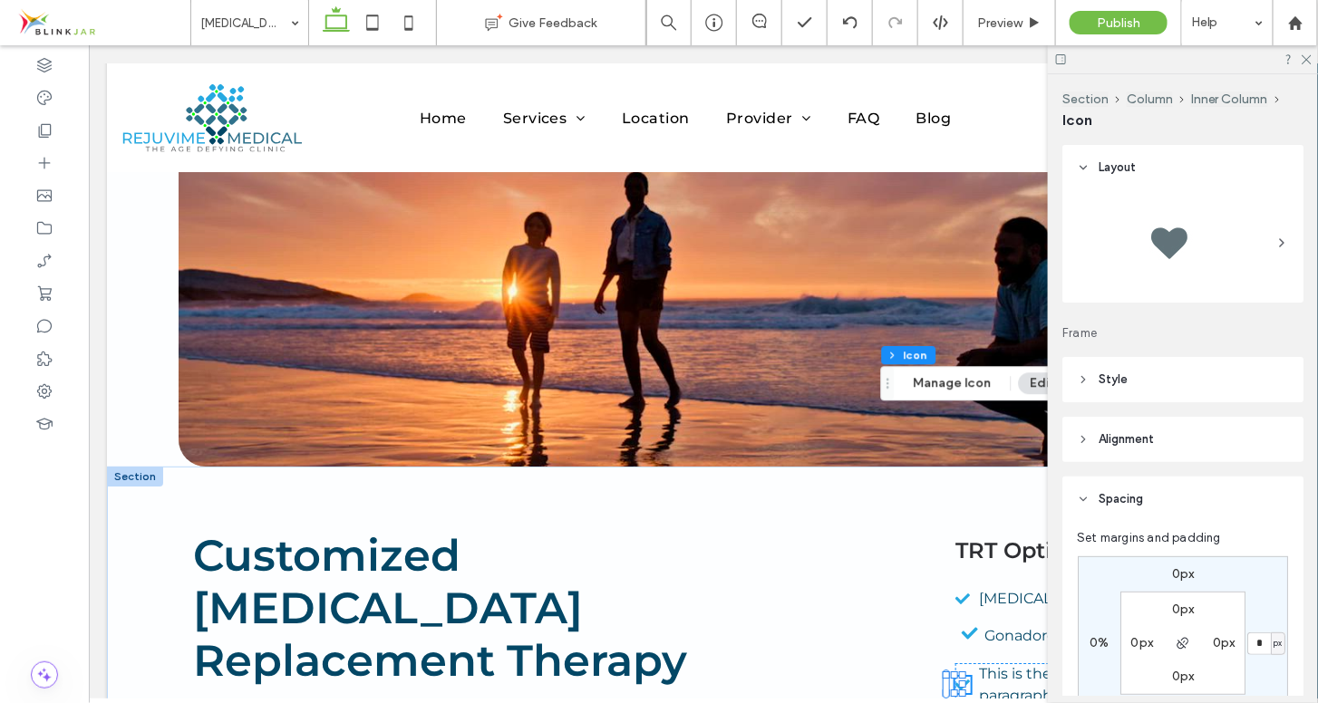
type input "*"
click at [1269, 602] on div "0px * px 0px 0% 0px 0px 0px 0px" at bounding box center [1183, 644] width 210 height 174
click at [1303, 59] on icon at bounding box center [1306, 59] width 12 height 12
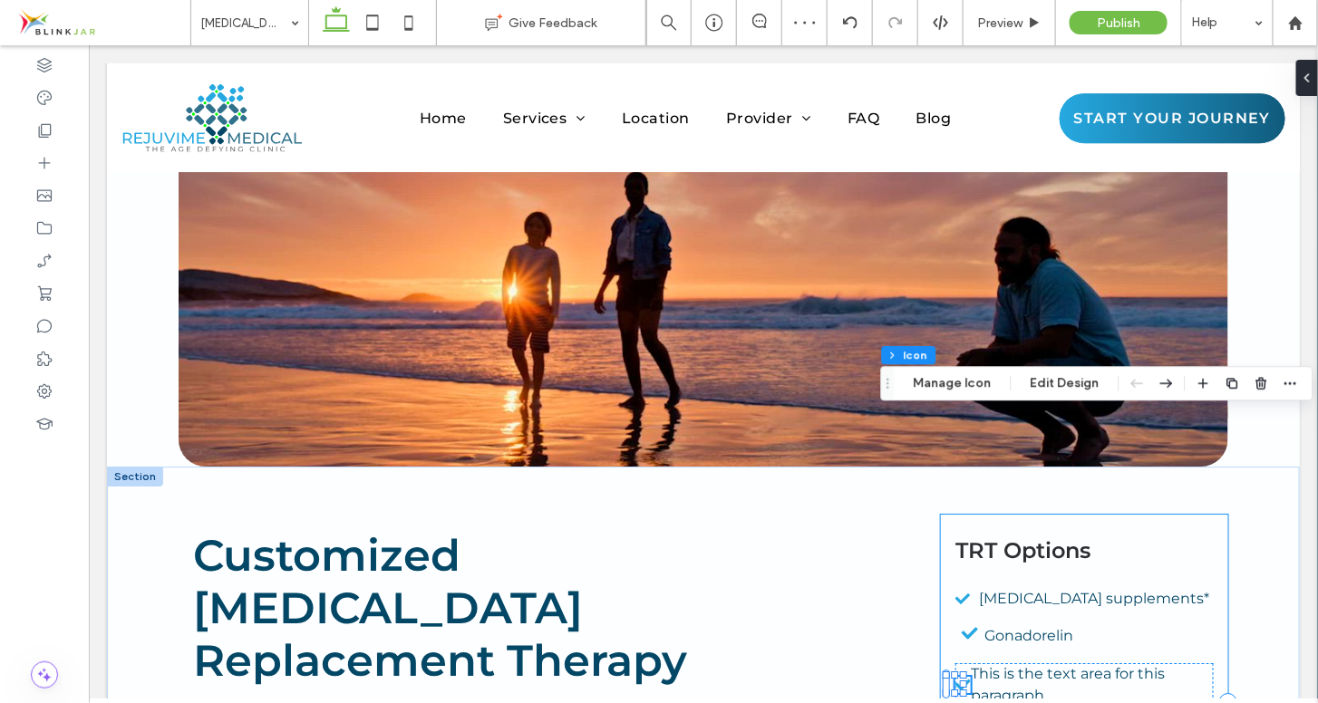
click at [1110, 514] on div "TRT Options [MEDICAL_DATA] supplements* Gonadorelin This is the text area for t…" at bounding box center [1083, 701] width 287 height 375
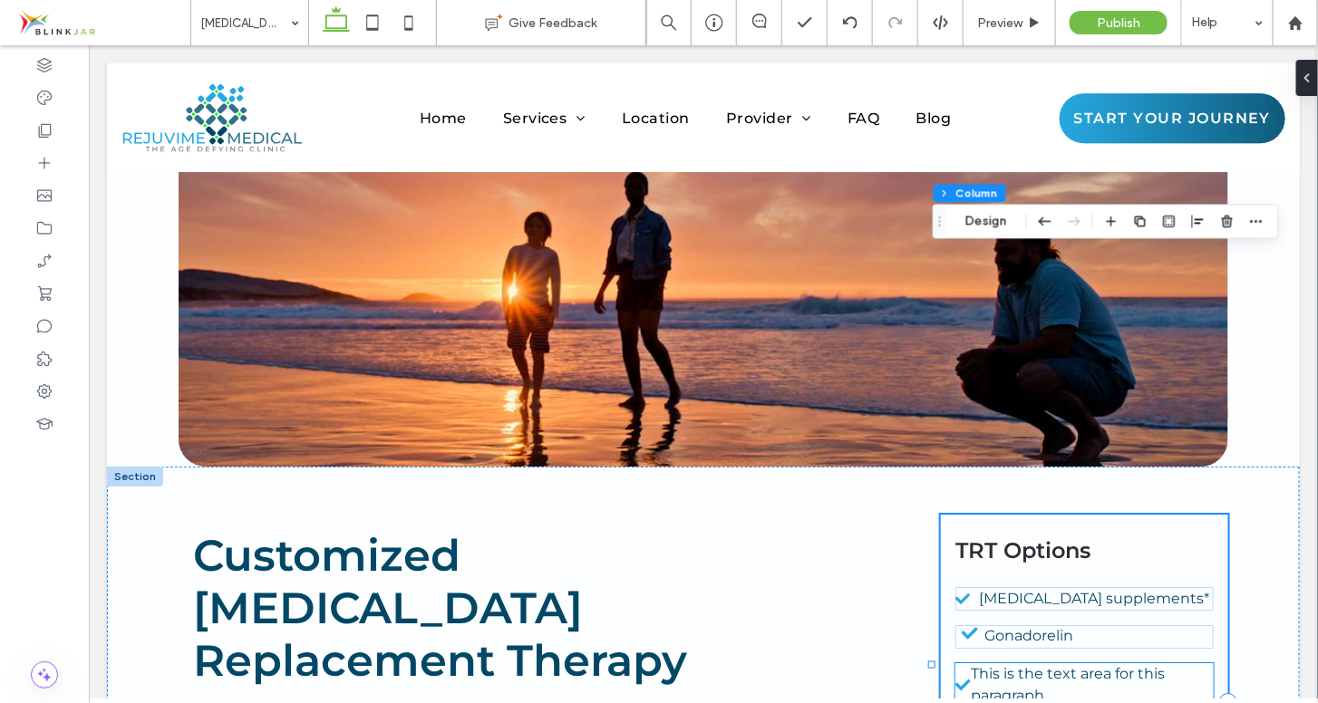
click at [960, 663] on div "This is the text area for this paragraph." at bounding box center [1084, 685] width 258 height 44
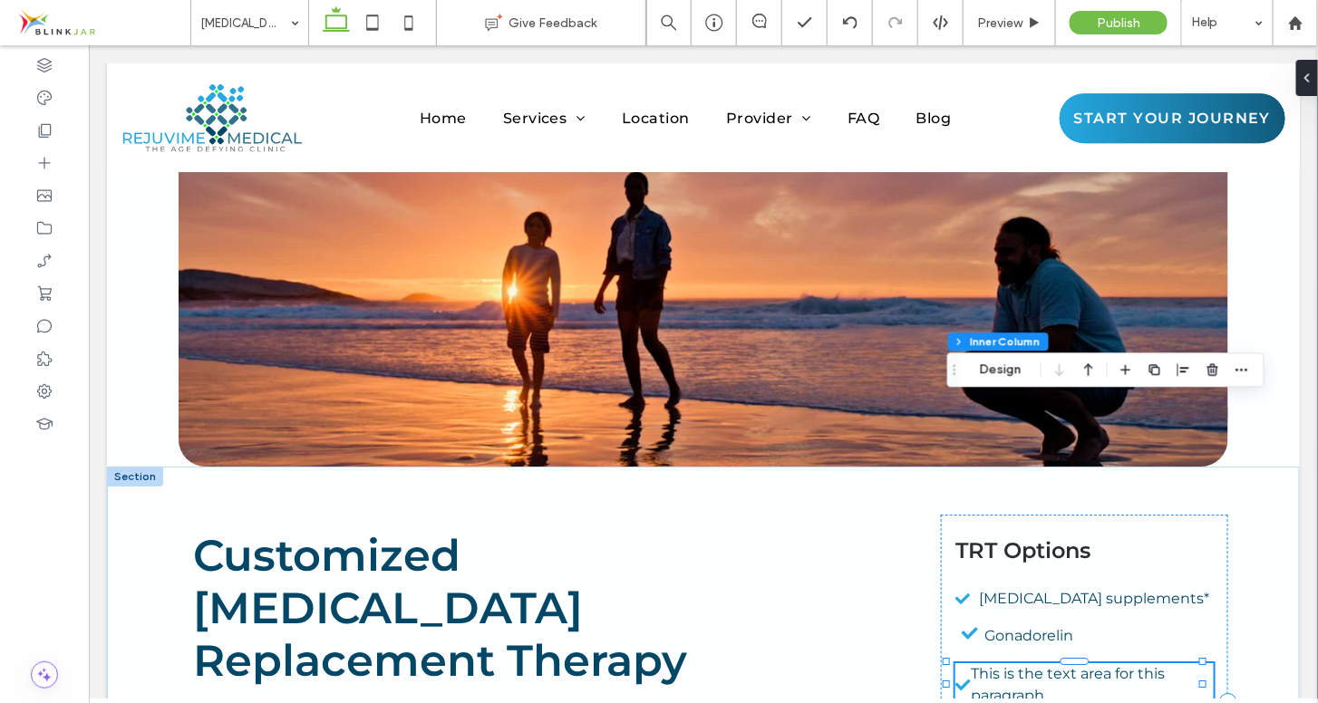
click at [960, 663] on div "This is the text area for this paragraph." at bounding box center [1084, 685] width 258 height 44
click at [970, 664] on span "This is the text area for this paragraph." at bounding box center [1067, 683] width 194 height 39
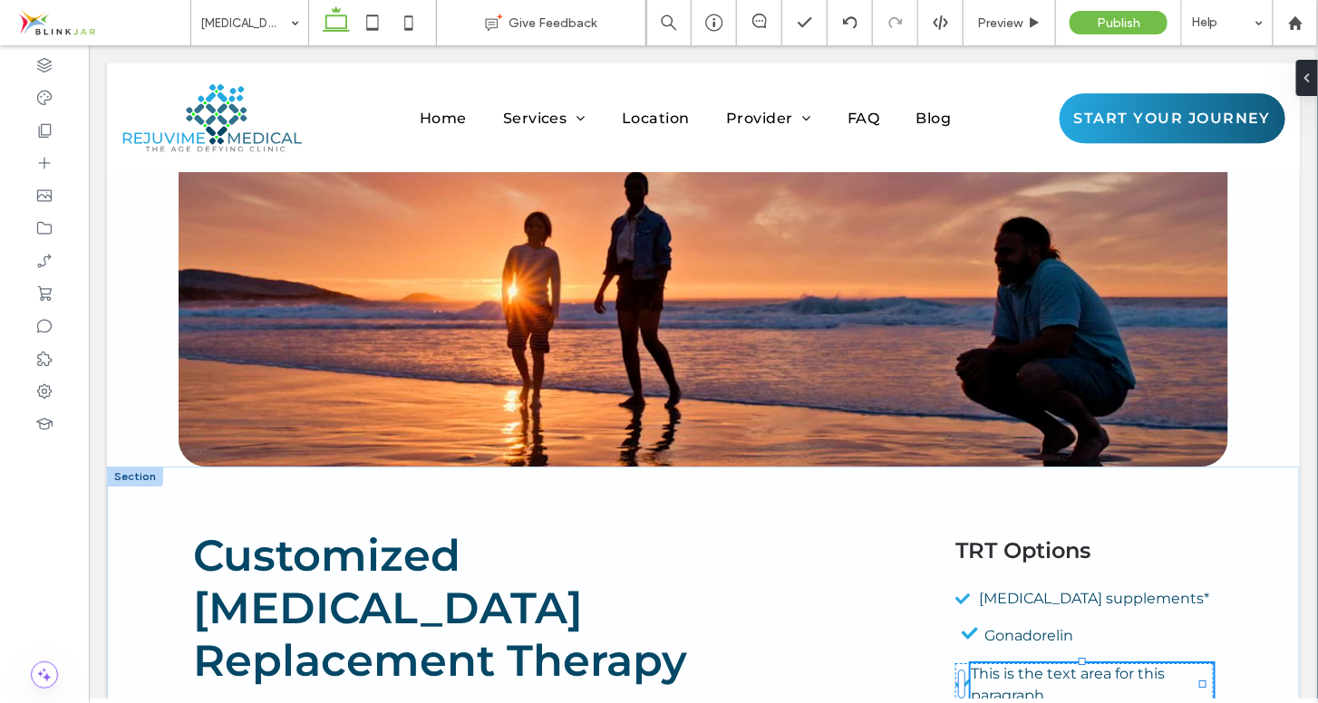
type input "**********"
type input "**"
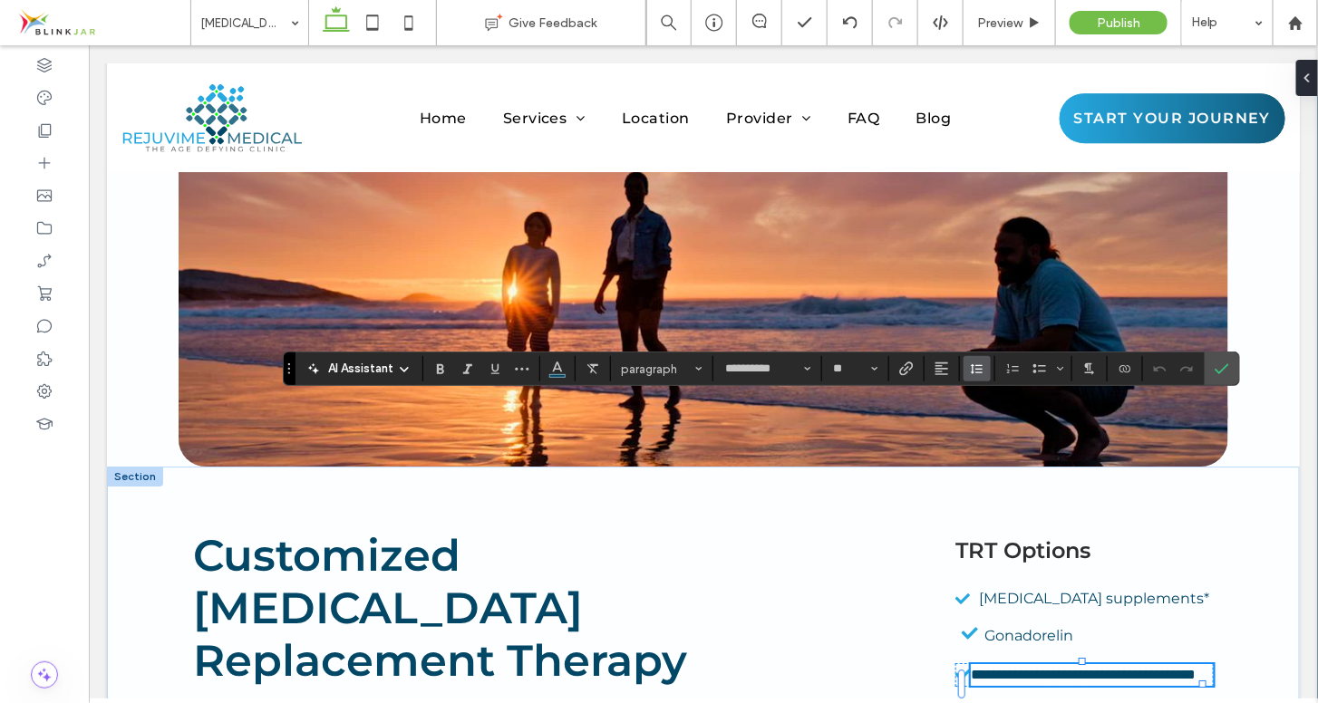
click at [974, 369] on use "Line Height" at bounding box center [977, 369] width 12 height 10
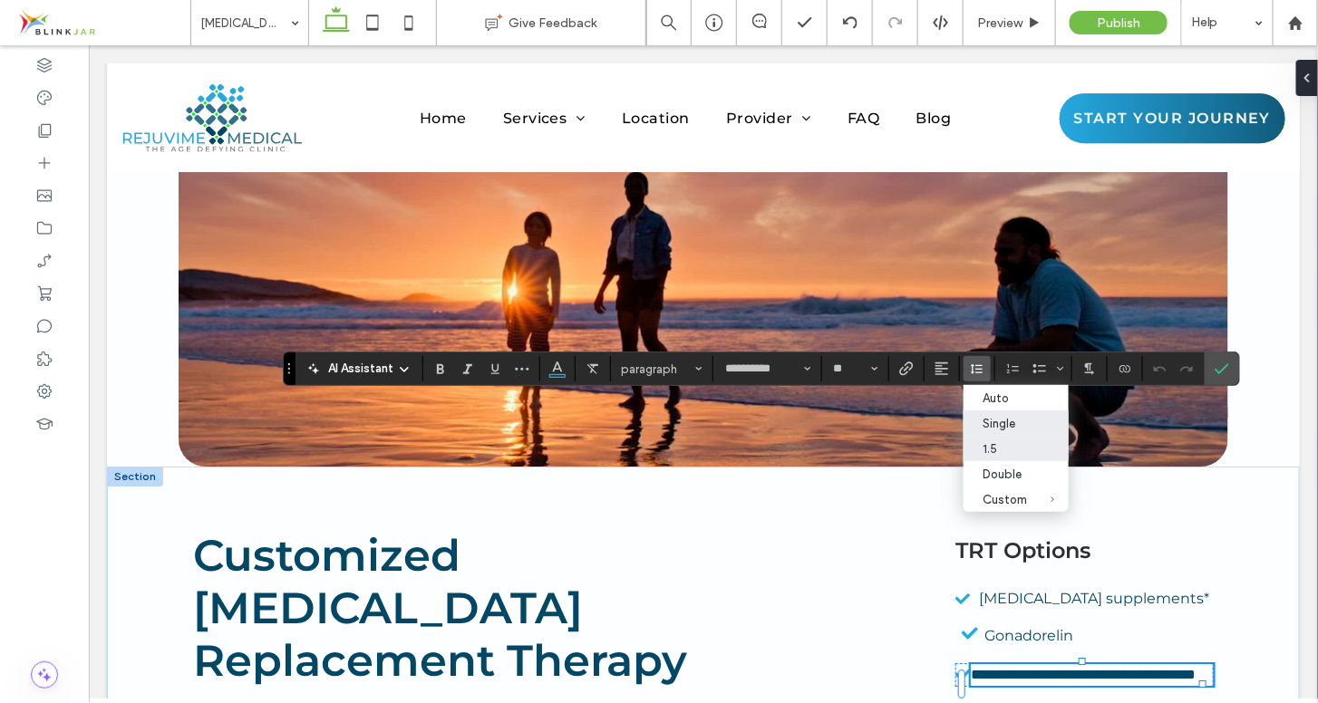
click at [984, 418] on div "Single" at bounding box center [1006, 424] width 44 height 14
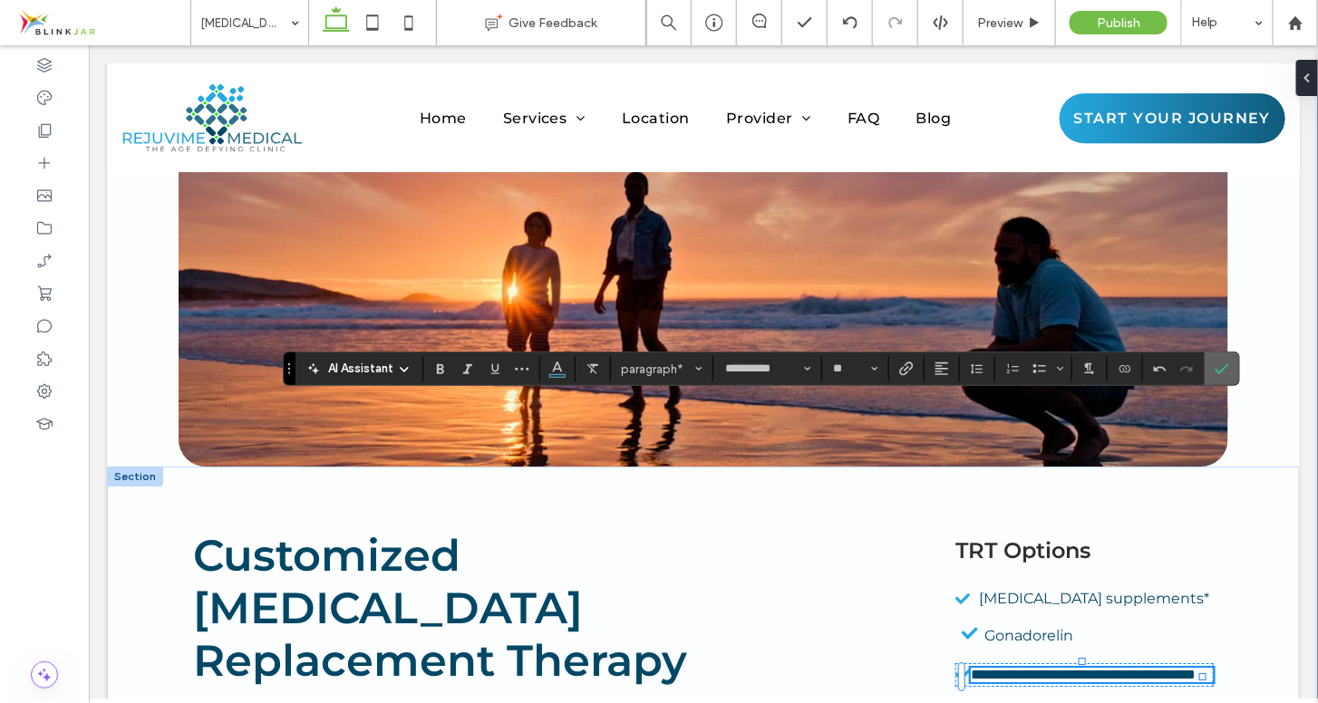
click at [1215, 367] on icon "Confirm" at bounding box center [1222, 369] width 15 height 15
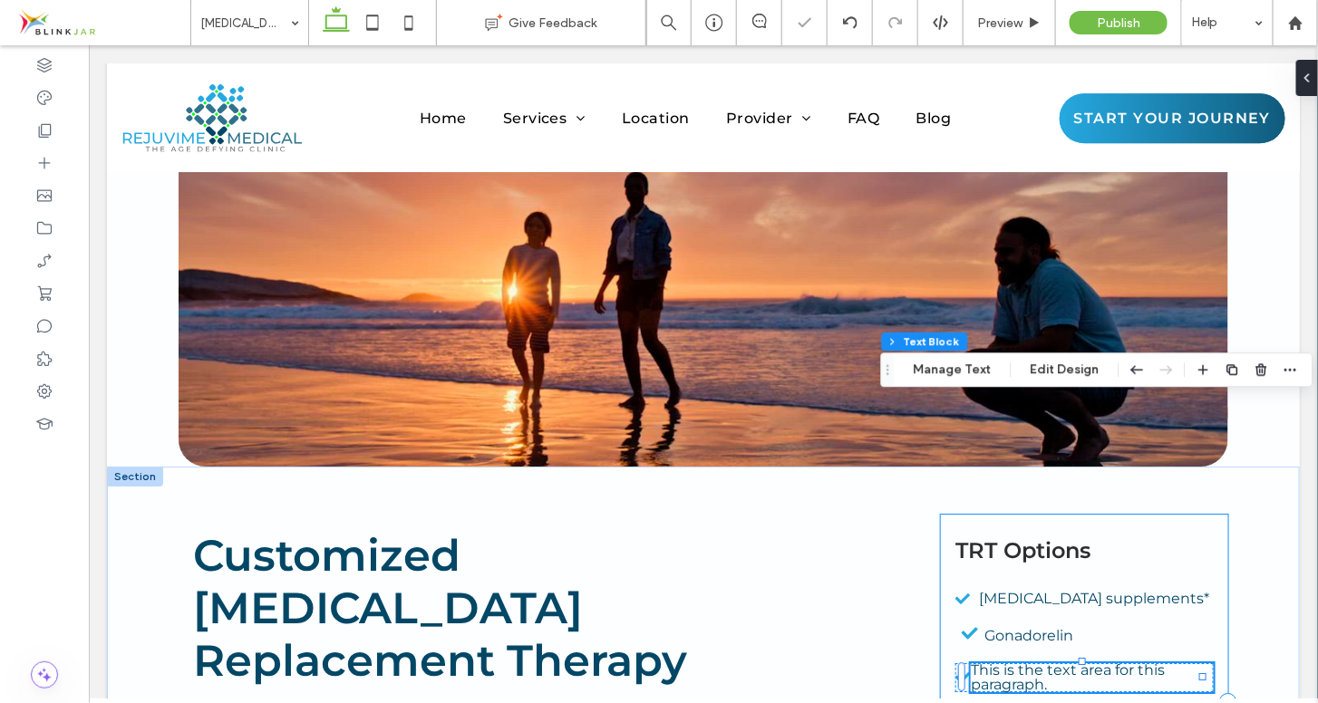
click at [1161, 534] on div "TRT Options [MEDICAL_DATA] supplements* Gonadorelin This is the text area for t…" at bounding box center [1083, 701] width 287 height 375
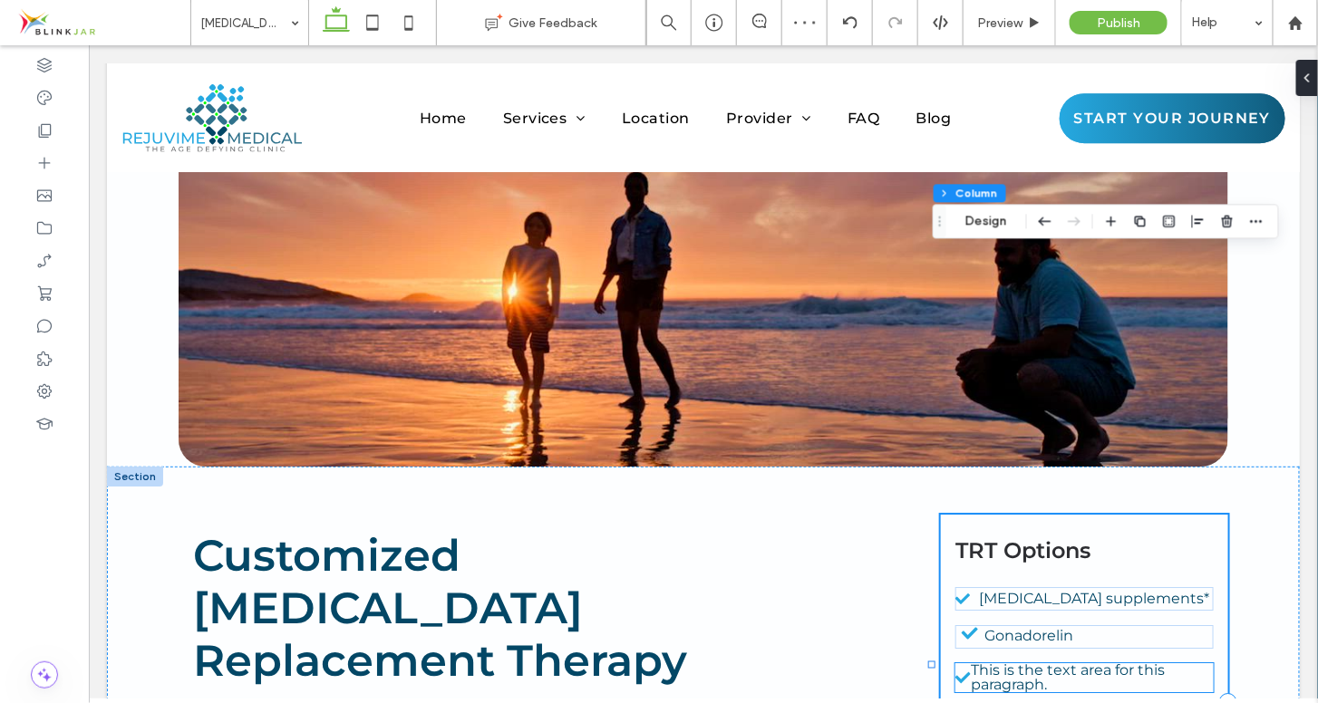
click at [1055, 661] on span "This is the text area for this paragraph." at bounding box center [1067, 677] width 194 height 32
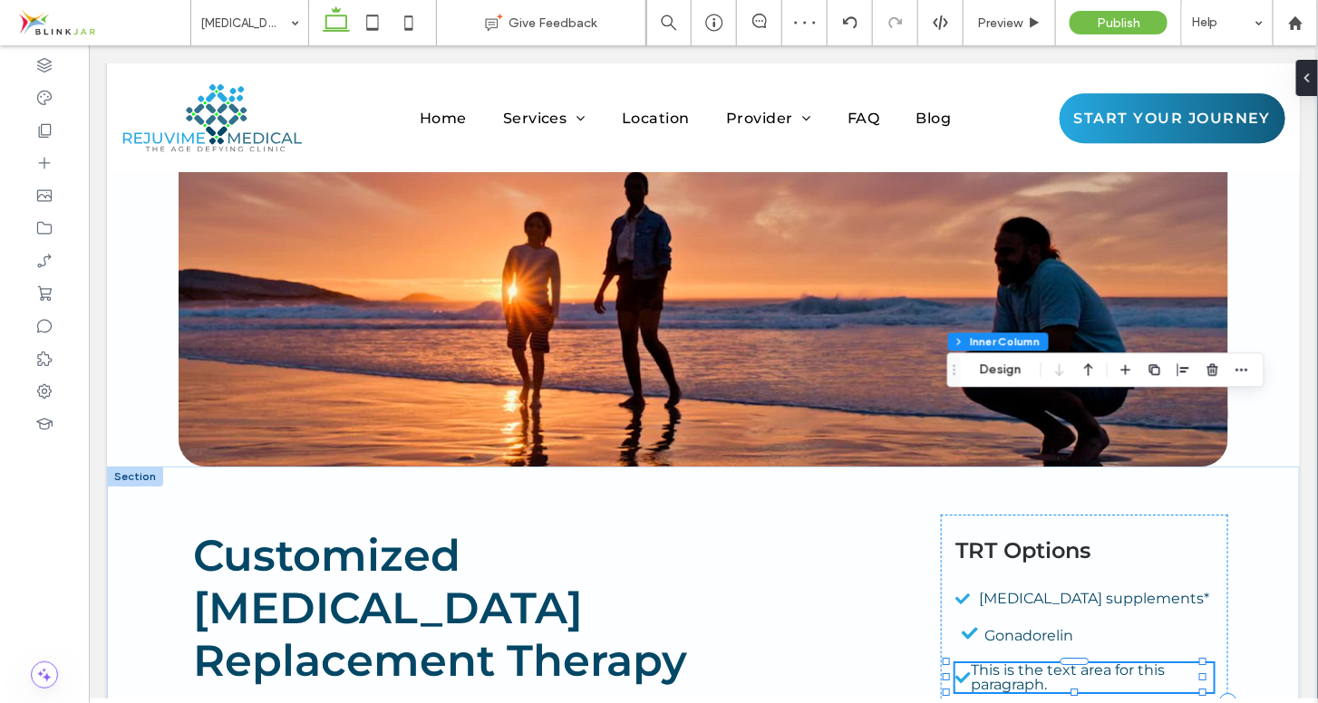
click at [1055, 661] on span "This is the text area for this paragraph." at bounding box center [1067, 677] width 194 height 32
click at [1055, 663] on div "This is the text area for this paragraph." at bounding box center [1091, 677] width 243 height 29
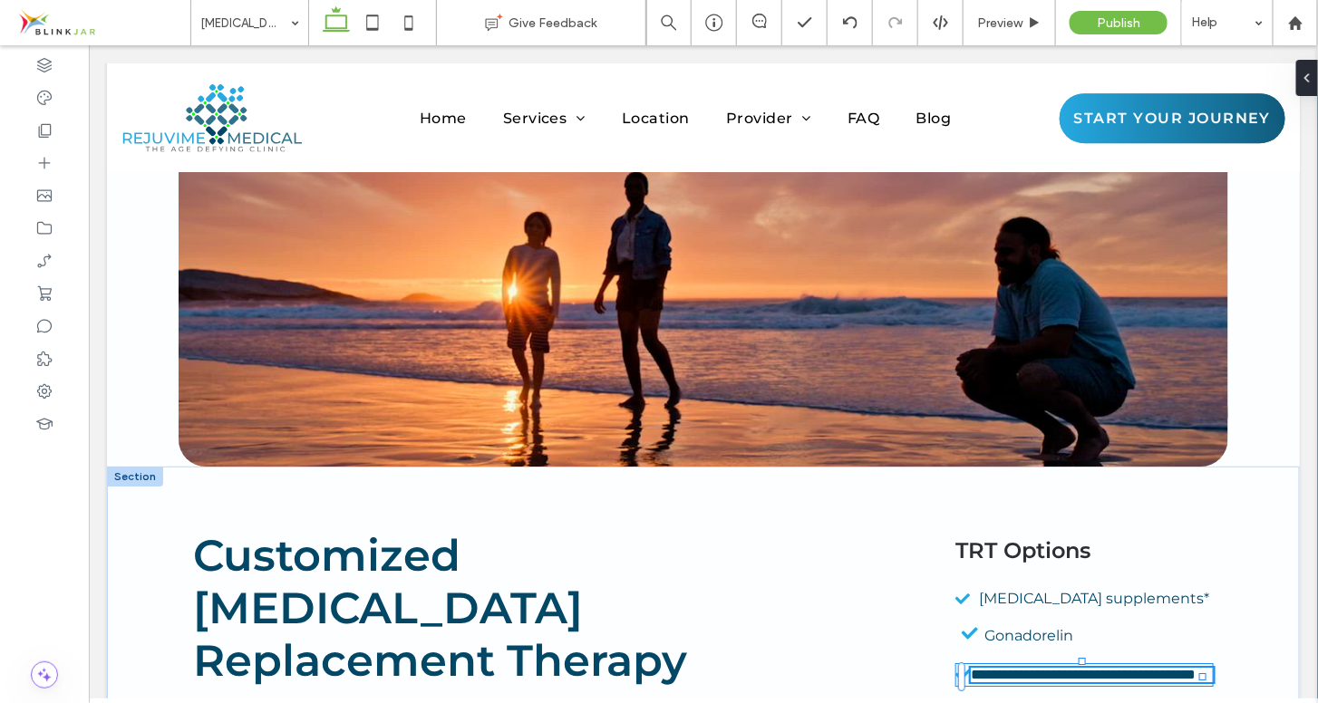
type input "**********"
type input "**"
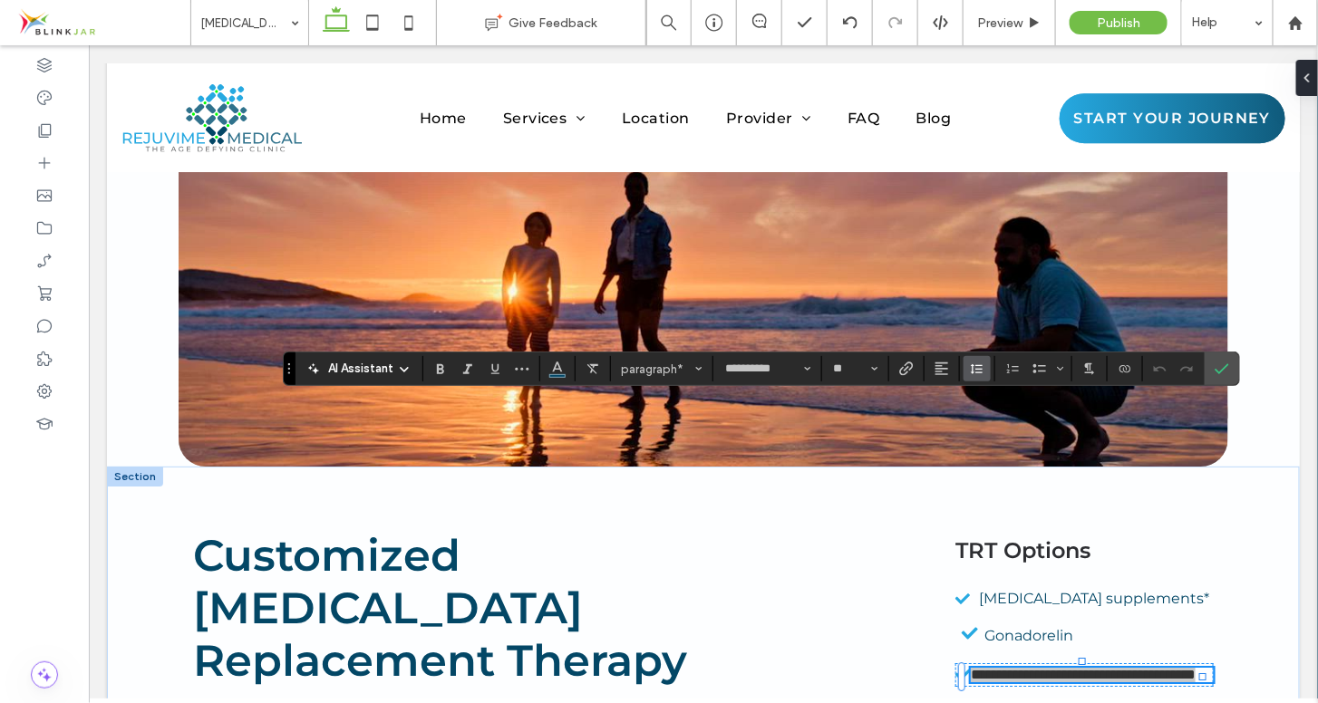
click at [977, 366] on use "Line Height" at bounding box center [977, 369] width 12 height 10
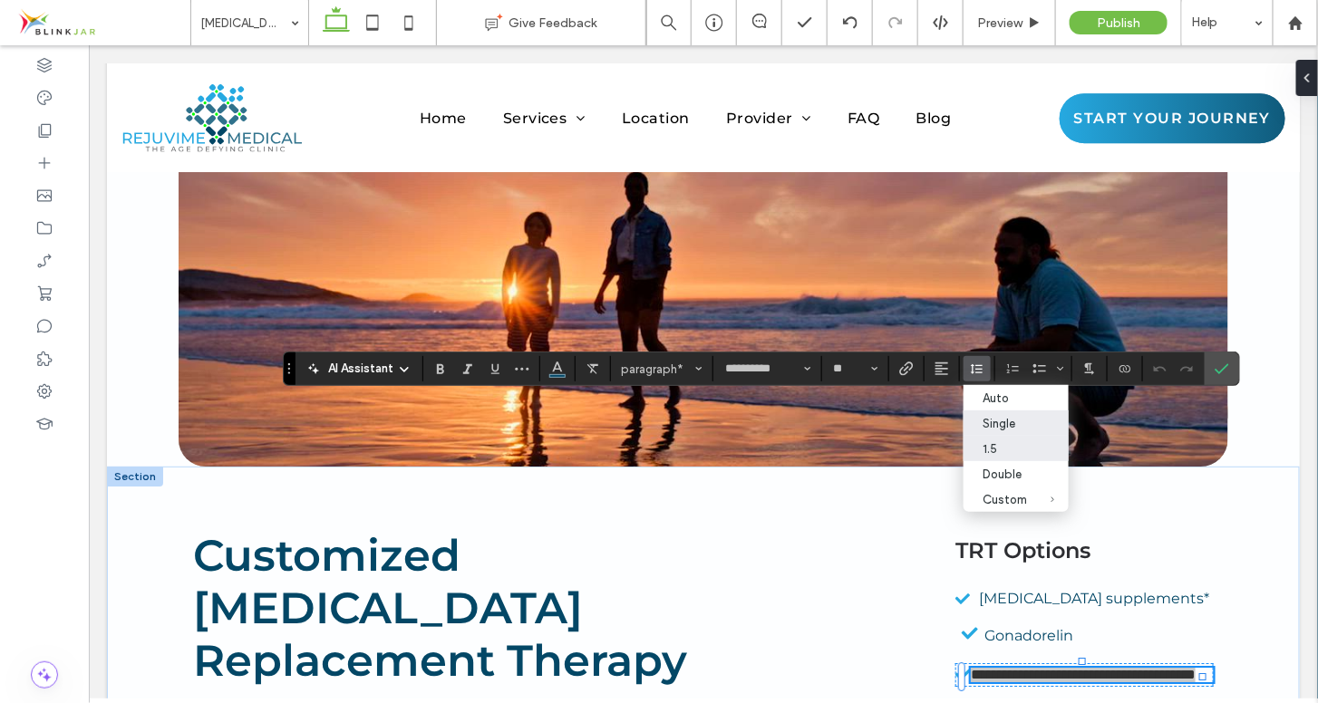
click at [988, 442] on div "1.5" at bounding box center [1006, 449] width 44 height 14
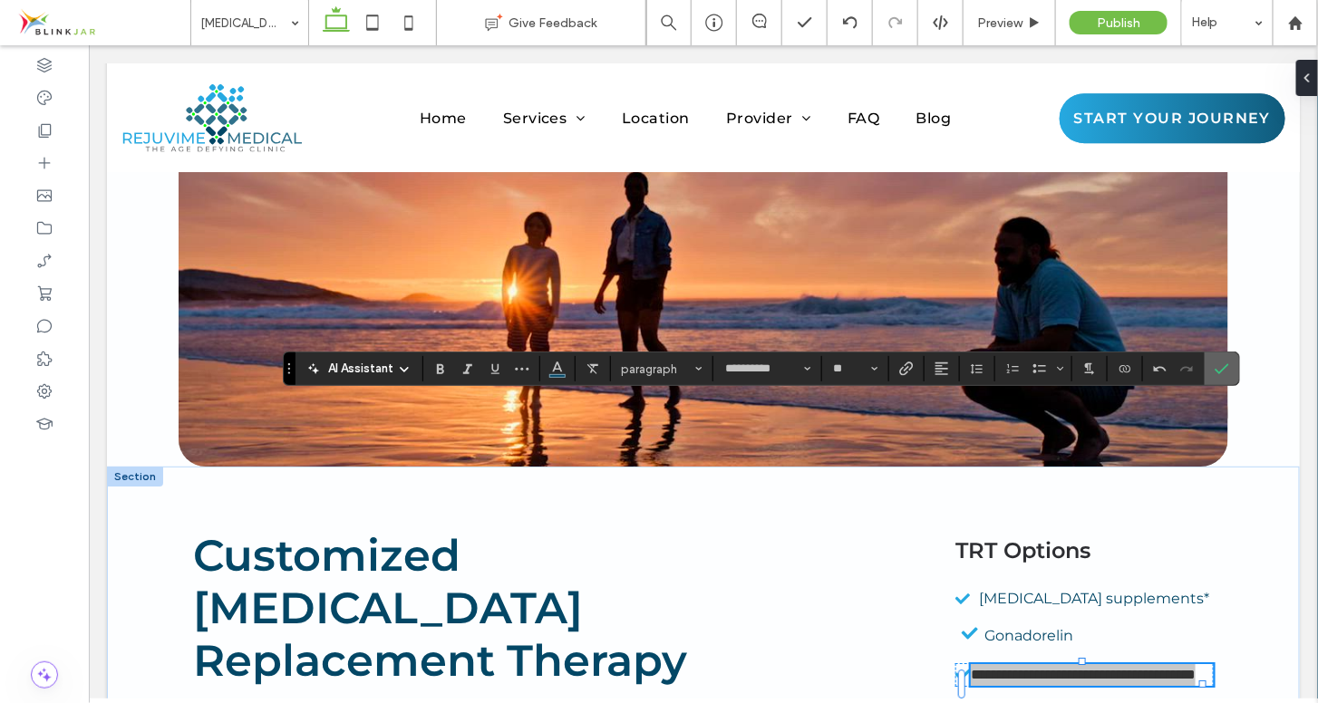
click at [1215, 360] on span "Confirm" at bounding box center [1219, 369] width 8 height 33
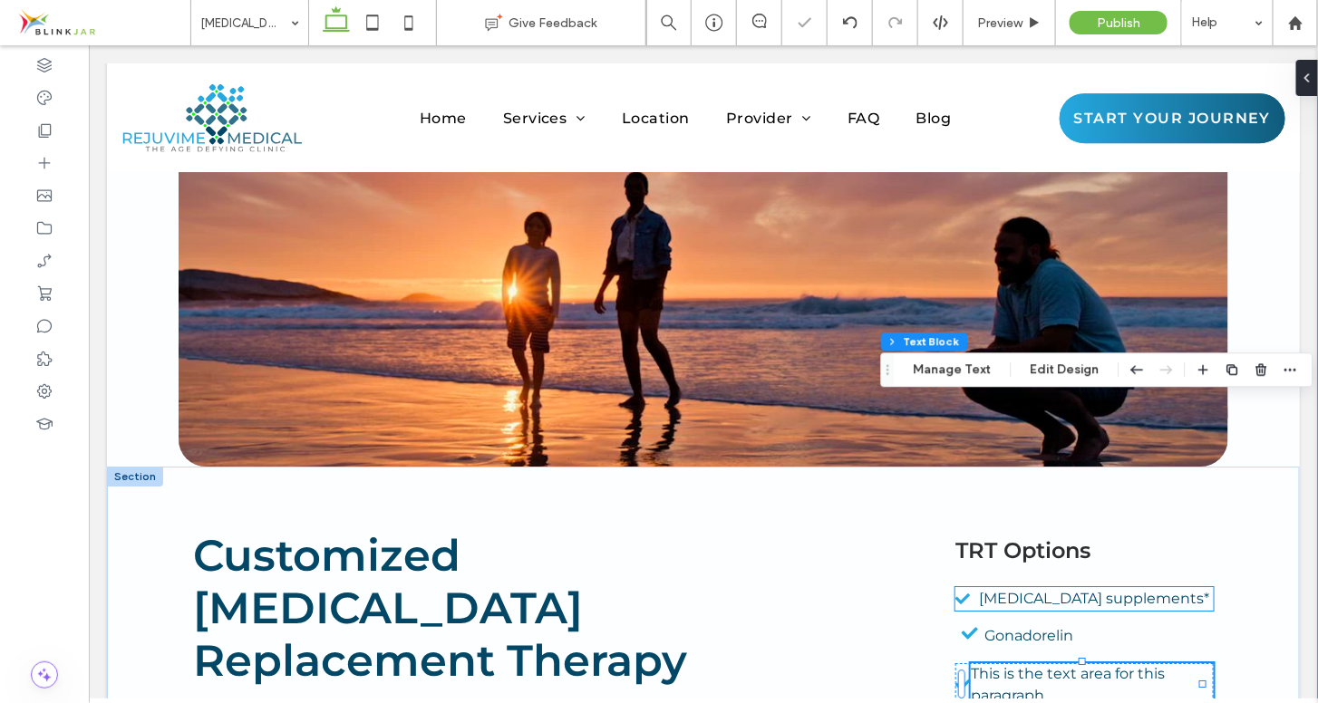
click at [1044, 589] on span "[MEDICAL_DATA] supplements*" at bounding box center [1094, 597] width 230 height 17
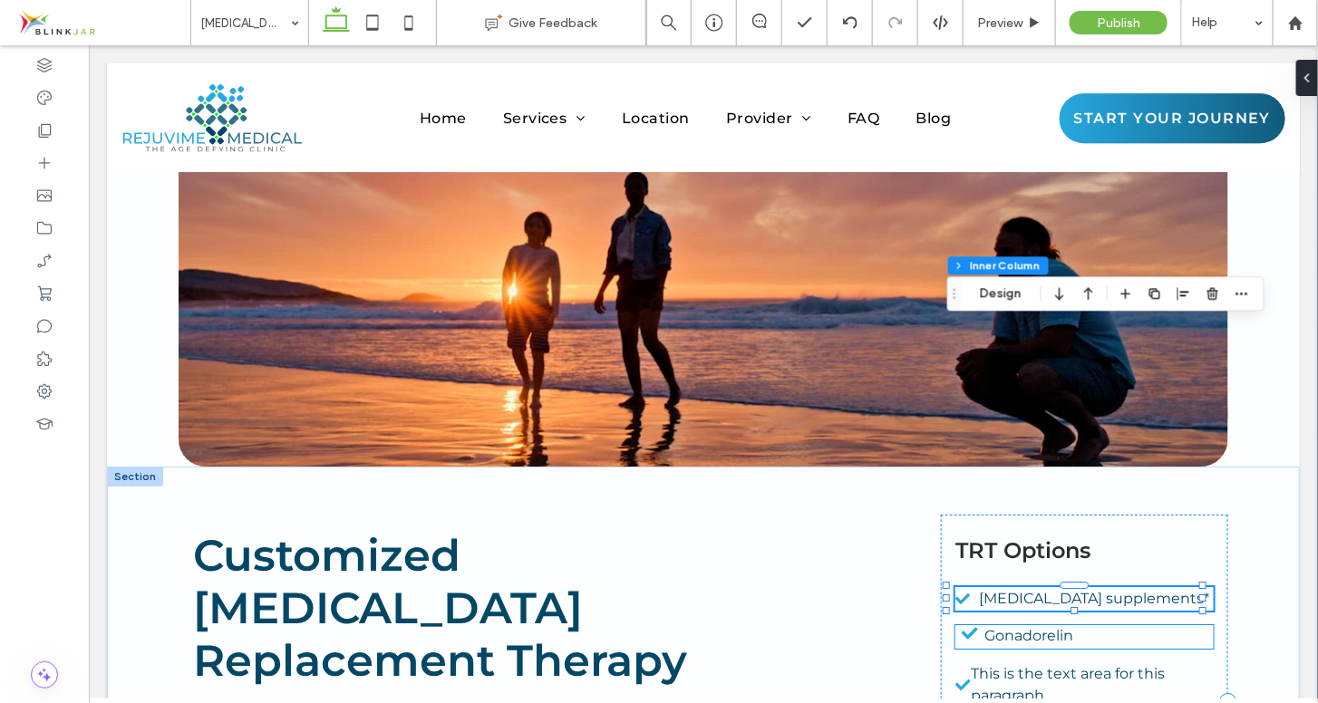
click at [992, 626] on span "Gonadorelin" at bounding box center [1028, 634] width 89 height 17
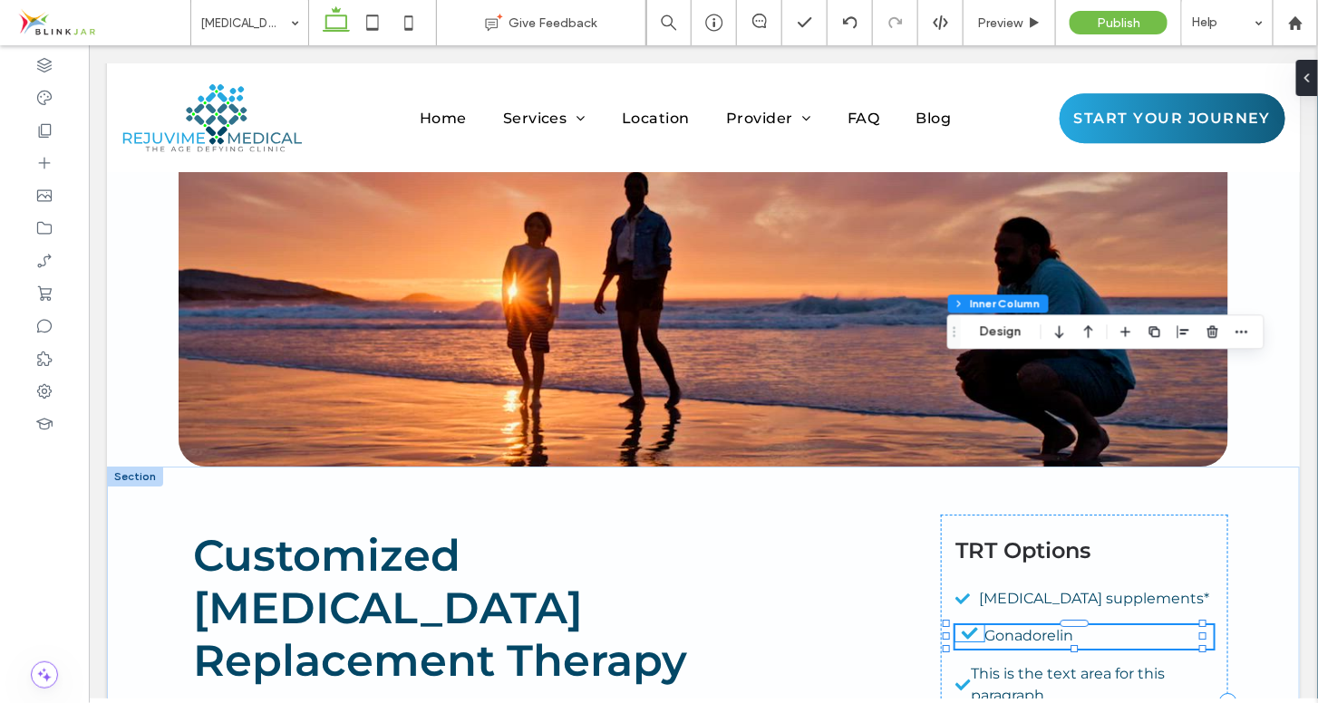
click at [963, 625] on icon at bounding box center [969, 633] width 29 height 16
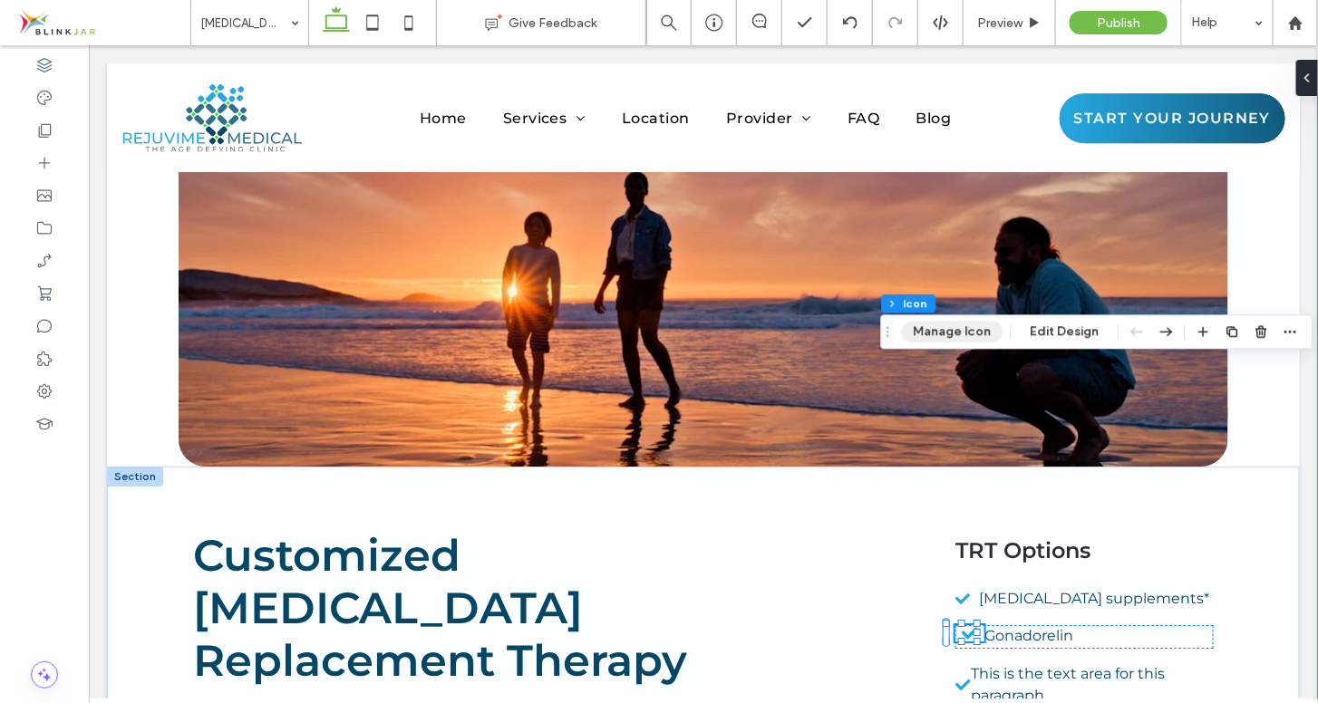
click at [988, 332] on button "Manage Icon" at bounding box center [953, 332] width 102 height 22
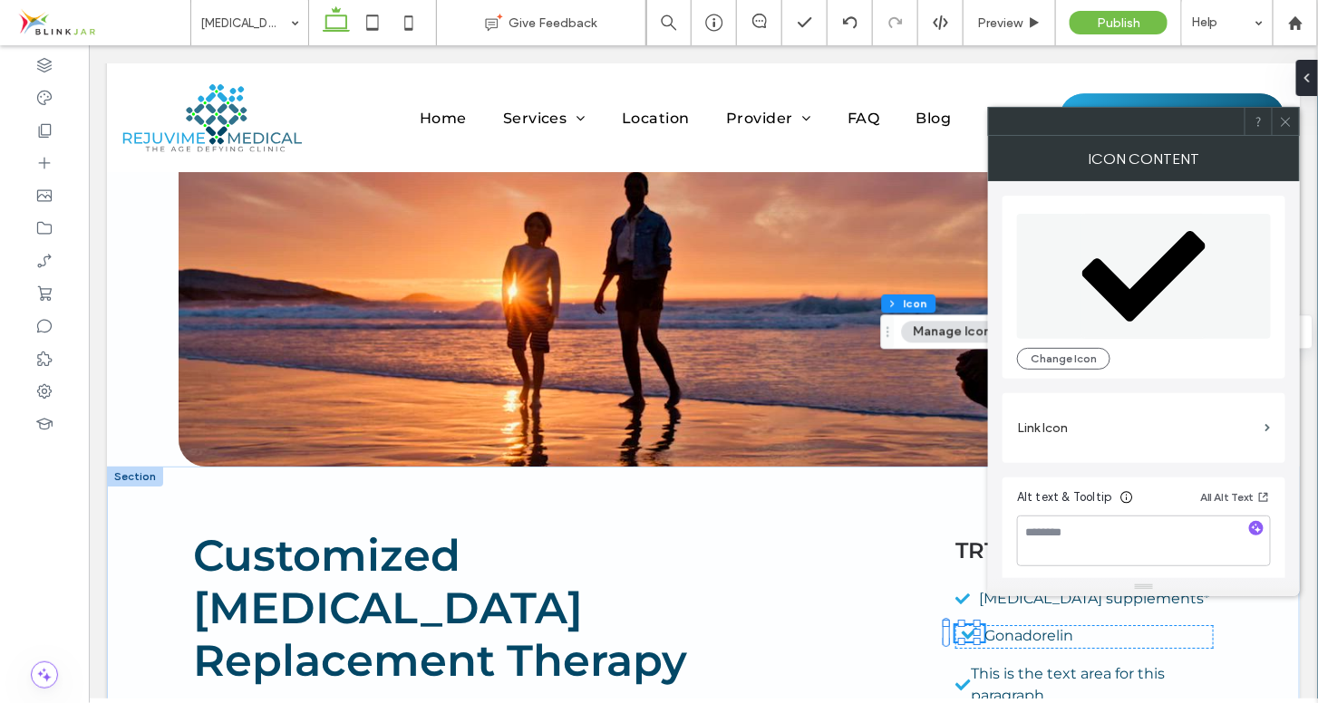
click at [1286, 120] on icon at bounding box center [1286, 122] width 14 height 14
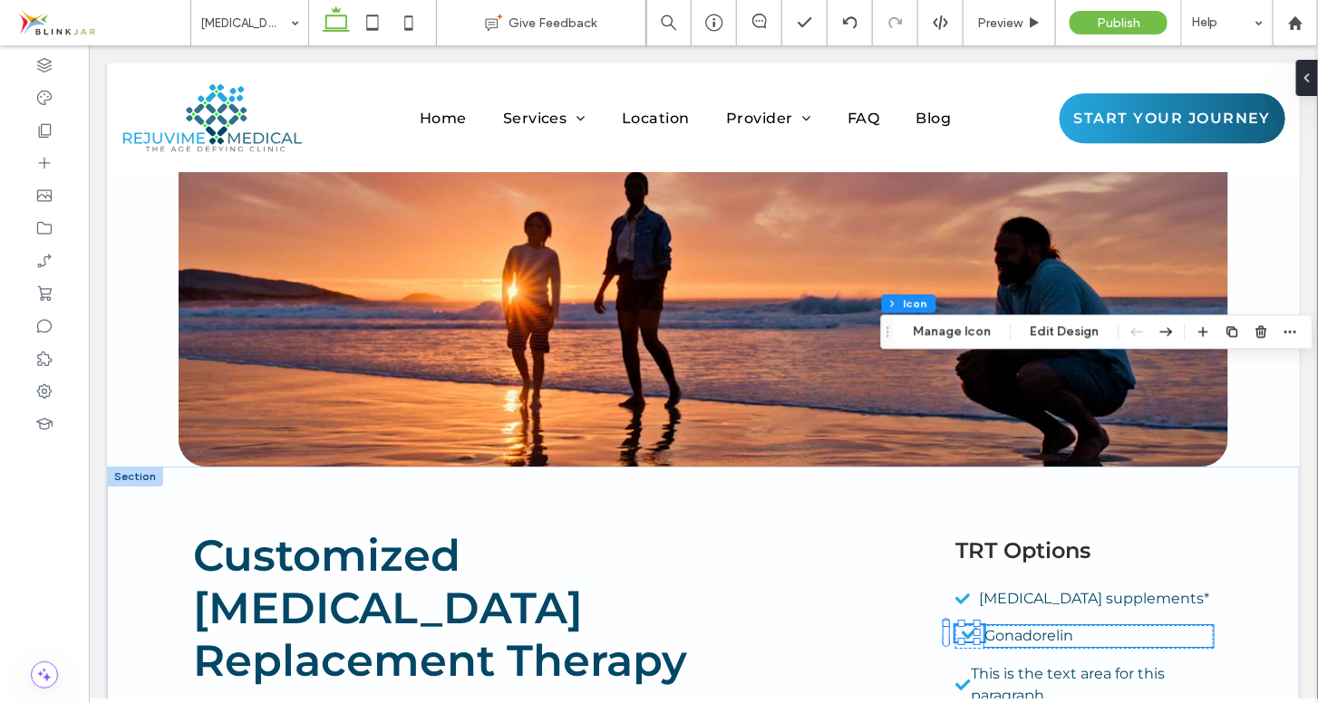
click at [1027, 626] on span "Gonadorelin" at bounding box center [1028, 634] width 89 height 17
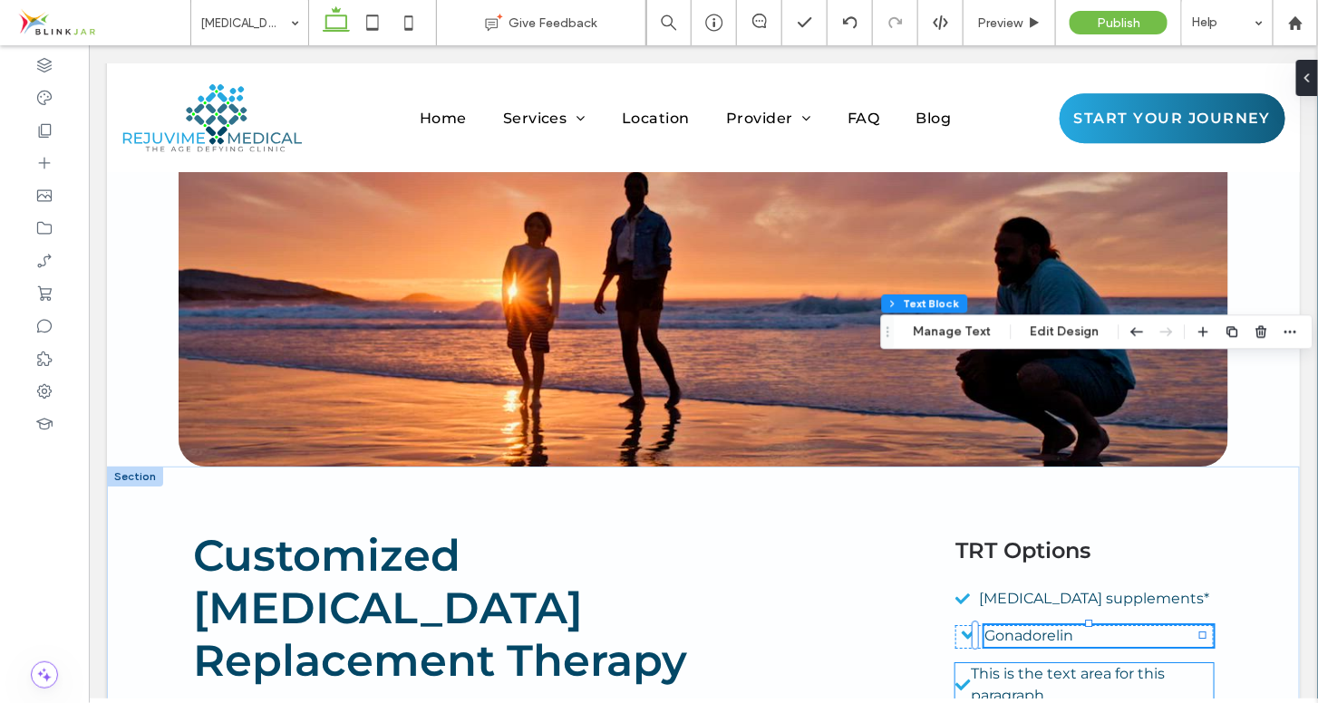
click at [1018, 664] on span "This is the text area for this paragraph." at bounding box center [1067, 683] width 194 height 39
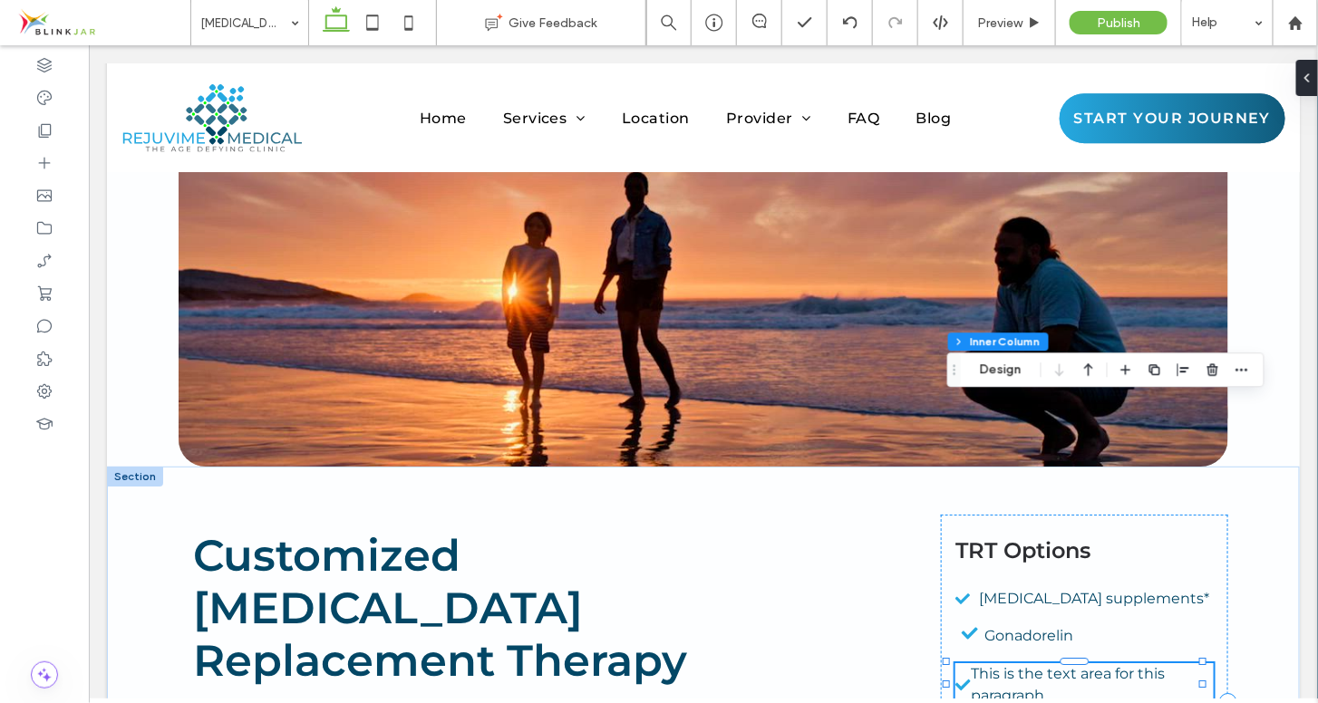
click at [1018, 664] on span "This is the text area for this paragraph." at bounding box center [1067, 683] width 194 height 39
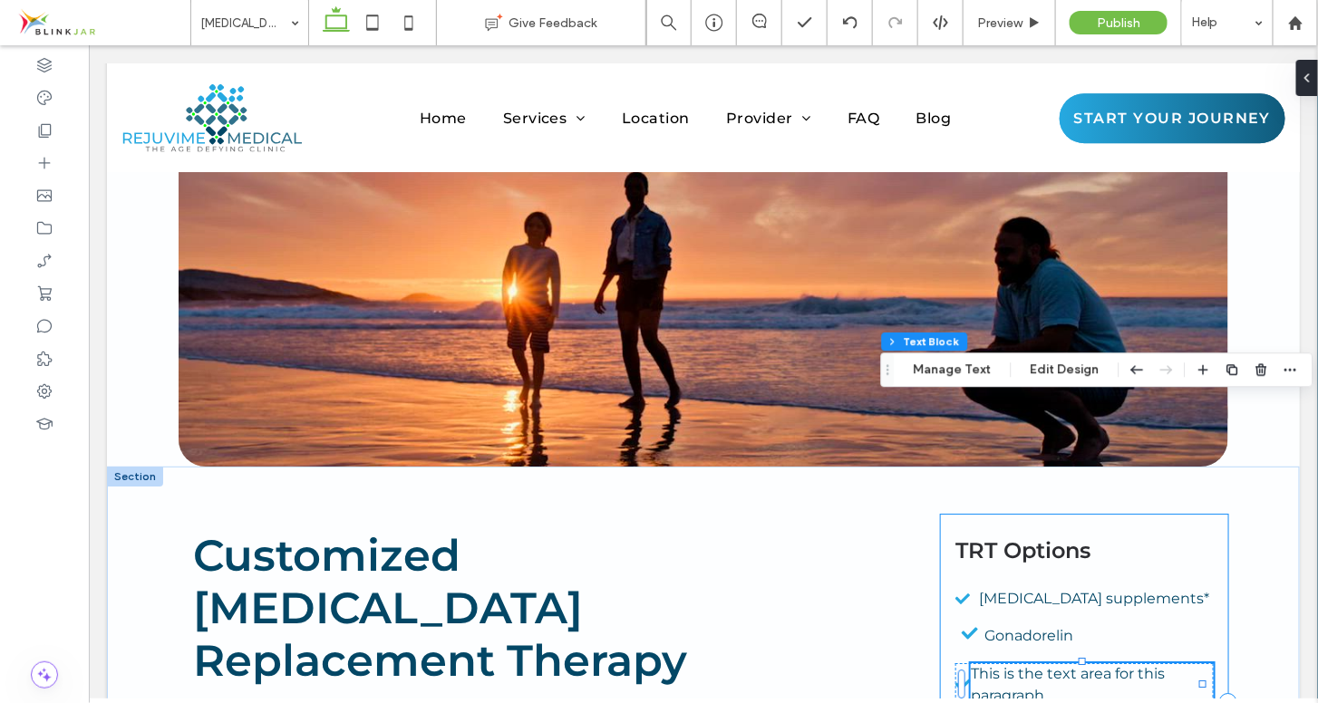
click at [1035, 514] on div "TRT Options [MEDICAL_DATA] supplements* Gonadorelin This is the text area for t…" at bounding box center [1083, 701] width 287 height 375
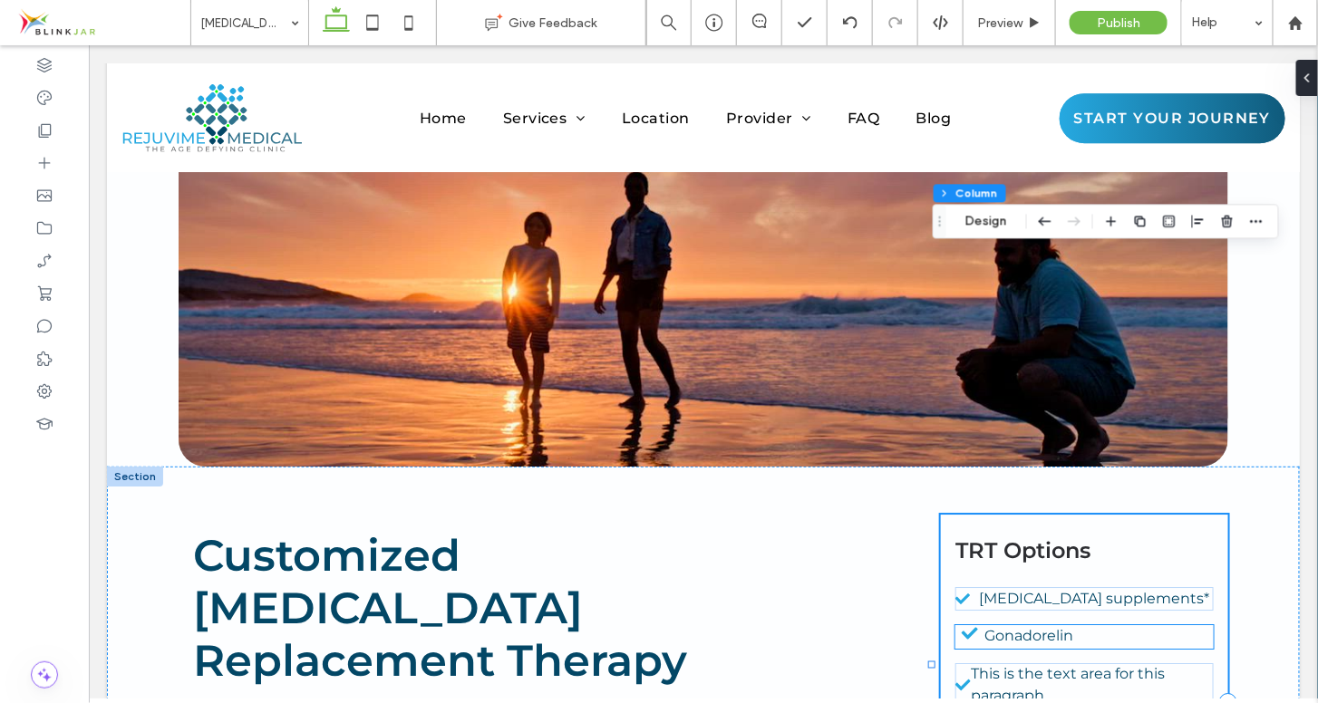
click at [998, 626] on span "Gonadorelin" at bounding box center [1028, 634] width 89 height 17
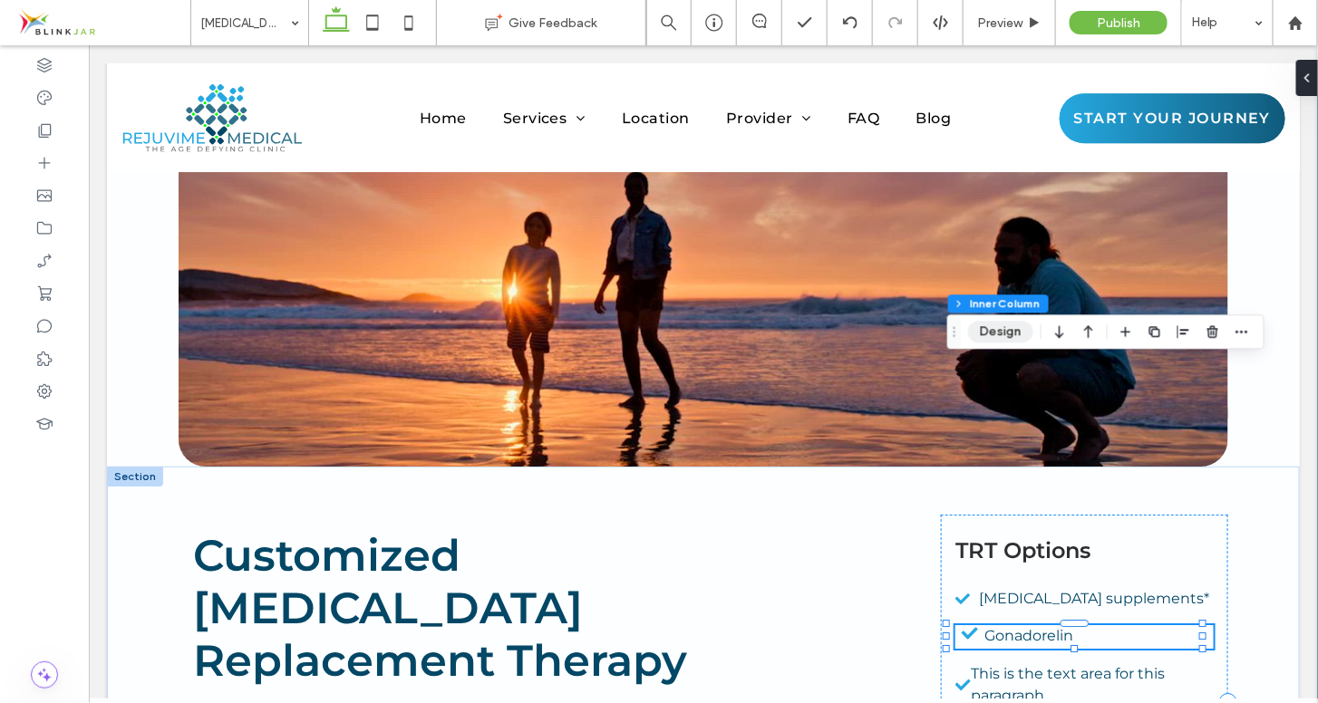
click at [1018, 331] on button "Design" at bounding box center [1000, 332] width 65 height 22
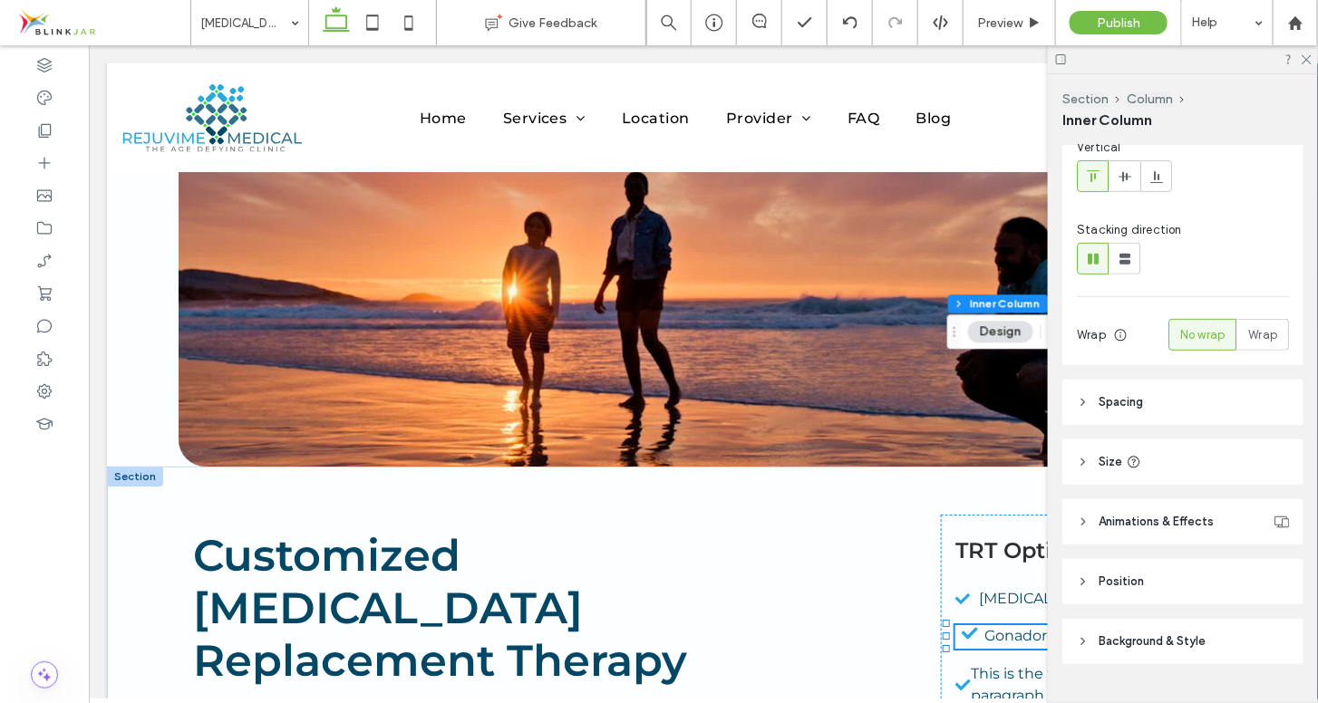
scroll to position [262, 0]
click at [1082, 396] on icon at bounding box center [1083, 398] width 13 height 13
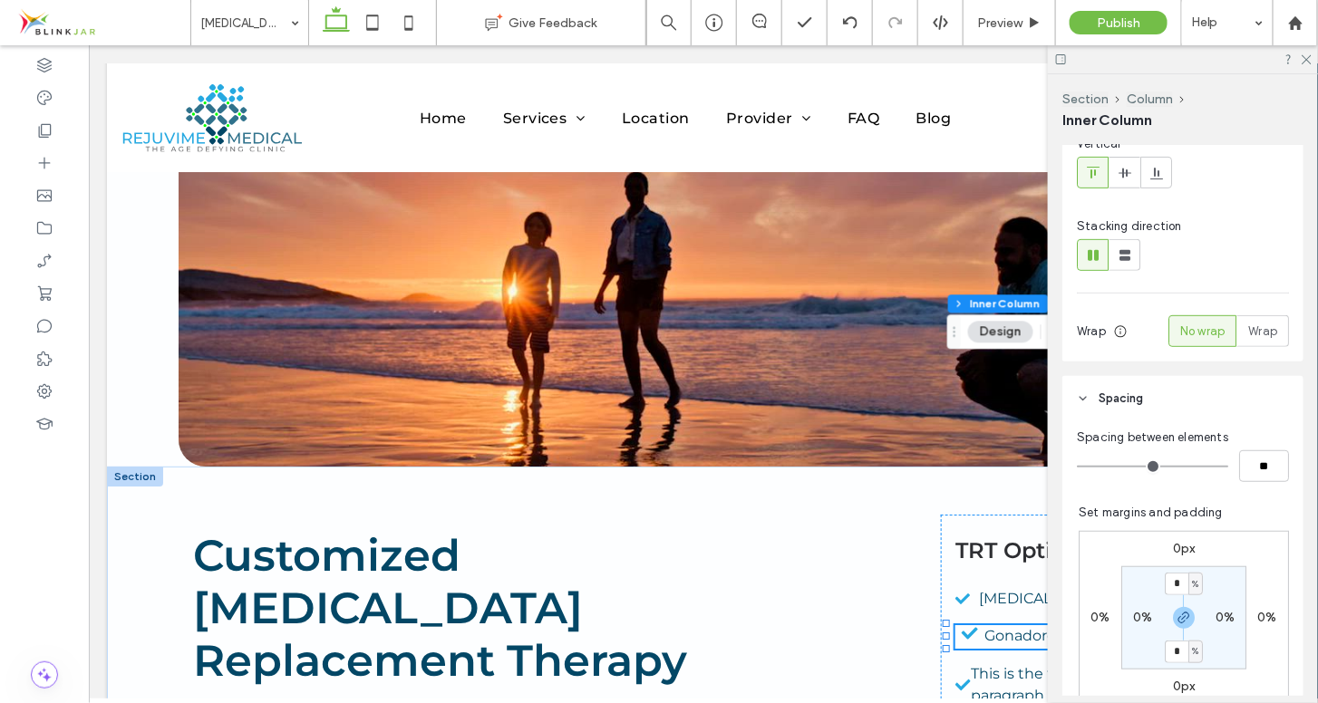
click at [1082, 396] on icon at bounding box center [1083, 398] width 13 height 13
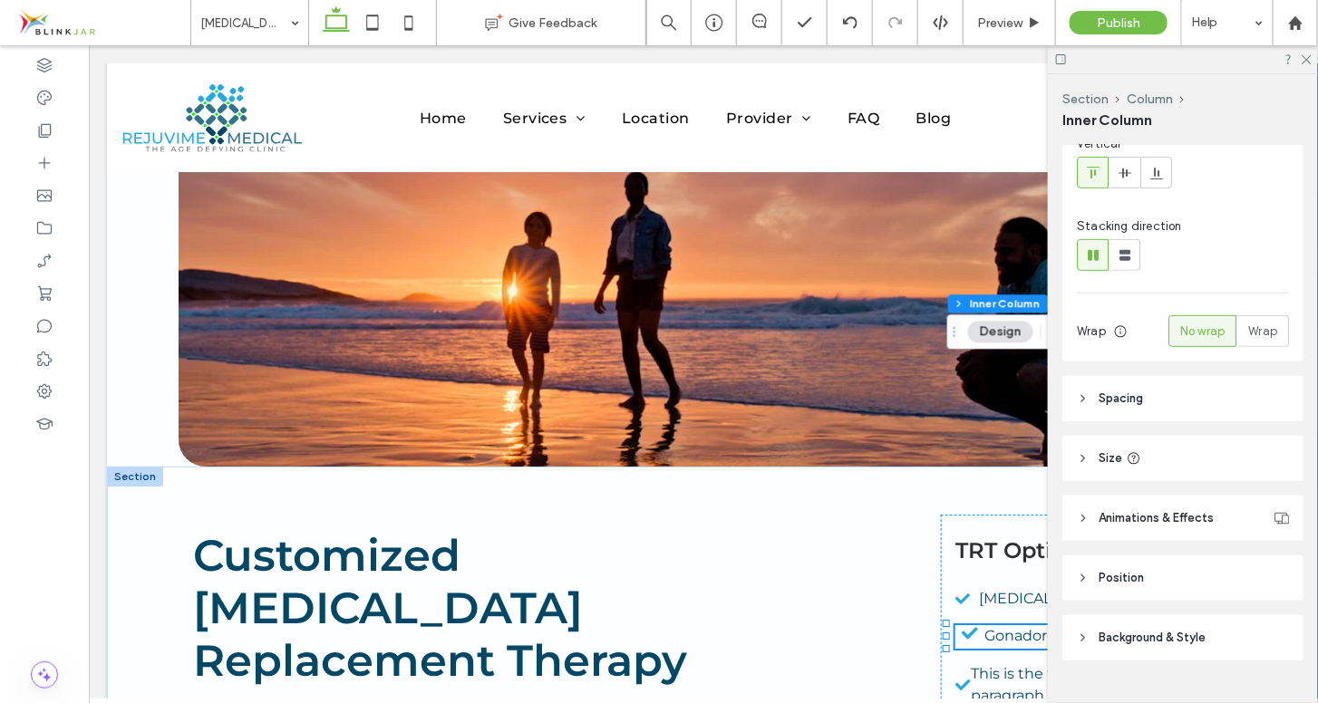
click at [1079, 578] on icon at bounding box center [1083, 578] width 13 height 13
click at [989, 664] on span "This is the text area for this paragraph." at bounding box center [1067, 683] width 194 height 39
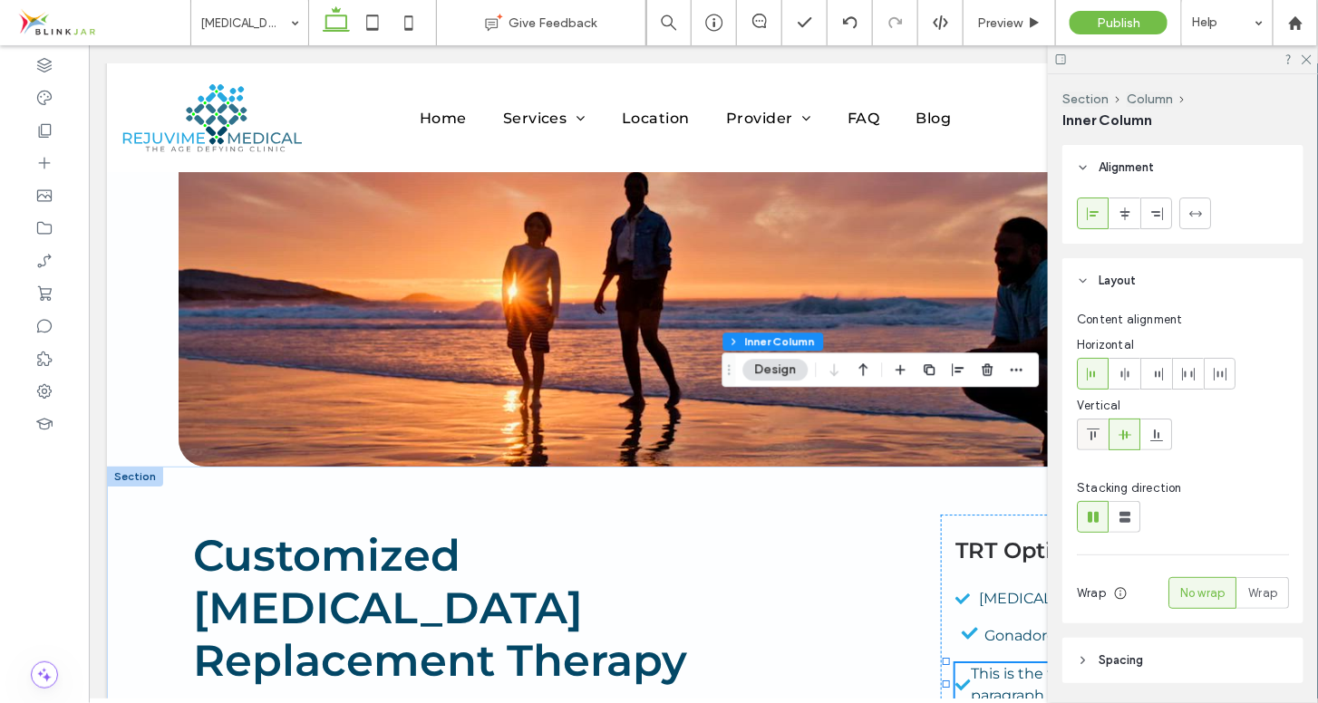
click at [1094, 436] on use at bounding box center [1092, 435] width 13 height 12
type input "**"
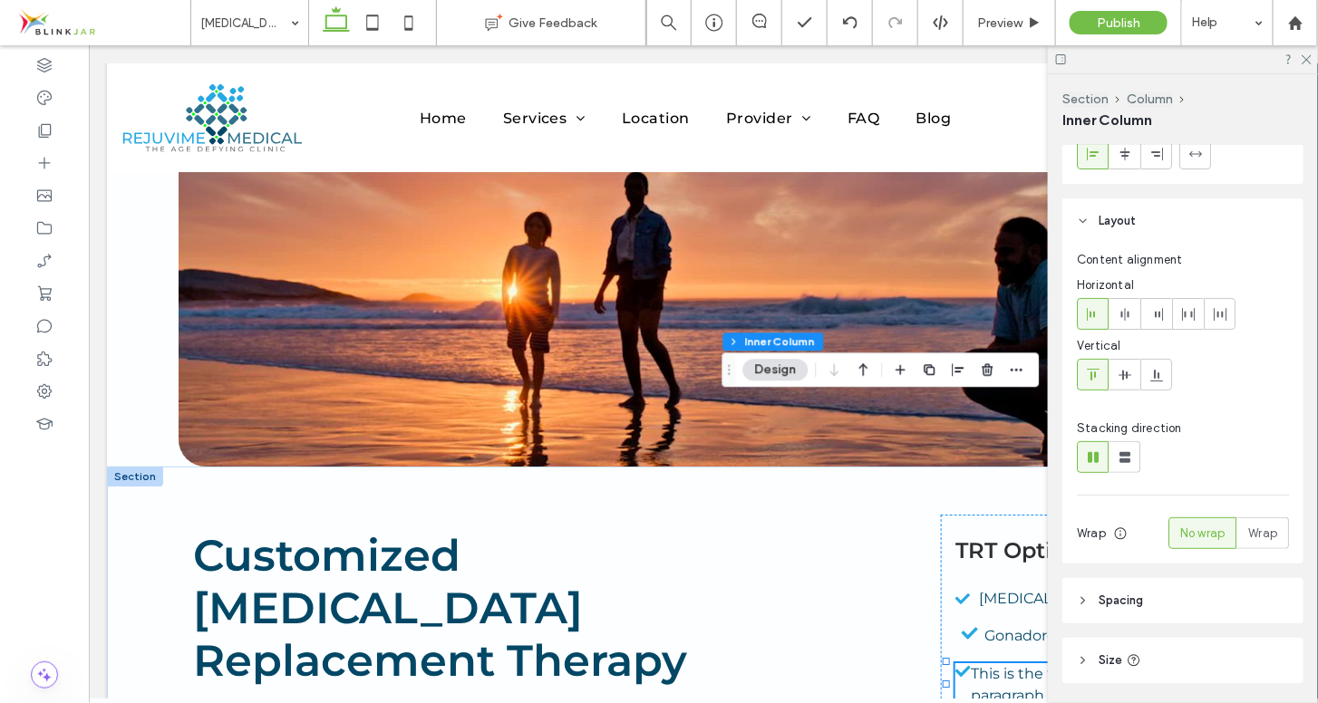
scroll to position [169, 0]
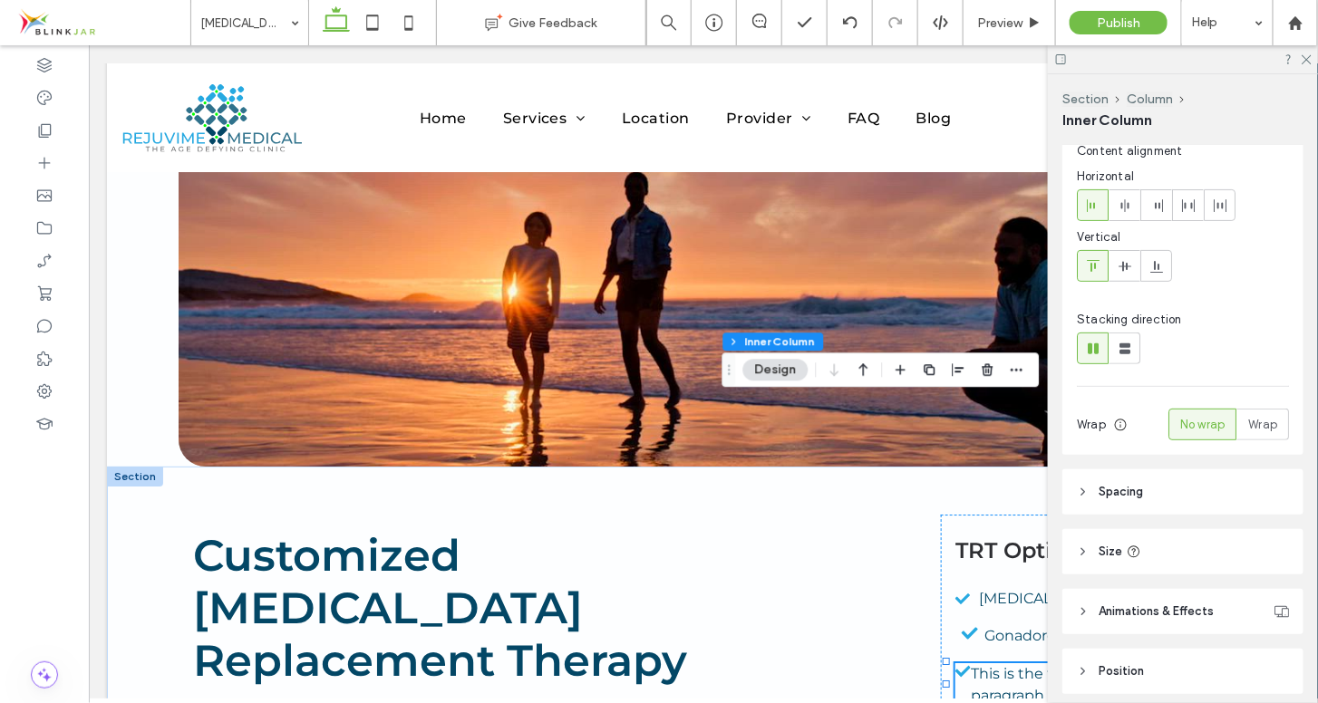
click at [1081, 489] on use at bounding box center [1083, 492] width 4 height 6
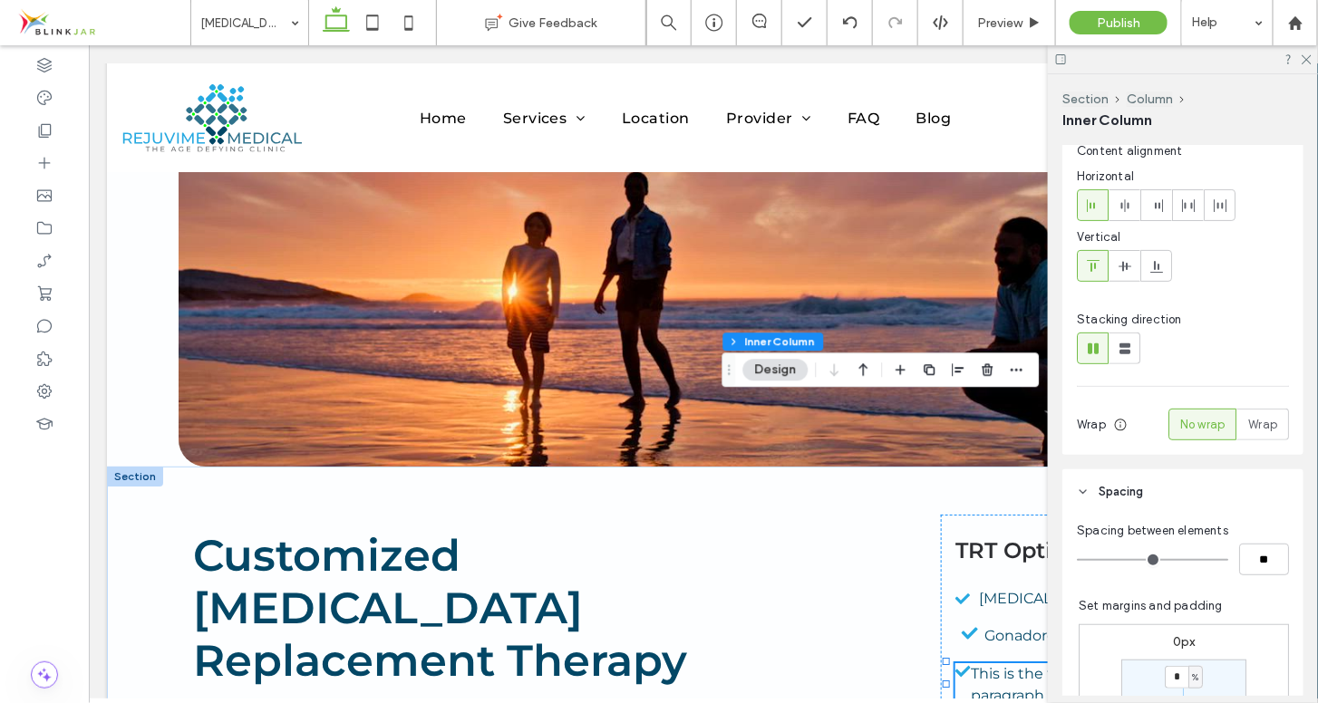
click at [1081, 488] on icon at bounding box center [1083, 492] width 13 height 13
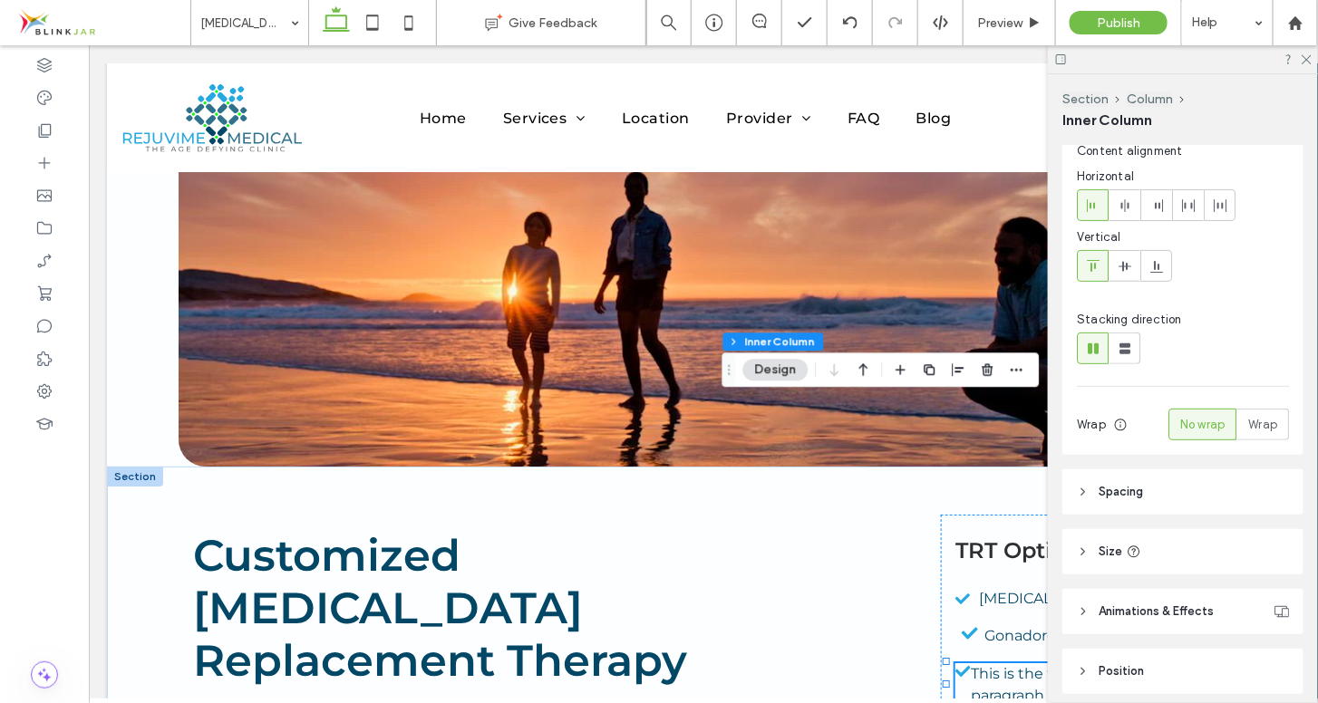
click at [1081, 489] on use at bounding box center [1083, 492] width 4 height 6
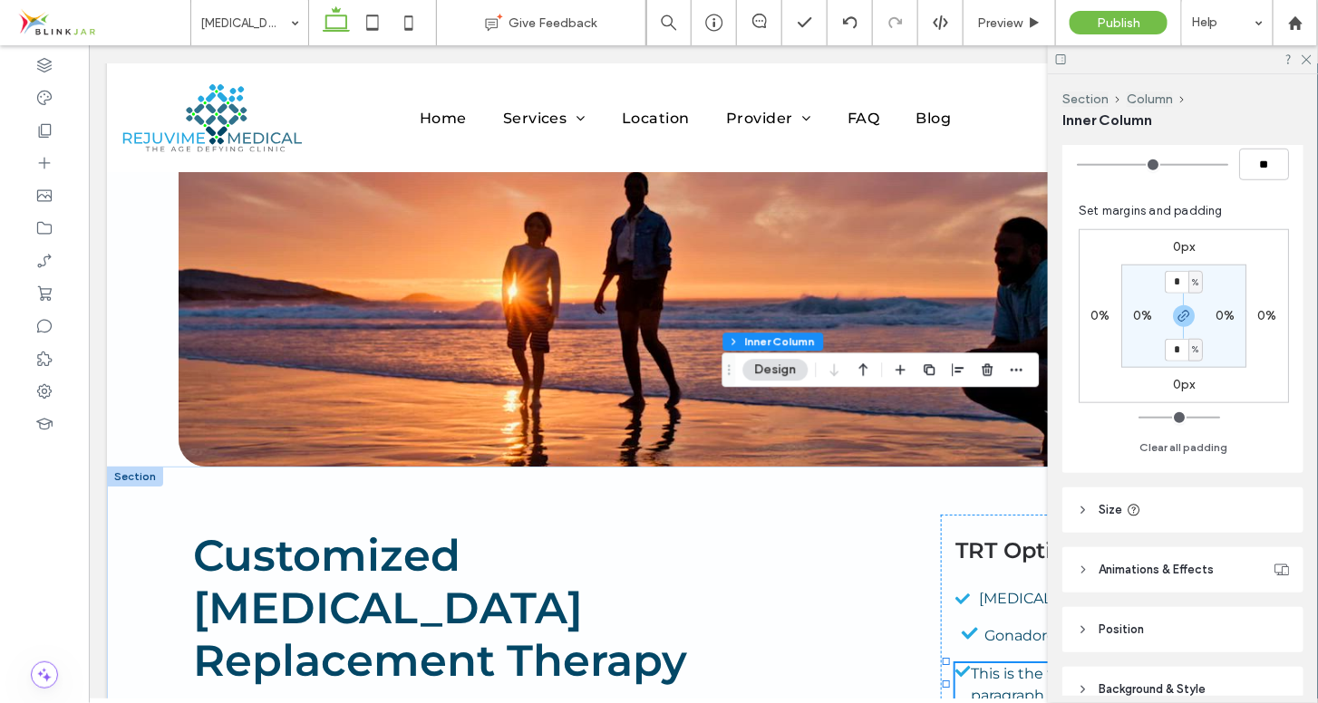
scroll to position [652, 0]
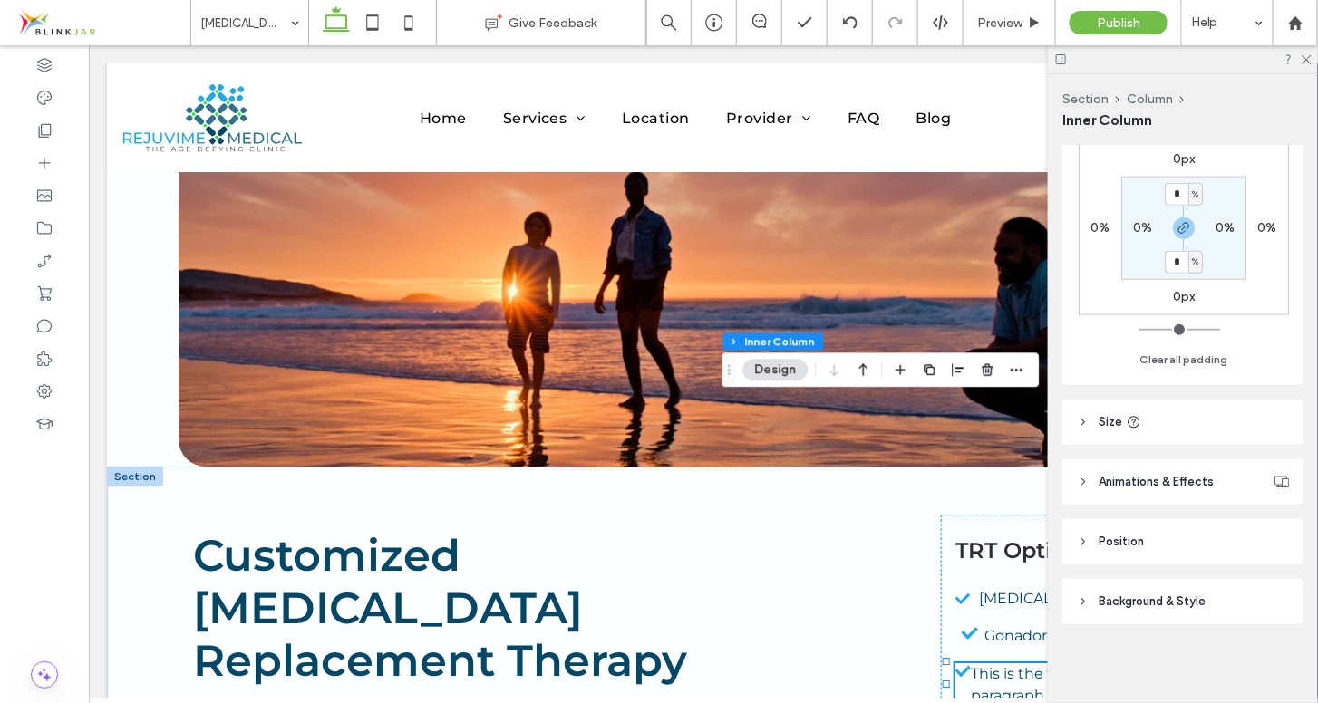
click at [1082, 539] on icon at bounding box center [1083, 542] width 13 height 13
click at [1309, 59] on icon at bounding box center [1306, 59] width 12 height 12
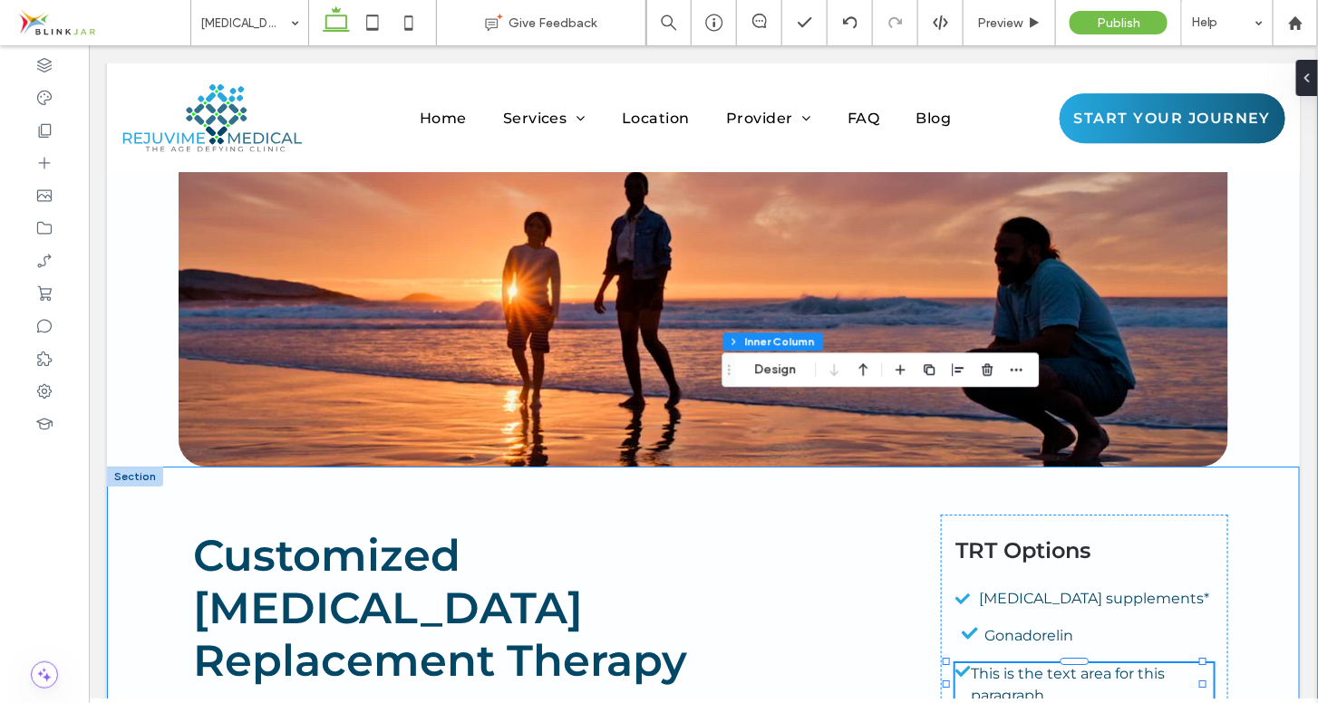
click at [1243, 466] on div "Customized [MEDICAL_DATA] Replacement Therapy It’s interesting that [MEDICAL_DA…" at bounding box center [702, 701] width 1193 height 470
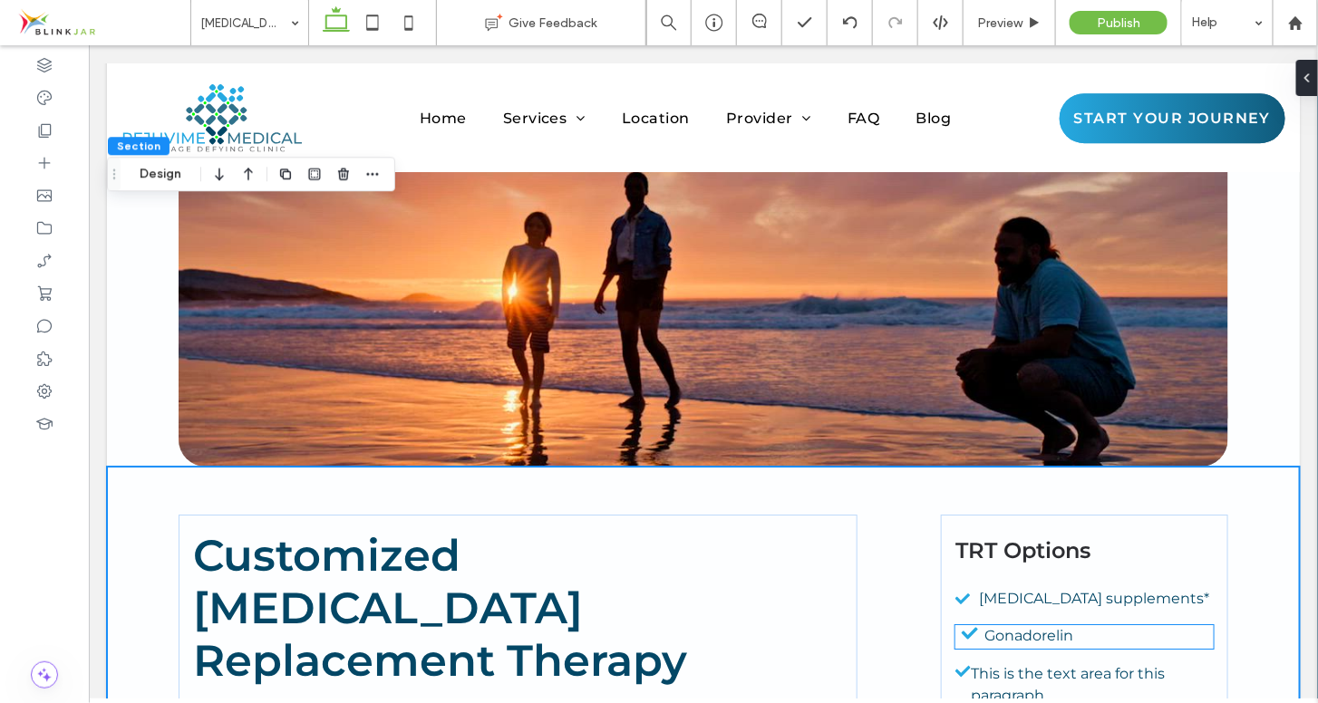
click at [984, 626] on span "Gonadorelin" at bounding box center [1028, 634] width 89 height 17
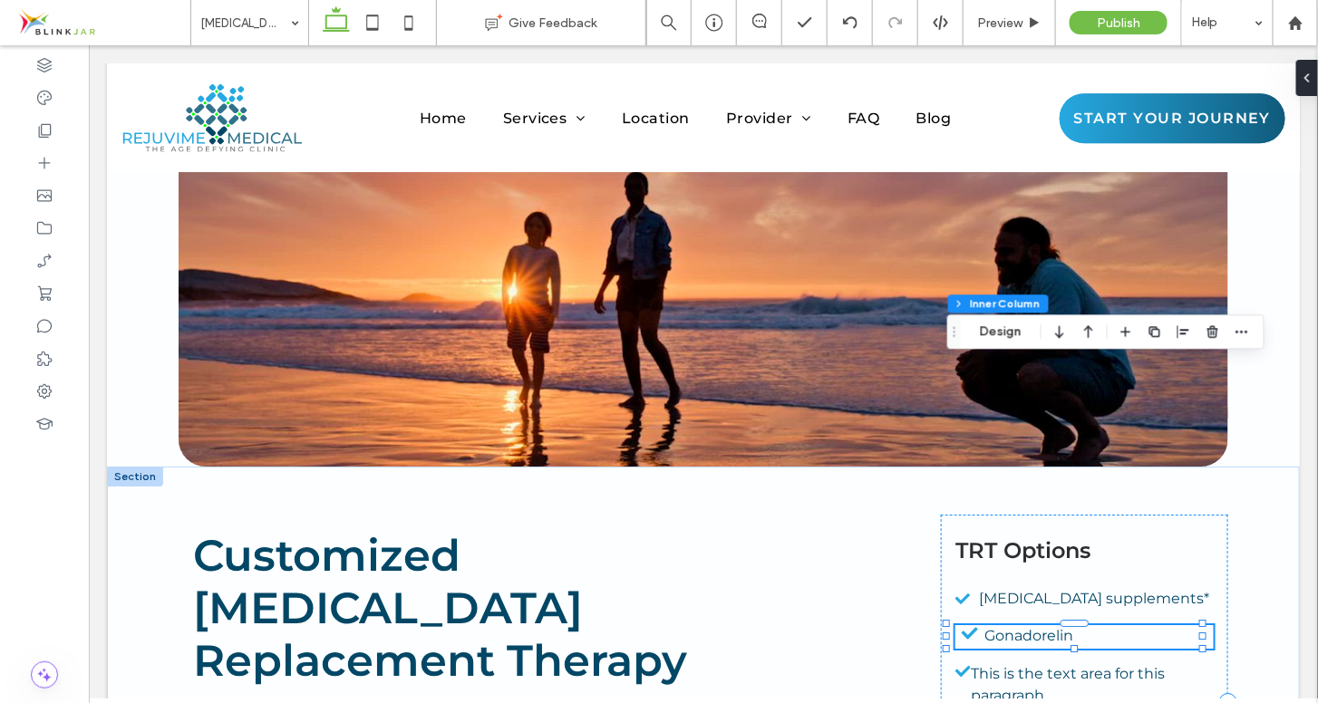
click at [969, 625] on div "Gonadorelin" at bounding box center [1084, 637] width 258 height 24
click at [1006, 339] on button "Design" at bounding box center [1000, 332] width 65 height 22
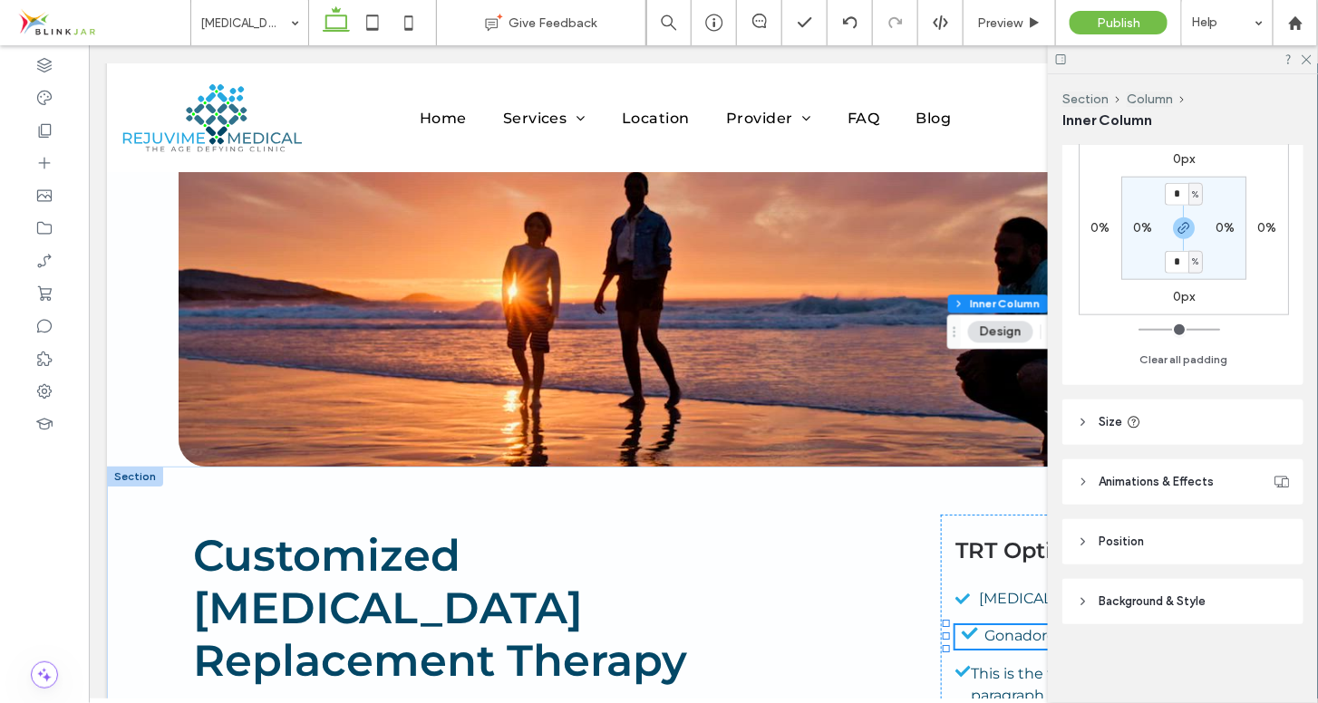
click at [1081, 538] on icon at bounding box center [1083, 542] width 13 height 13
click at [1301, 63] on icon at bounding box center [1306, 59] width 12 height 12
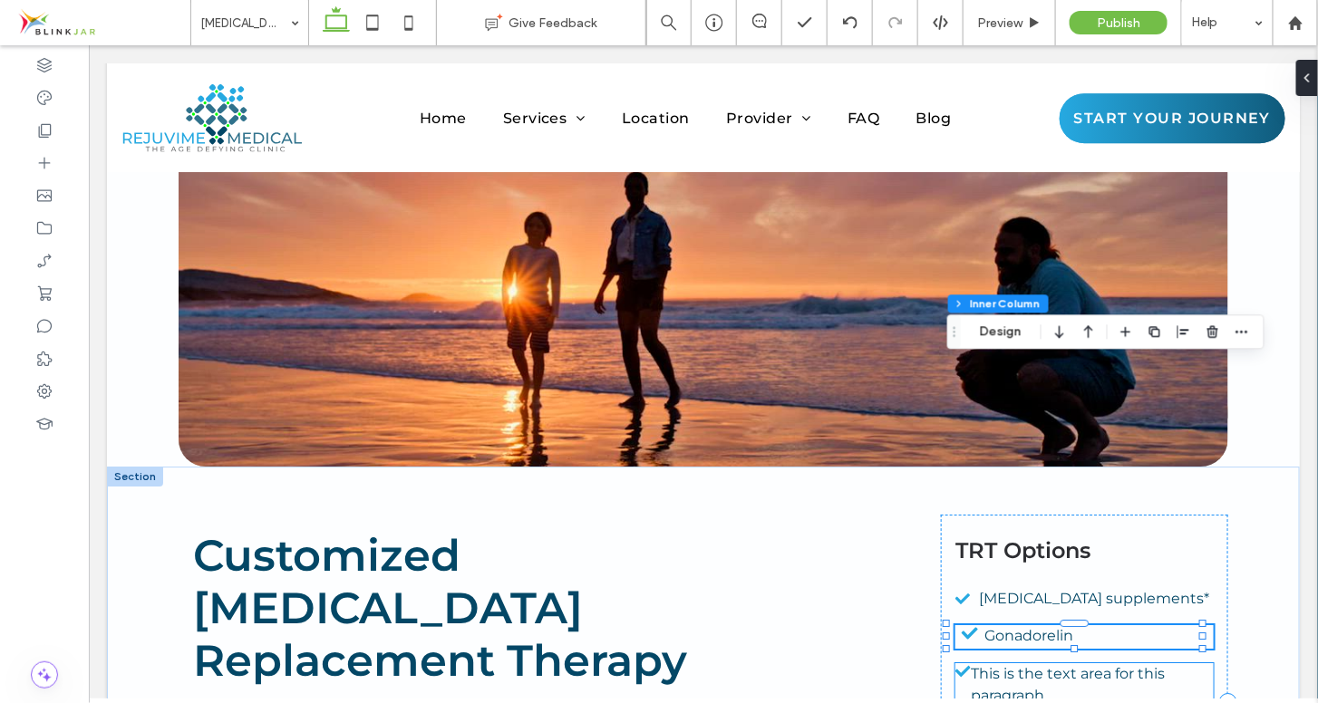
click at [1060, 663] on p "This is the text area for this paragraph." at bounding box center [1091, 685] width 243 height 44
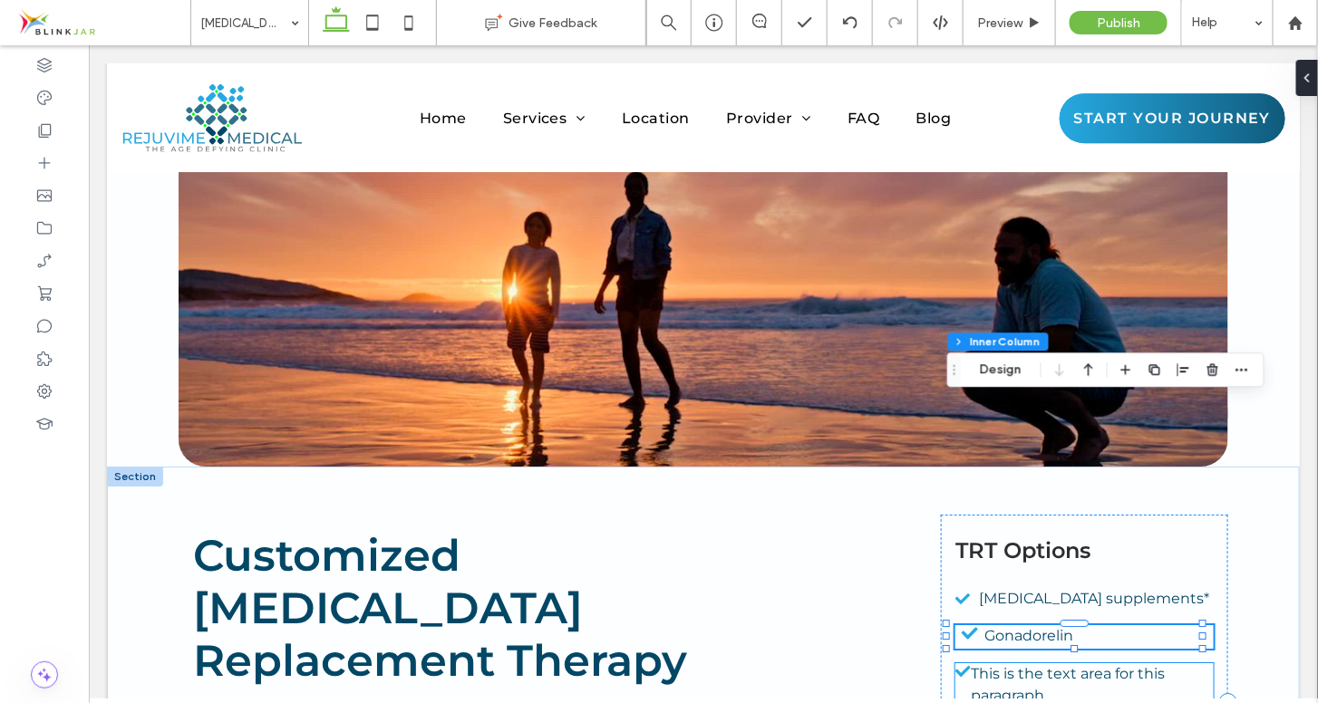
type input "**"
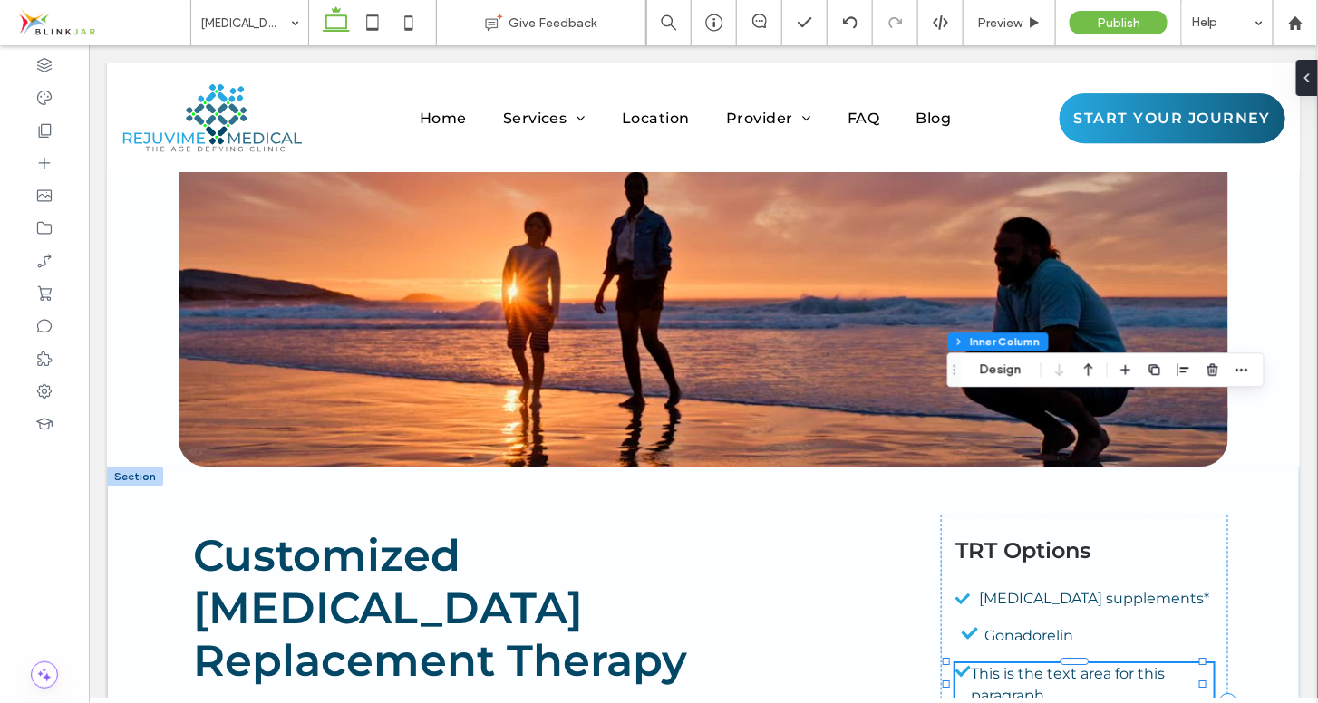
click at [1060, 663] on p "This is the text area for this paragraph." at bounding box center [1091, 685] width 243 height 44
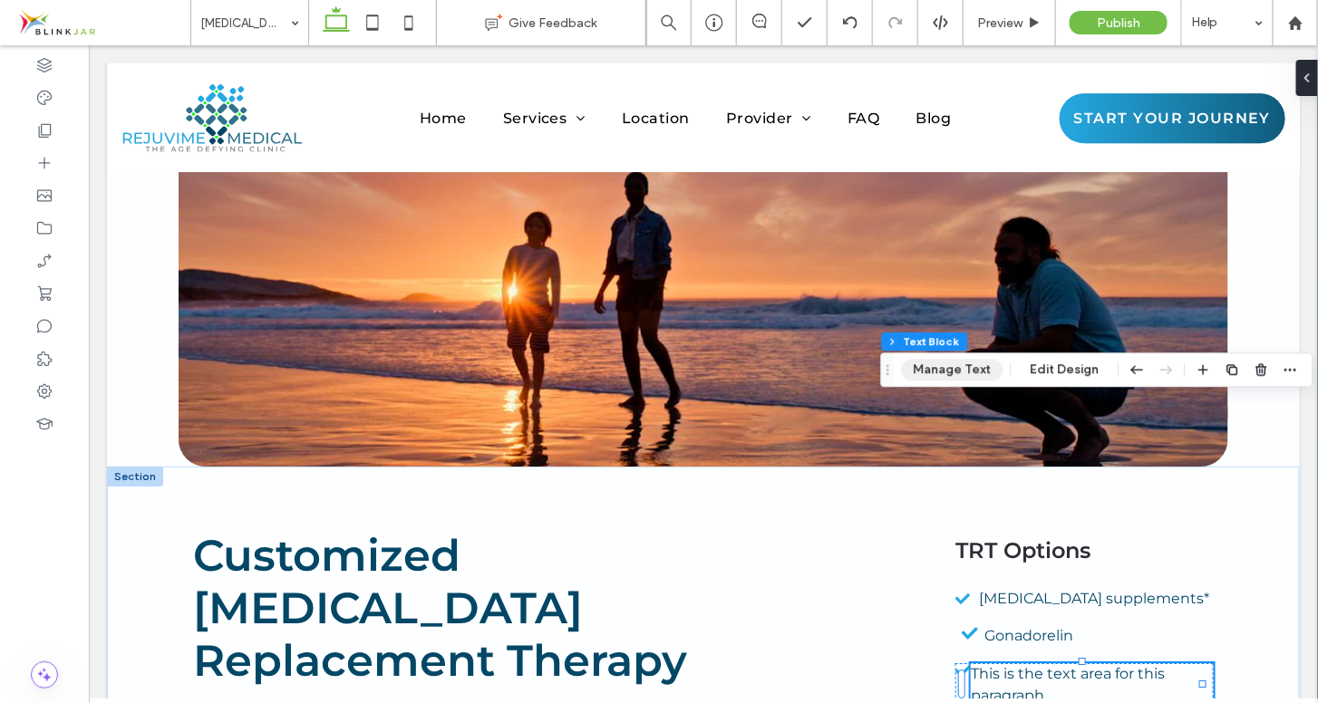
click at [974, 368] on button "Manage Text" at bounding box center [953, 370] width 102 height 22
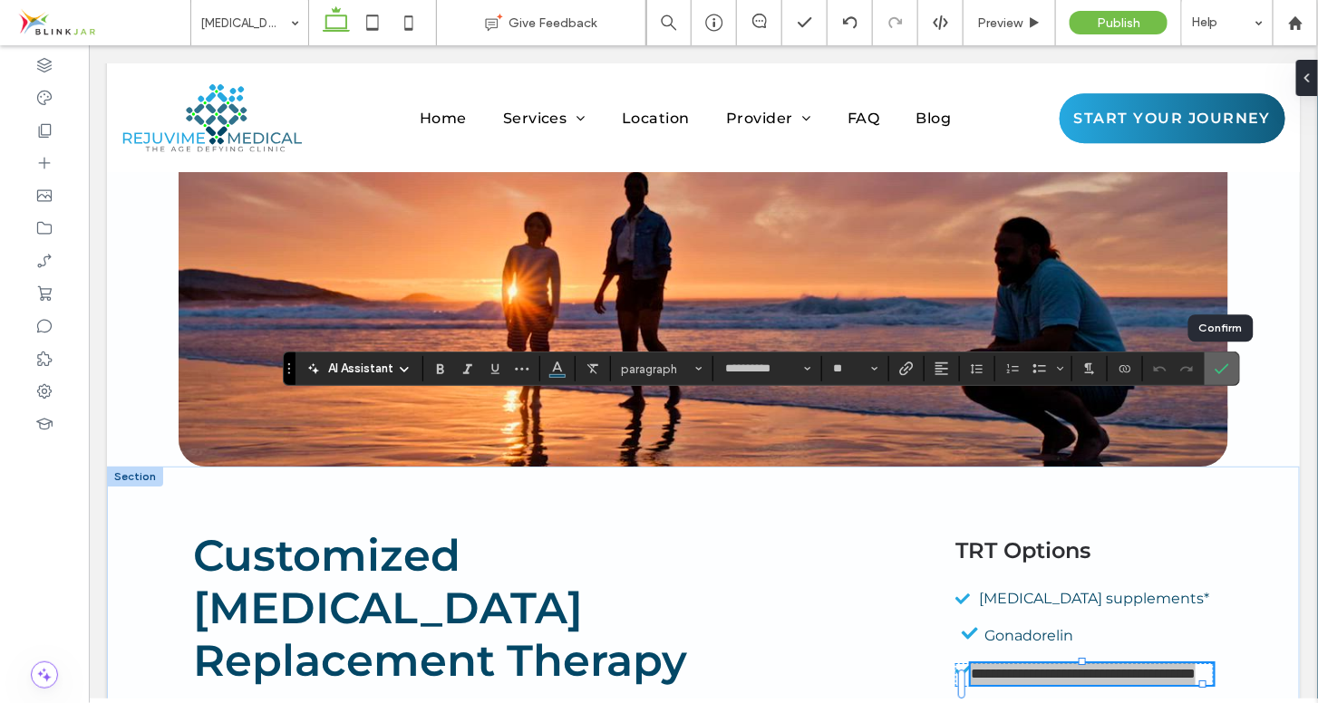
click at [1223, 368] on use "Confirm" at bounding box center [1222, 369] width 15 height 11
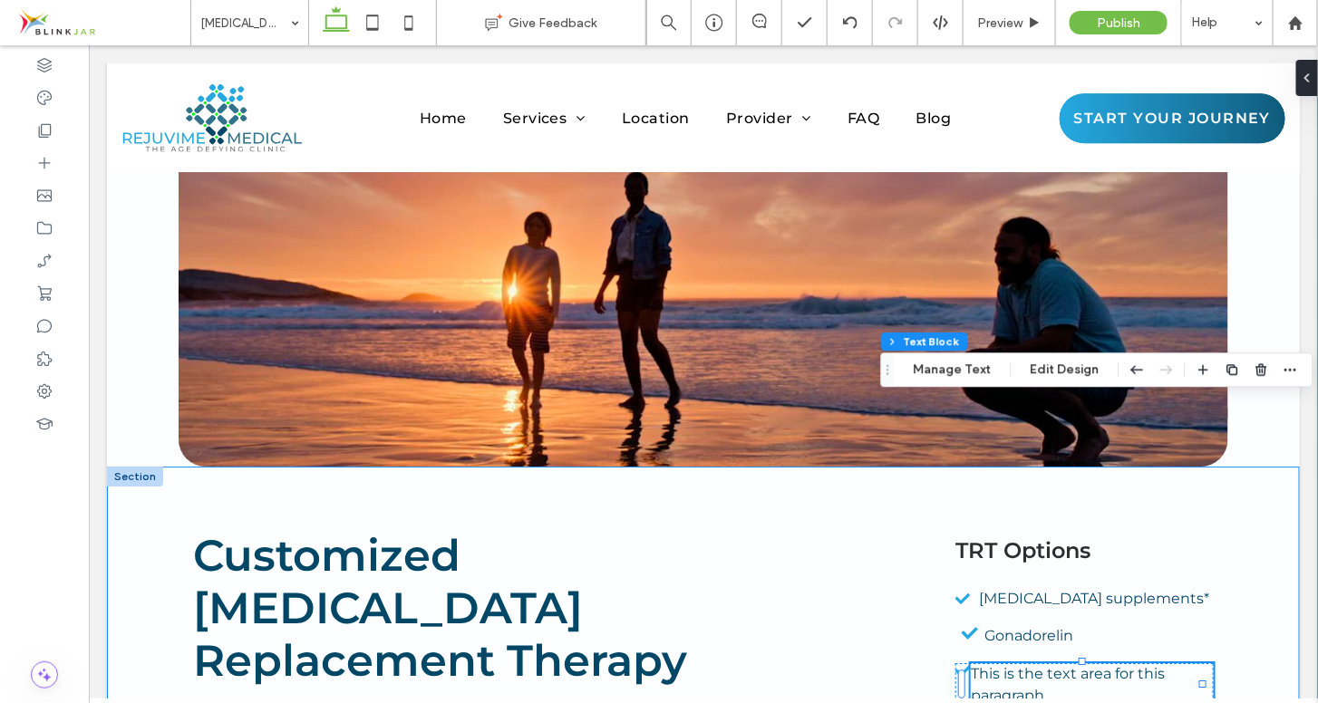
click at [1247, 466] on div "Customized [MEDICAL_DATA] Replacement Therapy It’s interesting that [MEDICAL_DA…" at bounding box center [702, 701] width 1193 height 470
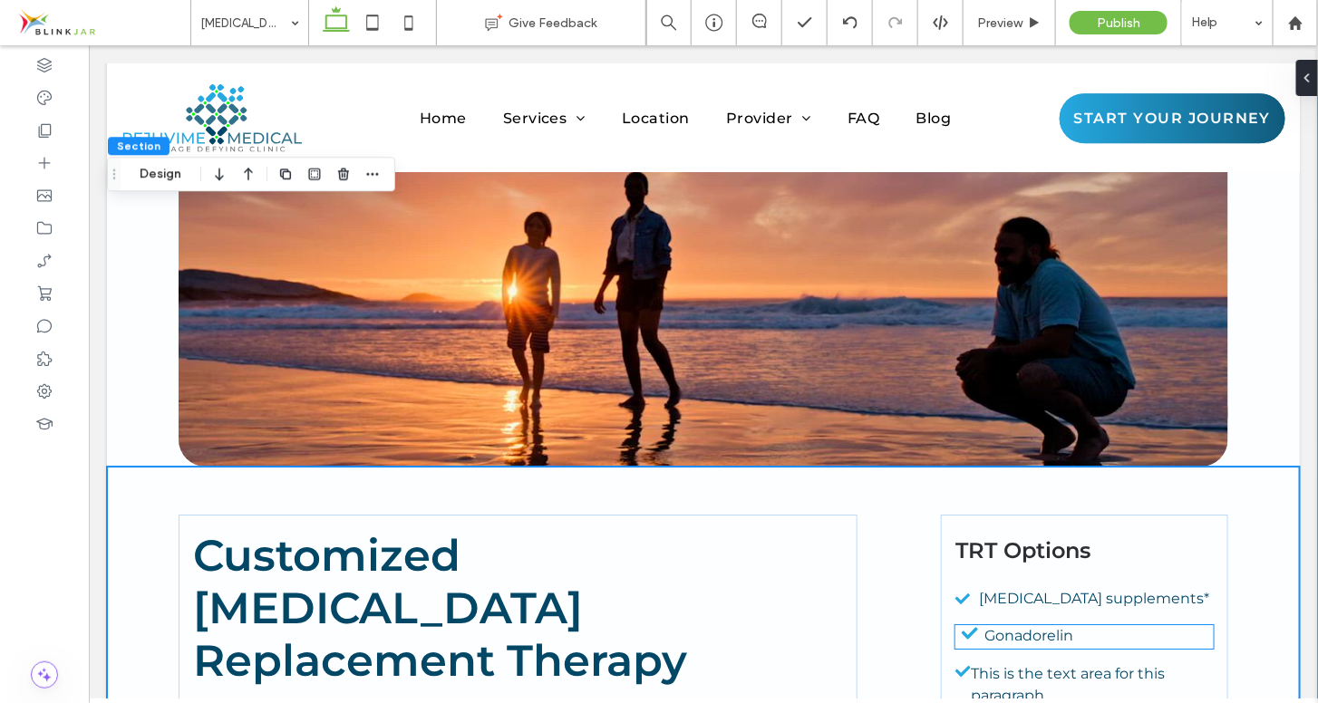
click at [1071, 625] on p "Gonadorelin" at bounding box center [1098, 636] width 229 height 22
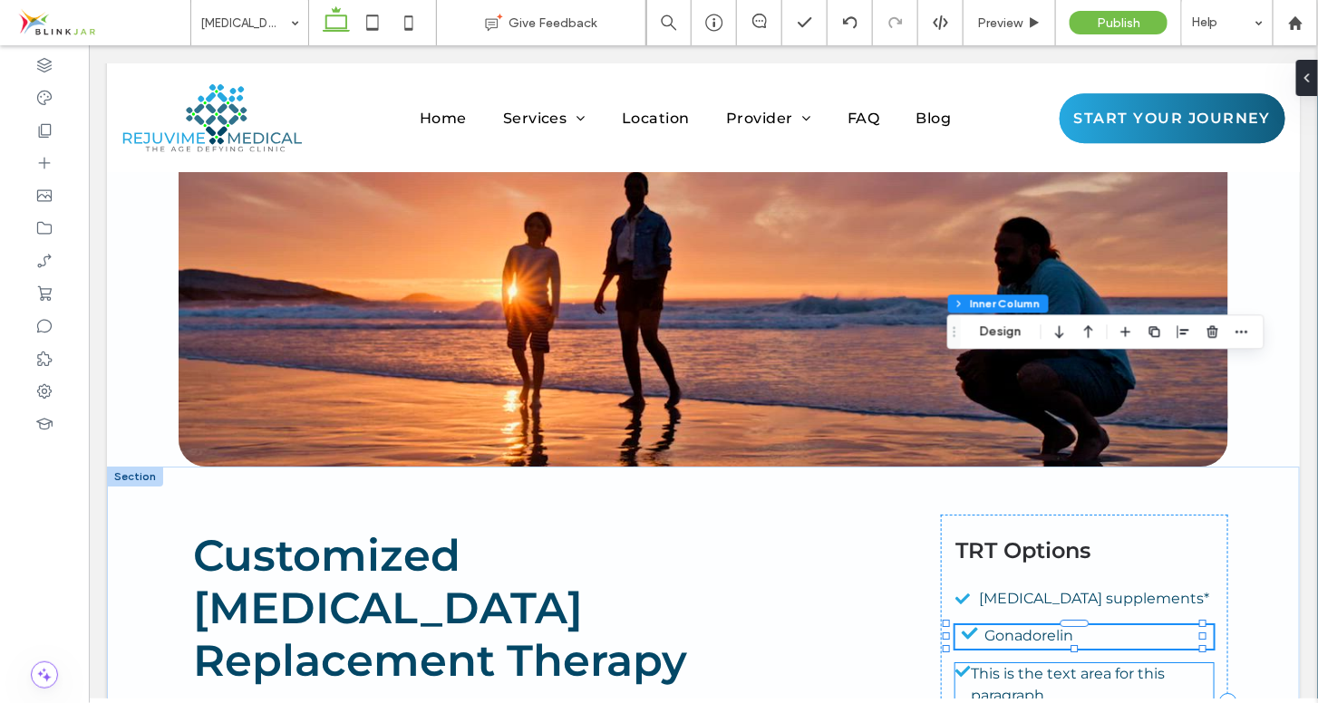
click at [1044, 664] on span "This is the text area for this paragraph." at bounding box center [1067, 683] width 194 height 39
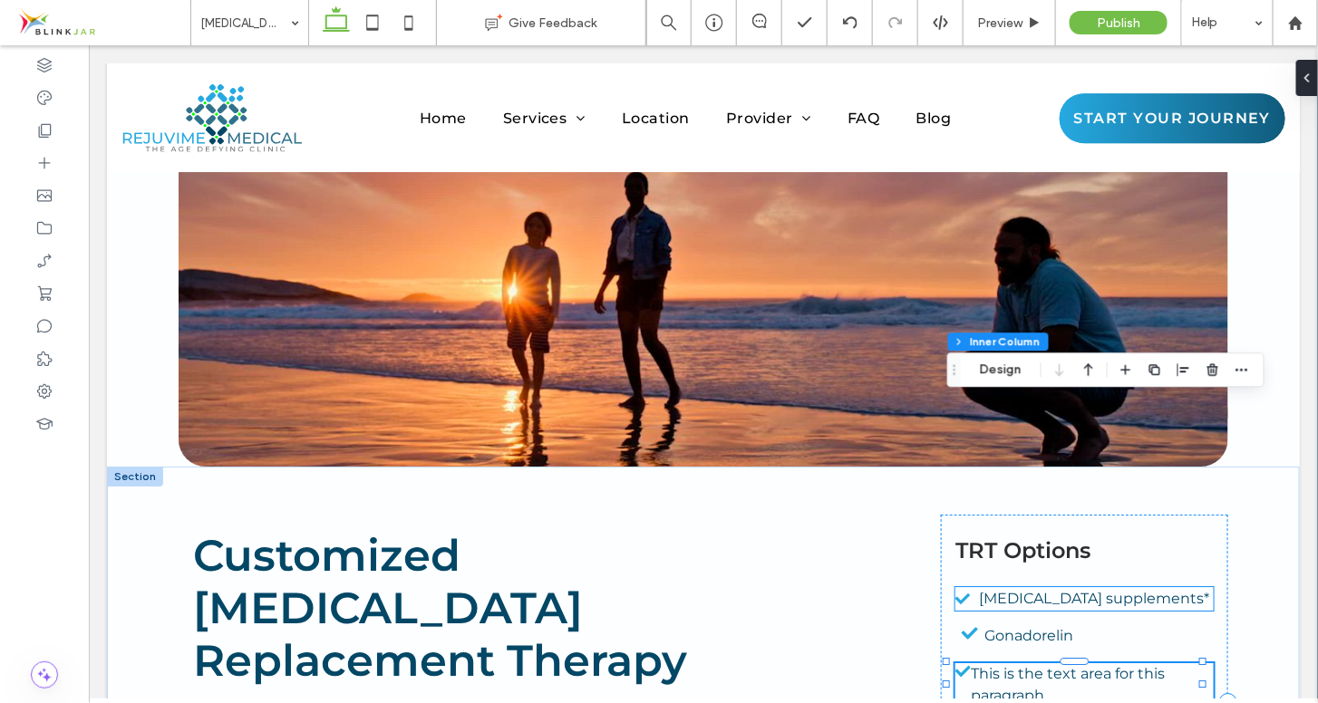
click at [1087, 589] on span "[MEDICAL_DATA] supplements*" at bounding box center [1094, 597] width 230 height 17
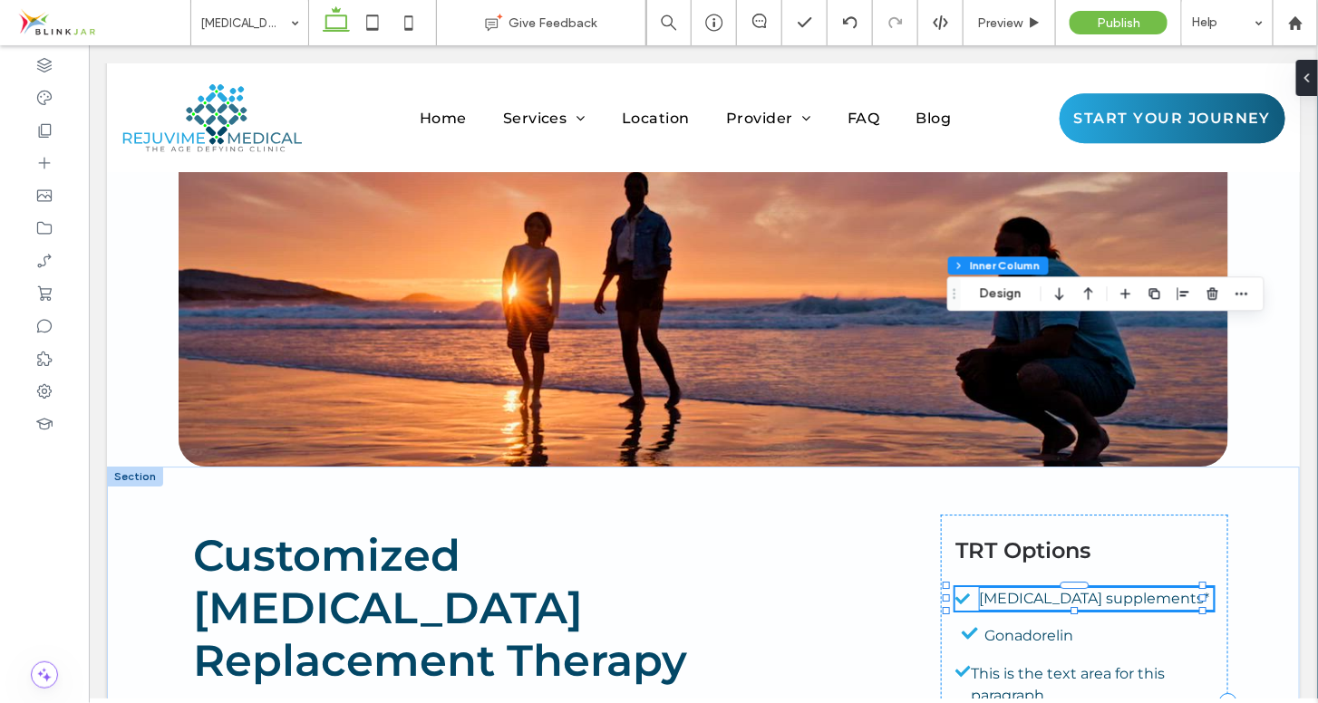
click at [1042, 589] on span "[MEDICAL_DATA] supplements*" at bounding box center [1094, 597] width 230 height 17
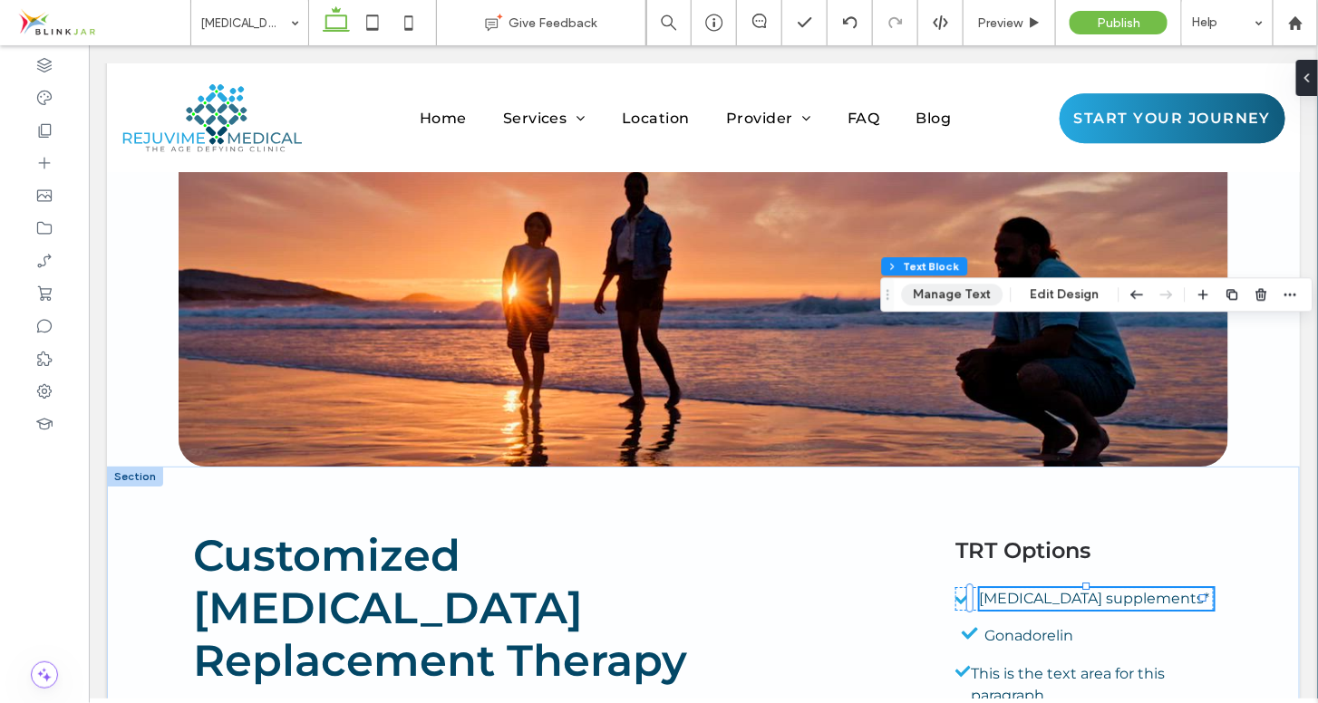
click at [965, 301] on button "Manage Text" at bounding box center [953, 295] width 102 height 22
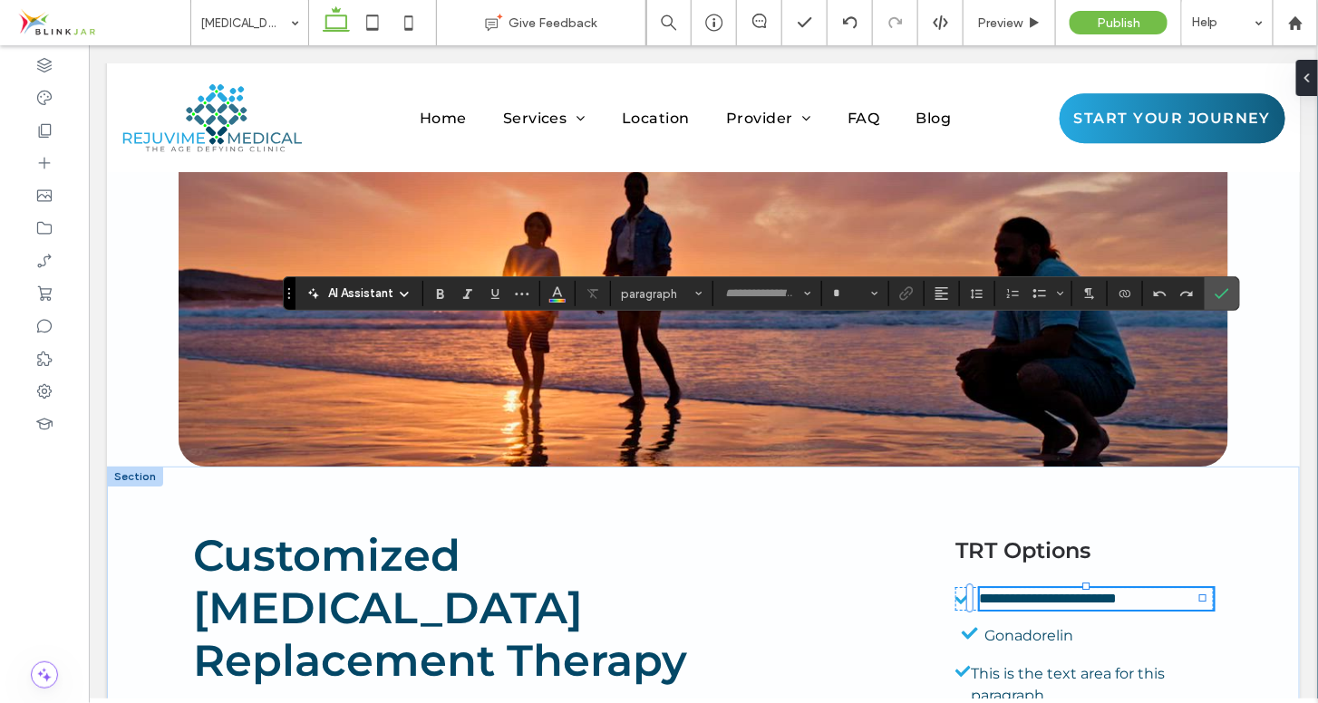
type input "**********"
type input "**"
click at [979, 301] on span "Line Height" at bounding box center [977, 294] width 15 height 24
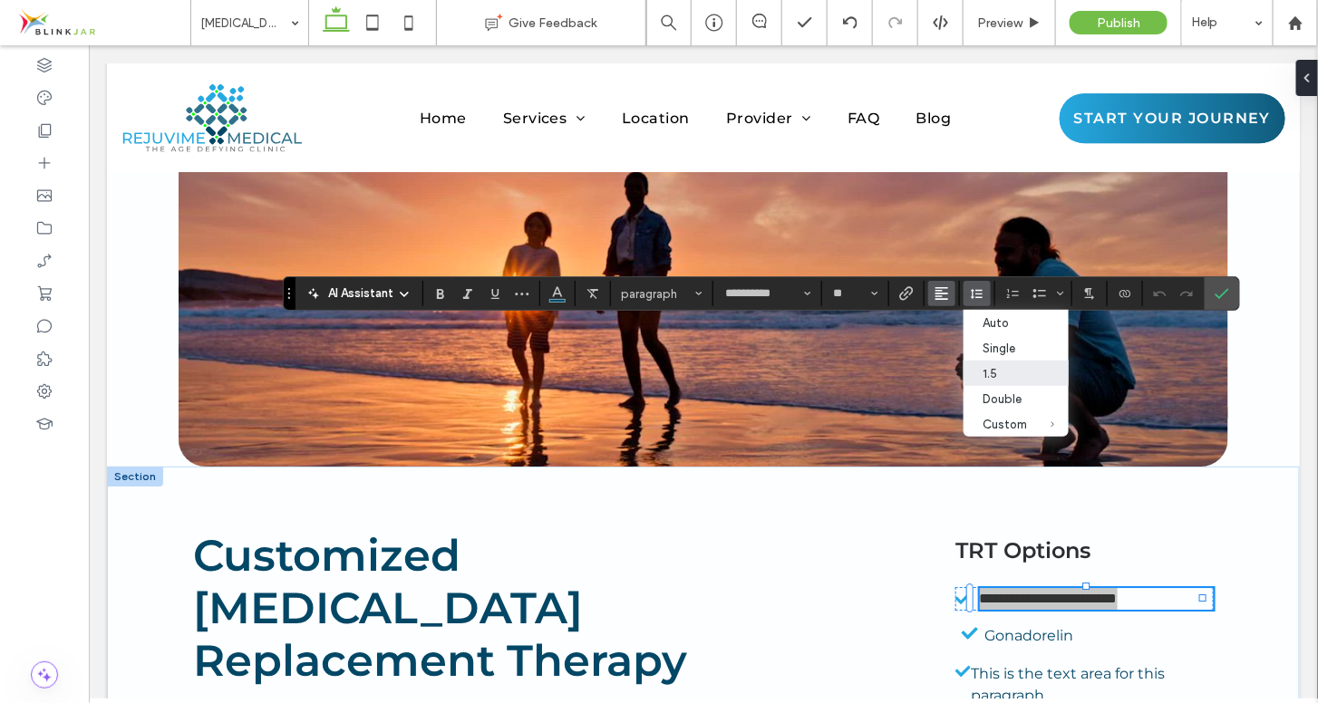
click at [944, 296] on icon "Alignment" at bounding box center [942, 293] width 15 height 15
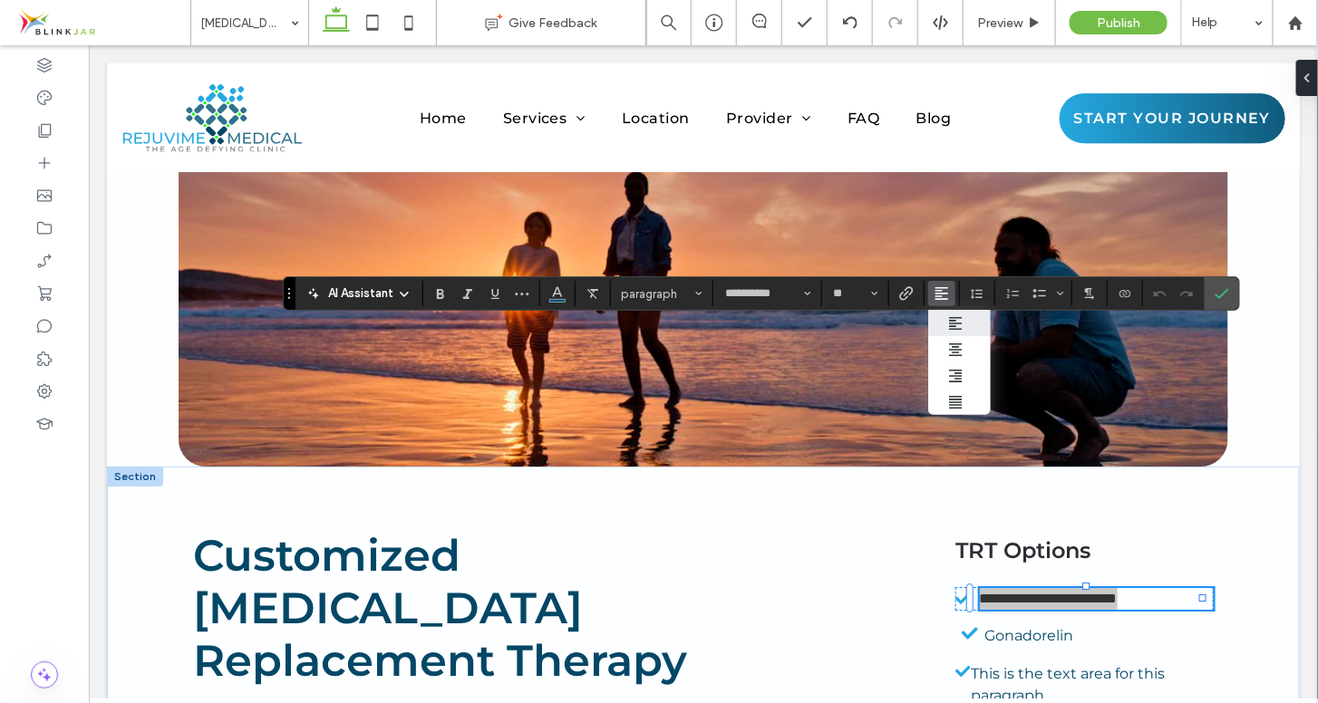
click at [944, 296] on icon "Alignment" at bounding box center [942, 293] width 15 height 15
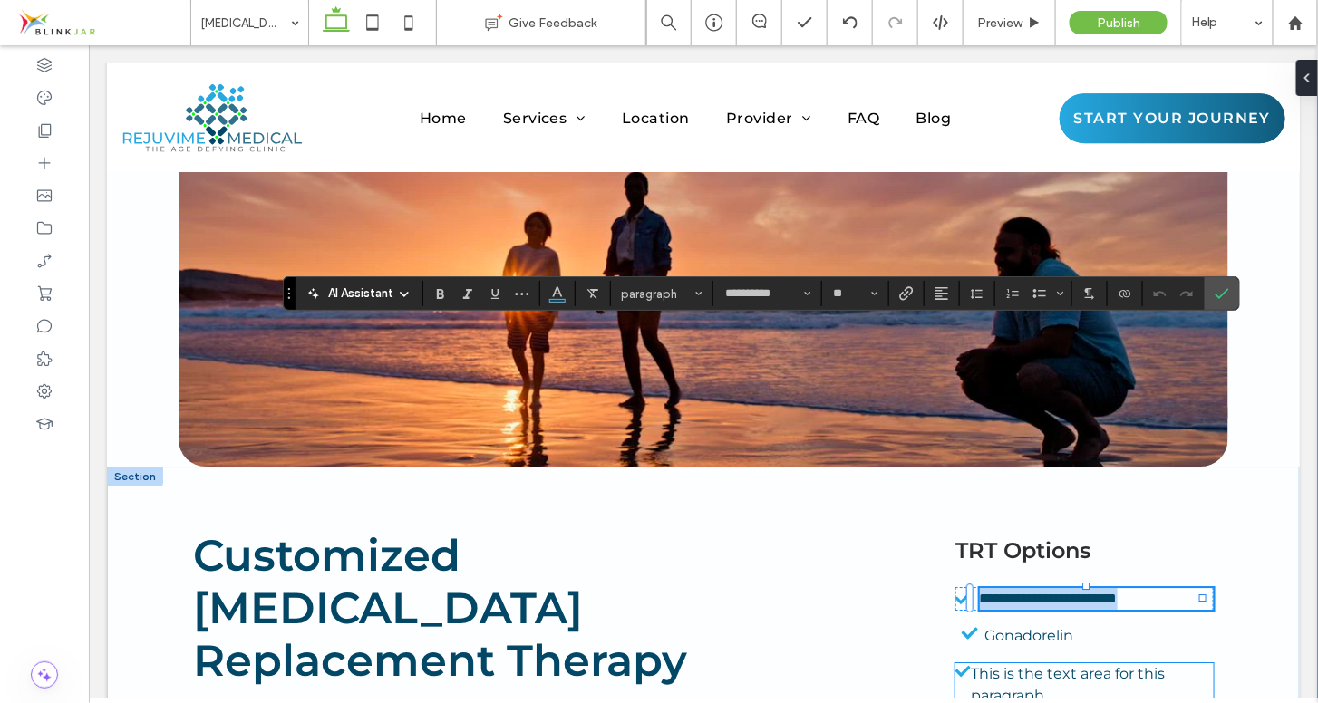
click at [1004, 664] on span "This is the text area for this paragraph." at bounding box center [1067, 683] width 194 height 39
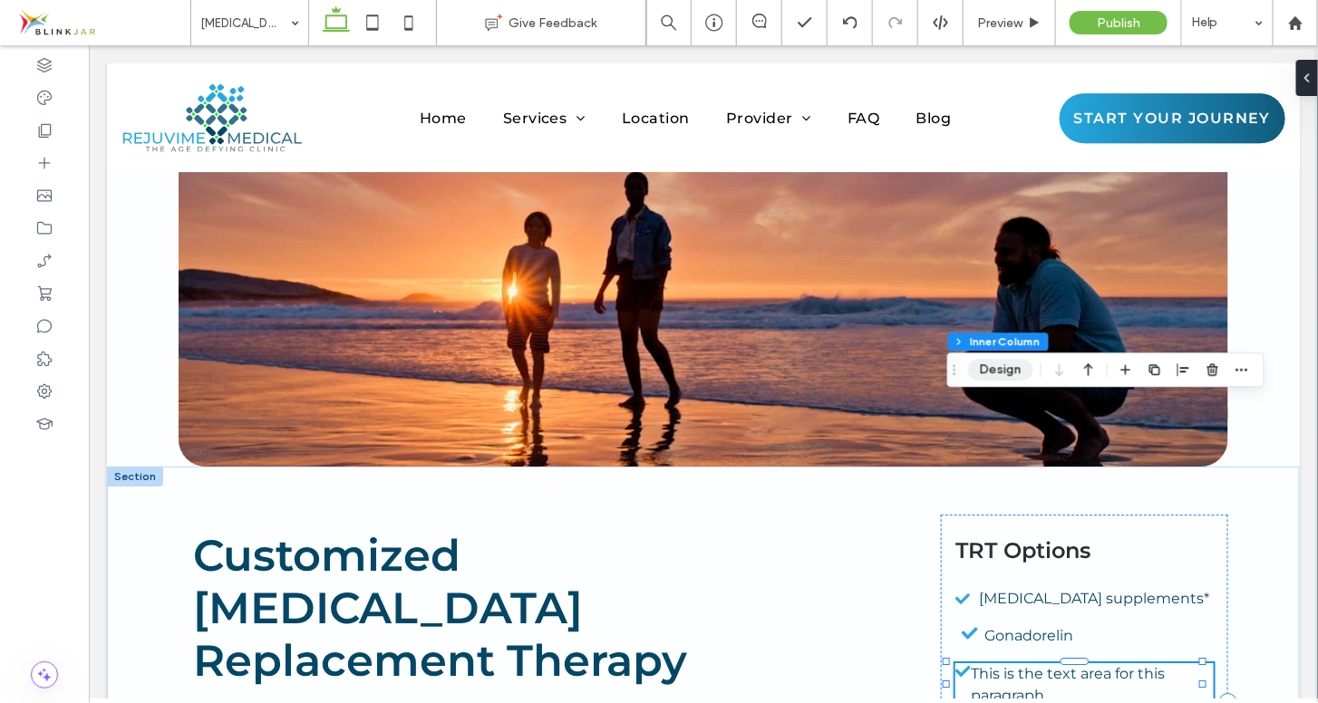
click at [1005, 374] on button "Design" at bounding box center [1000, 370] width 65 height 22
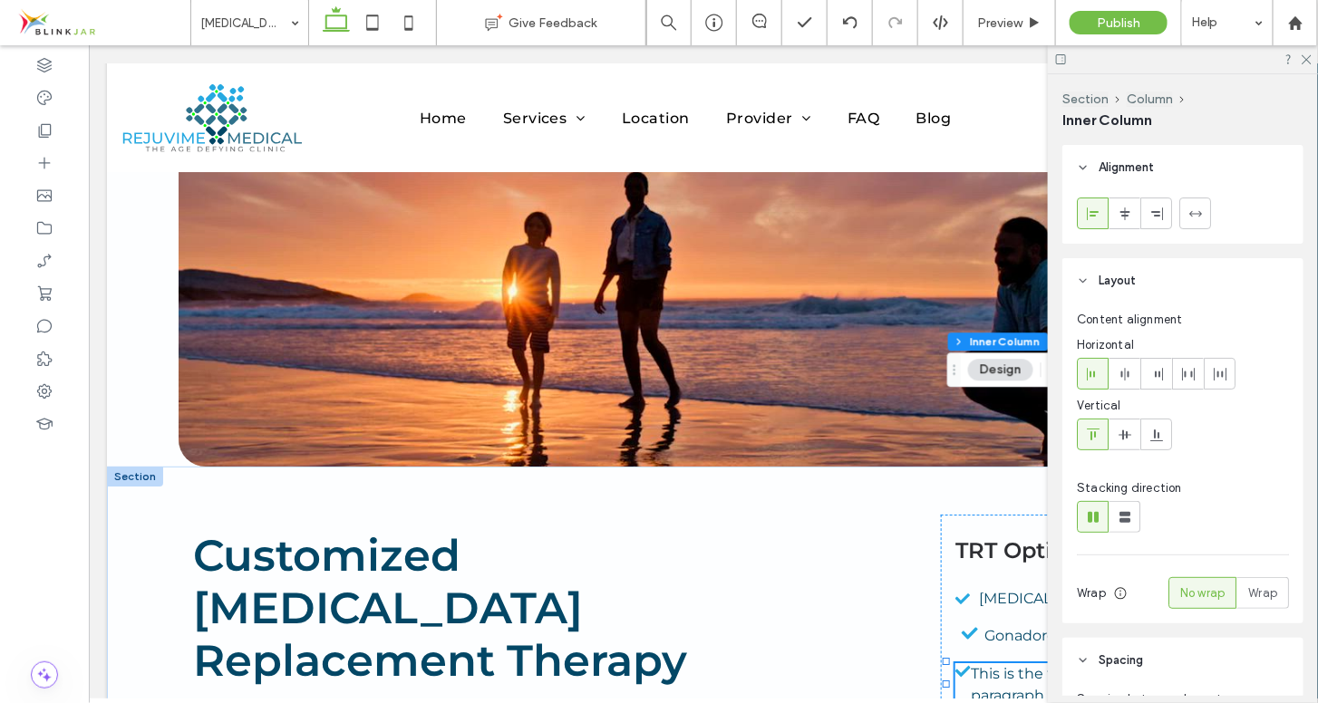
click at [1005, 374] on button "Design" at bounding box center [1000, 370] width 65 height 22
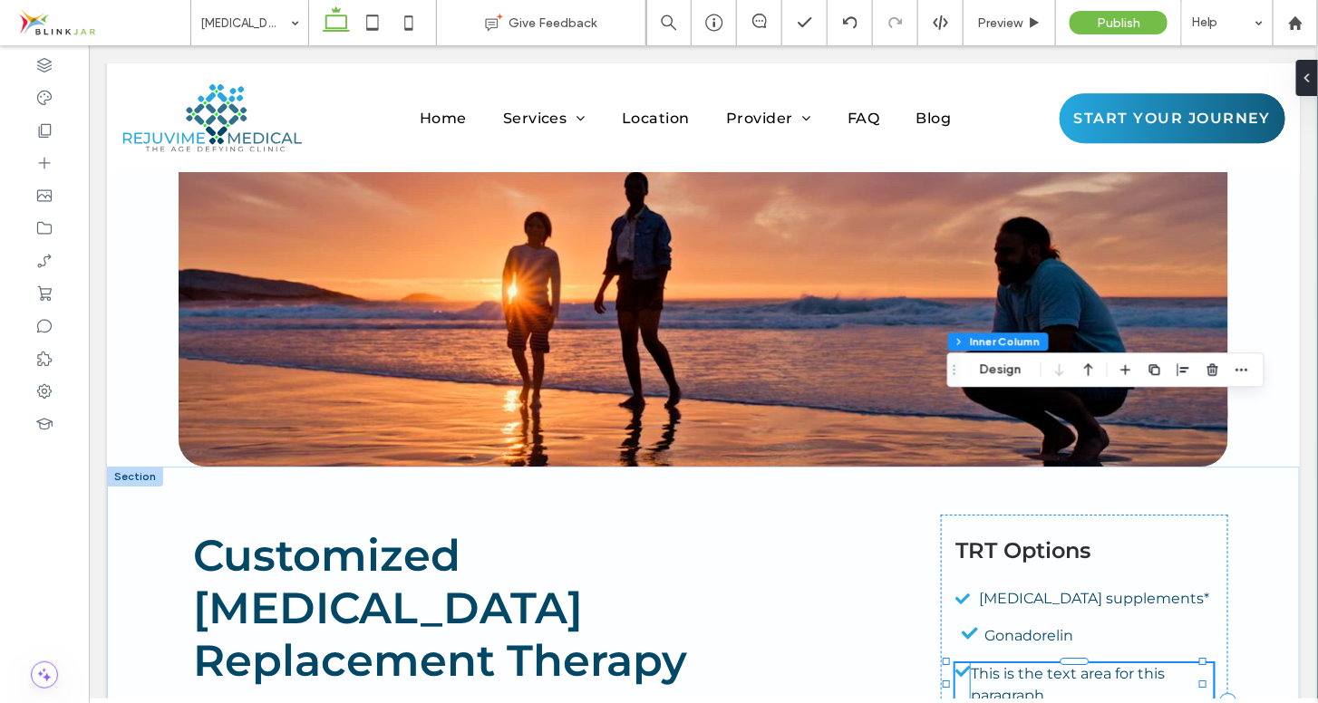
click at [1048, 664] on span "This is the text area for this paragraph." at bounding box center [1067, 683] width 194 height 39
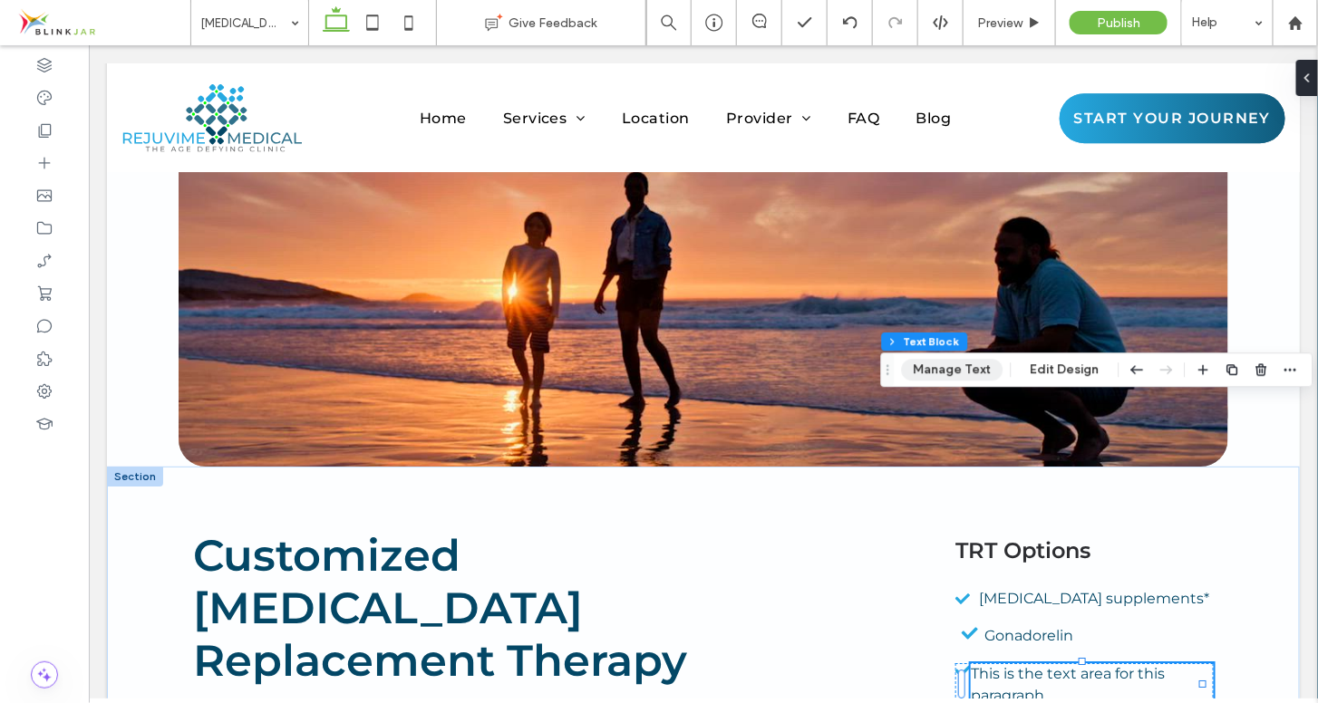
click at [985, 370] on button "Manage Text" at bounding box center [953, 370] width 102 height 22
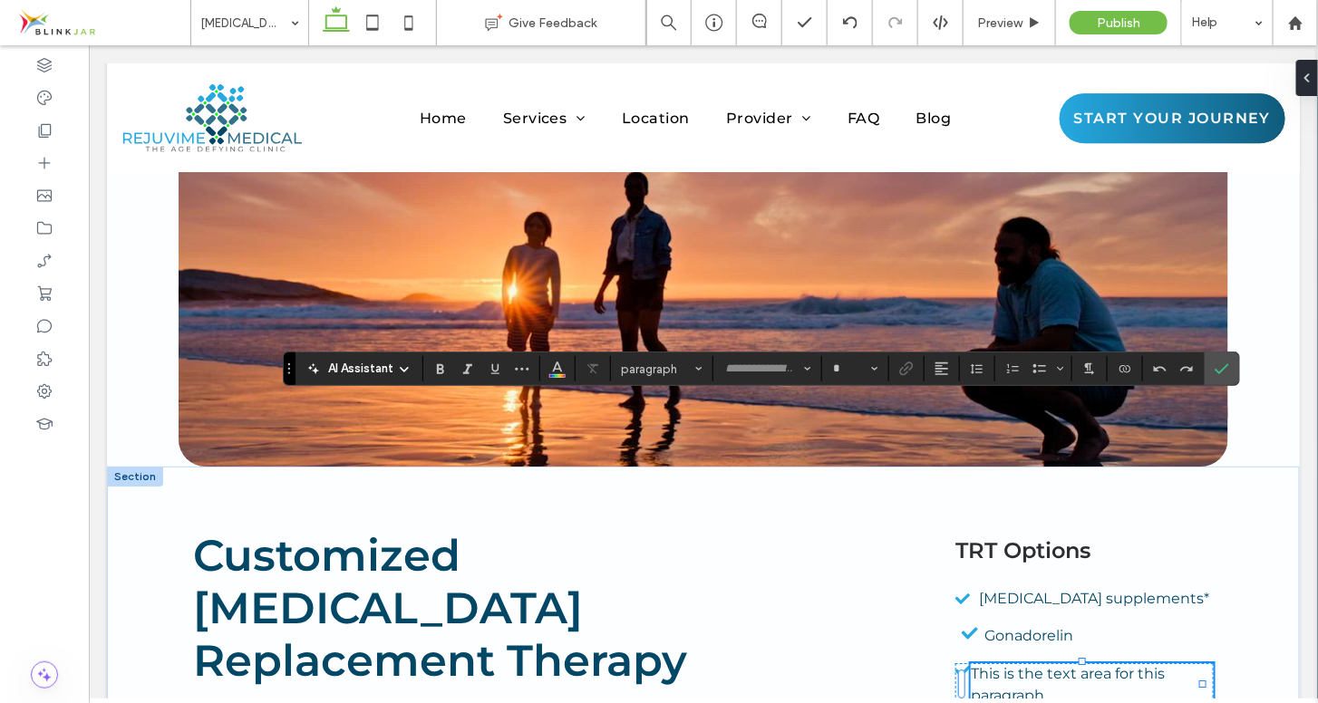
type input "**********"
type input "**"
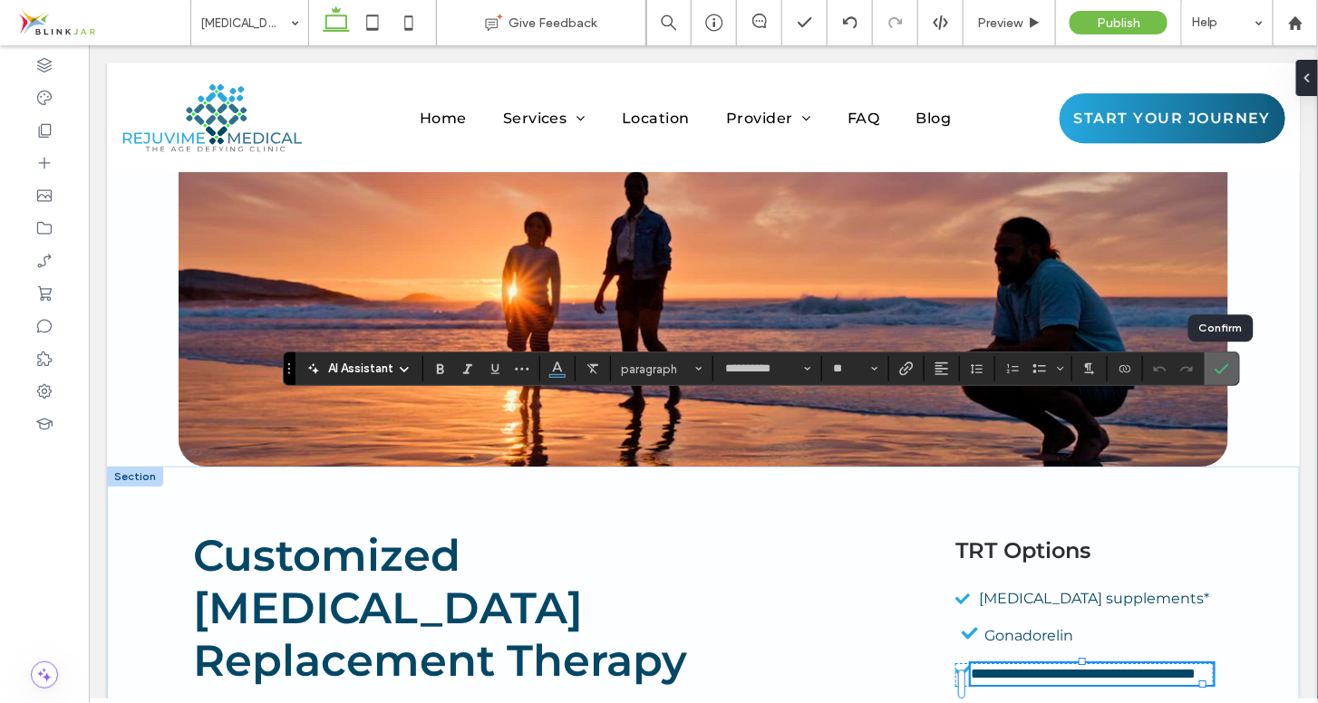
click at [1220, 364] on icon "Confirm" at bounding box center [1222, 369] width 15 height 15
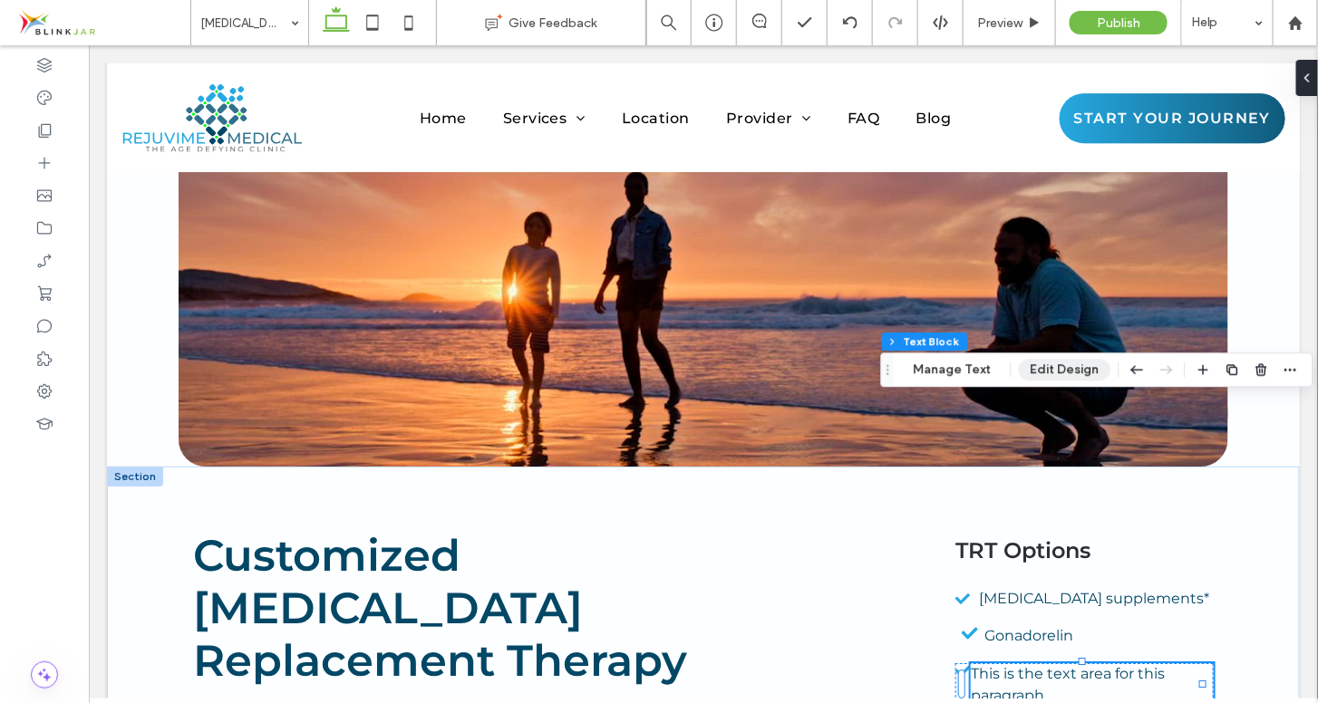
click at [1056, 375] on button "Edit Design" at bounding box center [1065, 370] width 92 height 22
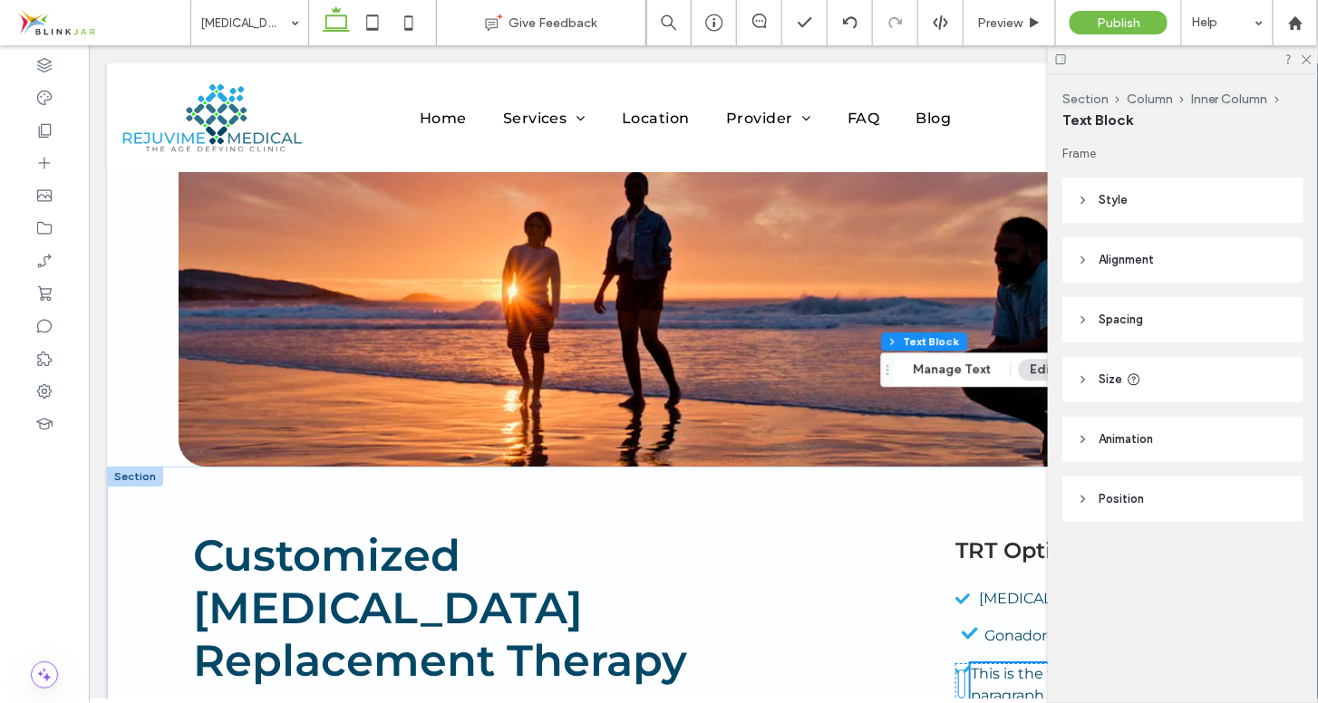
click at [1082, 199] on icon at bounding box center [1083, 200] width 13 height 13
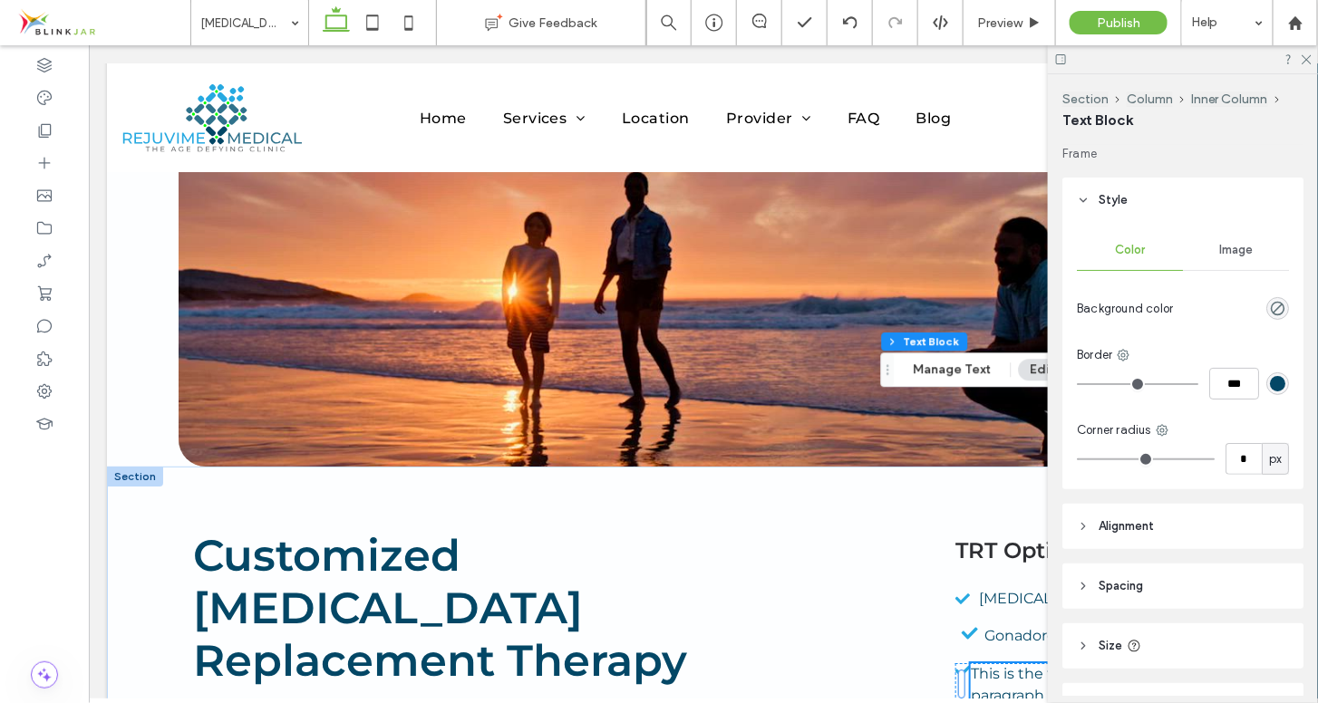
click at [1082, 199] on use at bounding box center [1084, 201] width 6 height 4
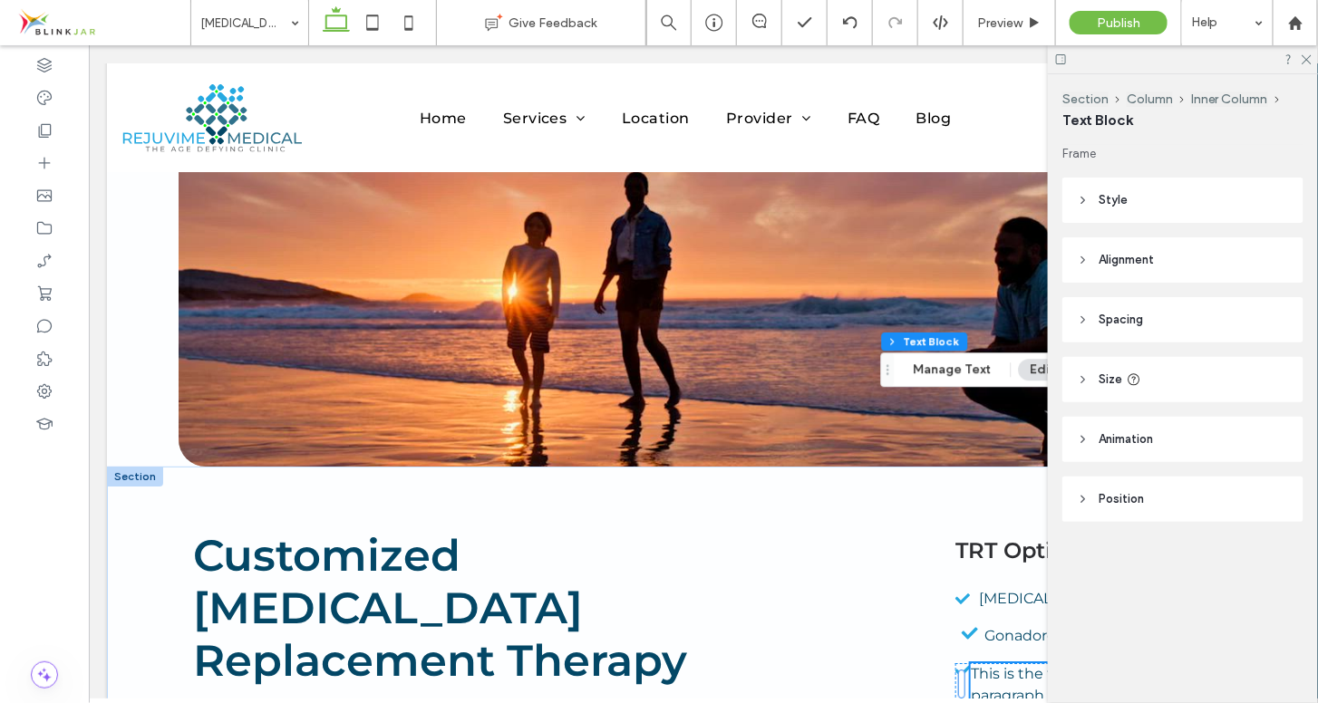
click at [1303, 64] on div at bounding box center [1183, 59] width 270 height 28
click at [1304, 62] on use at bounding box center [1307, 60] width 10 height 10
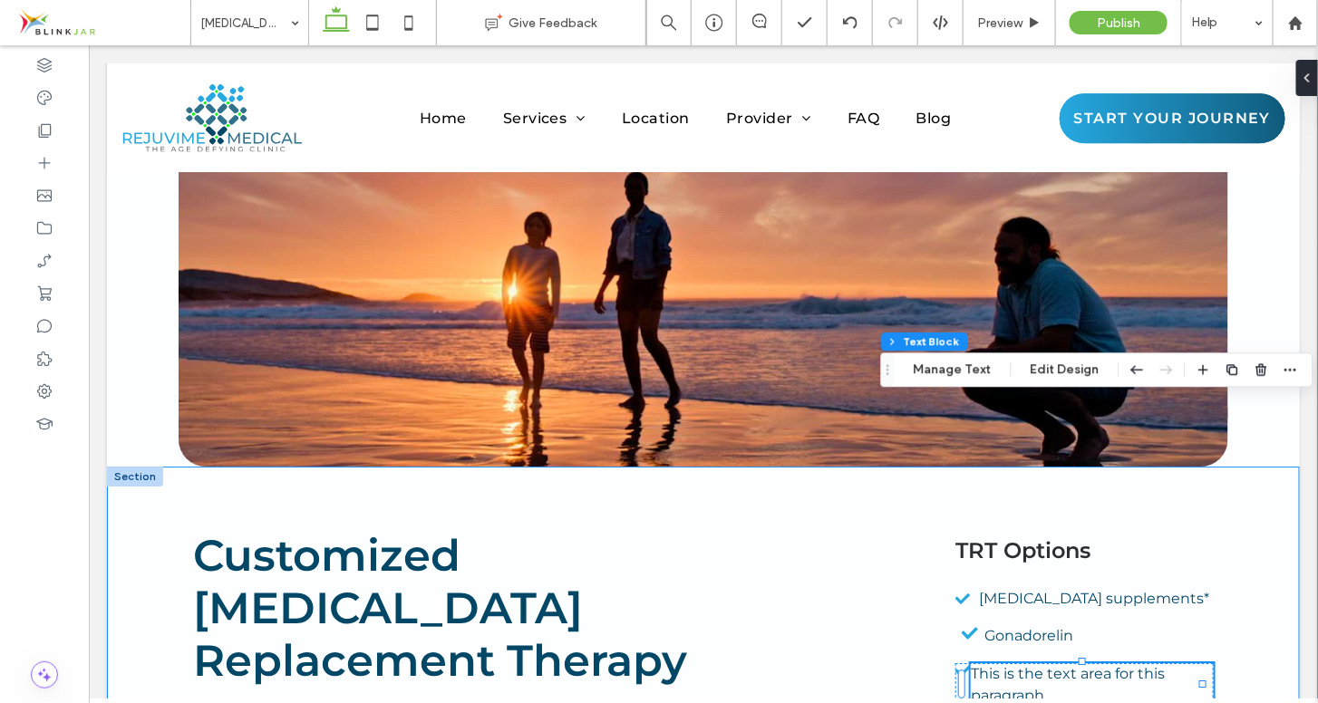
click at [1252, 466] on div "Customized [MEDICAL_DATA] Replacement Therapy It’s interesting that [MEDICAL_DA…" at bounding box center [702, 701] width 1193 height 470
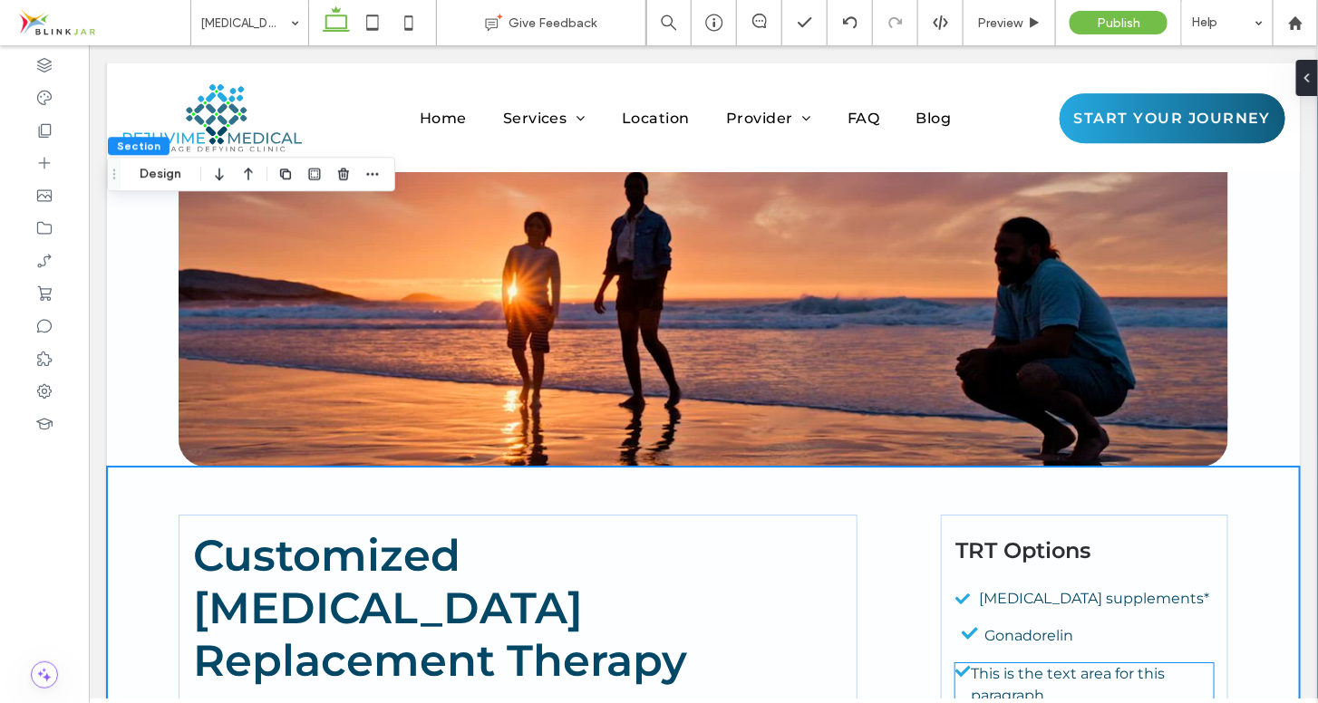
click at [998, 664] on span "This is the text area for this paragraph." at bounding box center [1067, 683] width 194 height 39
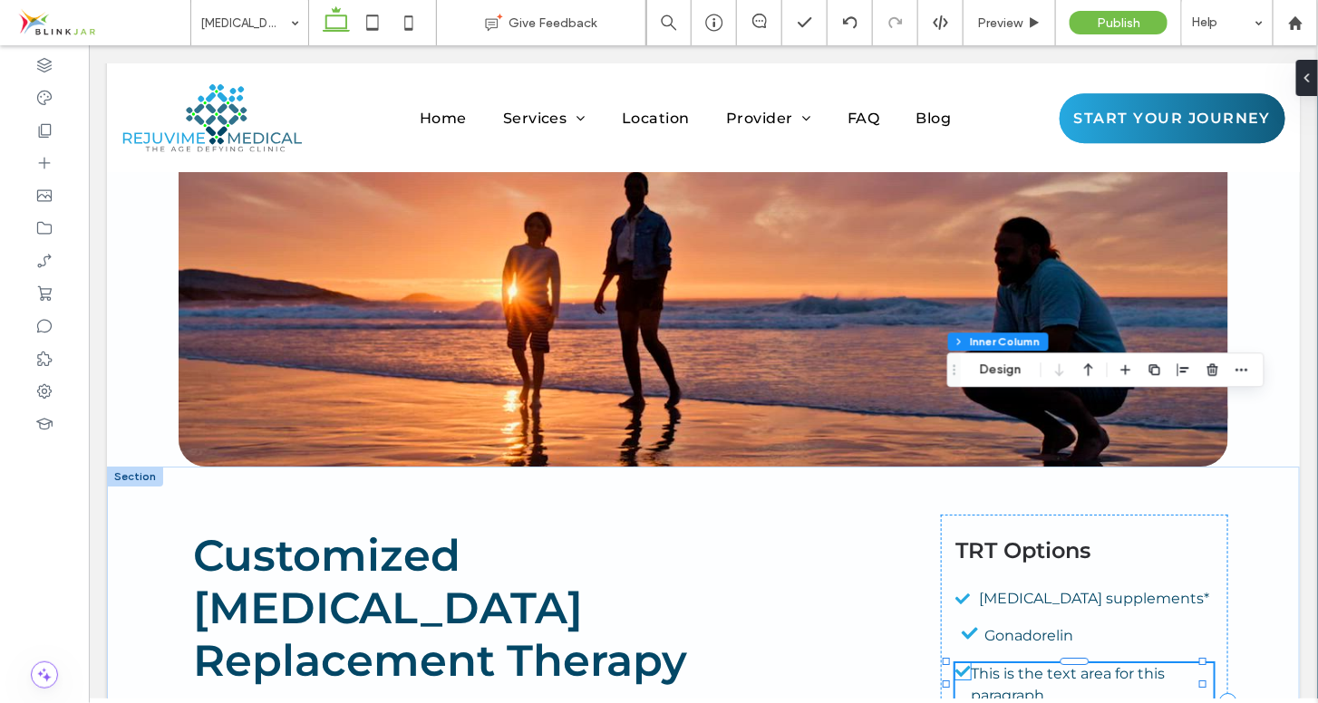
click at [955, 663] on icon at bounding box center [962, 671] width 15 height 16
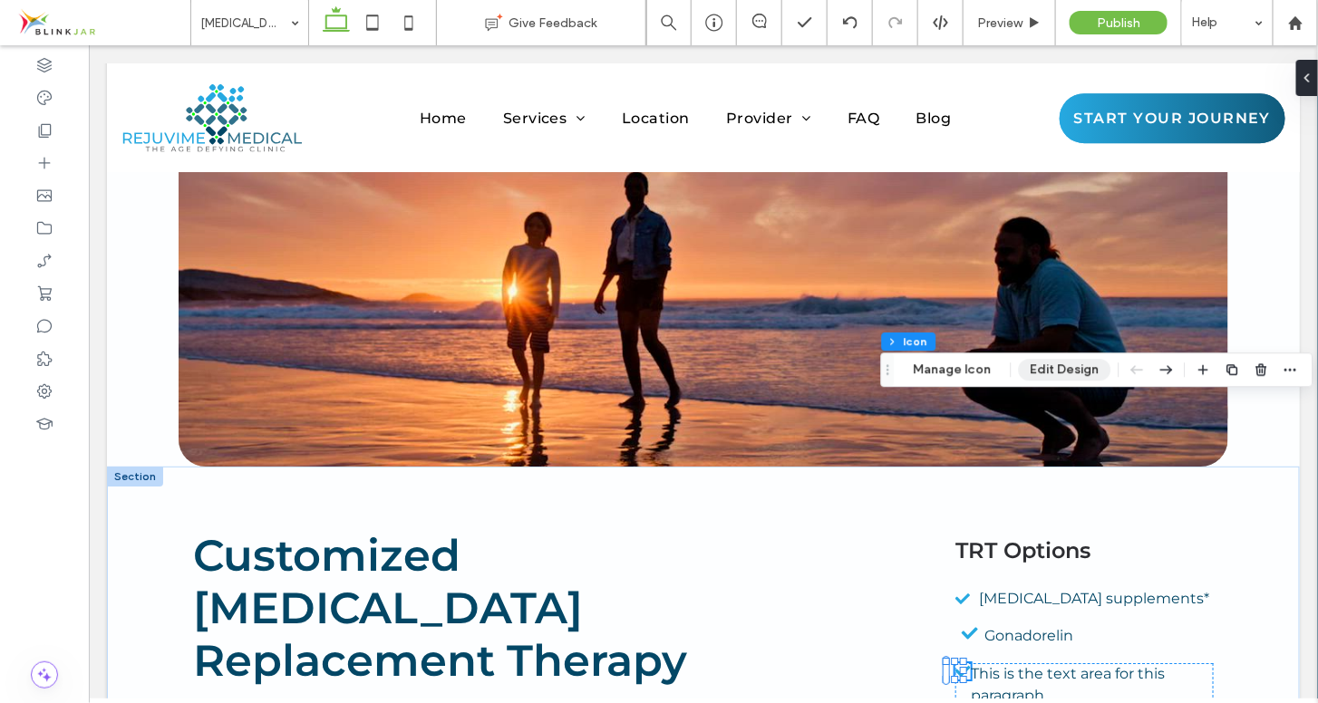
click at [1053, 376] on button "Edit Design" at bounding box center [1065, 370] width 92 height 22
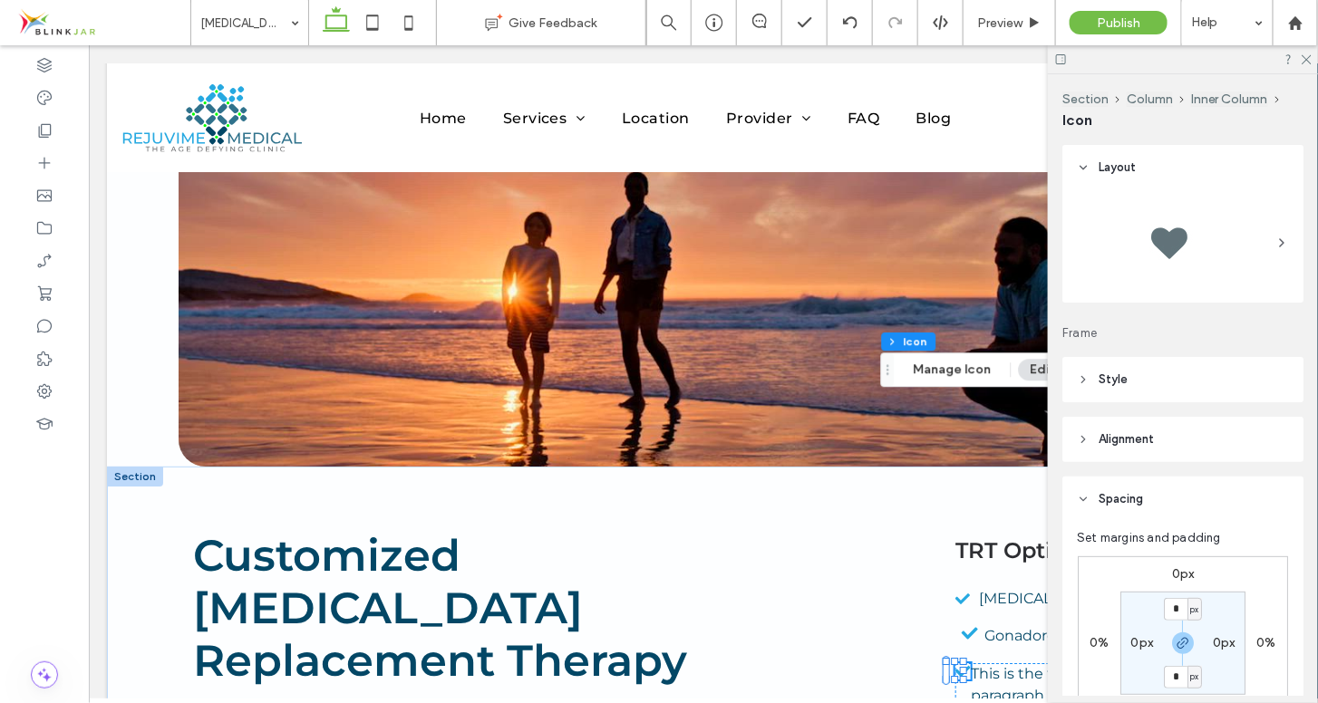
click at [1265, 643] on label "0%" at bounding box center [1265, 642] width 19 height 15
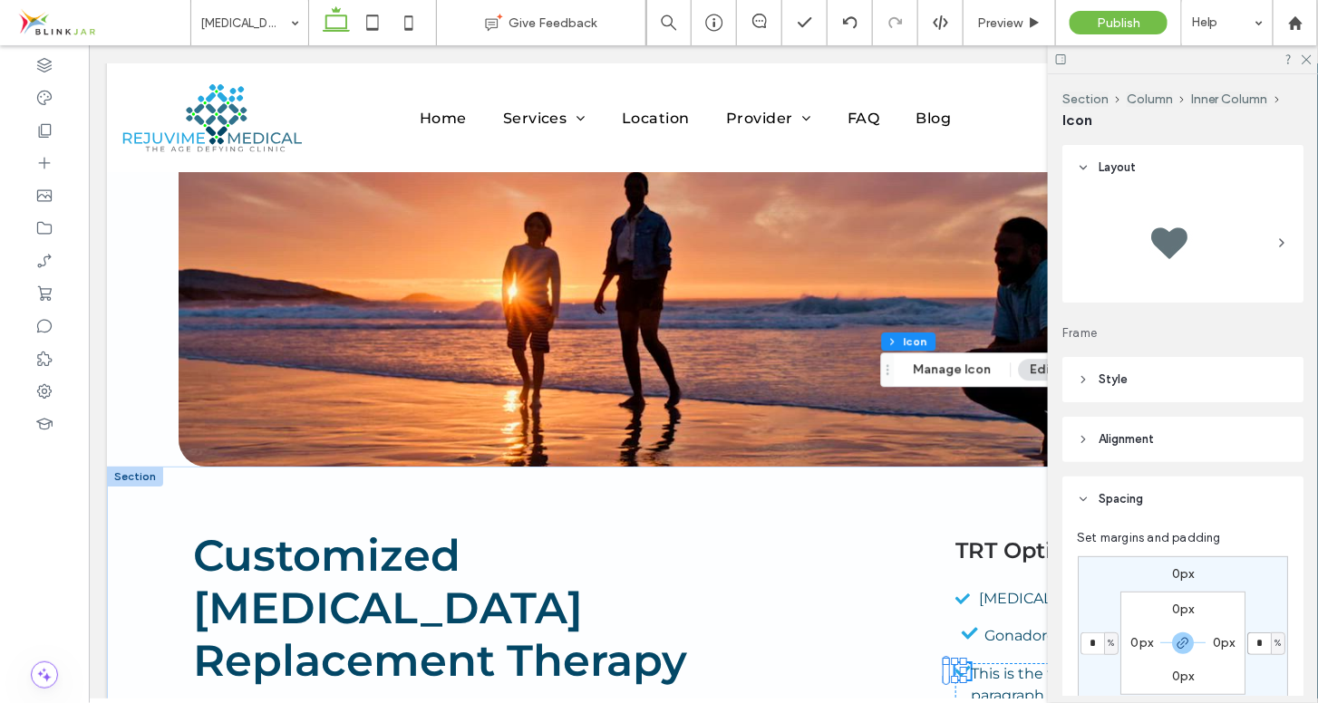
click at [1265, 643] on input "*" at bounding box center [1259, 644] width 24 height 23
type input "**"
click at [1284, 511] on header "Spacing" at bounding box center [1182, 499] width 241 height 45
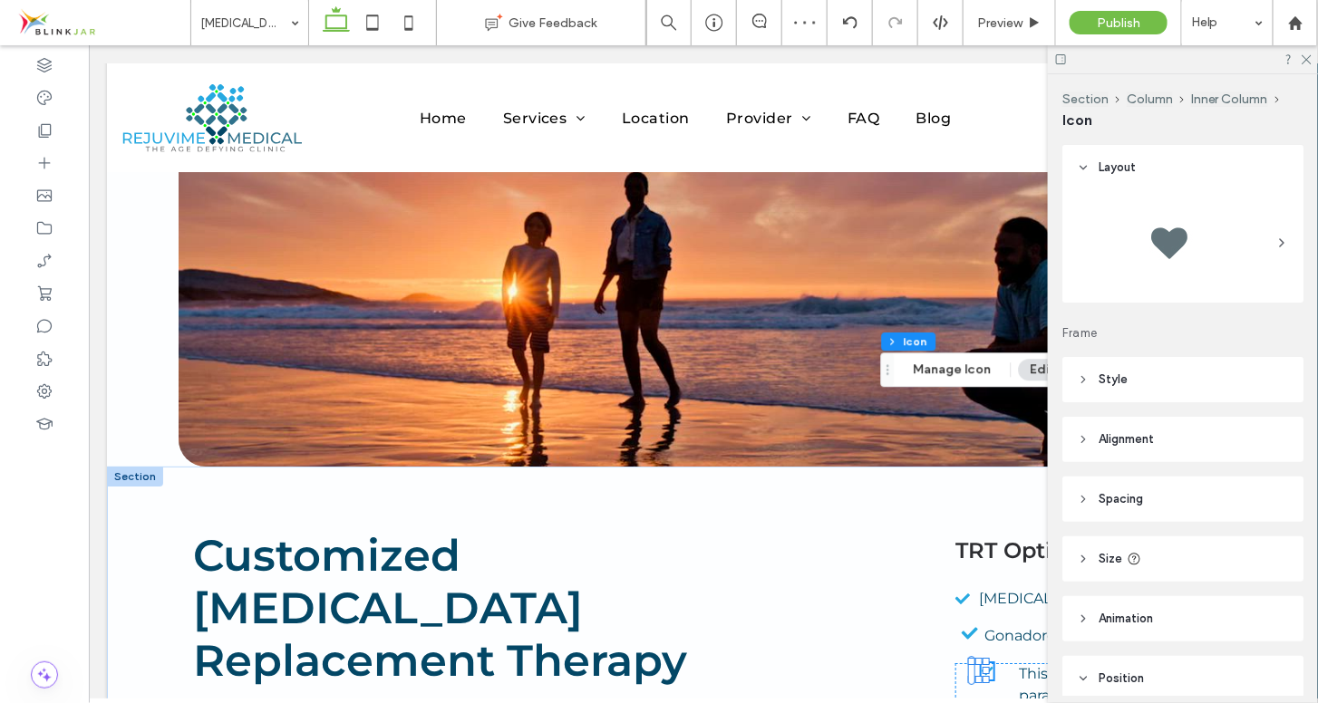
click at [1087, 379] on icon at bounding box center [1083, 379] width 13 height 13
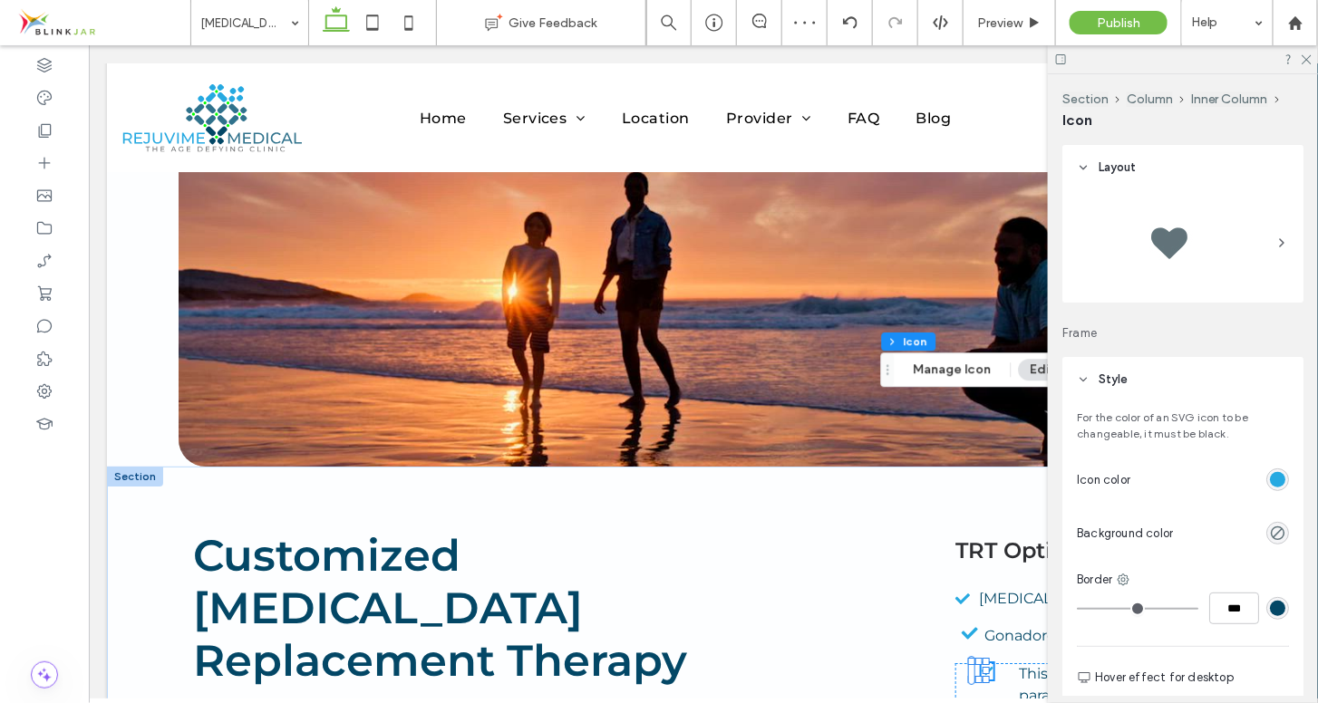
click at [1087, 379] on icon at bounding box center [1083, 379] width 13 height 13
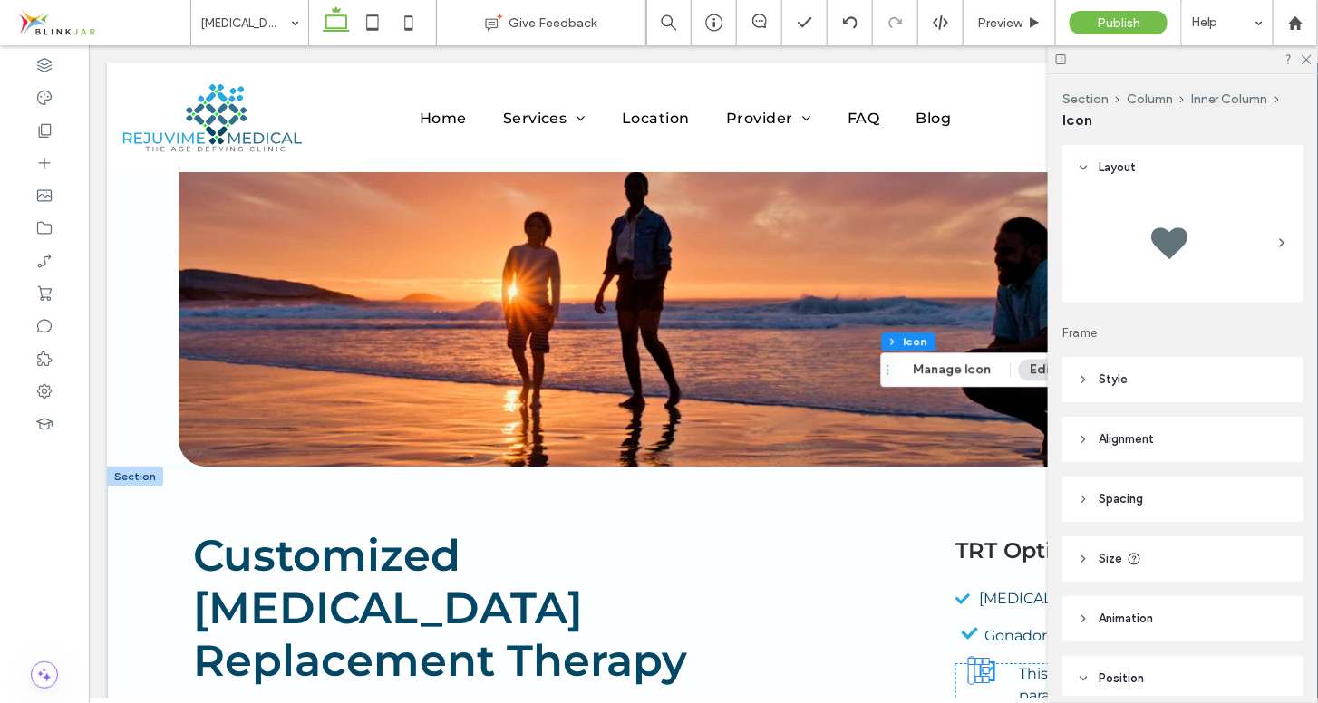
click at [1090, 503] on icon at bounding box center [1083, 499] width 13 height 13
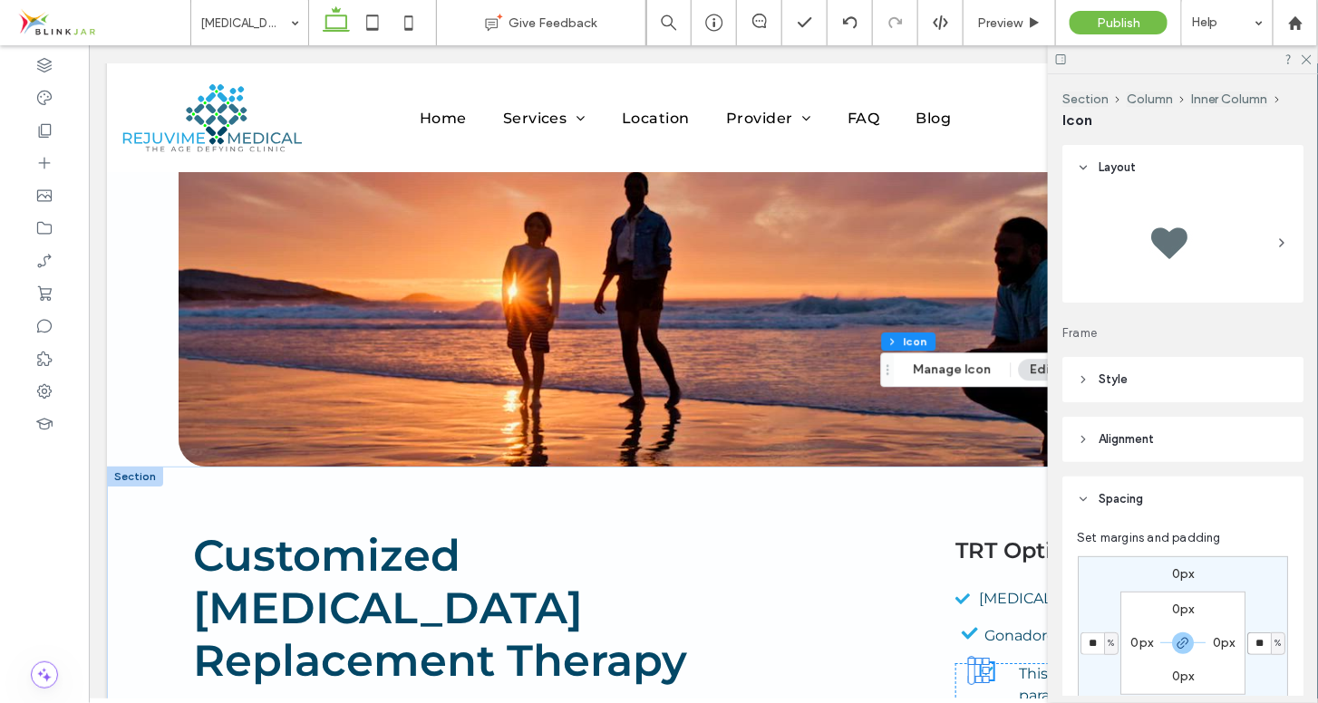
click at [1252, 644] on input "**" at bounding box center [1259, 644] width 24 height 23
type input "*"
click at [1273, 596] on div "0px * % 0px * % 0px 0px 0px 0px" at bounding box center [1183, 644] width 210 height 174
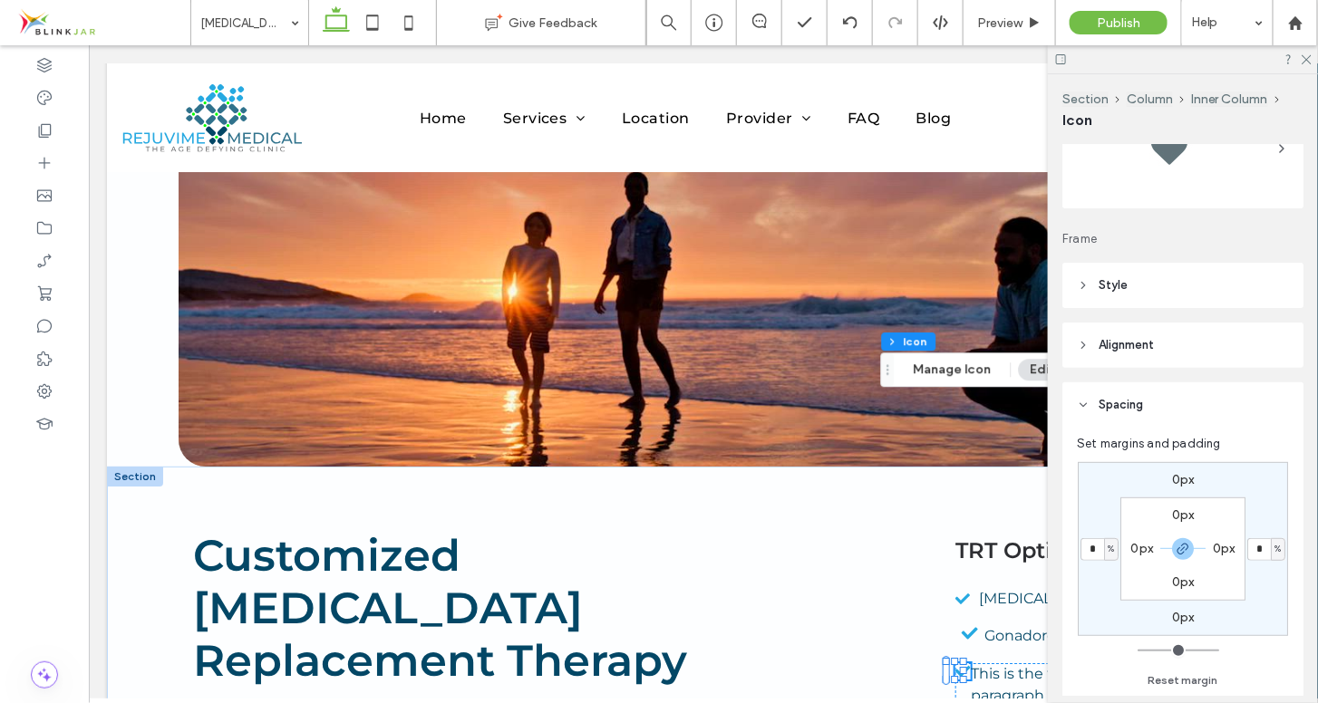
scroll to position [0, 0]
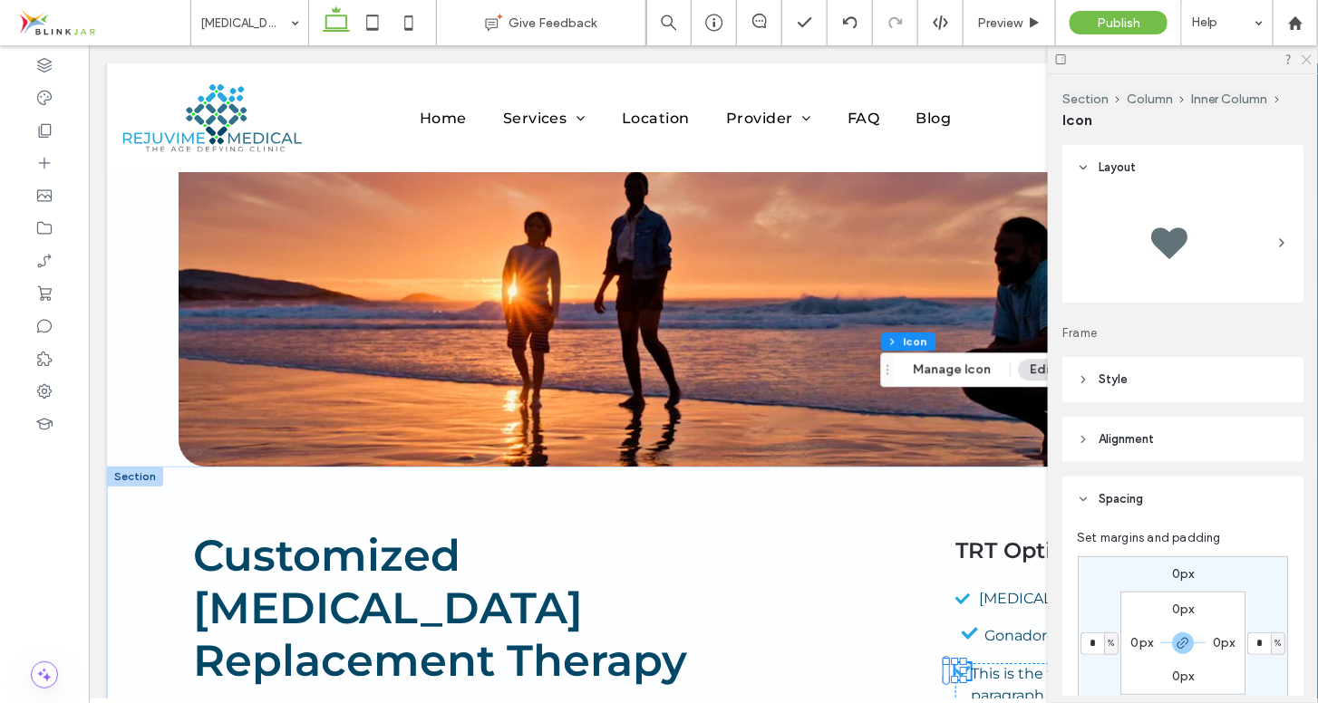
click at [1305, 59] on icon at bounding box center [1306, 59] width 12 height 12
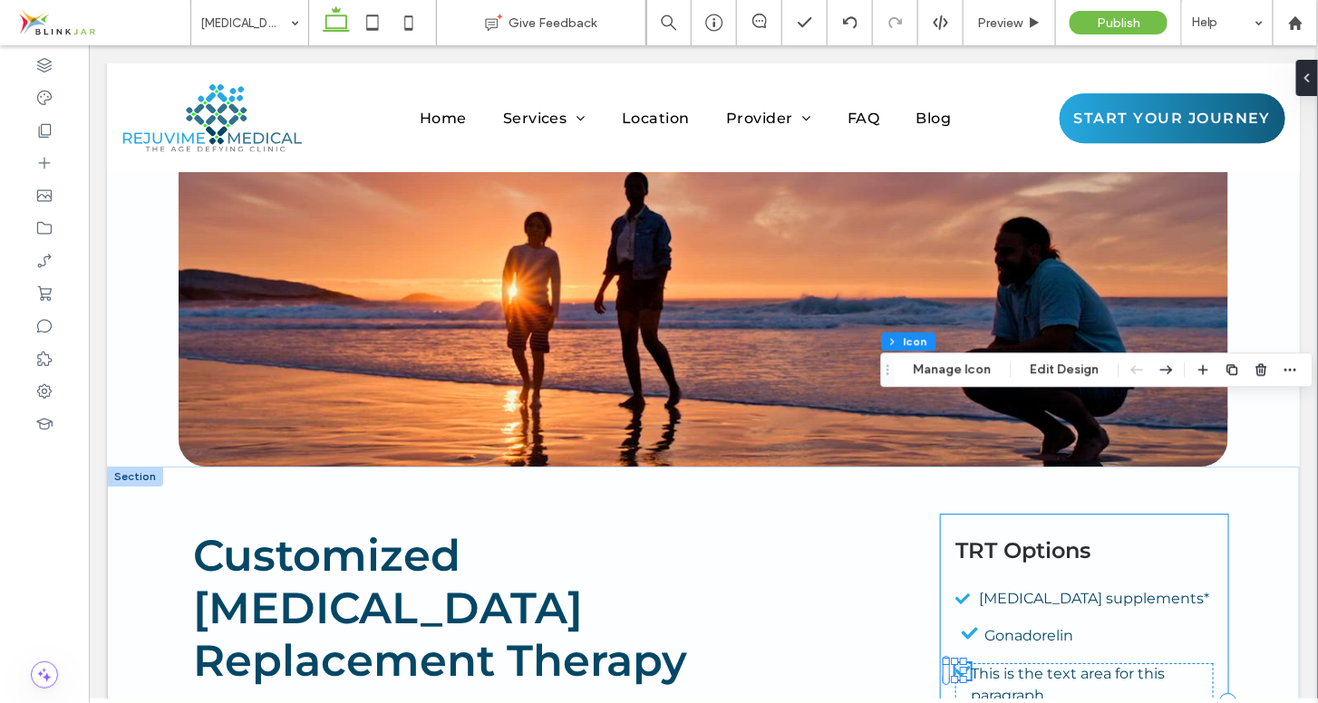
click at [1141, 514] on div "TRT Options [MEDICAL_DATA] supplements* Gonadorelin This is the text area for t…" at bounding box center [1083, 701] width 287 height 375
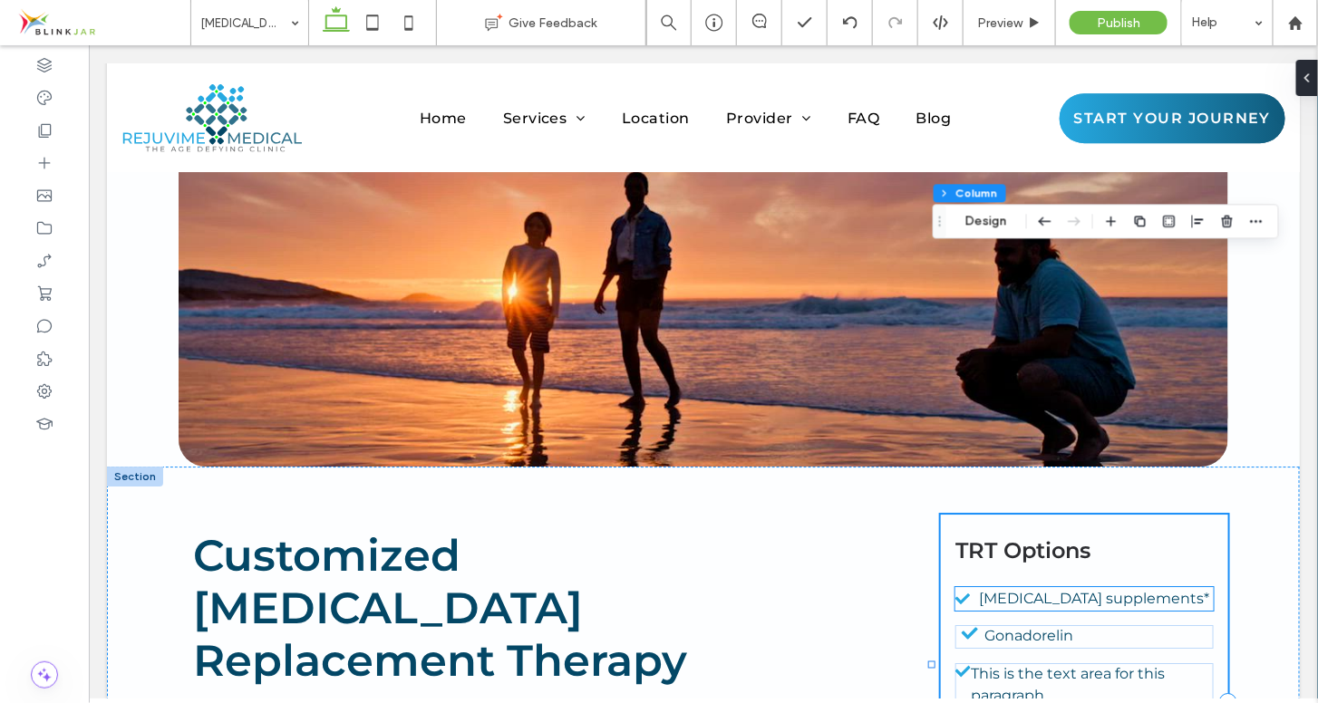
click at [1008, 589] on span "[MEDICAL_DATA] supplements*" at bounding box center [1094, 597] width 230 height 17
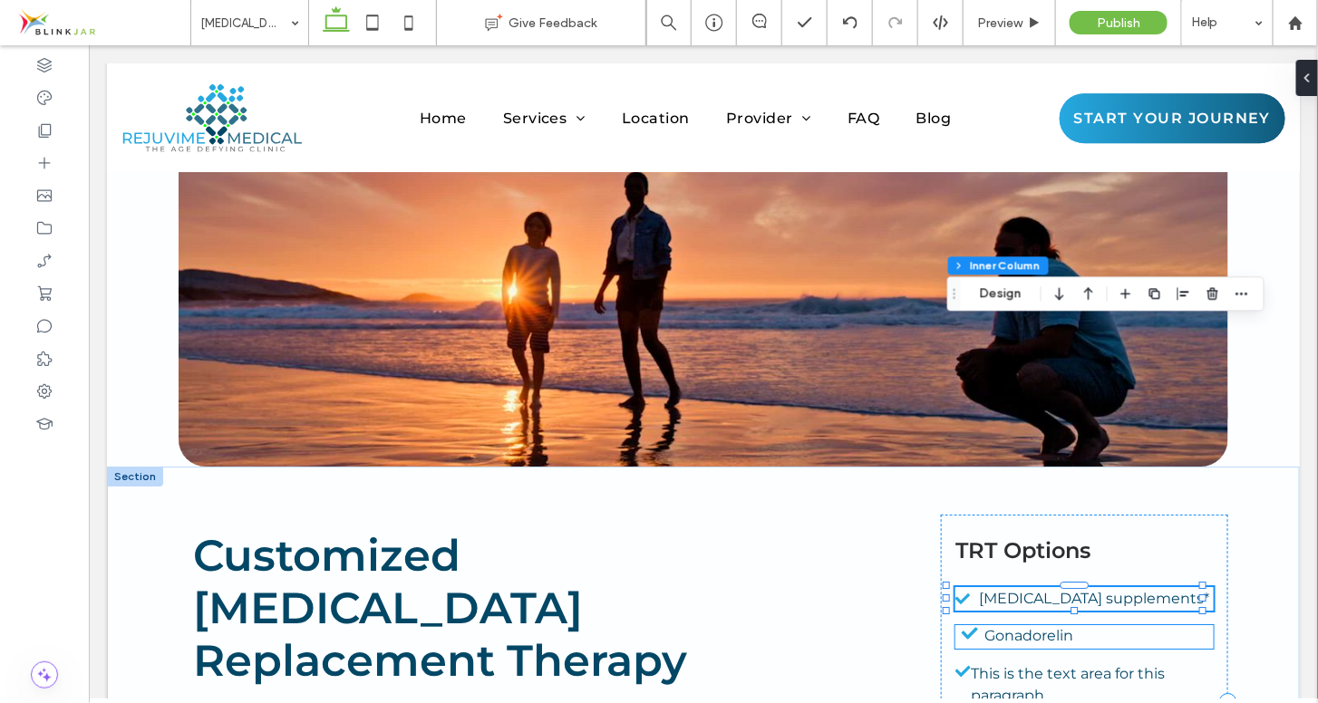
click at [1007, 626] on span "Gonadorelin" at bounding box center [1028, 634] width 89 height 17
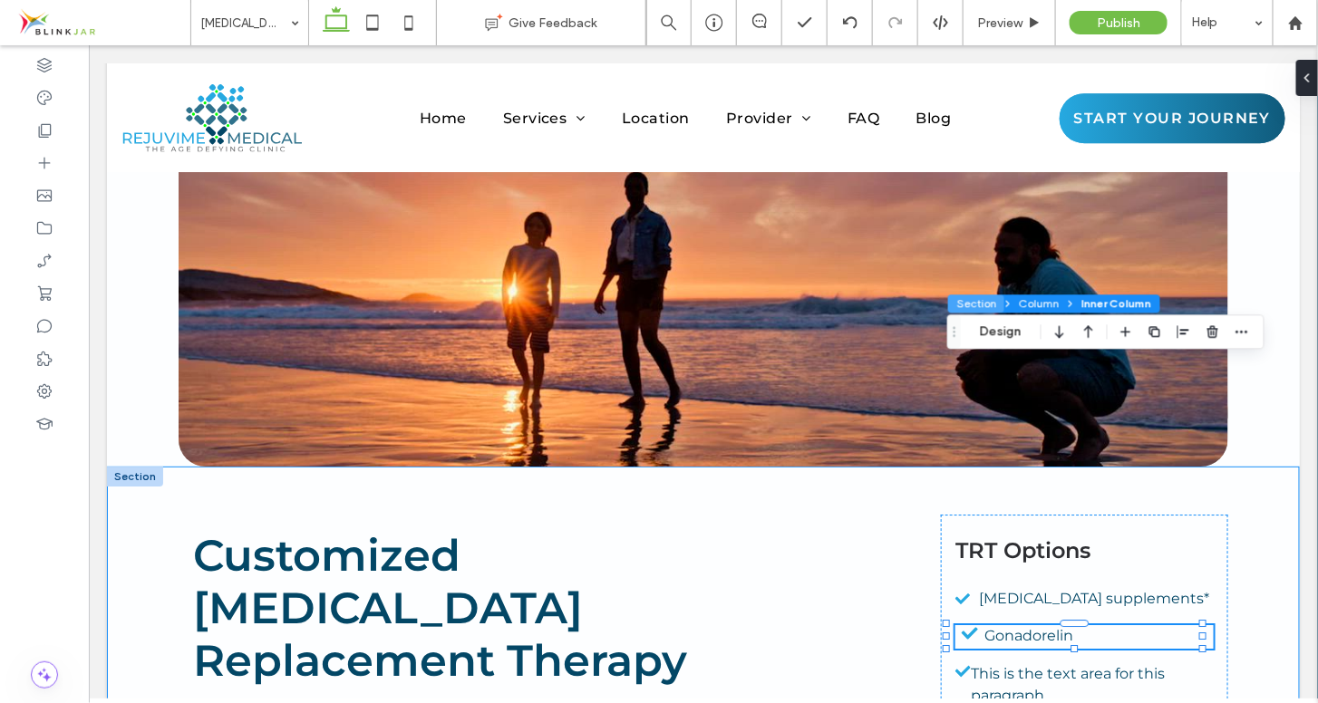
click at [962, 309] on button "Section" at bounding box center [976, 304] width 56 height 18
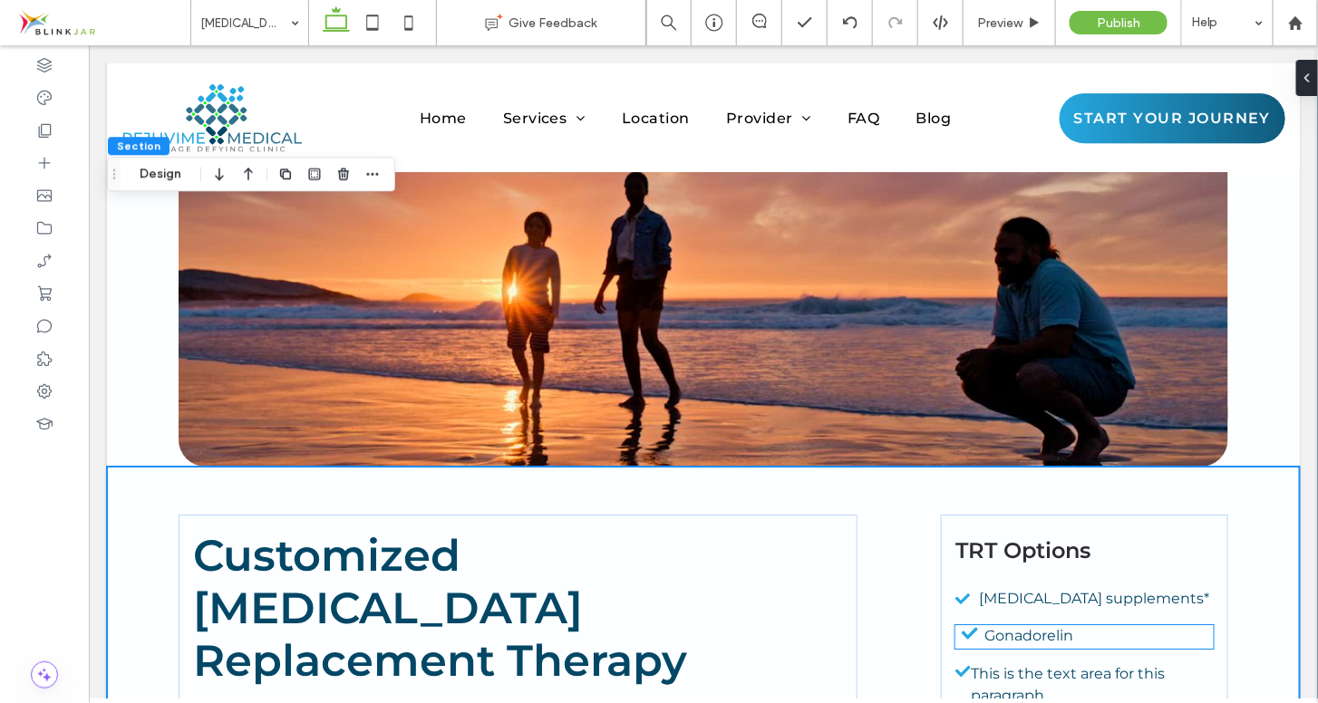
click at [984, 626] on span "Gonadorelin" at bounding box center [1028, 634] width 89 height 17
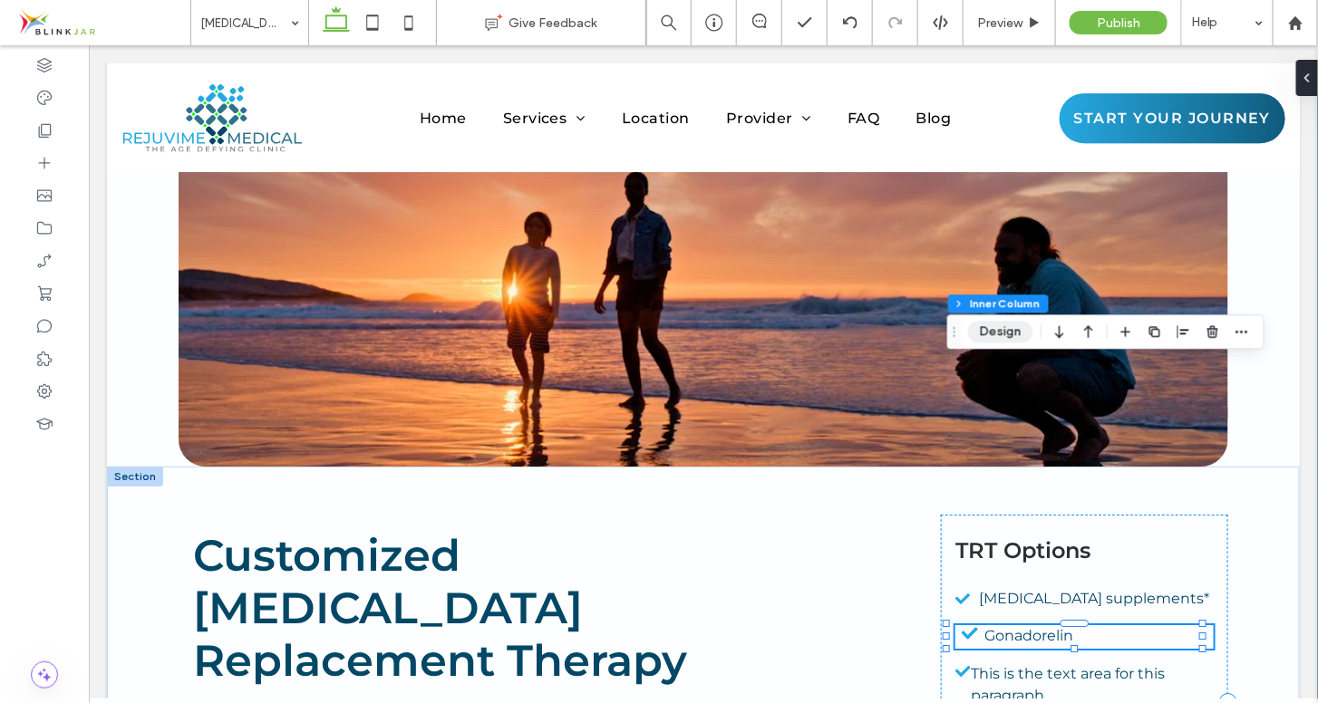
click at [1006, 329] on button "Design" at bounding box center [1000, 332] width 65 height 22
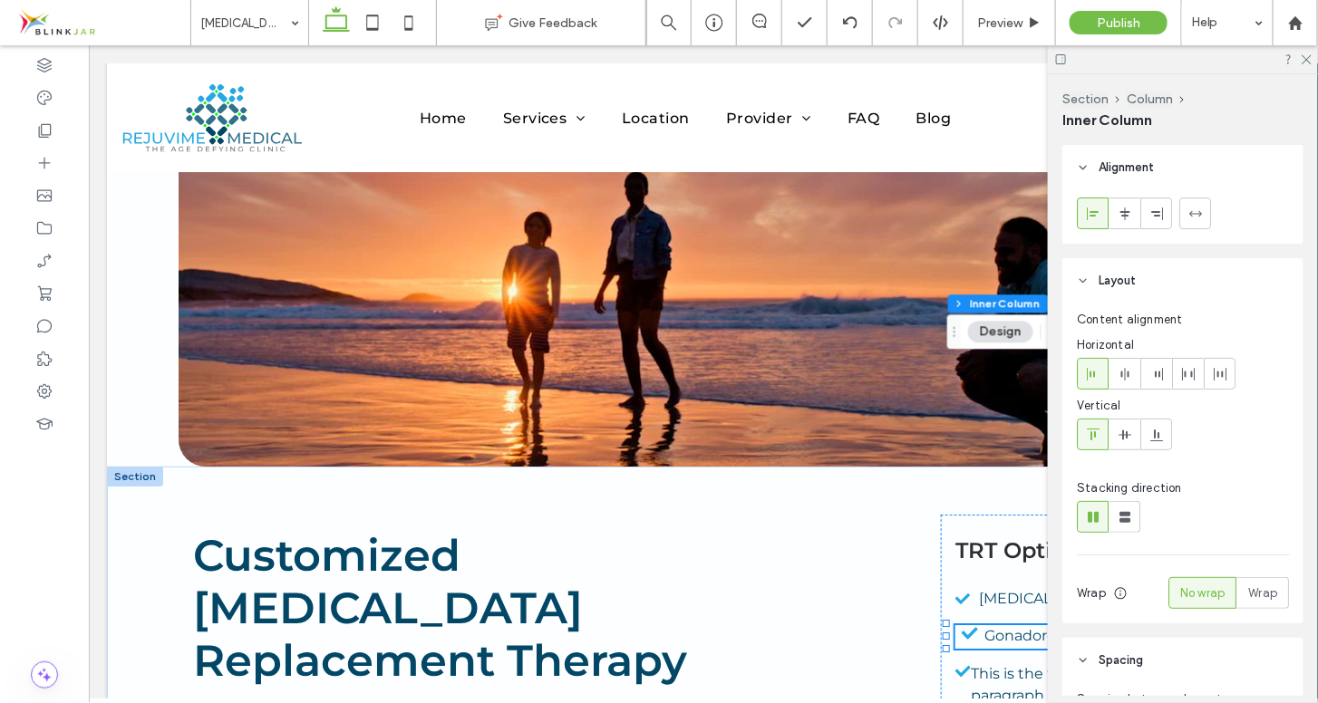
click at [1265, 111] on div "Inner Column" at bounding box center [1182, 121] width 241 height 20
click at [1010, 664] on span "This is the text area for this paragraph." at bounding box center [1067, 683] width 194 height 39
type input "**"
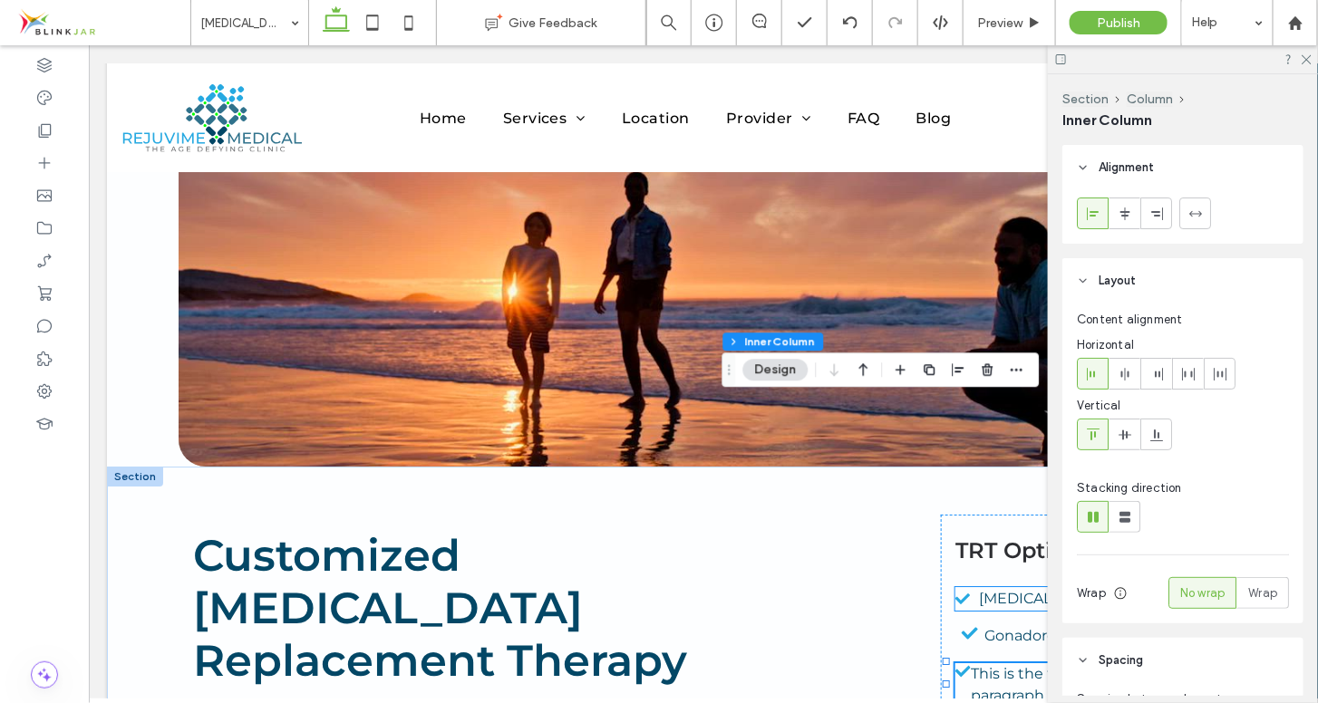
click at [988, 589] on span "[MEDICAL_DATA] supplements*" at bounding box center [1094, 597] width 230 height 17
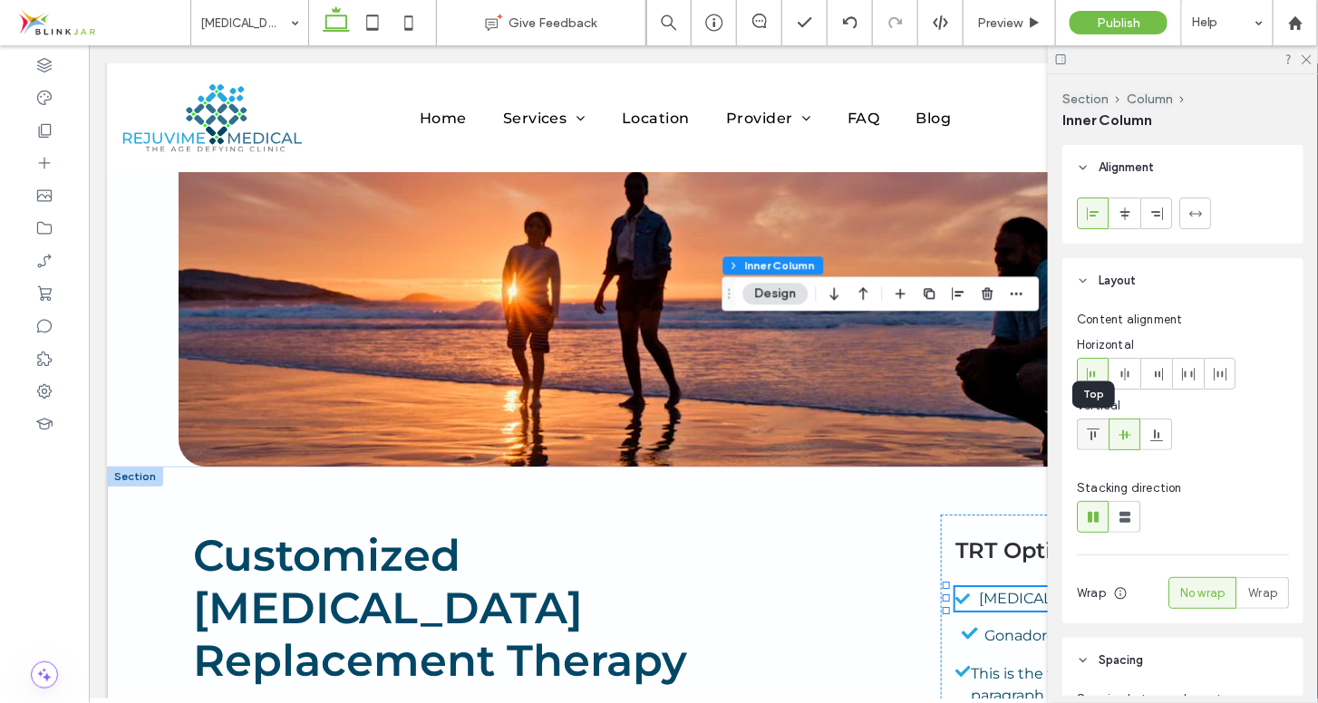
click at [1089, 437] on icon at bounding box center [1093, 435] width 15 height 15
type input "**"
click at [992, 626] on span "Gonadorelin" at bounding box center [1028, 634] width 89 height 17
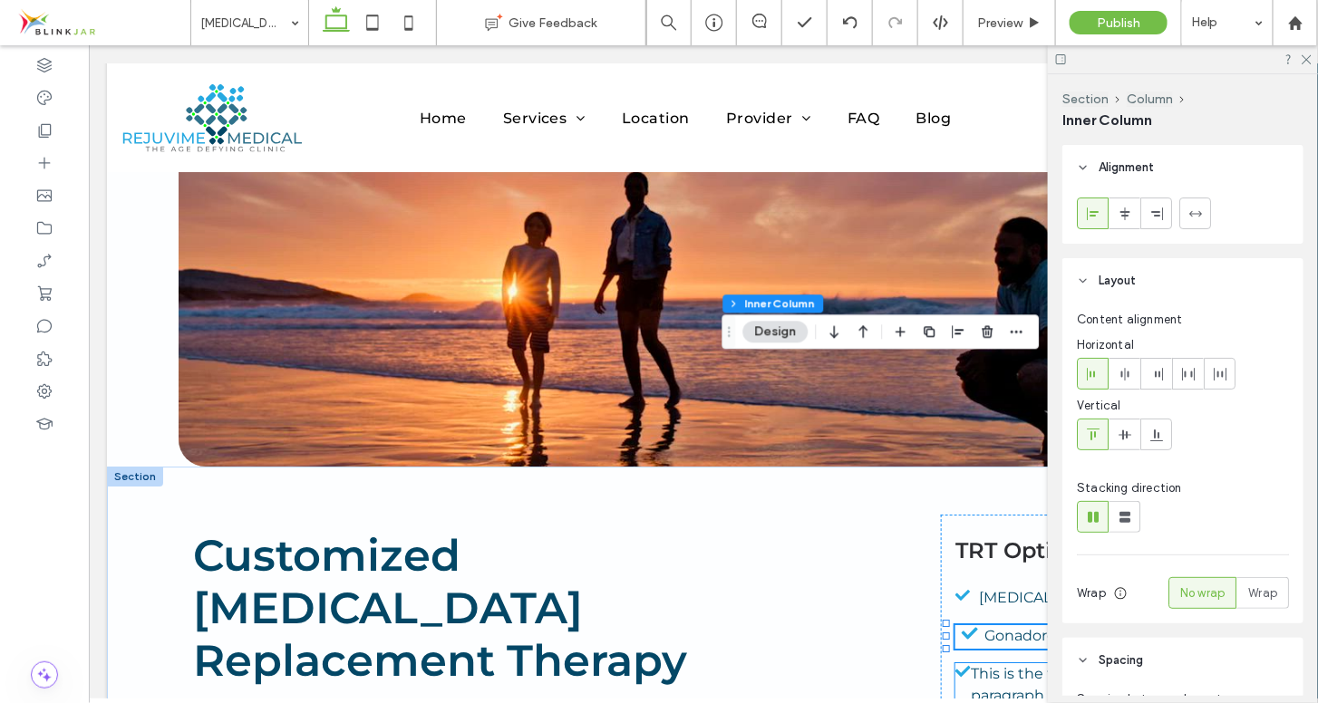
click at [992, 664] on span "This is the text area for this paragraph." at bounding box center [1067, 683] width 194 height 39
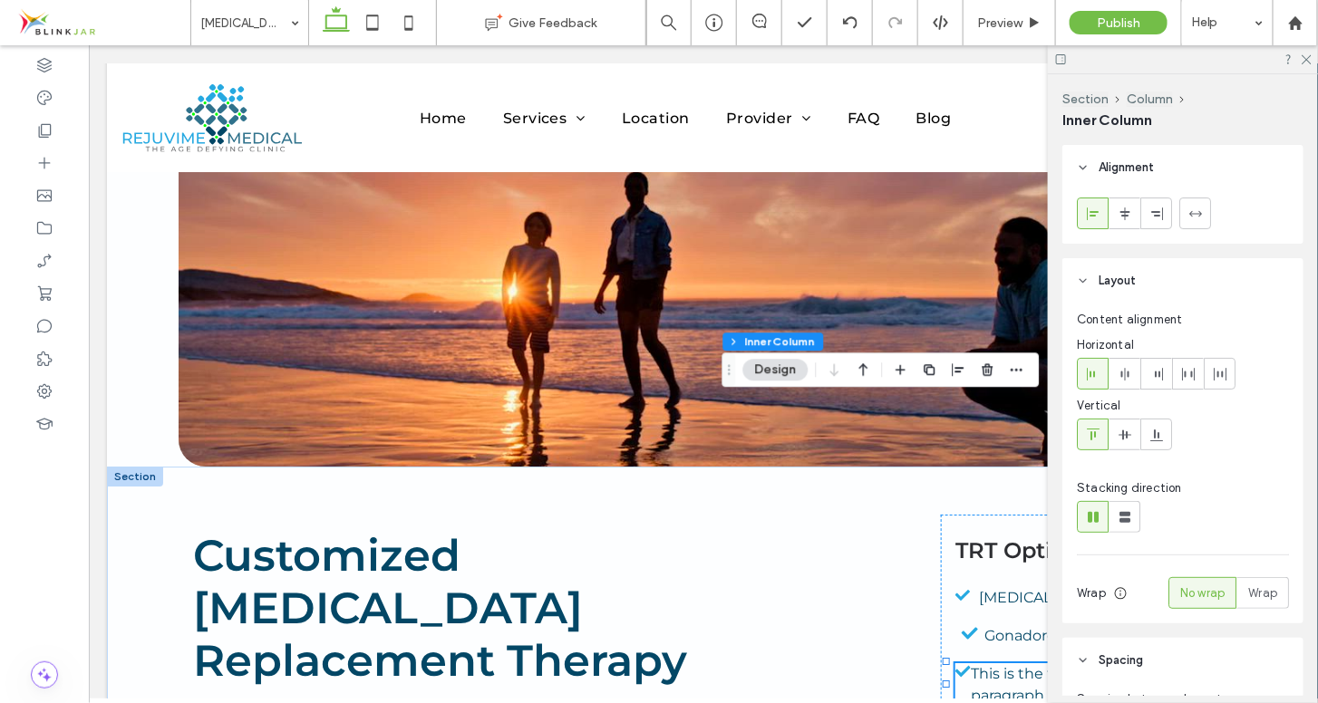
click at [970, 664] on span "This is the text area for this paragraph." at bounding box center [1067, 683] width 194 height 39
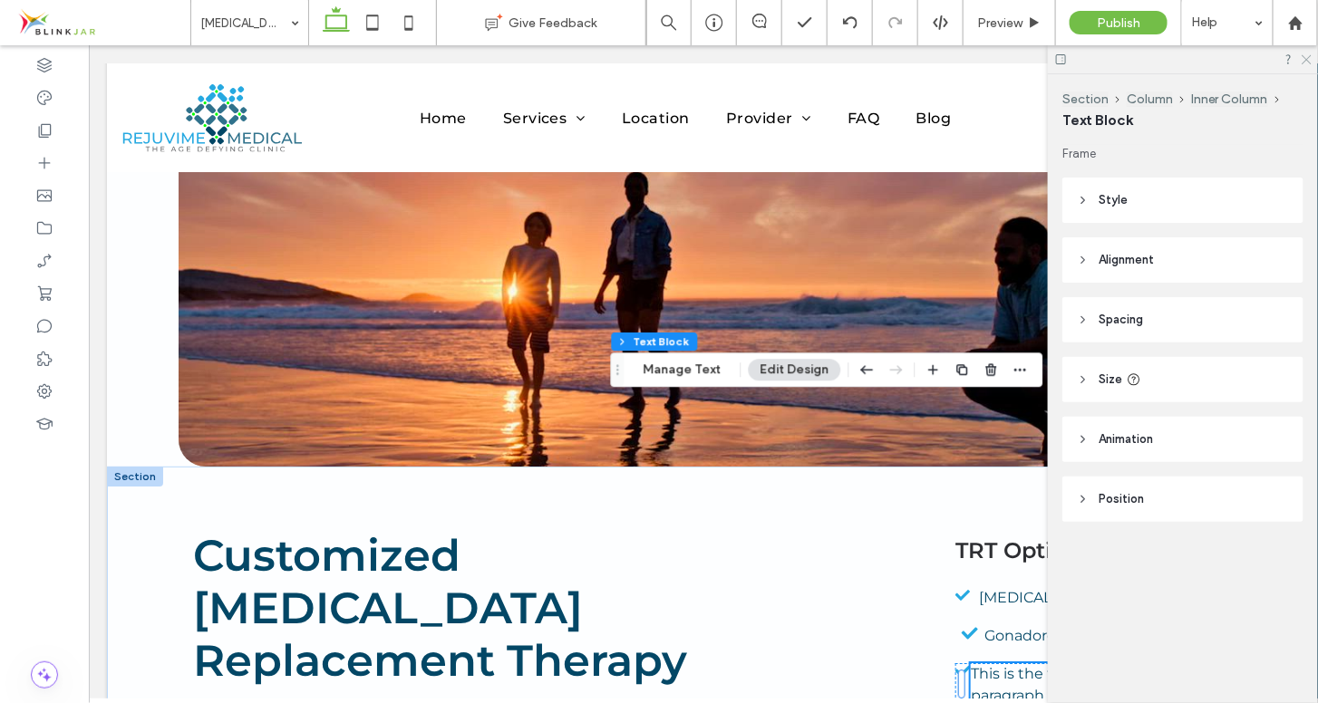
click at [1301, 54] on icon at bounding box center [1306, 59] width 12 height 12
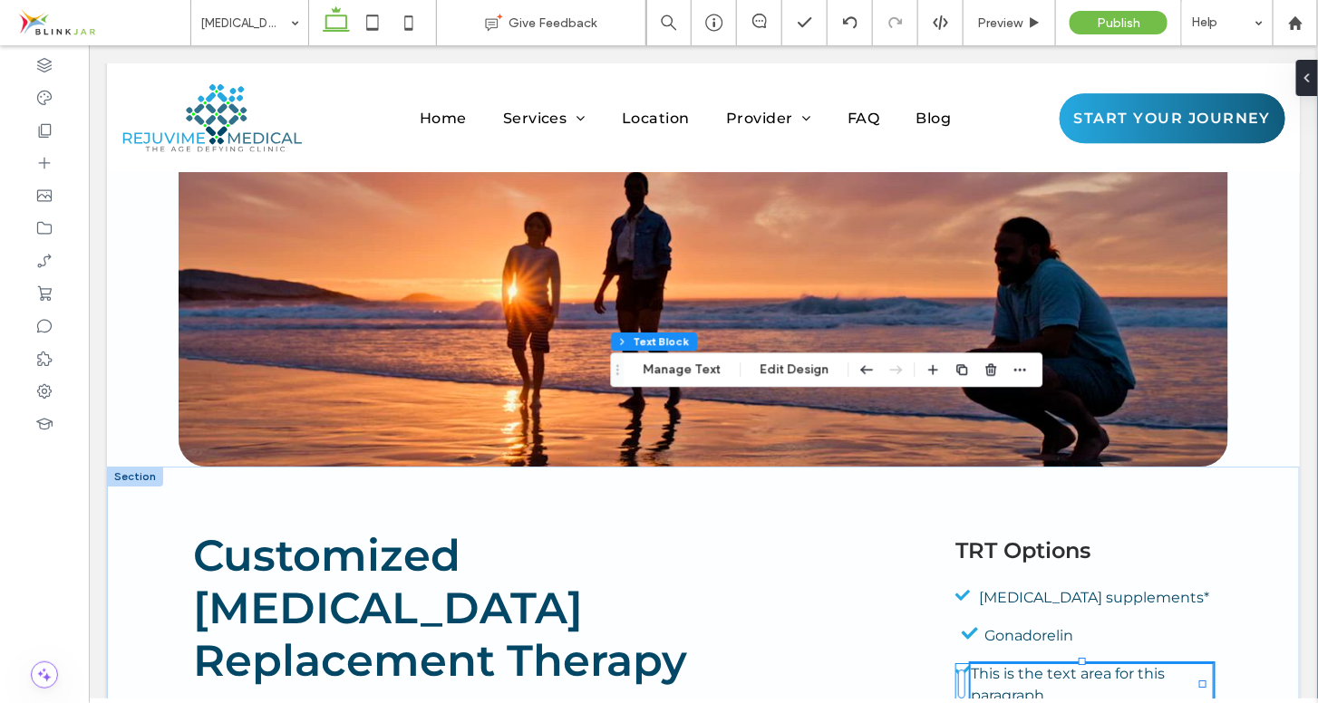
click at [955, 663] on div "This is the text area for this paragraph." at bounding box center [1084, 685] width 258 height 44
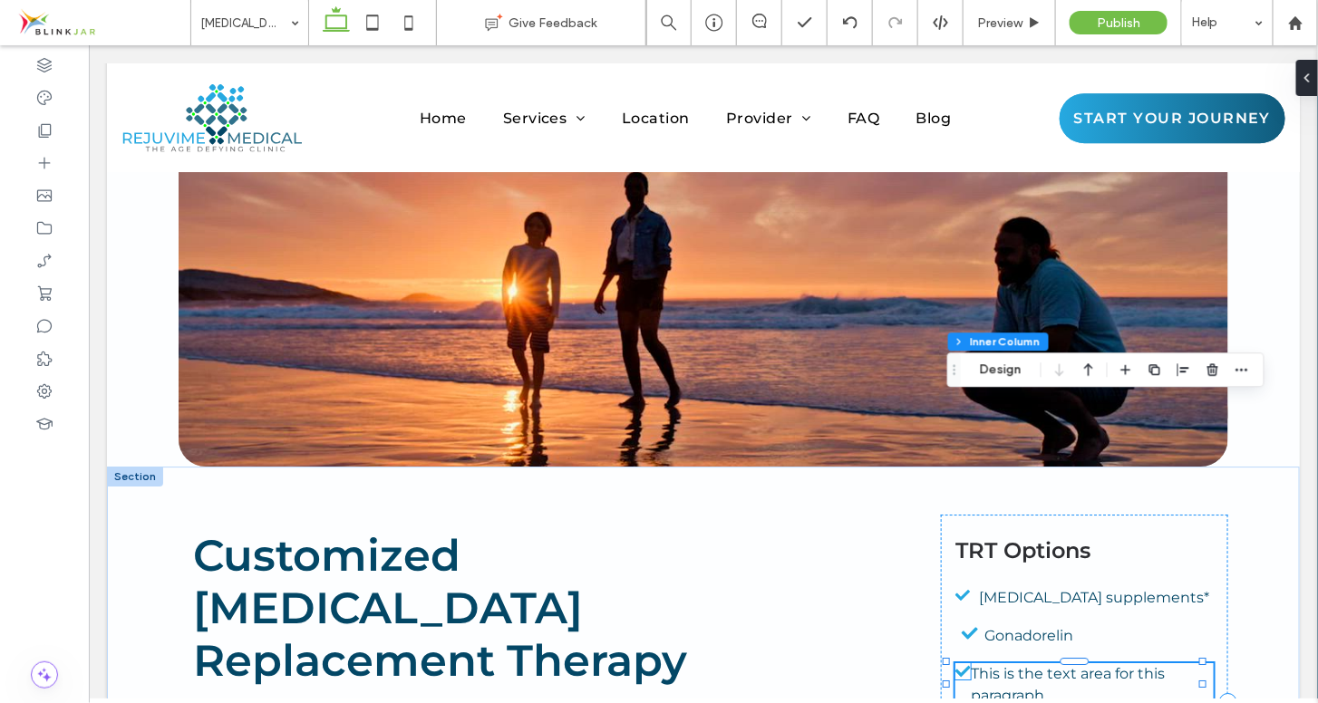
click at [956, 663] on icon at bounding box center [962, 671] width 15 height 16
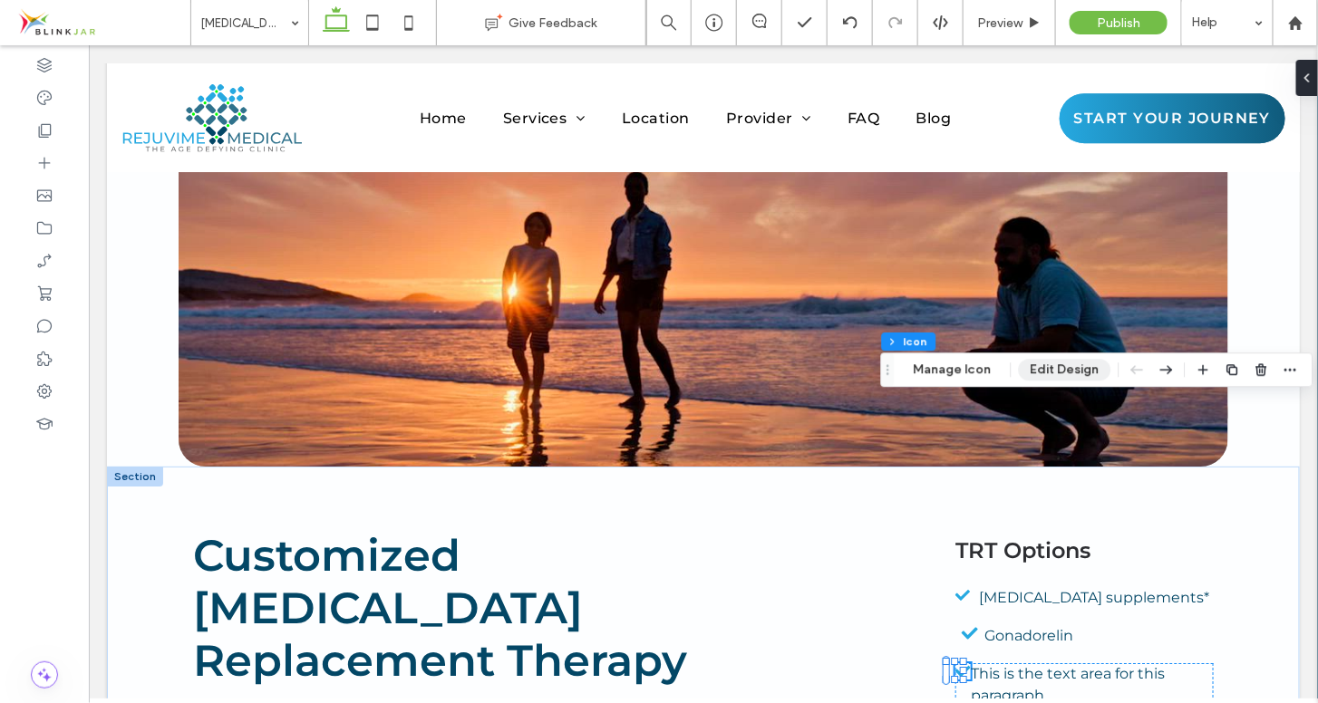
click at [1051, 363] on button "Edit Design" at bounding box center [1065, 370] width 92 height 22
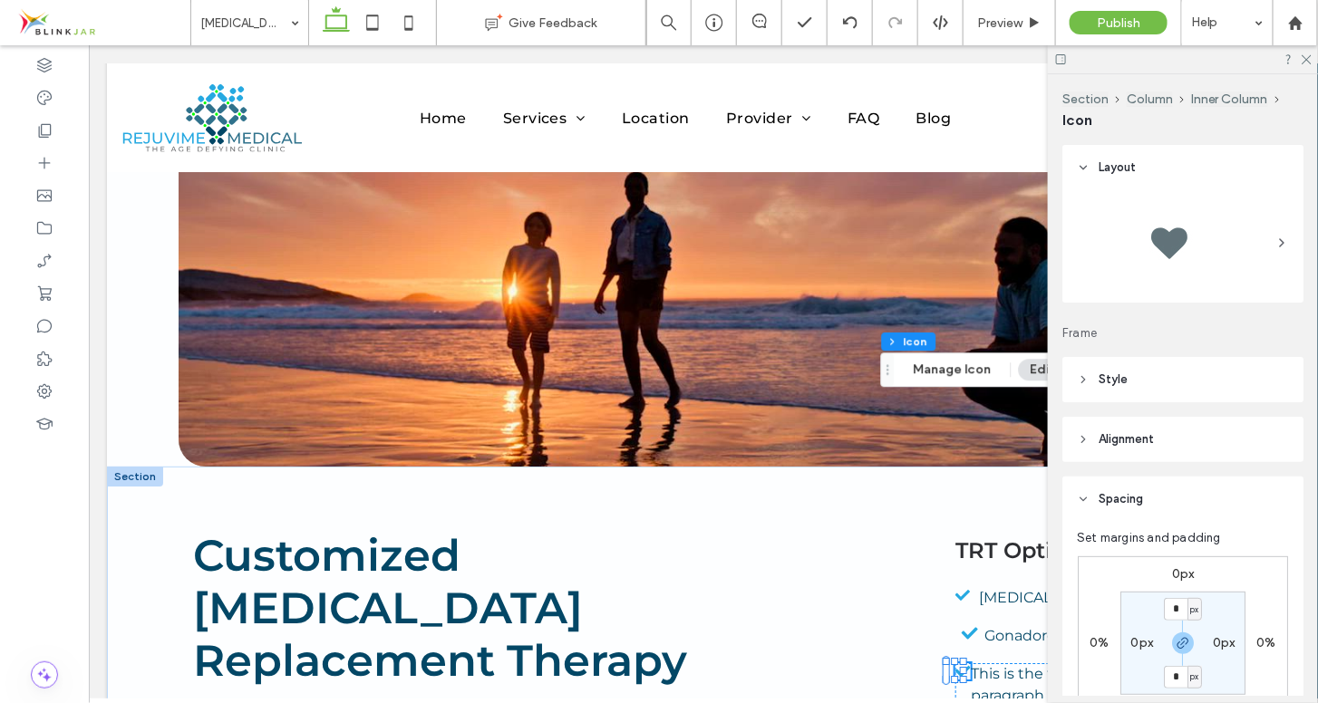
click at [1081, 381] on icon at bounding box center [1083, 379] width 13 height 13
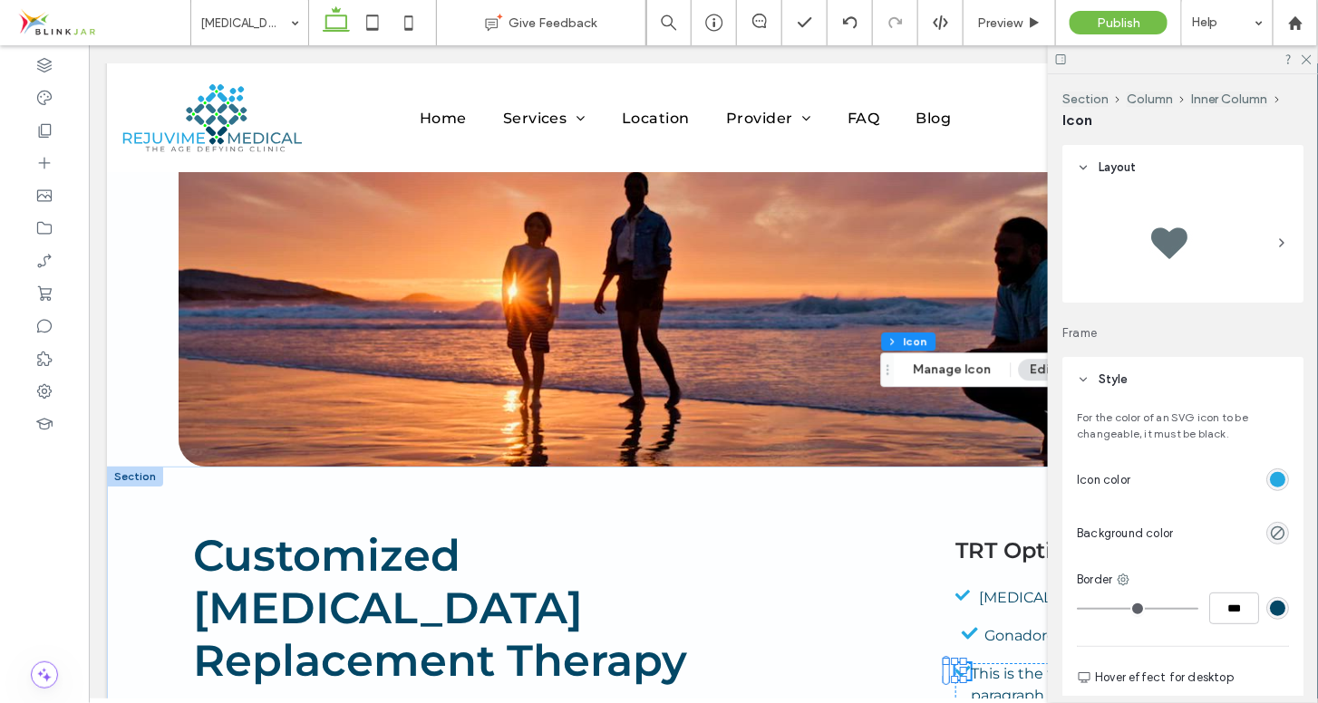
click at [1081, 381] on icon at bounding box center [1083, 379] width 13 height 13
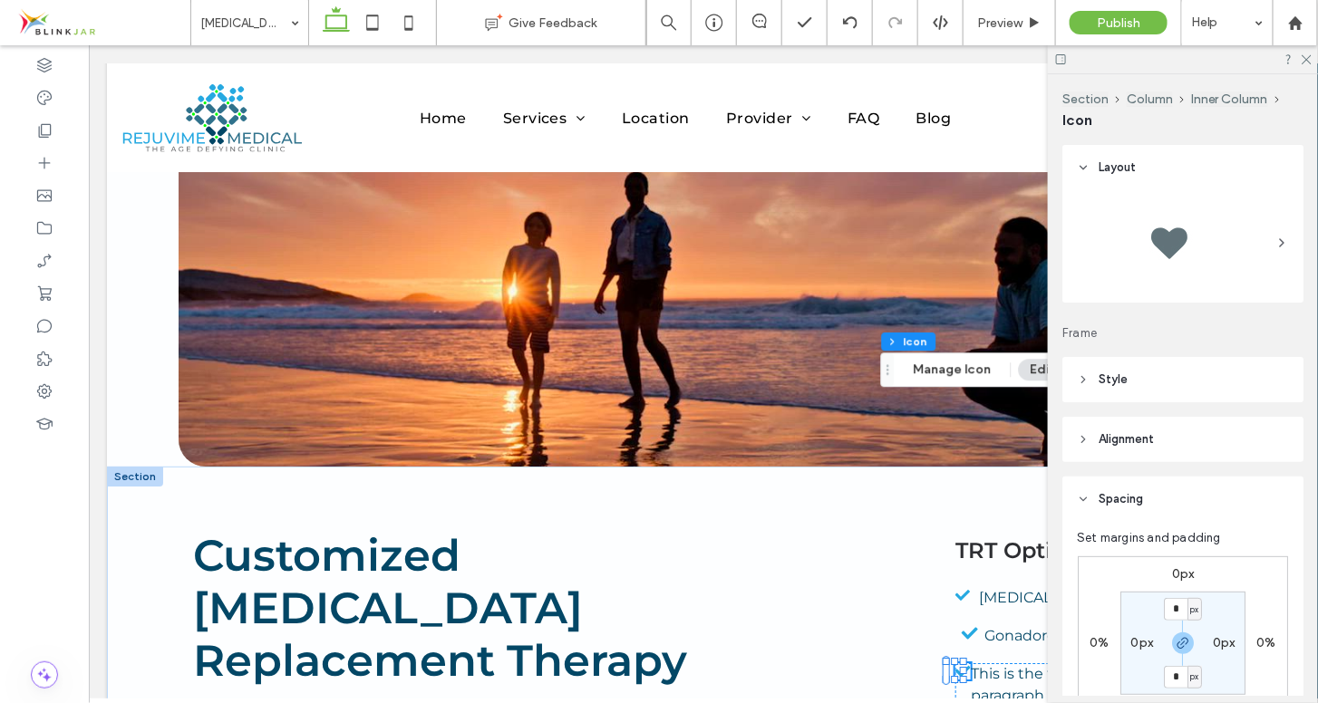
click at [1086, 438] on icon at bounding box center [1083, 439] width 13 height 13
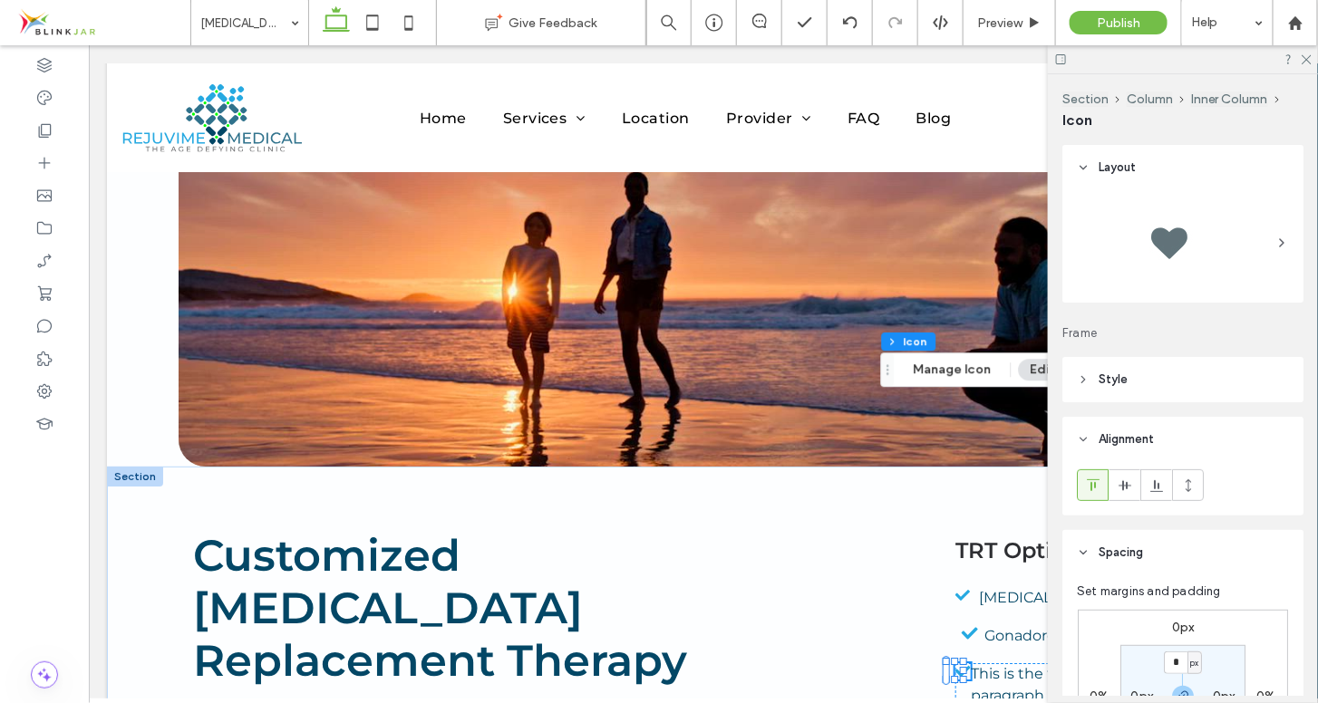
click at [1086, 438] on use at bounding box center [1084, 440] width 6 height 4
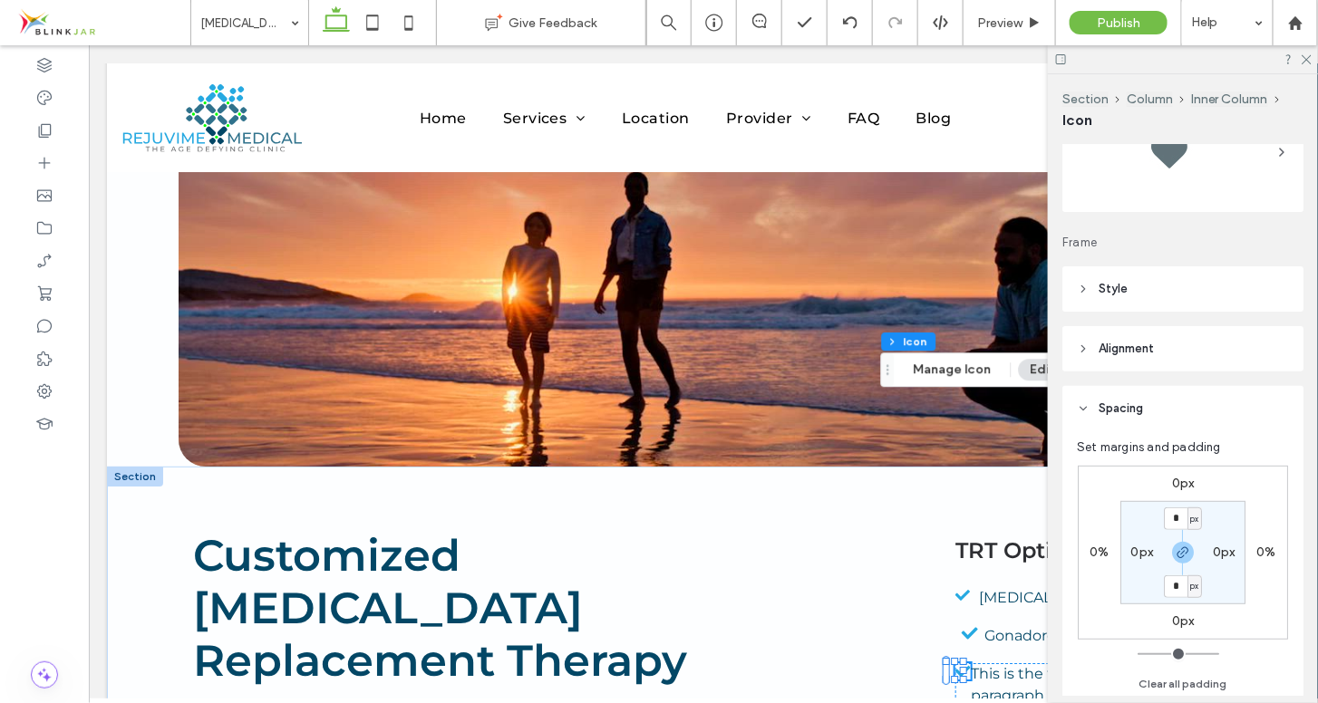
scroll to position [205, 0]
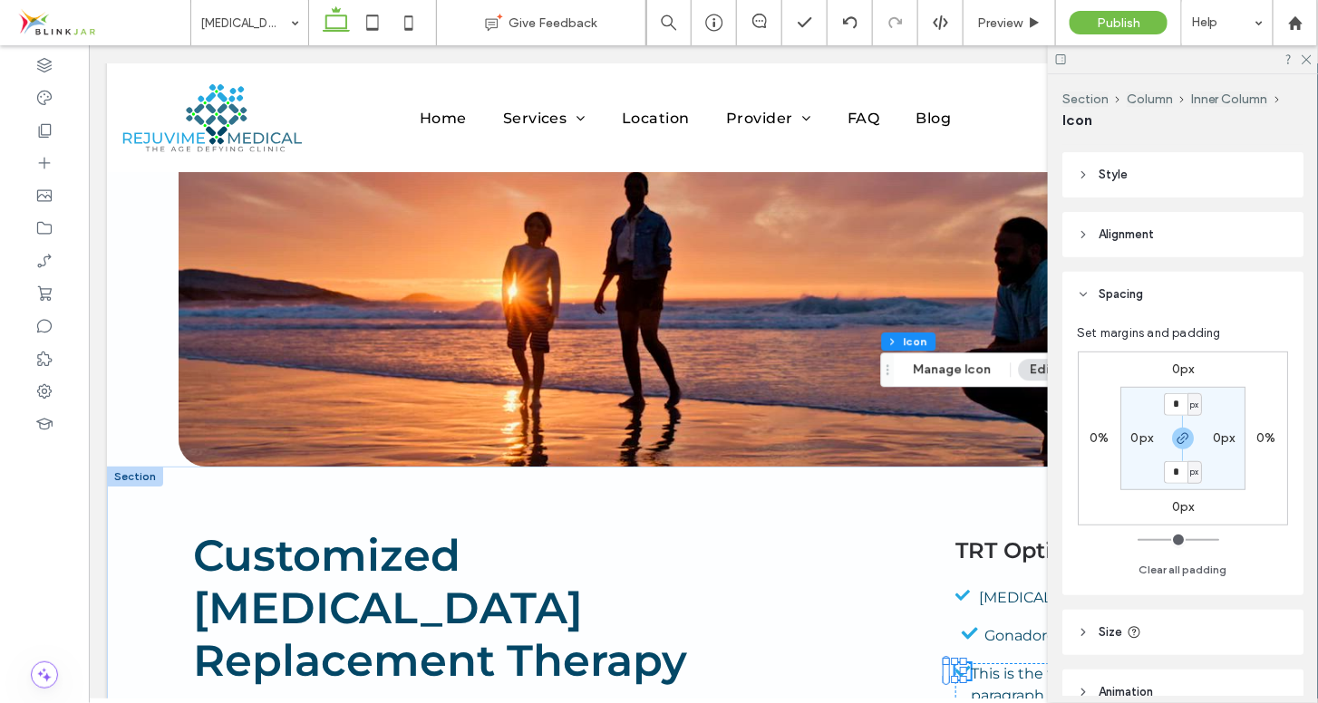
click at [1307, 64] on div at bounding box center [1183, 59] width 270 height 28
click at [1307, 59] on use at bounding box center [1307, 60] width 10 height 10
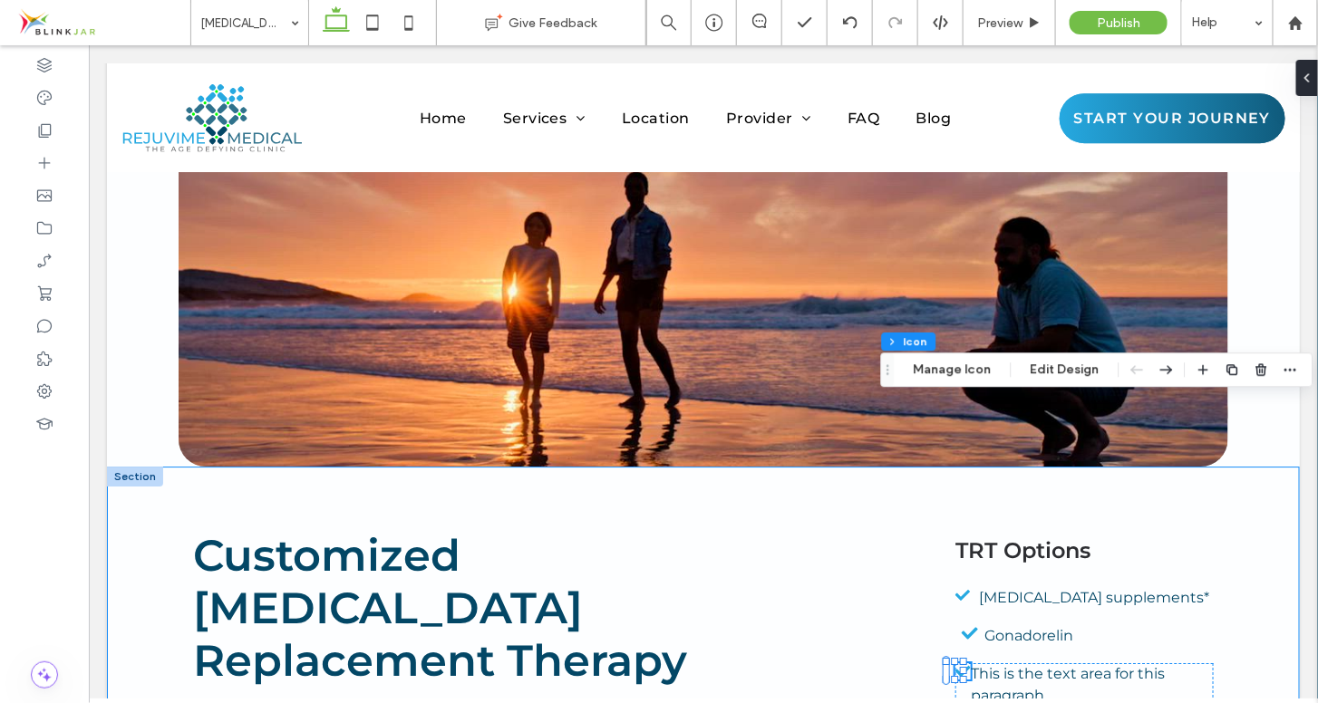
click at [896, 488] on div "Customized [MEDICAL_DATA] Replacement Therapy It’s interesting that [MEDICAL_DA…" at bounding box center [702, 701] width 1193 height 470
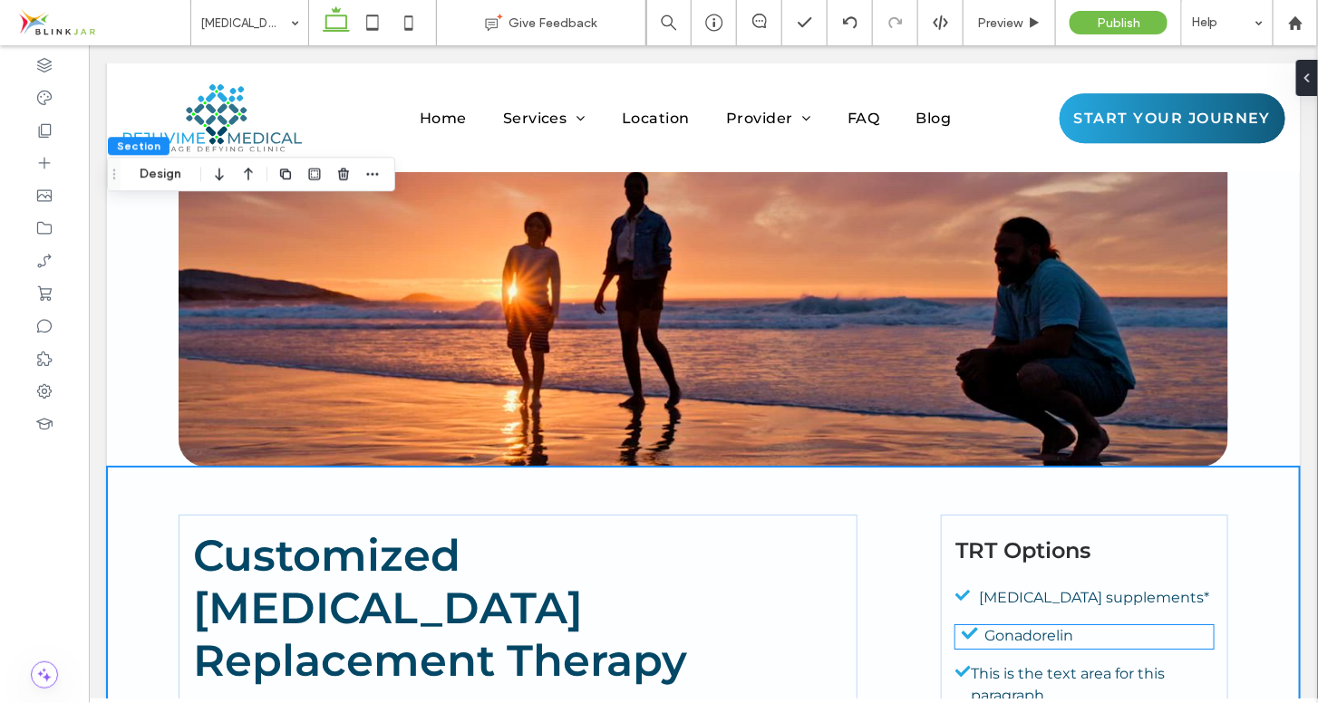
click at [958, 625] on icon at bounding box center [969, 633] width 29 height 16
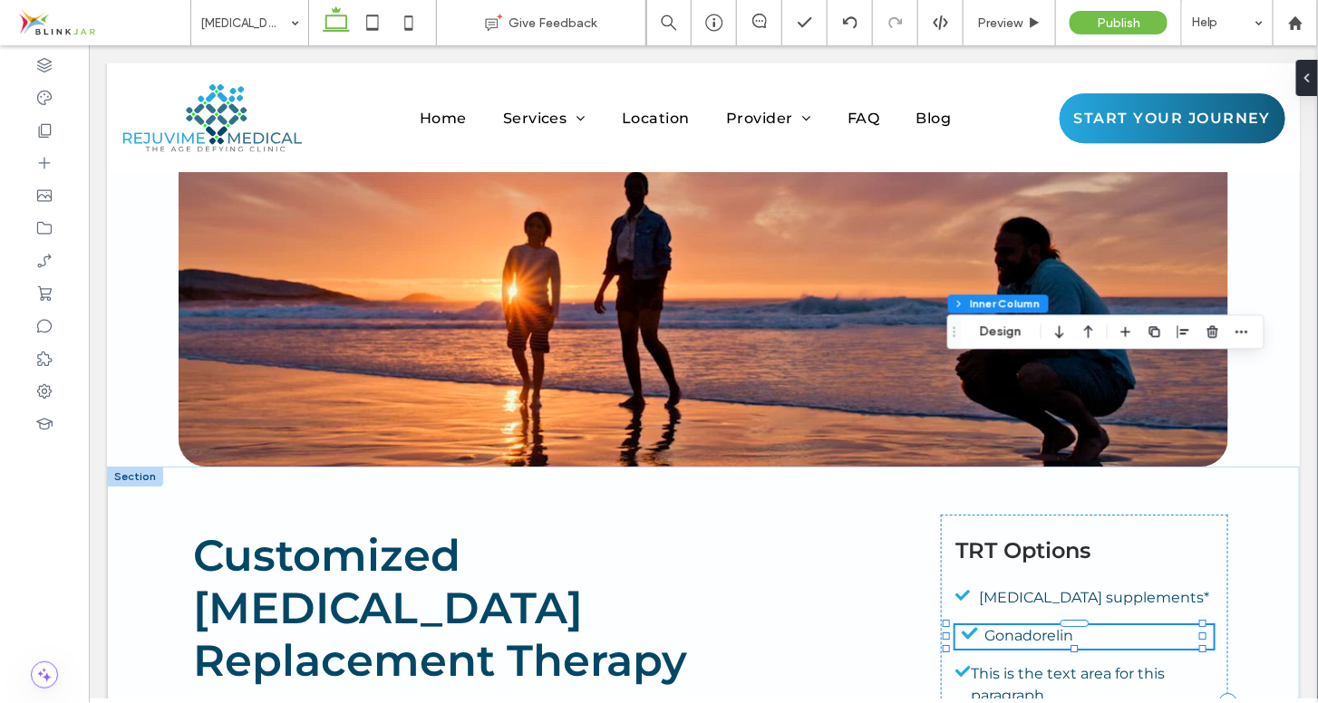
click at [958, 625] on icon at bounding box center [969, 633] width 29 height 16
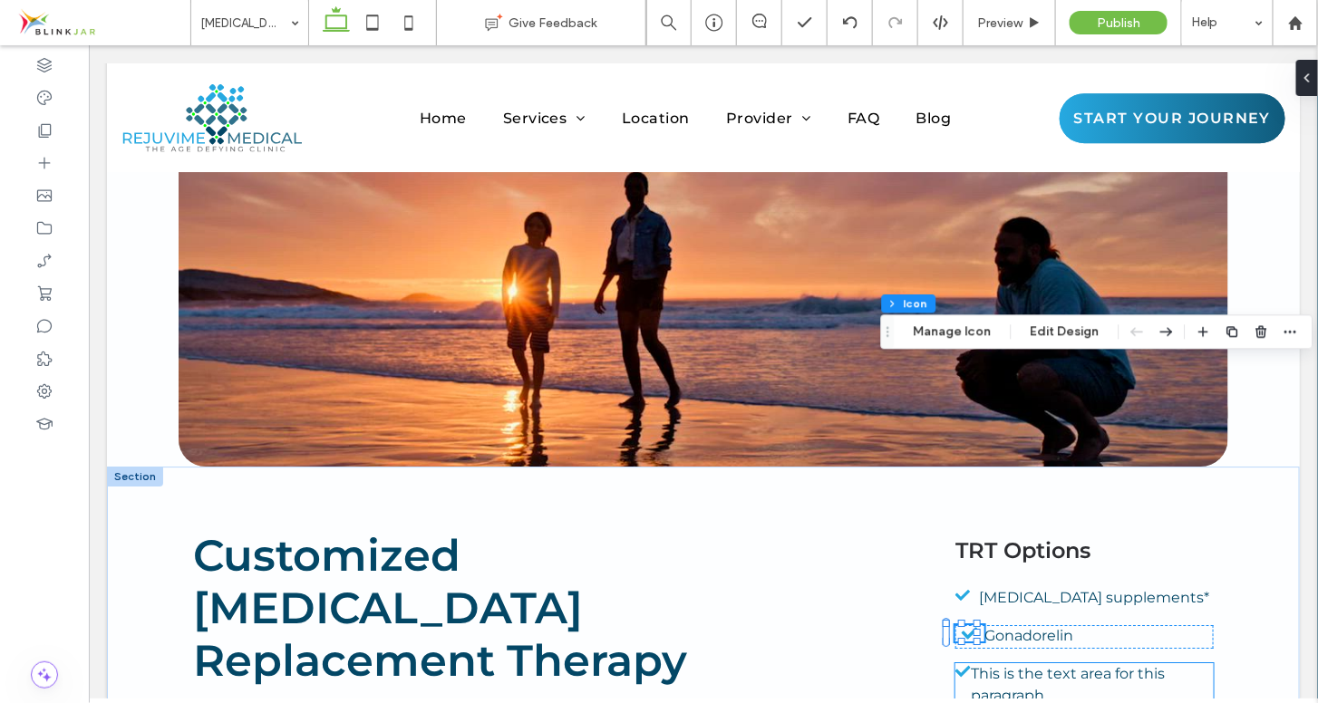
click at [956, 663] on icon at bounding box center [962, 671] width 15 height 16
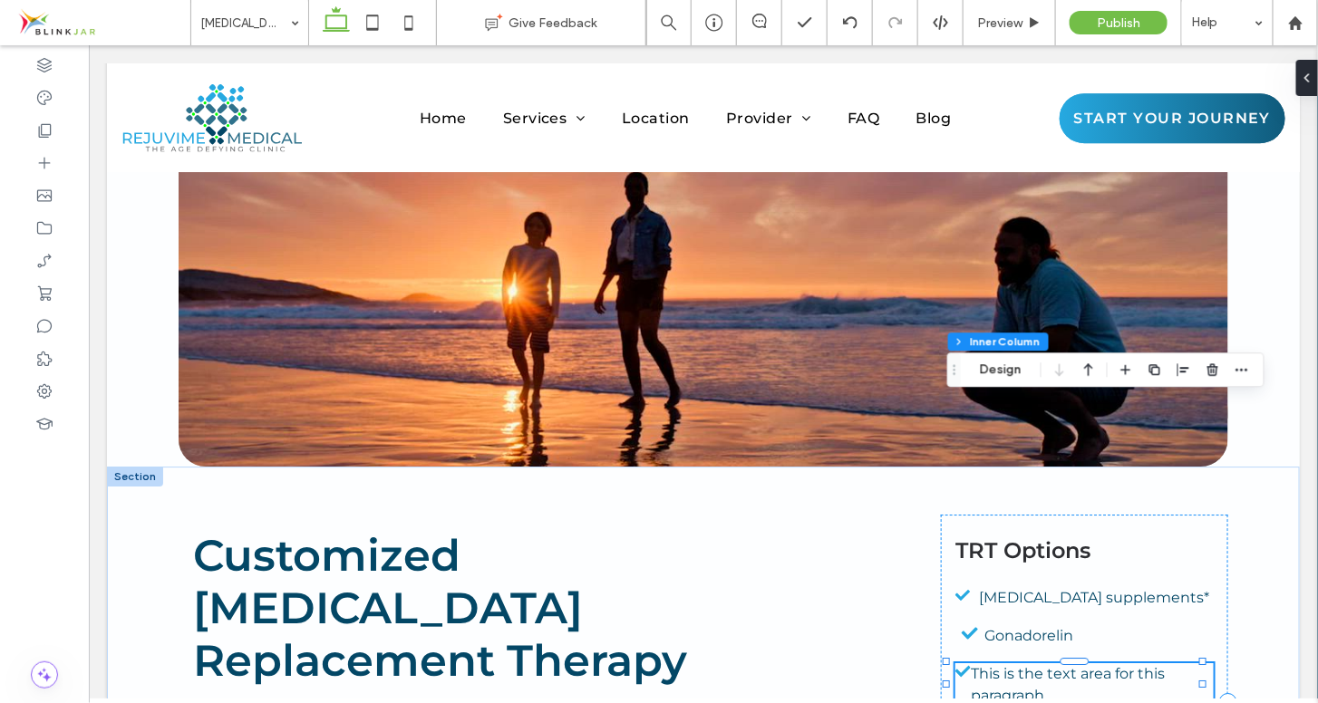
click at [955, 663] on icon at bounding box center [962, 671] width 15 height 16
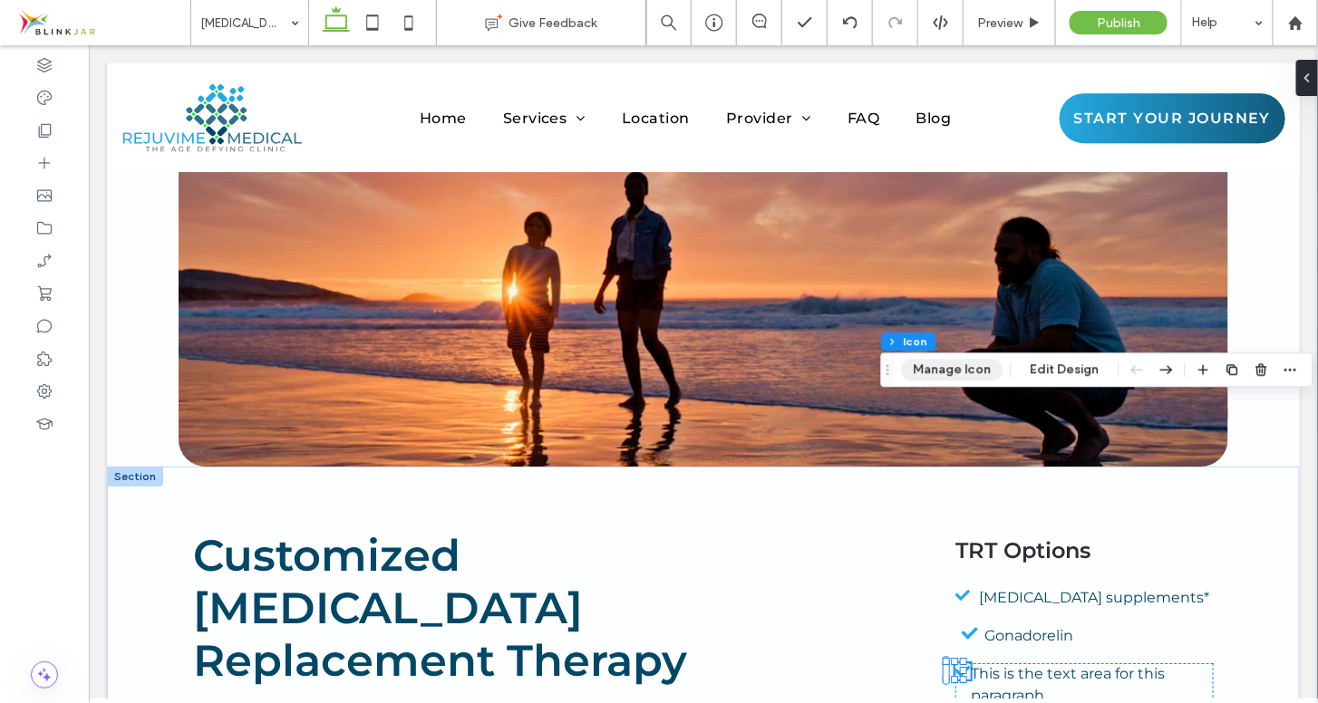
click at [993, 373] on button "Manage Icon" at bounding box center [953, 370] width 102 height 22
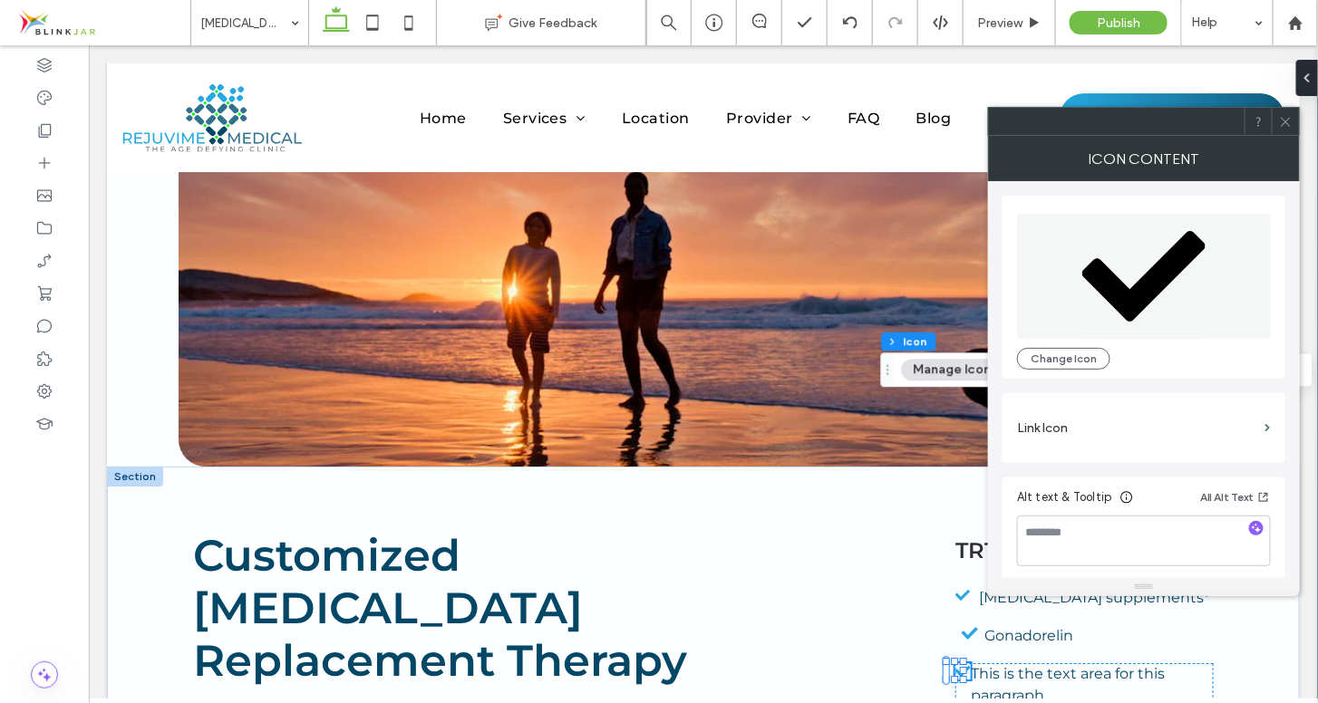
click at [1284, 120] on use at bounding box center [1285, 121] width 9 height 9
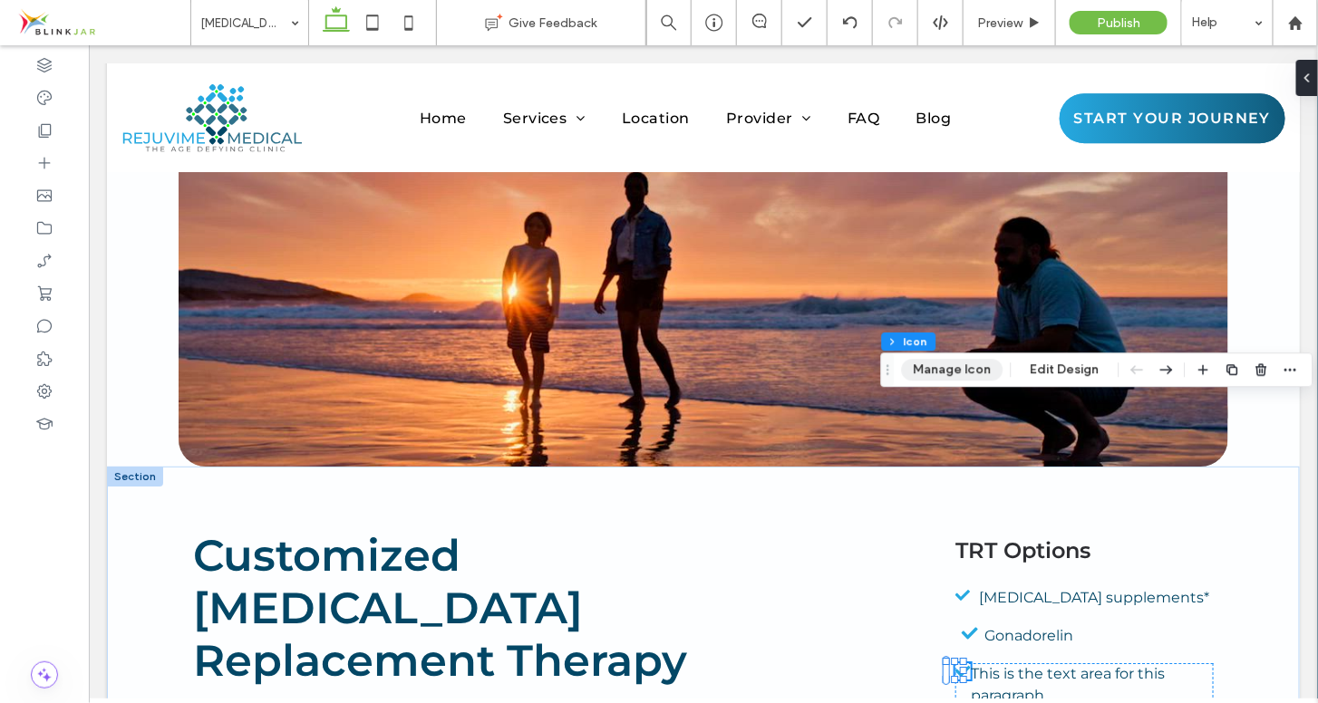
click at [974, 368] on button "Manage Icon" at bounding box center [953, 370] width 102 height 22
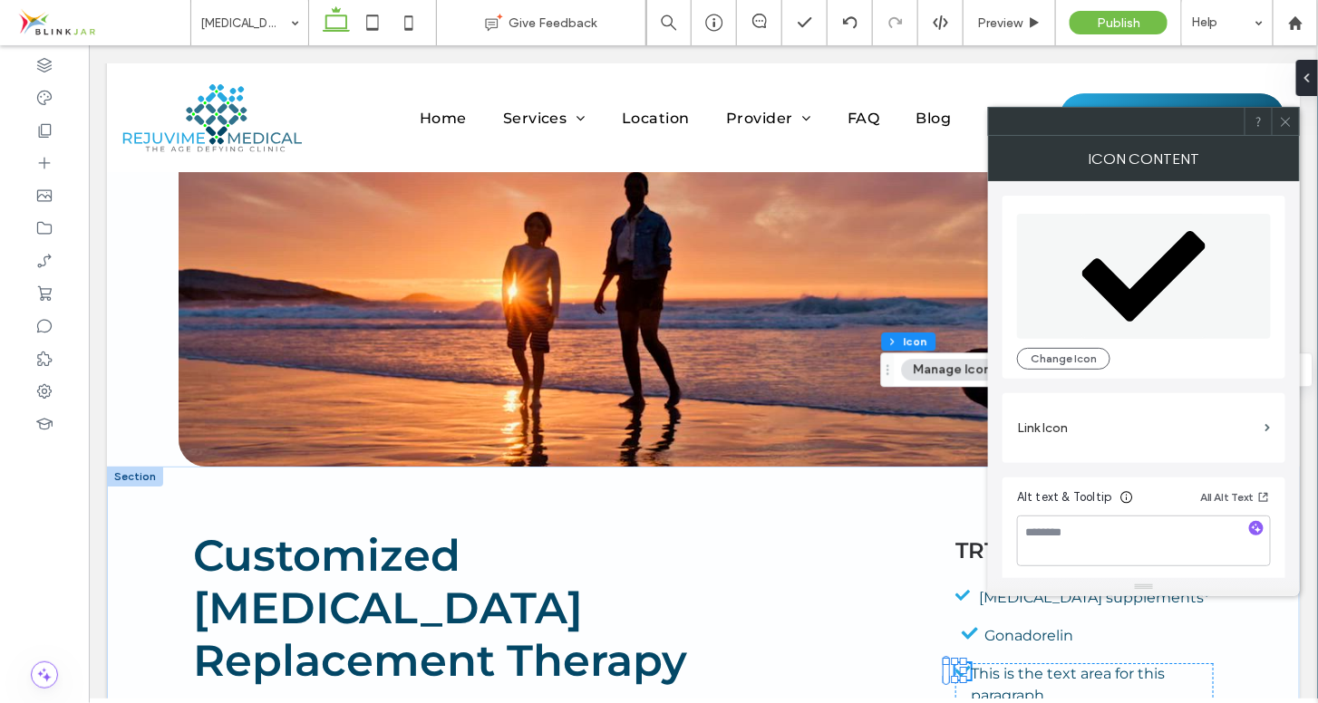
click at [1289, 122] on icon at bounding box center [1286, 122] width 14 height 14
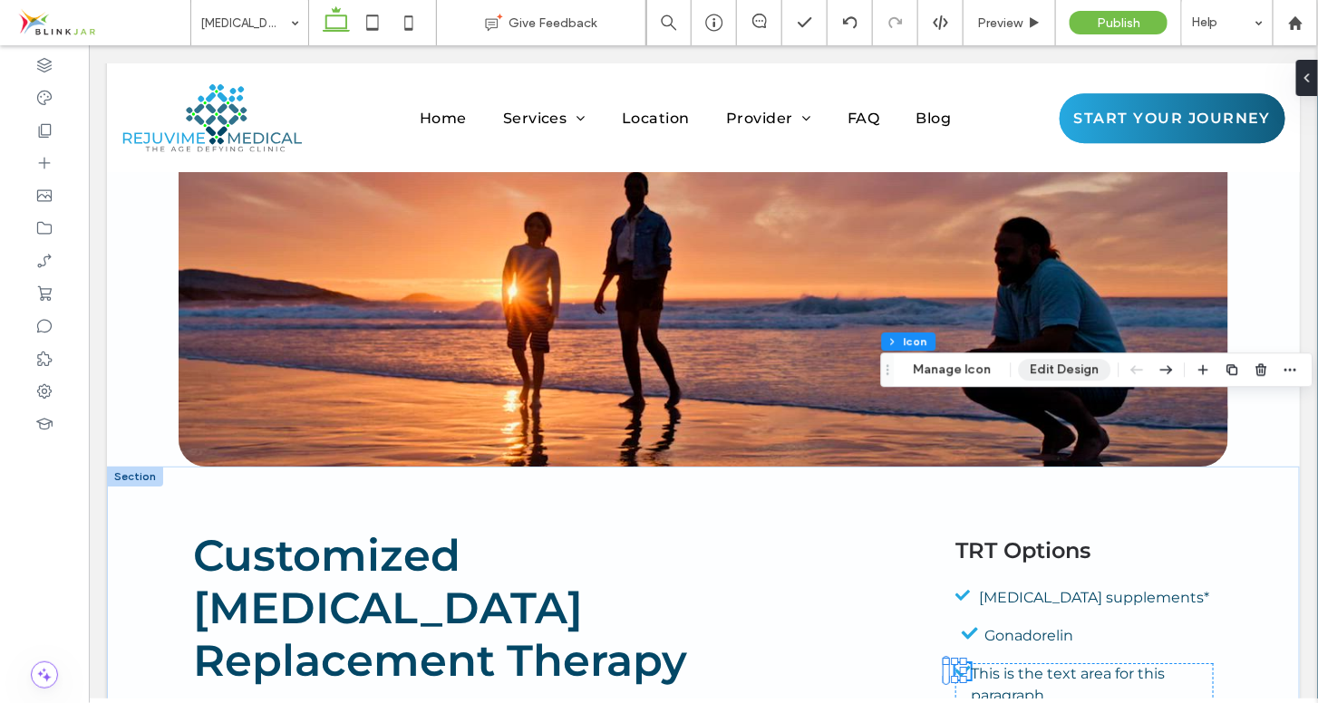
click at [1066, 366] on button "Edit Design" at bounding box center [1065, 370] width 92 height 22
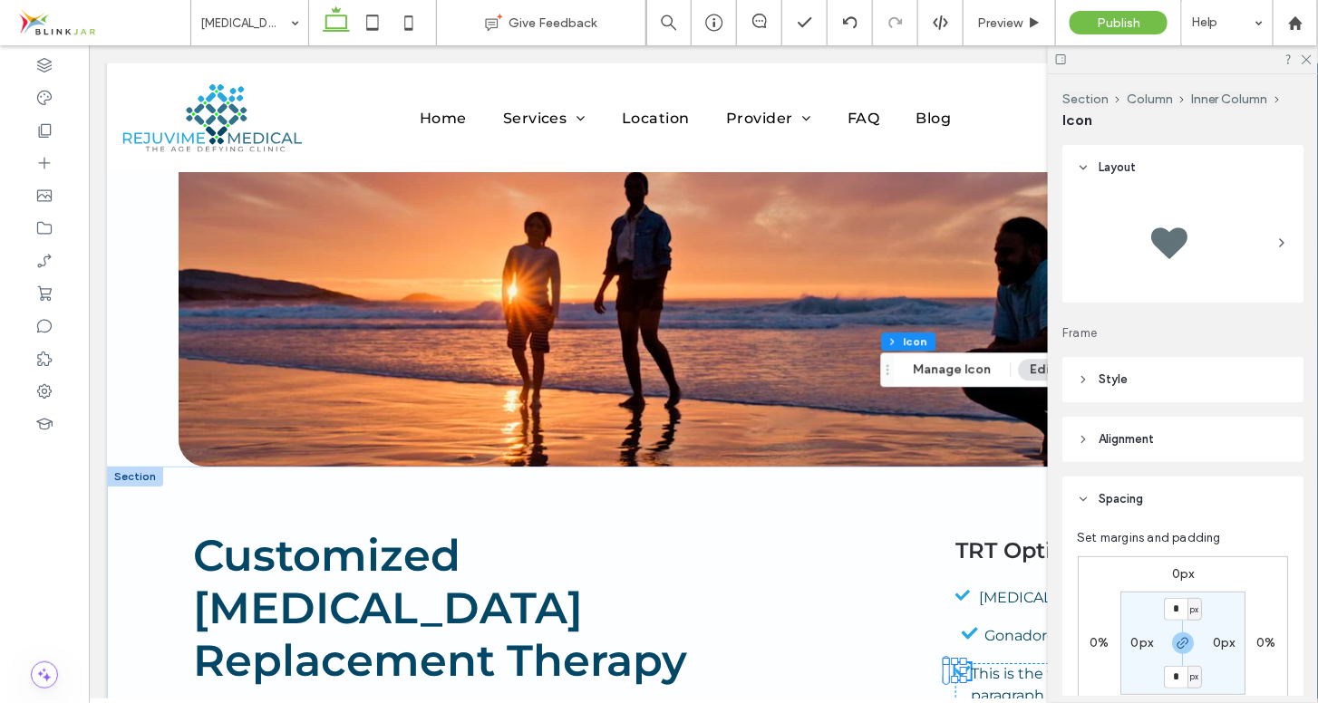
click at [1077, 373] on icon at bounding box center [1083, 379] width 13 height 13
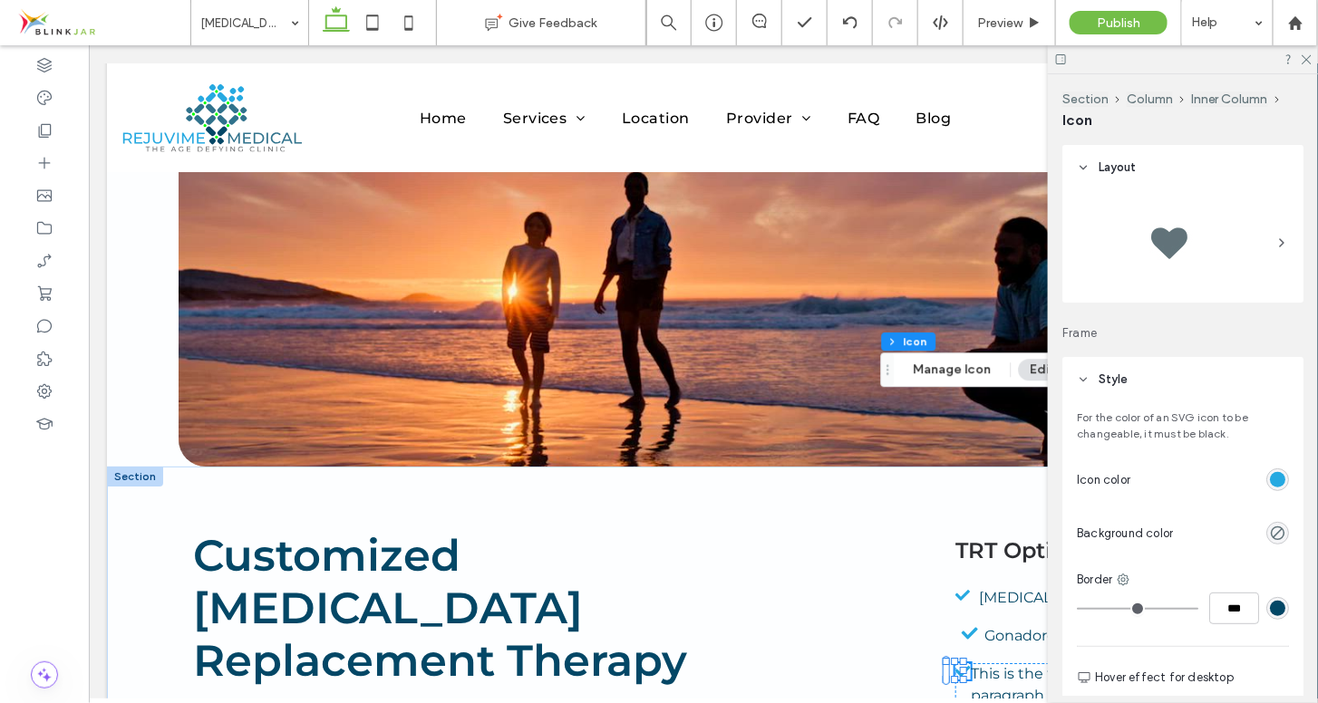
click at [1077, 373] on icon at bounding box center [1083, 379] width 13 height 13
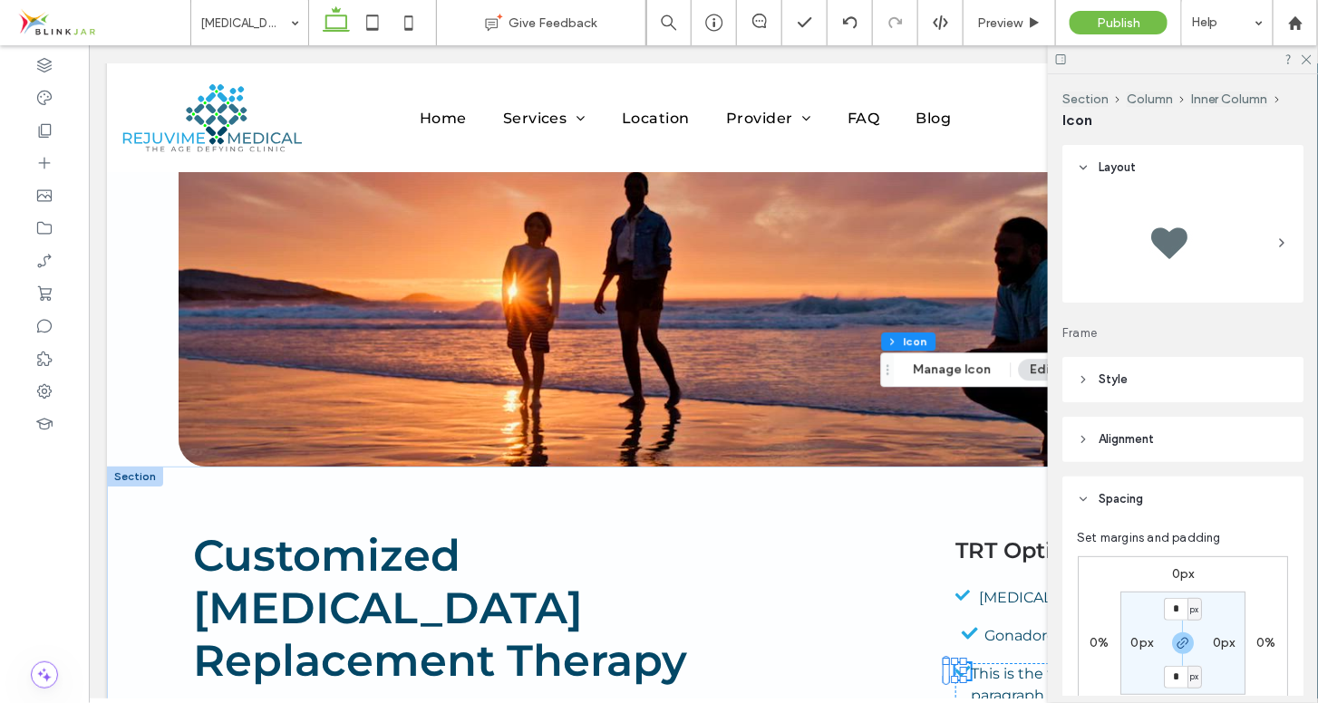
click at [1086, 436] on icon at bounding box center [1083, 439] width 13 height 13
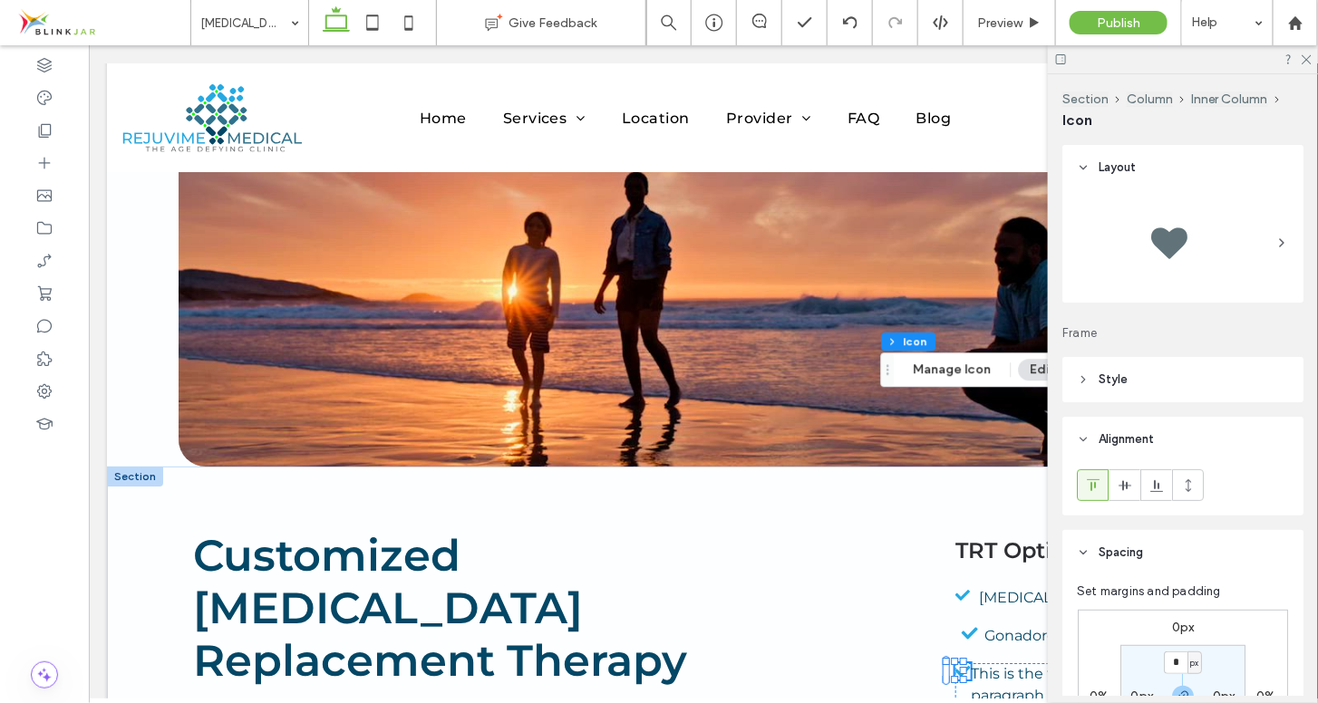
click at [1086, 436] on icon at bounding box center [1083, 439] width 13 height 13
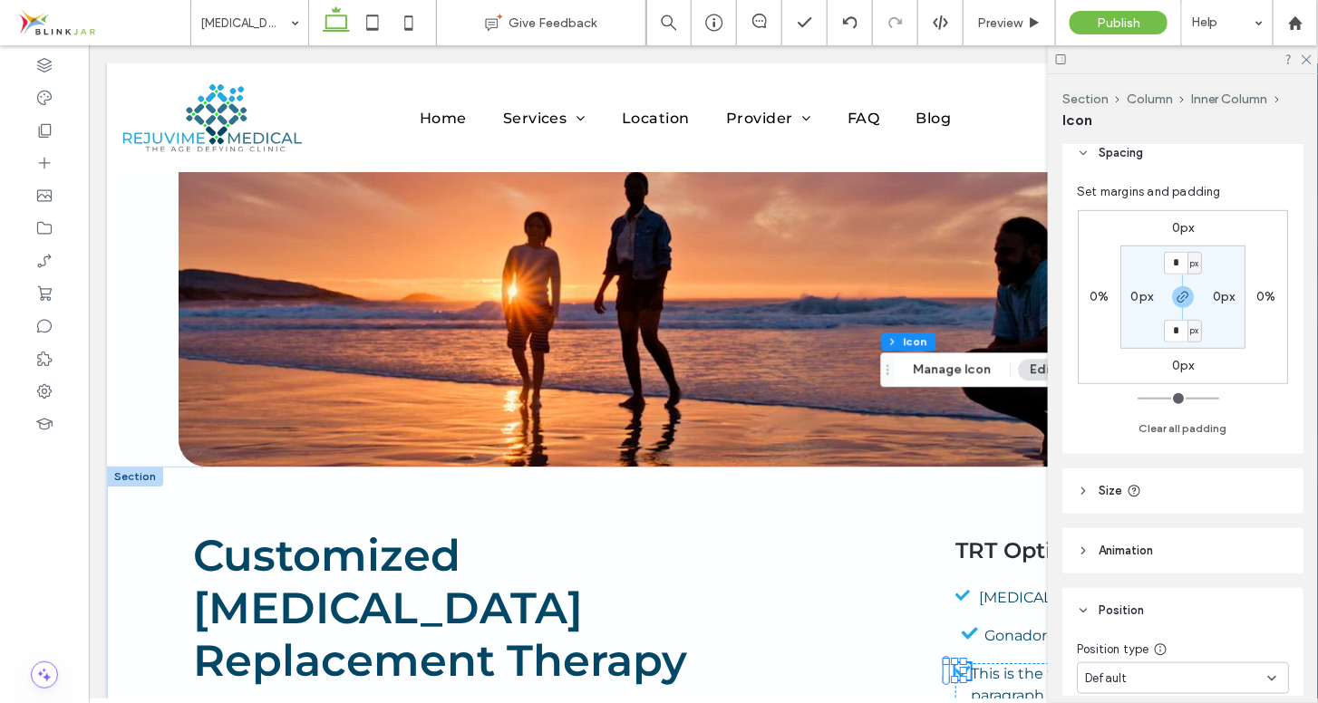
scroll to position [383, 0]
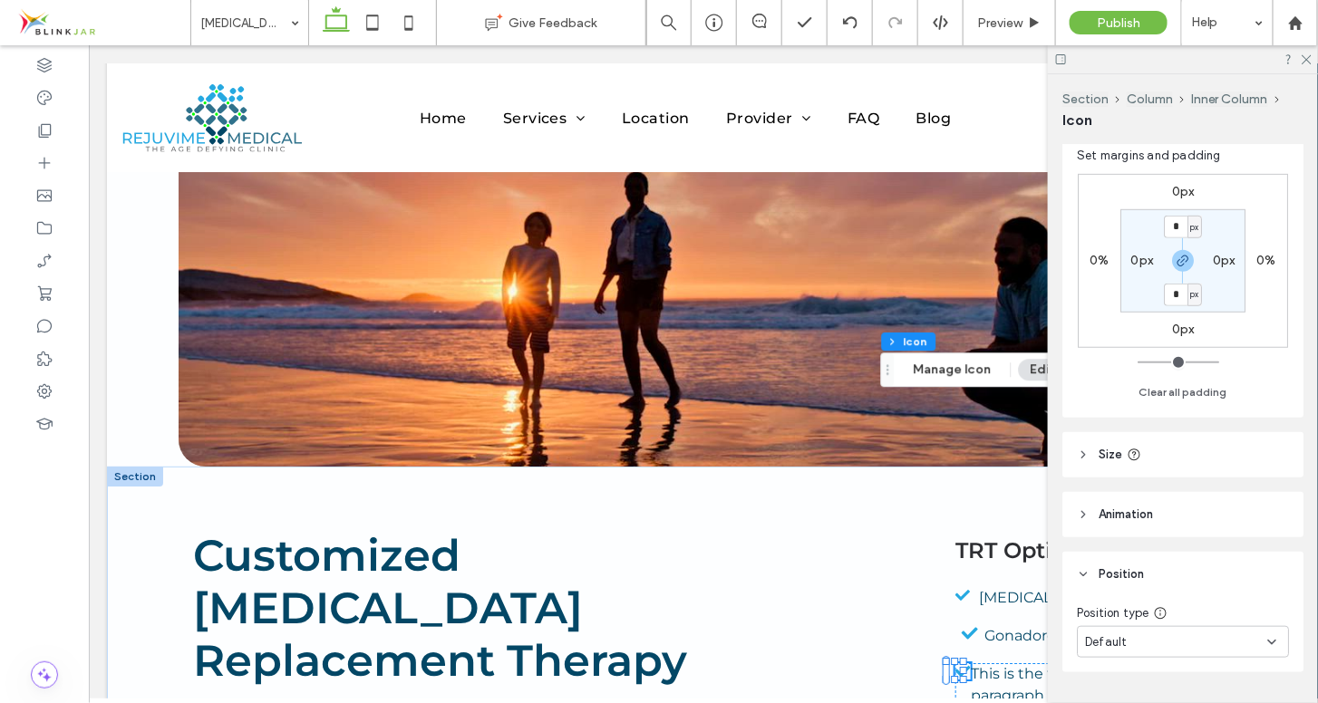
click at [1083, 449] on icon at bounding box center [1083, 455] width 13 height 13
click at [1087, 510] on icon at bounding box center [1083, 515] width 13 height 13
click at [959, 514] on div "TRT Options [MEDICAL_DATA] supplements* Gonadorelin This is the text area for t…" at bounding box center [1083, 701] width 287 height 375
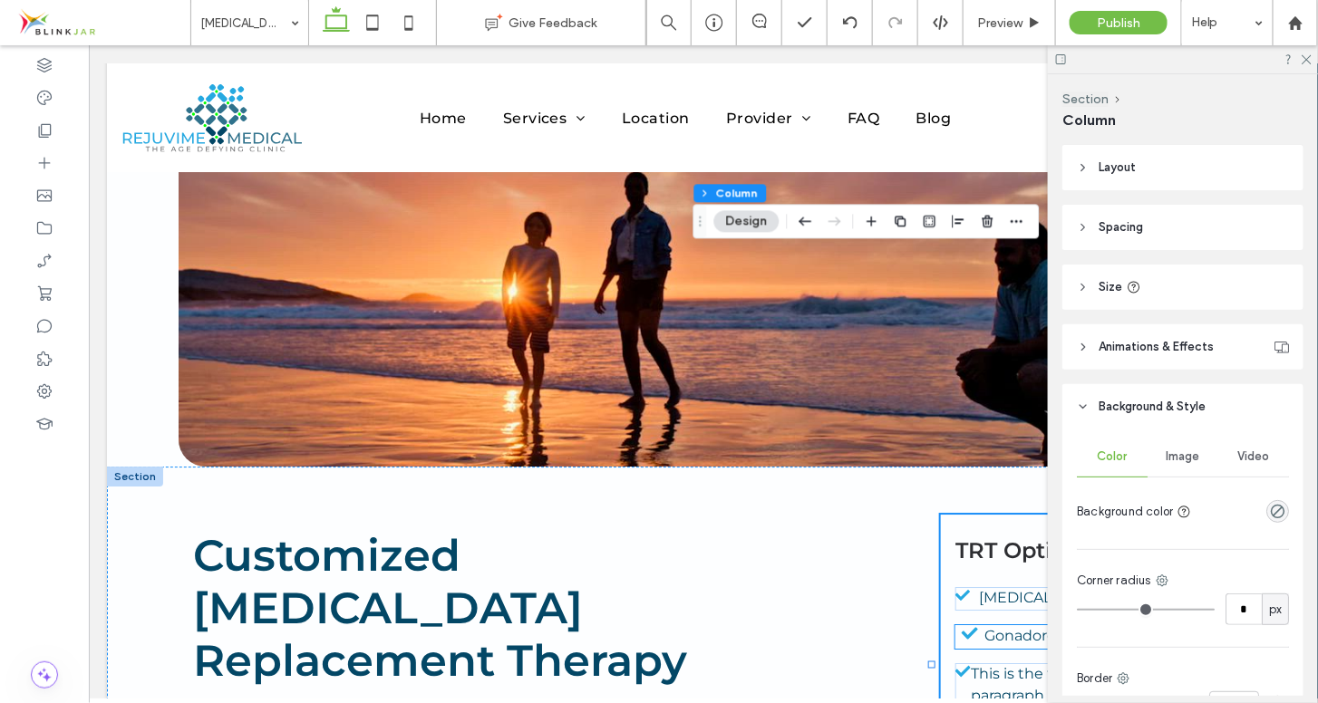
click at [960, 625] on icon at bounding box center [969, 633] width 29 height 16
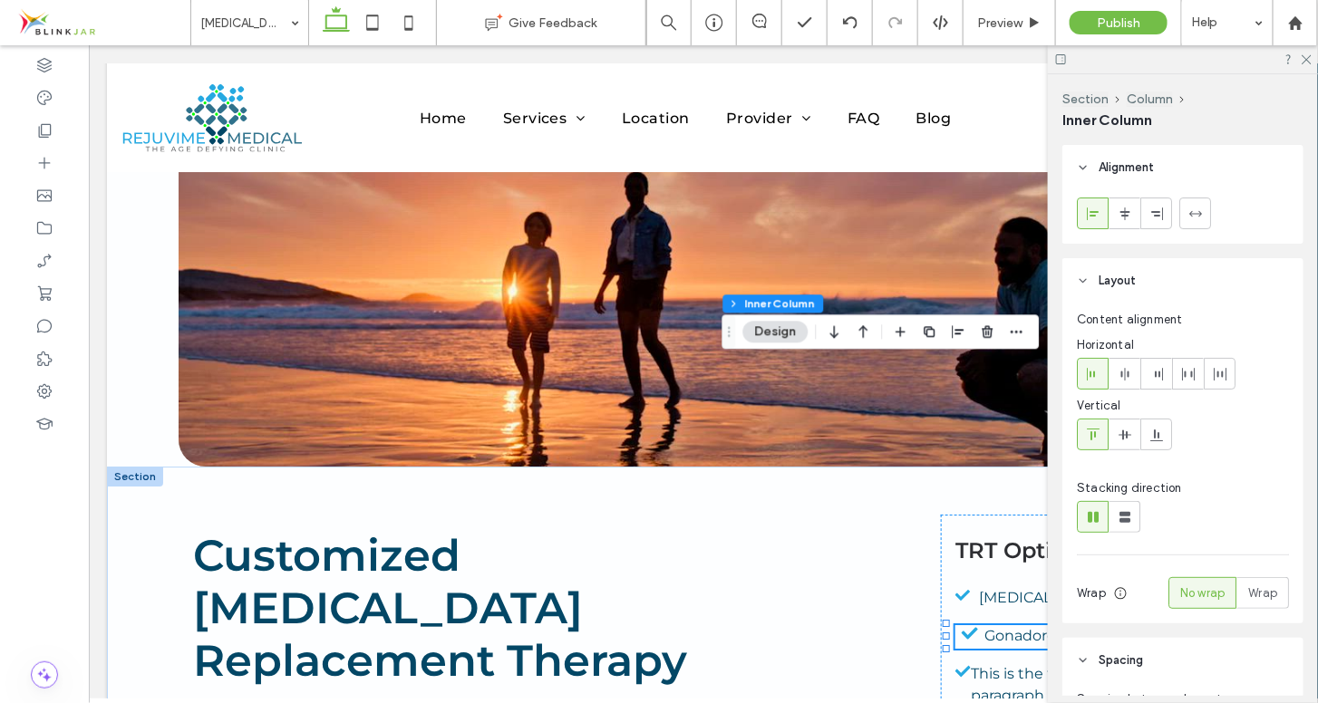
click at [960, 625] on icon at bounding box center [969, 633] width 29 height 16
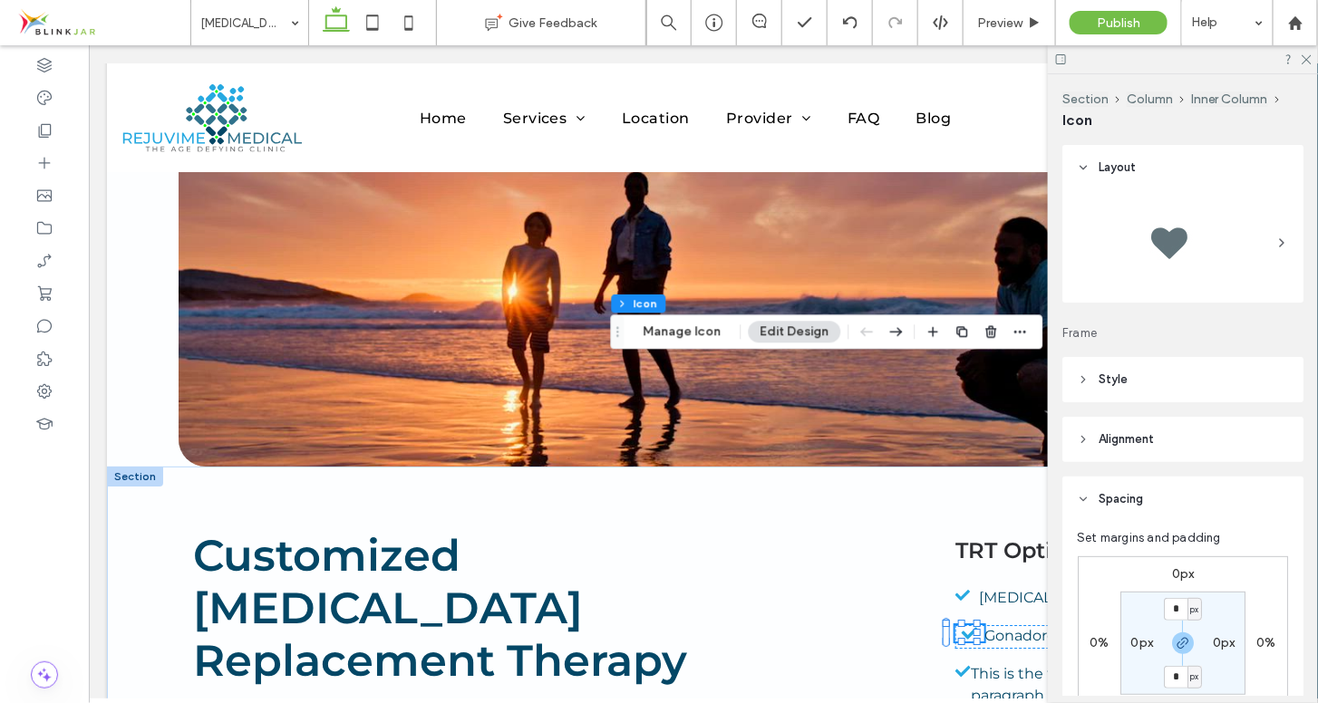
click at [1089, 381] on icon at bounding box center [1083, 379] width 13 height 13
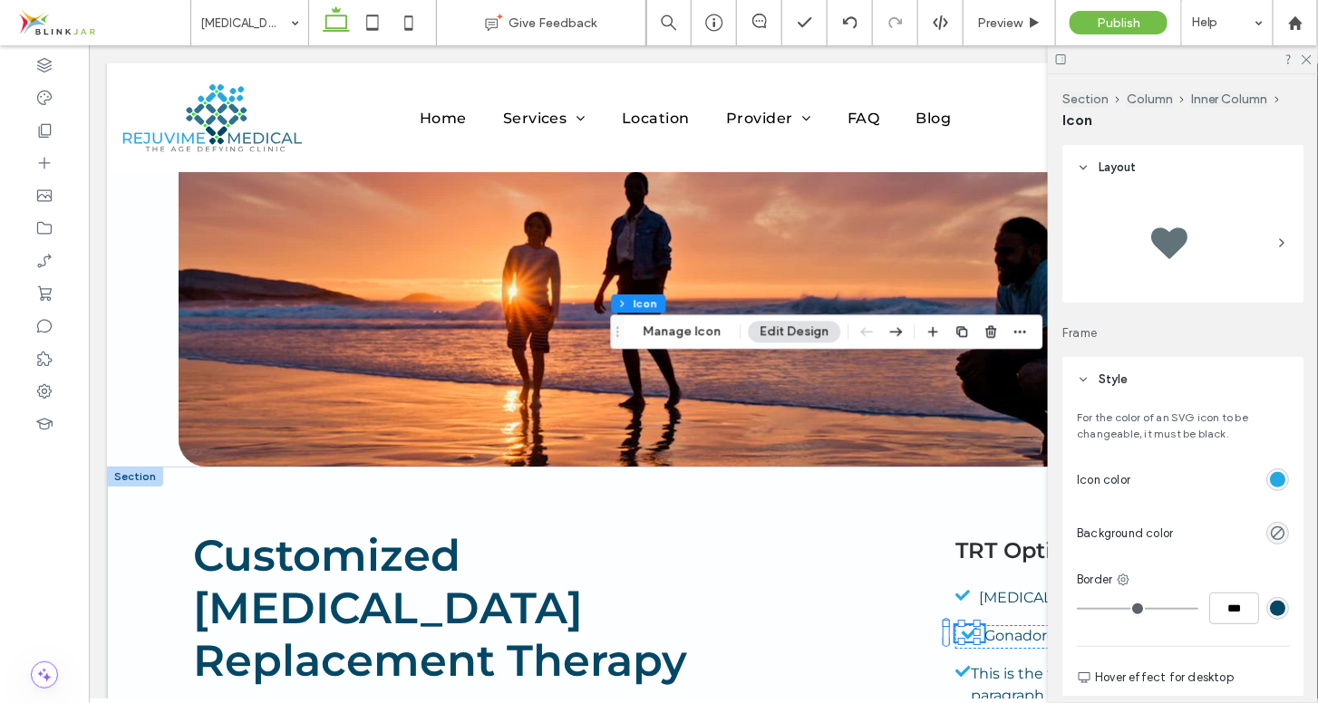
click at [1089, 381] on icon at bounding box center [1083, 379] width 13 height 13
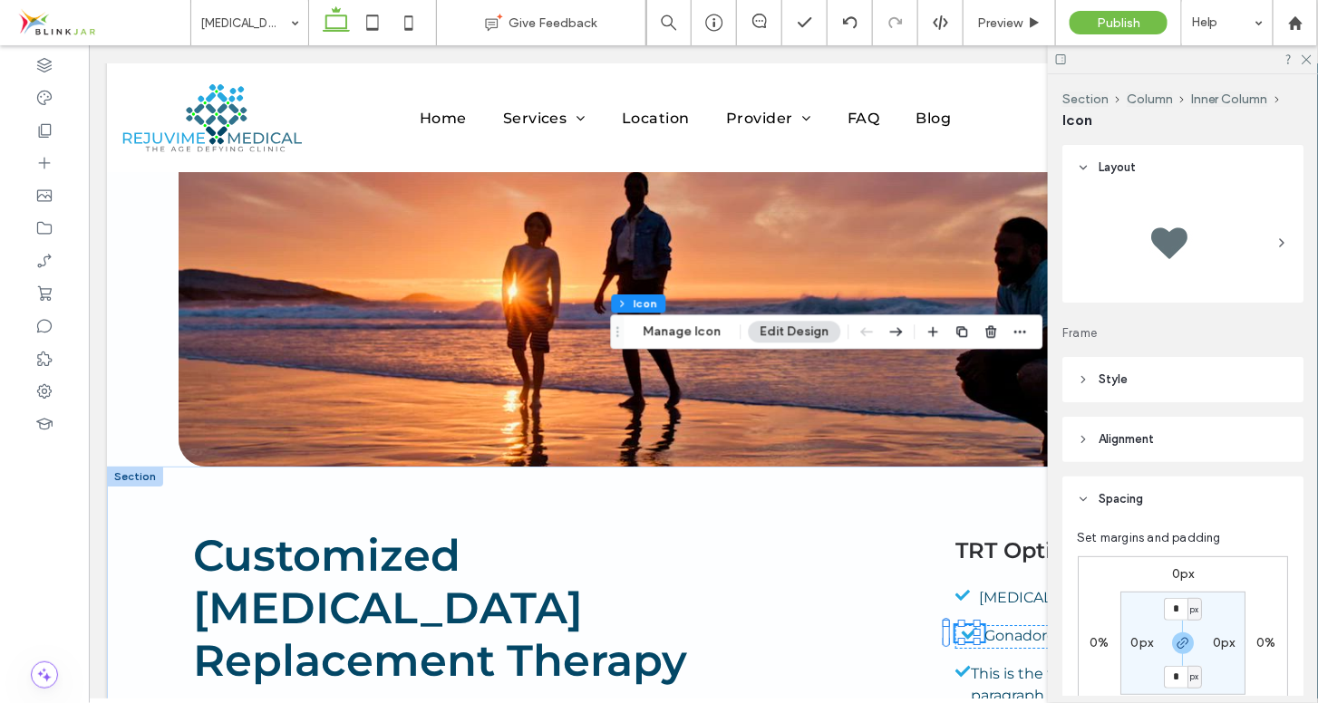
click at [1083, 435] on icon at bounding box center [1083, 439] width 13 height 13
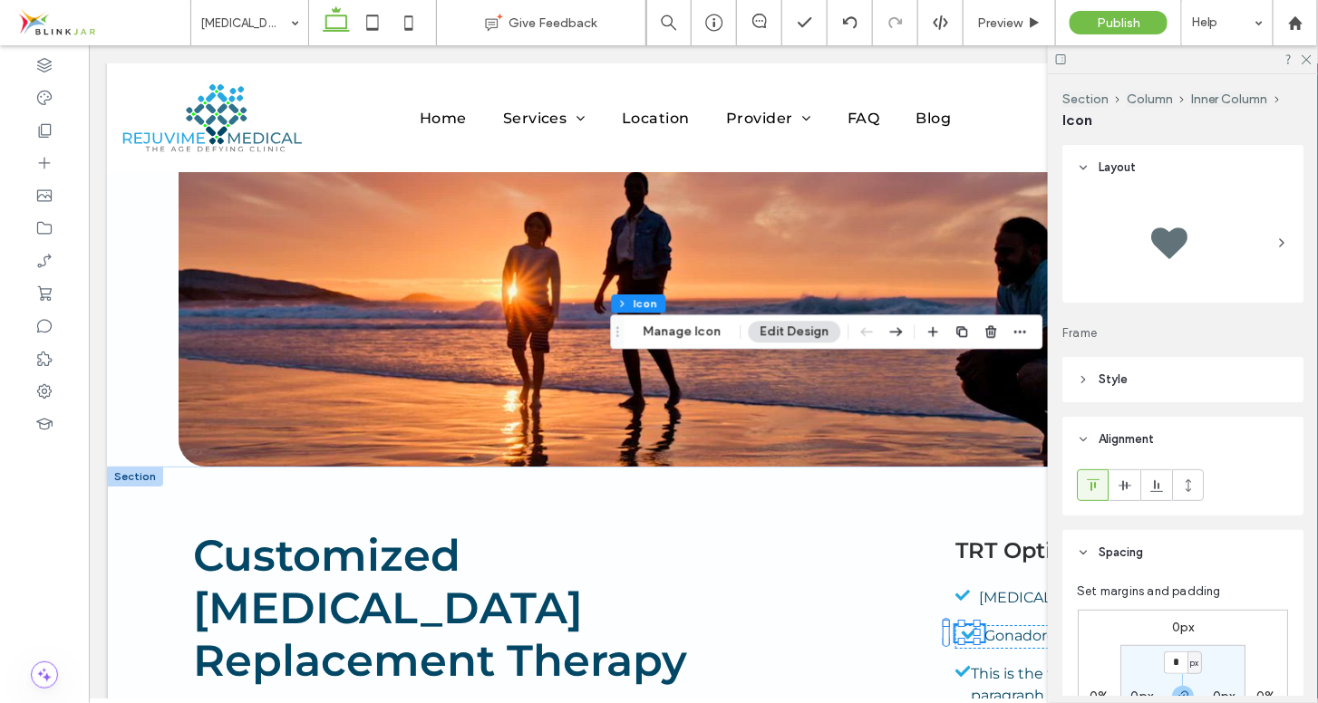
click at [1083, 435] on icon at bounding box center [1083, 439] width 13 height 13
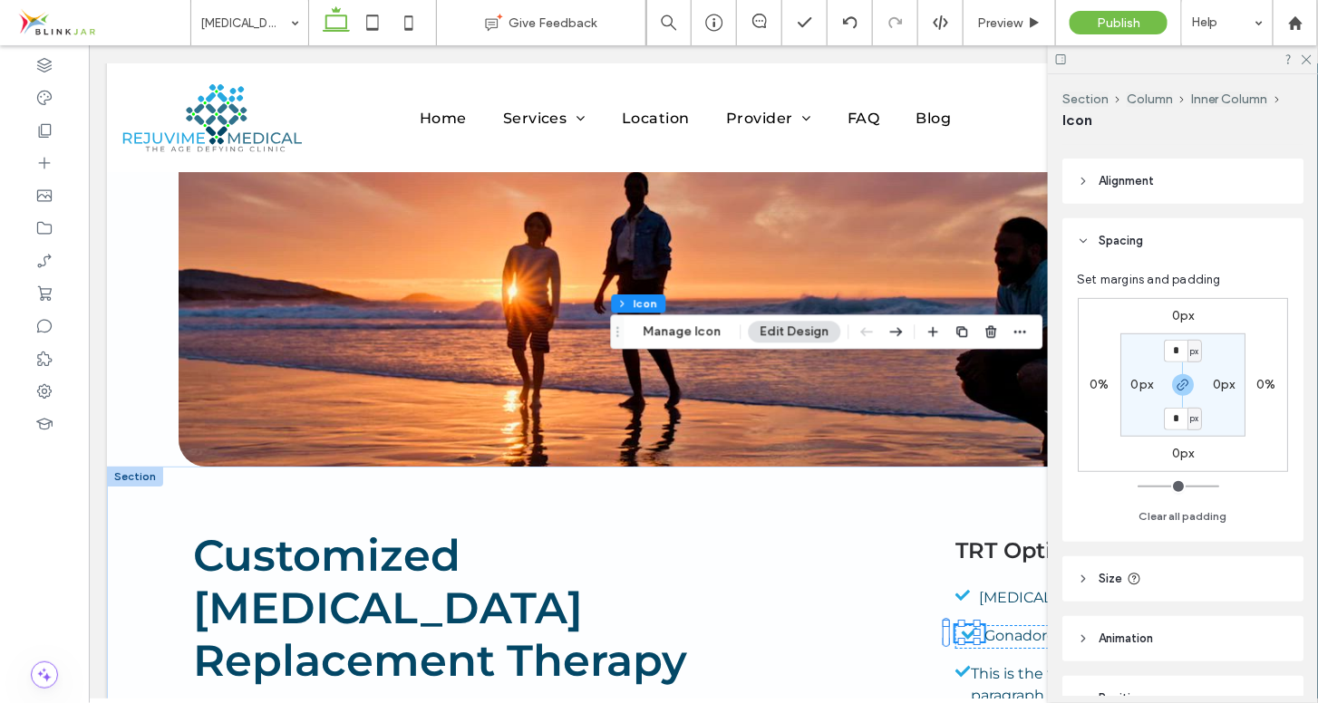
scroll to position [355, 0]
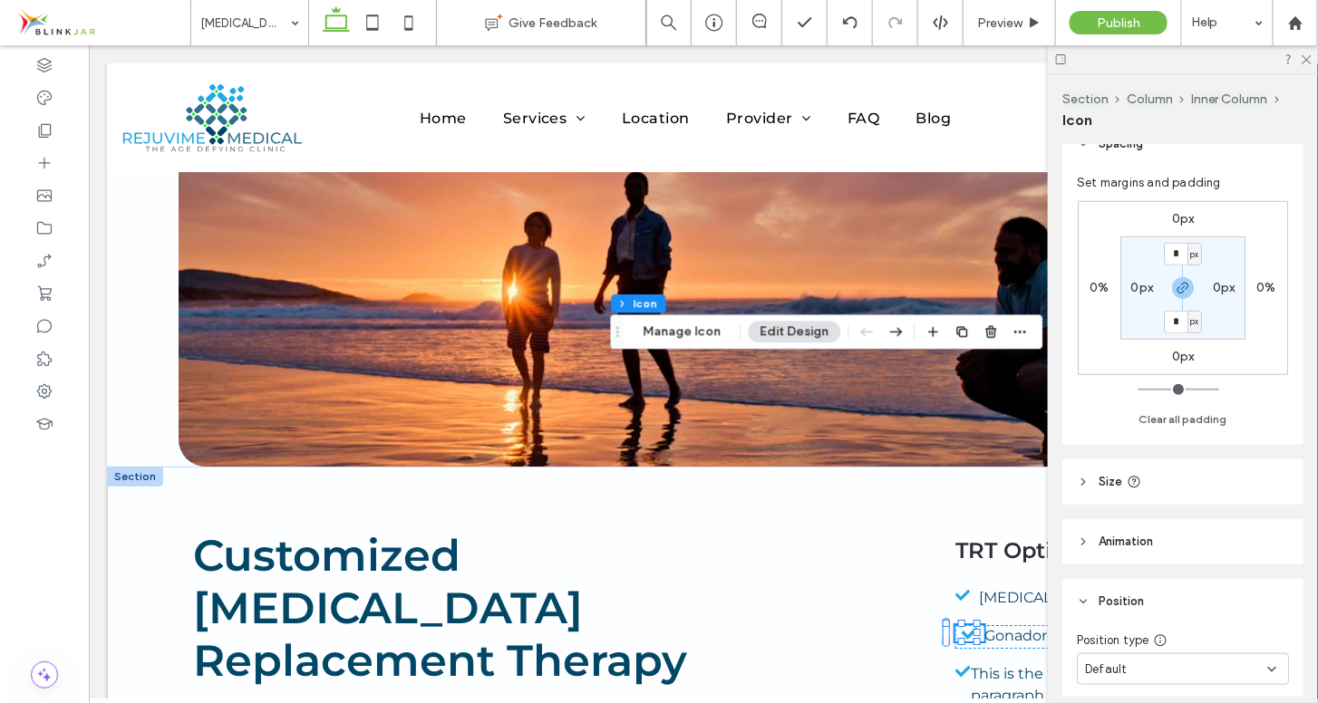
click at [1090, 477] on header "Size" at bounding box center [1182, 482] width 241 height 45
click at [955, 665] on icon at bounding box center [962, 670] width 15 height 11
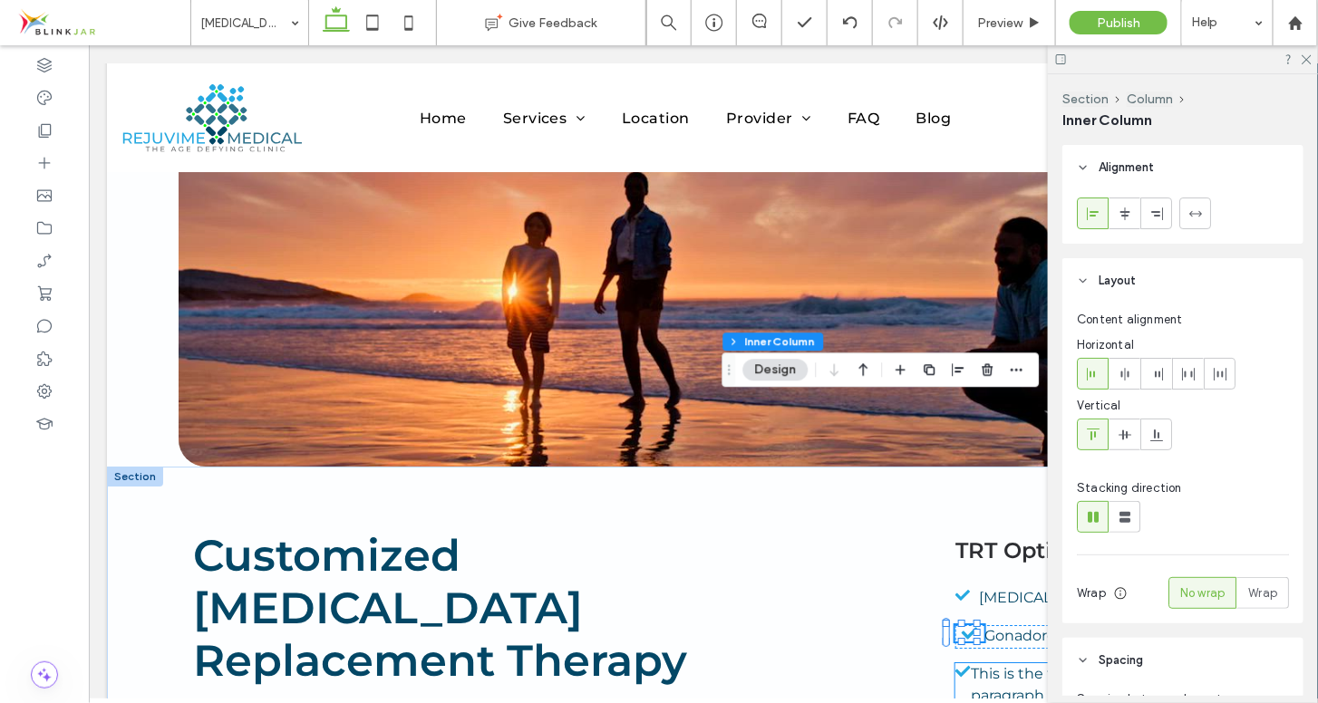
type input "**"
click at [955, 665] on icon at bounding box center [962, 670] width 15 height 11
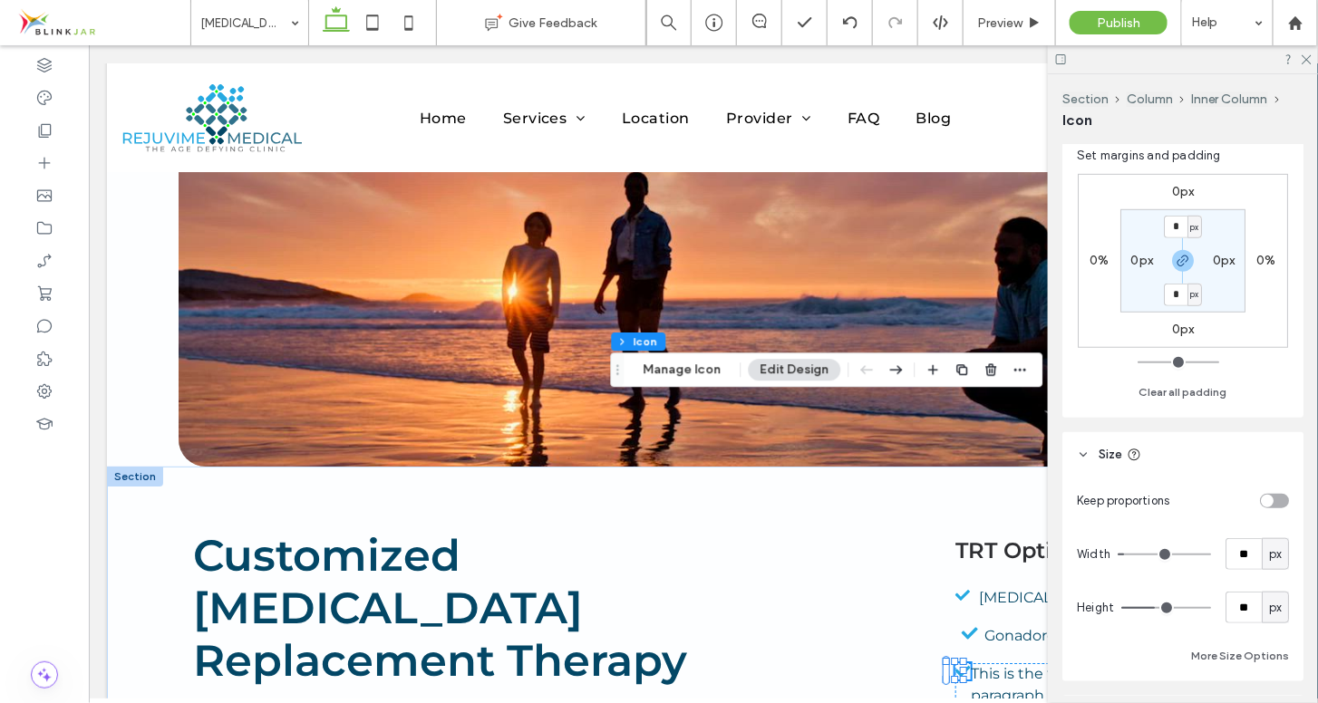
scroll to position [425, 0]
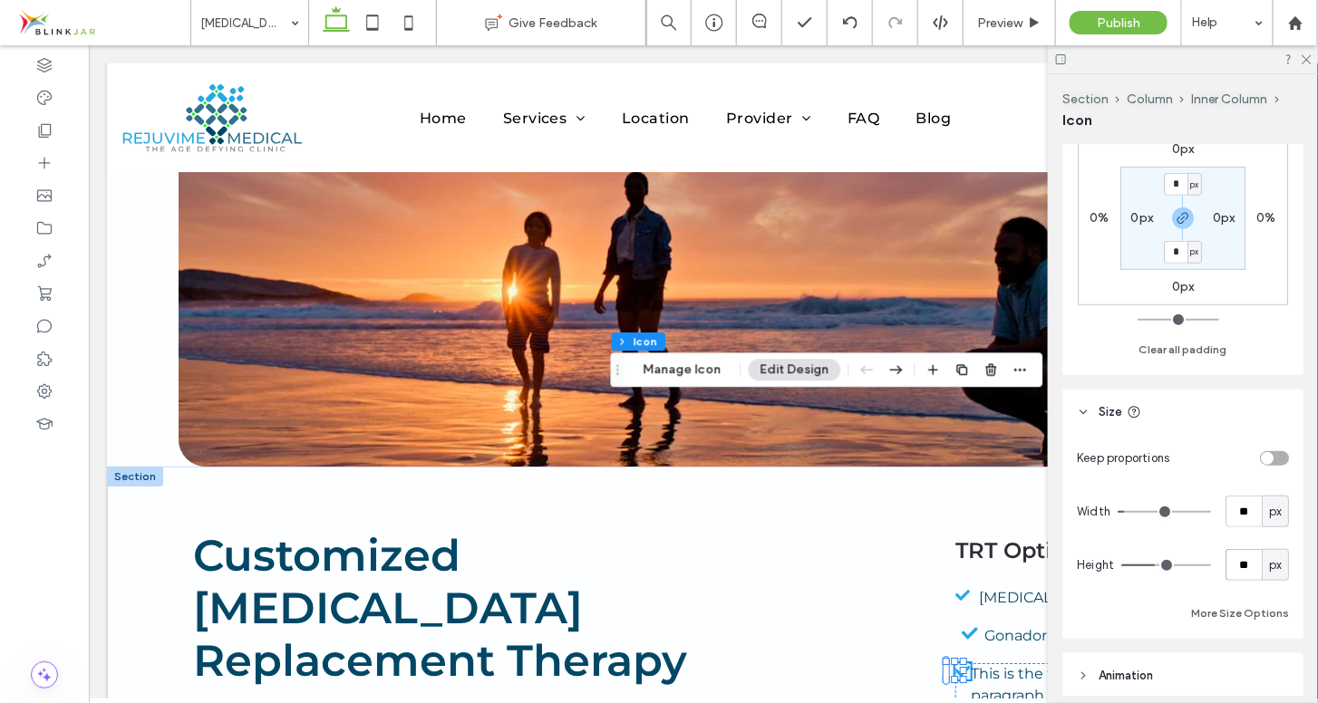
click at [1237, 565] on input "**" at bounding box center [1244, 565] width 36 height 32
type input "**"
click at [1129, 604] on div "More Size Options" at bounding box center [1183, 614] width 212 height 22
click at [1308, 58] on icon at bounding box center [1306, 59] width 12 height 12
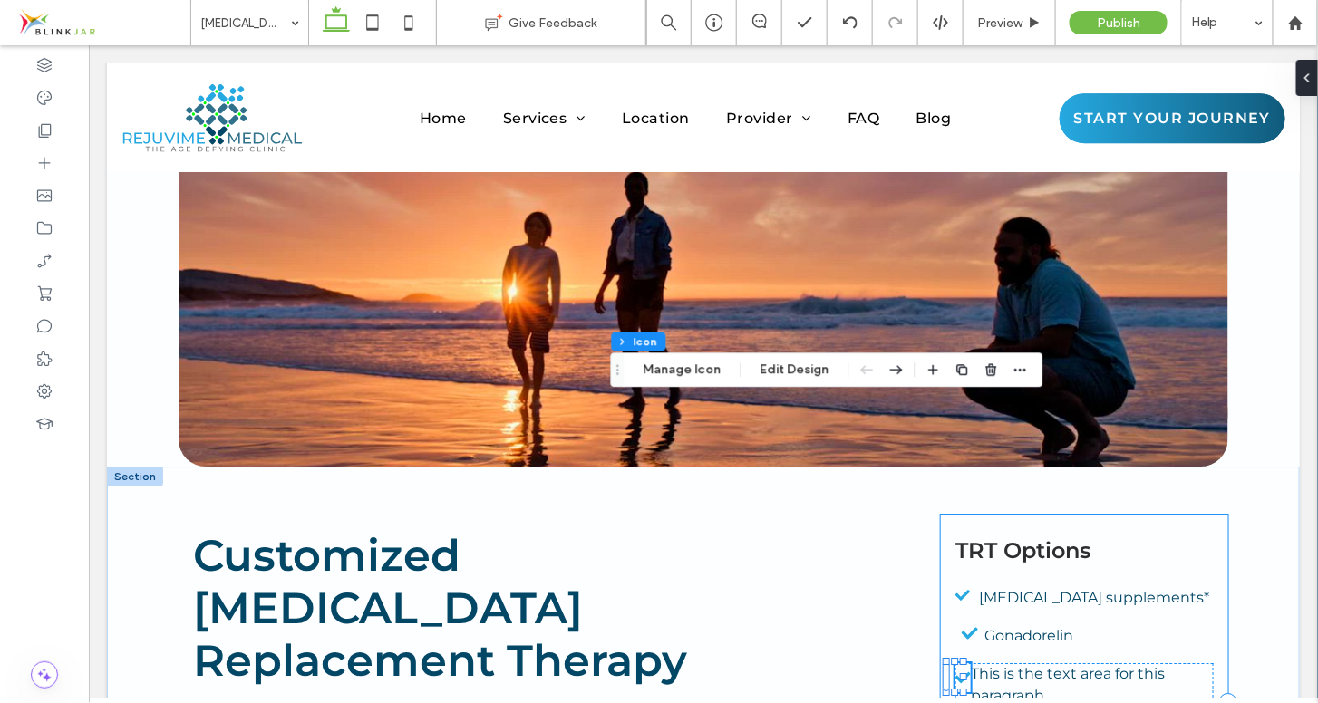
click at [1079, 533] on div "TRT Options [MEDICAL_DATA] supplements* Gonadorelin This is the text area for t…" at bounding box center [1083, 701] width 287 height 375
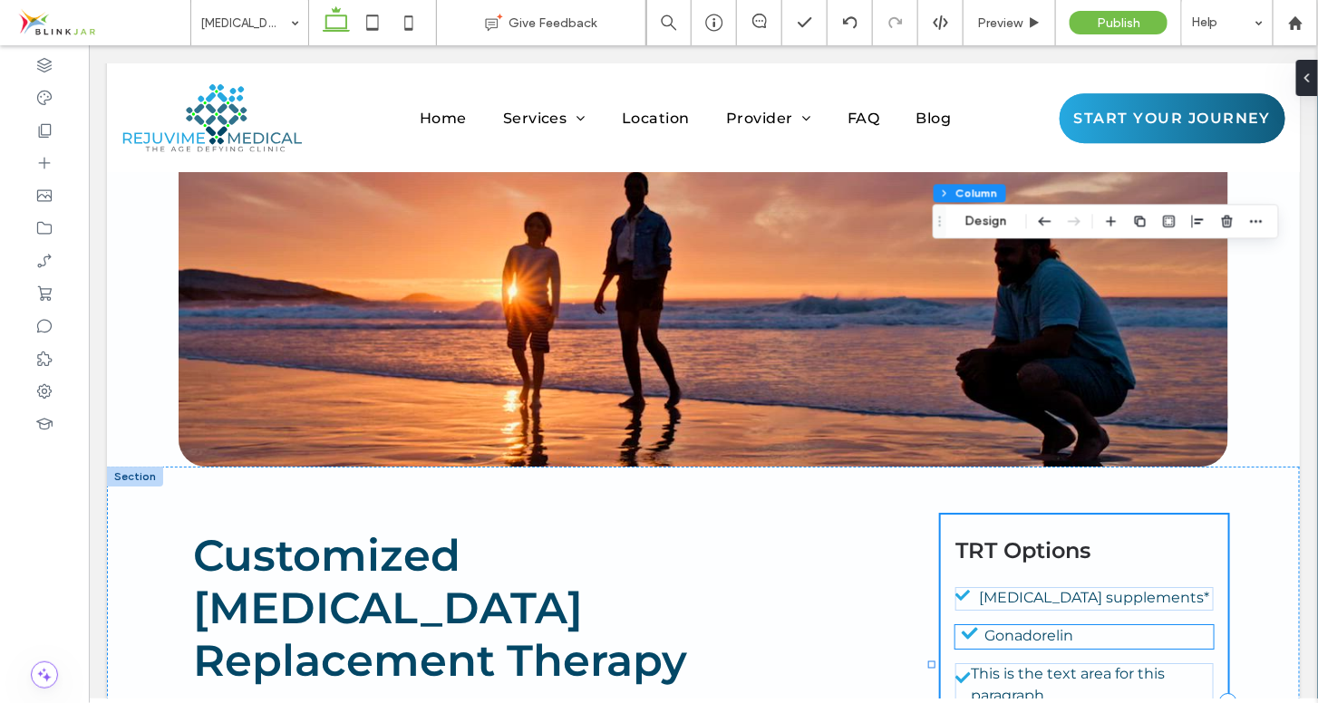
click at [960, 625] on icon at bounding box center [969, 633] width 29 height 16
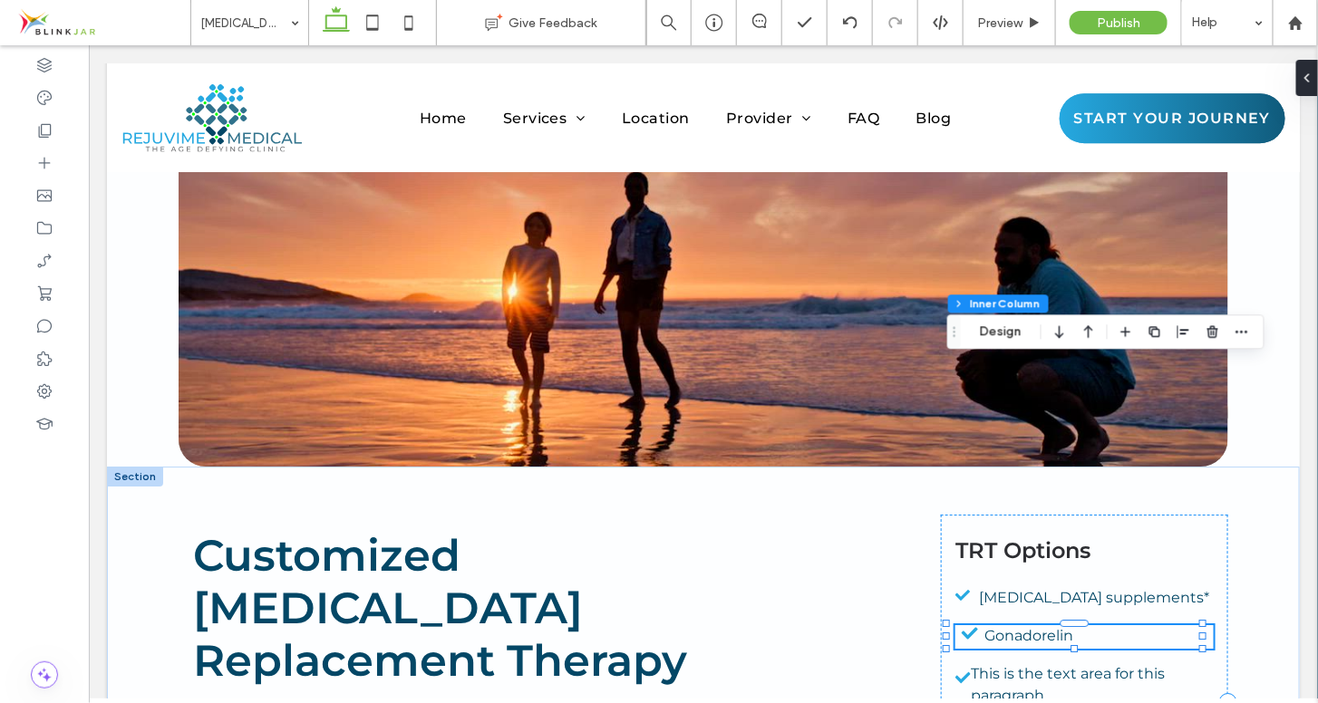
click at [960, 625] on icon at bounding box center [969, 633] width 29 height 16
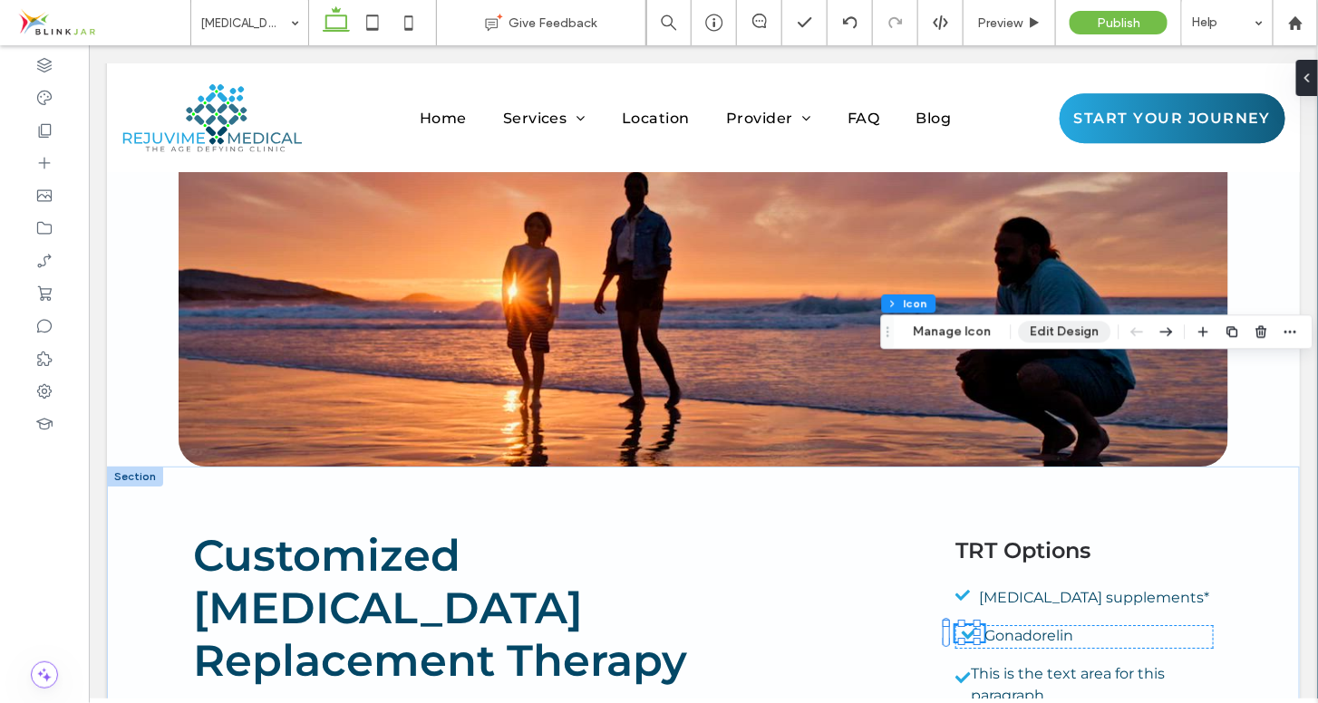
click at [1049, 335] on button "Edit Design" at bounding box center [1065, 332] width 92 height 22
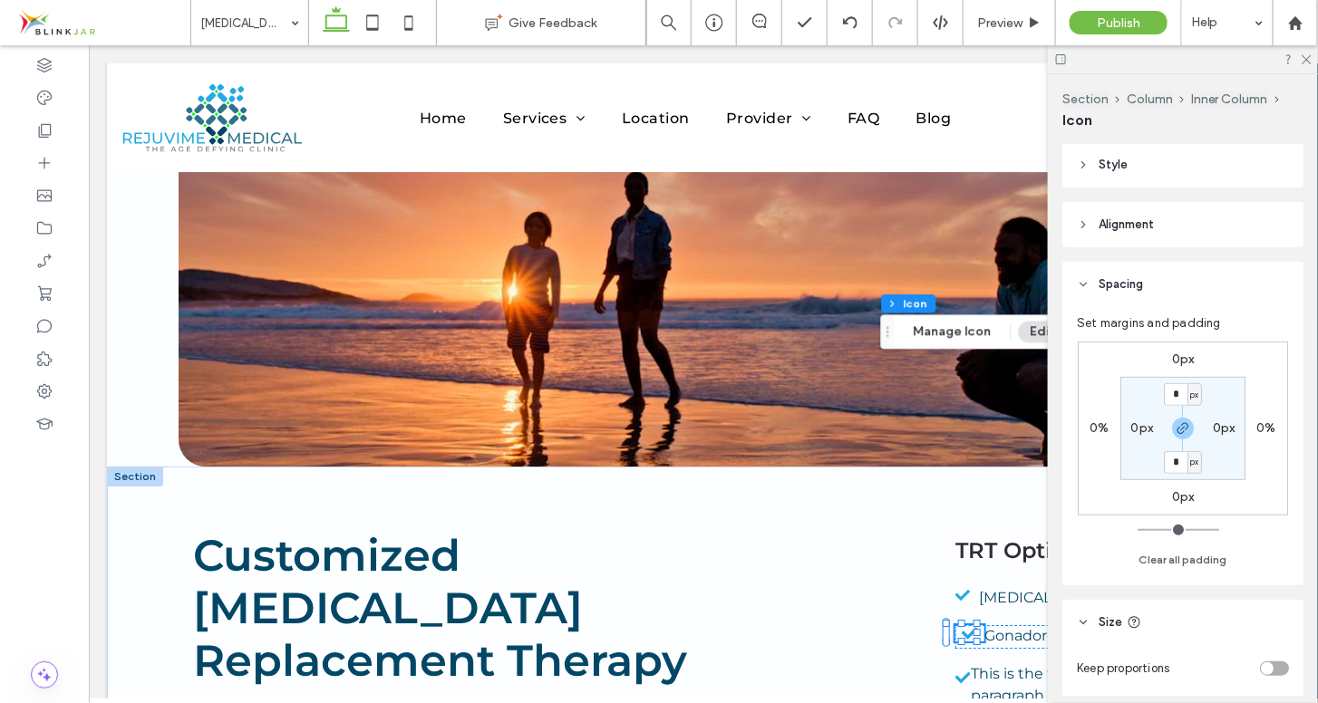
scroll to position [210, 0]
click at [955, 672] on icon at bounding box center [962, 677] width 15 height 11
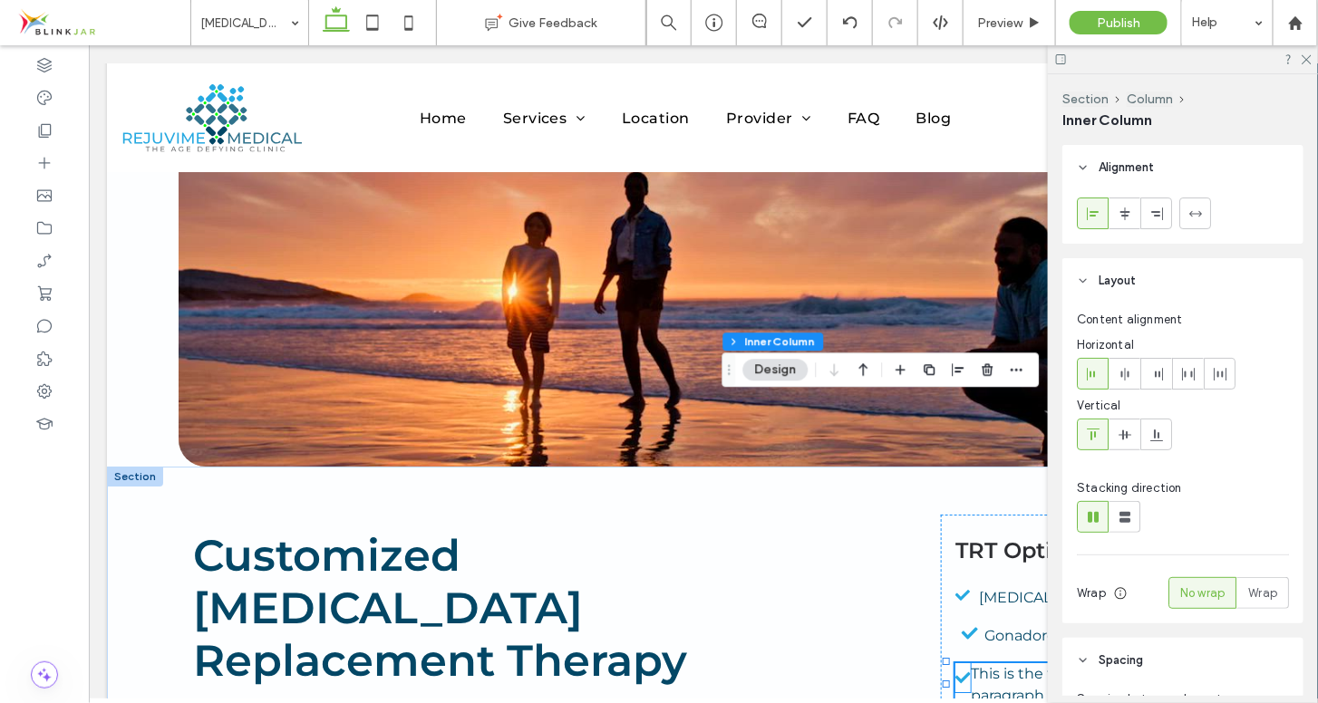
click at [955, 663] on icon at bounding box center [962, 677] width 15 height 29
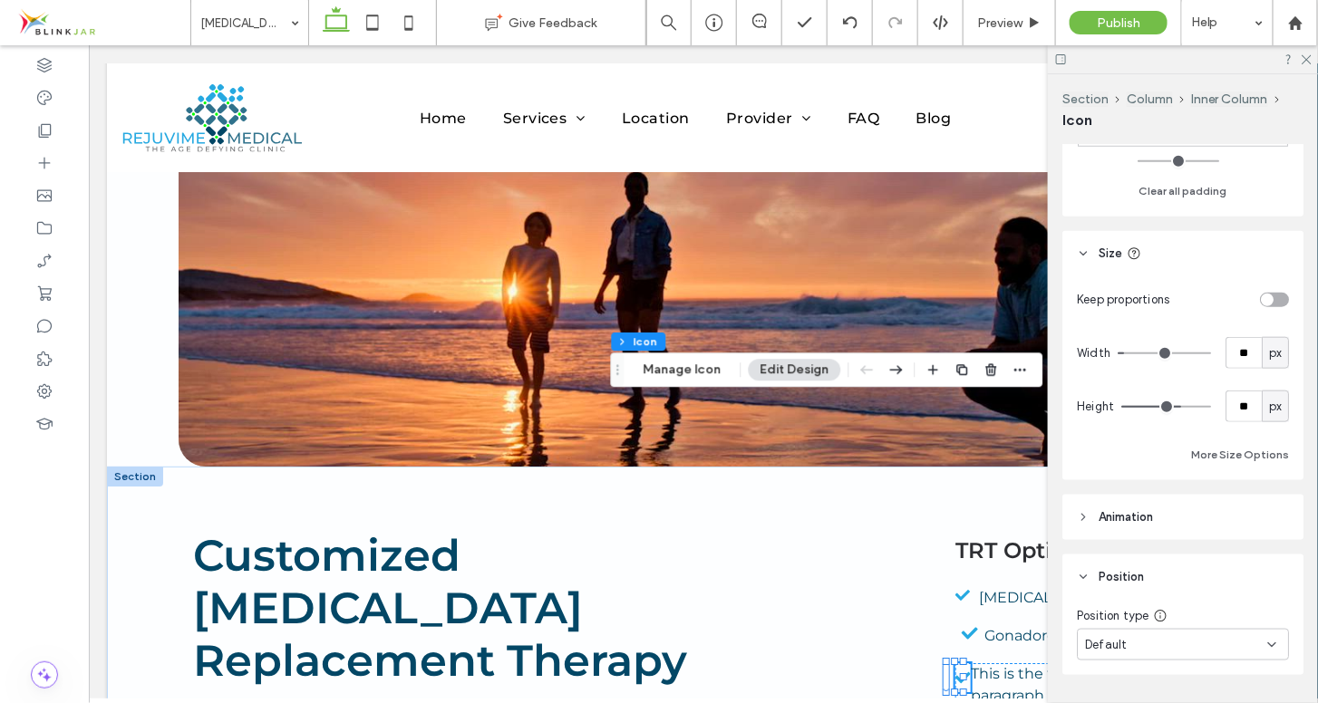
scroll to position [635, 0]
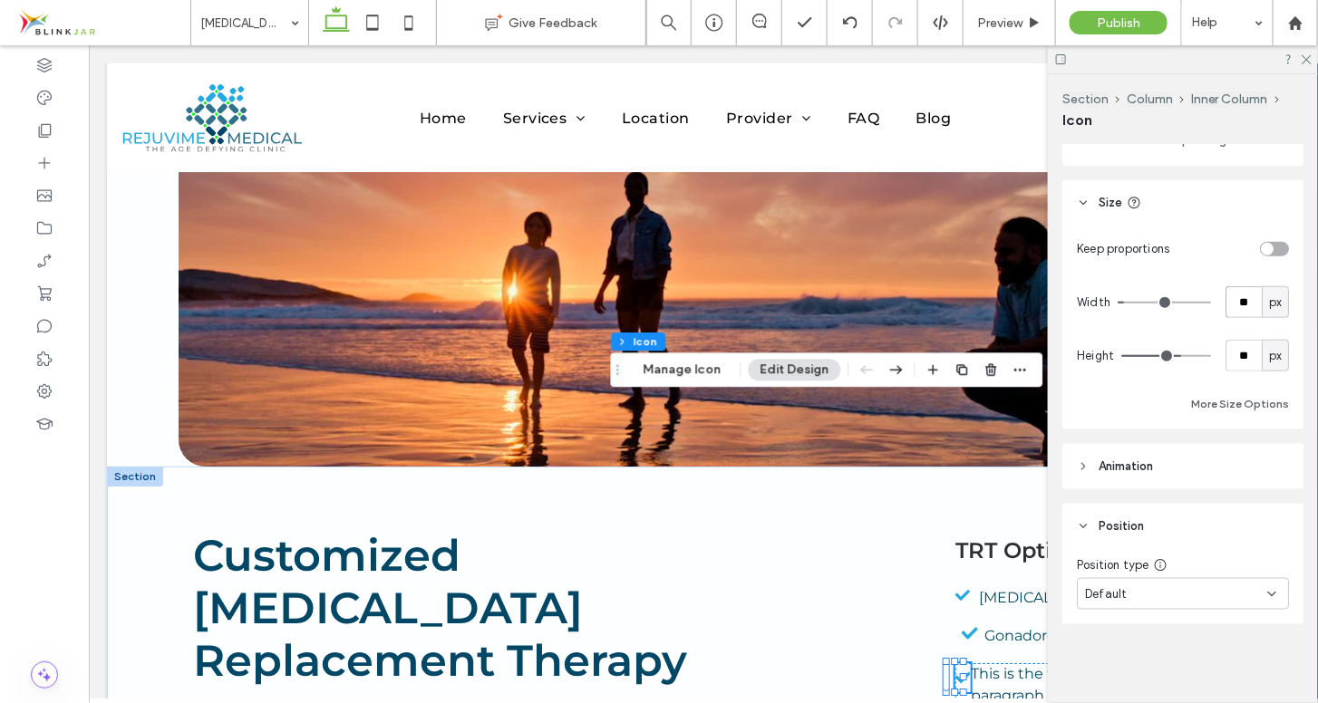
click at [1248, 305] on input "**" at bounding box center [1244, 302] width 36 height 32
type input "**"
click at [1242, 354] on input "**" at bounding box center [1244, 356] width 36 height 32
type input "**"
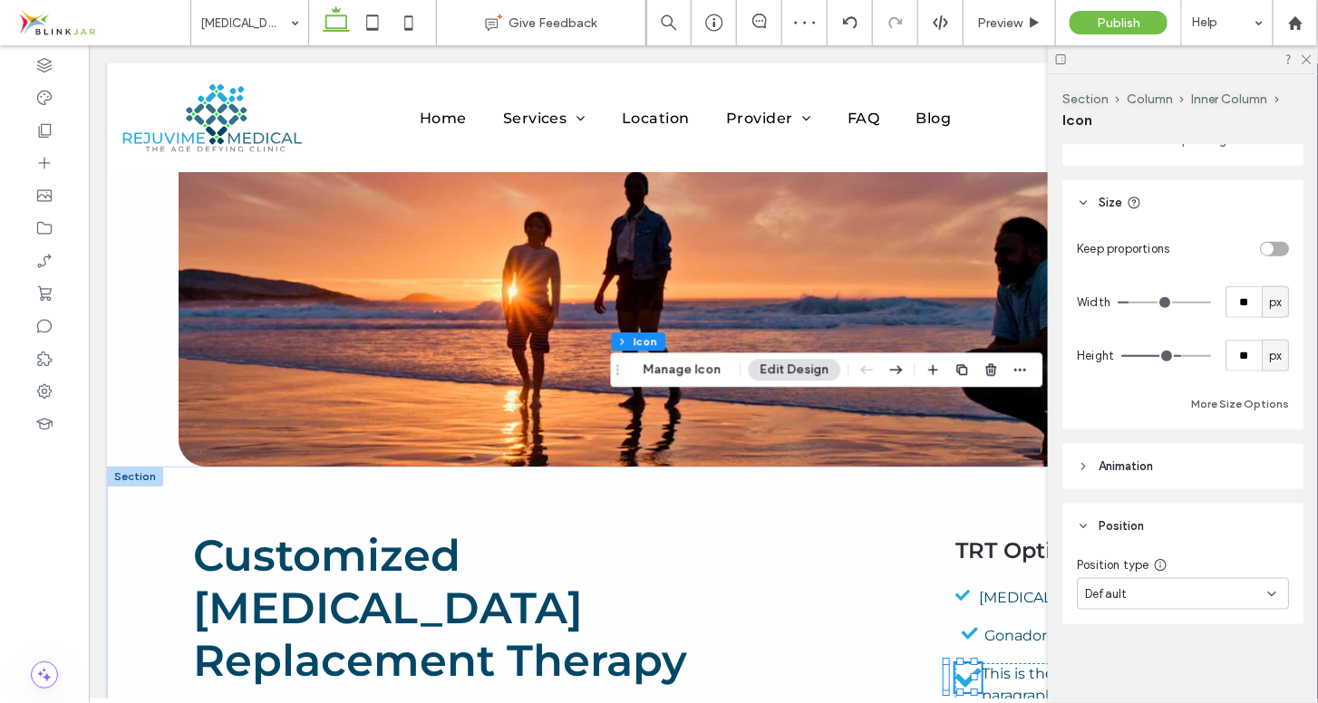
type input "**"
click at [1121, 407] on div "More Size Options" at bounding box center [1183, 404] width 212 height 22
click at [1304, 56] on use at bounding box center [1307, 60] width 10 height 10
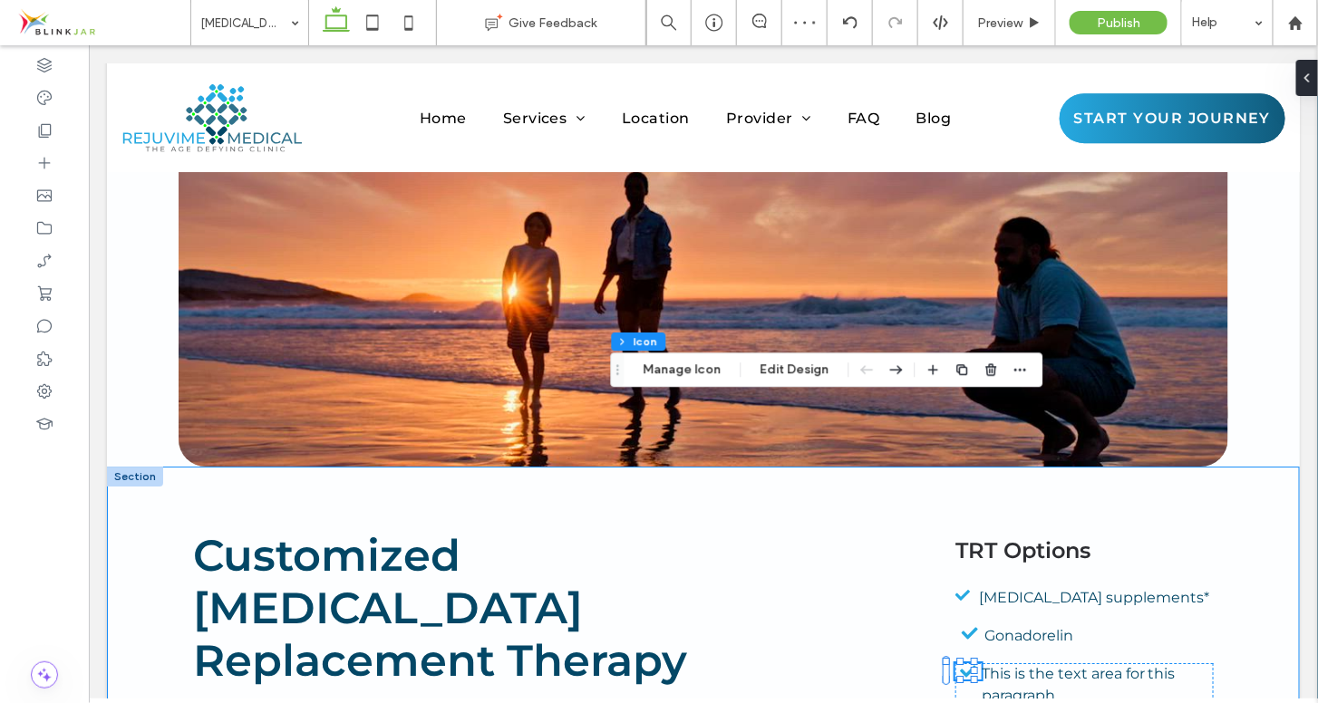
click at [1260, 466] on div "Customized [MEDICAL_DATA] Replacement Therapy It’s interesting that [MEDICAL_DA…" at bounding box center [702, 701] width 1193 height 470
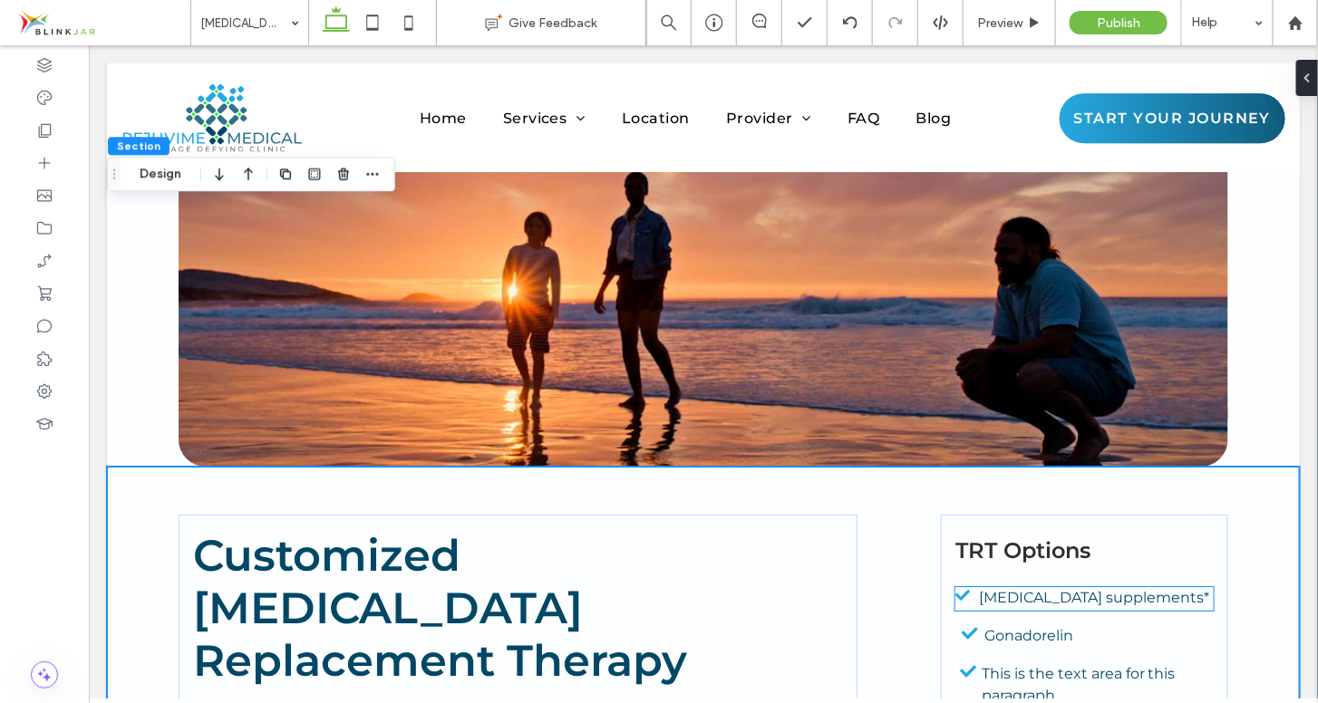
click at [955, 589] on icon at bounding box center [962, 594] width 15 height 11
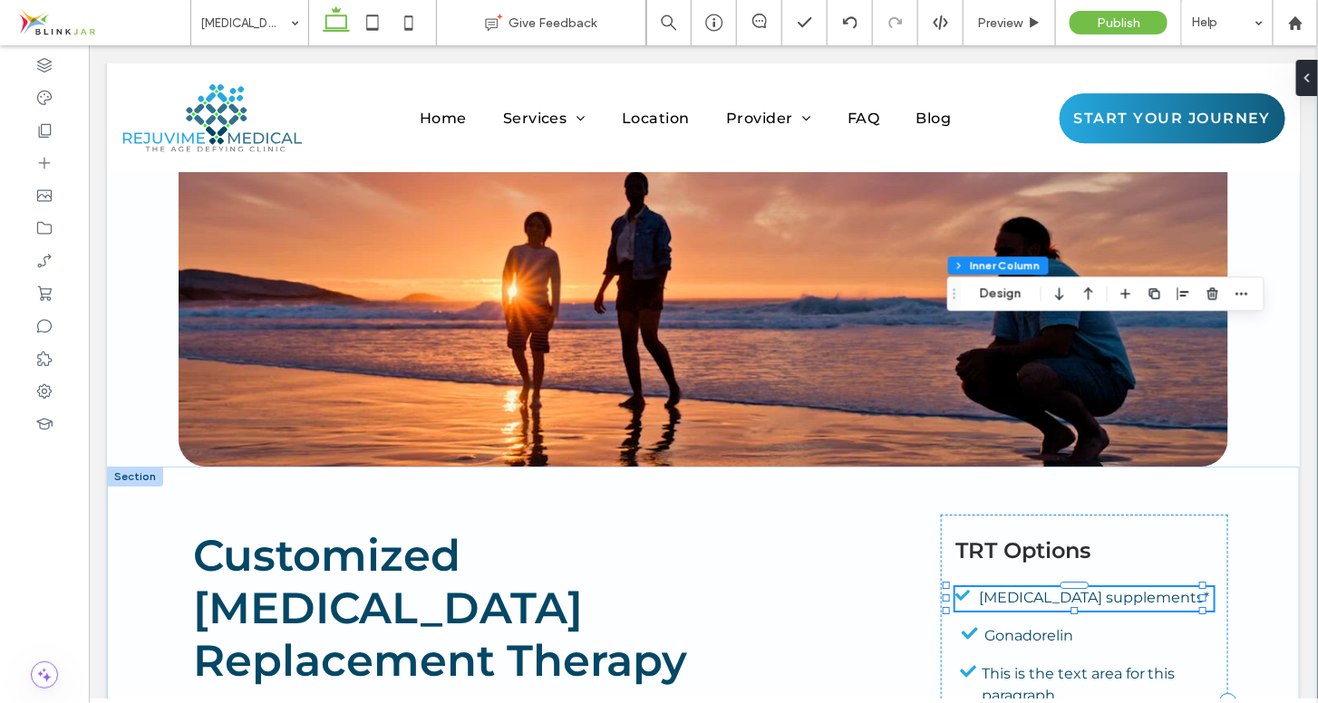
click at [955, 589] on icon at bounding box center [962, 594] width 15 height 11
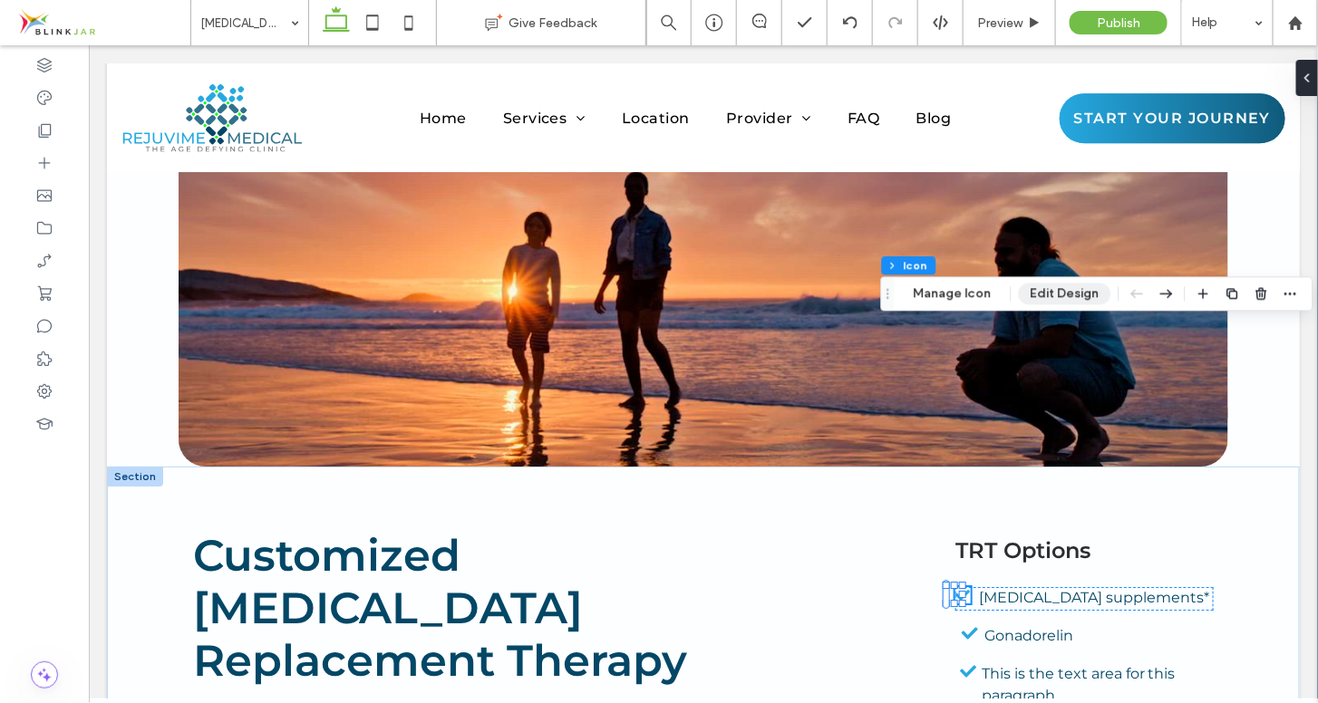
click at [1062, 297] on button "Edit Design" at bounding box center [1065, 294] width 92 height 22
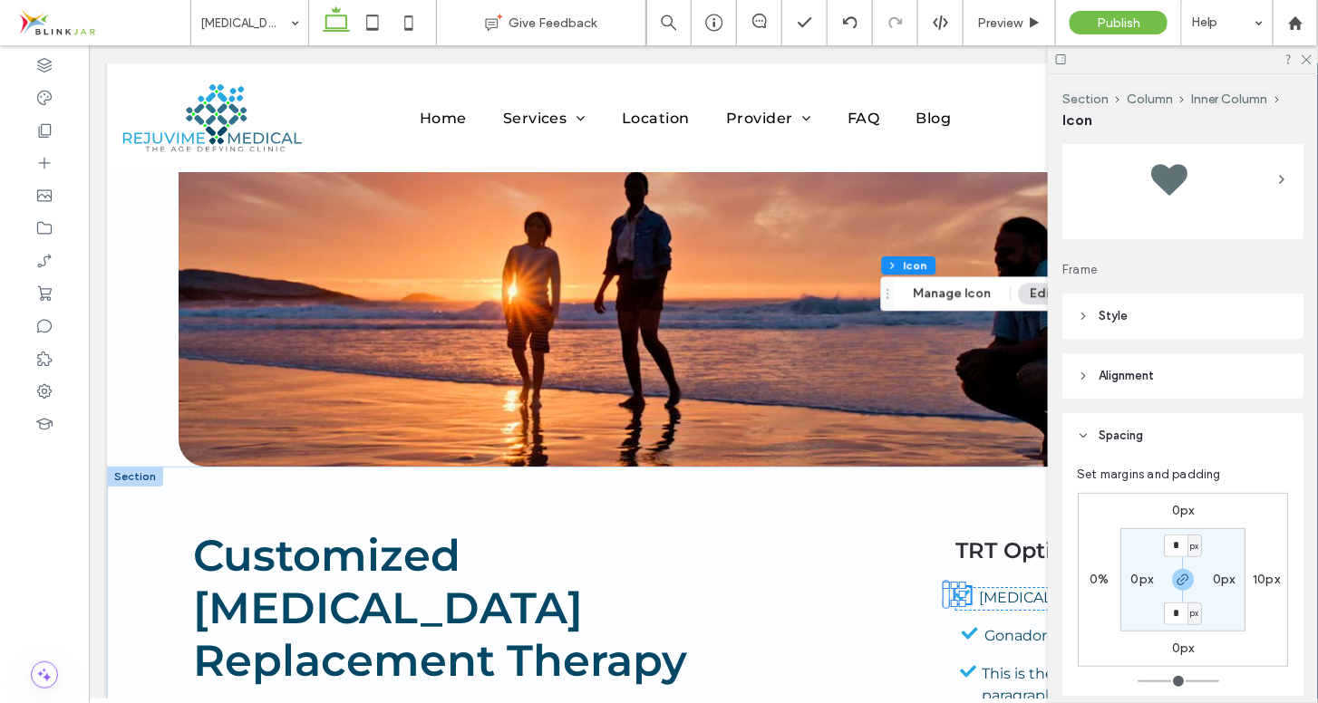
scroll to position [111, 0]
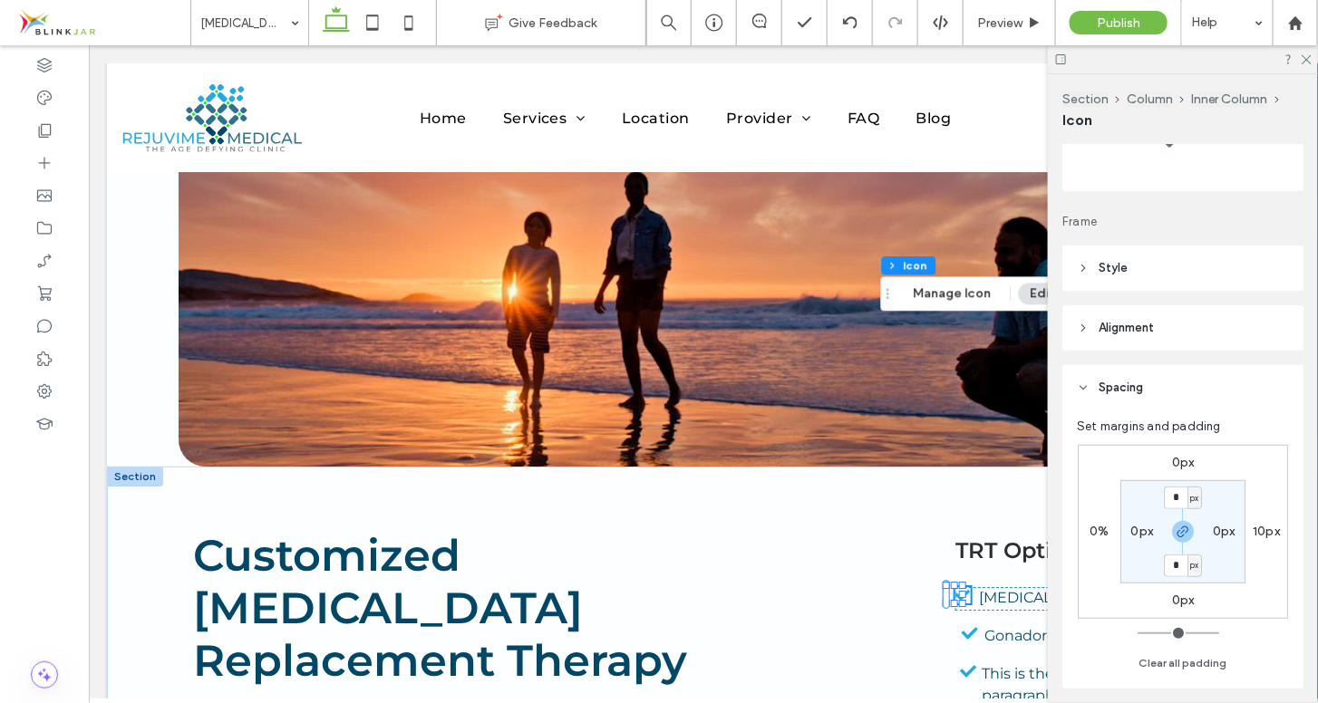
click at [1265, 530] on label "10px" at bounding box center [1266, 531] width 27 height 15
type input "**"
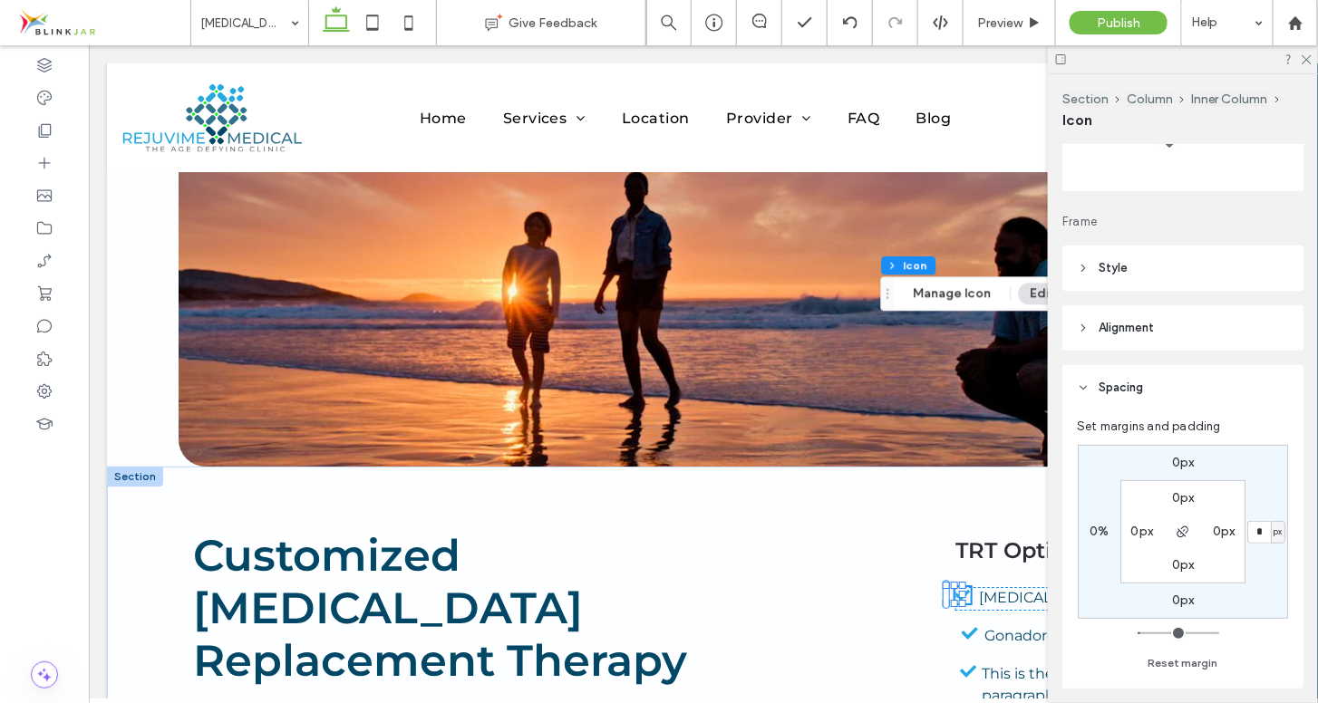
type input "*"
click at [1274, 655] on div "0px * px 0px 0% 0px 0px 0px 0px Reset margin" at bounding box center [1183, 555] width 212 height 238
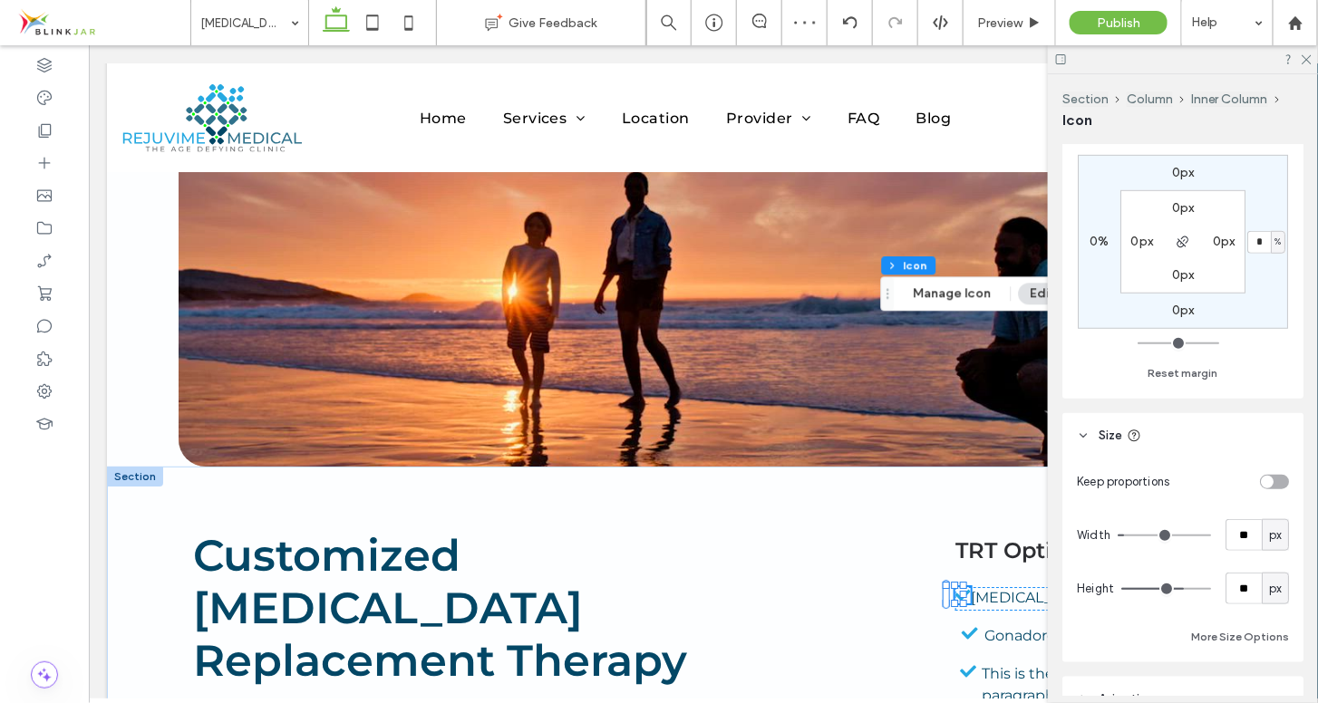
scroll to position [468, 0]
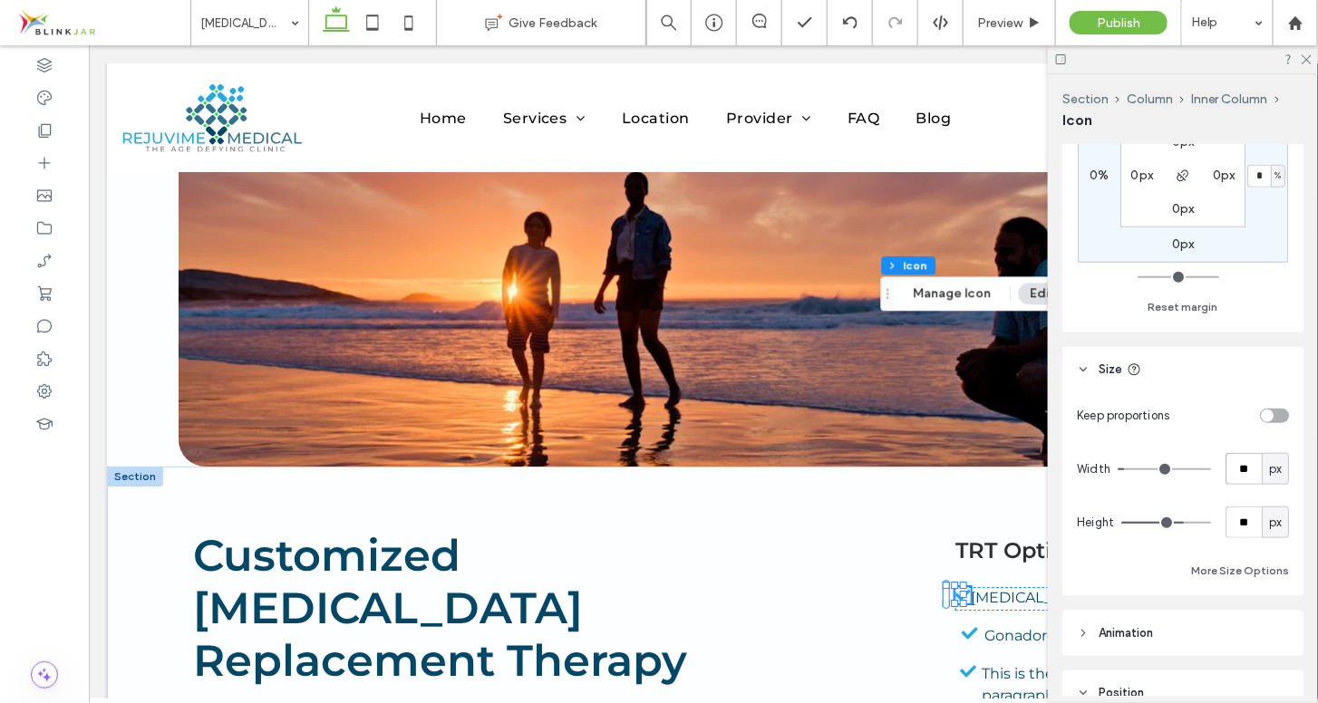
click at [1237, 471] on input "**" at bounding box center [1244, 469] width 36 height 32
type input "**"
click at [1248, 602] on div "Layout Frame Style For the color of an SVG icon to be changeable, it must be bl…" at bounding box center [1188, 420] width 253 height 551
click at [1307, 53] on icon at bounding box center [1306, 59] width 12 height 12
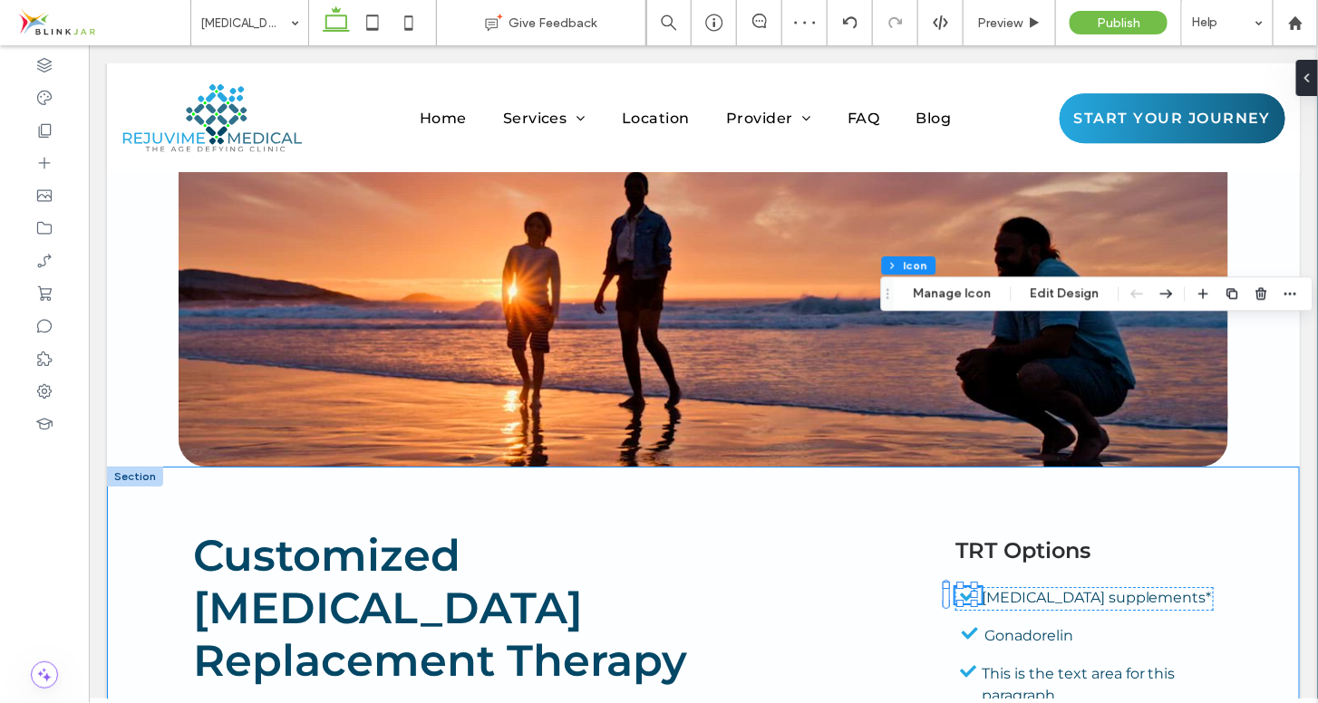
click at [1243, 466] on div "Customized [MEDICAL_DATA] Replacement Therapy It’s interesting that [MEDICAL_DA…" at bounding box center [702, 701] width 1193 height 470
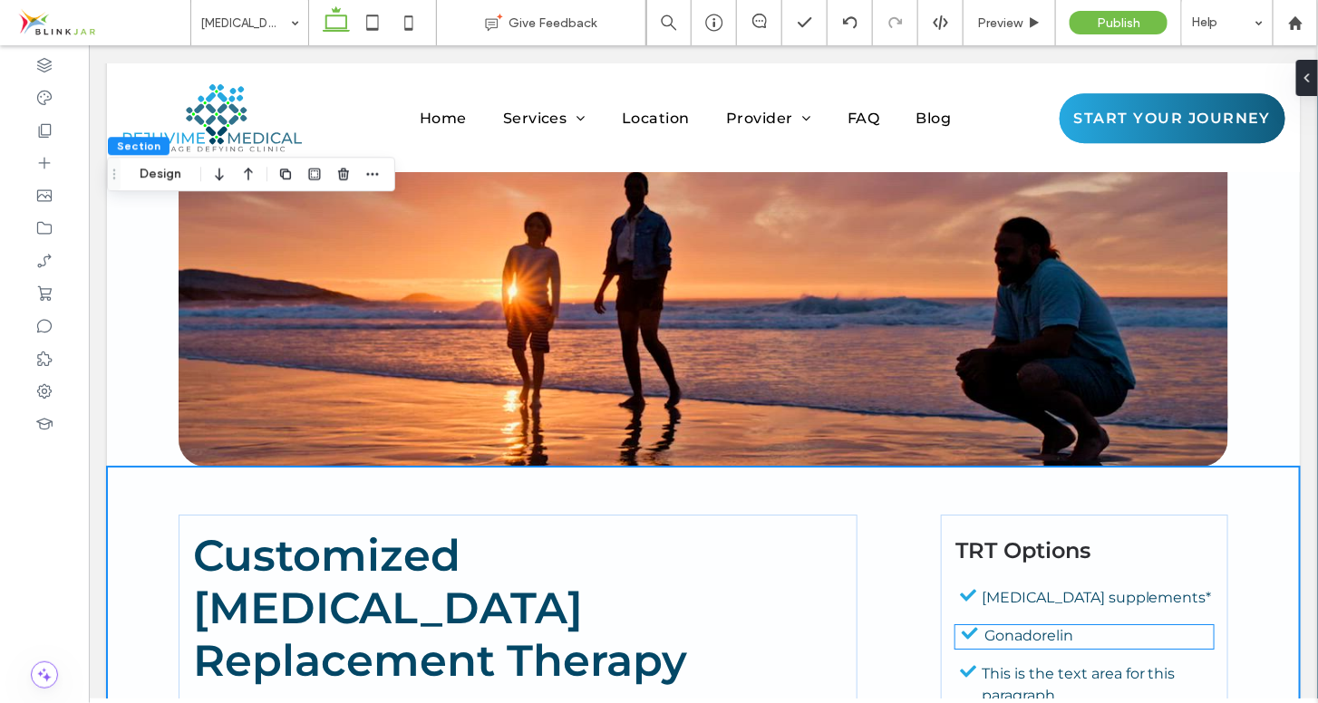
click at [1066, 625] on p "Gonadorelin" at bounding box center [1098, 636] width 229 height 22
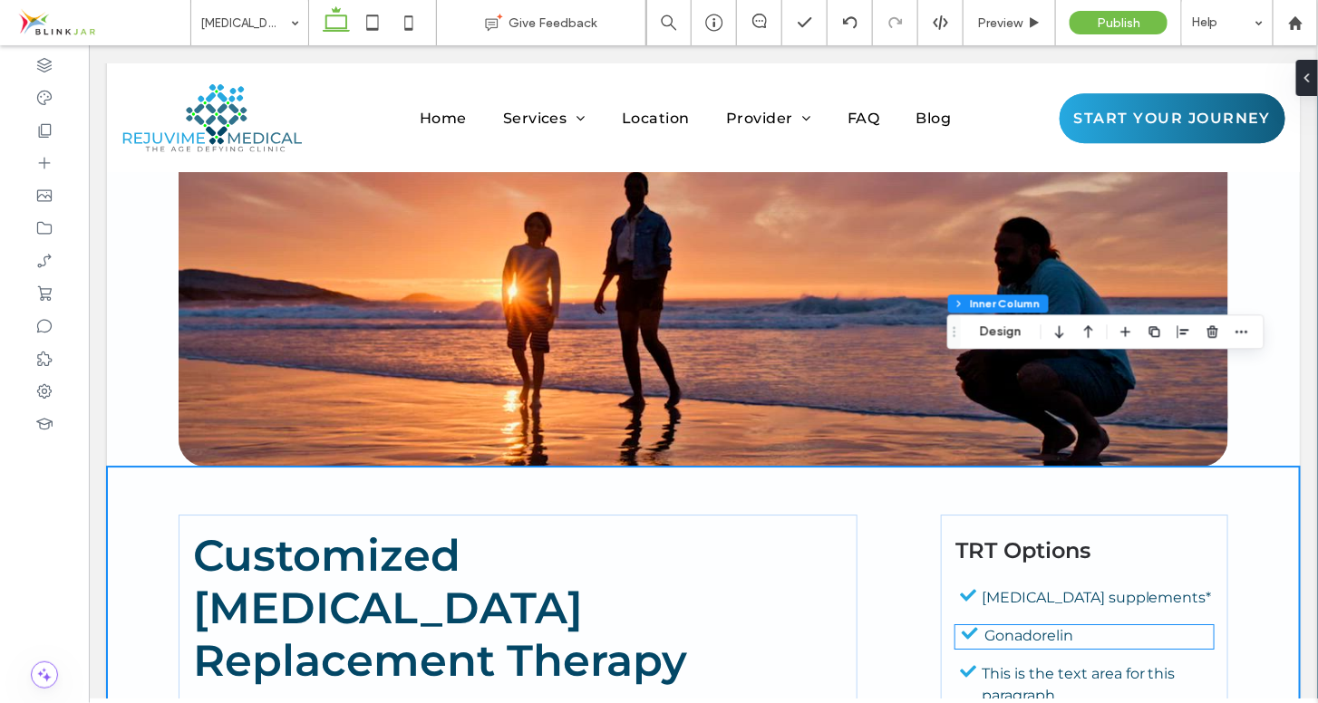
type input "**"
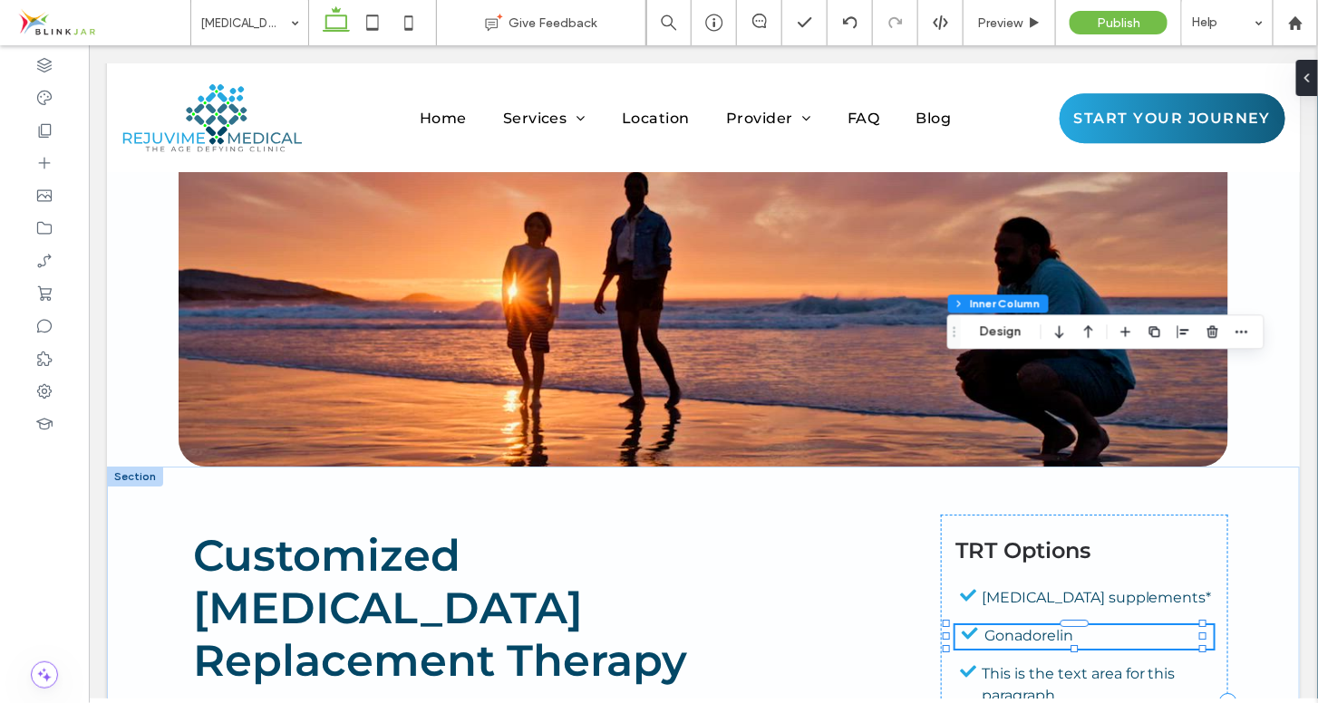
click at [1066, 625] on p "Gonadorelin" at bounding box center [1098, 636] width 229 height 22
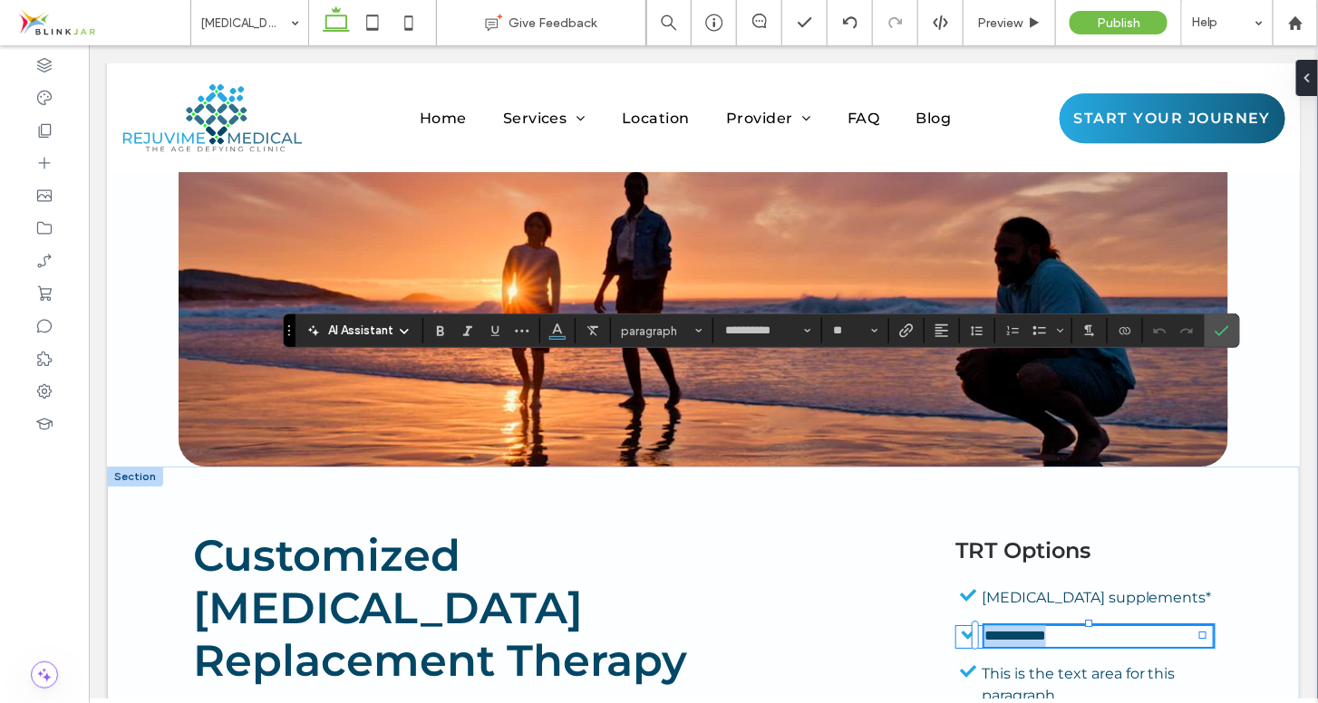
click at [1066, 625] on p "**********" at bounding box center [1098, 636] width 229 height 22
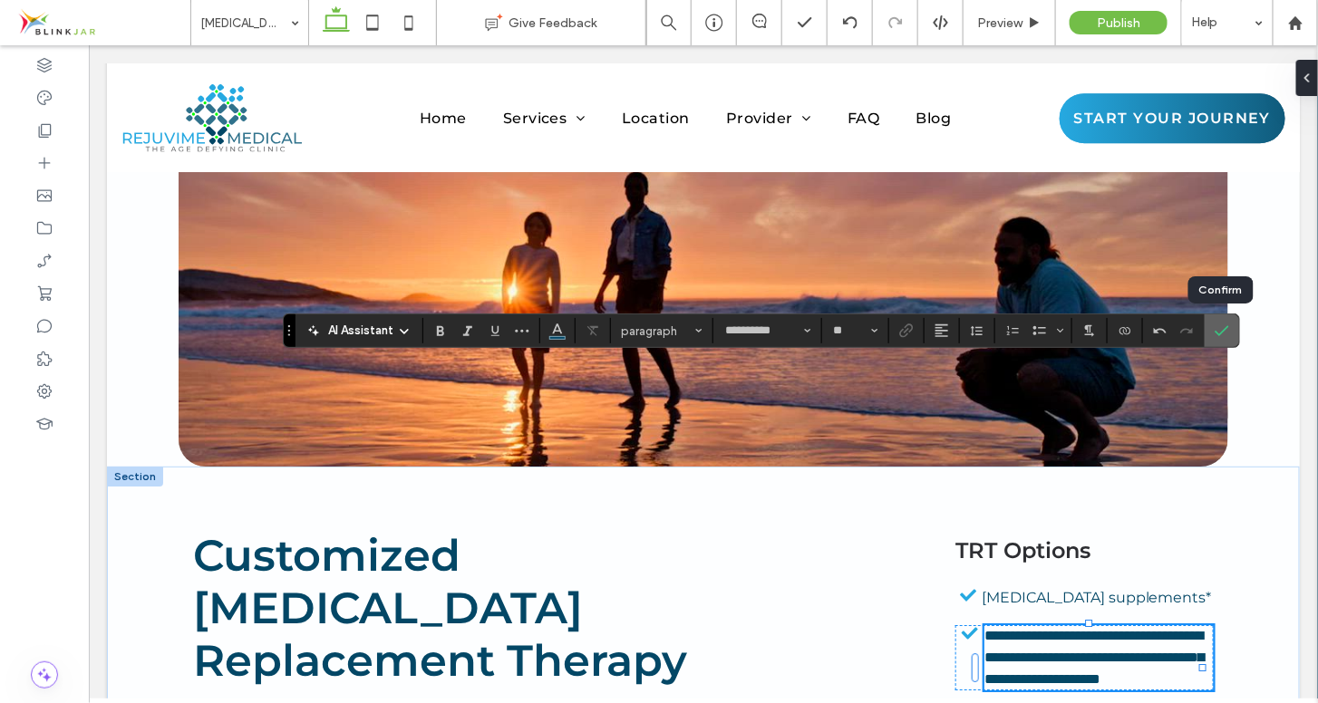
click at [1210, 336] on label "Confirm" at bounding box center [1221, 331] width 27 height 33
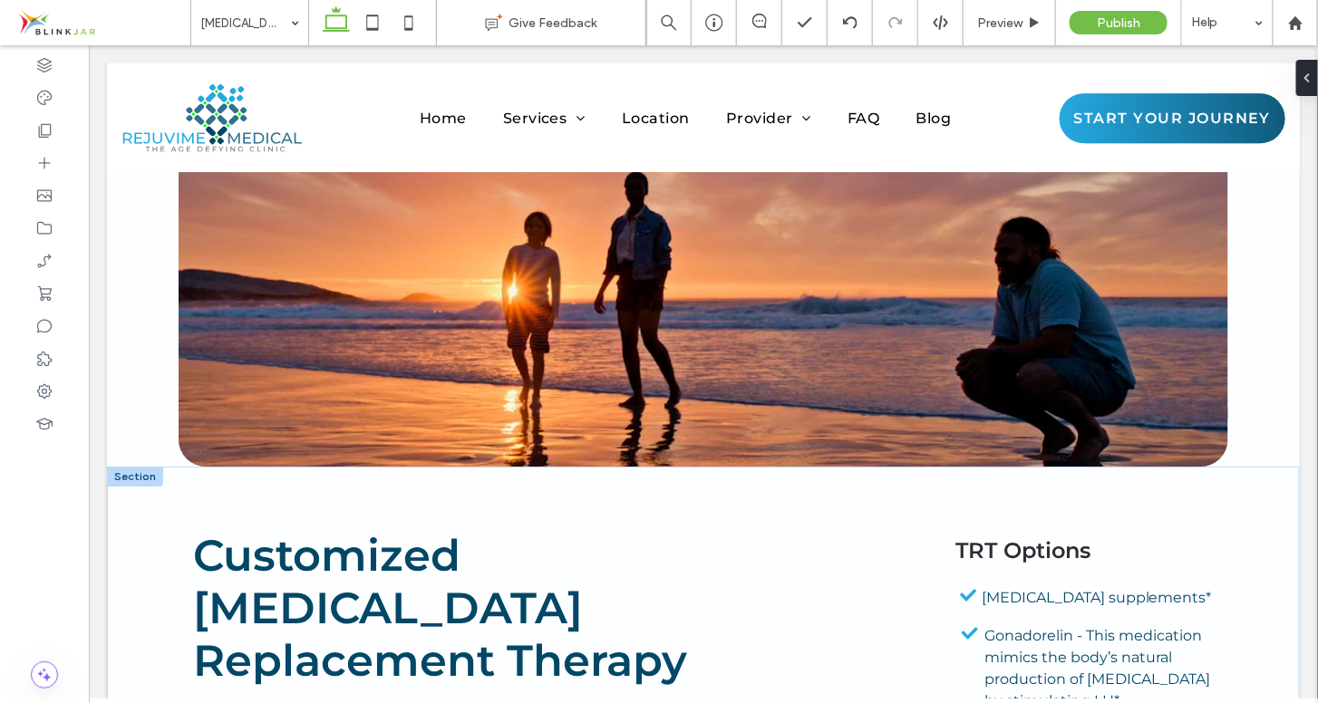
type input "**********"
type input "**"
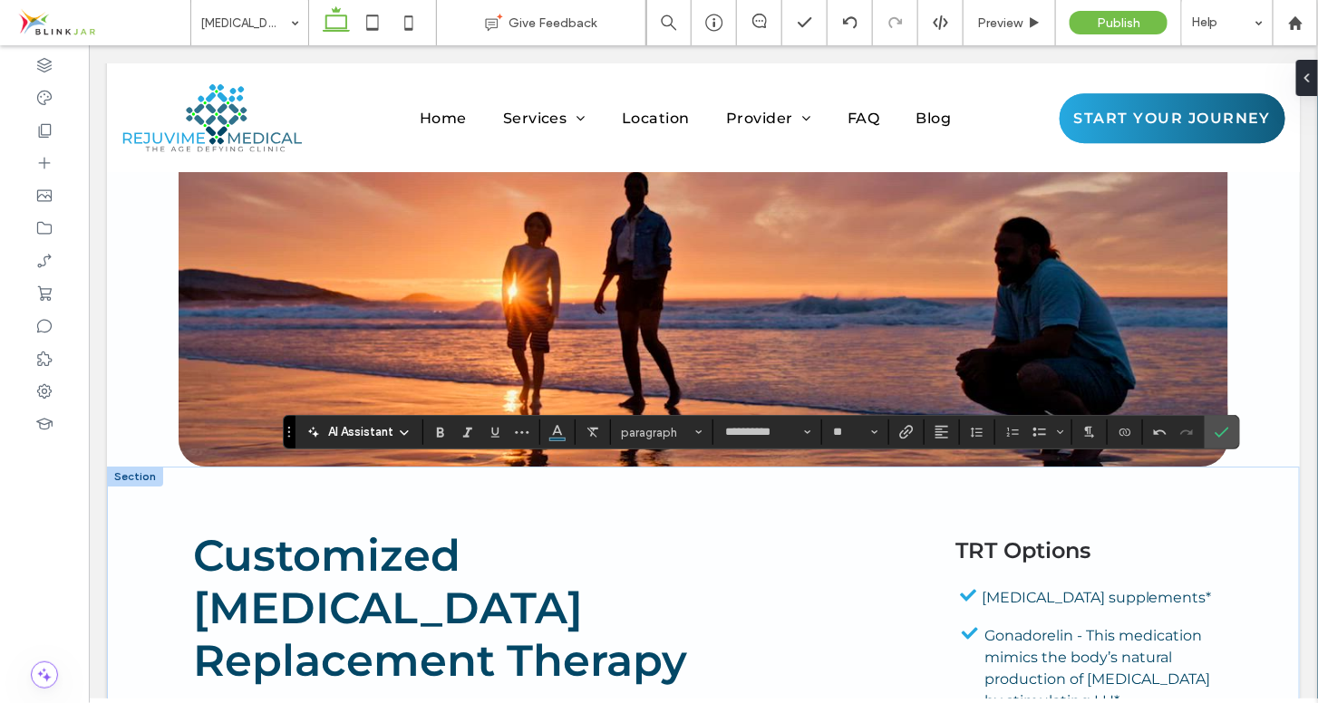
drag, startPoint x: 1075, startPoint y: 473, endPoint x: 1146, endPoint y: 504, distance: 77.1
click at [1211, 431] on label "Confirm" at bounding box center [1221, 432] width 27 height 33
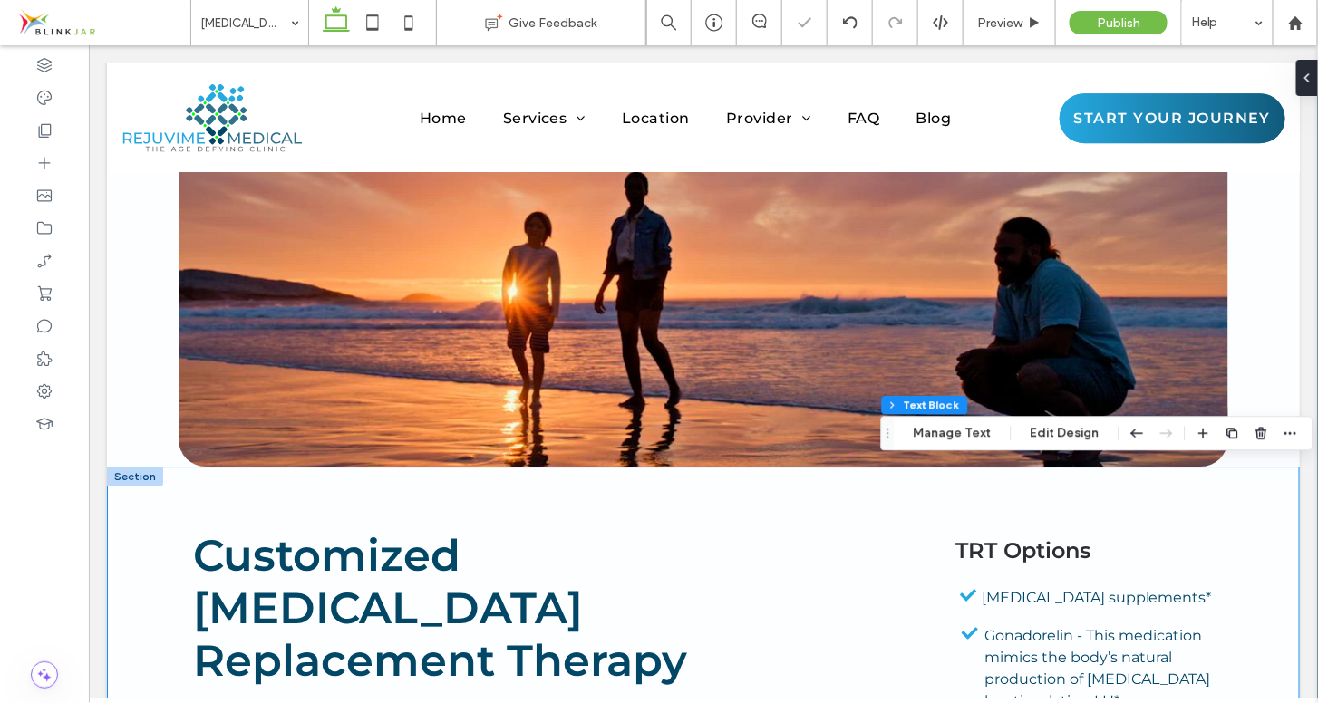
click at [1218, 479] on div "Customized [MEDICAL_DATA] Replacement Therapy It’s interesting that [MEDICAL_DA…" at bounding box center [702, 701] width 1193 height 470
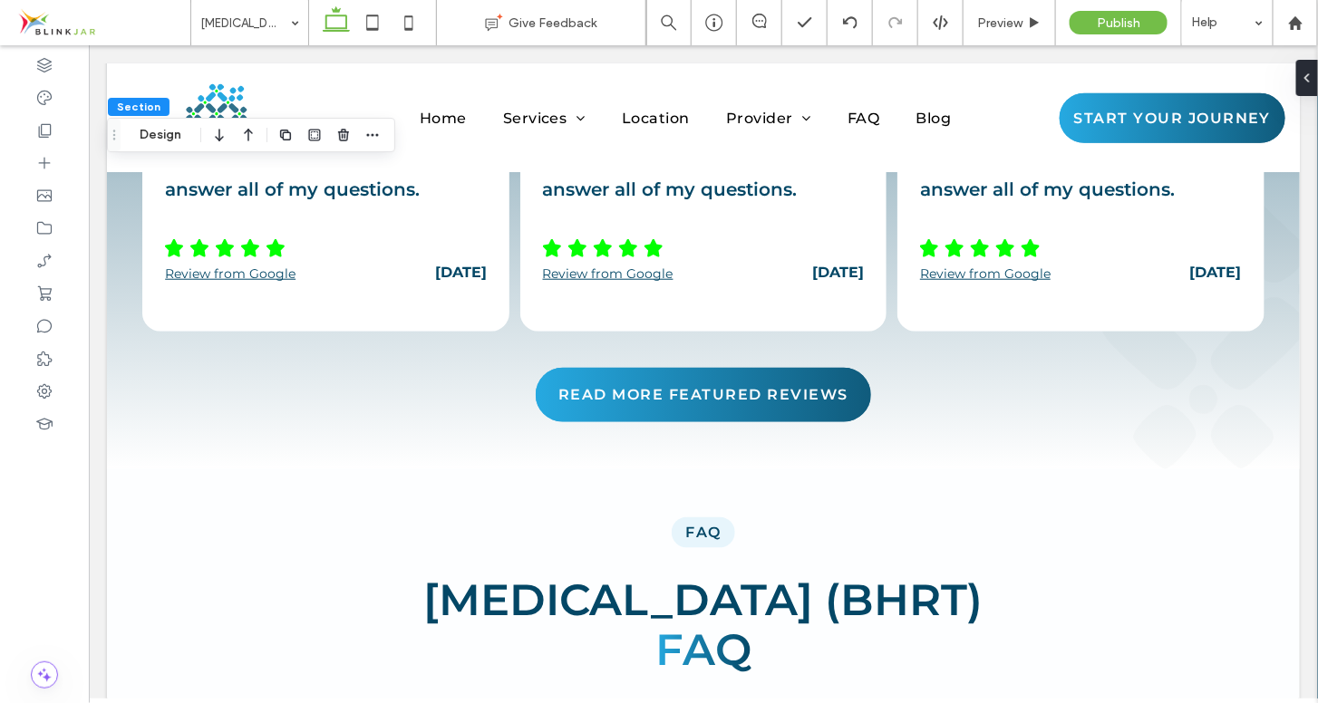
scroll to position [7760, 0]
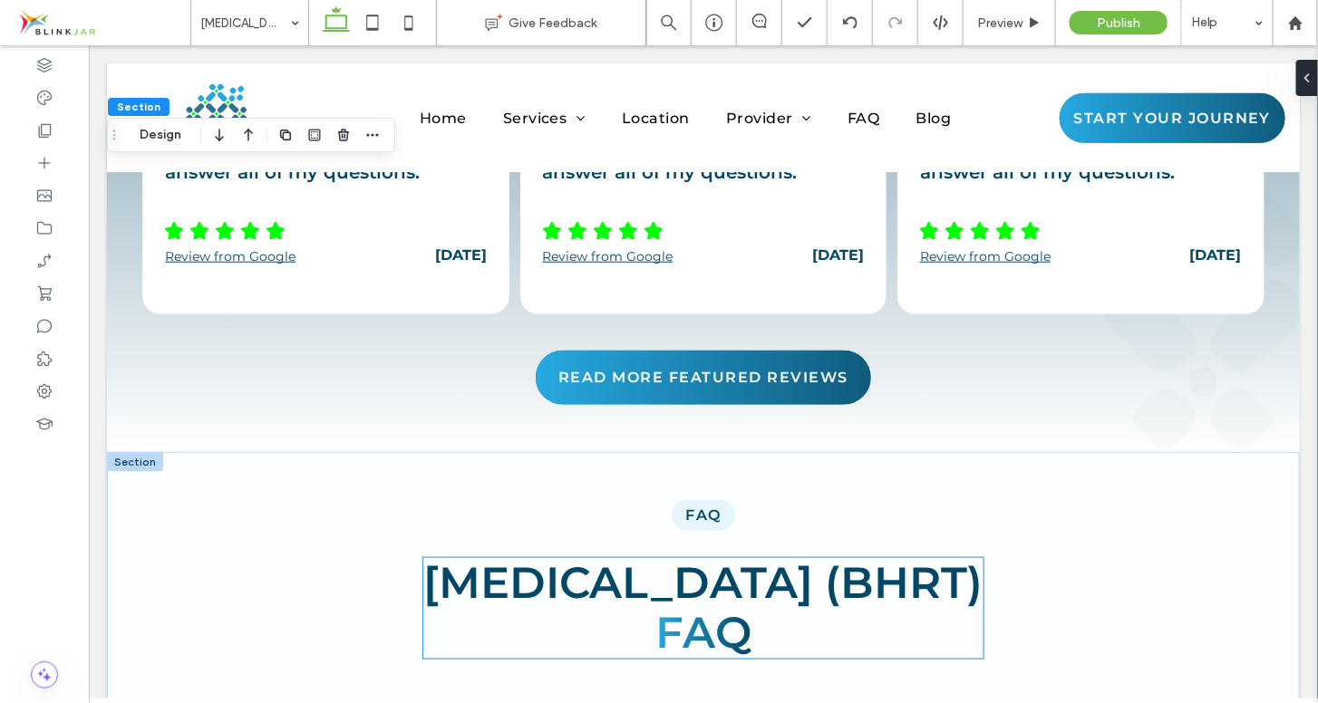
click at [768, 556] on span "[MEDICAL_DATA] (BHRT)" at bounding box center [702, 582] width 559 height 53
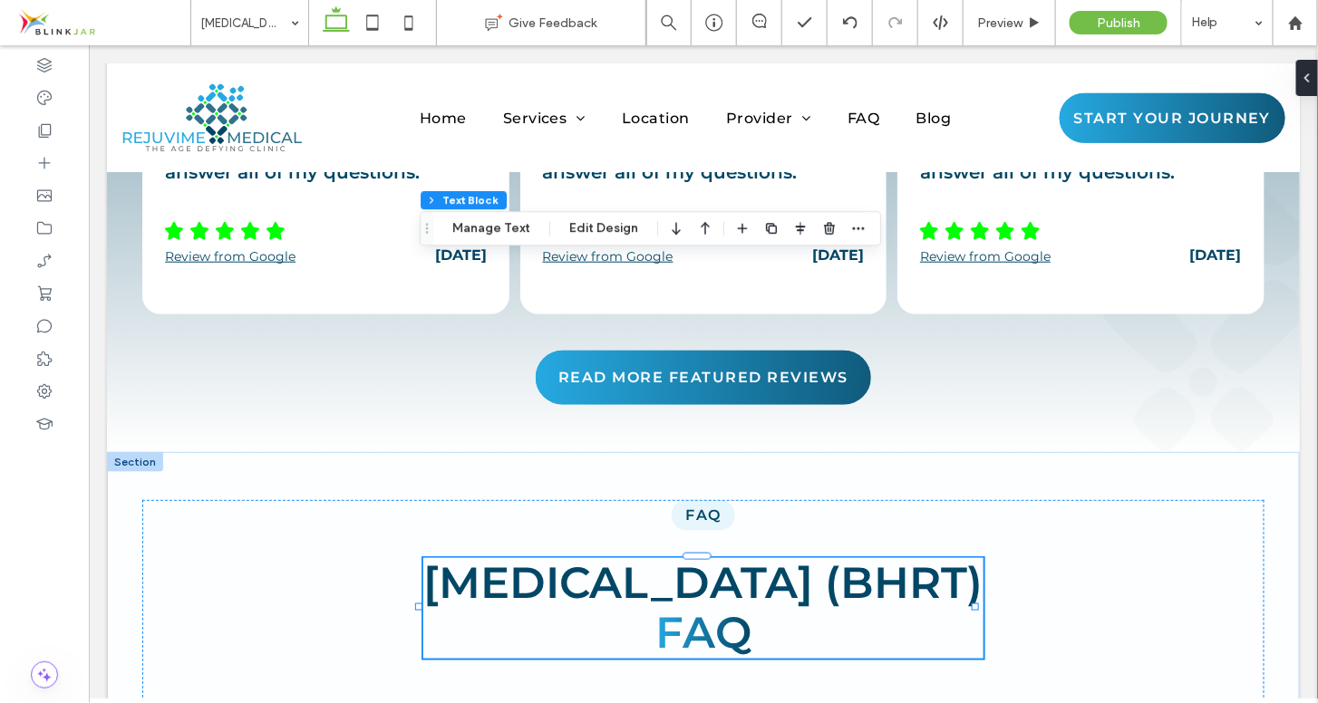
click at [768, 556] on span "[MEDICAL_DATA] (BHRT)" at bounding box center [702, 582] width 559 height 53
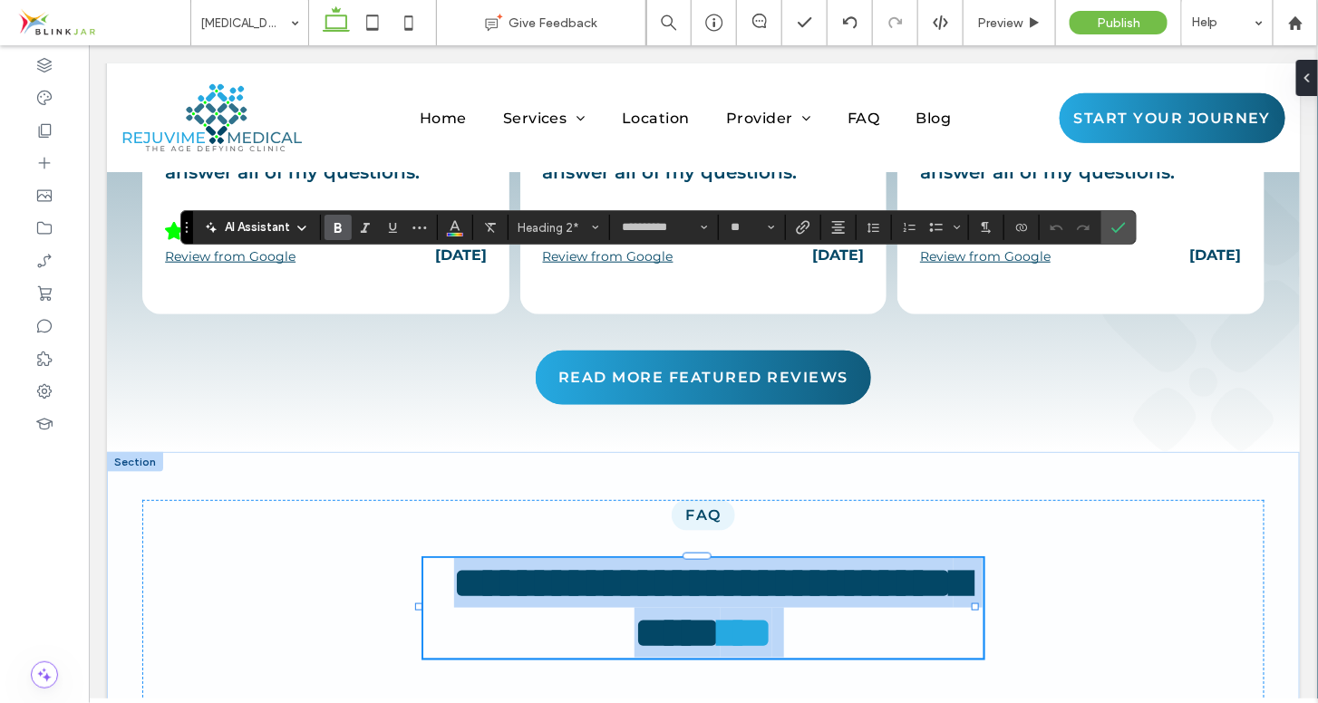
click at [654, 561] on span "**********" at bounding box center [711, 607] width 517 height 92
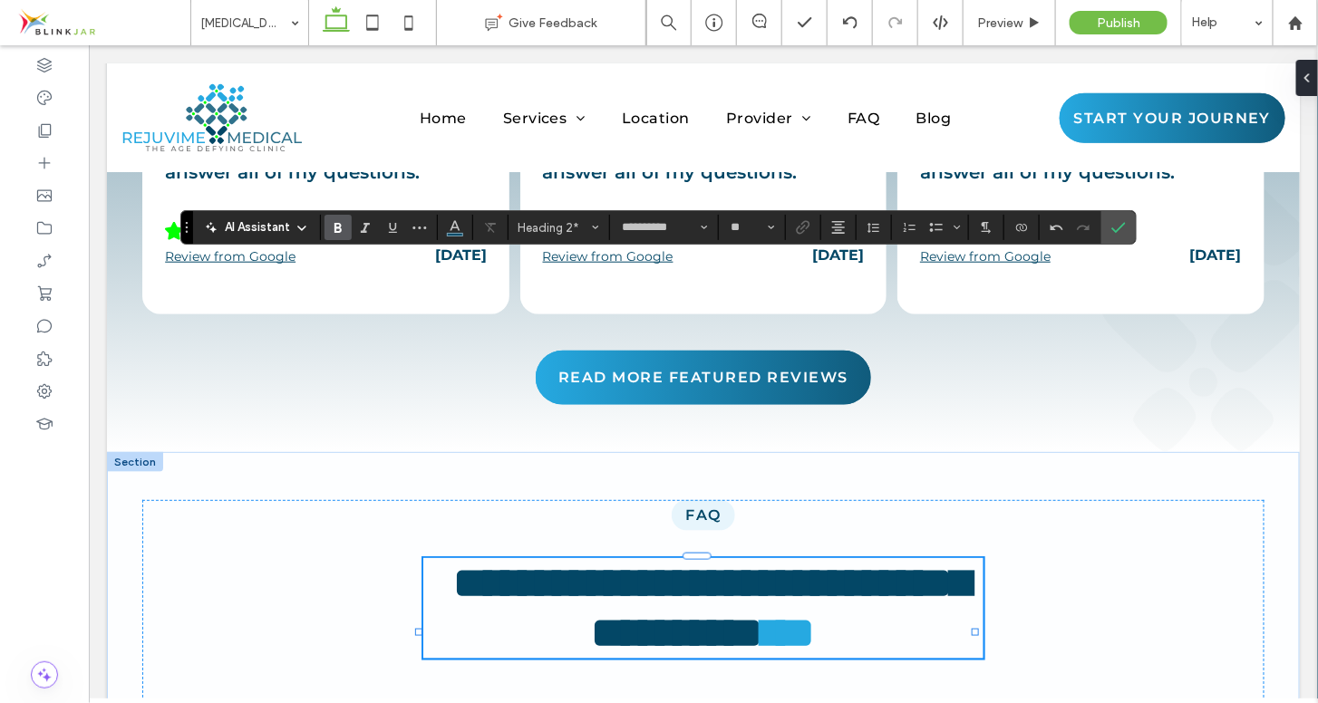
click at [732, 561] on span "**********" at bounding box center [711, 607] width 517 height 92
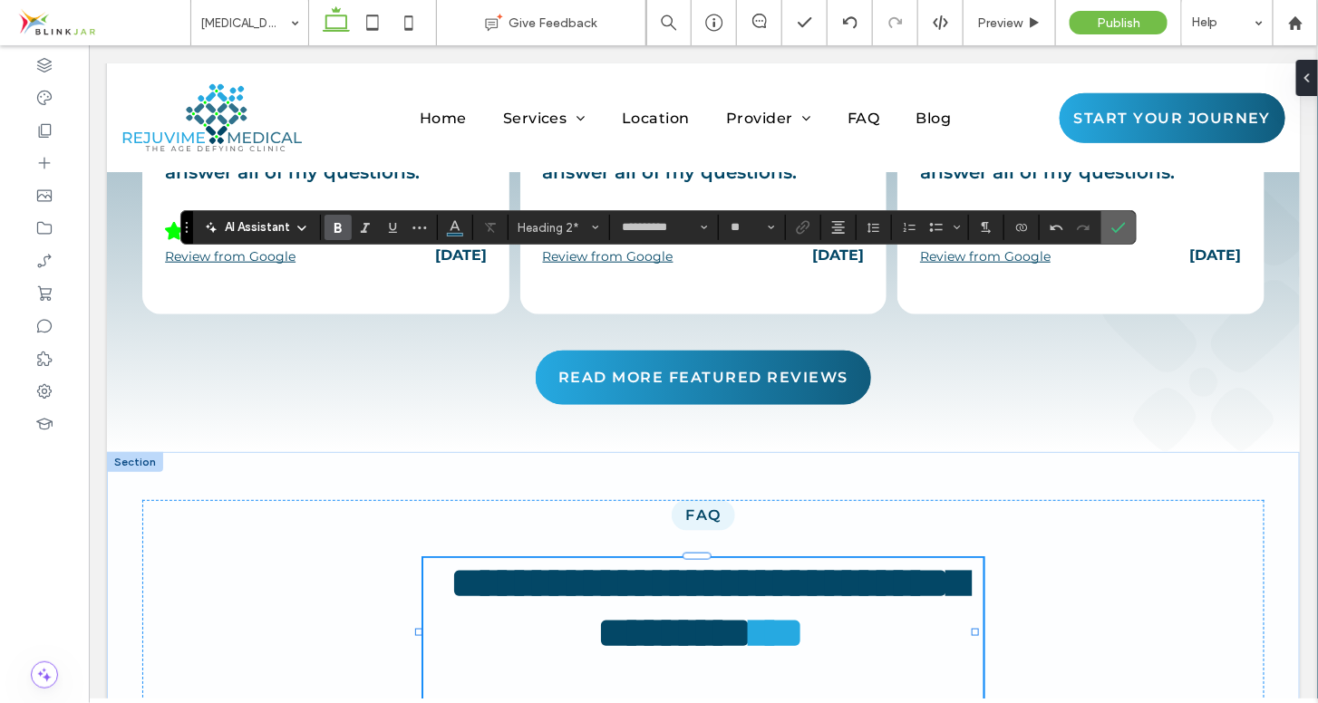
click at [1113, 231] on use "Confirm" at bounding box center [1118, 228] width 15 height 11
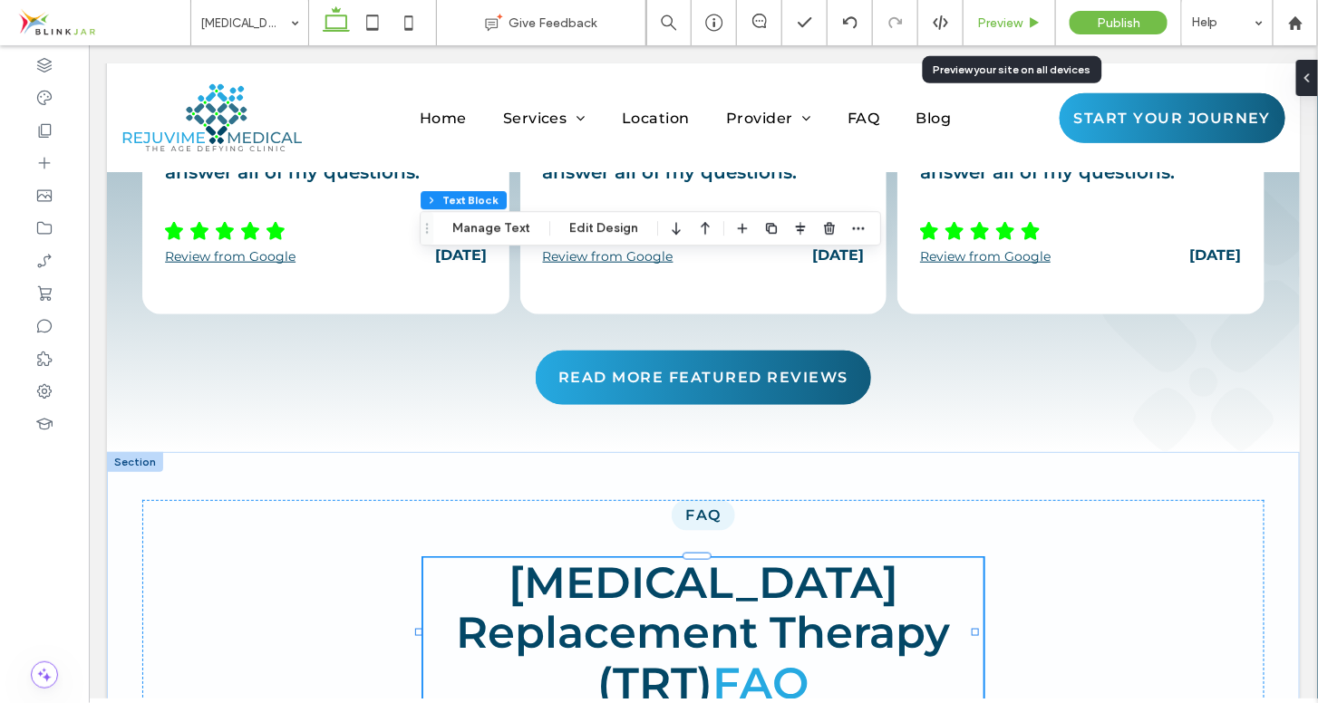
click at [1015, 26] on span "Preview" at bounding box center [999, 22] width 45 height 15
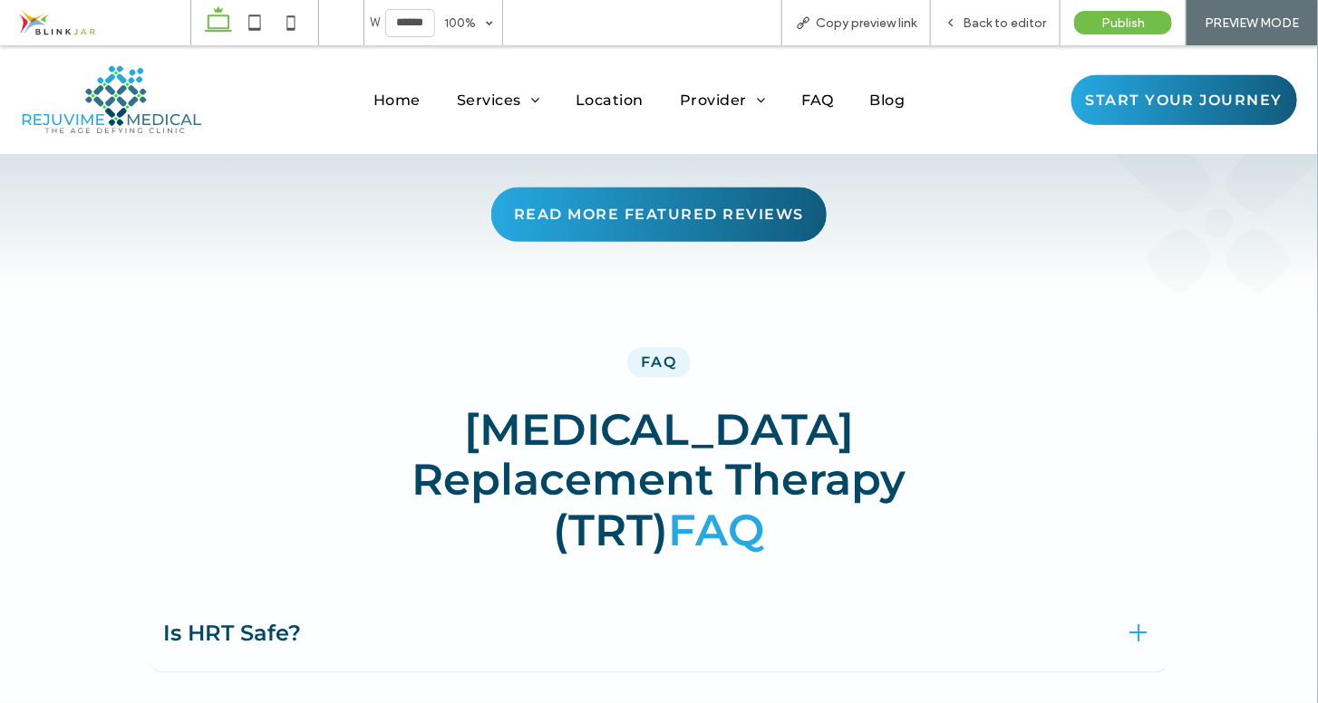
scroll to position [7676, 0]
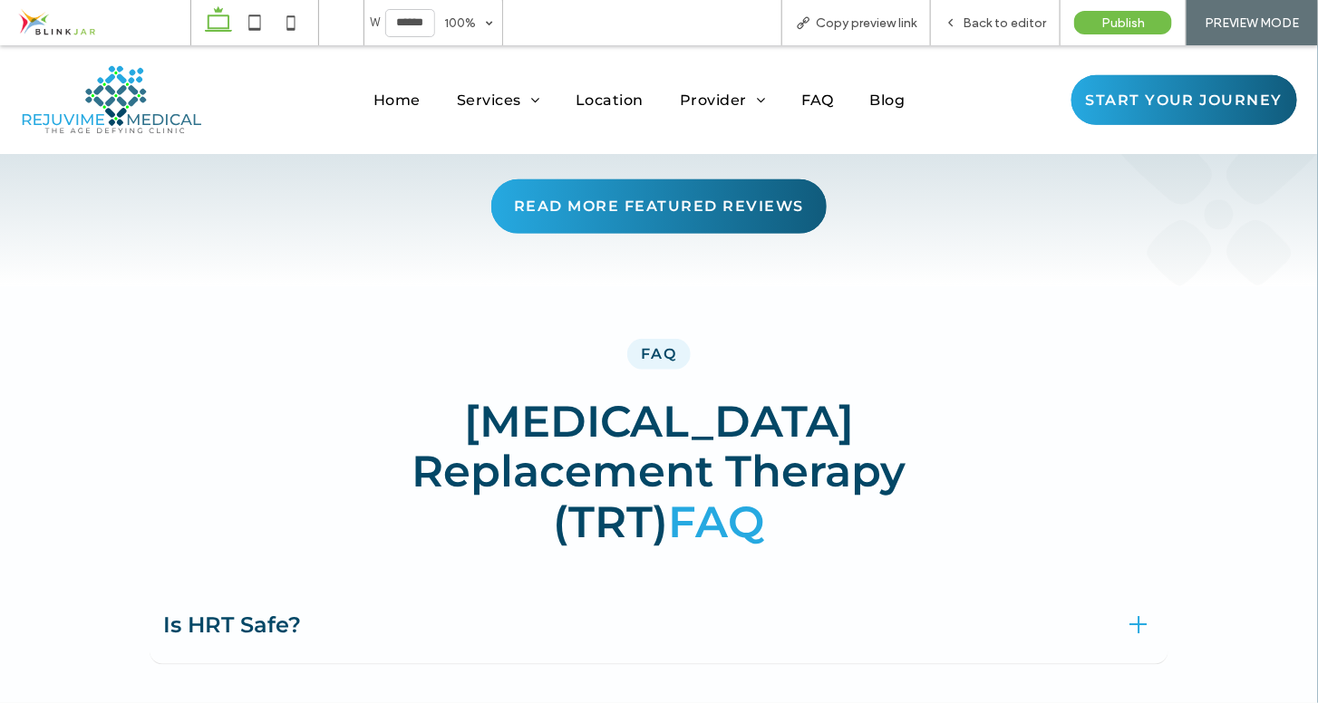
click at [785, 586] on div "Is HRT Safe?" at bounding box center [659, 625] width 1019 height 79
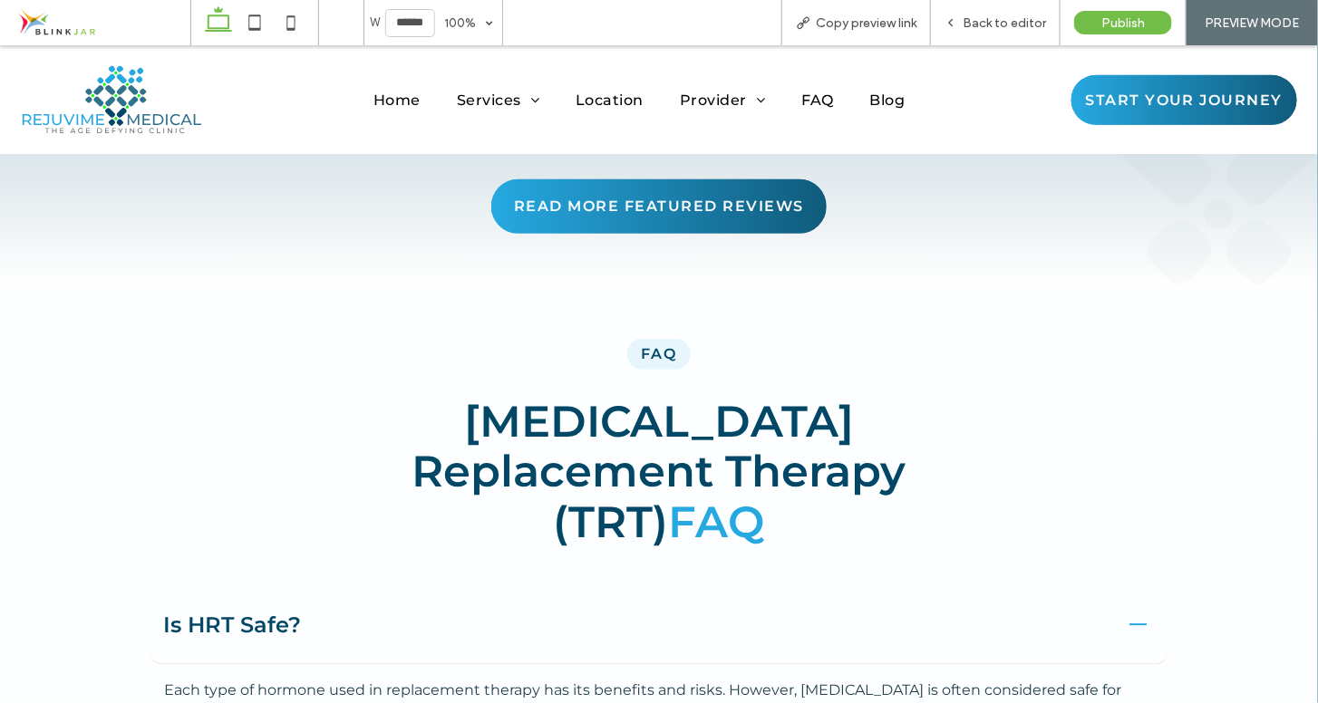
click at [785, 586] on div "Is HRT Safe?" at bounding box center [659, 625] width 1019 height 79
